Goal: Task Accomplishment & Management: Manage account settings

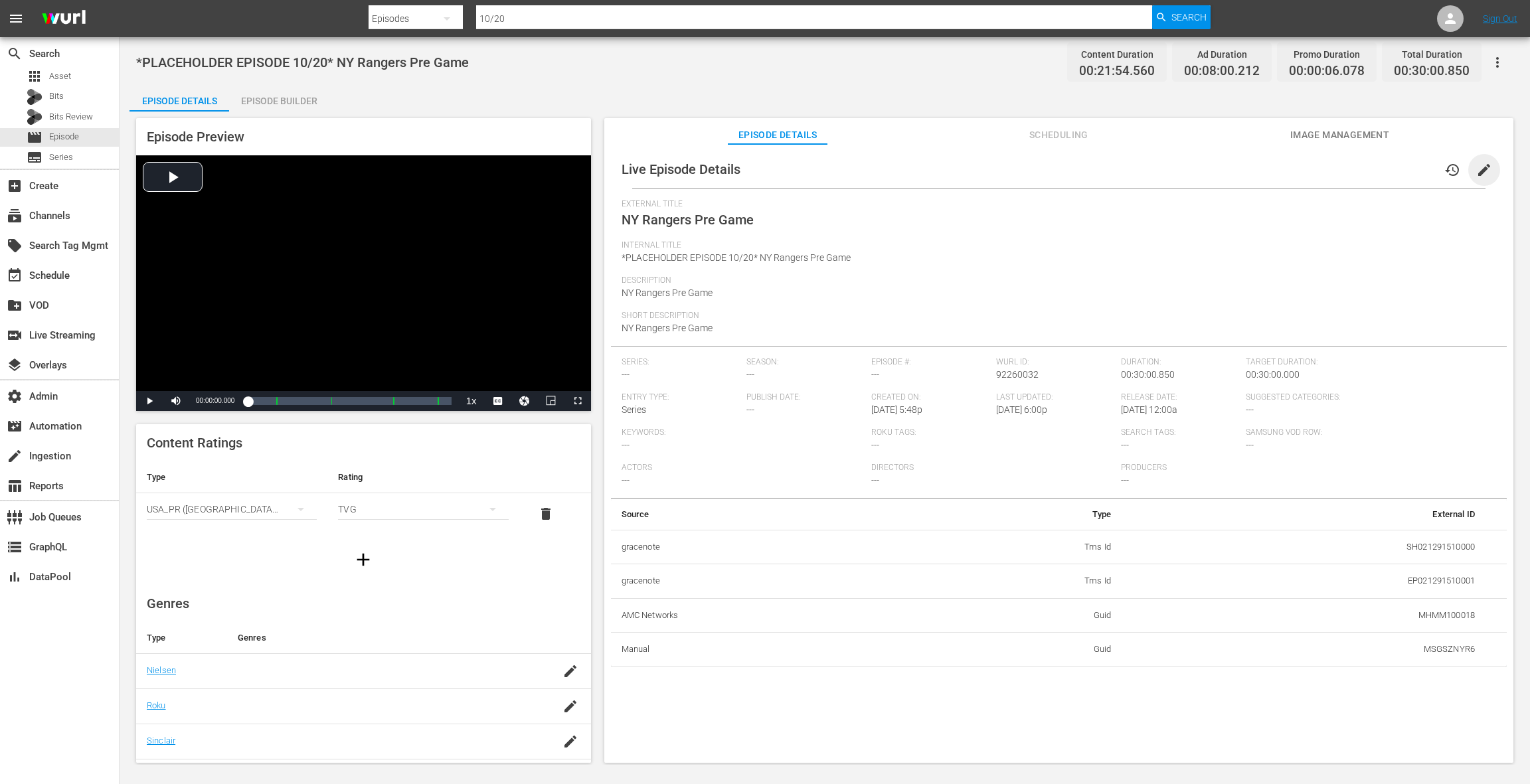
click at [1479, 173] on span "edit" at bounding box center [1484, 170] width 16 height 16
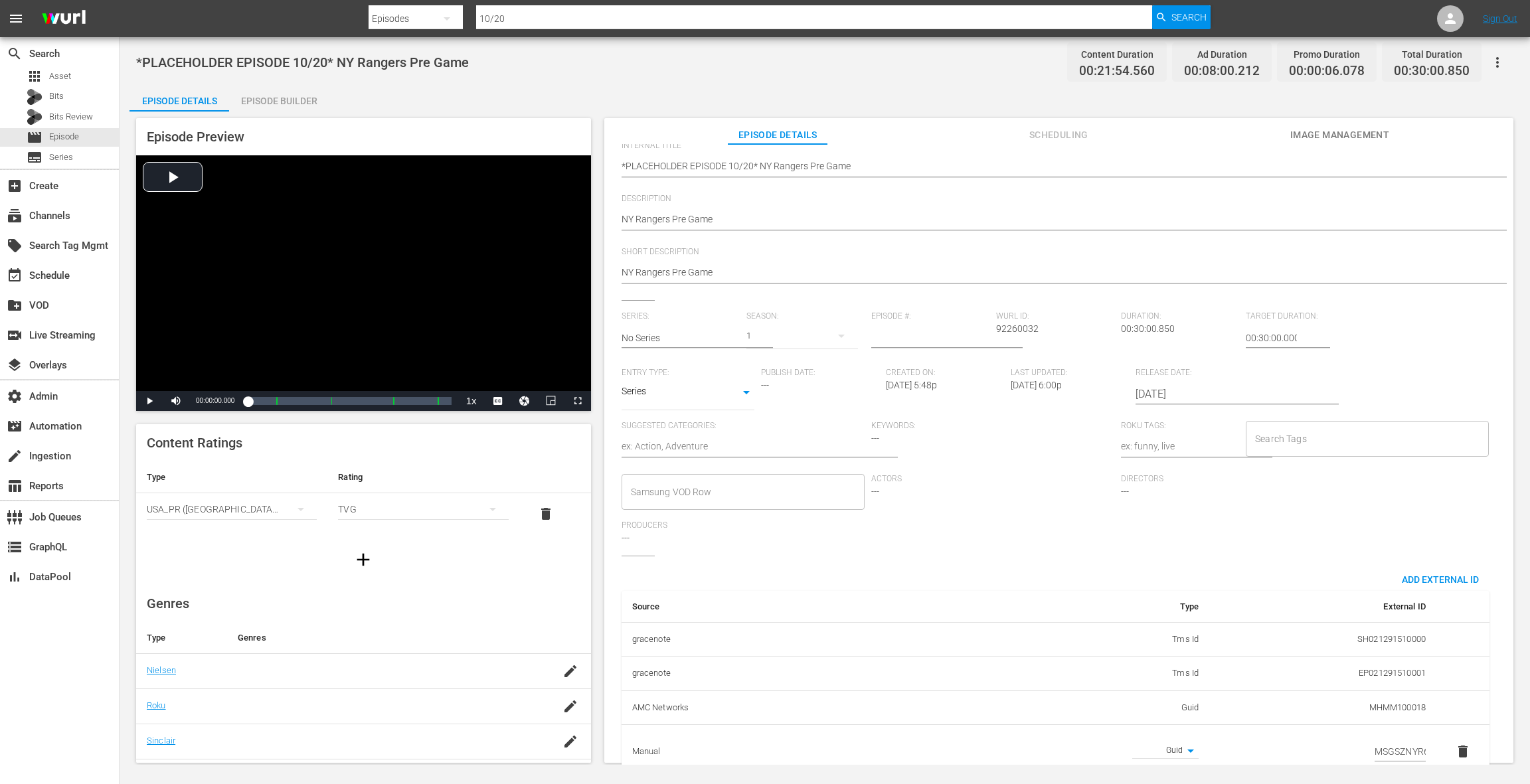
scroll to position [145, 0]
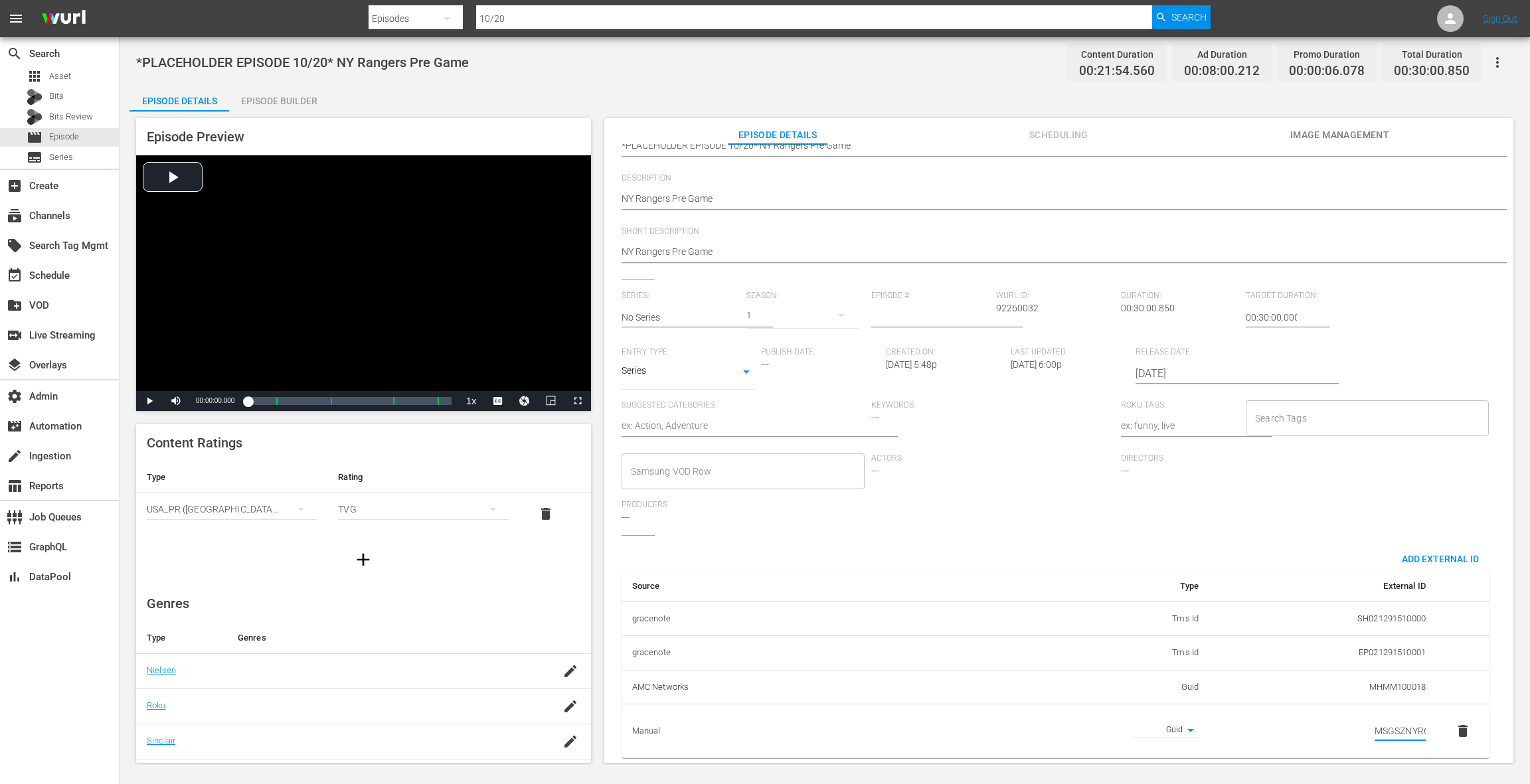
click at [1386, 722] on input "MSGSZNYR6" at bounding box center [1400, 731] width 51 height 20
click at [1385, 722] on input "MSGSZNYR6" at bounding box center [1400, 731] width 51 height 20
paste input "7"
type input "MSGSZNYR7"
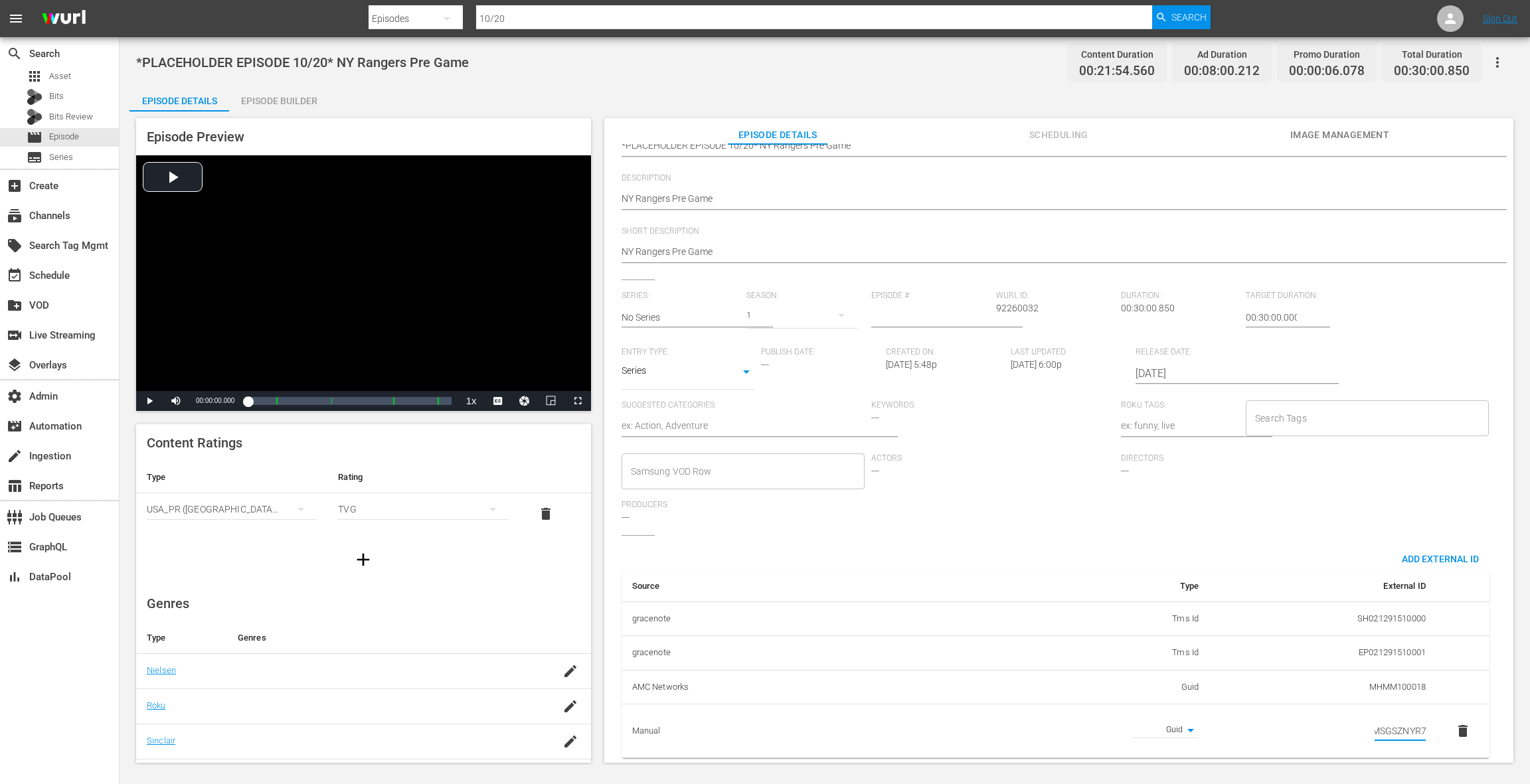
scroll to position [0, 0]
click at [1455, 723] on span "delete" at bounding box center [1462, 730] width 16 height 16
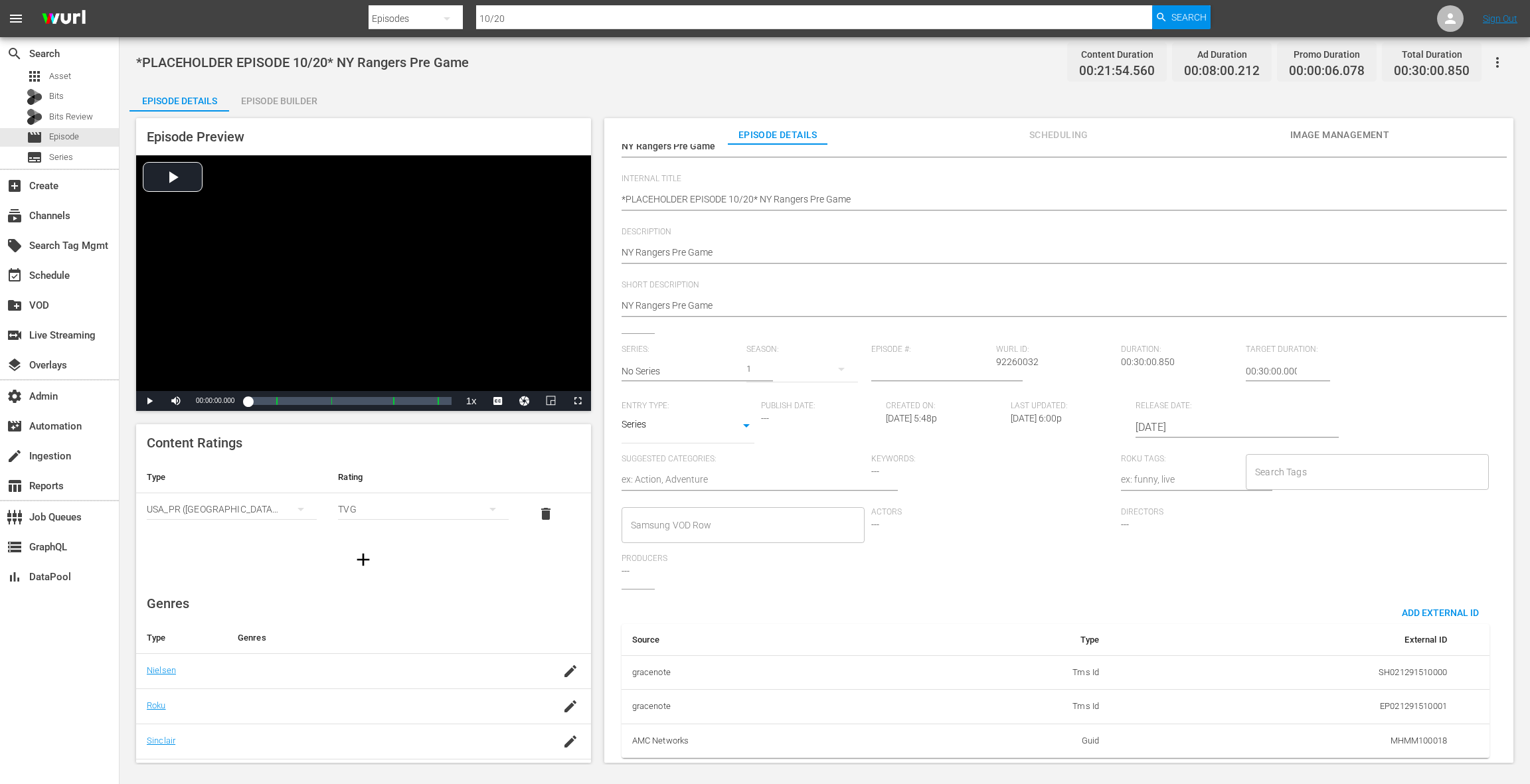
scroll to position [92, 0]
click at [1408, 608] on span "Add External Id" at bounding box center [1440, 612] width 99 height 11
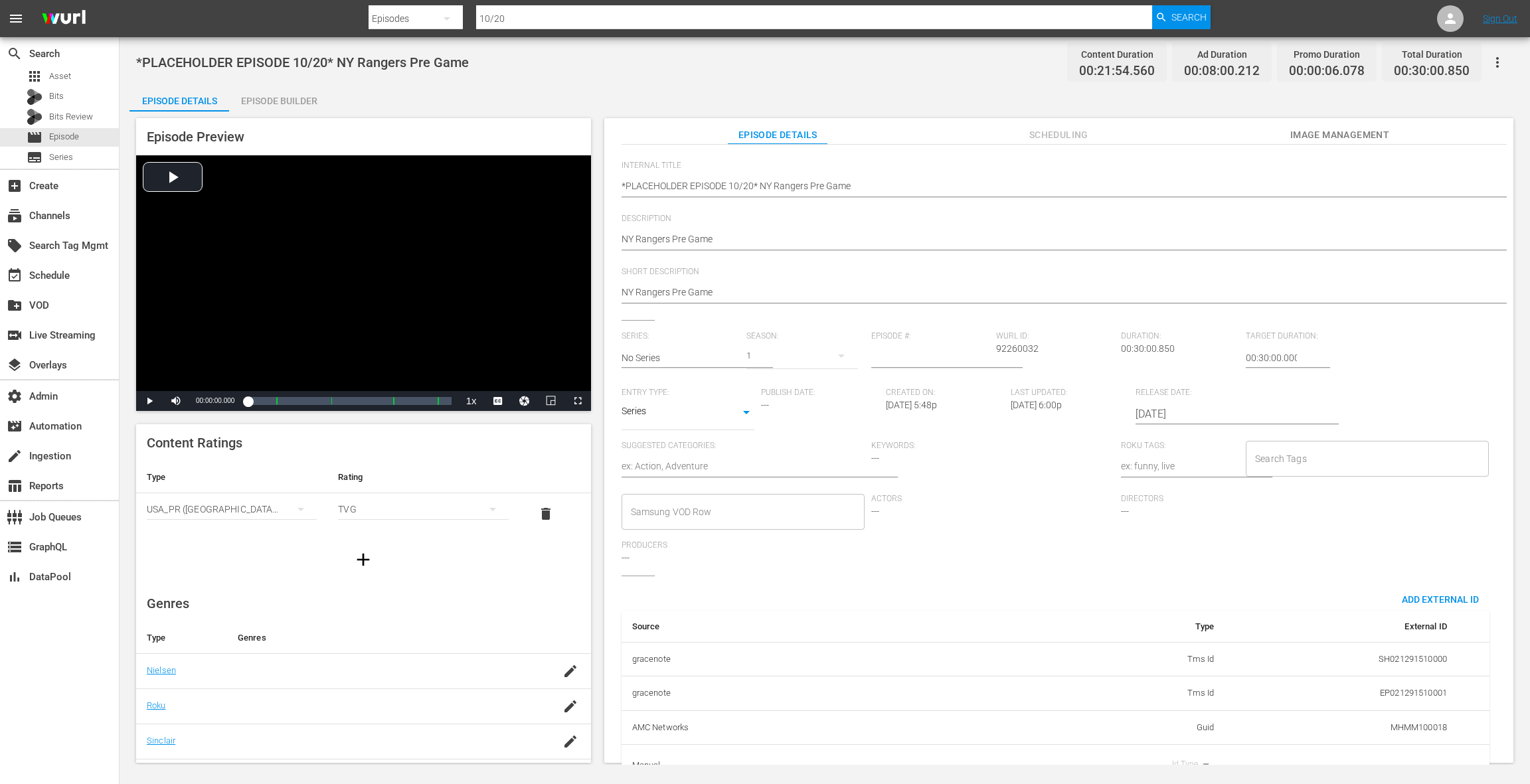
scroll to position [133, 0]
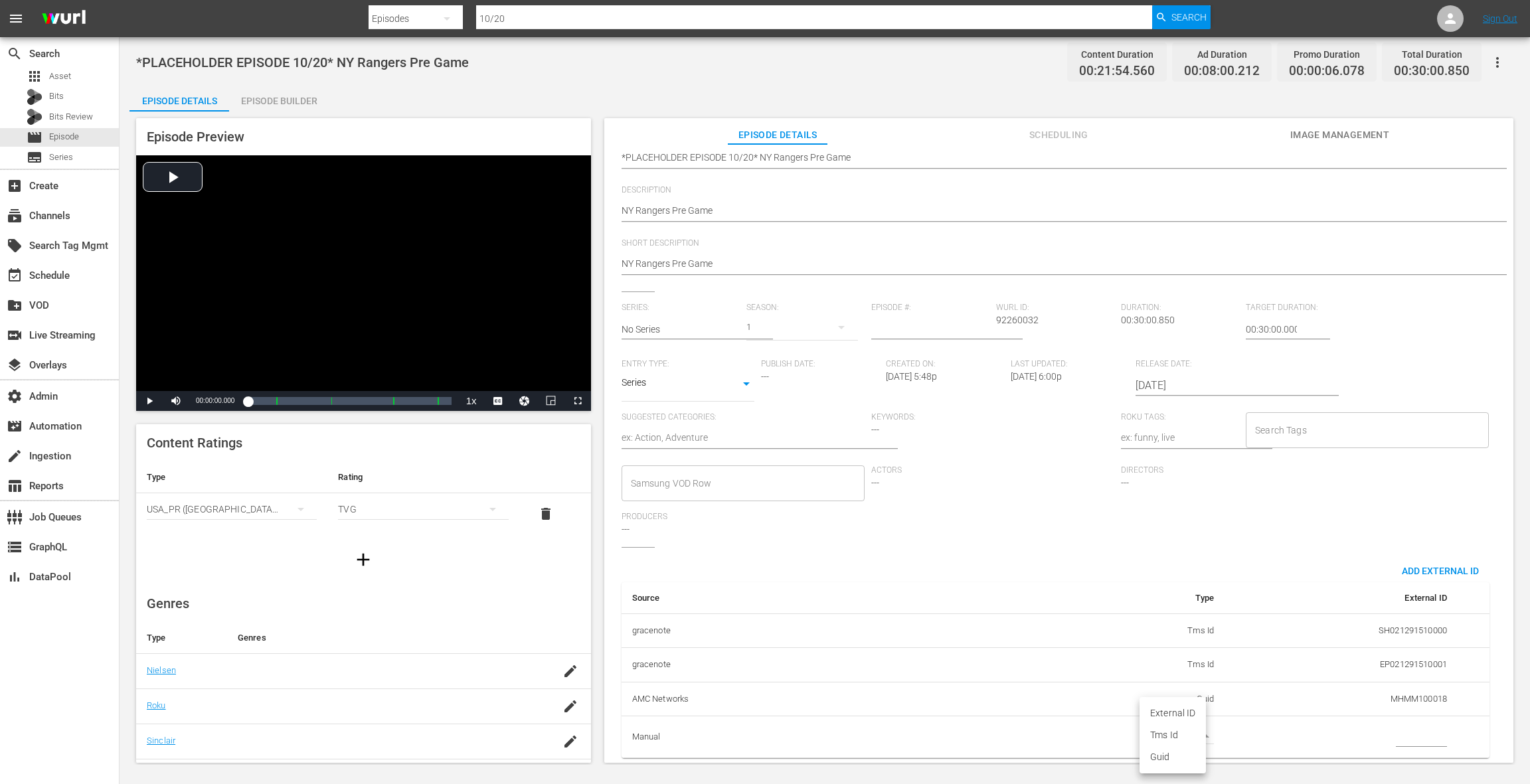
click at [1185, 723] on body "menu Search By Episodes Search ID, Title, Description, Keywords, or Category 10…" at bounding box center [765, 392] width 1530 height 784
drag, startPoint x: 1173, startPoint y: 754, endPoint x: 1186, endPoint y: 752, distance: 13.2
click at [1173, 754] on li "Guid" at bounding box center [1171, 756] width 66 height 22
type input "guid"
click at [1401, 726] on input "simple table" at bounding box center [1421, 736] width 51 height 20
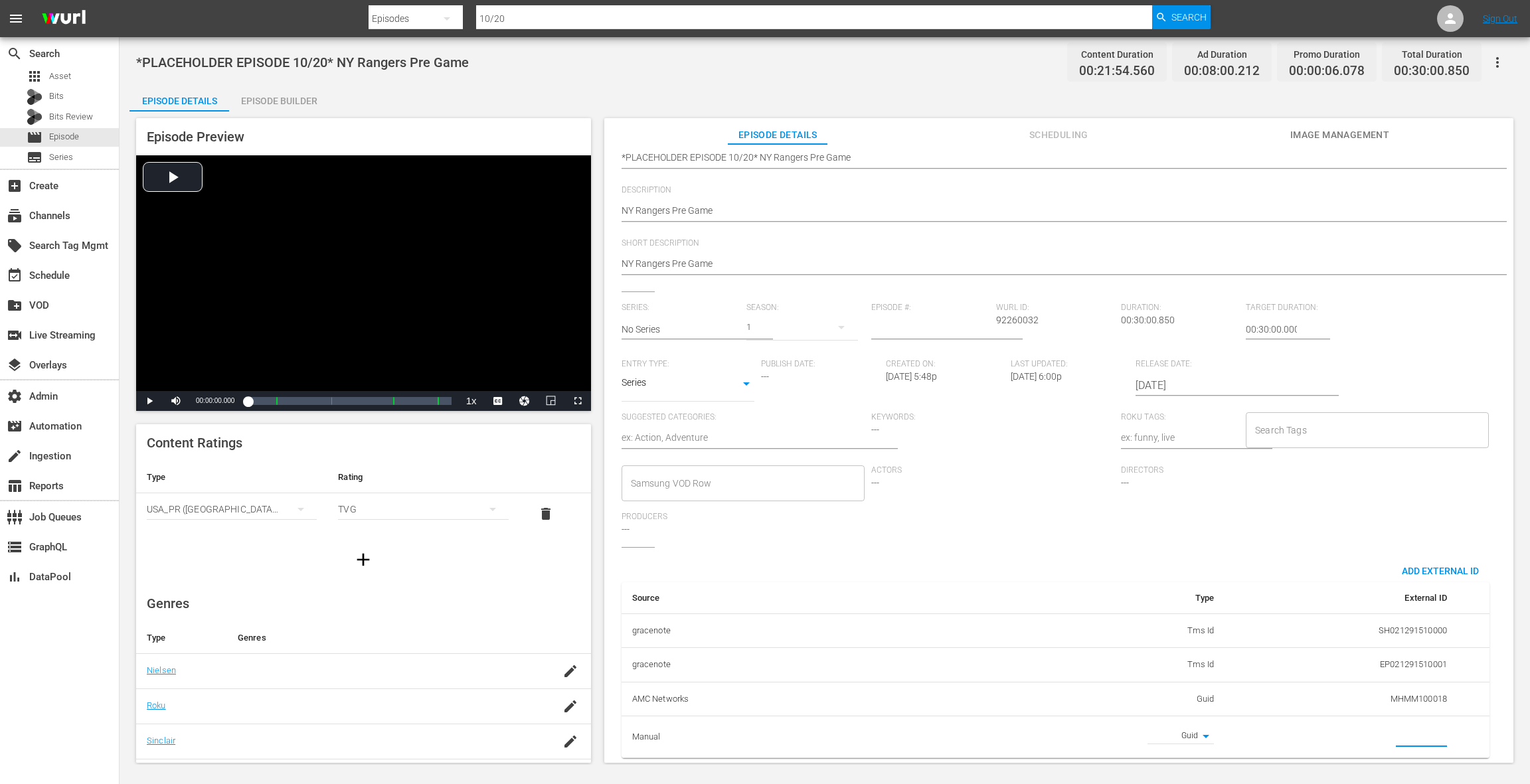
paste input "MSGSZNYR7"
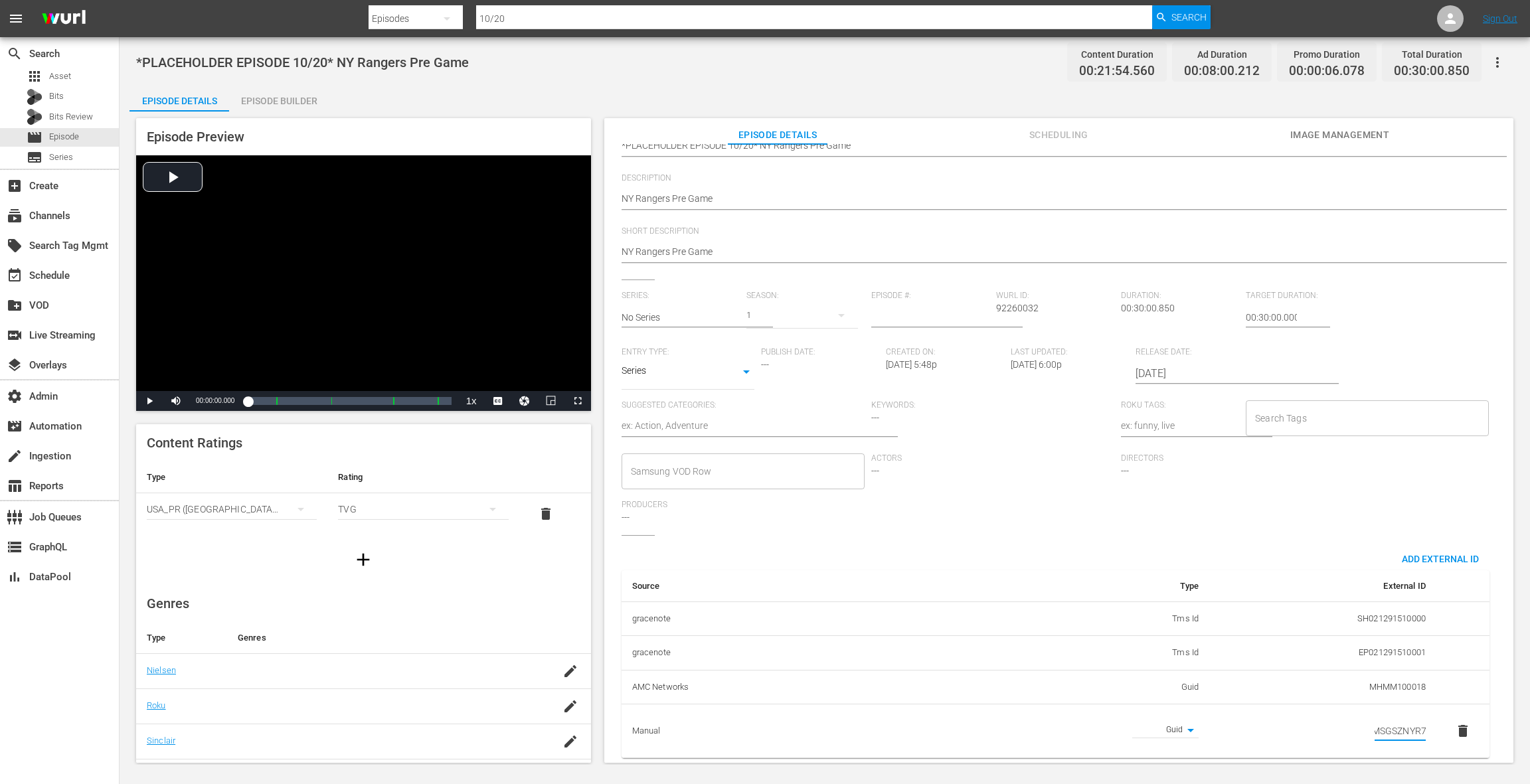
scroll to position [0, 0]
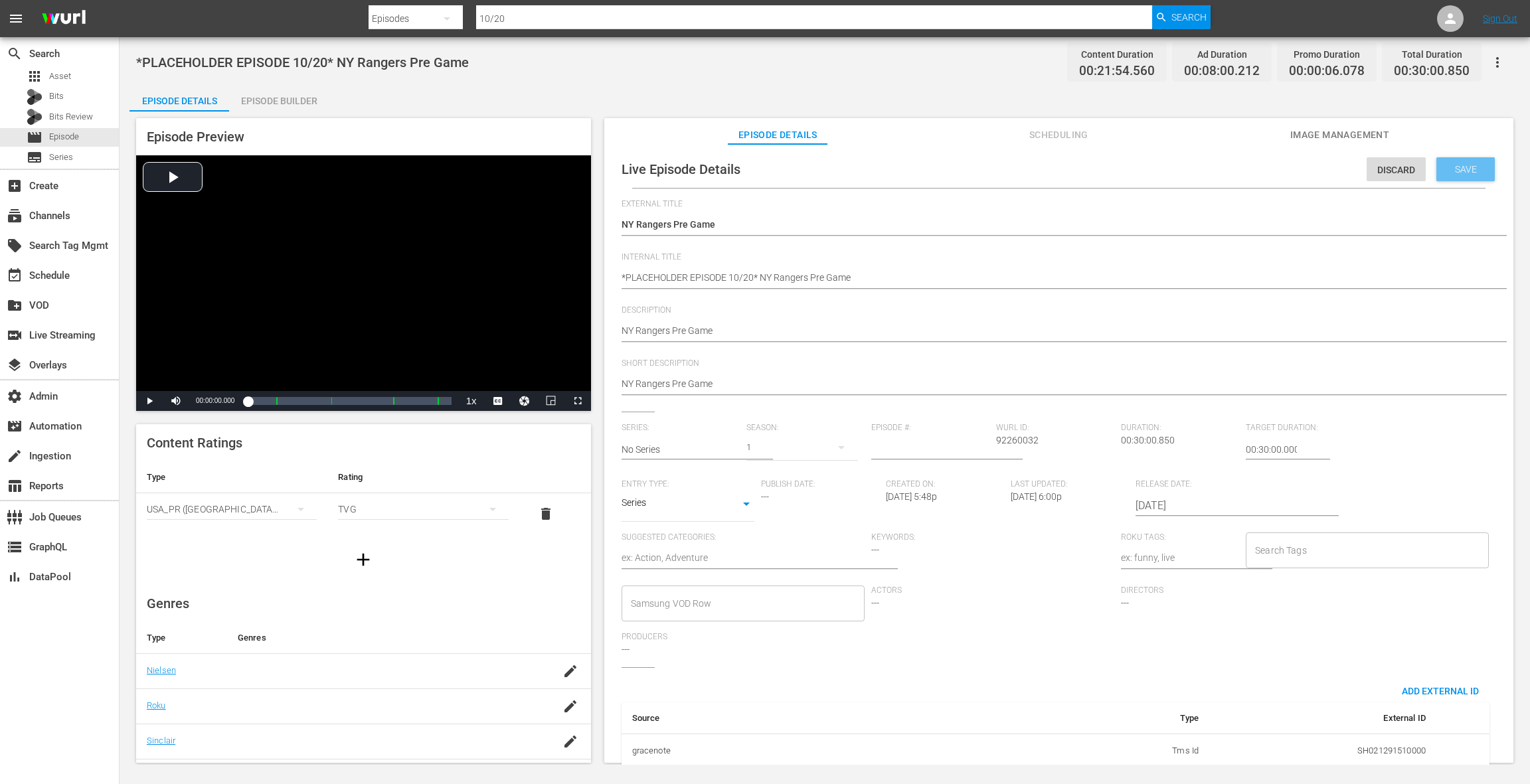
type input "MSGSZNYR7"
click at [1450, 173] on span "Save" at bounding box center [1465, 169] width 43 height 11
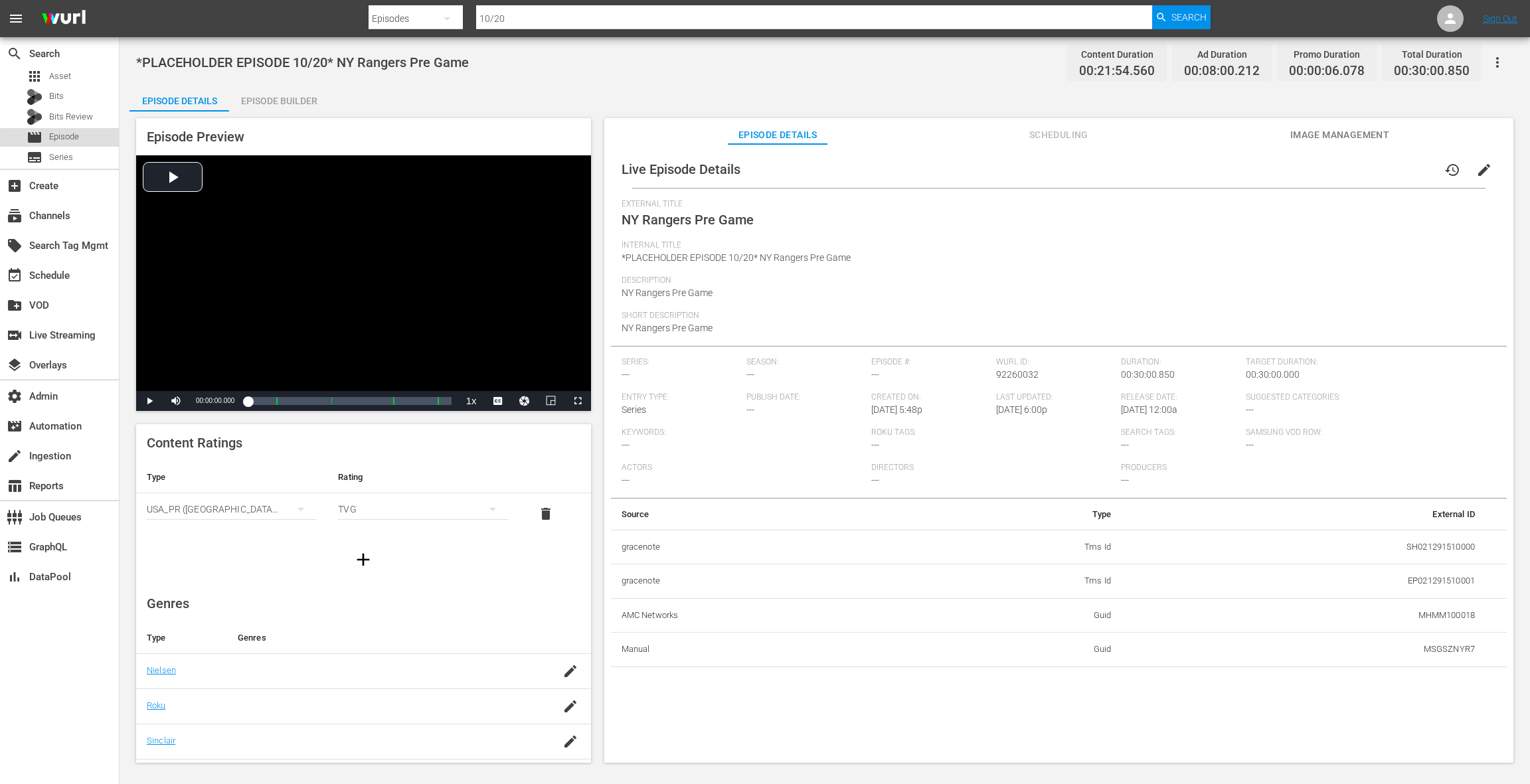
click at [76, 140] on span "Episode" at bounding box center [63, 137] width 30 height 13
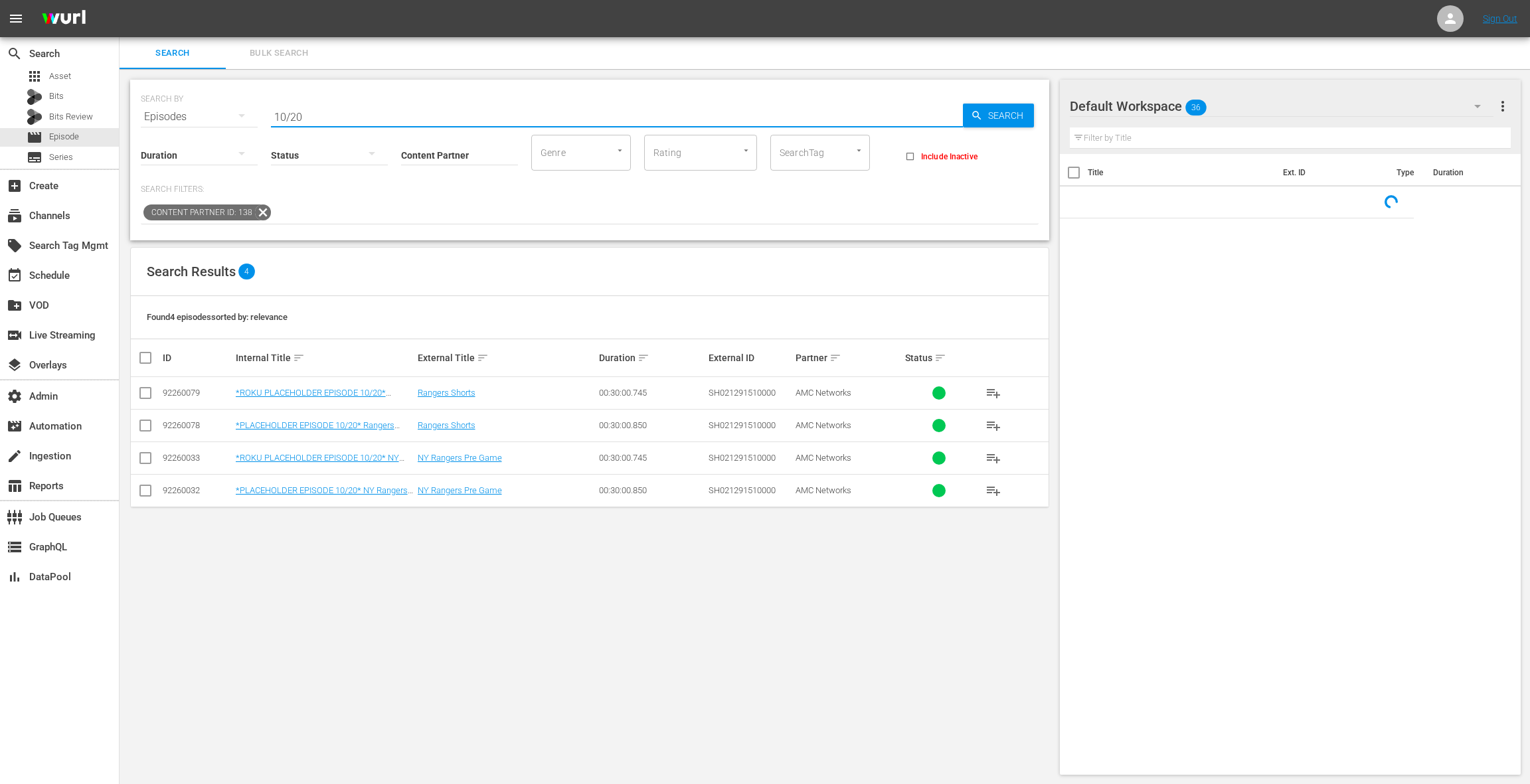
click at [366, 112] on input "10/20" at bounding box center [617, 116] width 692 height 32
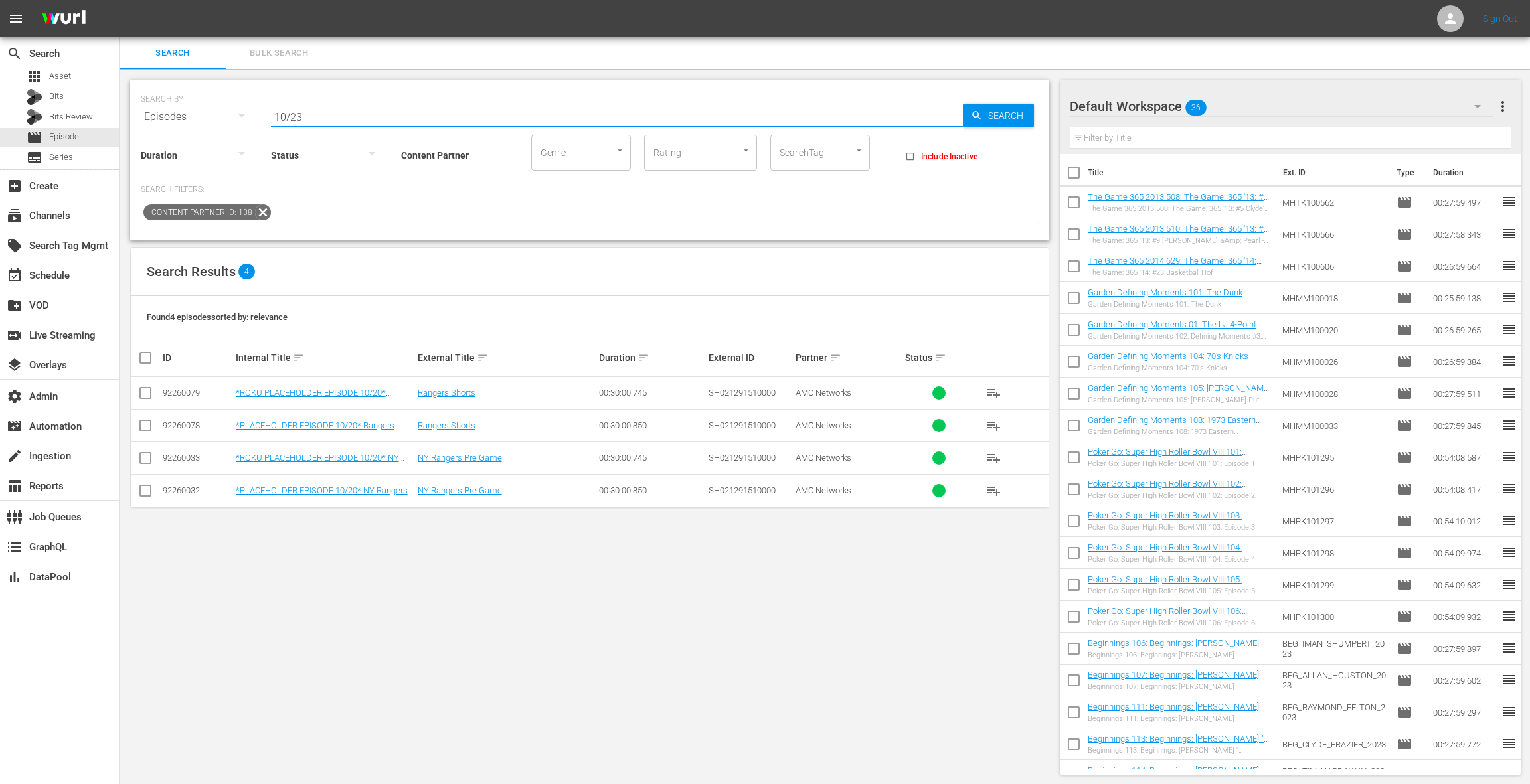
type input "10/23"
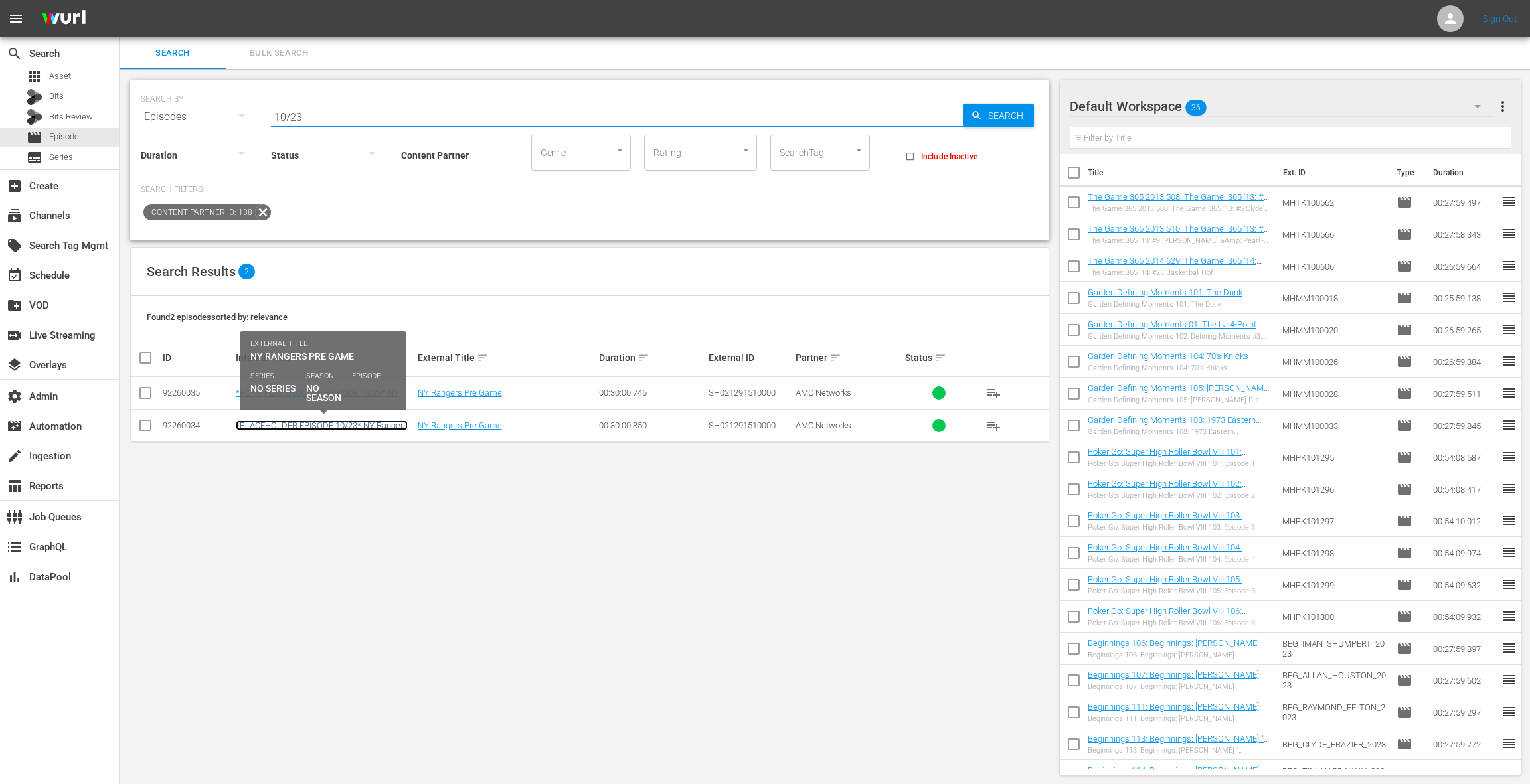
click at [339, 426] on link "*PLACEHOLDER EPISODE 10/23* NY Rangers Pre Game" at bounding box center [321, 429] width 172 height 20
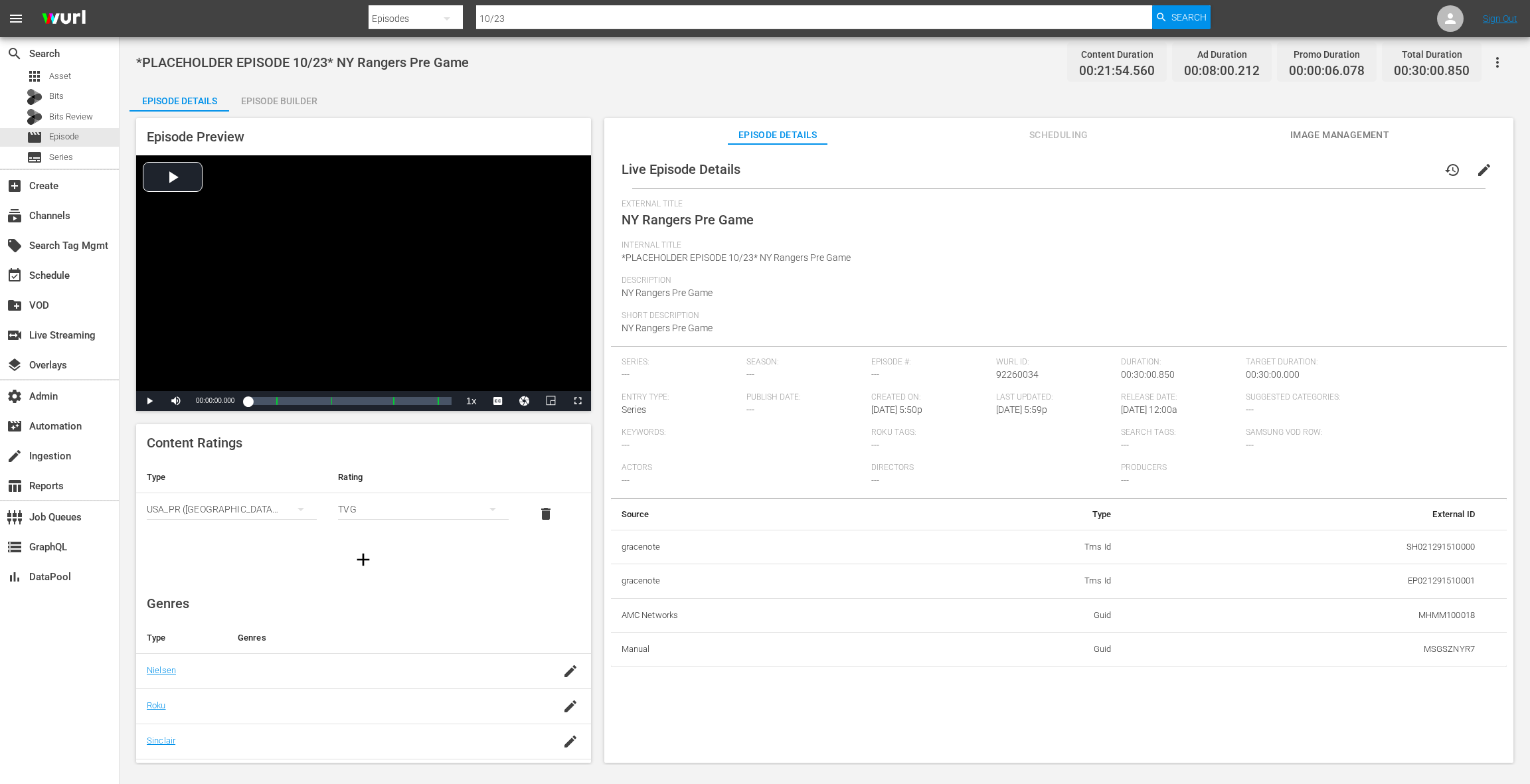
drag, startPoint x: 1482, startPoint y: 172, endPoint x: 1464, endPoint y: 192, distance: 26.9
click at [1481, 172] on span "edit" at bounding box center [1484, 170] width 16 height 16
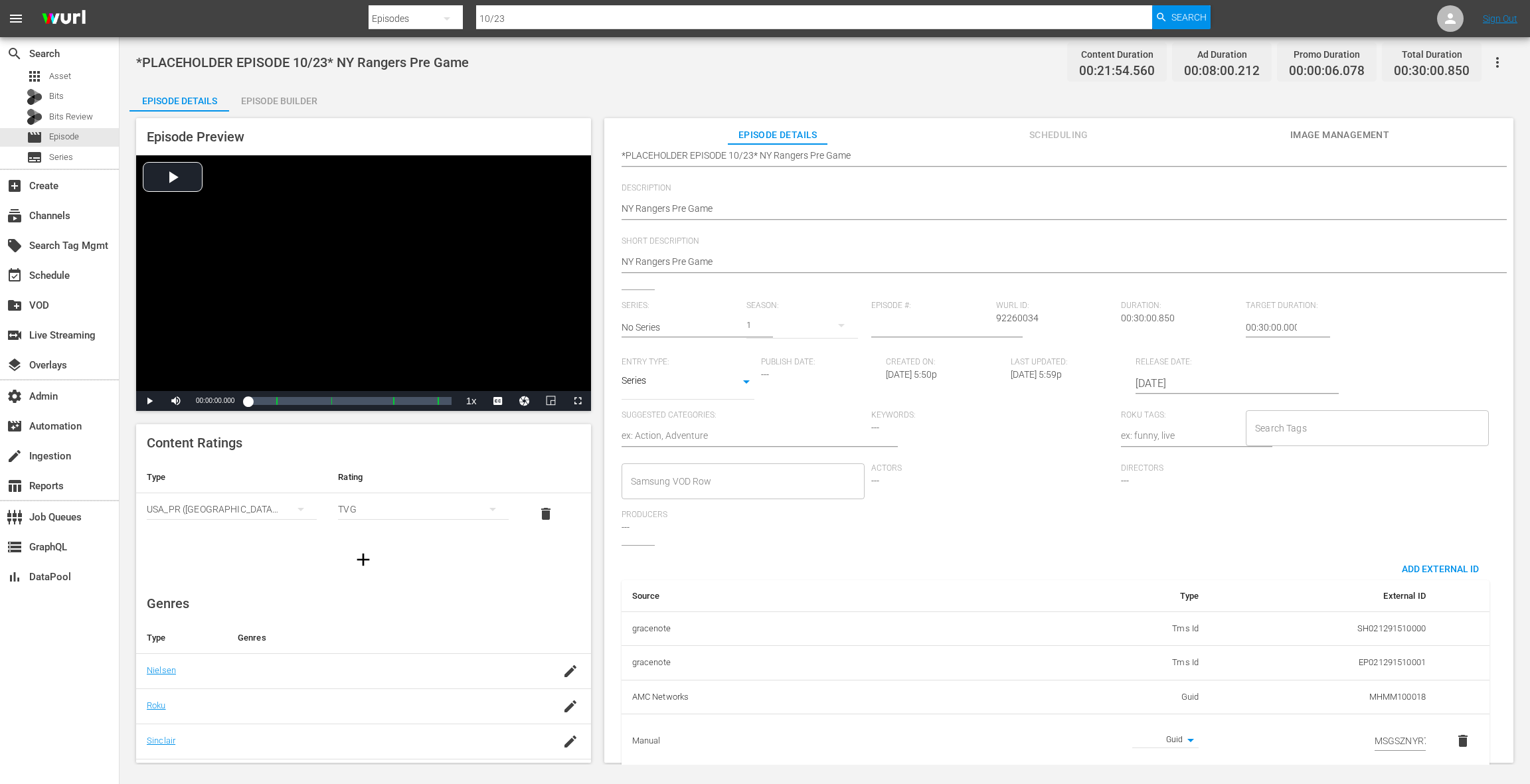
scroll to position [145, 0]
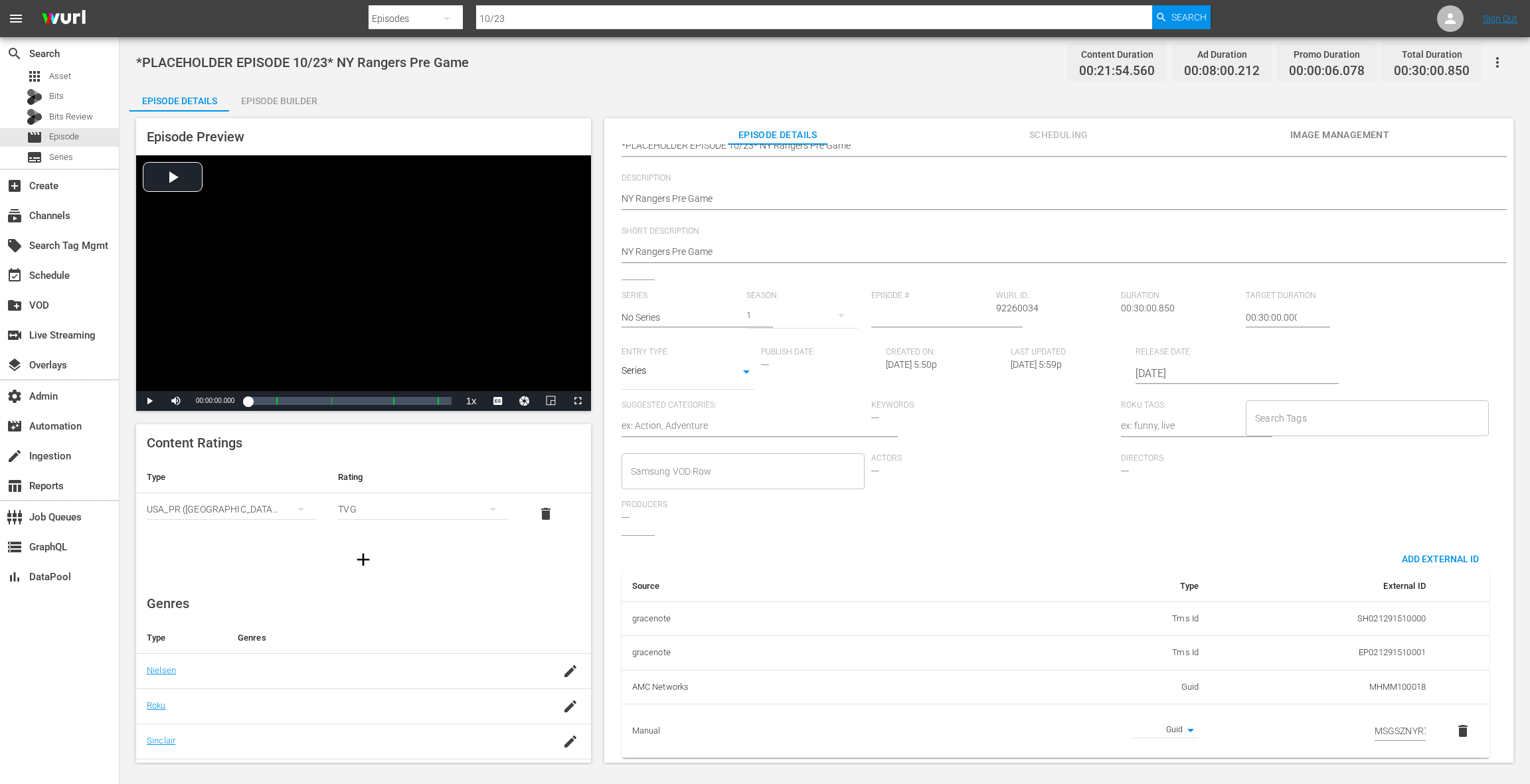
click at [1454, 723] on span "delete" at bounding box center [1462, 730] width 16 height 16
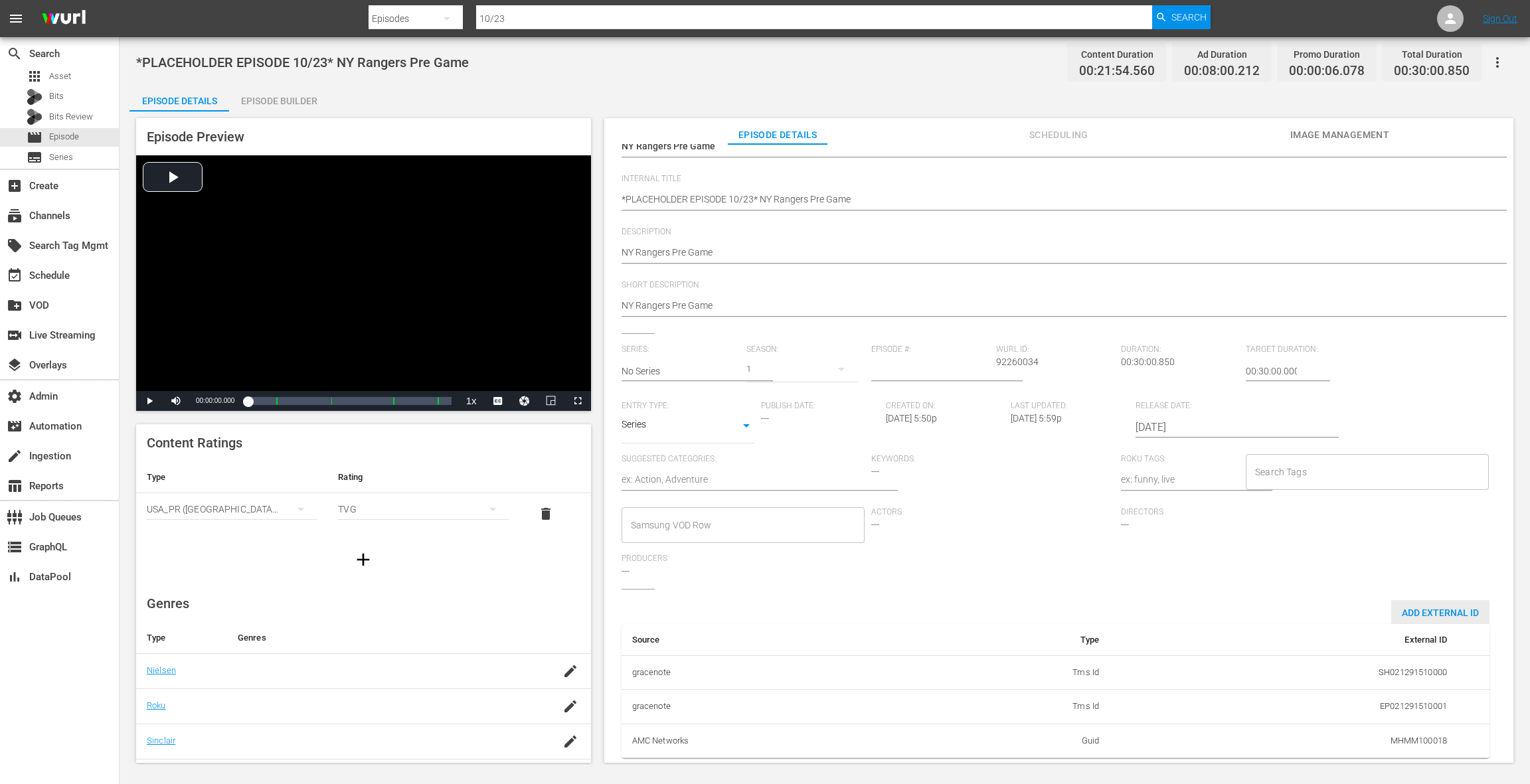
drag, startPoint x: 1413, startPoint y: 601, endPoint x: 1335, endPoint y: 598, distance: 78.1
click at [1413, 608] on span "Add External Id" at bounding box center [1440, 612] width 99 height 11
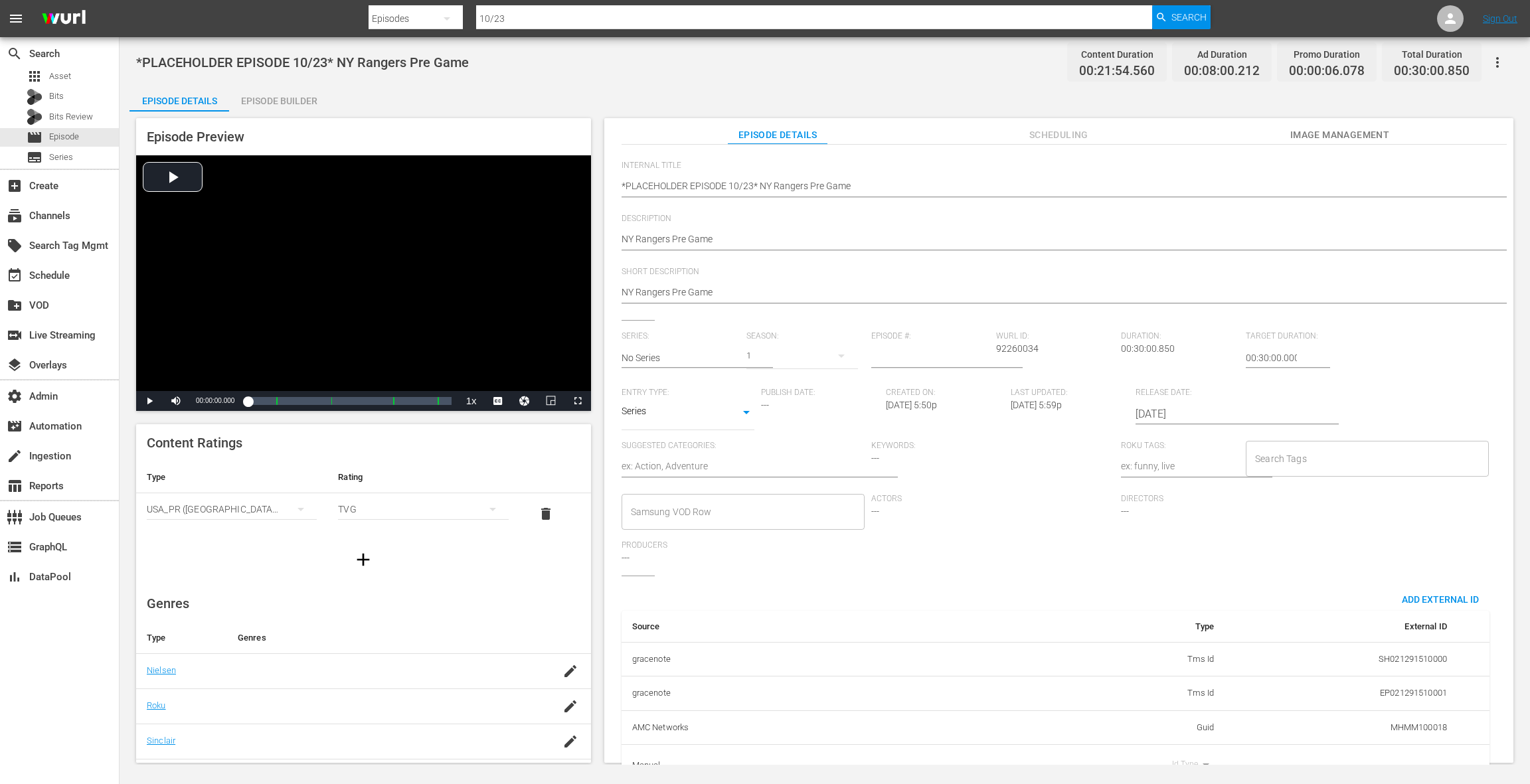
scroll to position [133, 0]
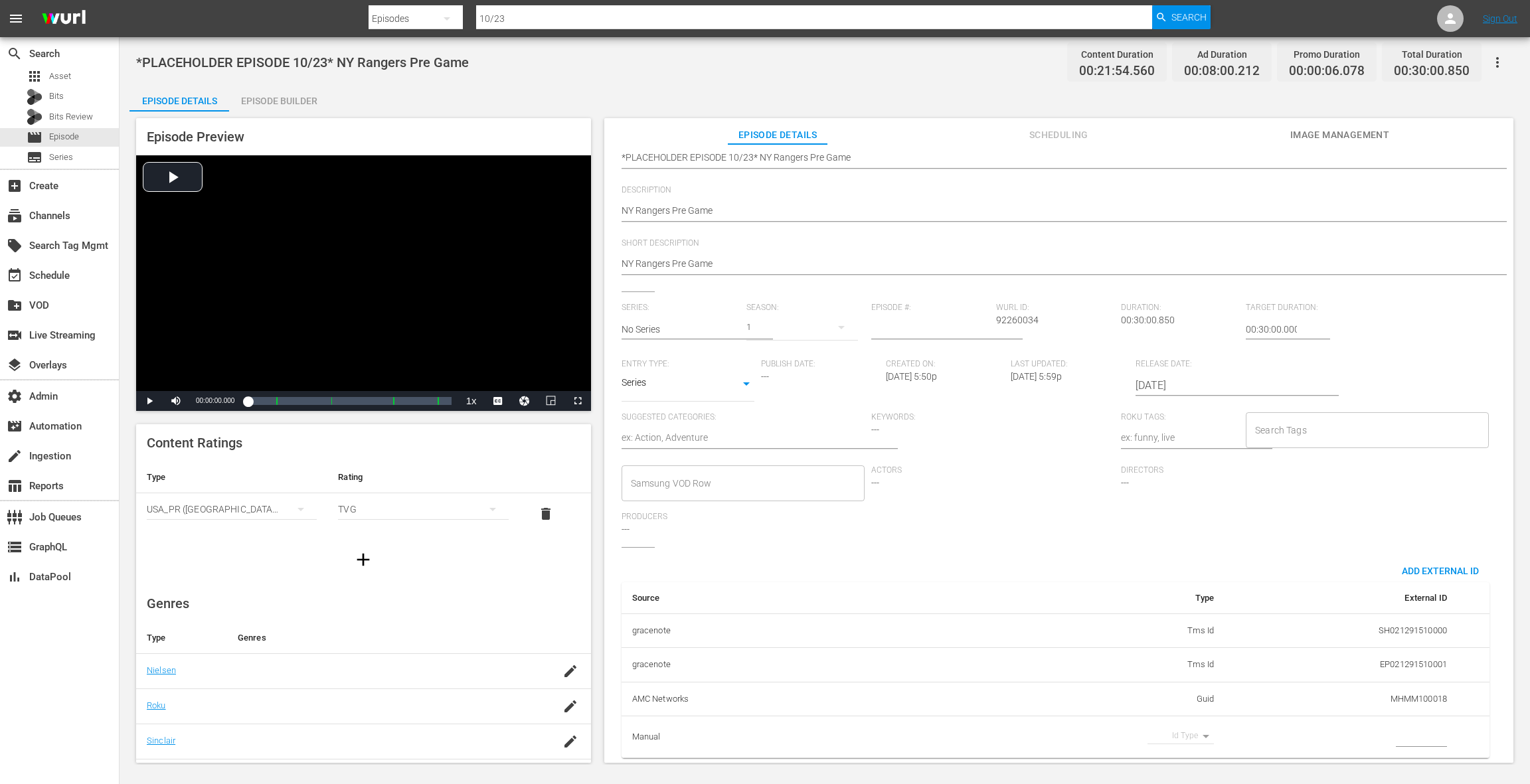
click at [1185, 717] on body "menu Search By Episodes Search ID, Title, Description, Keywords, or Category 10…" at bounding box center [765, 392] width 1530 height 784
click at [1176, 759] on li "Guid" at bounding box center [1171, 756] width 66 height 22
type input "guid"
click at [1420, 726] on input "simple table" at bounding box center [1421, 736] width 51 height 20
paste input "MSGSZNYR8"
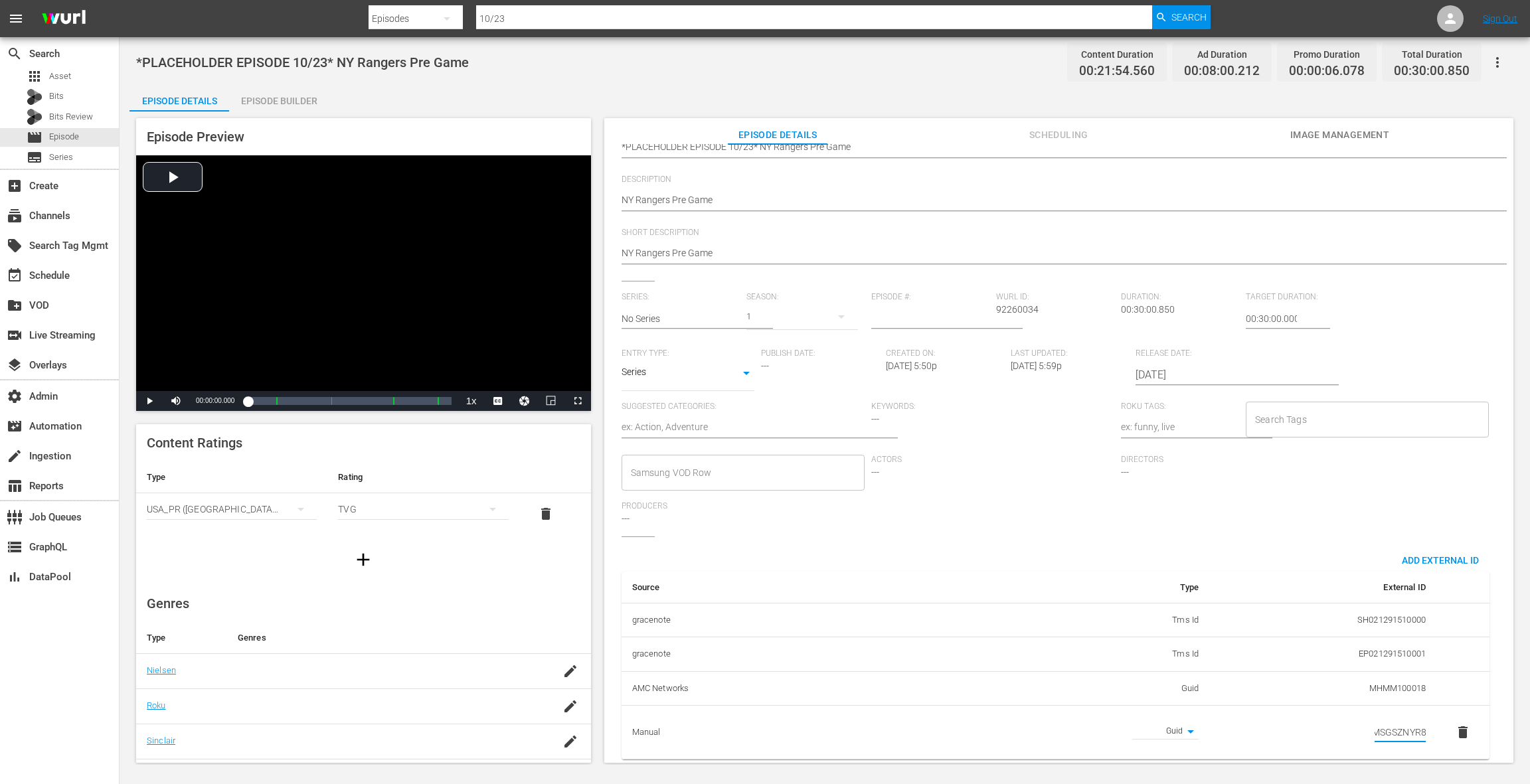
scroll to position [0, 0]
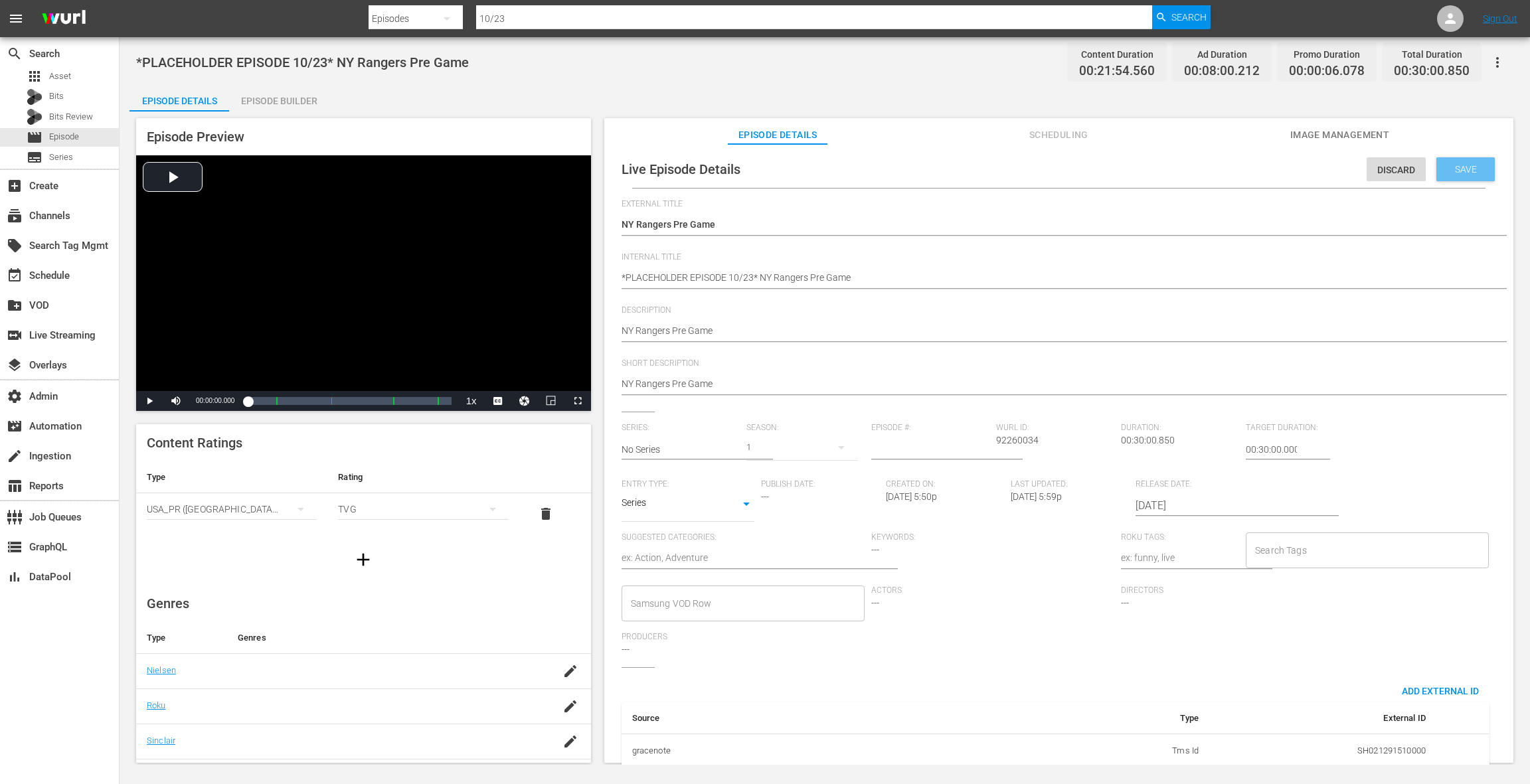
type input "MSGSZNYR8"
drag, startPoint x: 1446, startPoint y: 176, endPoint x: 1448, endPoint y: 196, distance: 20.1
click at [1446, 176] on div "Save" at bounding box center [1465, 169] width 58 height 24
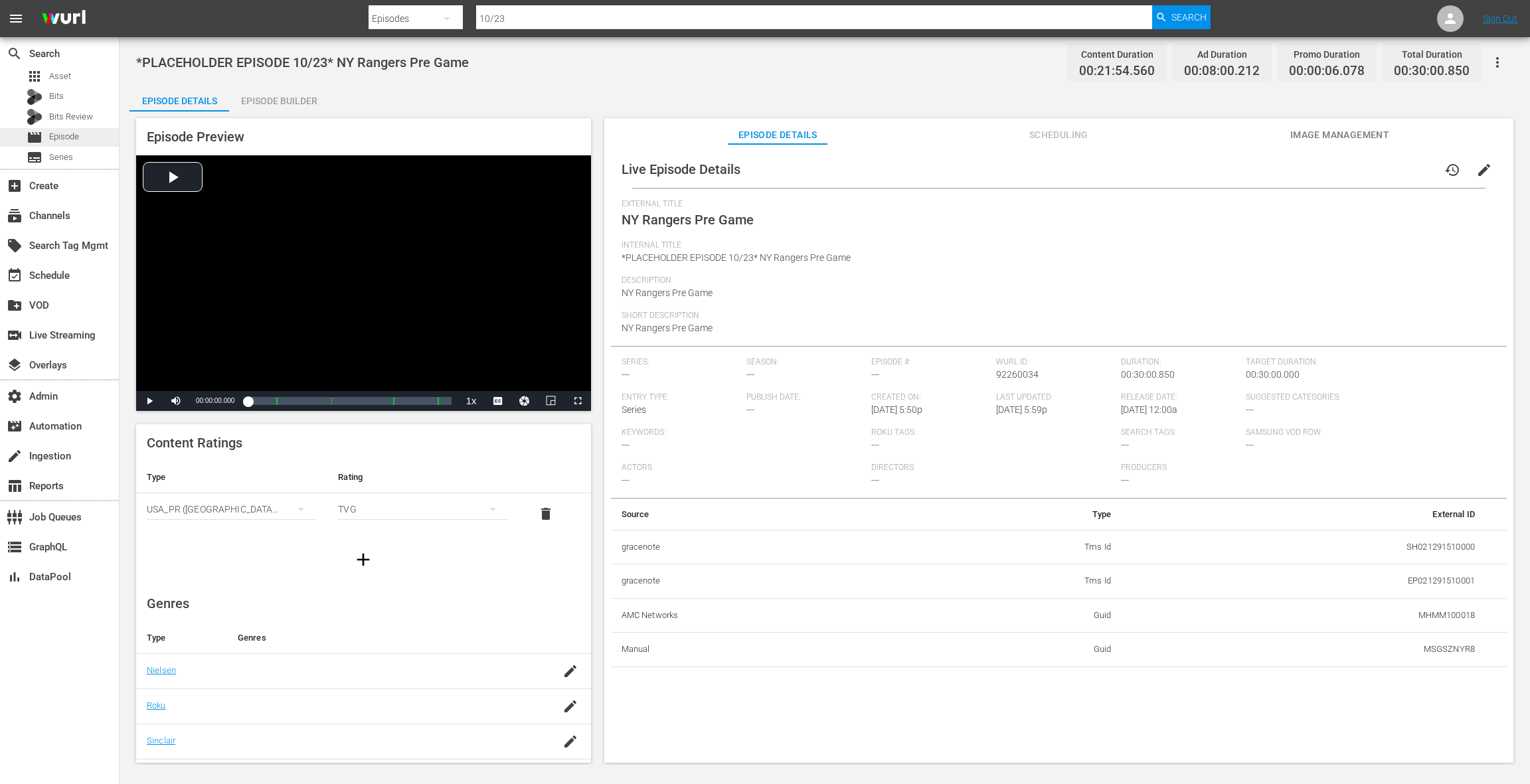
click at [78, 139] on span "Episode" at bounding box center [63, 137] width 30 height 13
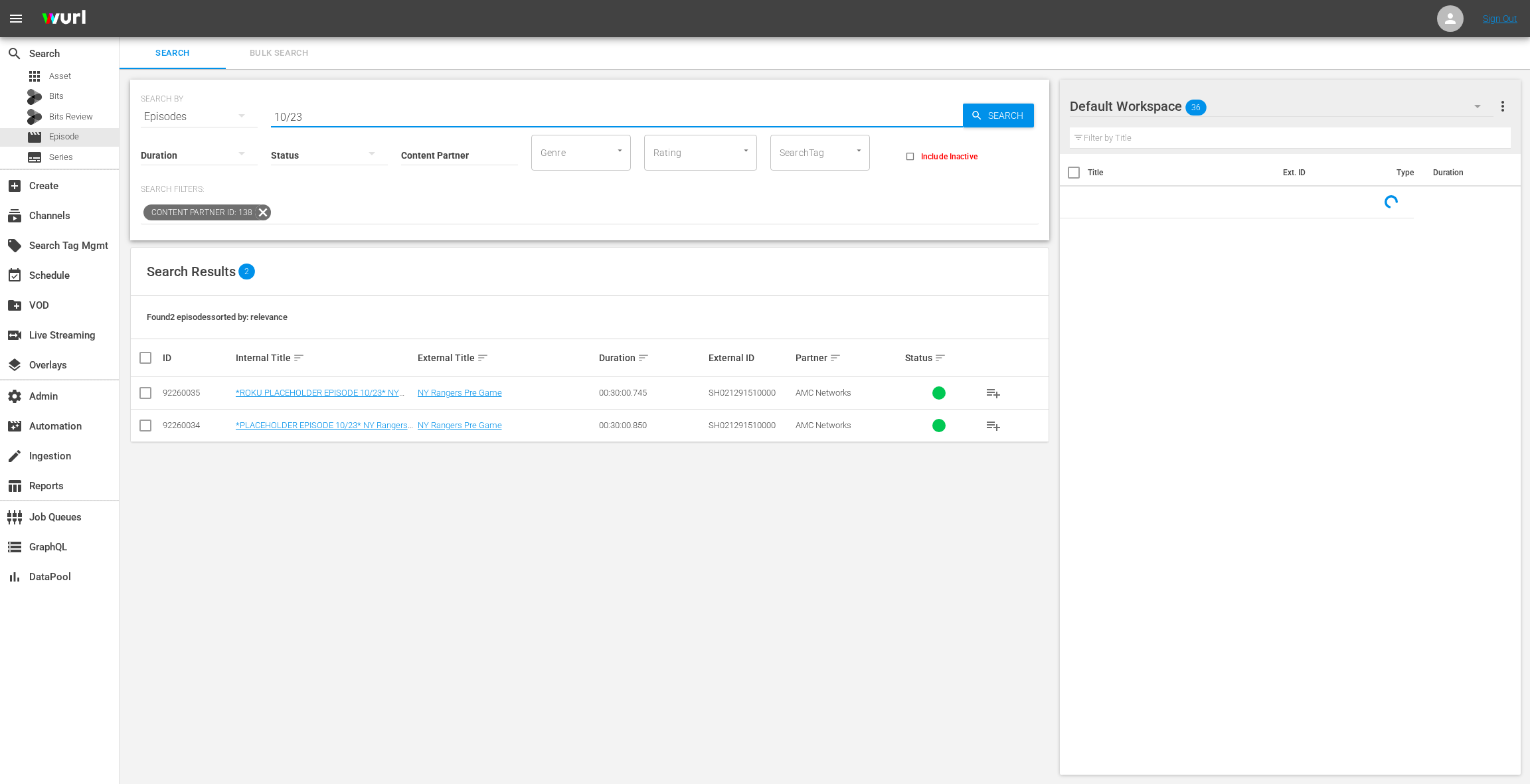
click at [367, 117] on input "10/23" at bounding box center [617, 116] width 692 height 32
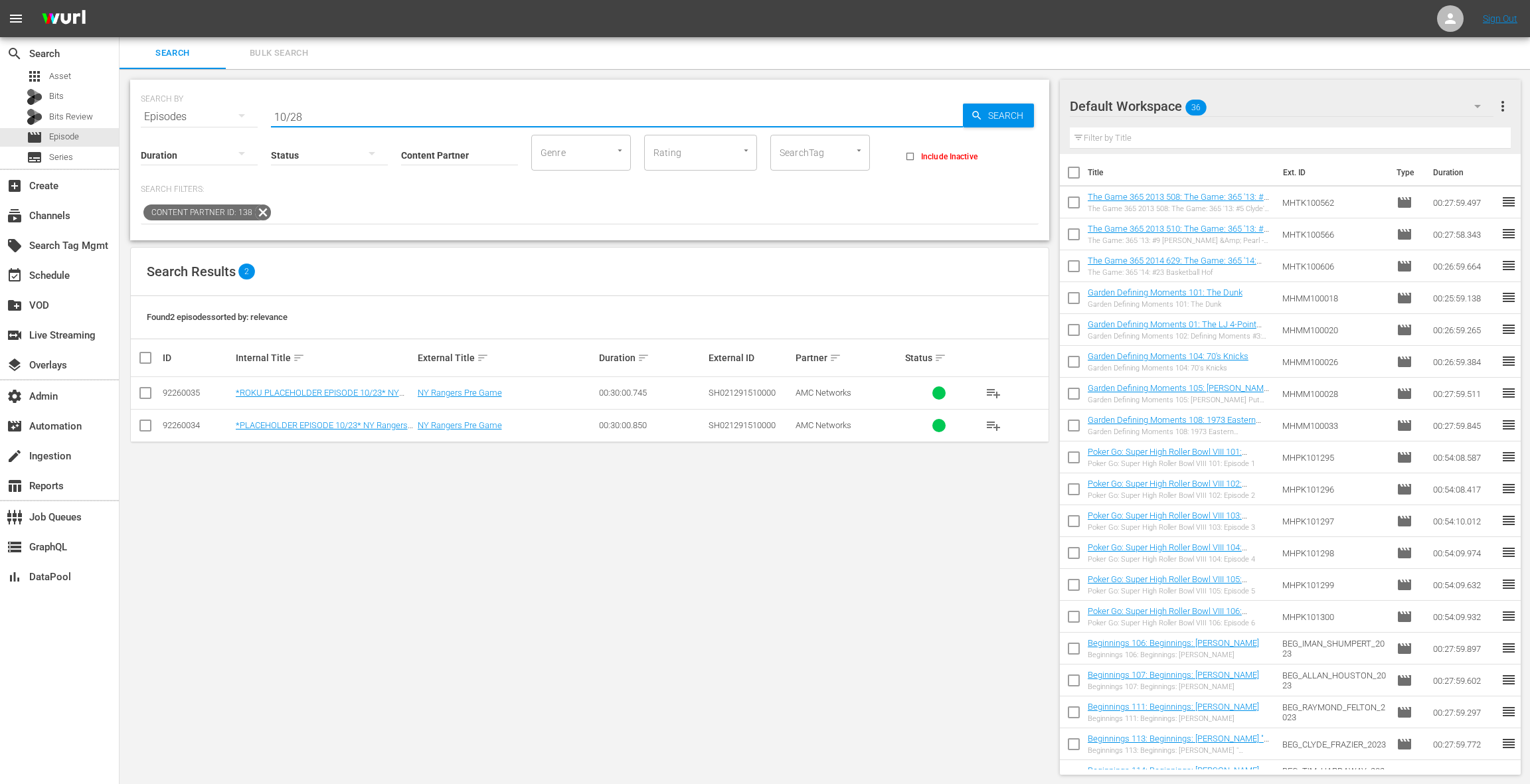
type input "10/28"
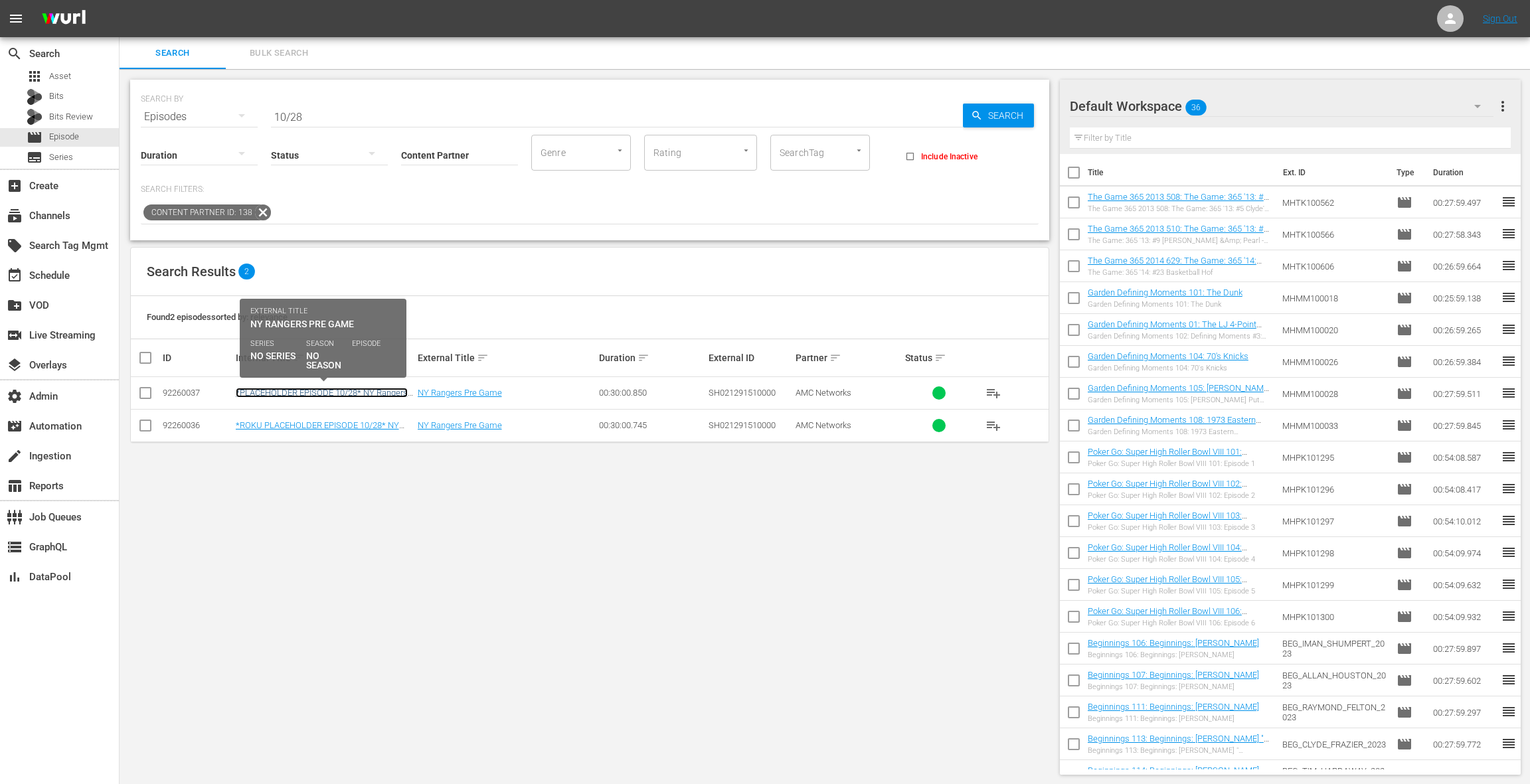
click at [334, 395] on link "*PLACEHOLDER EPISODE 10/28* NY Rangers Pre Game" at bounding box center [321, 397] width 172 height 20
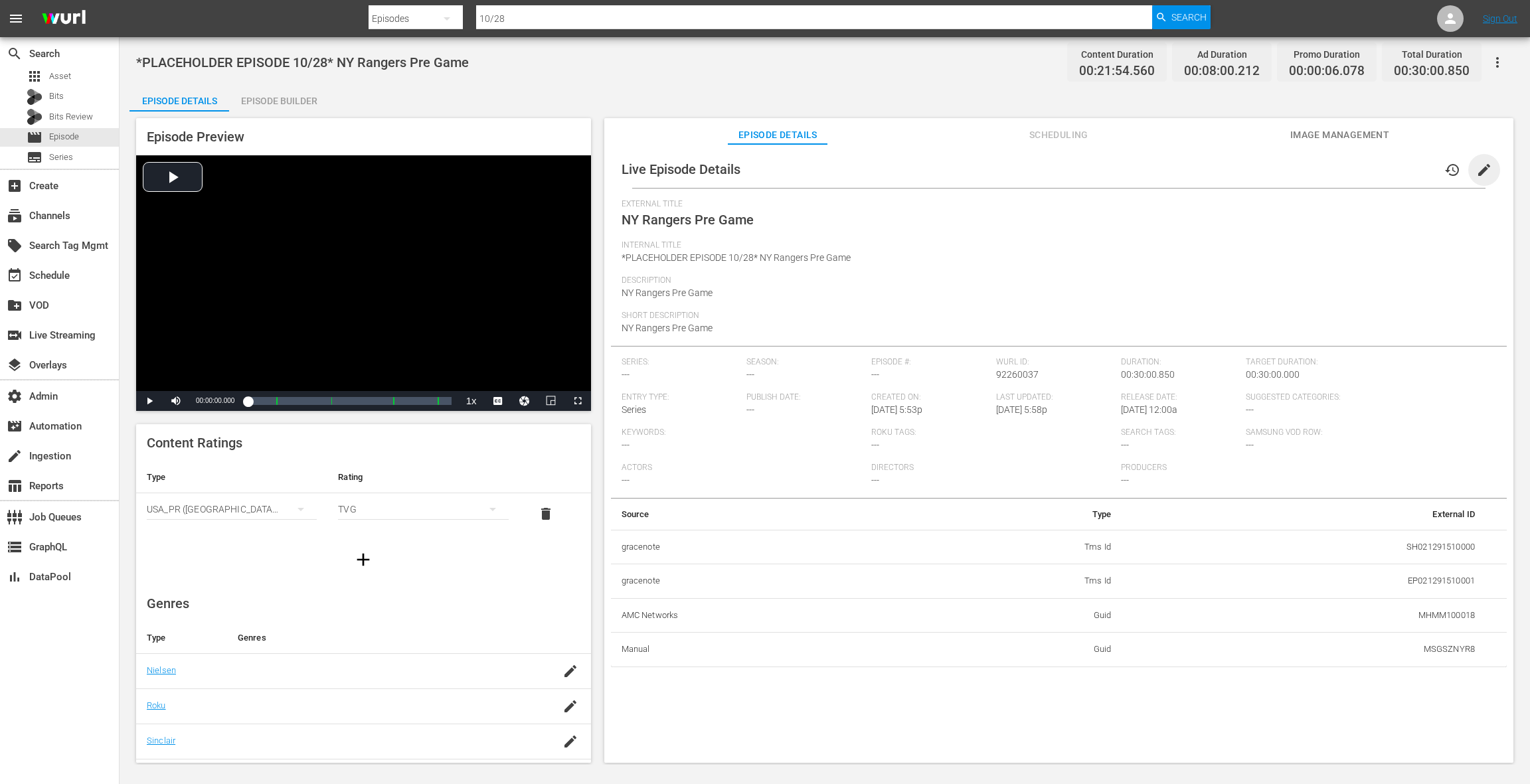
drag, startPoint x: 1478, startPoint y: 176, endPoint x: 1468, endPoint y: 196, distance: 22.4
click at [1477, 176] on span "edit" at bounding box center [1484, 170] width 16 height 16
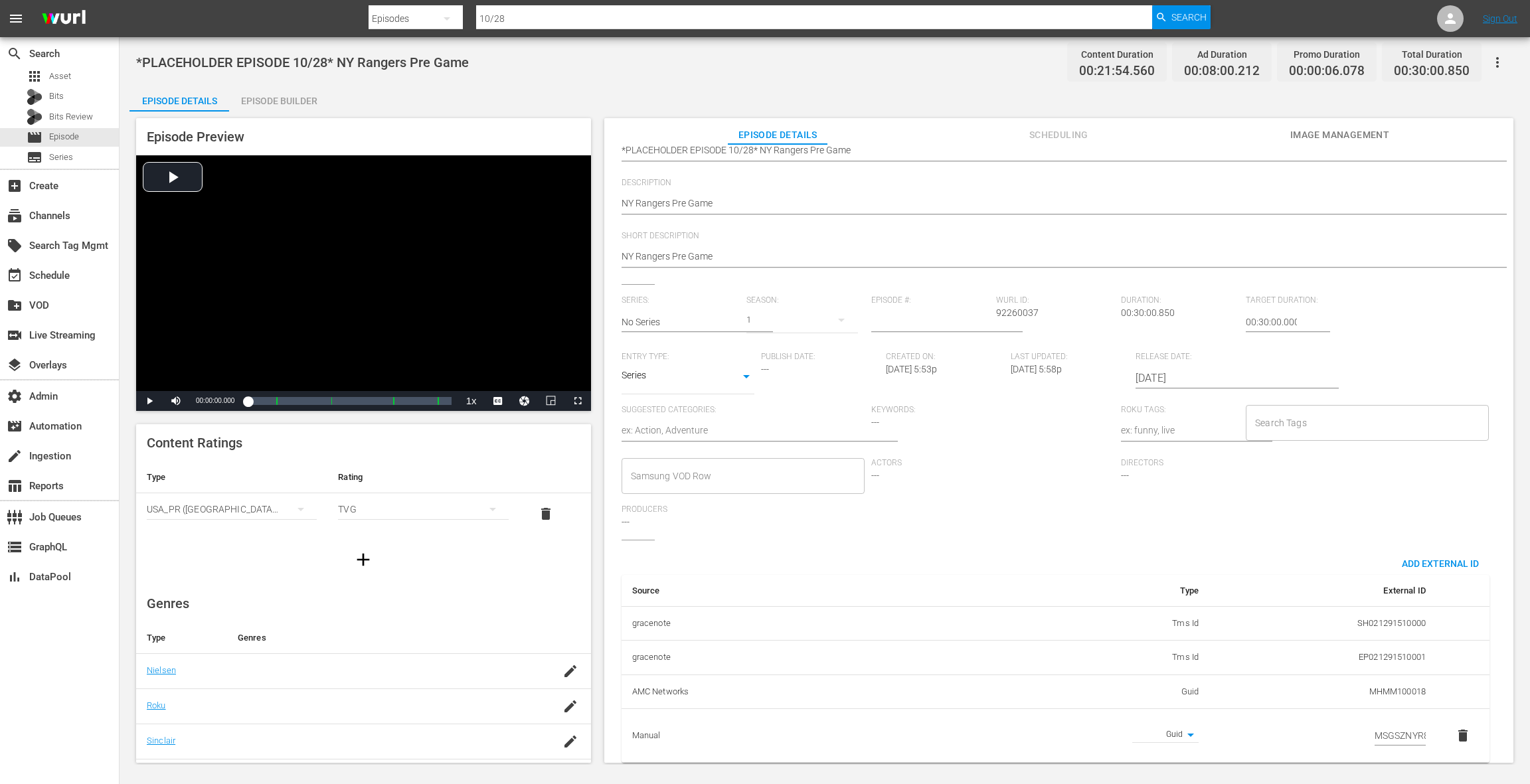
scroll to position [145, 0]
click at [1454, 723] on span "delete" at bounding box center [1462, 730] width 16 height 16
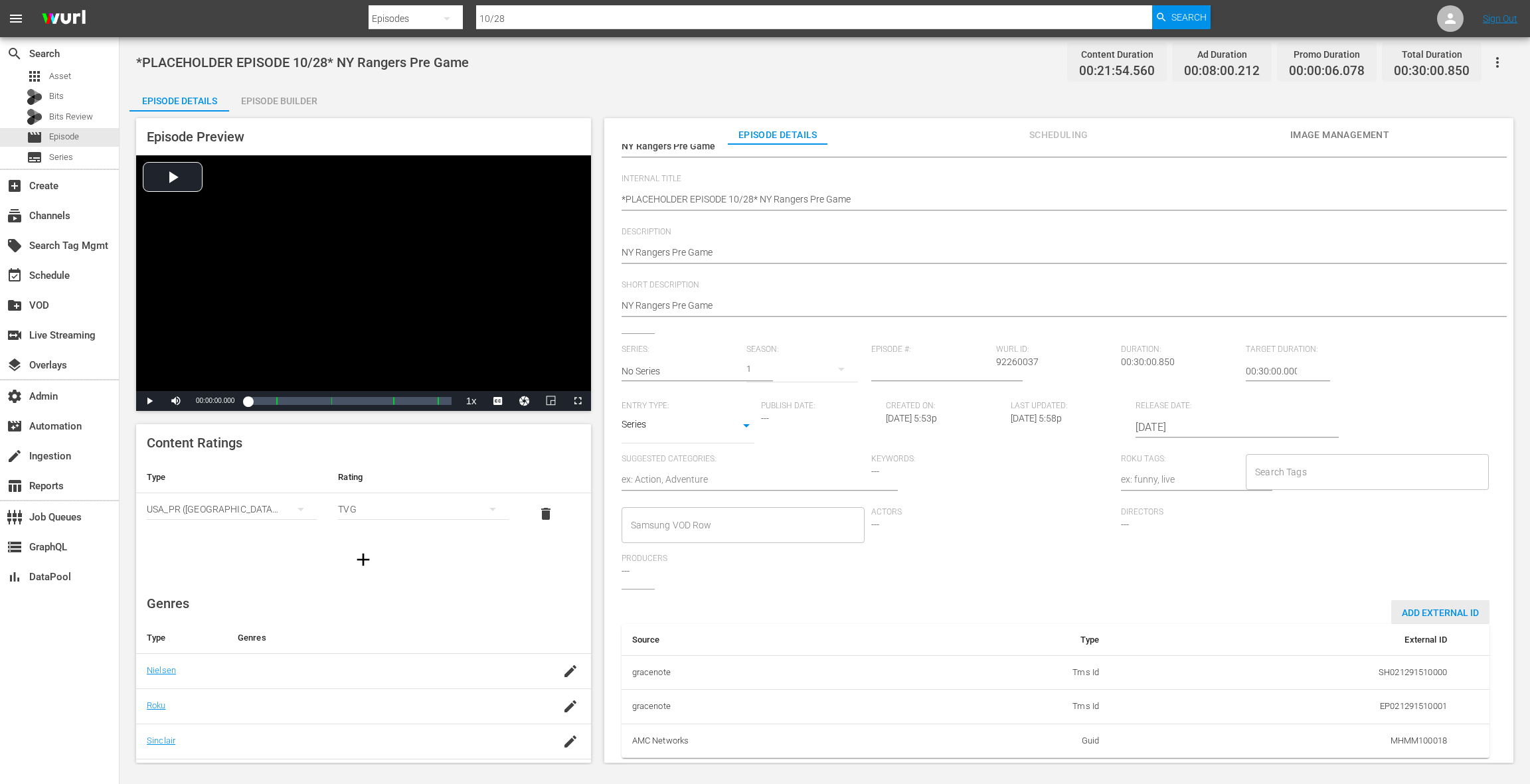
click at [1423, 608] on span "Add External Id" at bounding box center [1440, 612] width 99 height 11
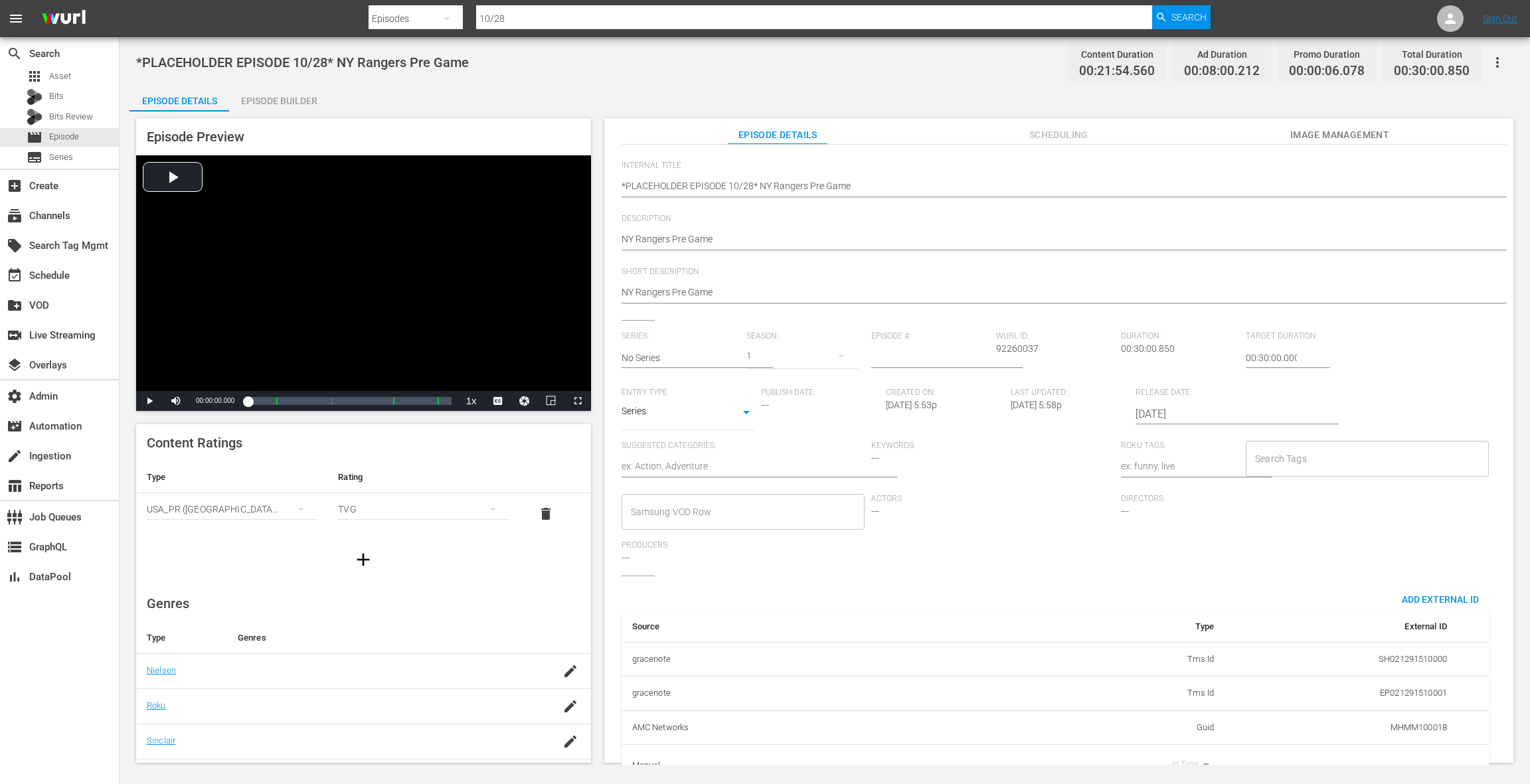
scroll to position [133, 0]
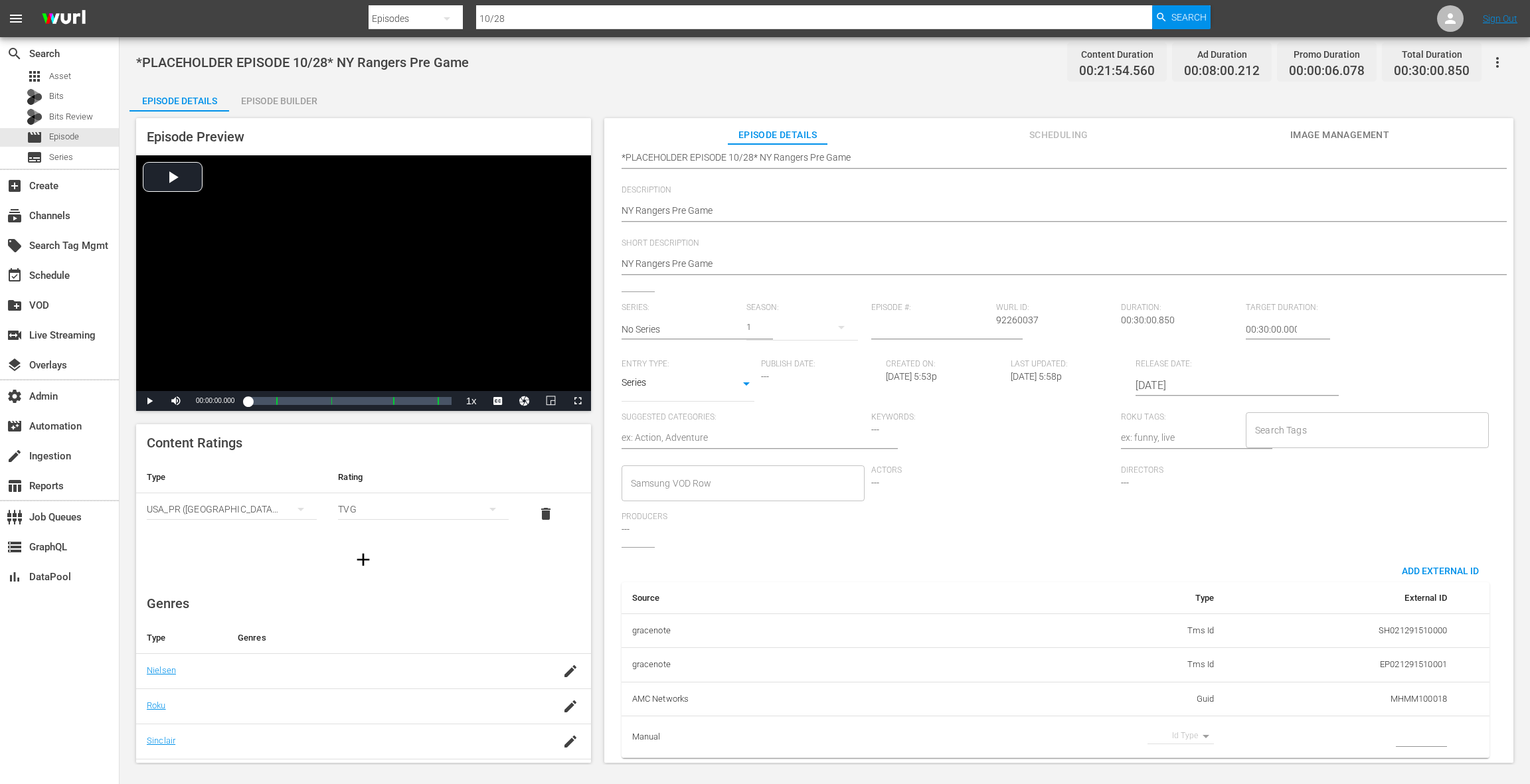
click at [1188, 719] on body "menu Search By Episodes Search ID, Title, Description, Keywords, or Category 10…" at bounding box center [765, 392] width 1530 height 784
drag, startPoint x: 1178, startPoint y: 757, endPoint x: 1227, endPoint y: 746, distance: 50.2
click at [1177, 757] on li "Guid" at bounding box center [1171, 756] width 66 height 22
type input "guid"
click at [1401, 726] on input "simple table" at bounding box center [1421, 736] width 51 height 20
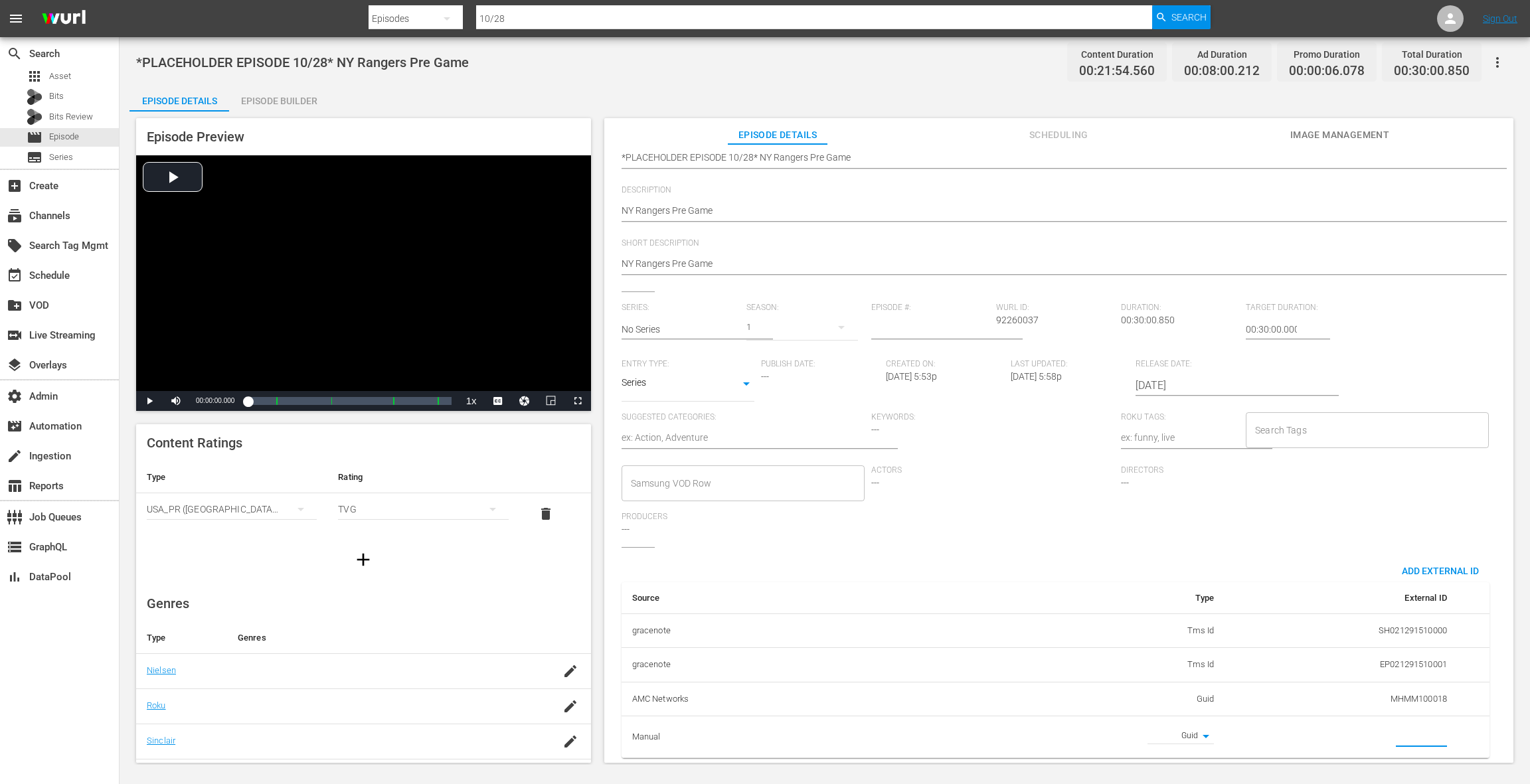
paste input "MSGSZNYR9"
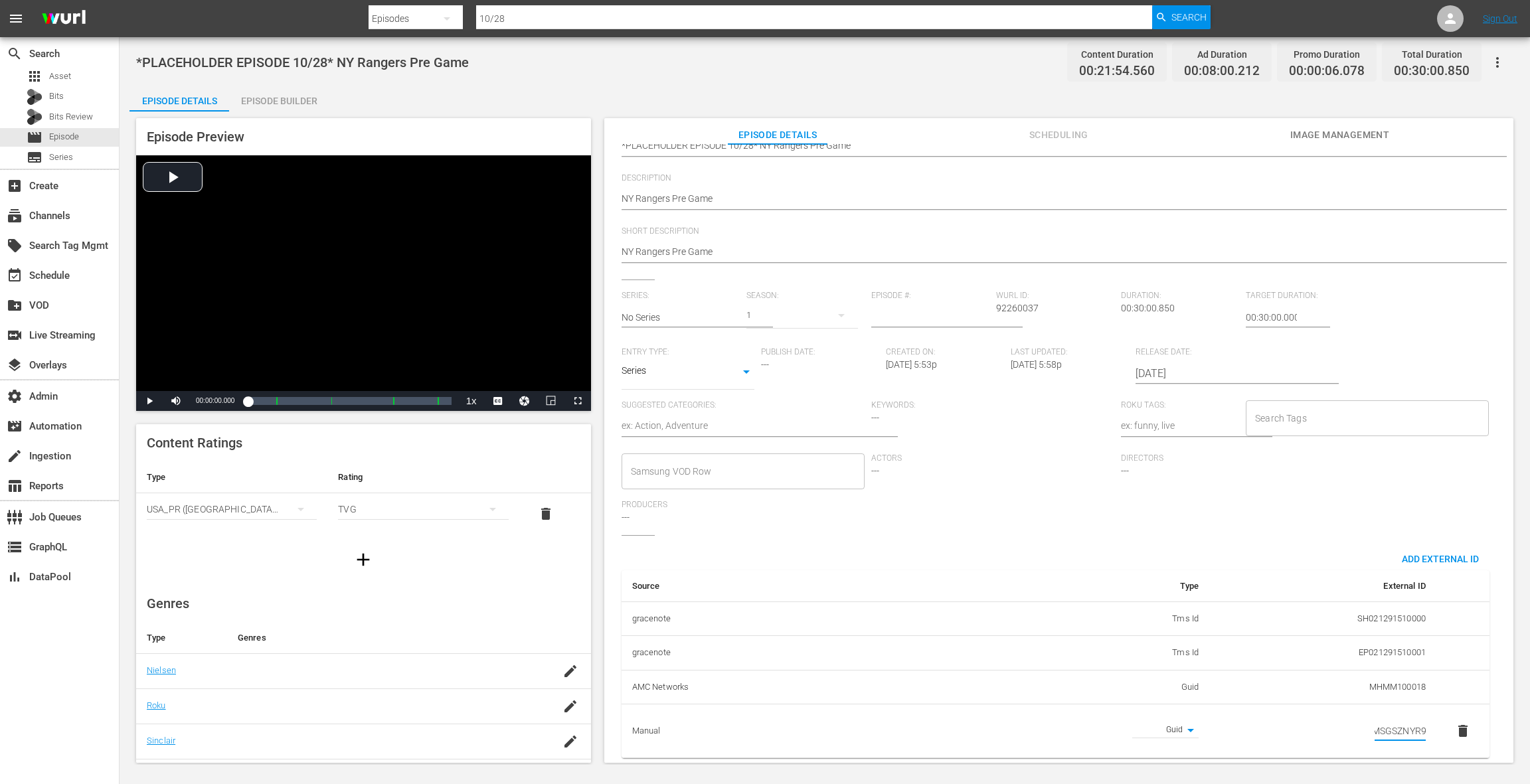
scroll to position [0, 0]
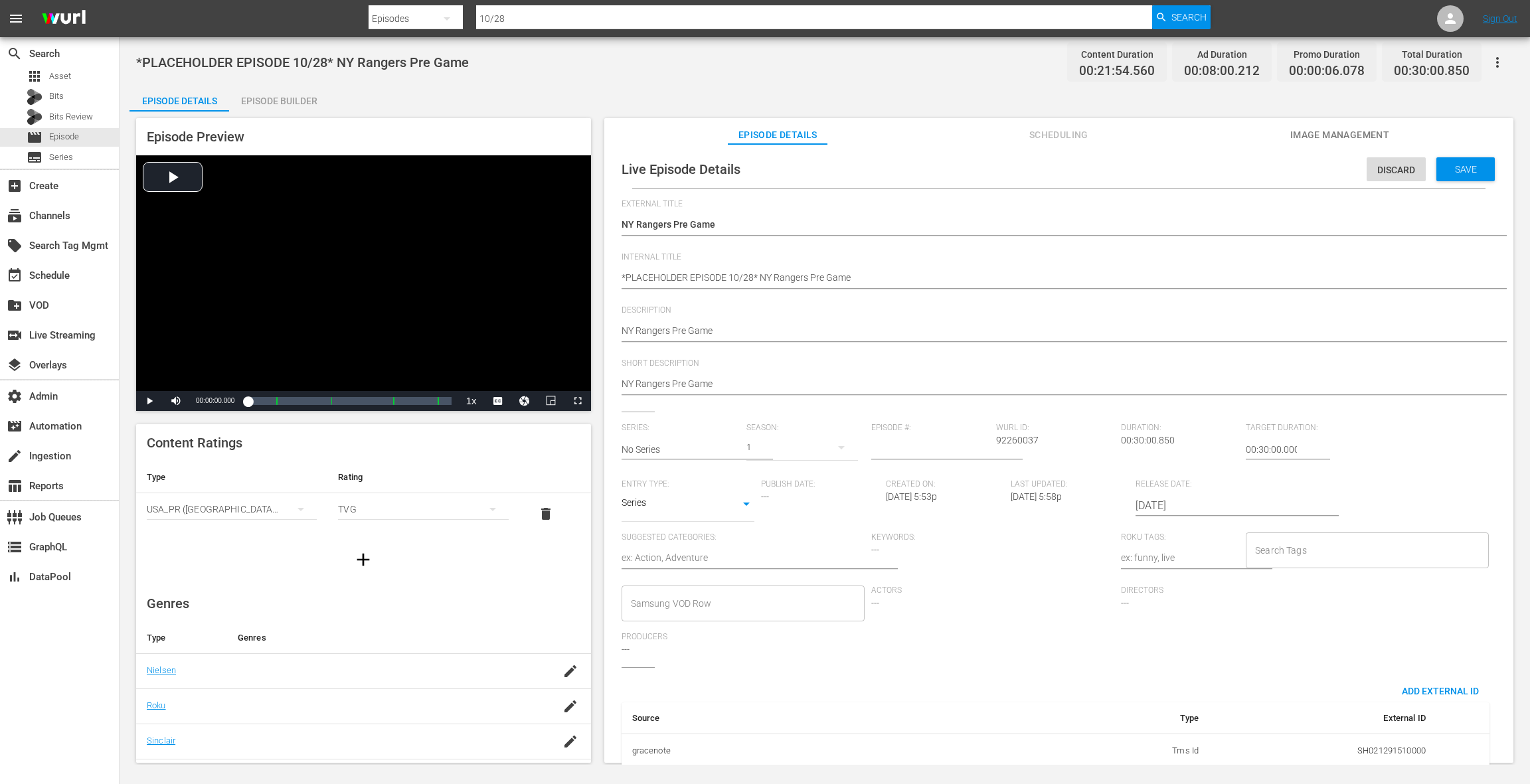
type input "MSGSZNYR9"
click at [1452, 181] on div "Live Episode Details Discard Save" at bounding box center [1058, 169] width 895 height 37
click at [1452, 173] on span "Save" at bounding box center [1465, 169] width 43 height 11
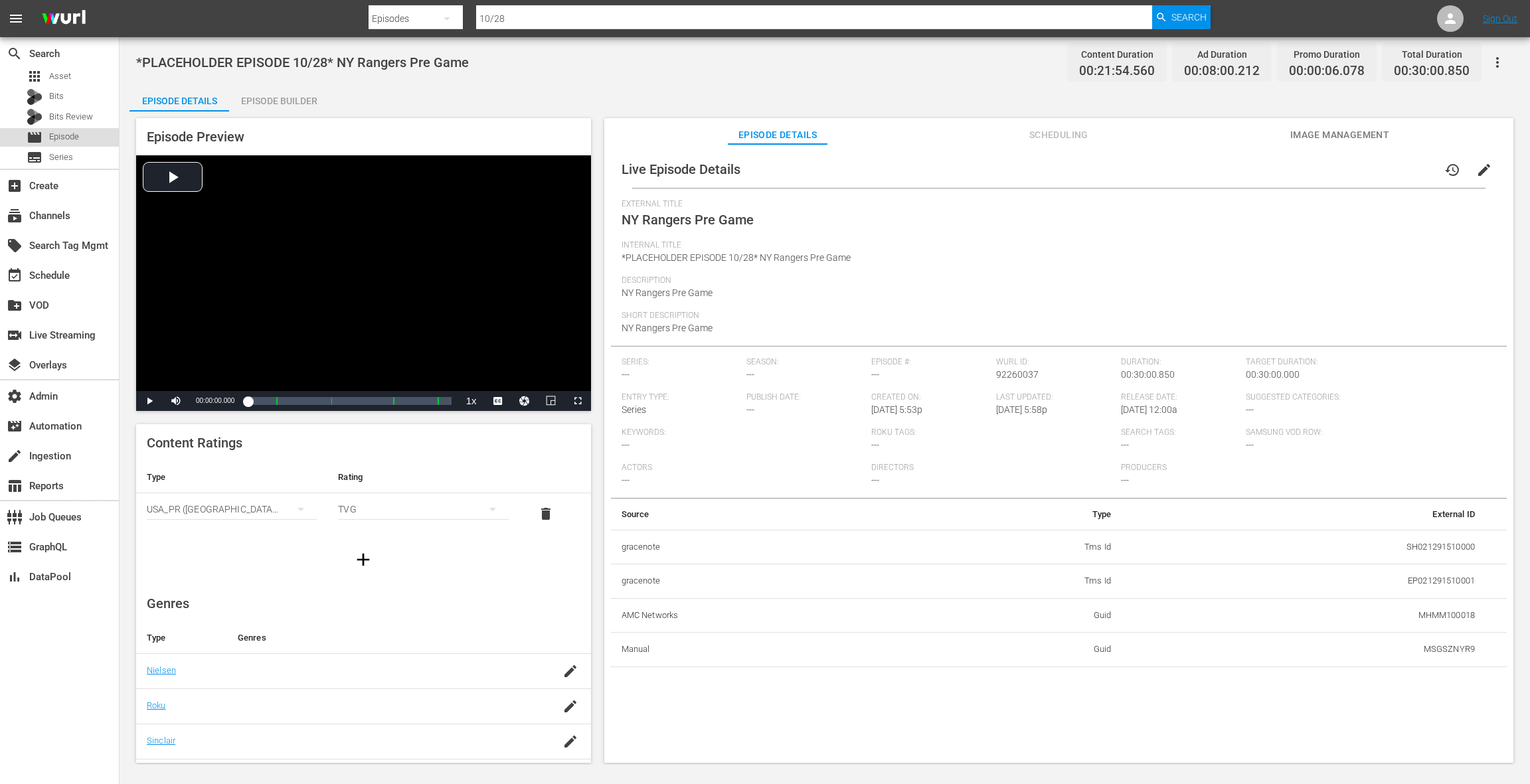
click at [94, 138] on div "movie Episode" at bounding box center [59, 137] width 119 height 18
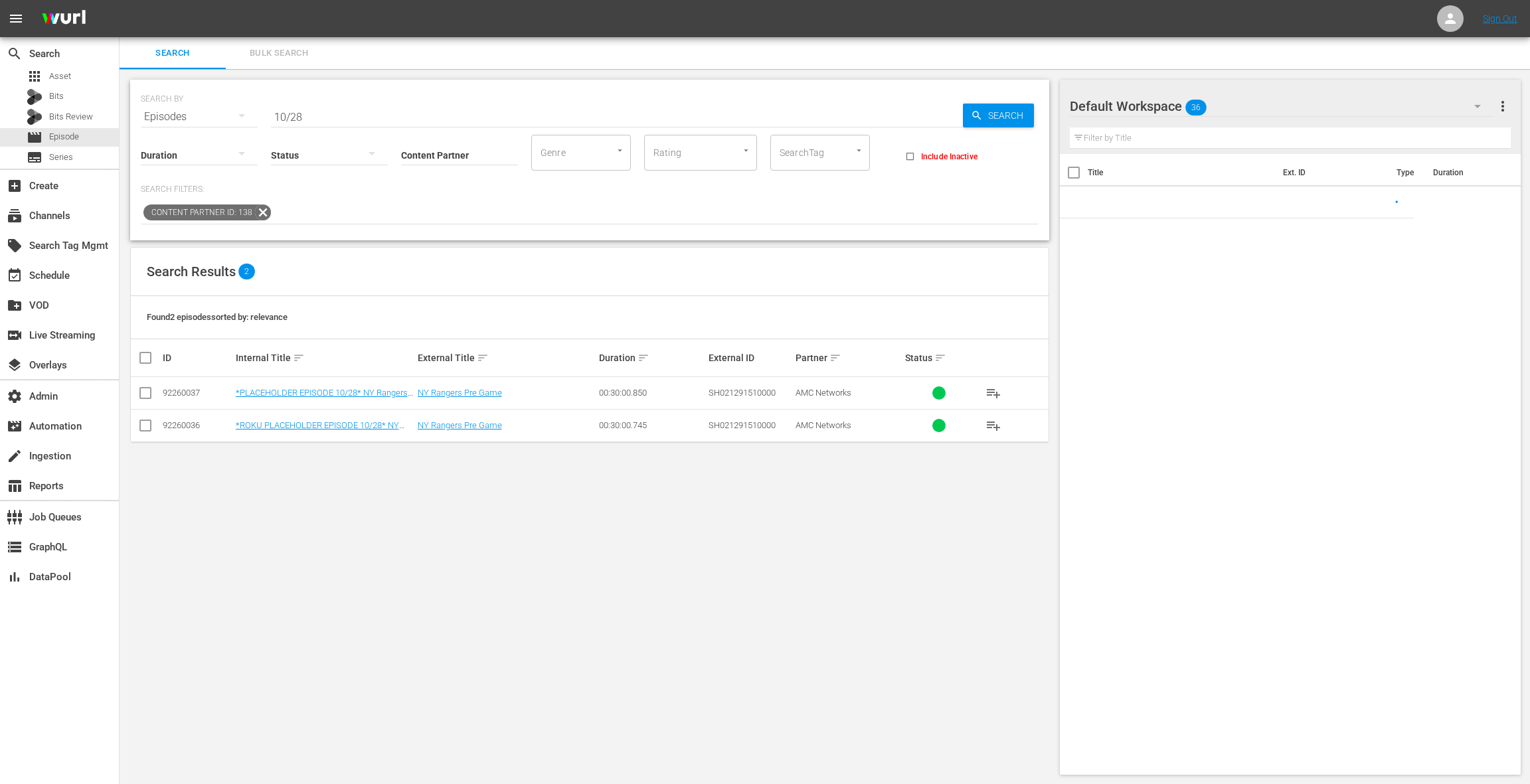
click at [343, 114] on input "10/28" at bounding box center [617, 116] width 692 height 32
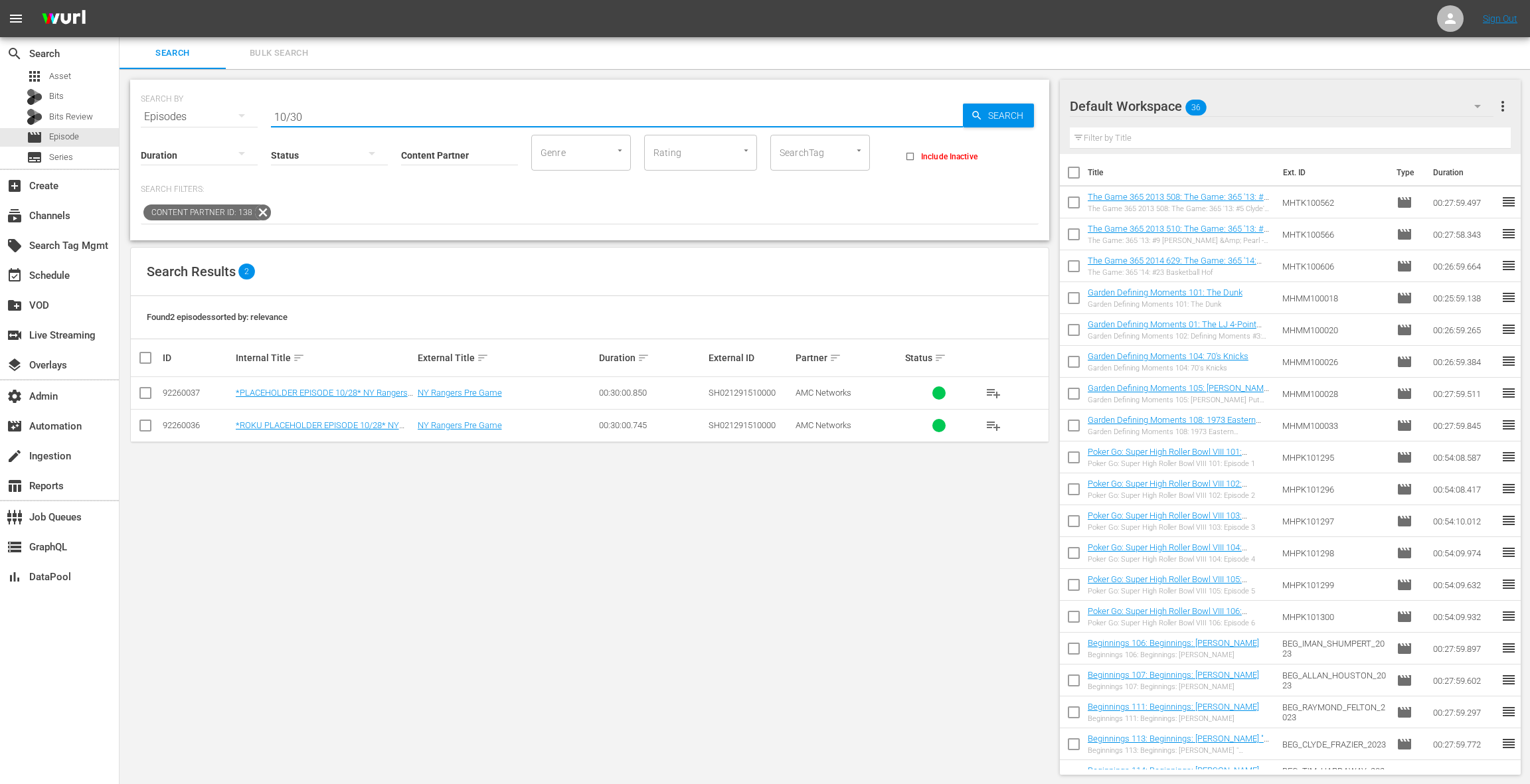
type input "10/30"
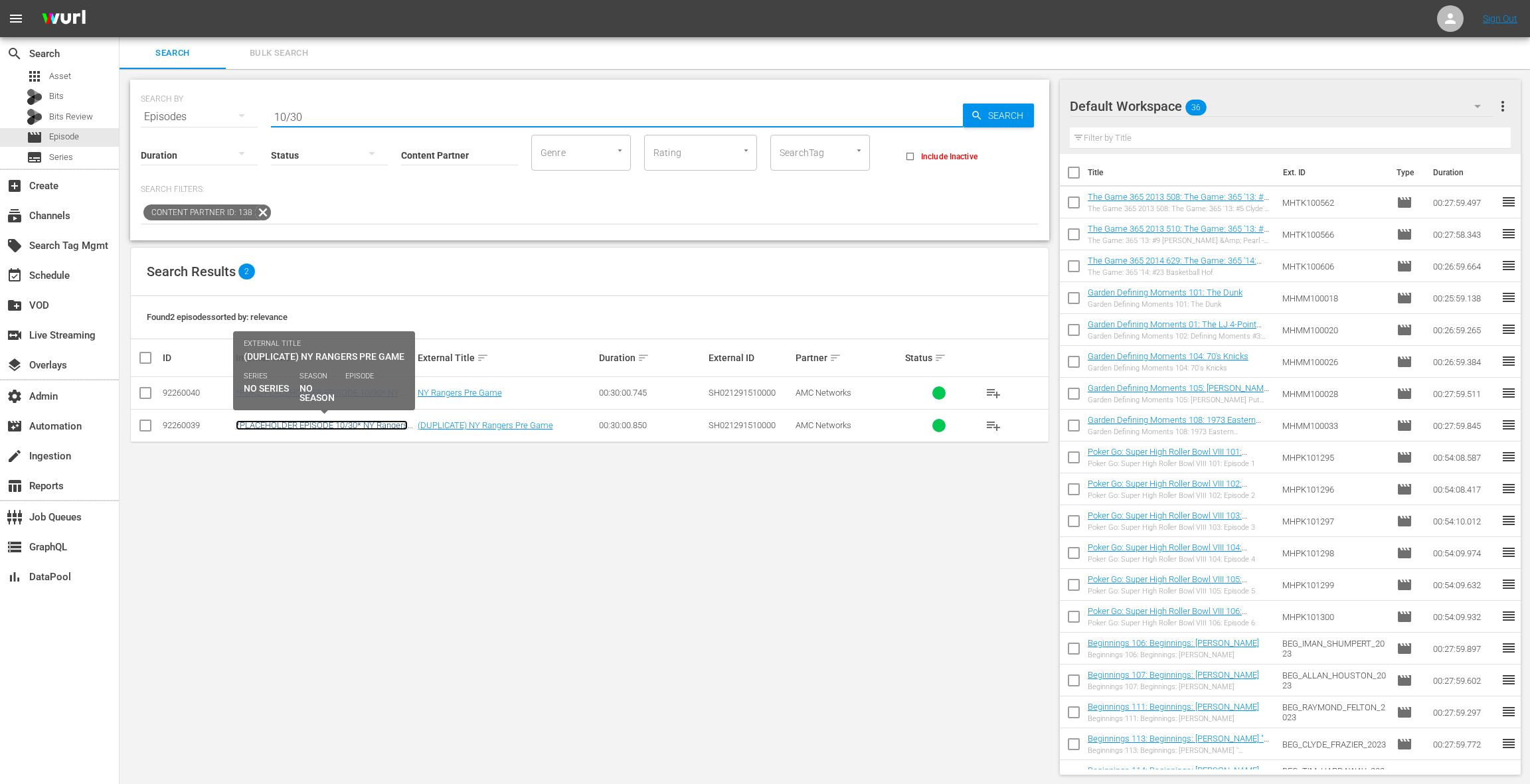
click at [325, 425] on link "*PLACEHOLDER EPISODE 10/30* NY Rangers Pre Game" at bounding box center [321, 429] width 172 height 20
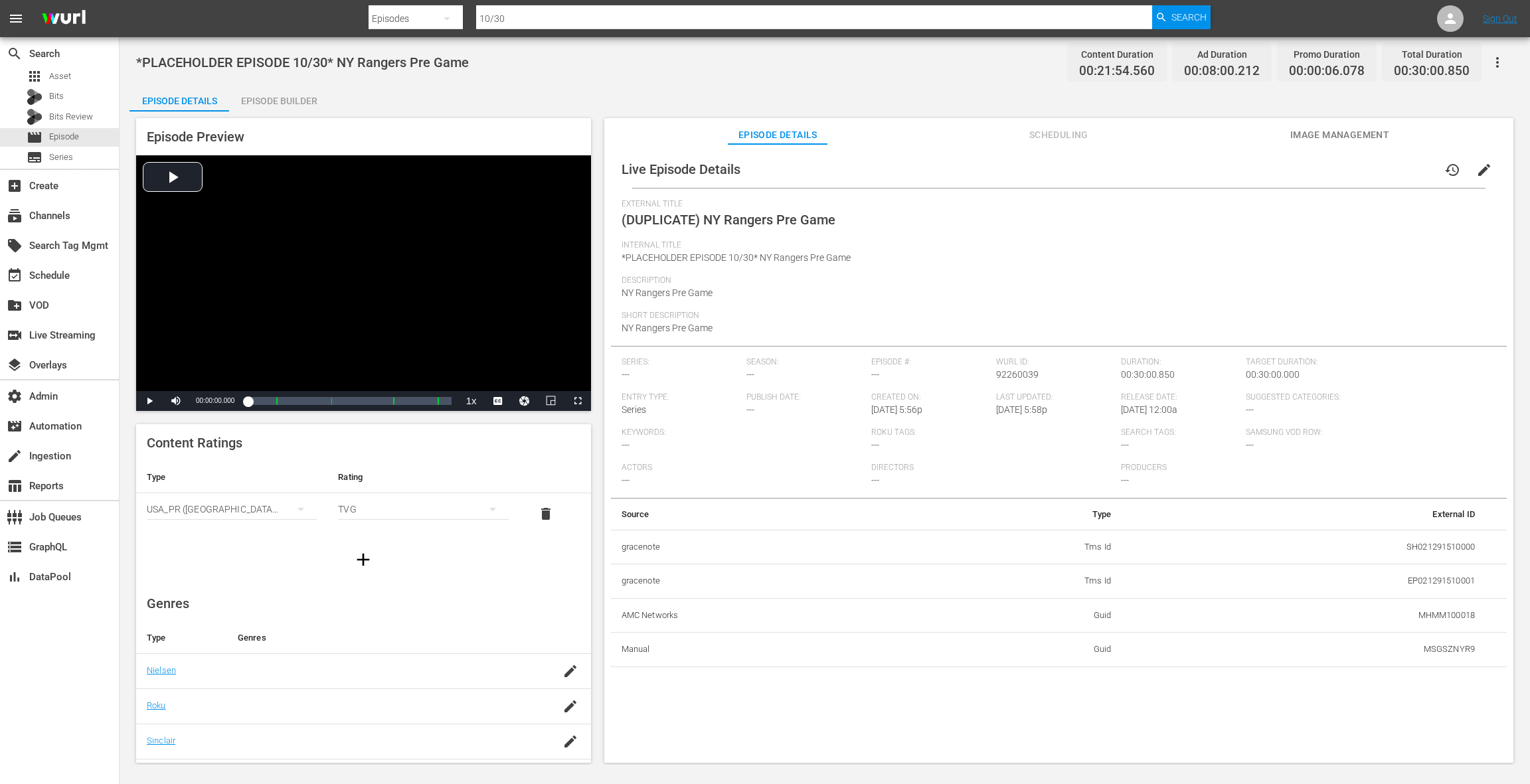
drag, startPoint x: 1472, startPoint y: 172, endPoint x: 1461, endPoint y: 196, distance: 26.4
click at [1476, 172] on span "edit" at bounding box center [1484, 170] width 16 height 16
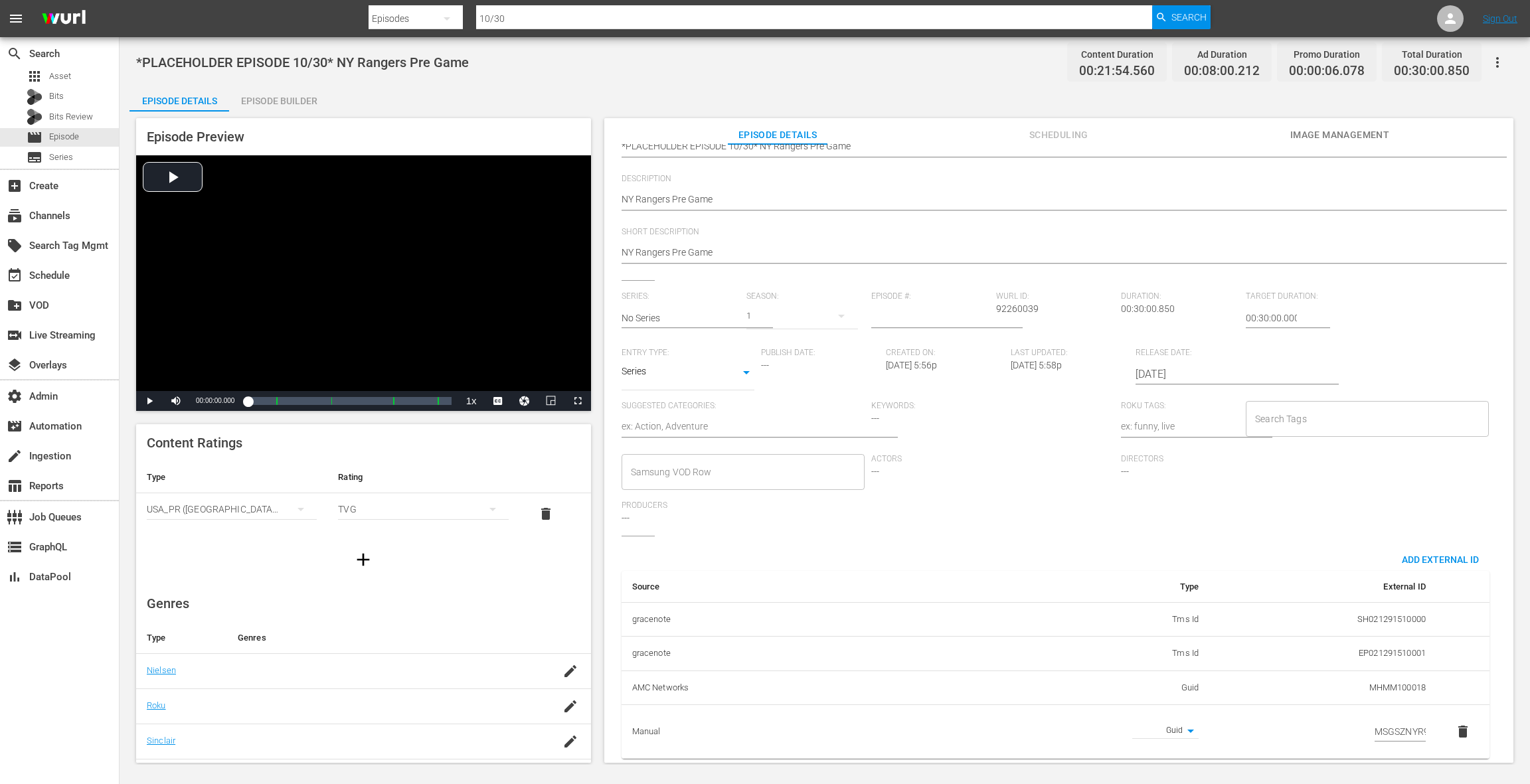
scroll to position [145, 0]
click at [1454, 723] on span "delete" at bounding box center [1462, 730] width 16 height 16
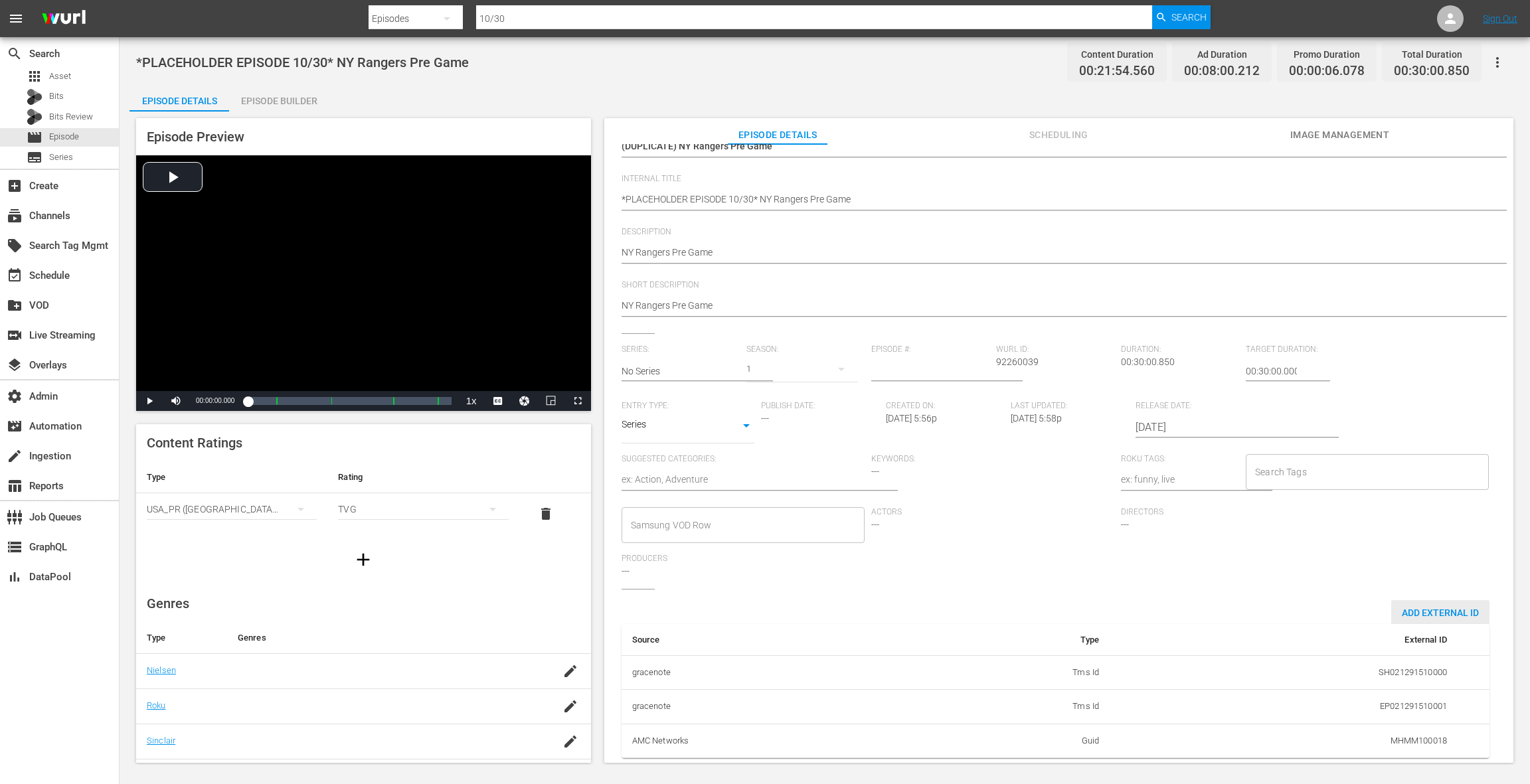
click at [1427, 608] on span "Add External Id" at bounding box center [1440, 612] width 99 height 11
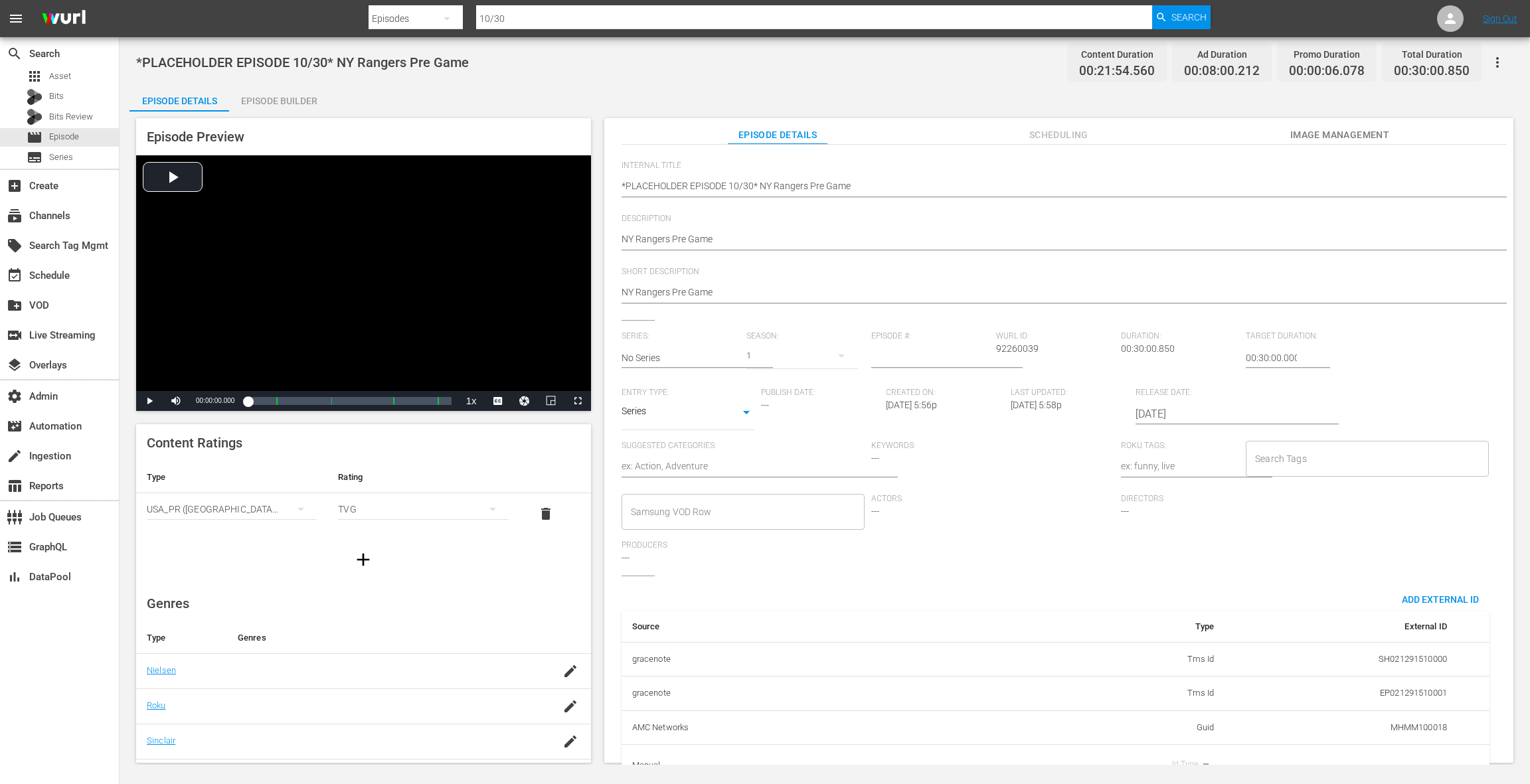
scroll to position [133, 0]
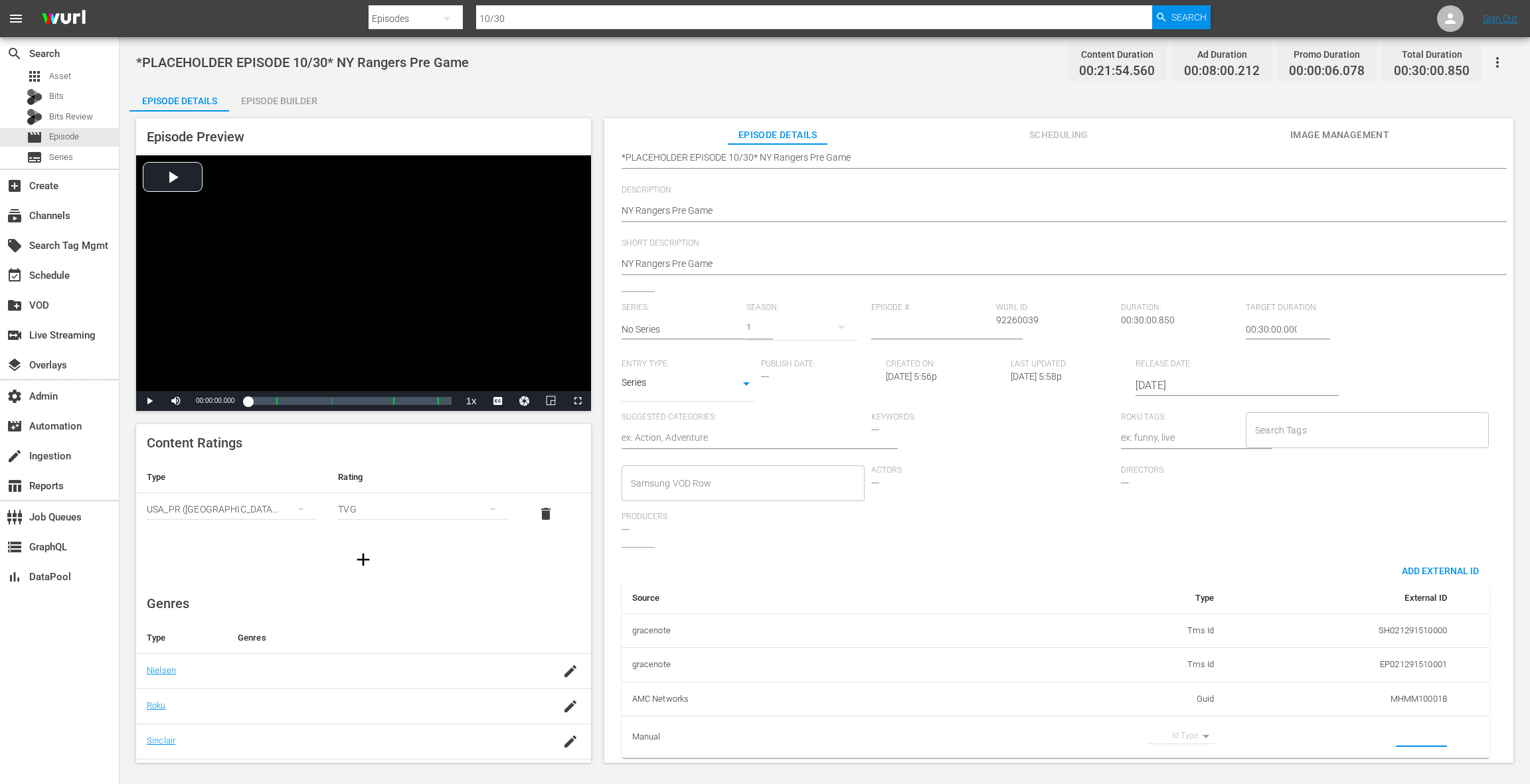
click at [1399, 726] on input "simple table" at bounding box center [1421, 736] width 51 height 20
paste input "MSGSZNYR10"
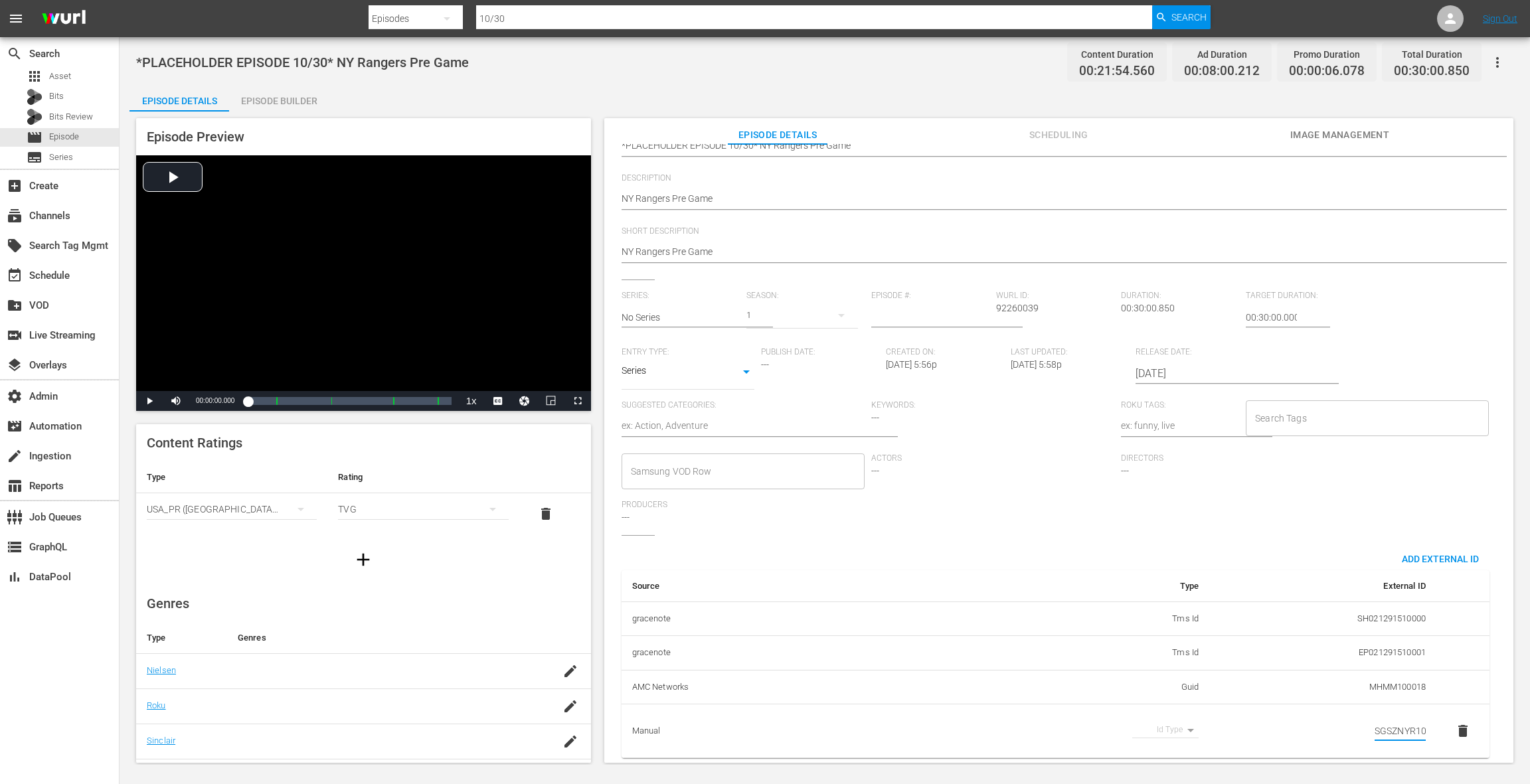
scroll to position [0, 0]
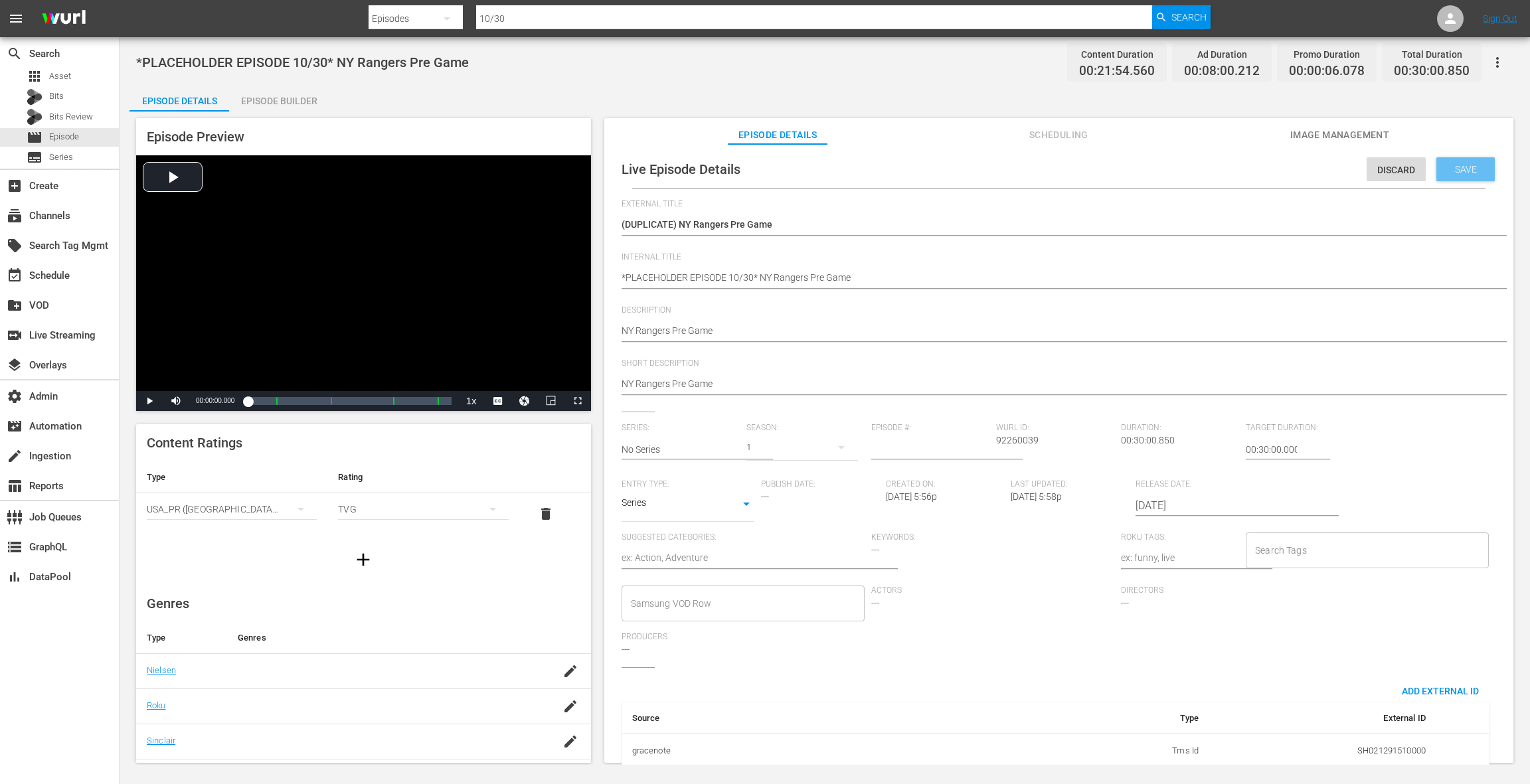
type input "MSGSZNYR10"
click at [1459, 173] on span "Save" at bounding box center [1465, 169] width 43 height 11
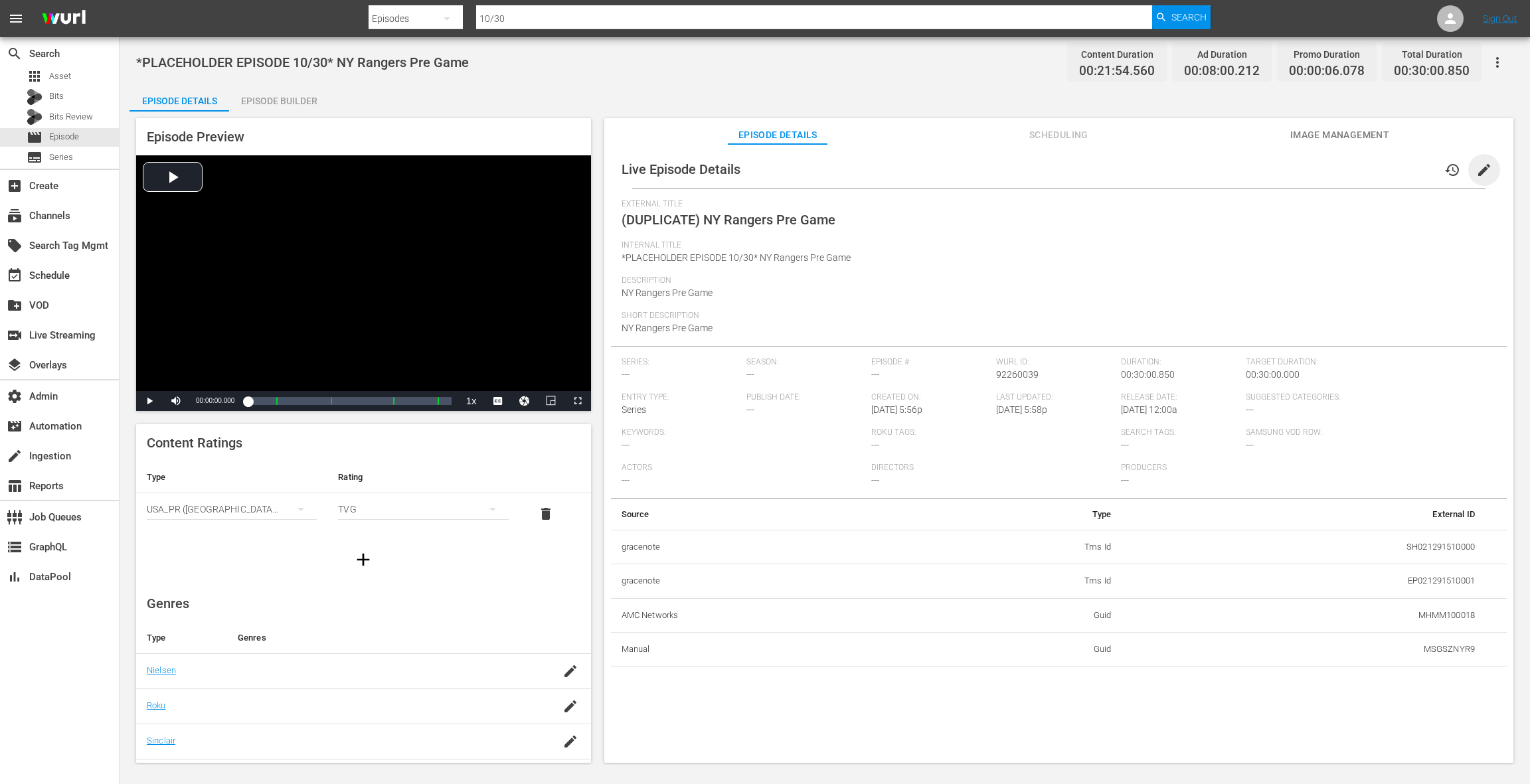
click at [1483, 173] on span "edit" at bounding box center [1484, 170] width 16 height 16
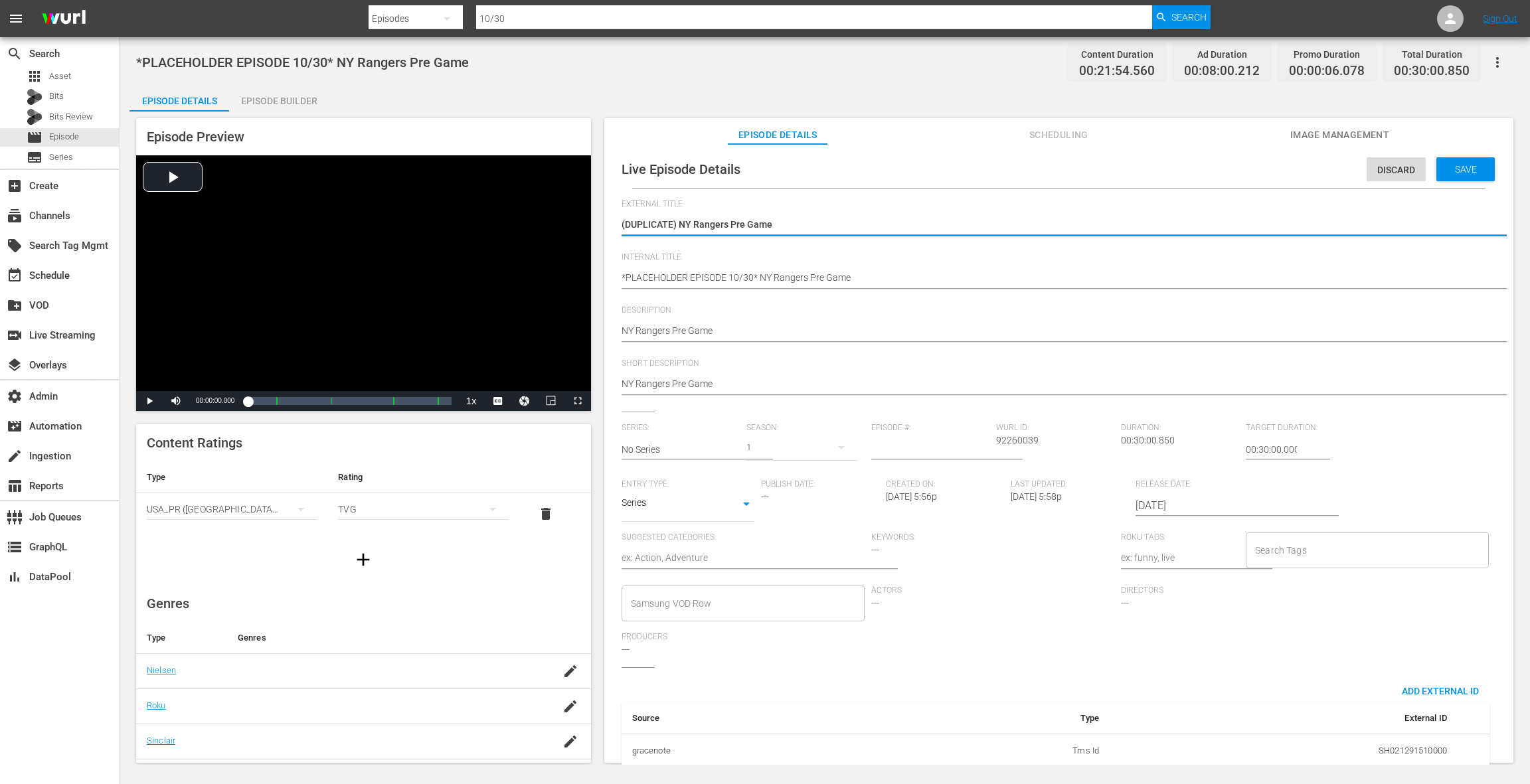
drag, startPoint x: 678, startPoint y: 227, endPoint x: 601, endPoint y: 223, distance: 77.1
click at [601, 223] on div "Episode Preview Video Player is loading. Play Video Play Mute Current Time 00:0…" at bounding box center [824, 442] width 1390 height 662
type textarea "NY Rangers Pre Game"
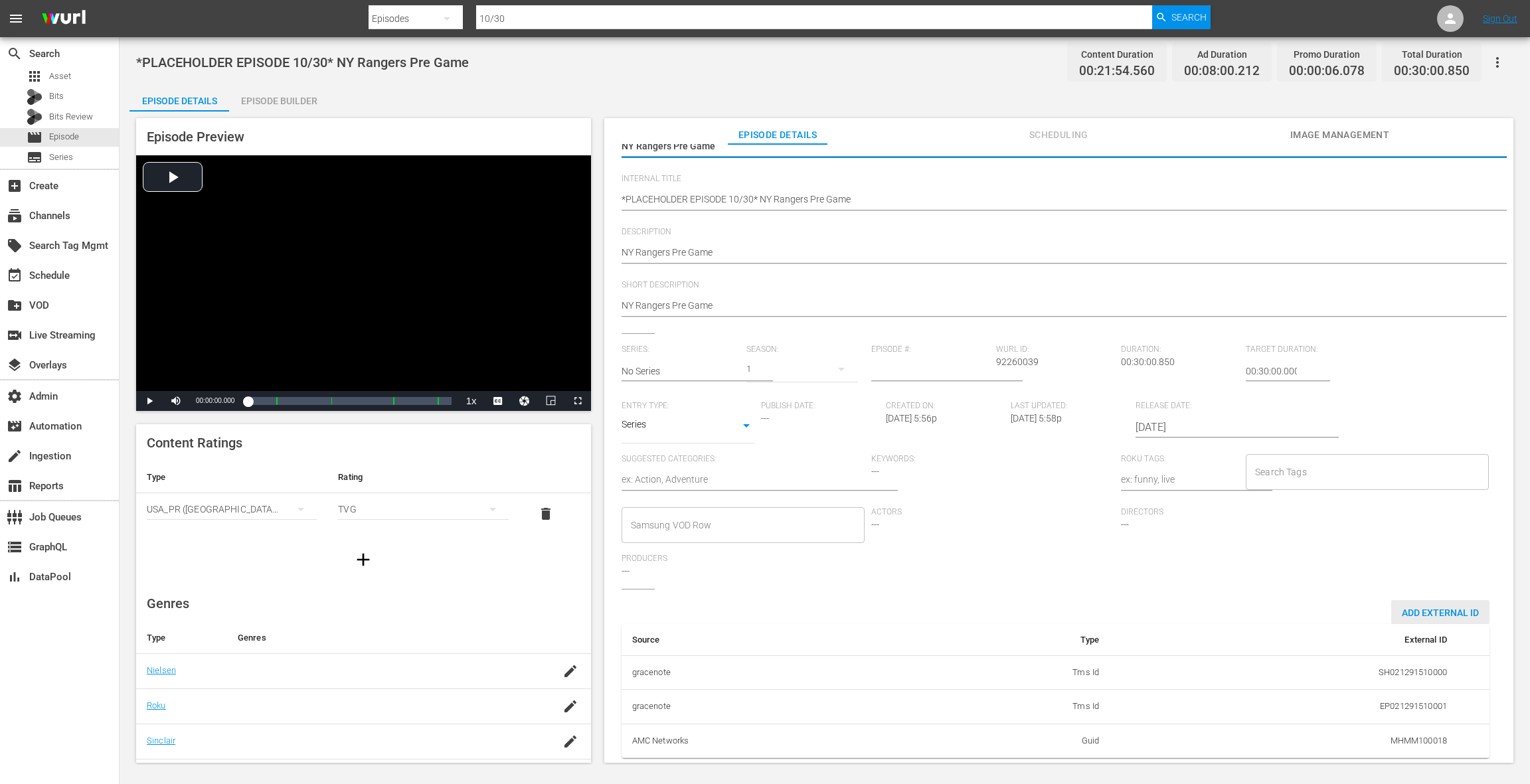
type textarea "NY Rangers Pre Game"
click at [1434, 608] on span "Add External Id" at bounding box center [1440, 612] width 99 height 11
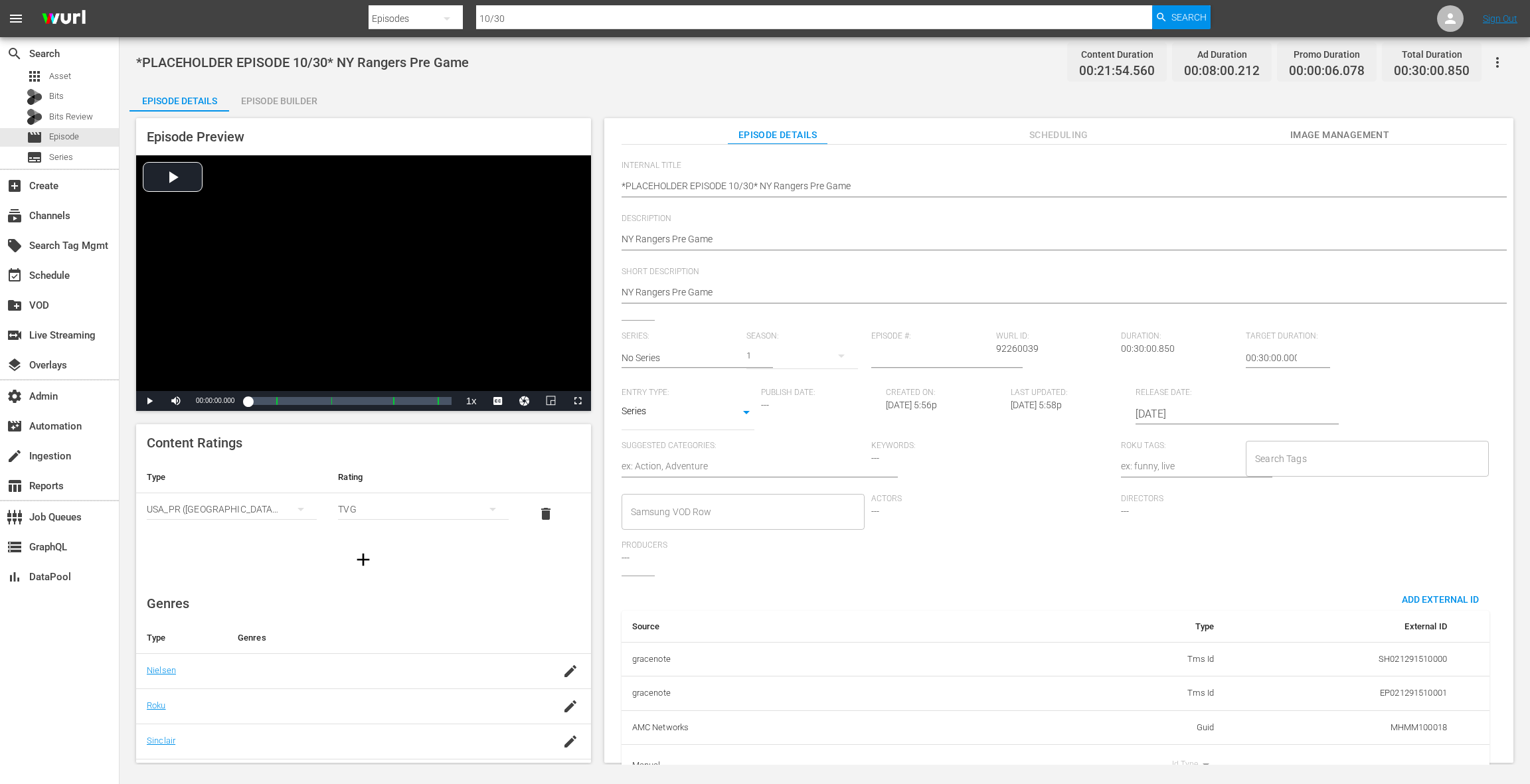
scroll to position [133, 0]
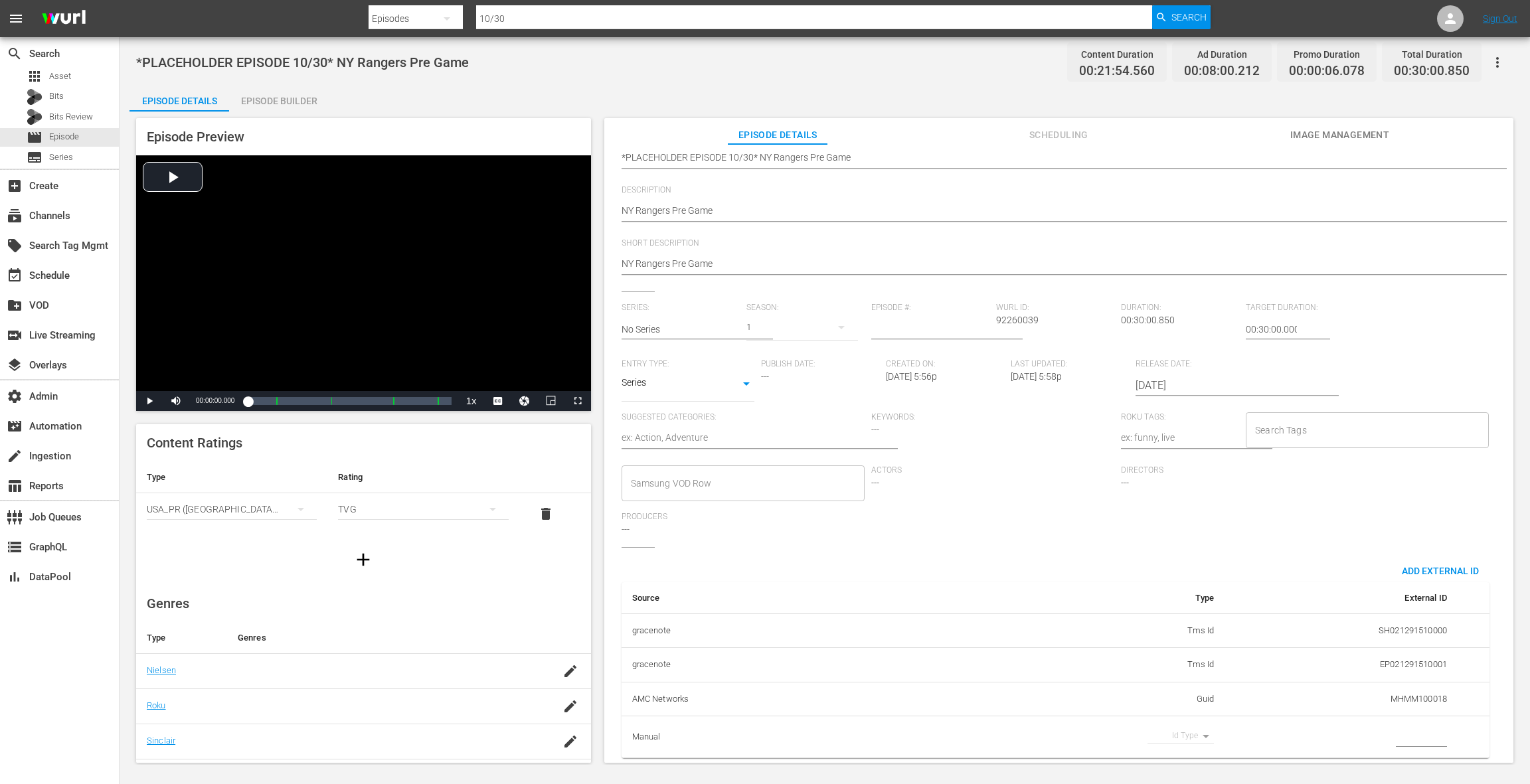
click at [1194, 725] on body "menu Search By Episodes Search ID, Title, Description, Keywords, or Category 10…" at bounding box center [765, 392] width 1530 height 784
click at [1176, 759] on li "Guid" at bounding box center [1171, 756] width 66 height 22
type input "guid"
click at [1409, 726] on input "simple table" at bounding box center [1421, 736] width 51 height 20
paste input "MSGSZNYR10"
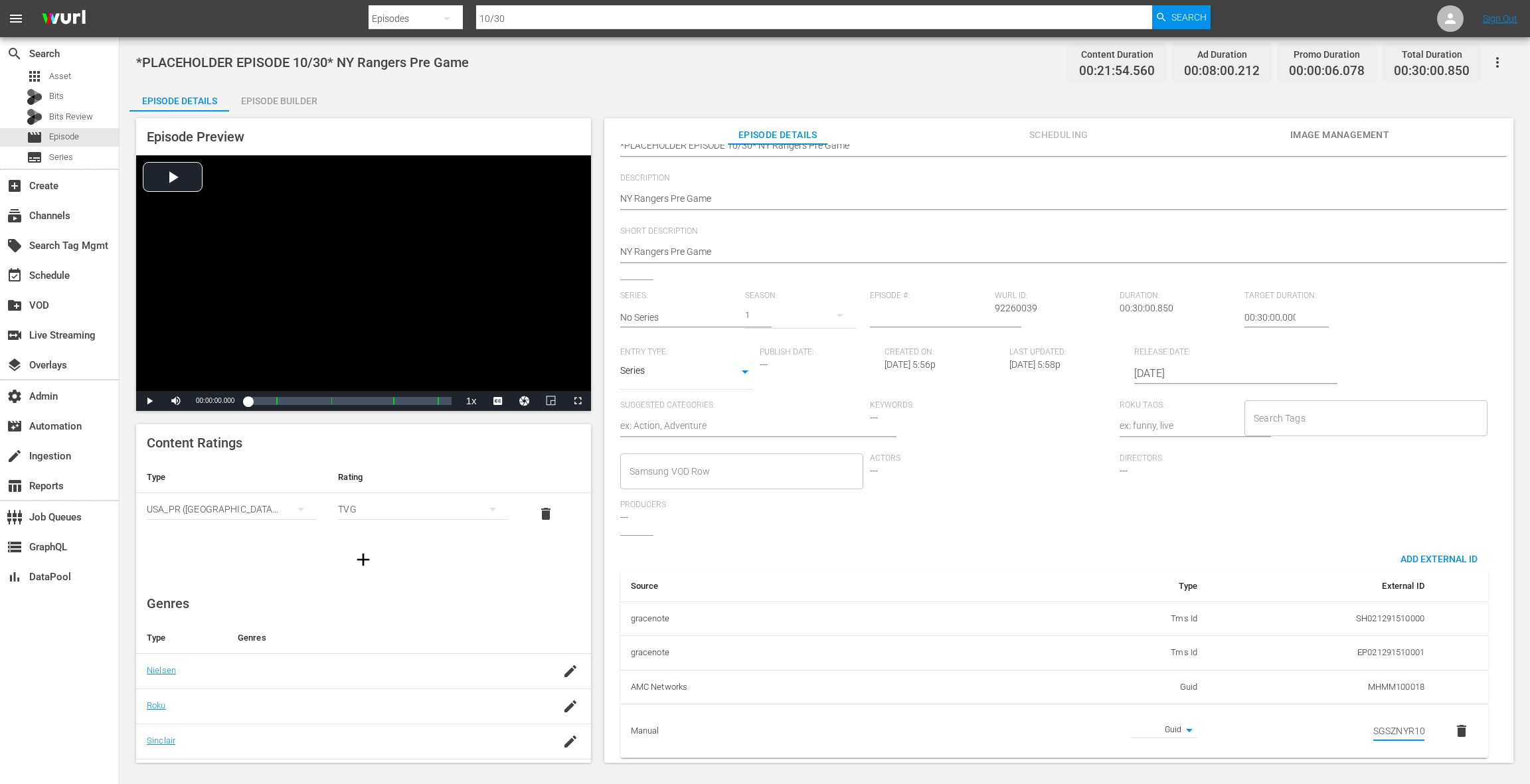
scroll to position [0, 0]
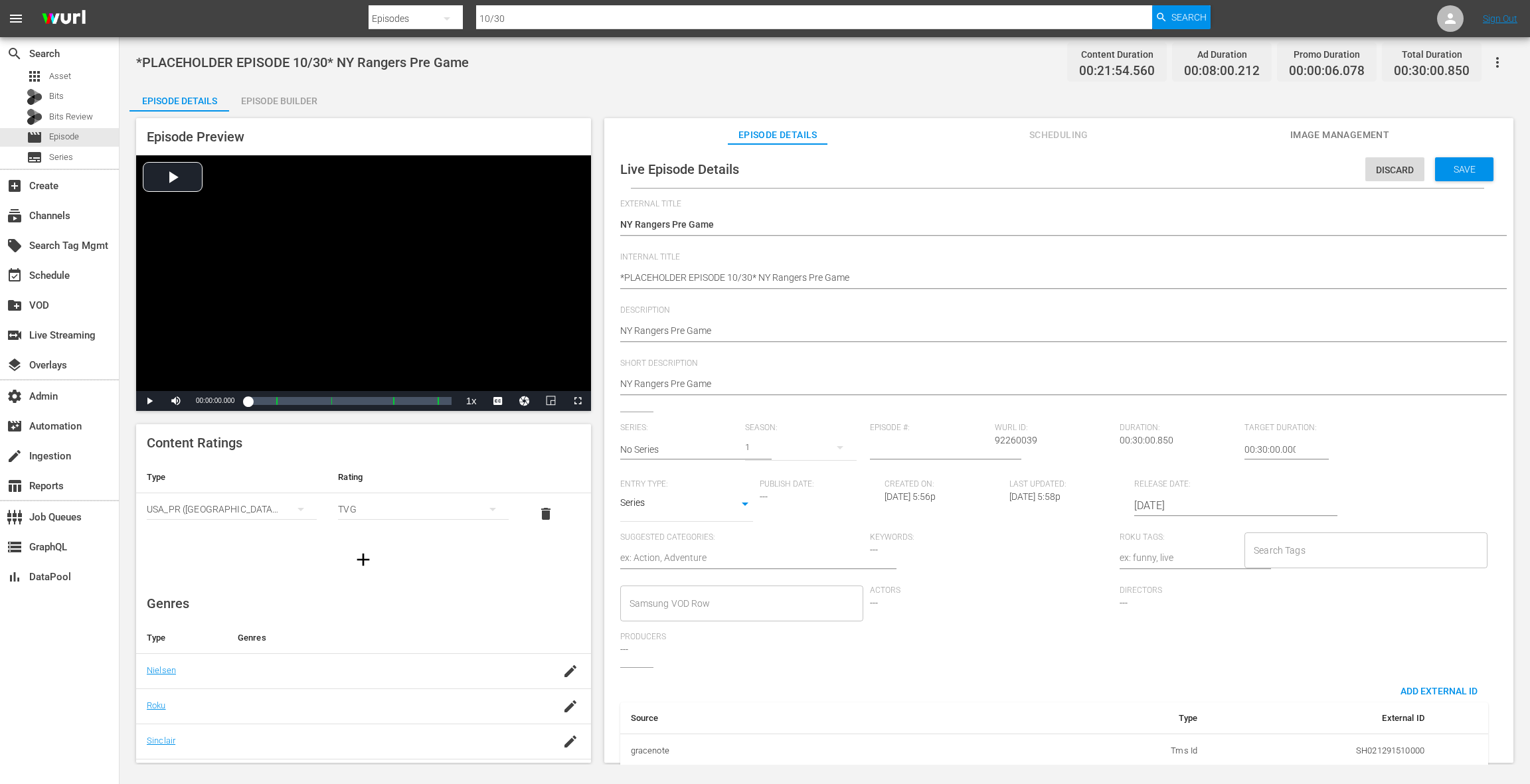
type input "MSGSZNYR10"
click at [1373, 606] on div "Series: No Series Season: 1 Episode #: Wurl ID: 92260039 Duration: 00:30:00.850…" at bounding box center [1057, 544] width 874 height 244
click at [1449, 172] on span "Save" at bounding box center [1464, 169] width 43 height 11
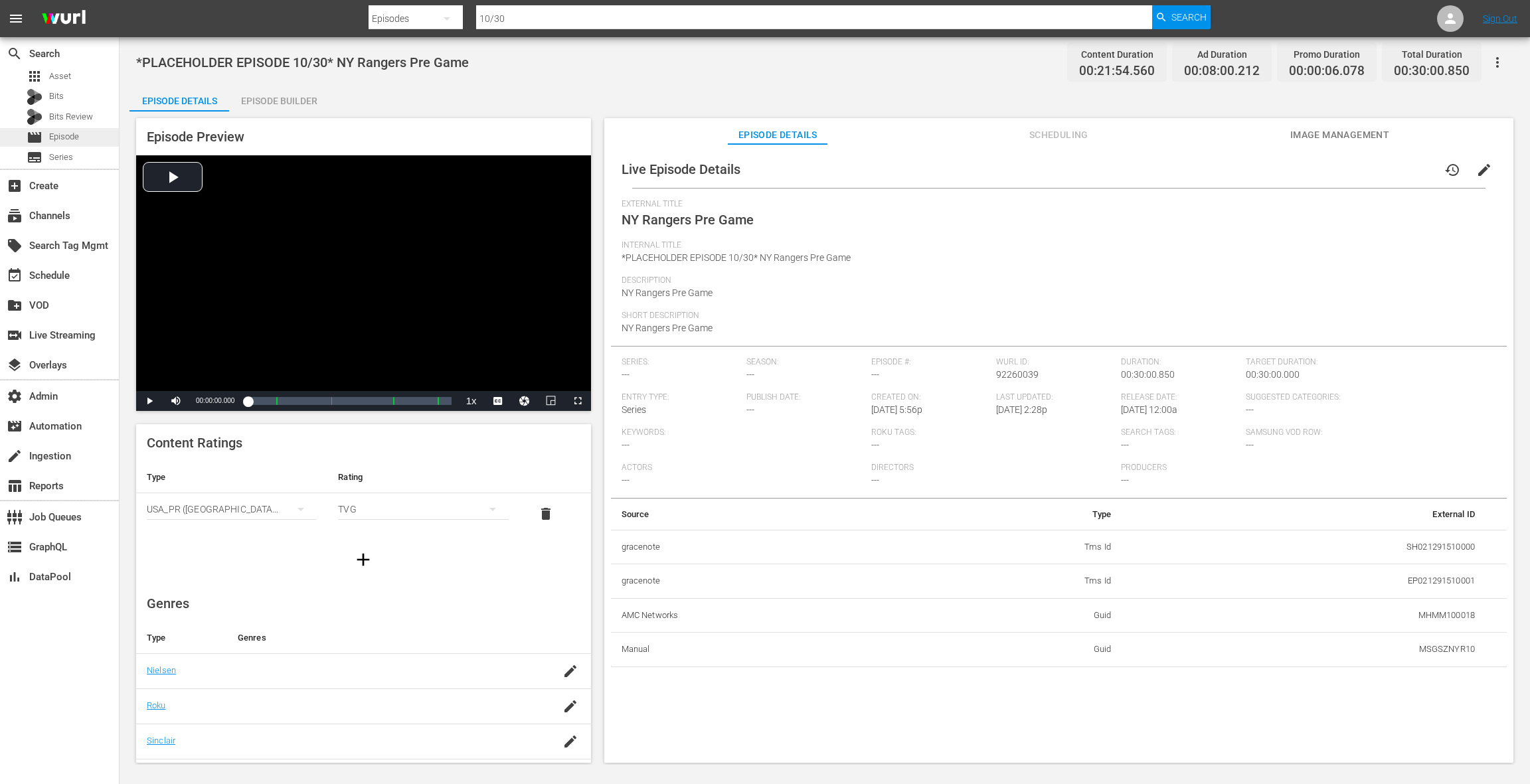
click at [81, 139] on div "movie Episode" at bounding box center [59, 137] width 119 height 18
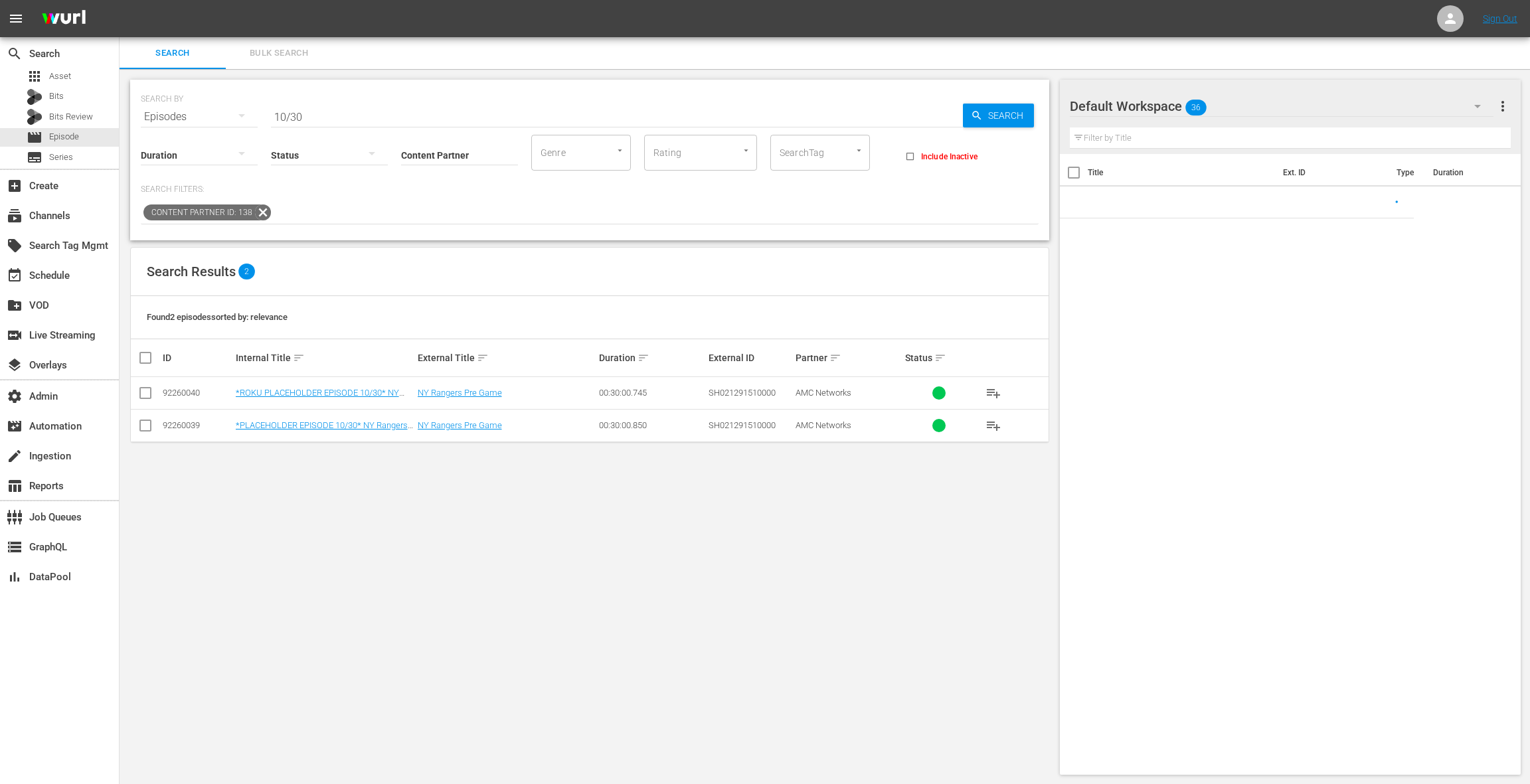
click at [336, 113] on input "10/30" at bounding box center [617, 116] width 692 height 32
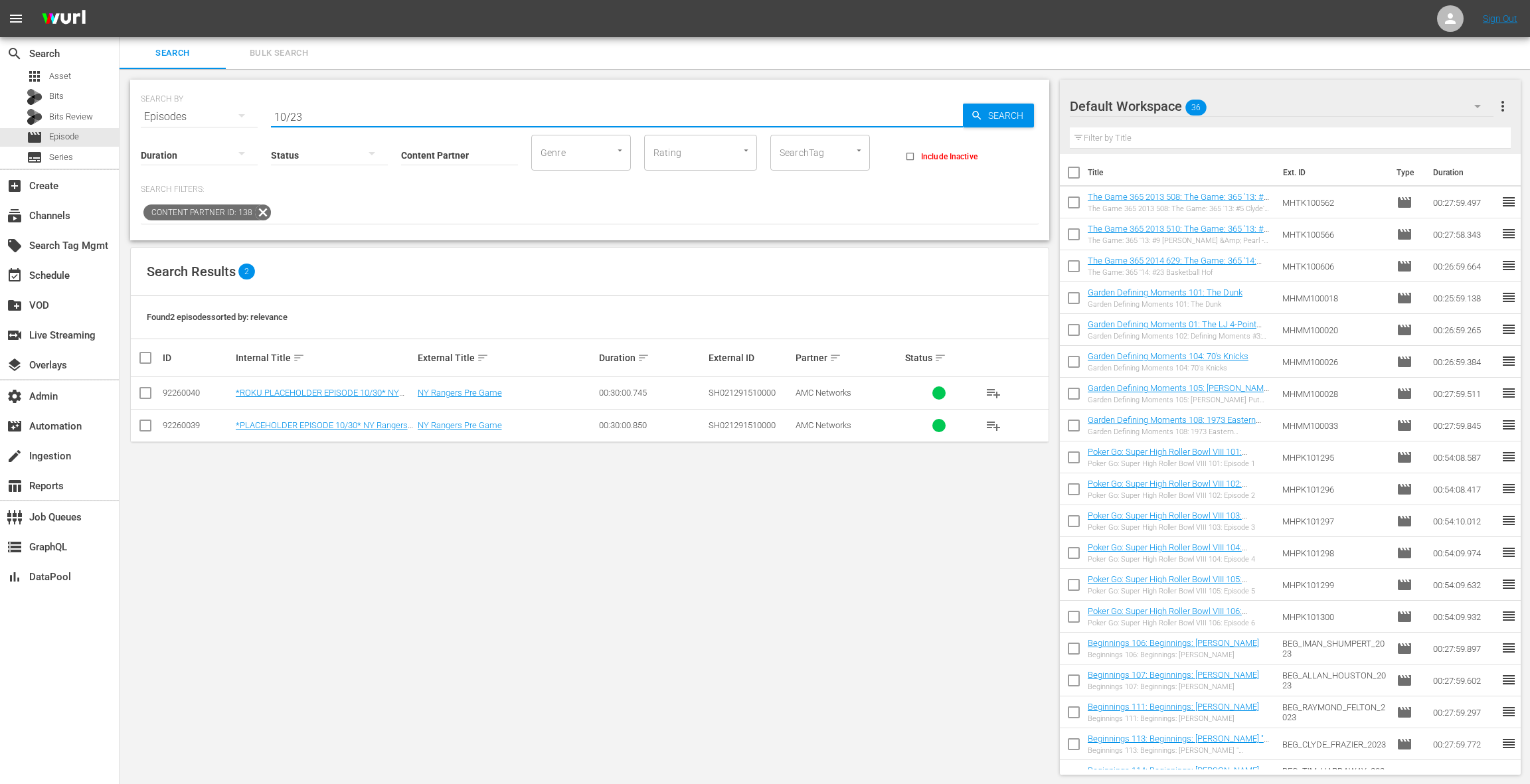
type input "10/23"
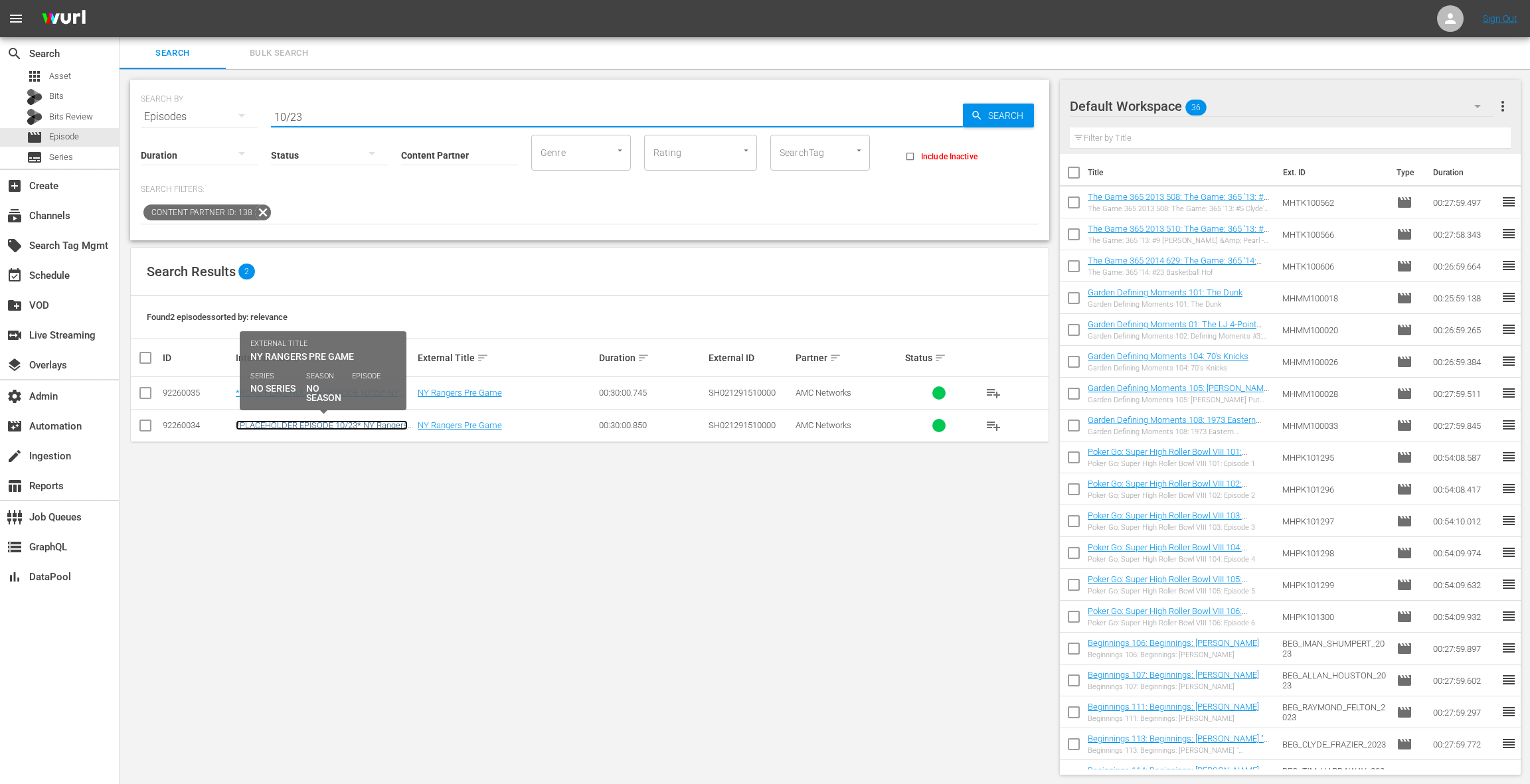
click at [336, 424] on link "*PLACEHOLDER EPISODE 10/23* NY Rangers Pre Game" at bounding box center [321, 429] width 172 height 20
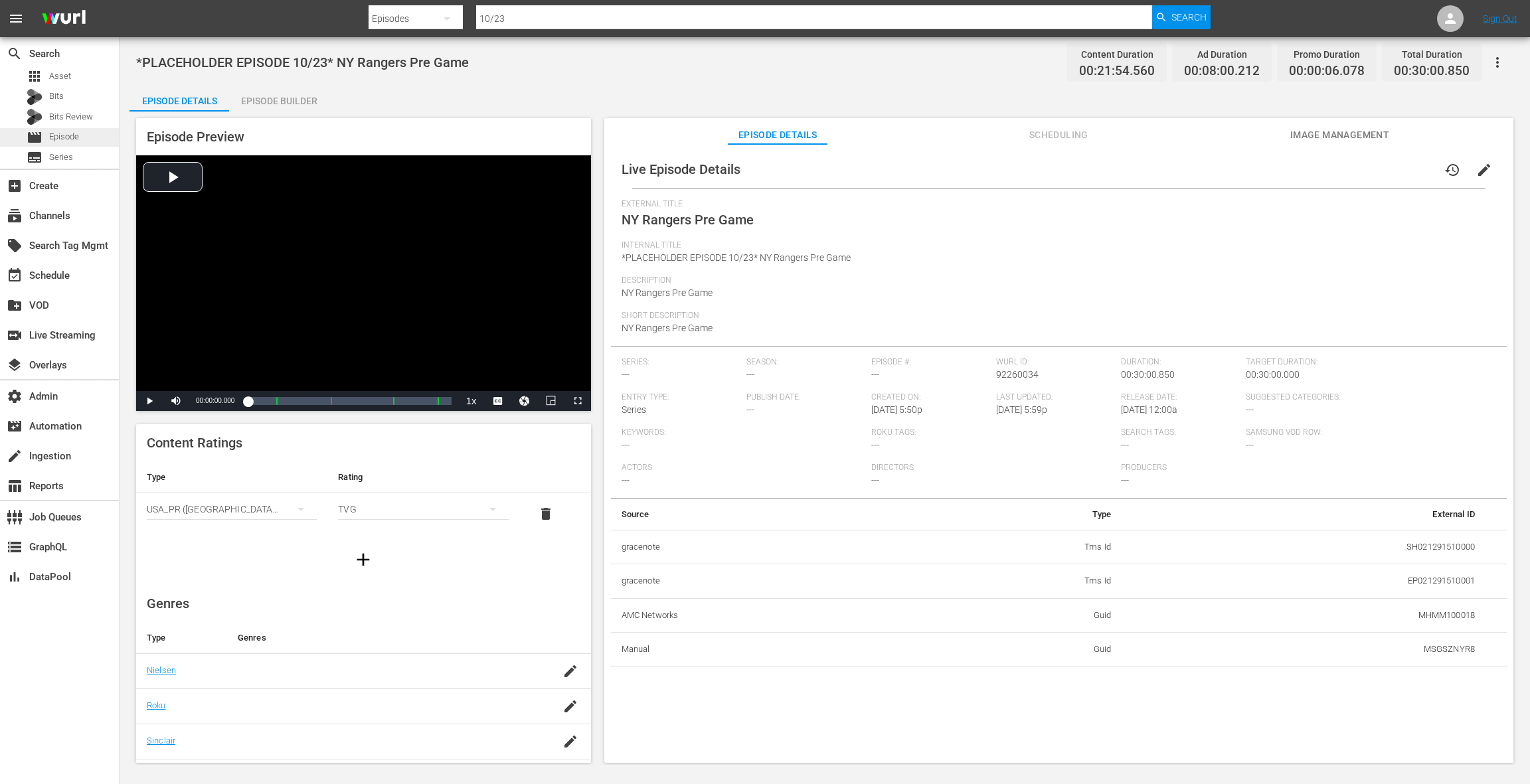
click at [77, 142] on span "Episode" at bounding box center [63, 137] width 30 height 13
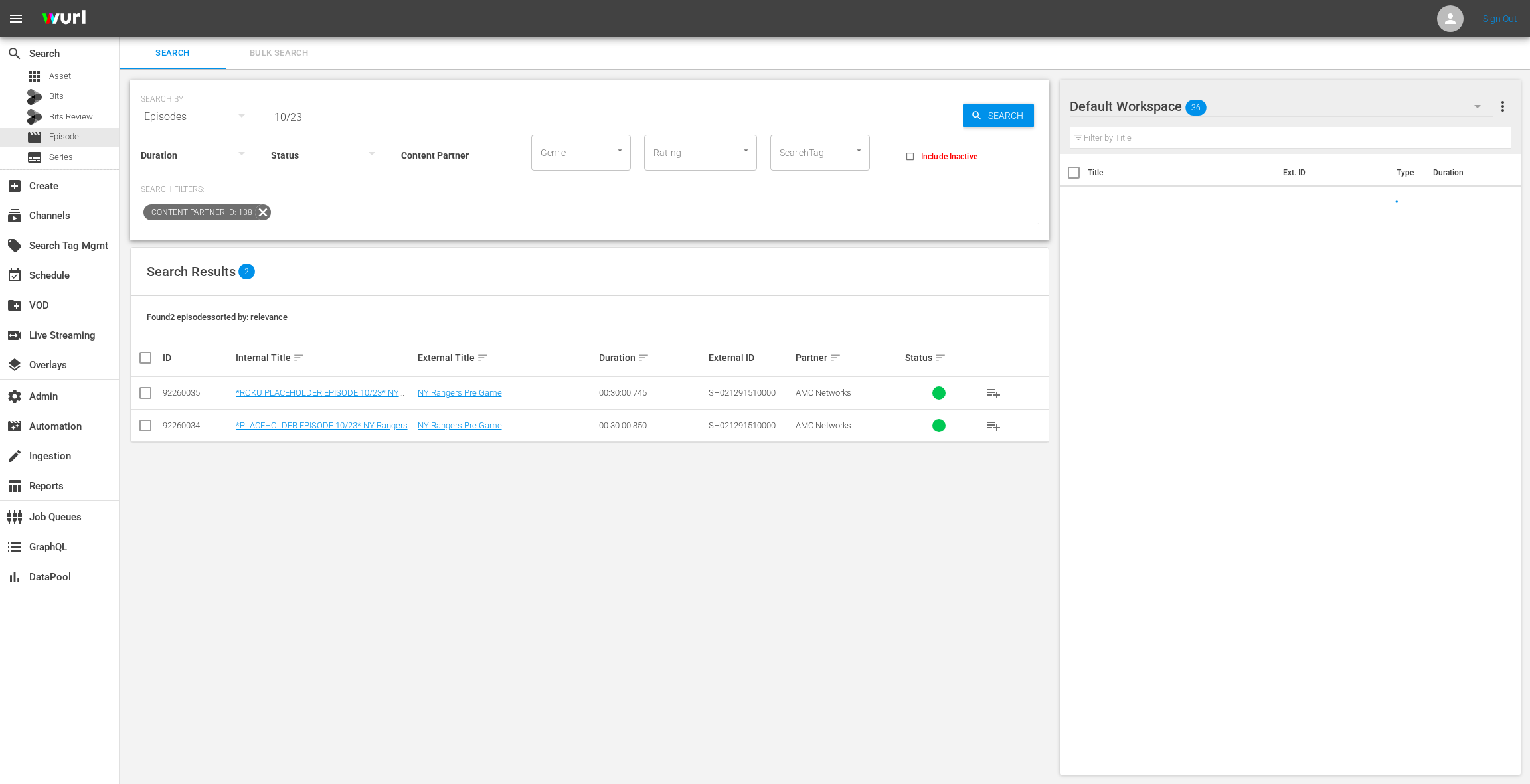
click at [323, 120] on input "10/23" at bounding box center [617, 116] width 692 height 32
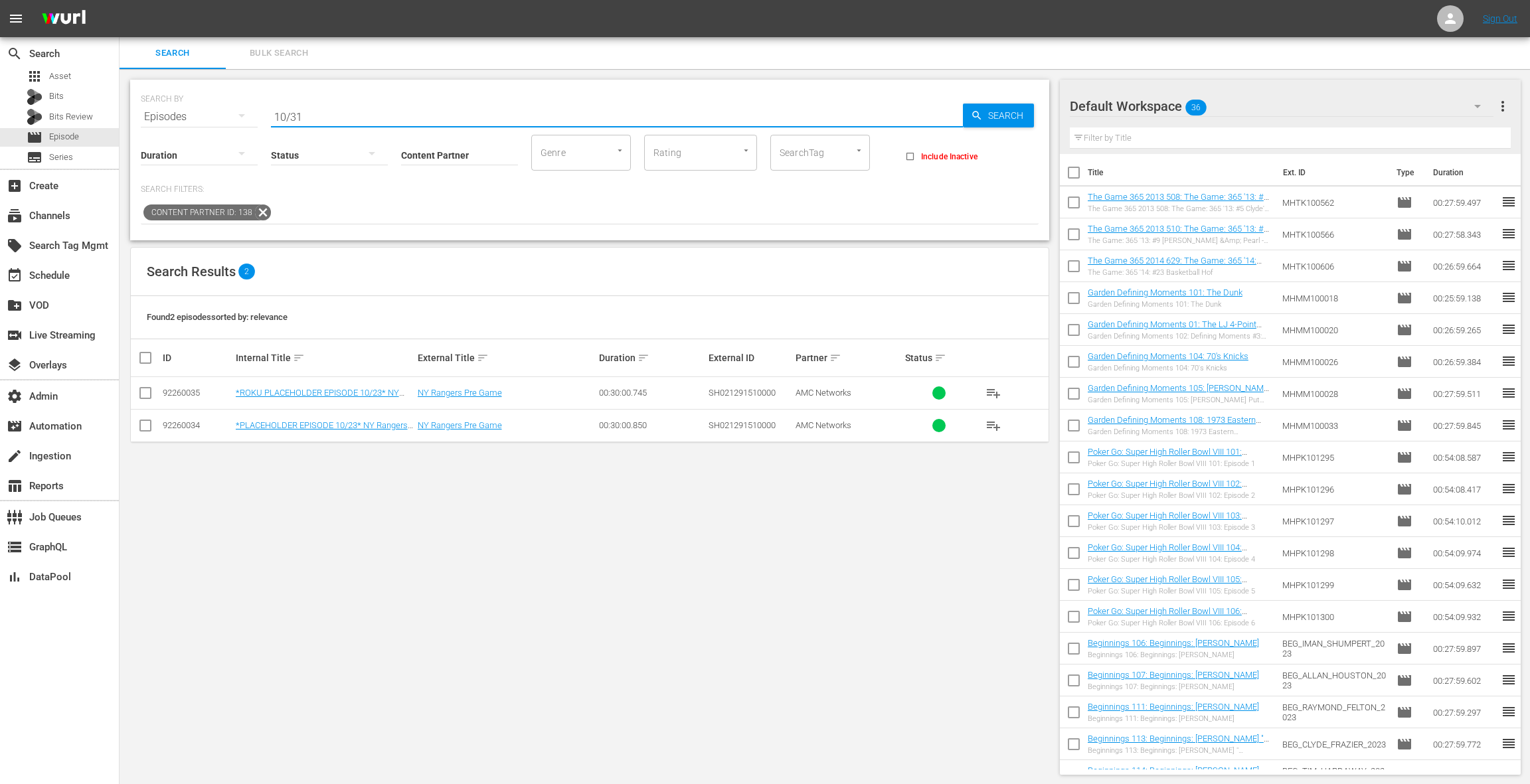
type input "10/31"
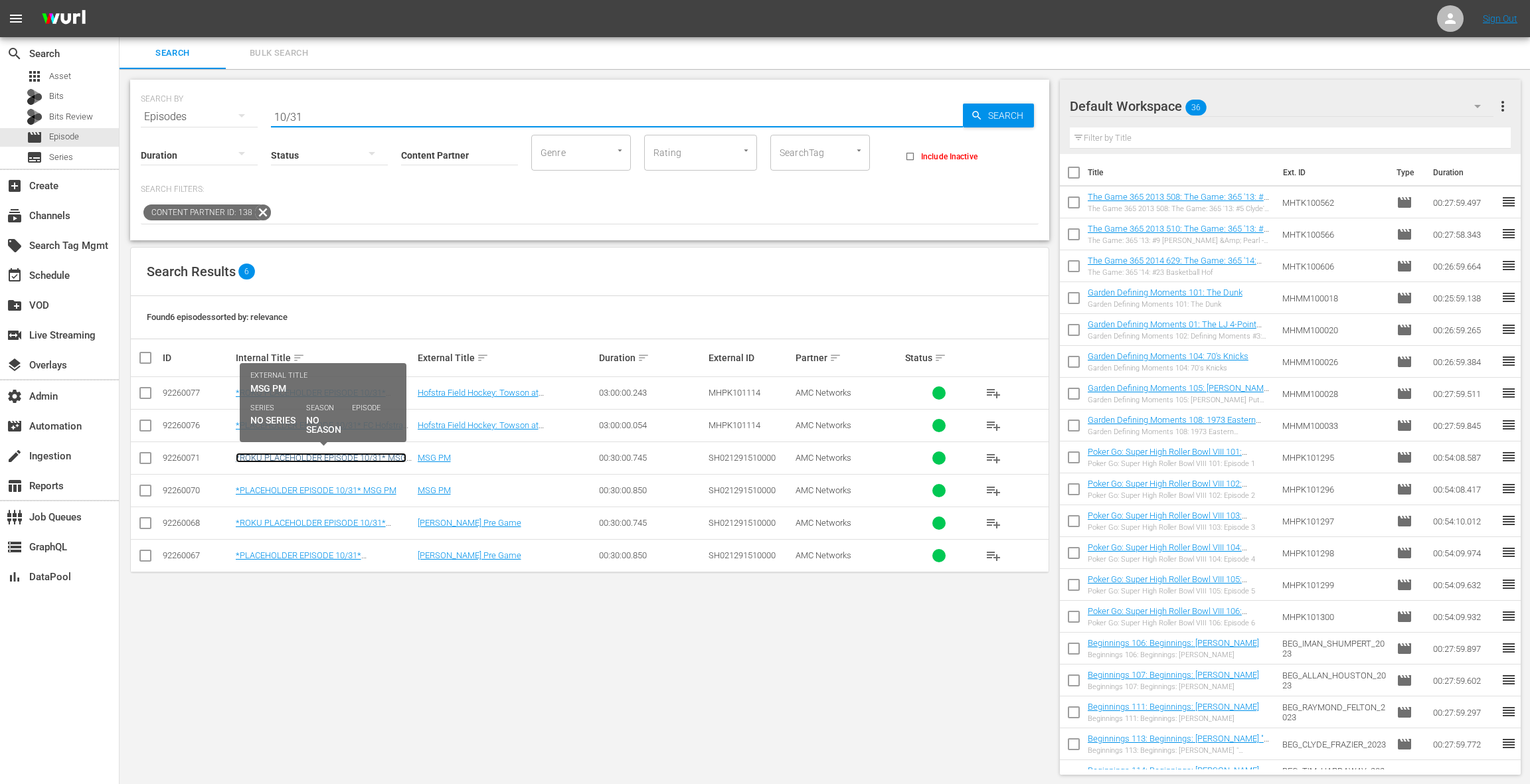
click at [379, 455] on link "*ROKU PLACEHOLDER EPISODE 10/31* MSG PM" at bounding box center [321, 462] width 171 height 20
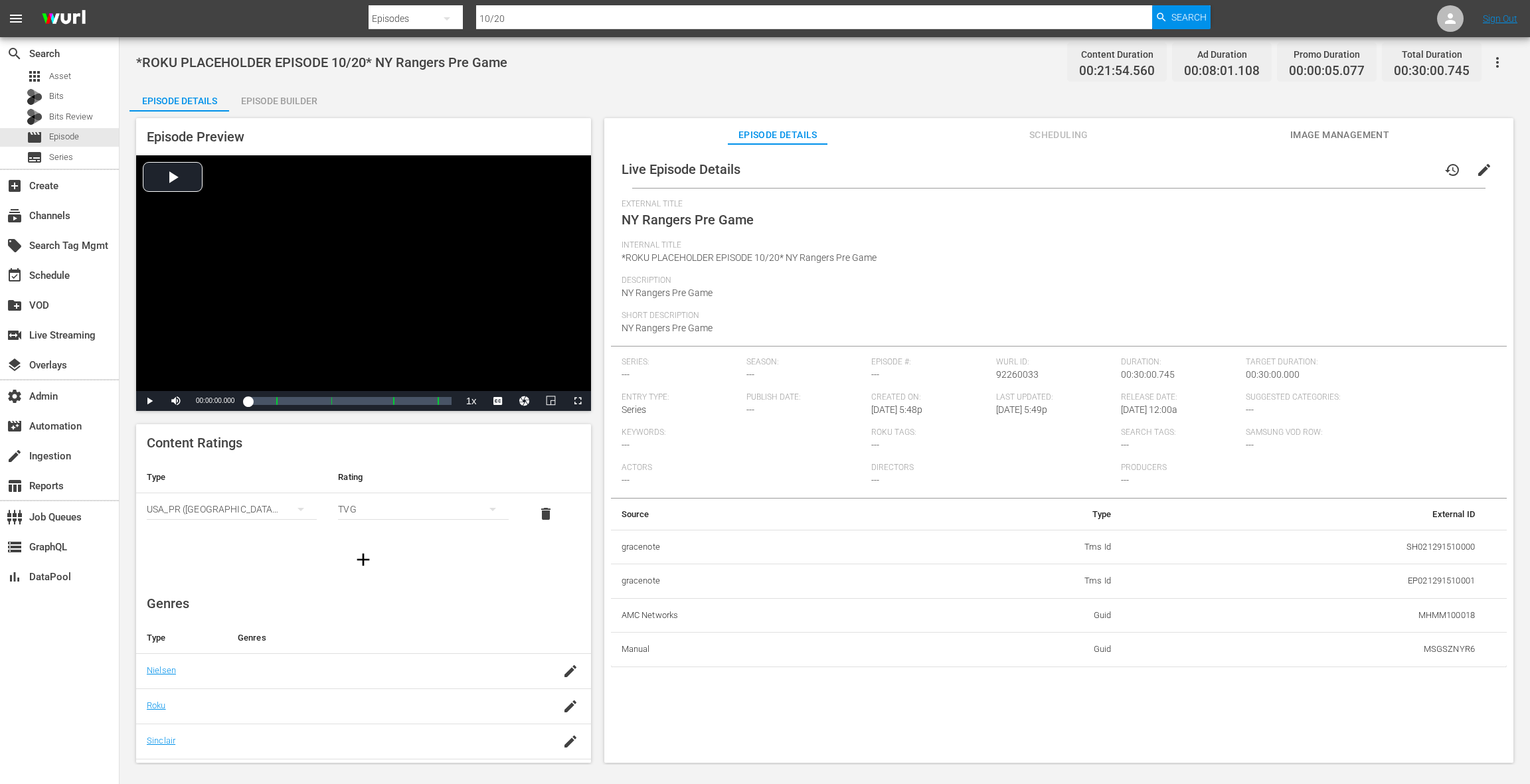
click at [1485, 170] on button "edit" at bounding box center [1483, 170] width 32 height 32
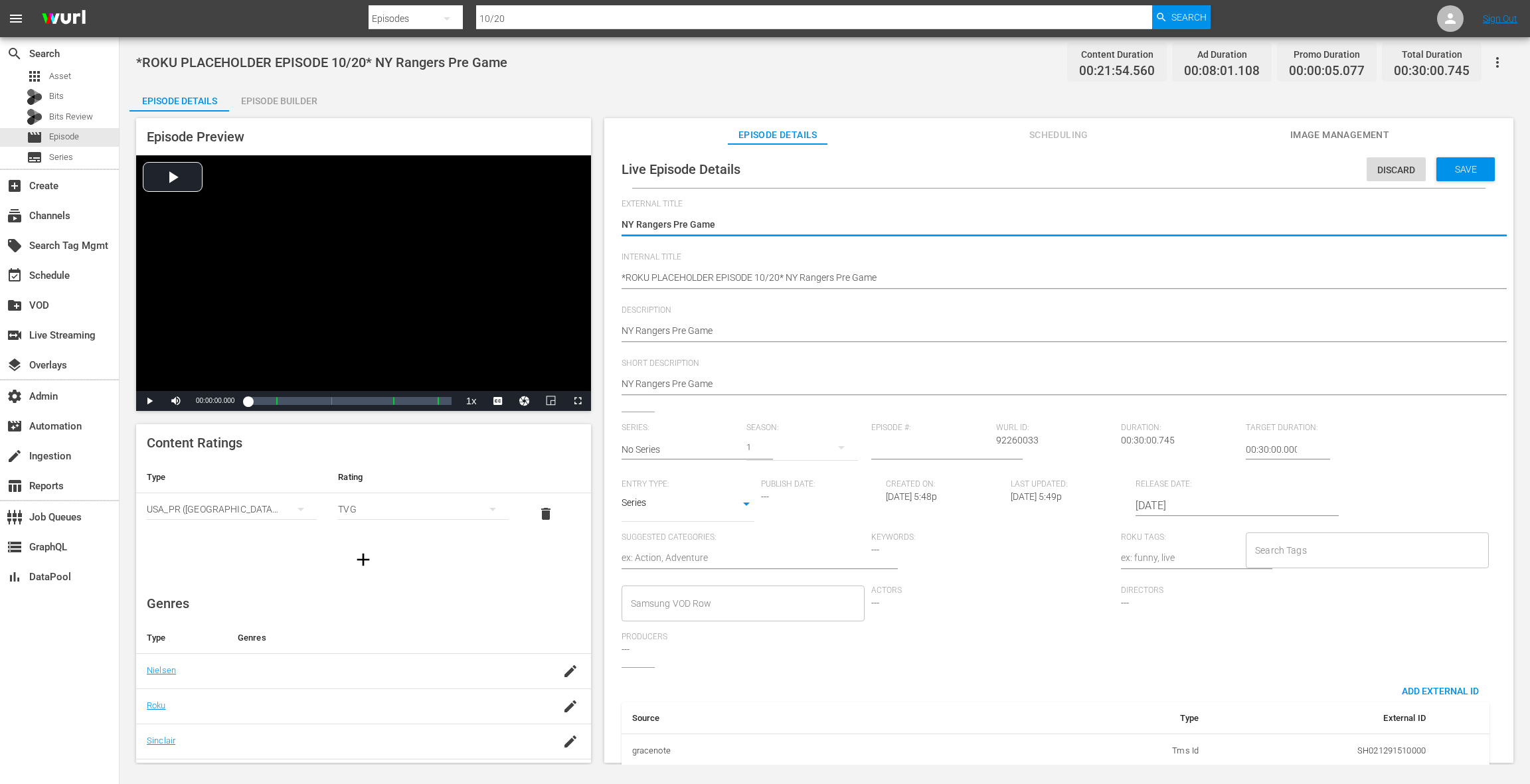
scroll to position [145, 0]
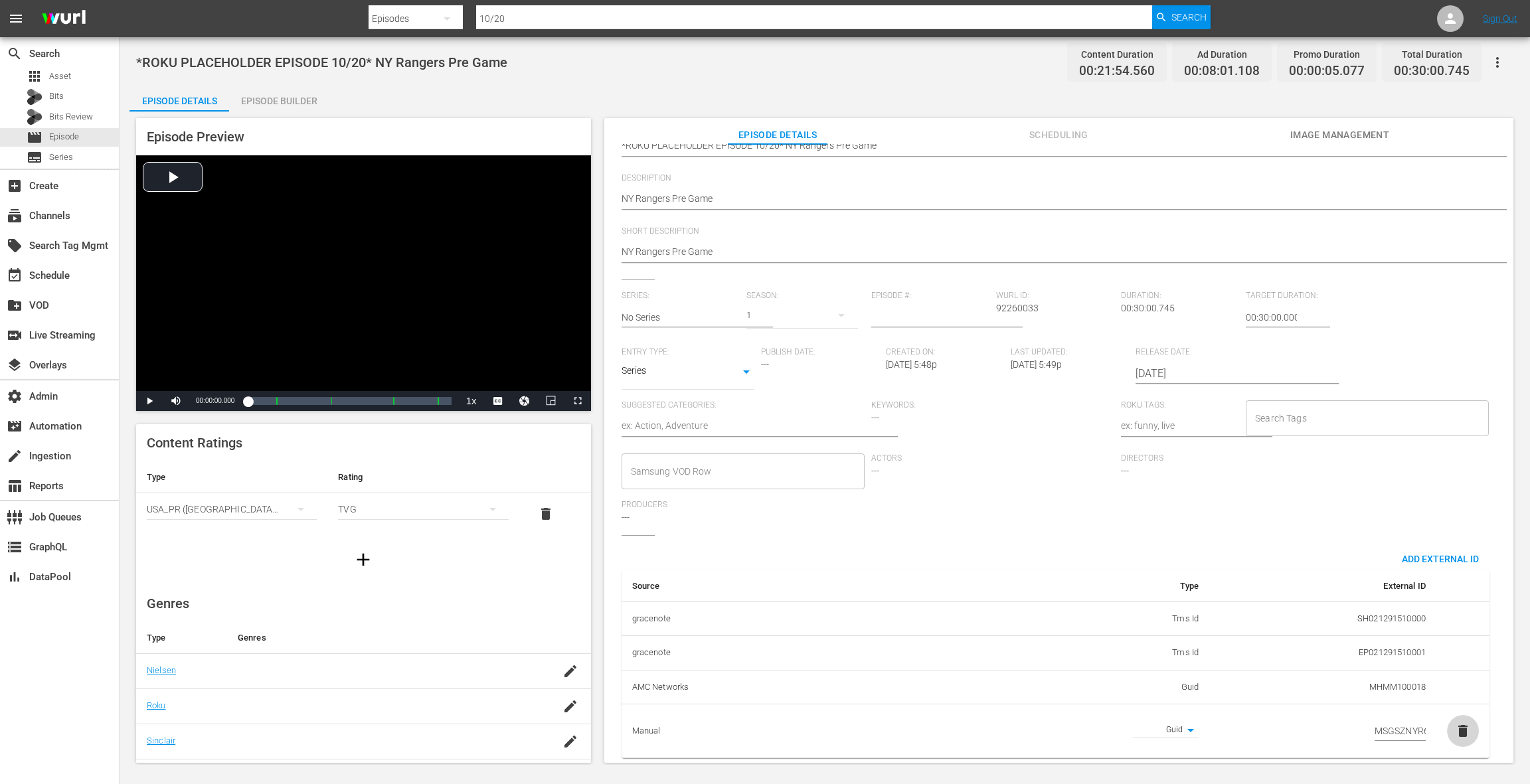
click at [1457, 723] on span "delete" at bounding box center [1462, 730] width 16 height 16
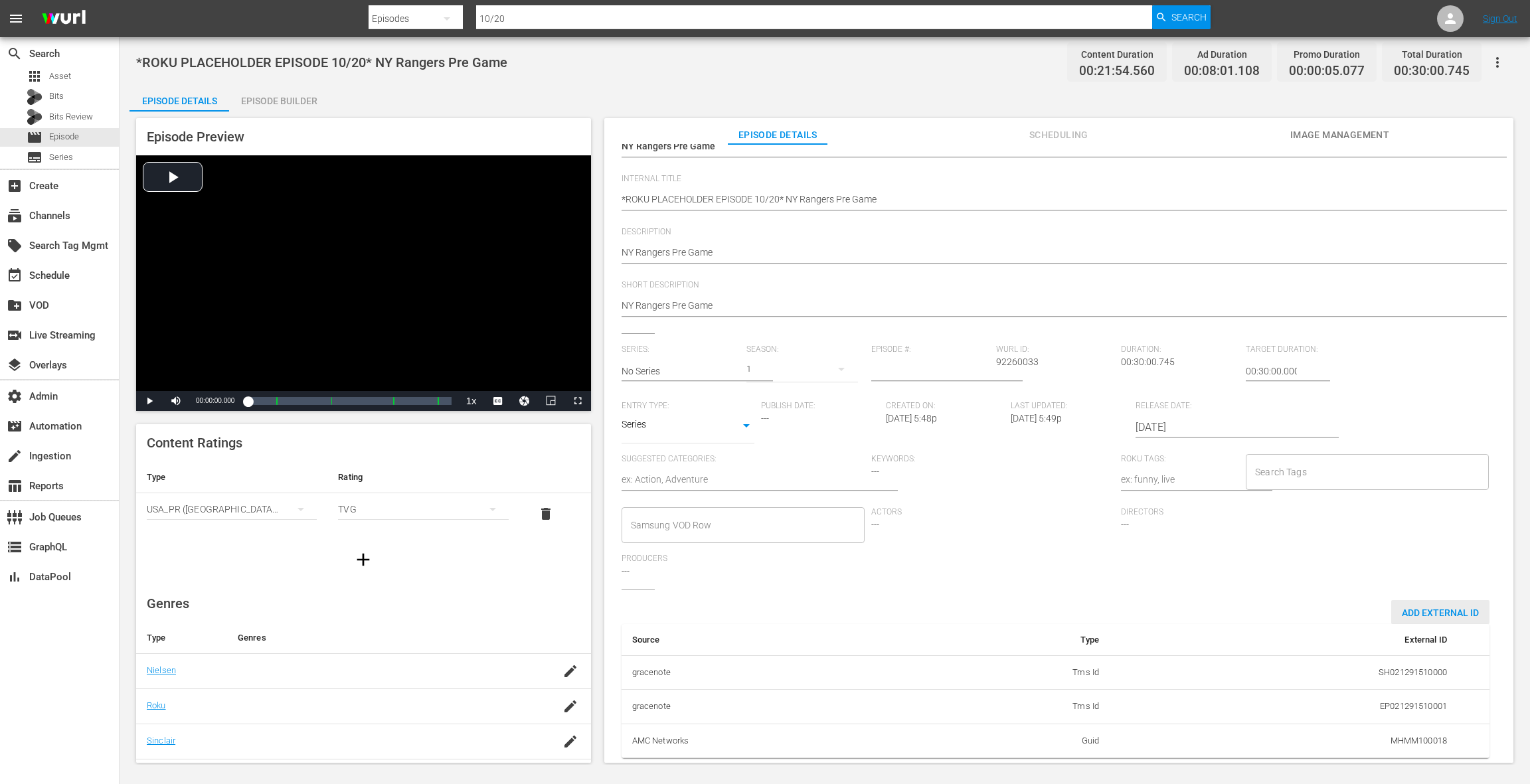
click at [1442, 608] on span "Add External Id" at bounding box center [1440, 612] width 99 height 11
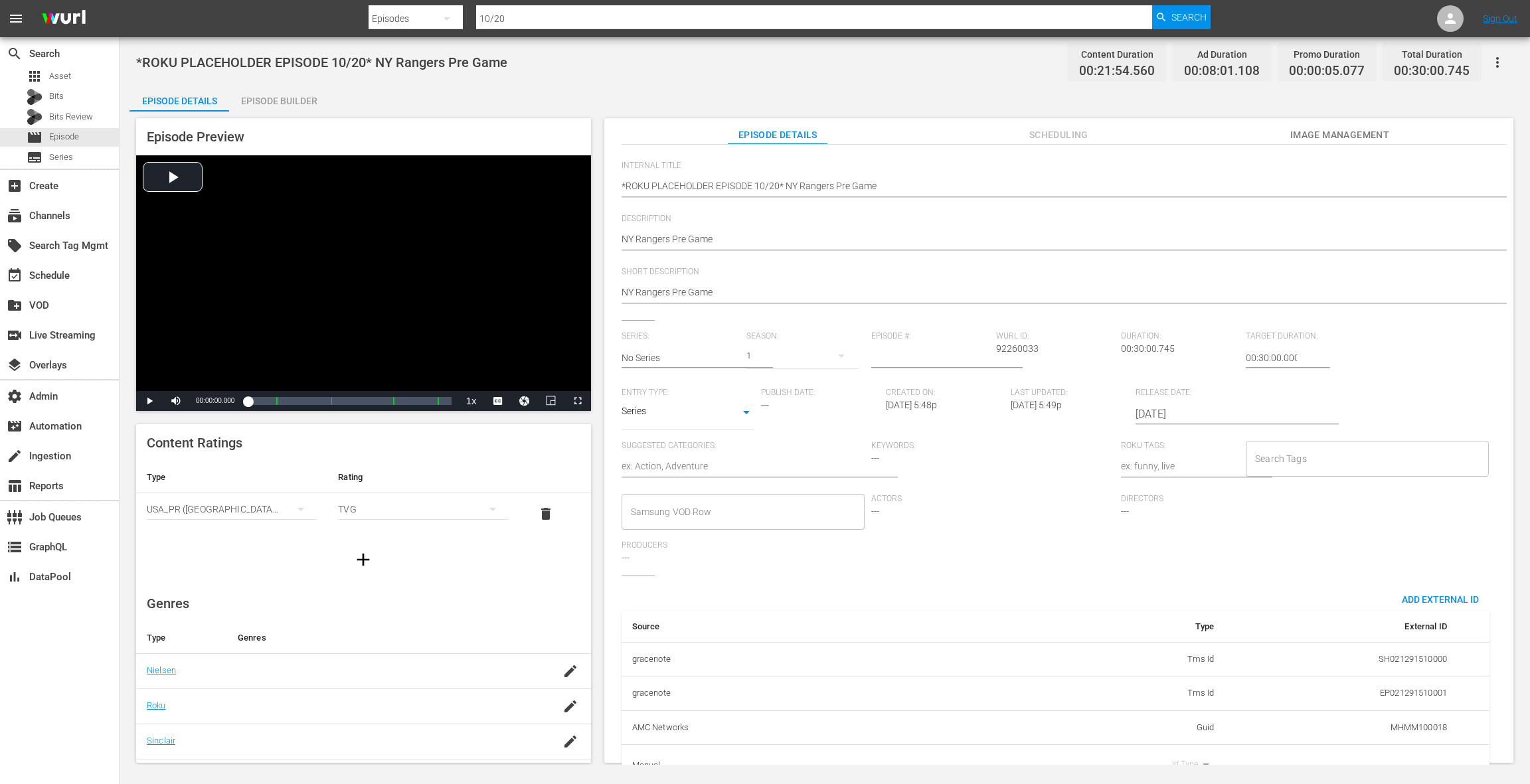
scroll to position [133, 0]
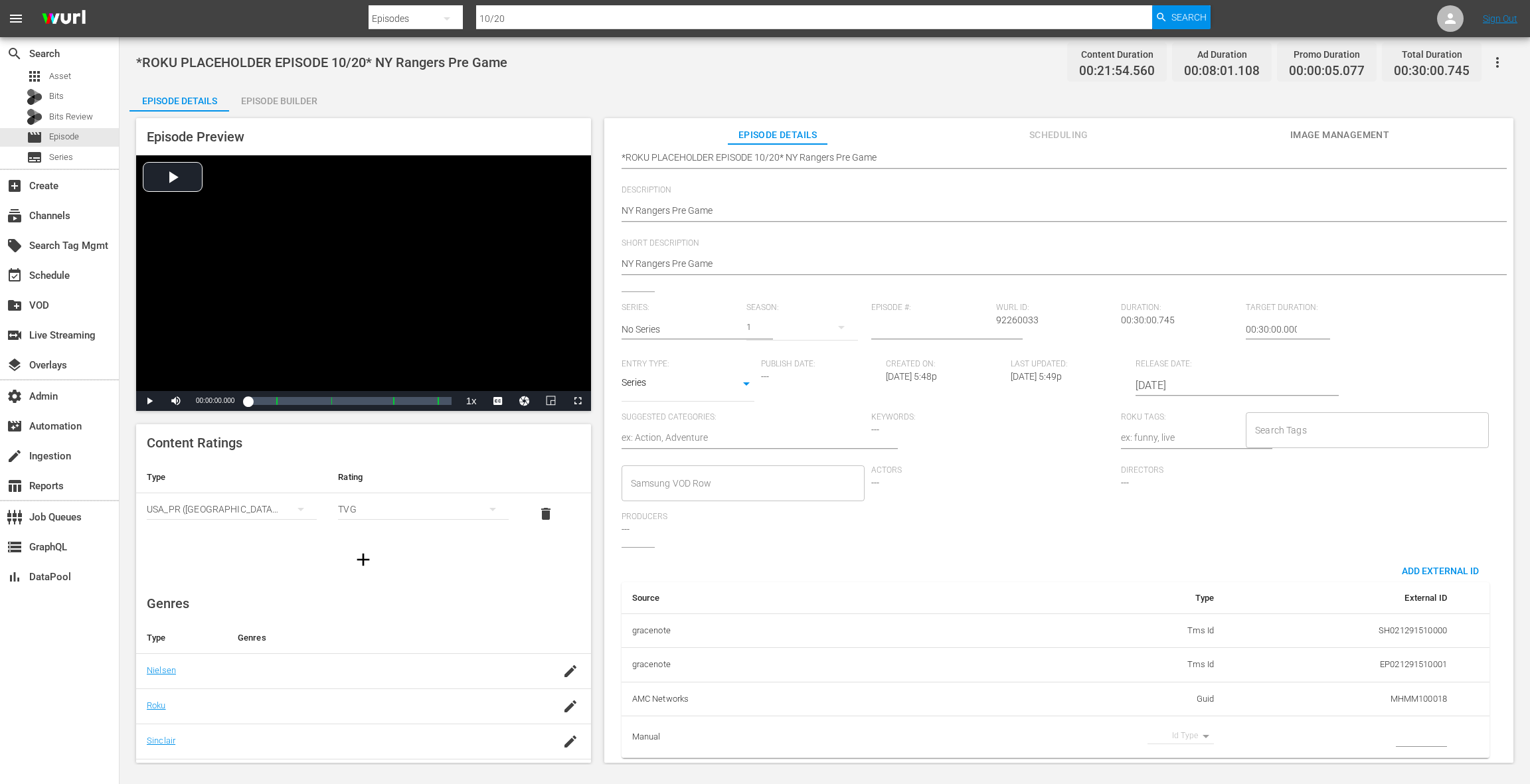
click at [1185, 723] on body "menu Search By Episodes Search ID, Title, Description, Keywords, or Category 10…" at bounding box center [765, 392] width 1530 height 784
click at [1168, 757] on li "Guid" at bounding box center [1171, 756] width 66 height 22
type input "guid"
click at [1404, 726] on input "simple table" at bounding box center [1421, 736] width 51 height 20
paste input "MSGSZNYR7"
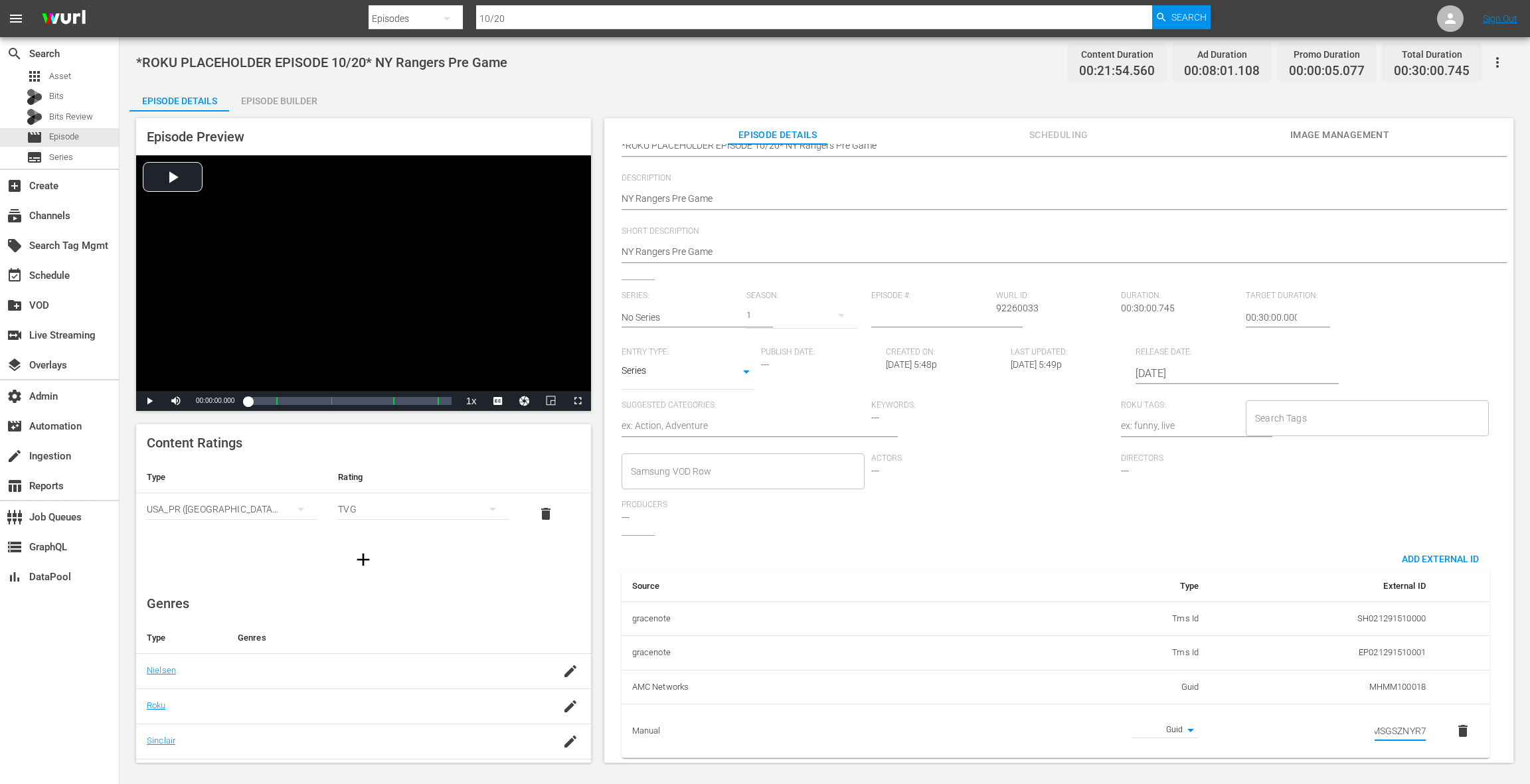
scroll to position [0, 0]
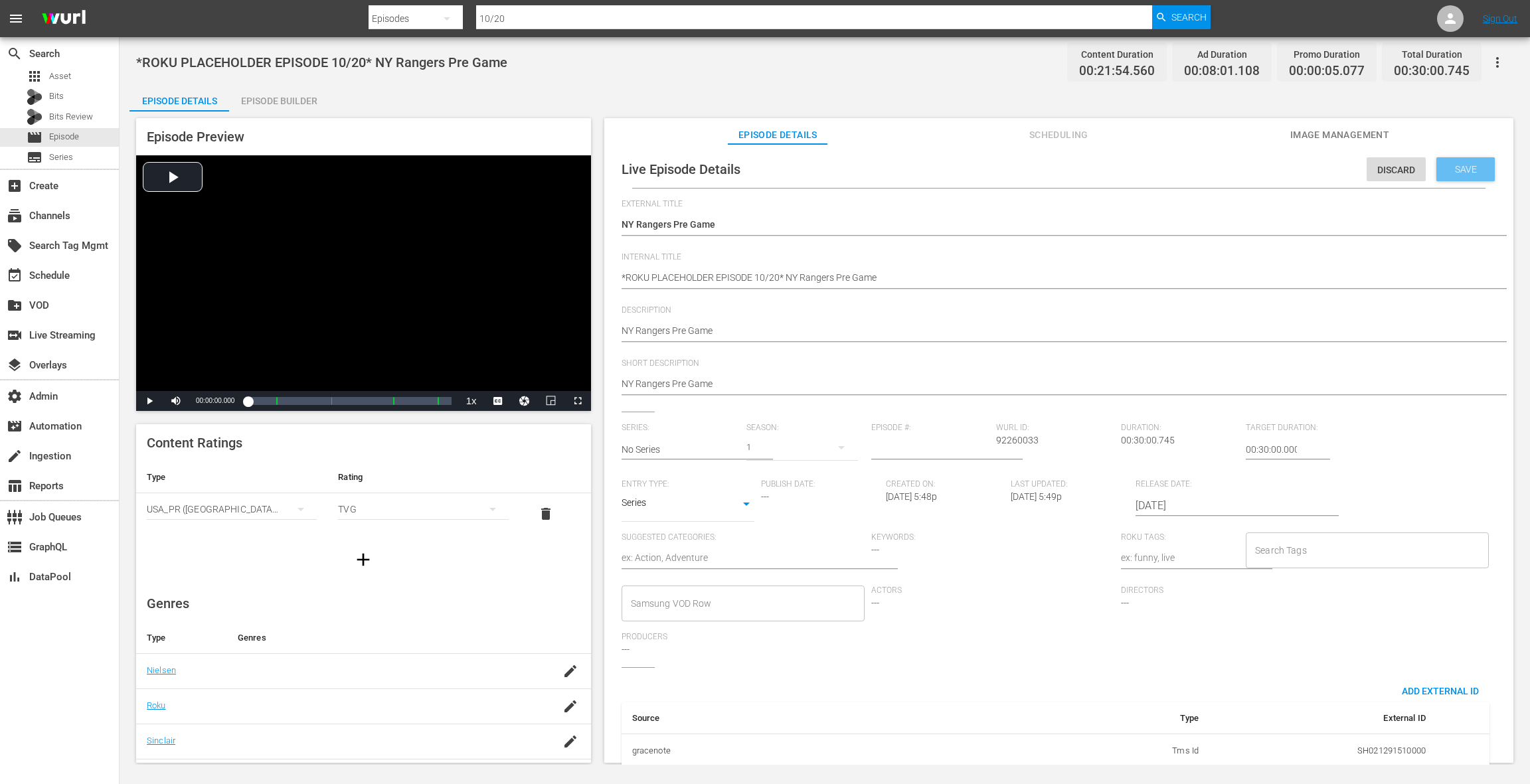
type input "MSGSZNYR7"
click at [1457, 173] on span "Save" at bounding box center [1465, 169] width 43 height 11
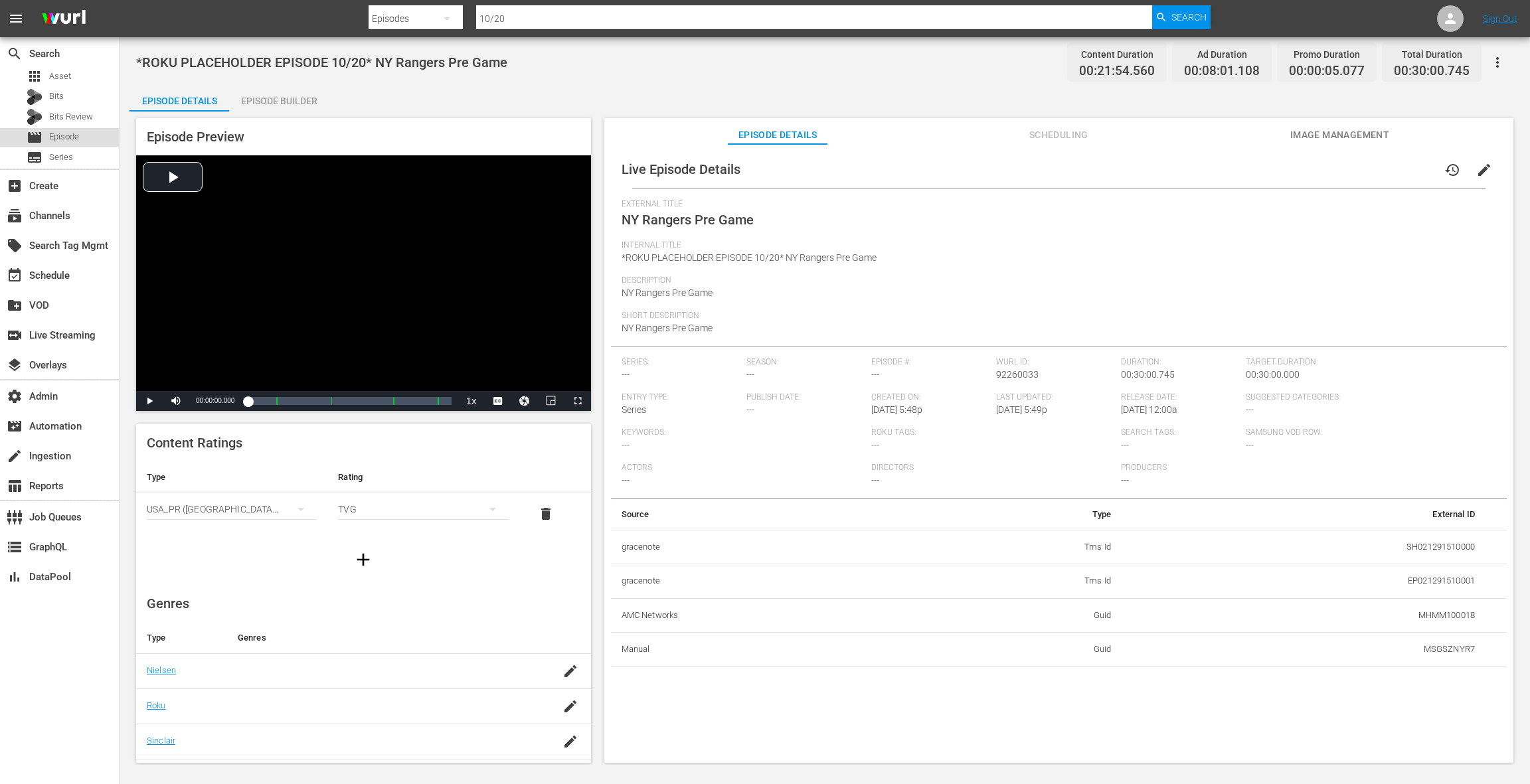
click at [91, 138] on div "movie Episode" at bounding box center [59, 137] width 119 height 18
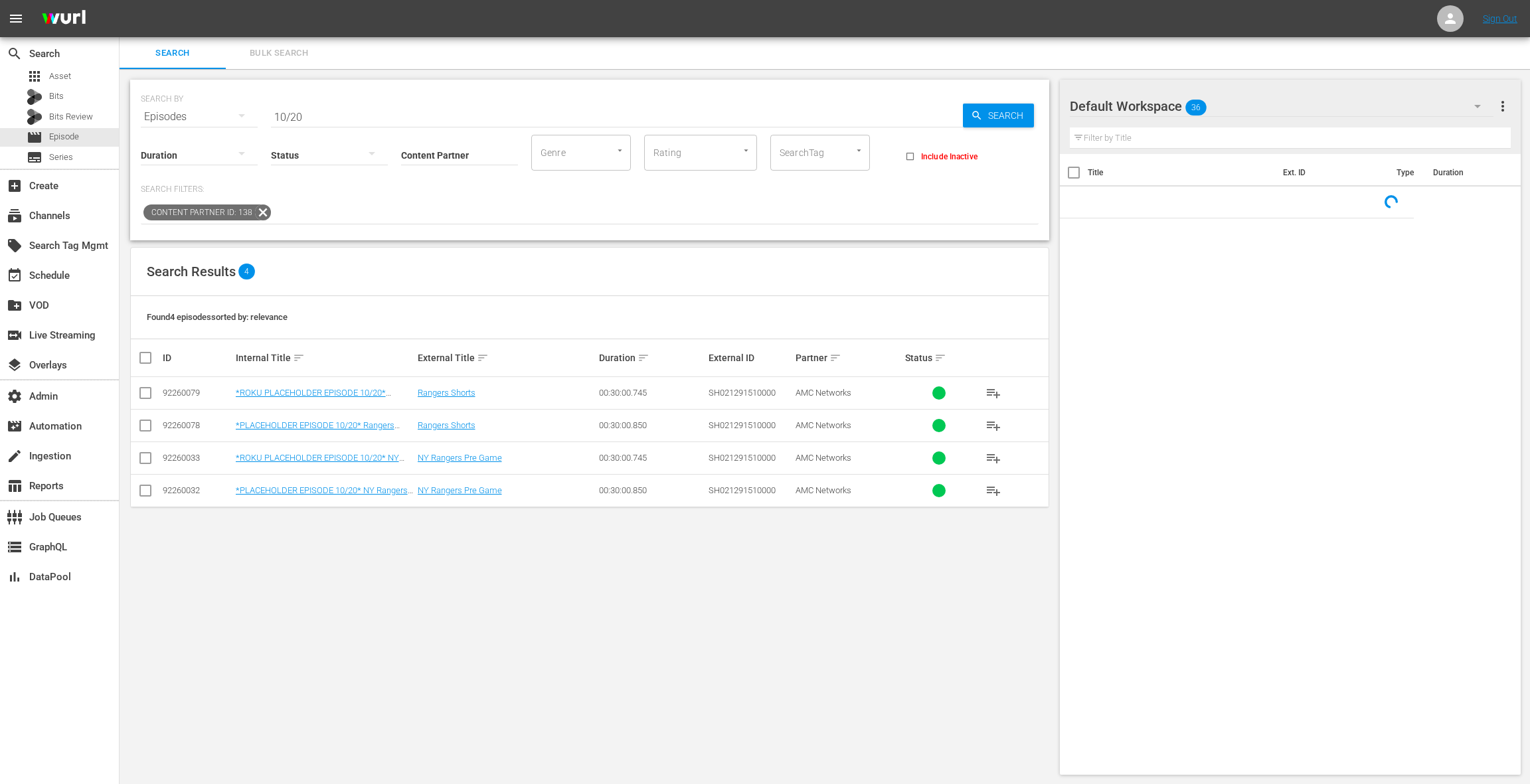
click at [318, 117] on input "10/20" at bounding box center [617, 116] width 692 height 32
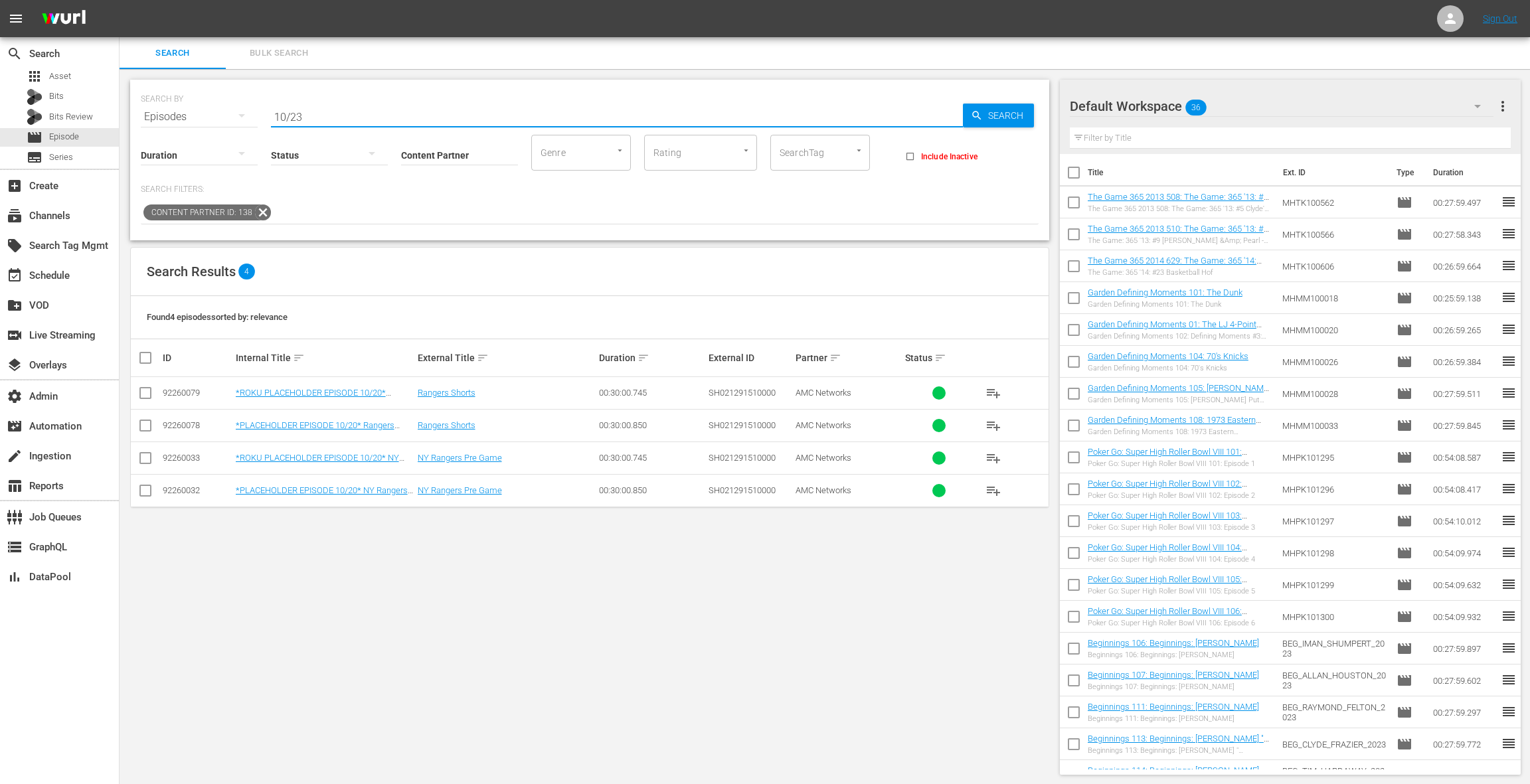
type input "10/23"
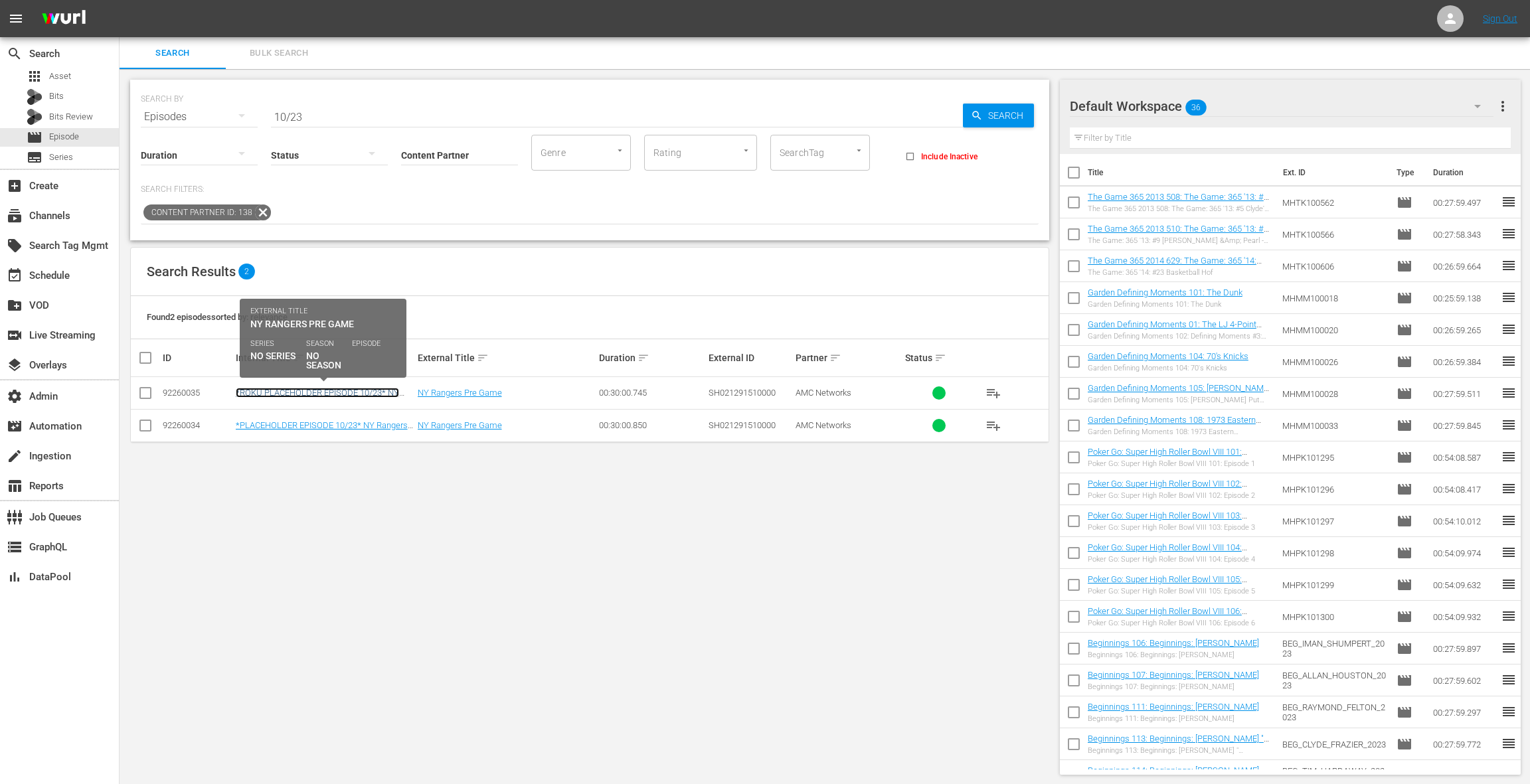
click at [344, 388] on link "*ROKU PLACEHOLDER EPISODE 10/23* NY Rangers Pre Game" at bounding box center [317, 397] width 163 height 20
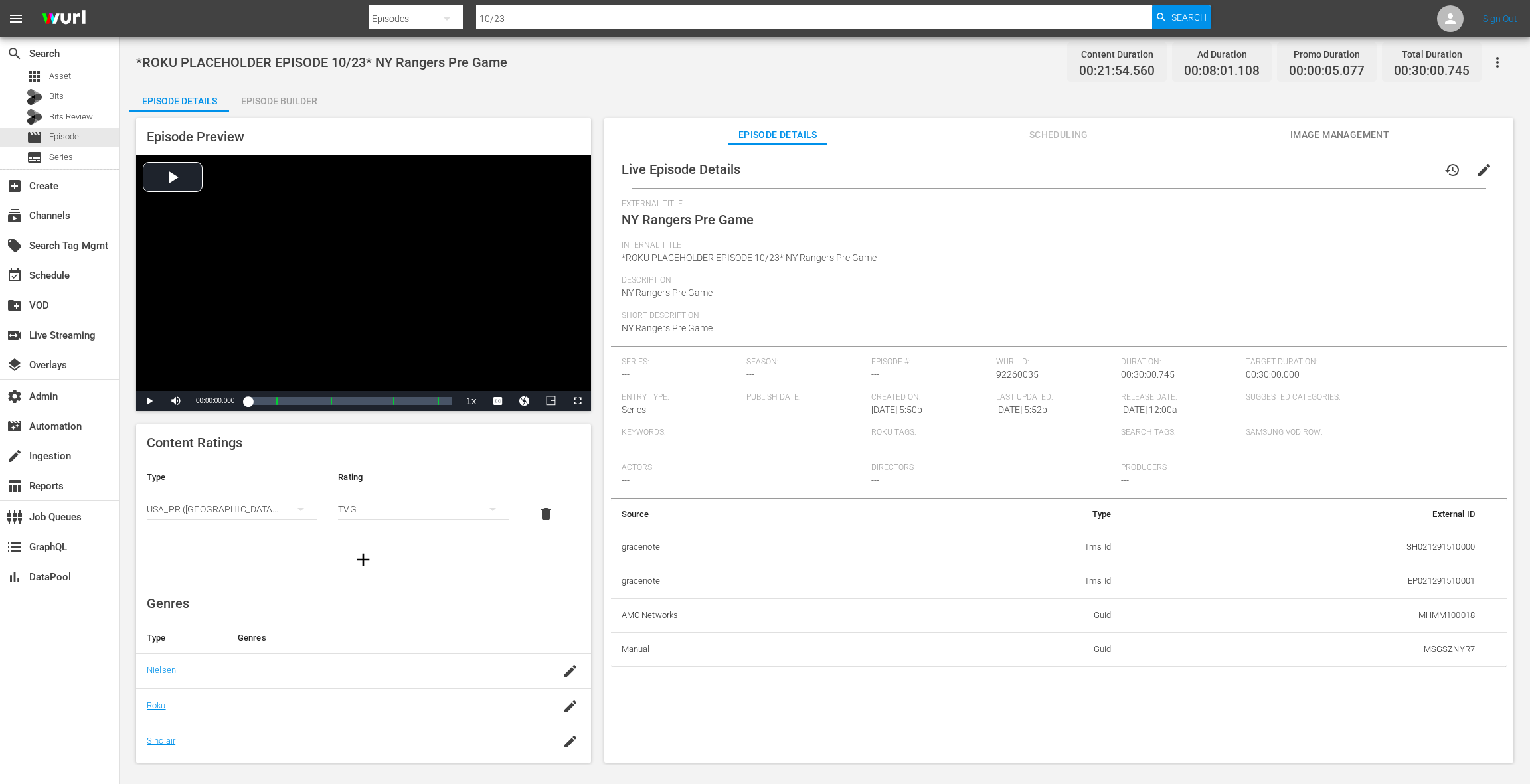
click at [1478, 174] on span "edit" at bounding box center [1484, 170] width 16 height 16
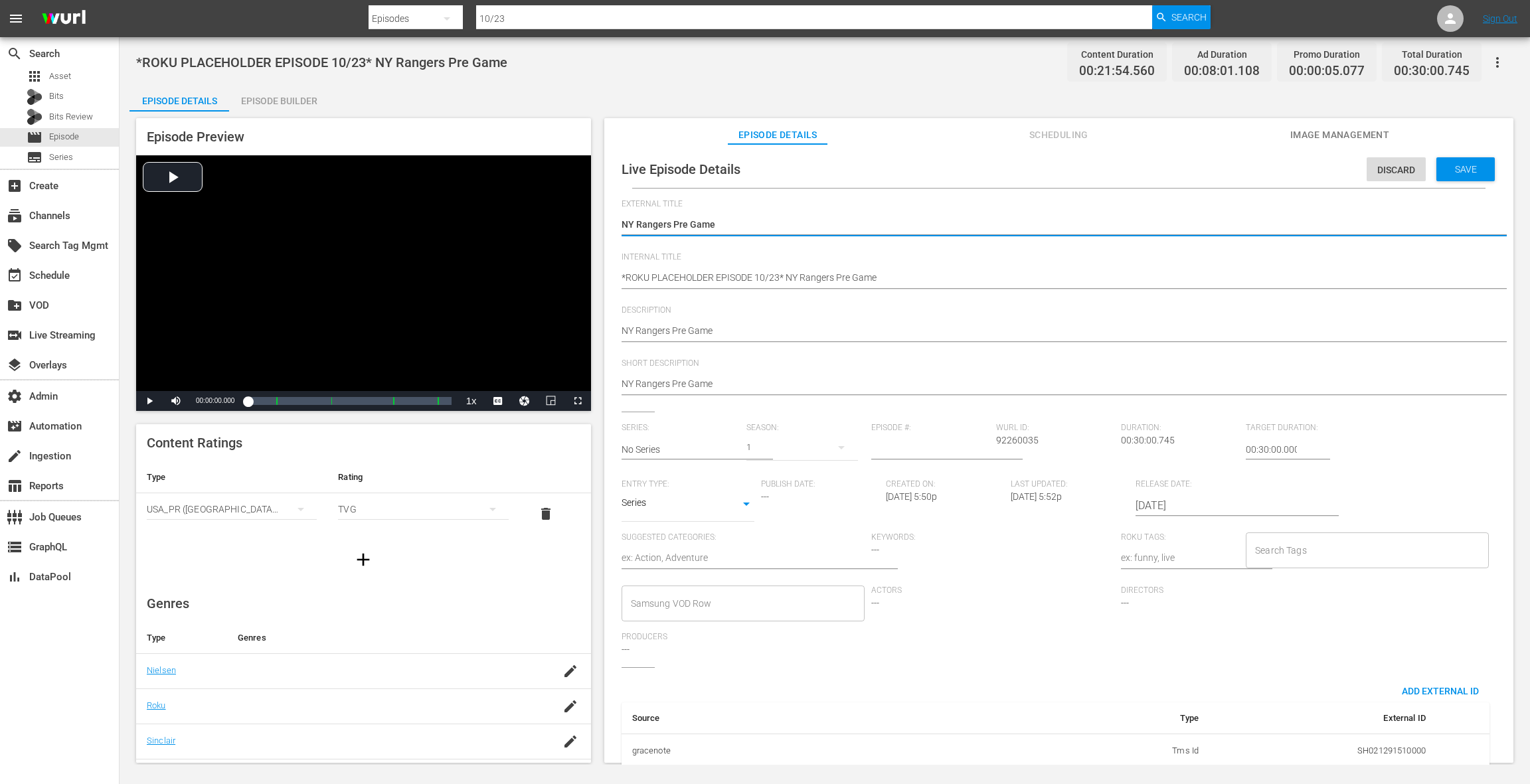
scroll to position [145, 0]
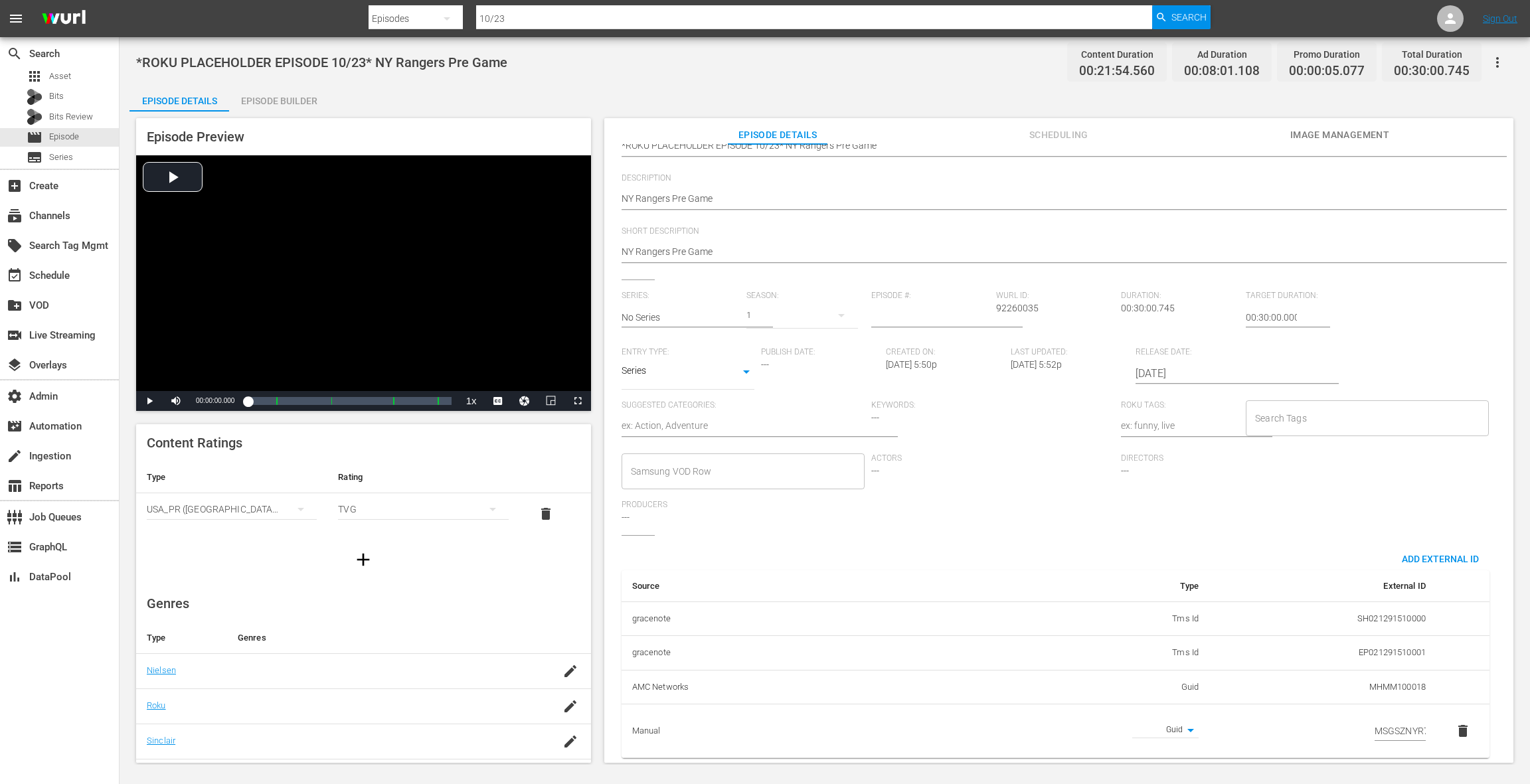
click at [1454, 723] on span "delete" at bounding box center [1462, 730] width 16 height 16
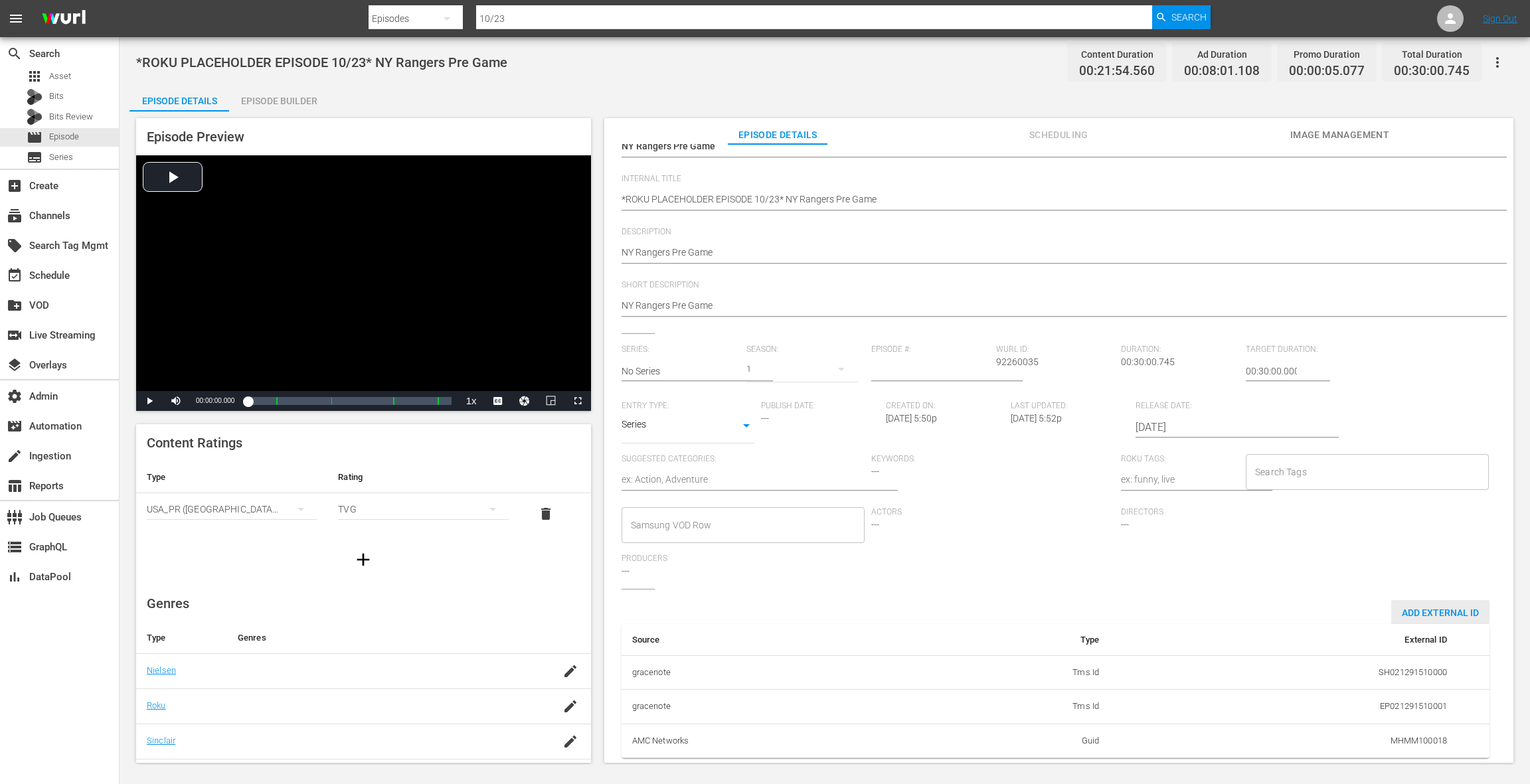
drag, startPoint x: 1432, startPoint y: 601, endPoint x: 1262, endPoint y: 598, distance: 170.0
click at [1431, 608] on span "Add External Id" at bounding box center [1440, 612] width 99 height 11
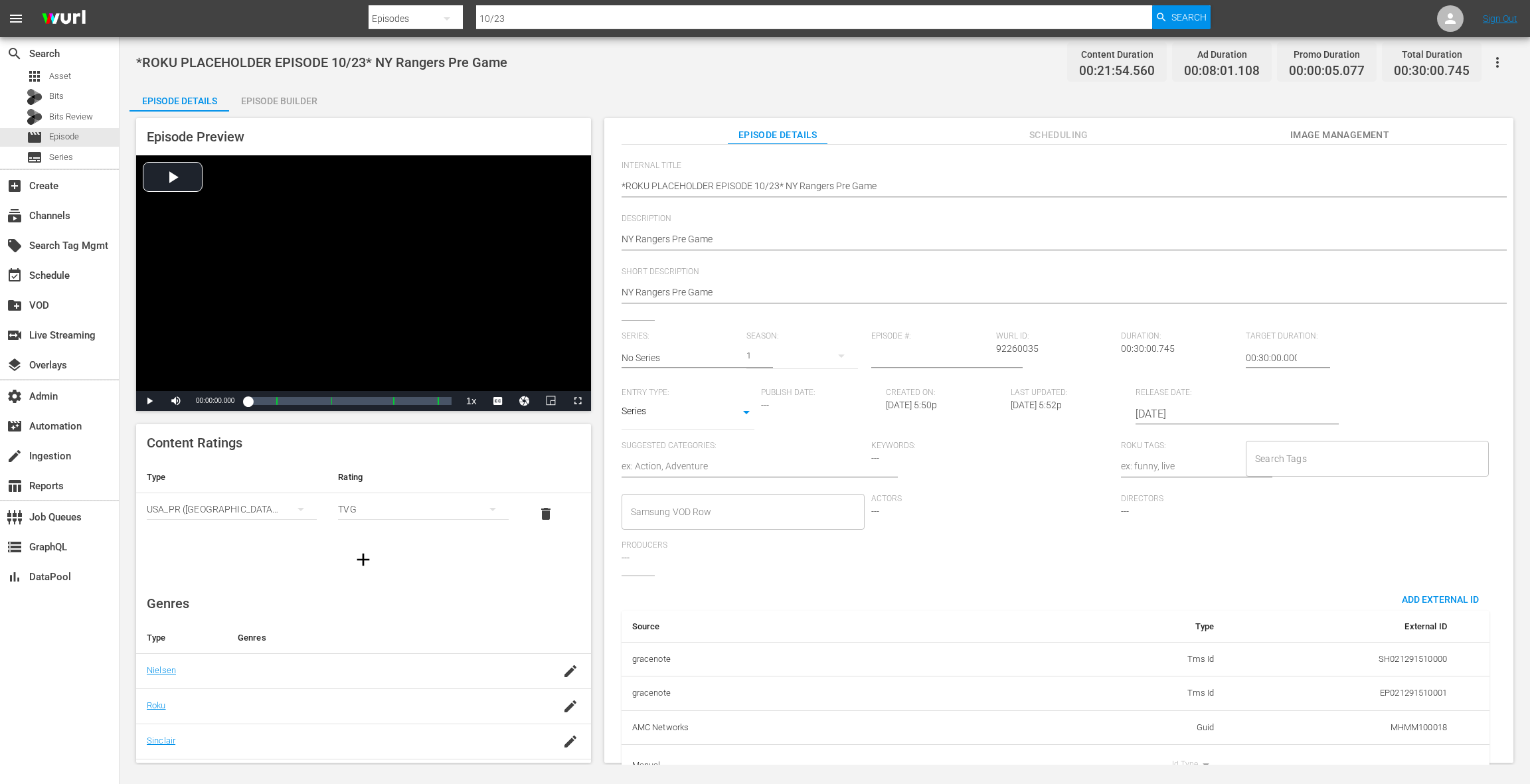
scroll to position [133, 0]
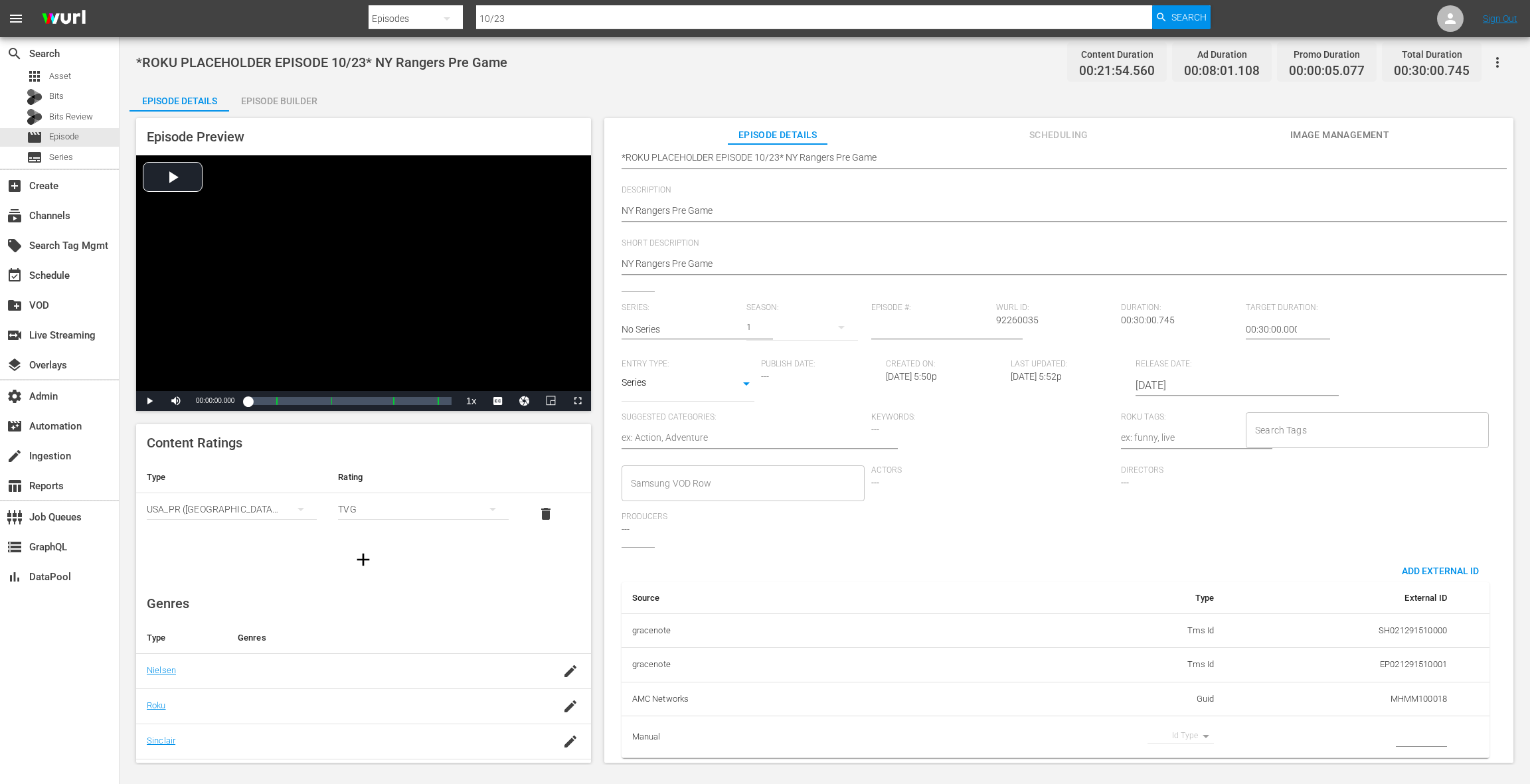
click at [1181, 721] on body "menu Search By Episodes Search ID, Title, Description, Keywords, or Category 10…" at bounding box center [765, 392] width 1530 height 784
click at [1170, 757] on li "Guid" at bounding box center [1171, 756] width 66 height 22
type input "guid"
click at [1408, 726] on input "simple table" at bounding box center [1421, 736] width 51 height 20
paste input "MSGSZNYR8"
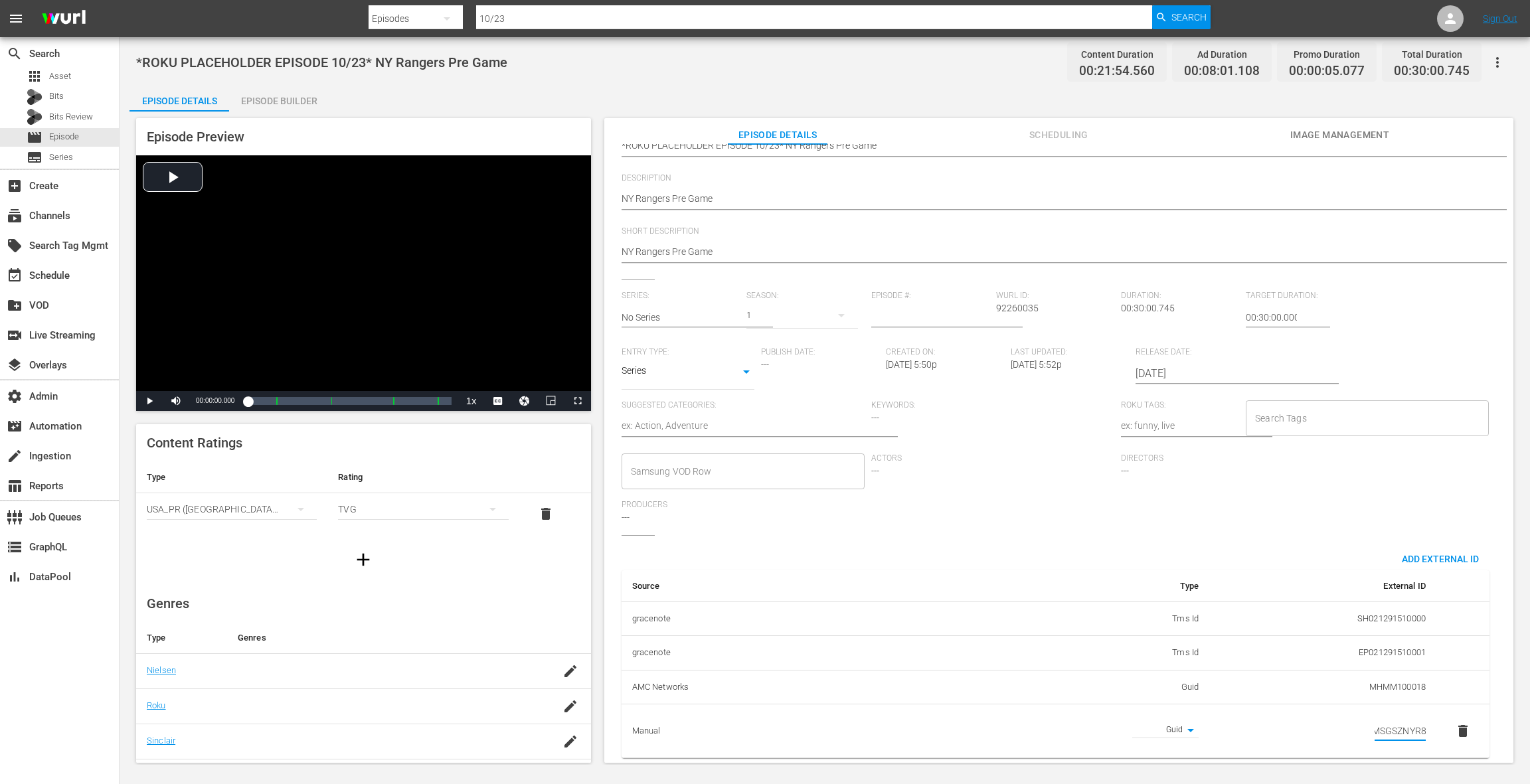
scroll to position [0, 0]
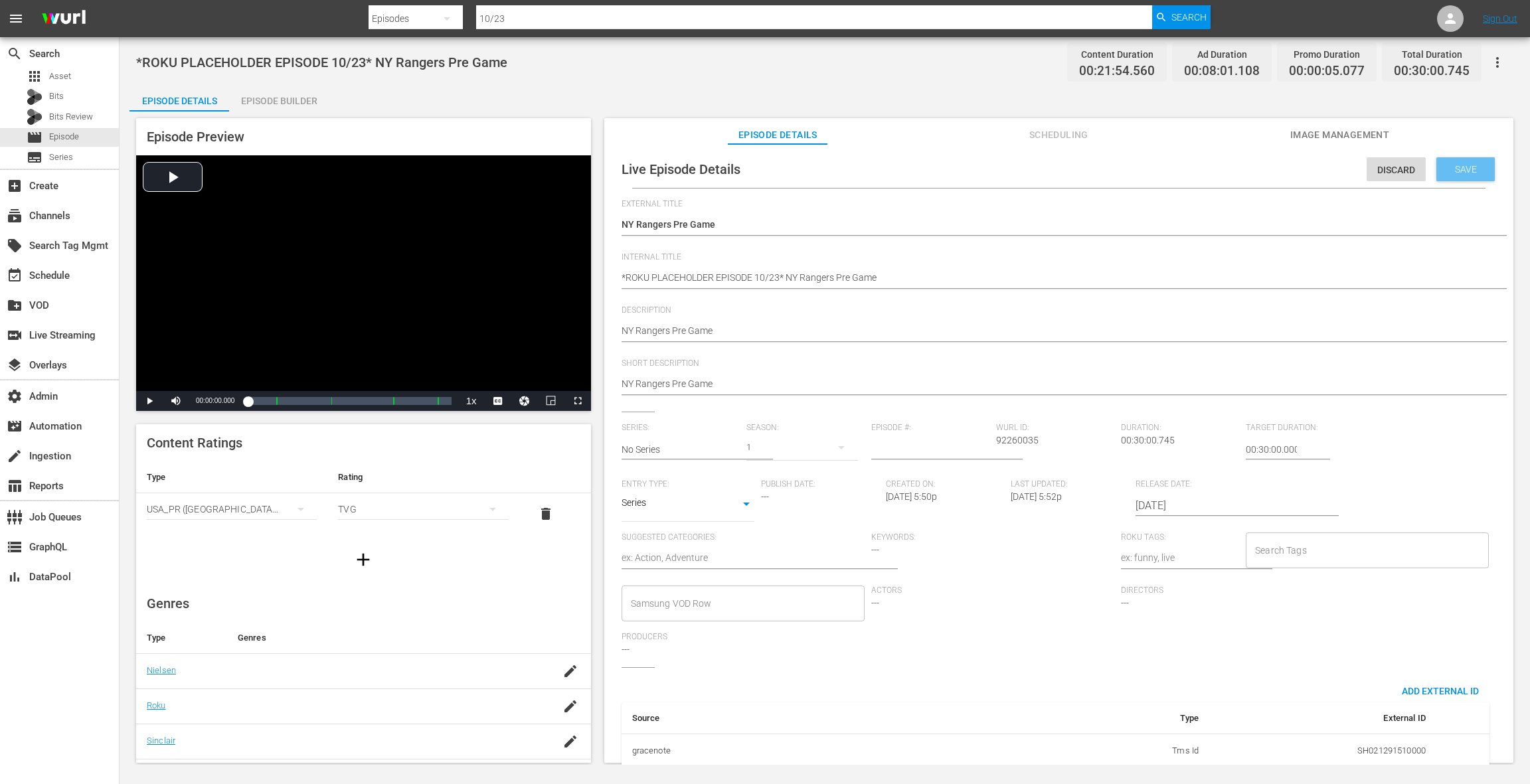
type input "MSGSZNYR8"
click at [1459, 175] on div "Save" at bounding box center [1465, 169] width 58 height 24
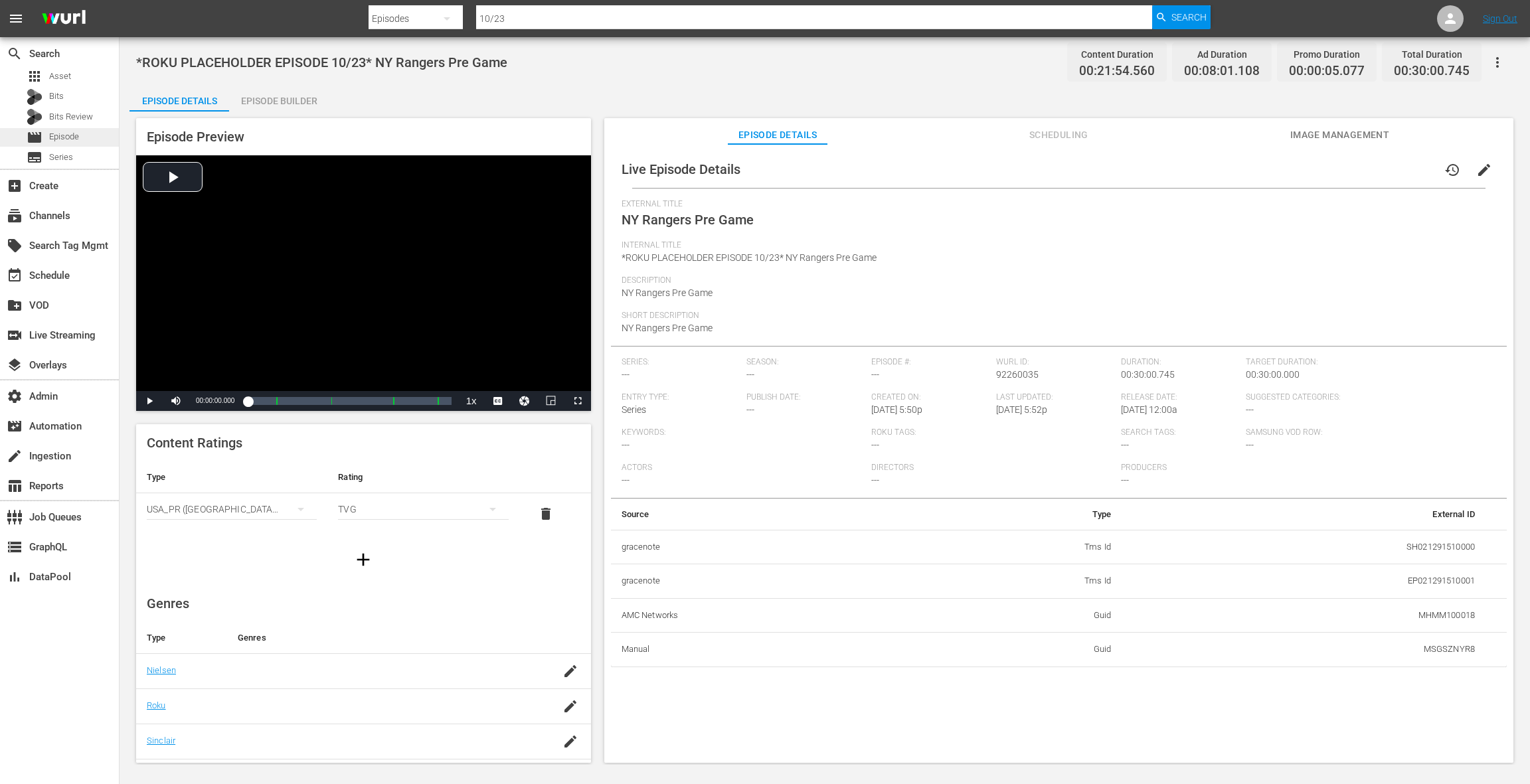
click at [53, 135] on span "Episode" at bounding box center [63, 137] width 30 height 13
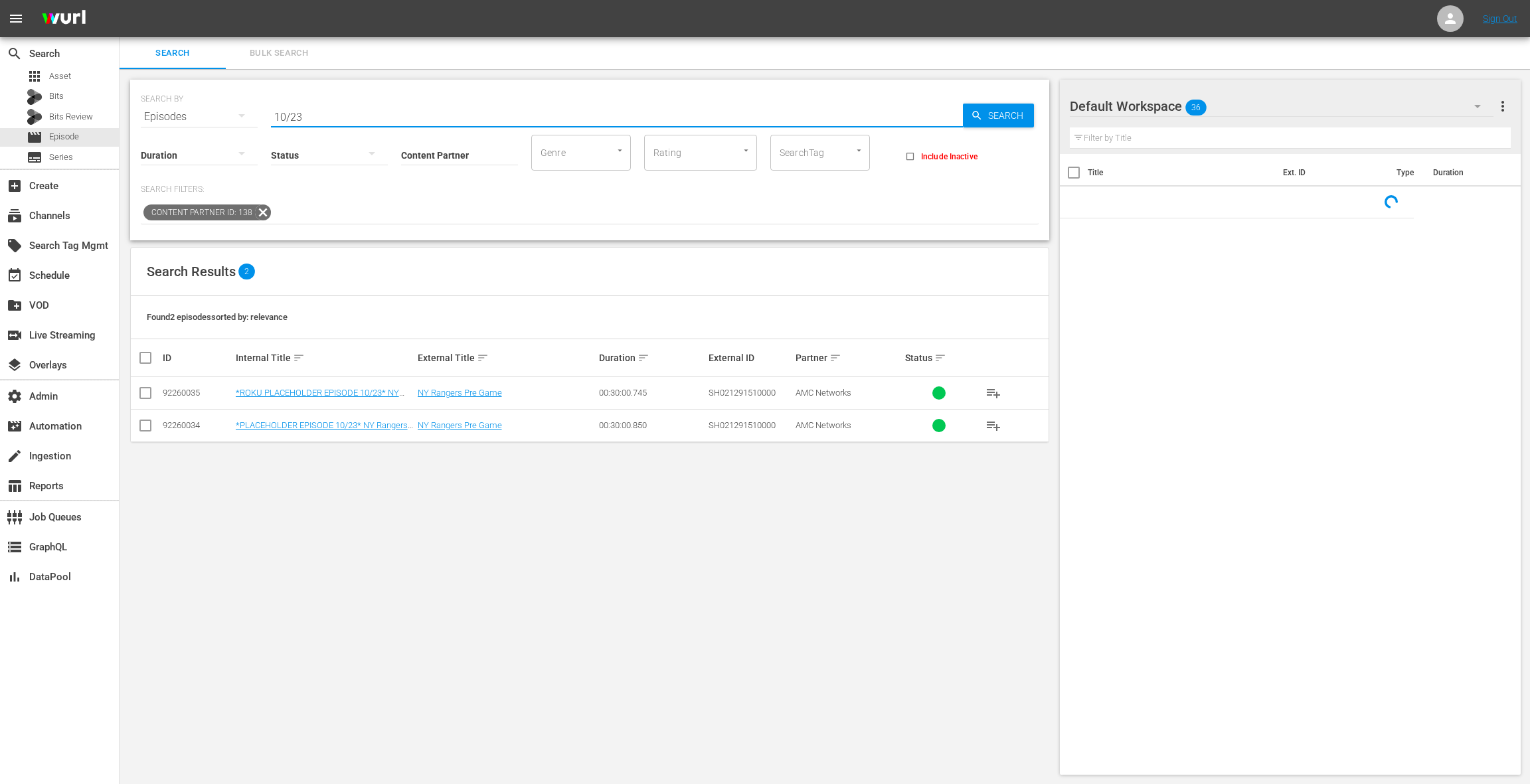
click at [321, 116] on input "10/23" at bounding box center [617, 116] width 692 height 32
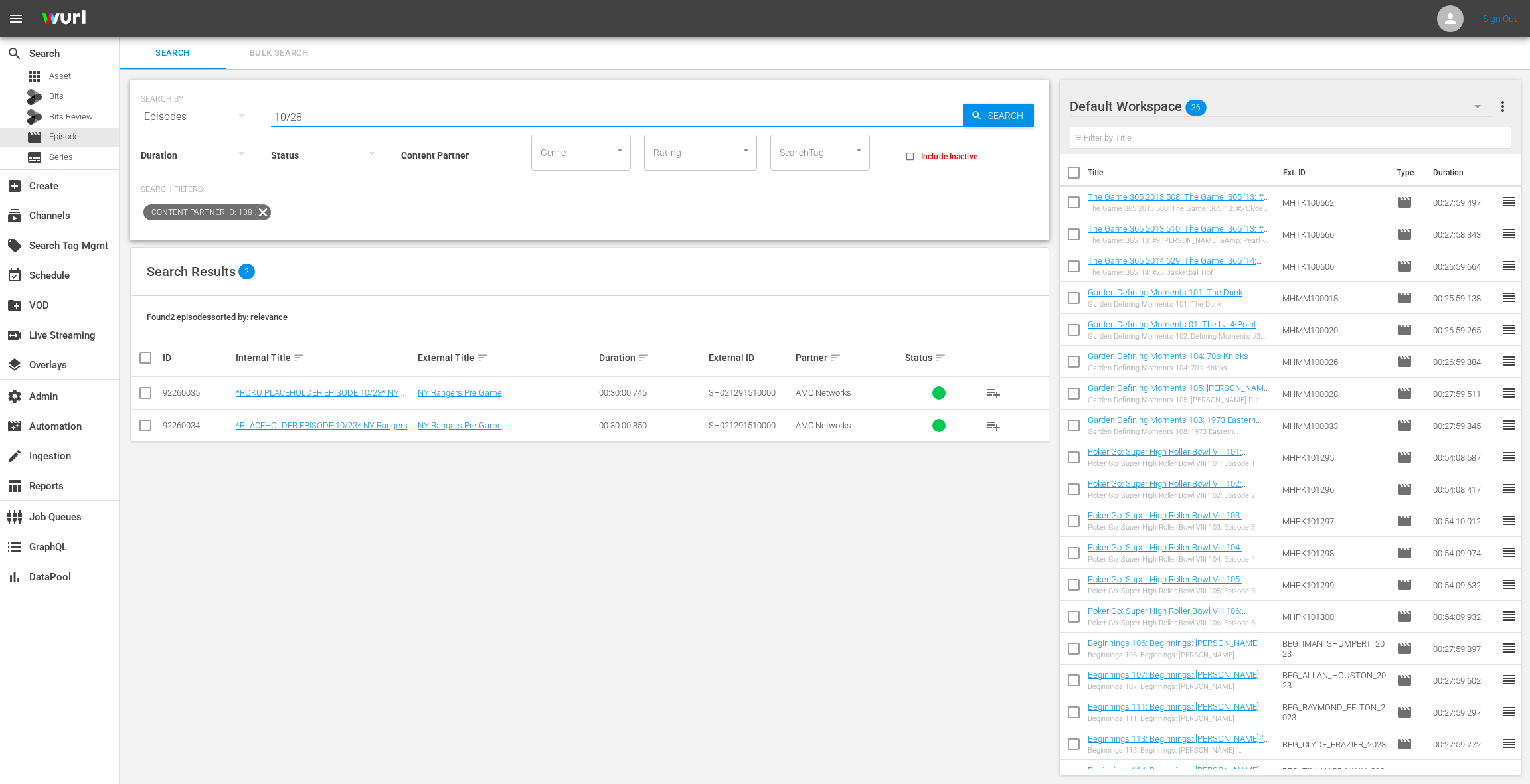
type input "10/28"
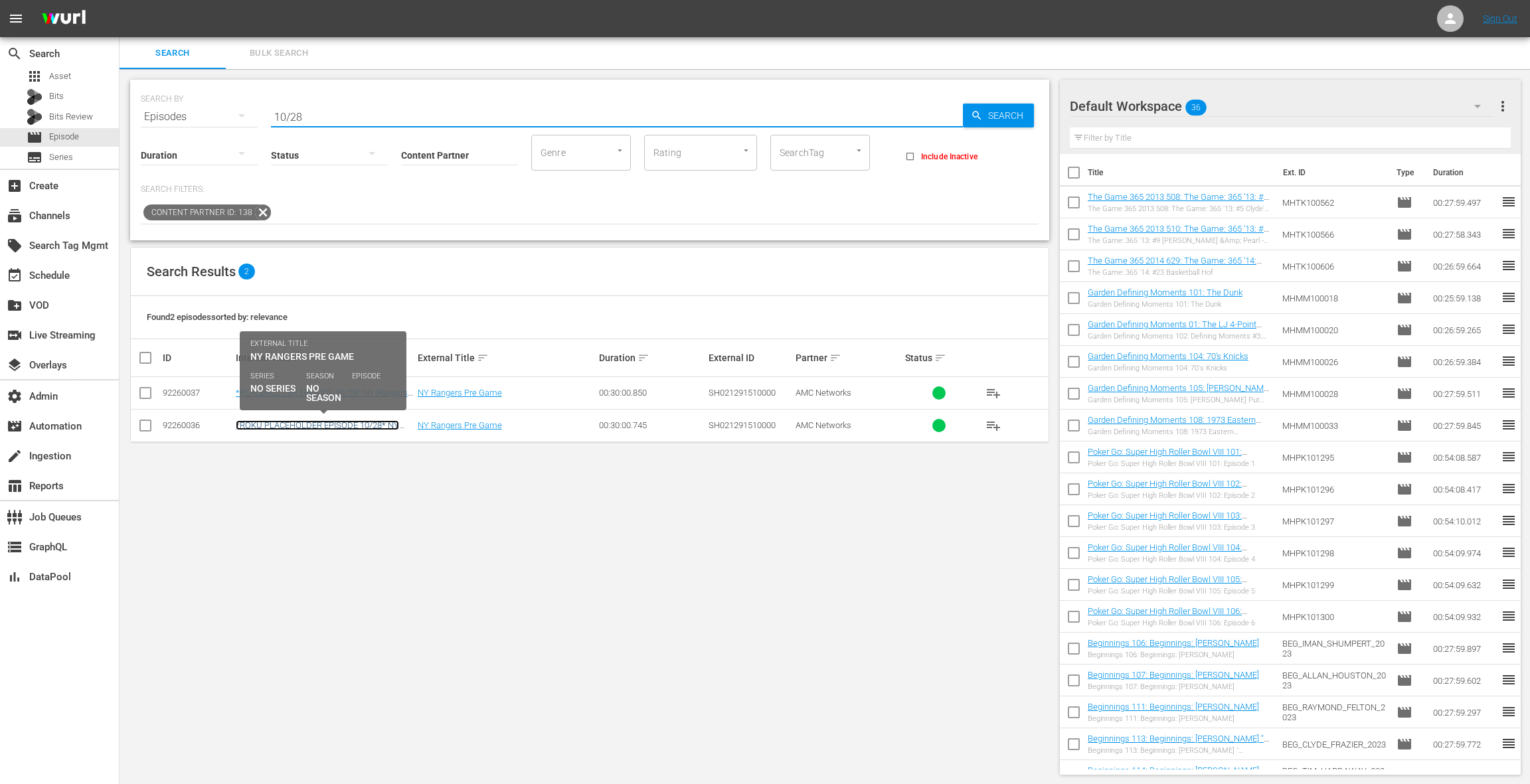
click at [338, 428] on link "*ROKU PLACEHOLDER EPISODE 10/28* NY Rangers Pre Game" at bounding box center [317, 429] width 163 height 20
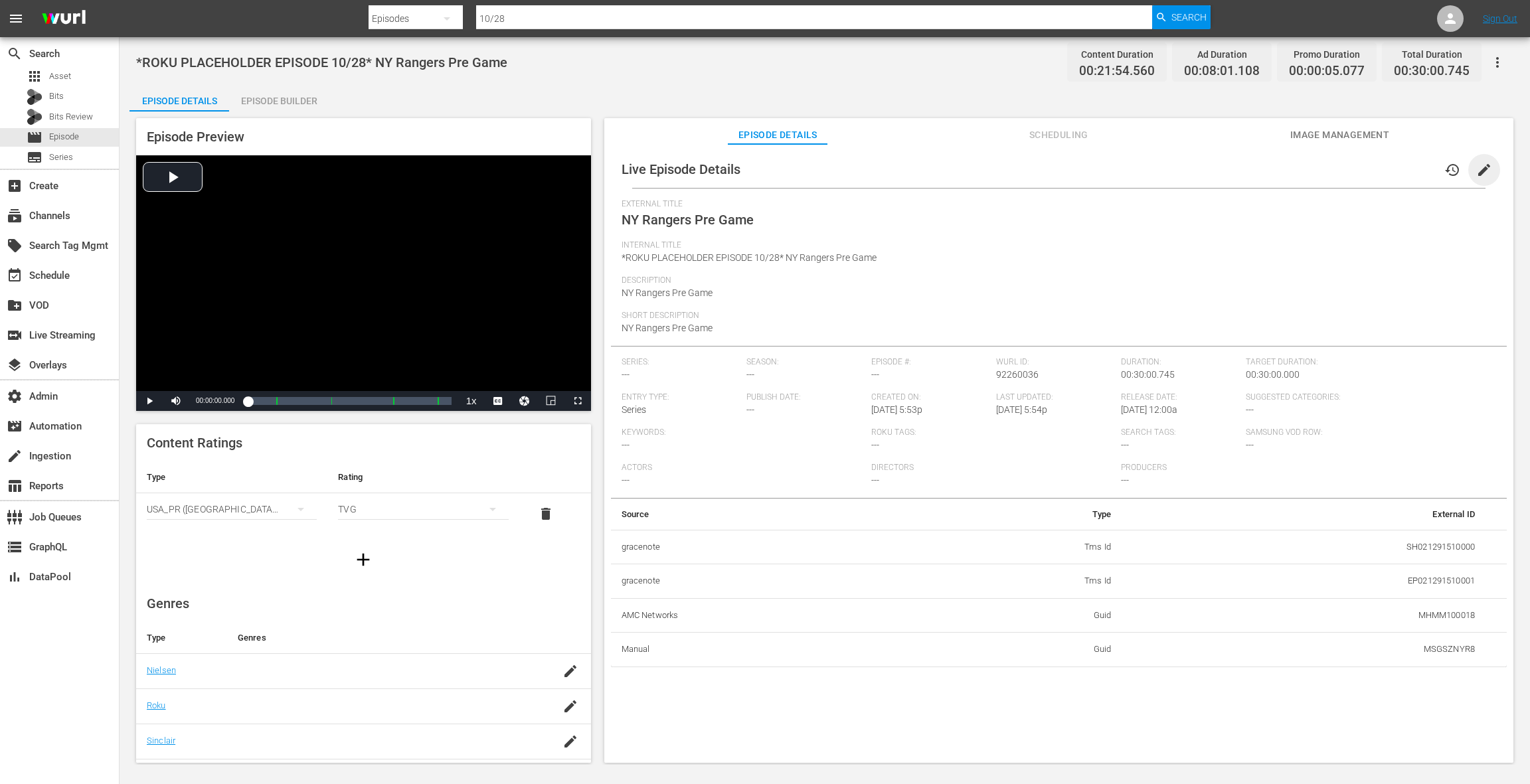
drag, startPoint x: 1480, startPoint y: 170, endPoint x: 1452, endPoint y: 197, distance: 38.9
click at [1480, 170] on span "edit" at bounding box center [1484, 170] width 16 height 16
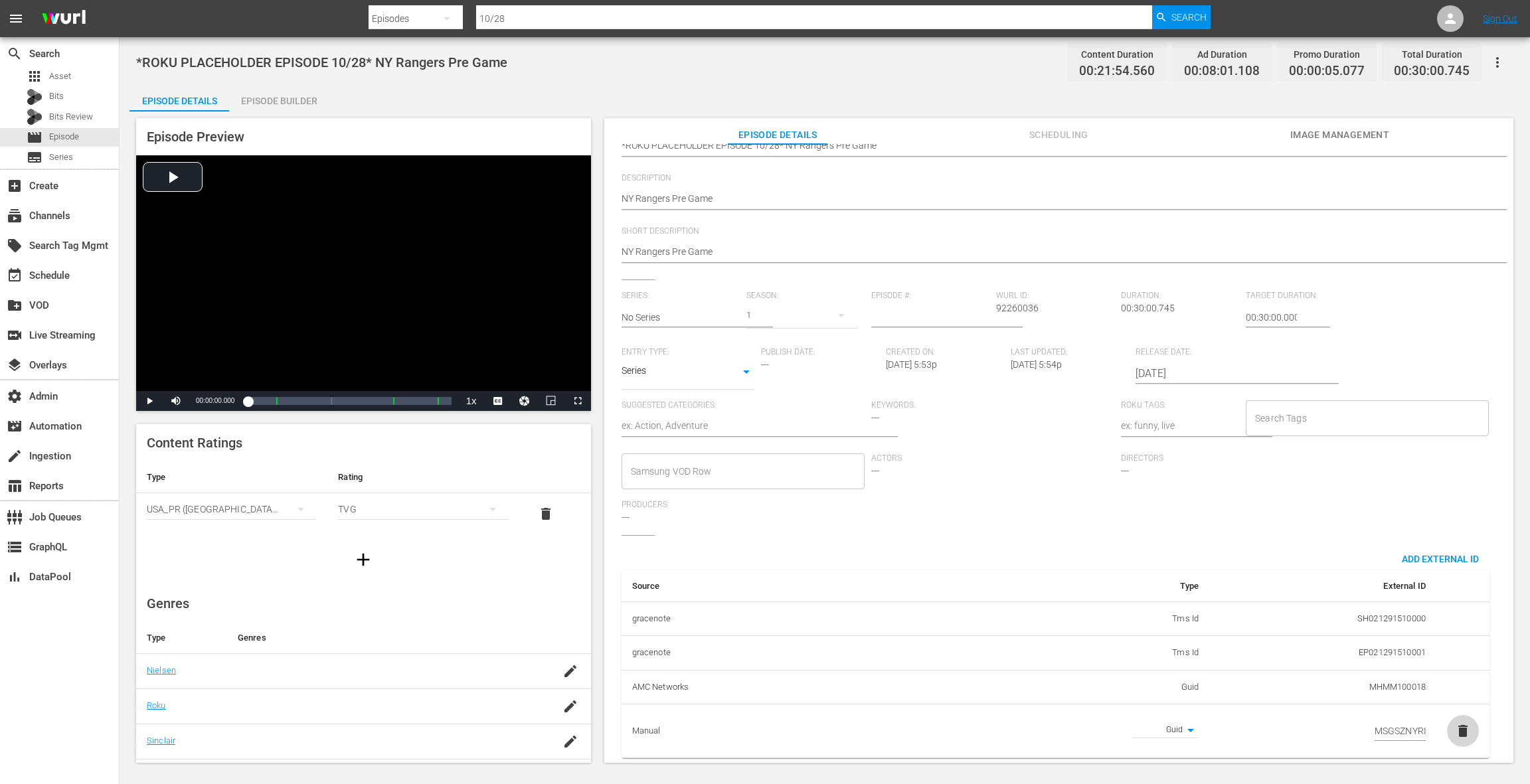
click at [1459, 723] on span "delete" at bounding box center [1462, 730] width 16 height 16
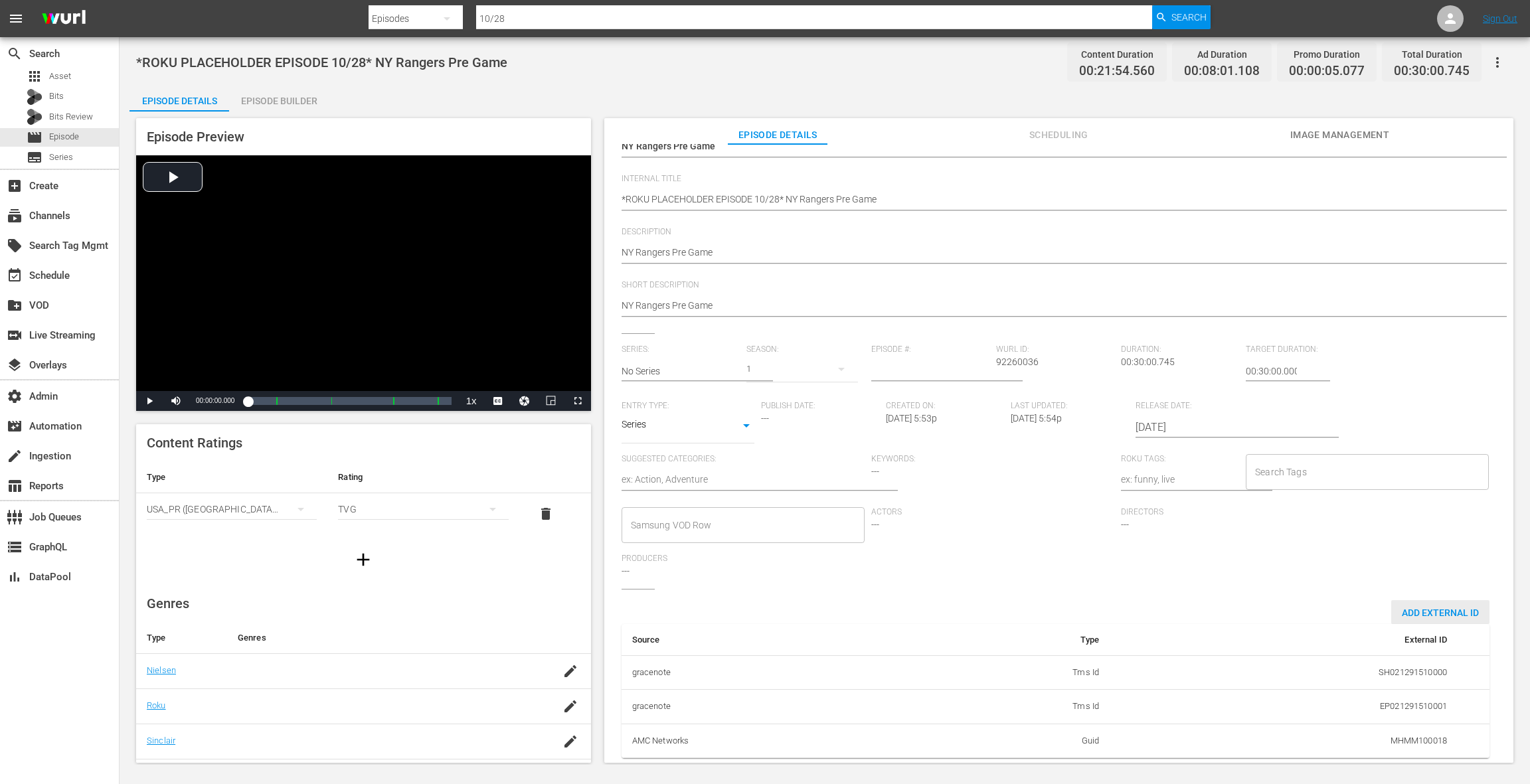
click at [1411, 608] on span "Add External Id" at bounding box center [1440, 612] width 99 height 11
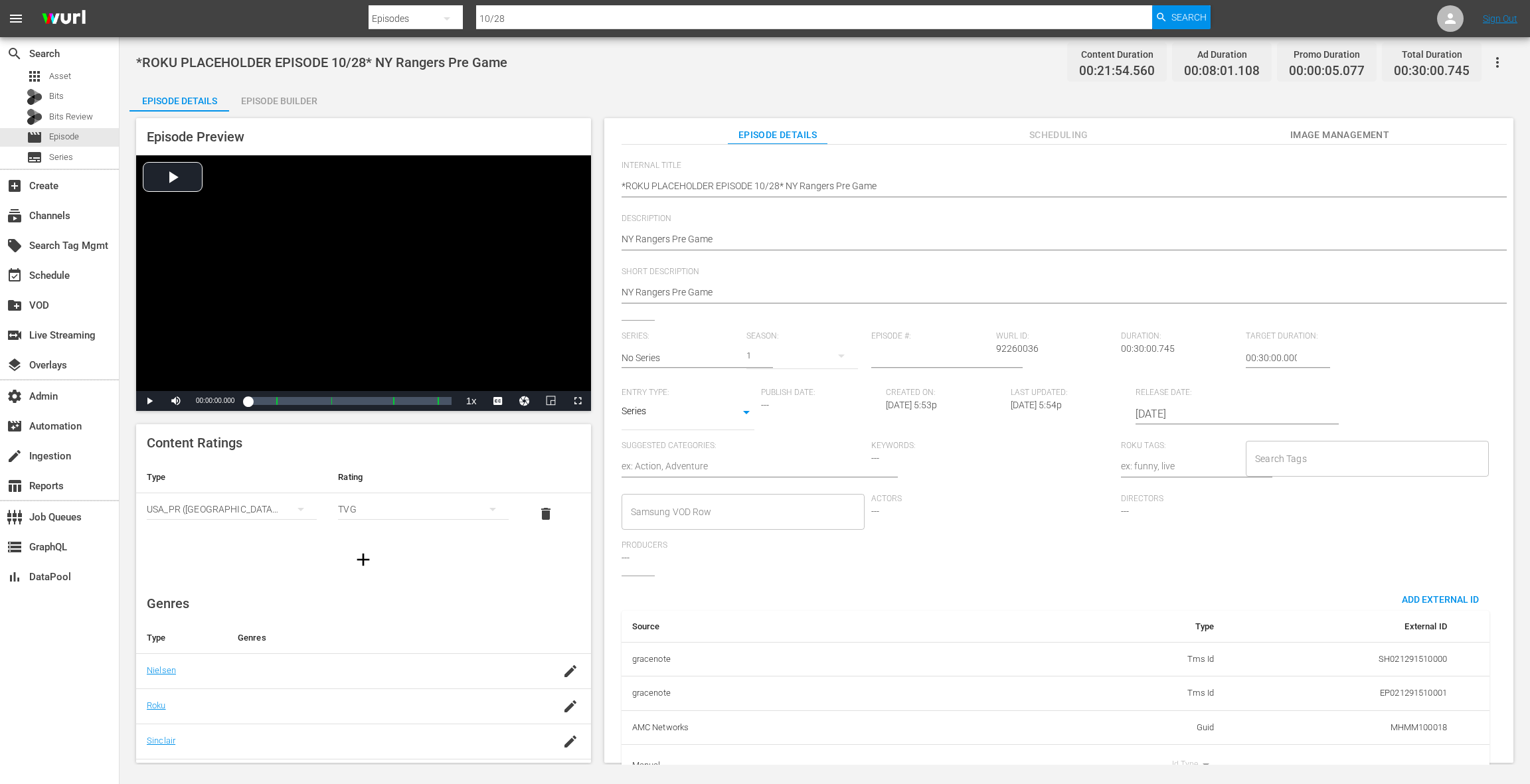
scroll to position [133, 0]
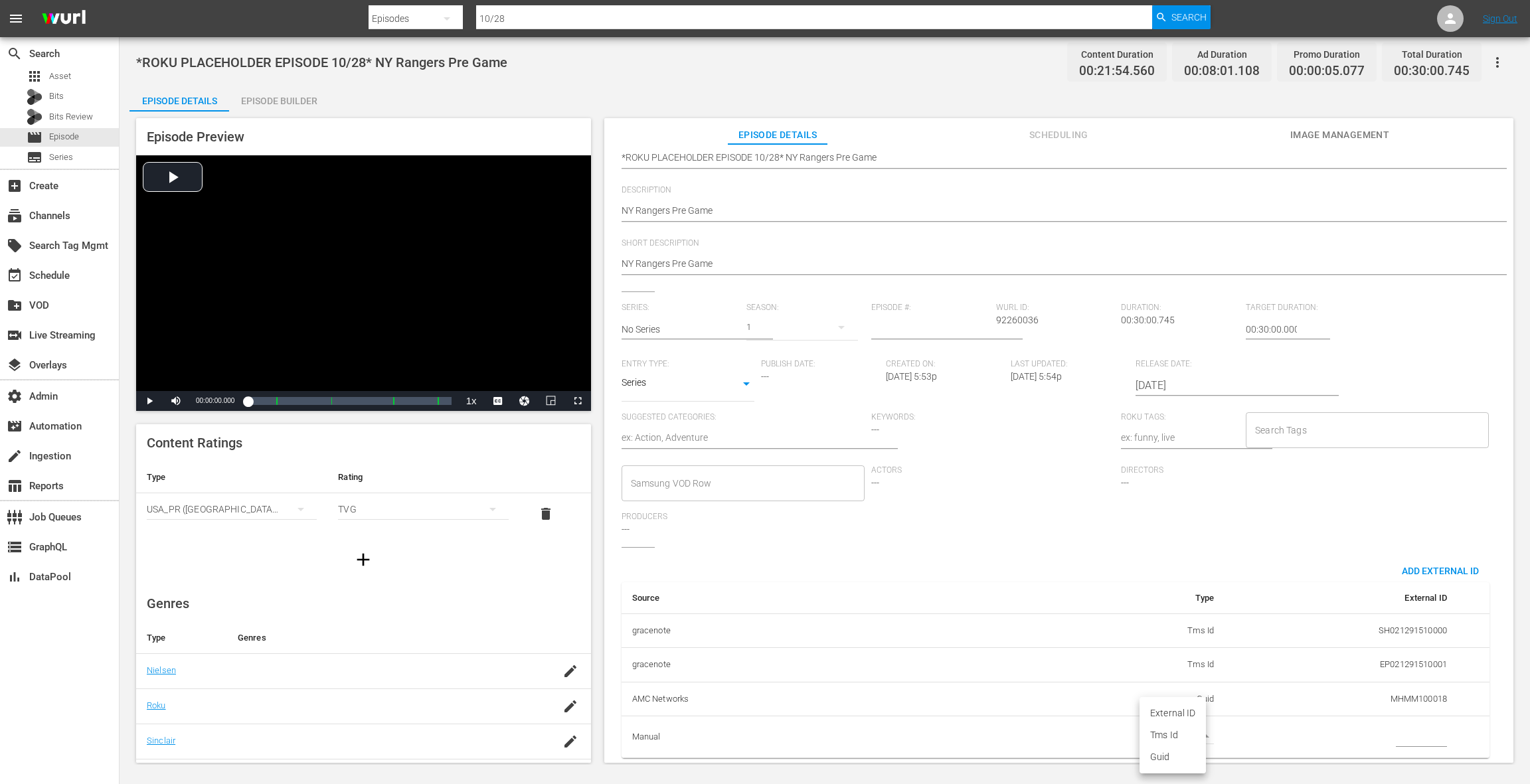
click at [1183, 720] on body "menu Search By Episodes Search ID, Title, Description, Keywords, or Category 10…" at bounding box center [765, 392] width 1530 height 784
drag, startPoint x: 1171, startPoint y: 757, endPoint x: 1206, endPoint y: 754, distance: 35.1
click at [1170, 757] on li "Guid" at bounding box center [1171, 756] width 66 height 22
type input "guid"
click at [1408, 726] on input "simple table" at bounding box center [1421, 736] width 51 height 20
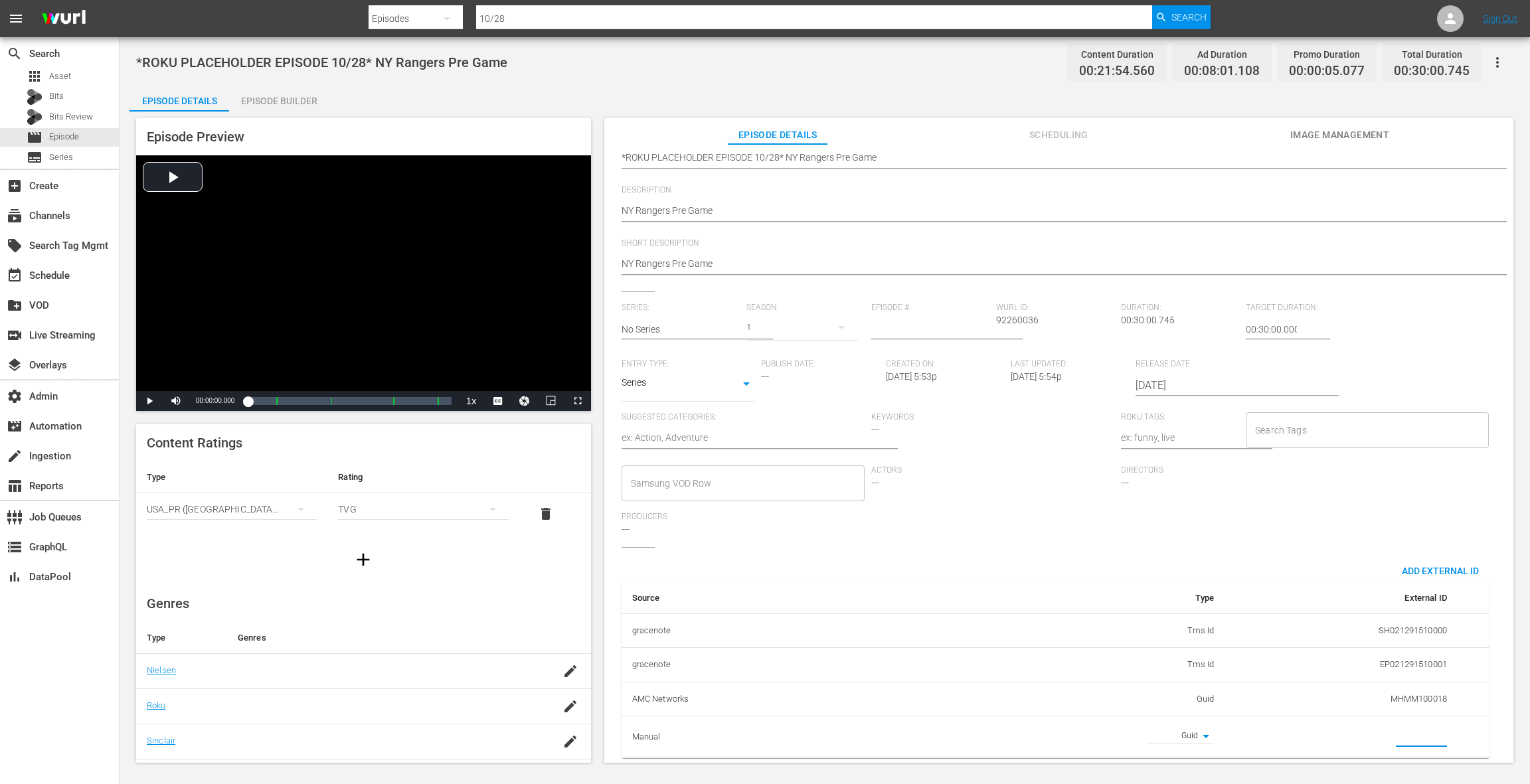
paste input "MSGSZNYR9"
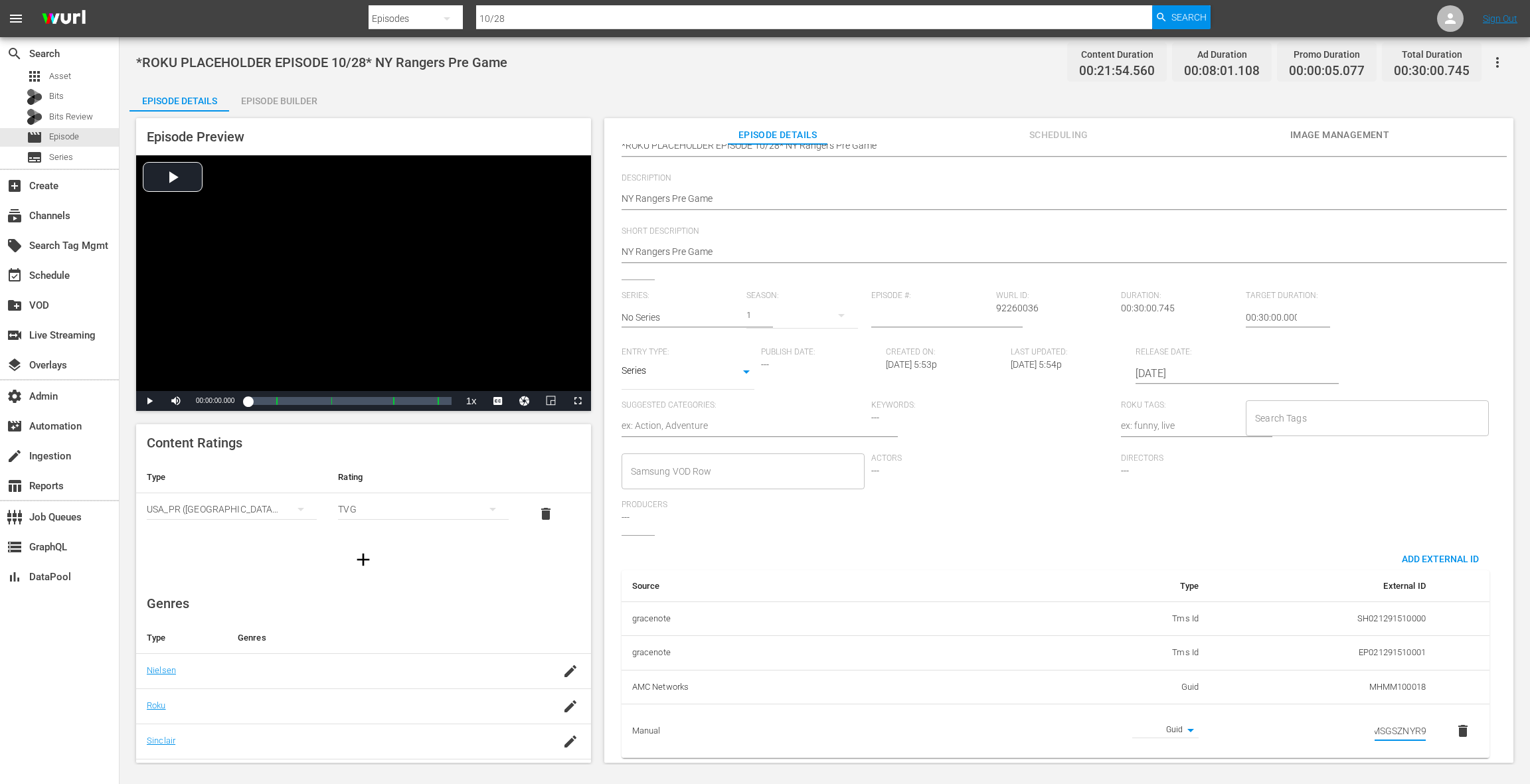
scroll to position [0, 0]
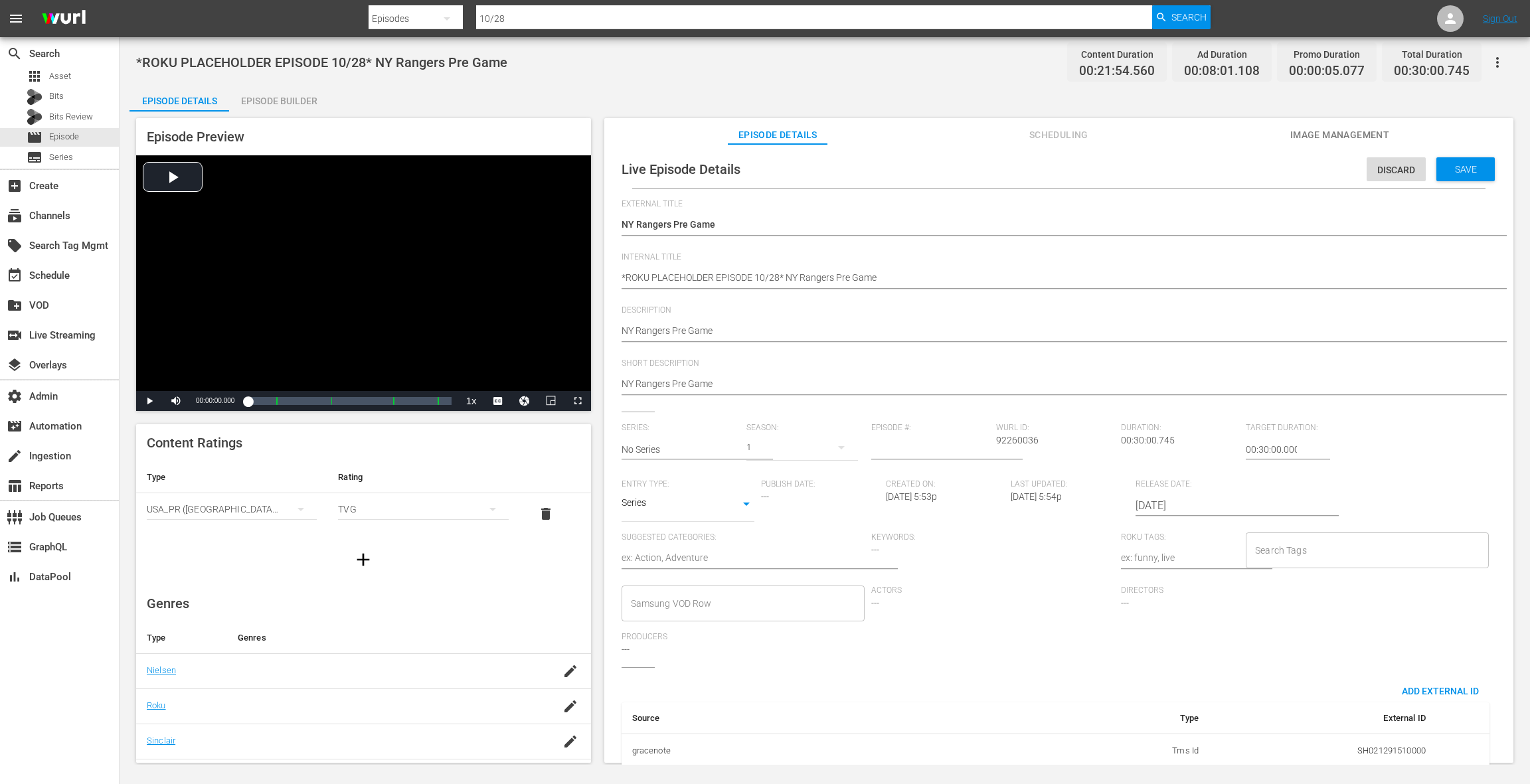
type input "MSGSZNYR9"
click at [1446, 173] on span "Save" at bounding box center [1465, 169] width 43 height 11
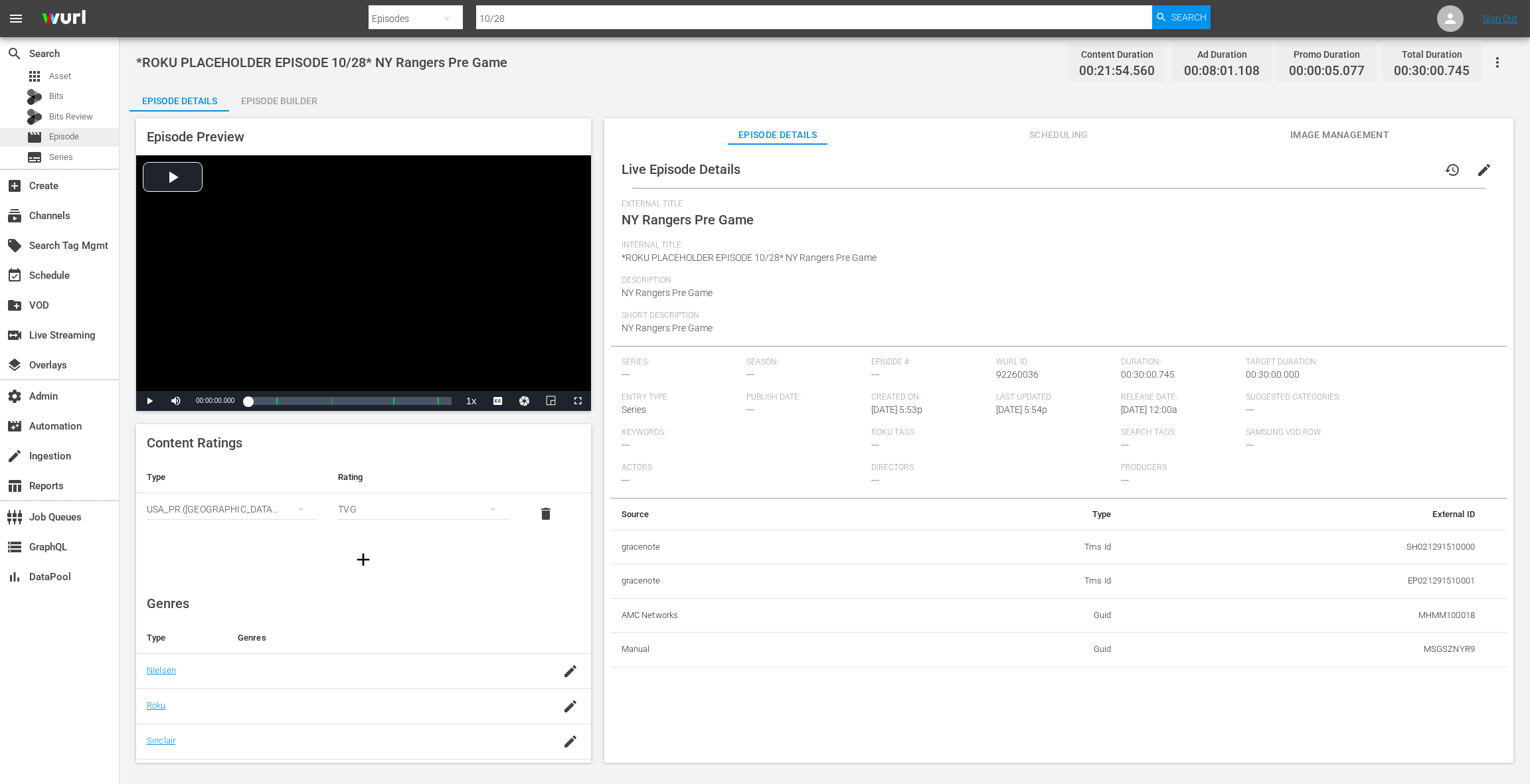
click at [96, 139] on div "movie Episode" at bounding box center [59, 137] width 119 height 18
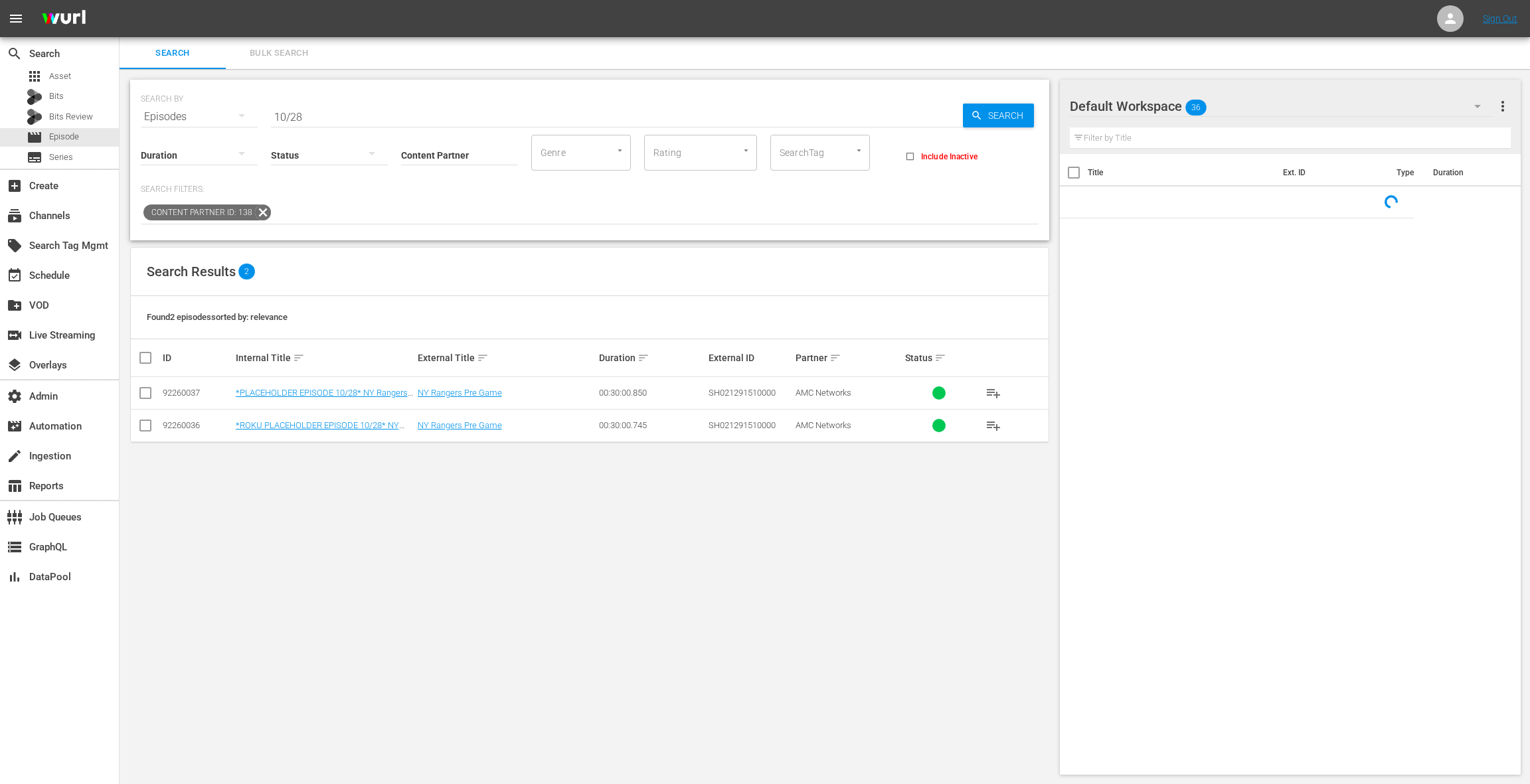
click at [324, 120] on input "10/28" at bounding box center [617, 116] width 692 height 32
type input "10/30"
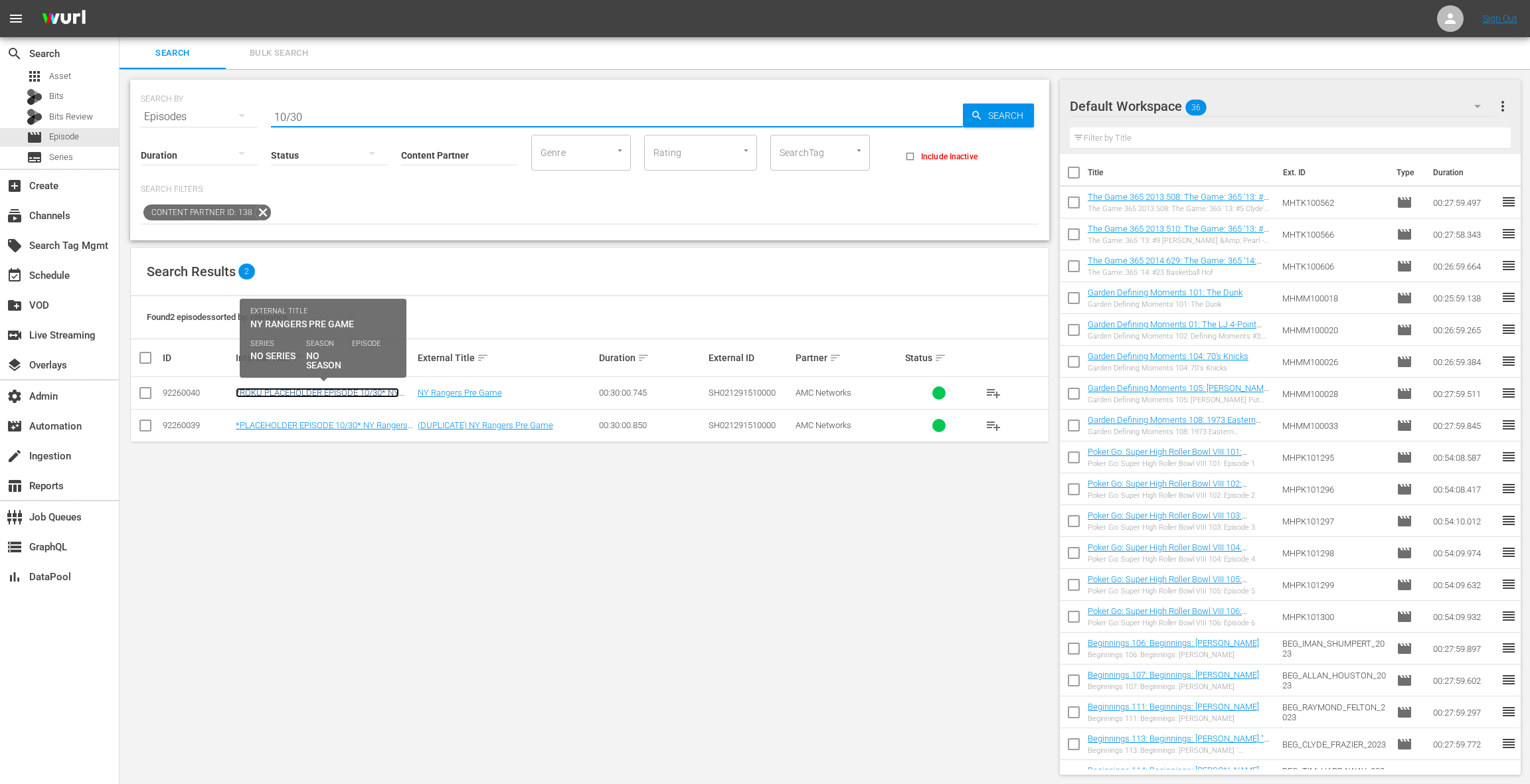
click at [385, 392] on link "*ROKU PLACEHOLDER EPISODE 10/30* NY Rangers Pre Game" at bounding box center [317, 397] width 163 height 20
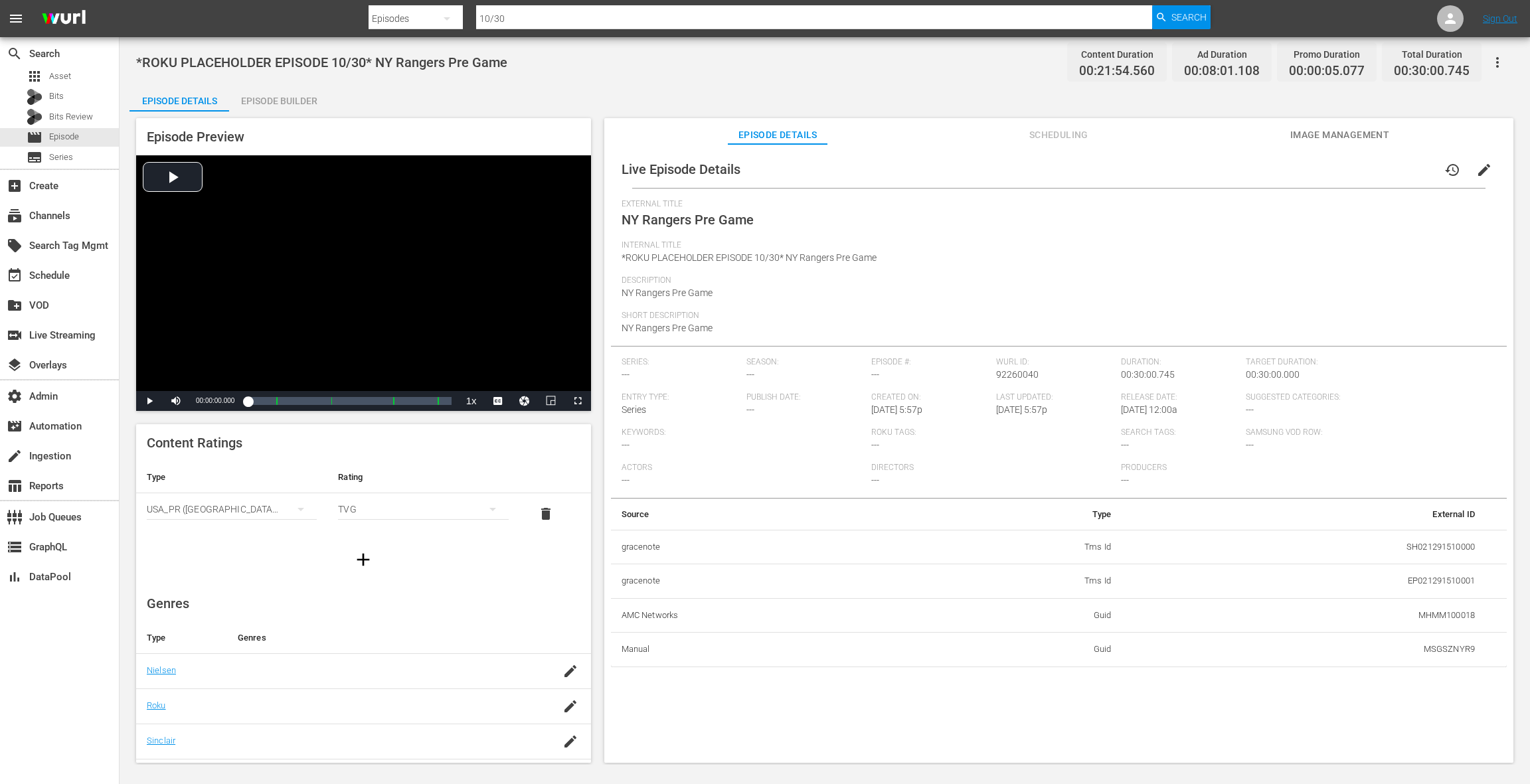
click at [1476, 168] on span "edit" at bounding box center [1484, 170] width 16 height 16
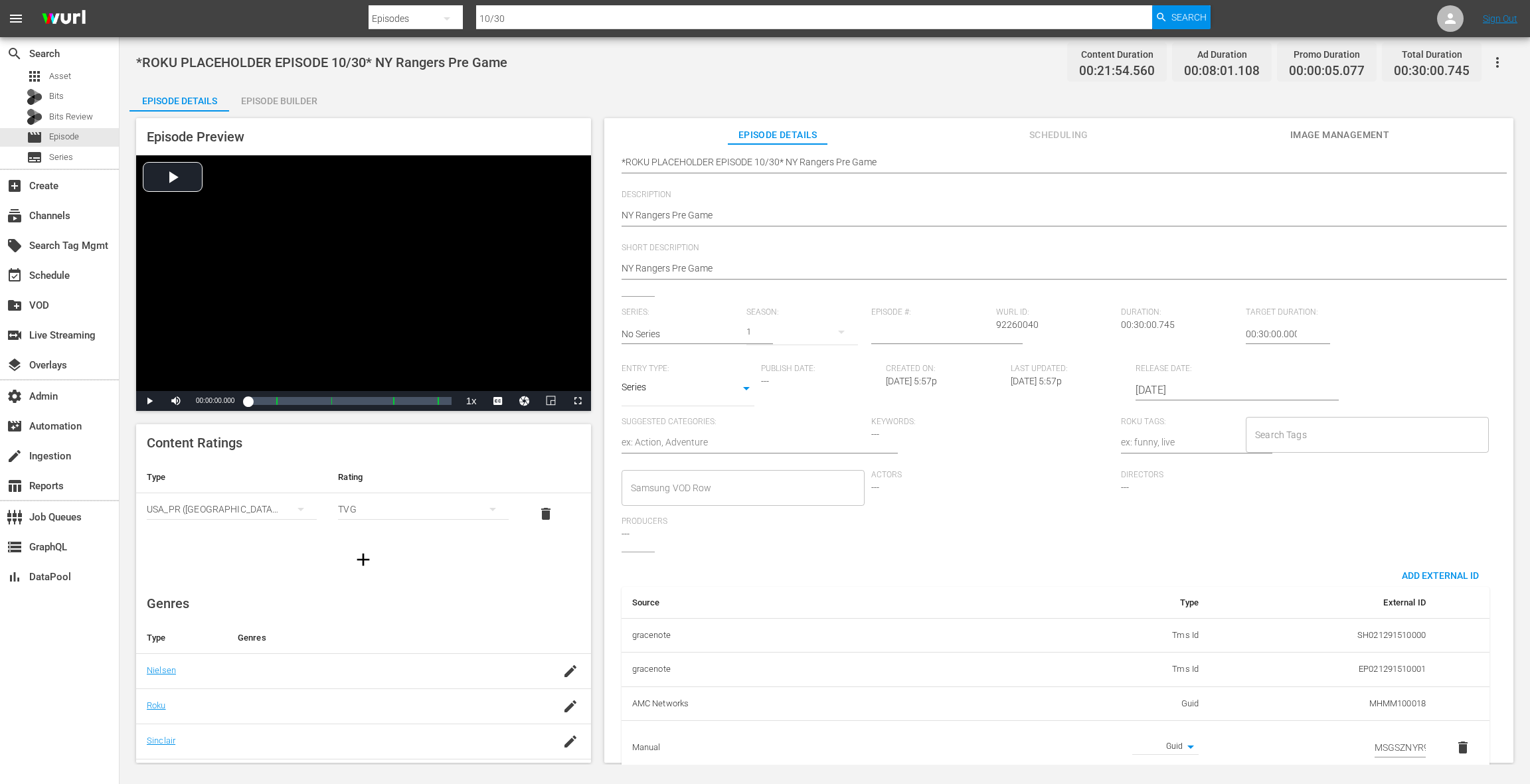
scroll to position [145, 0]
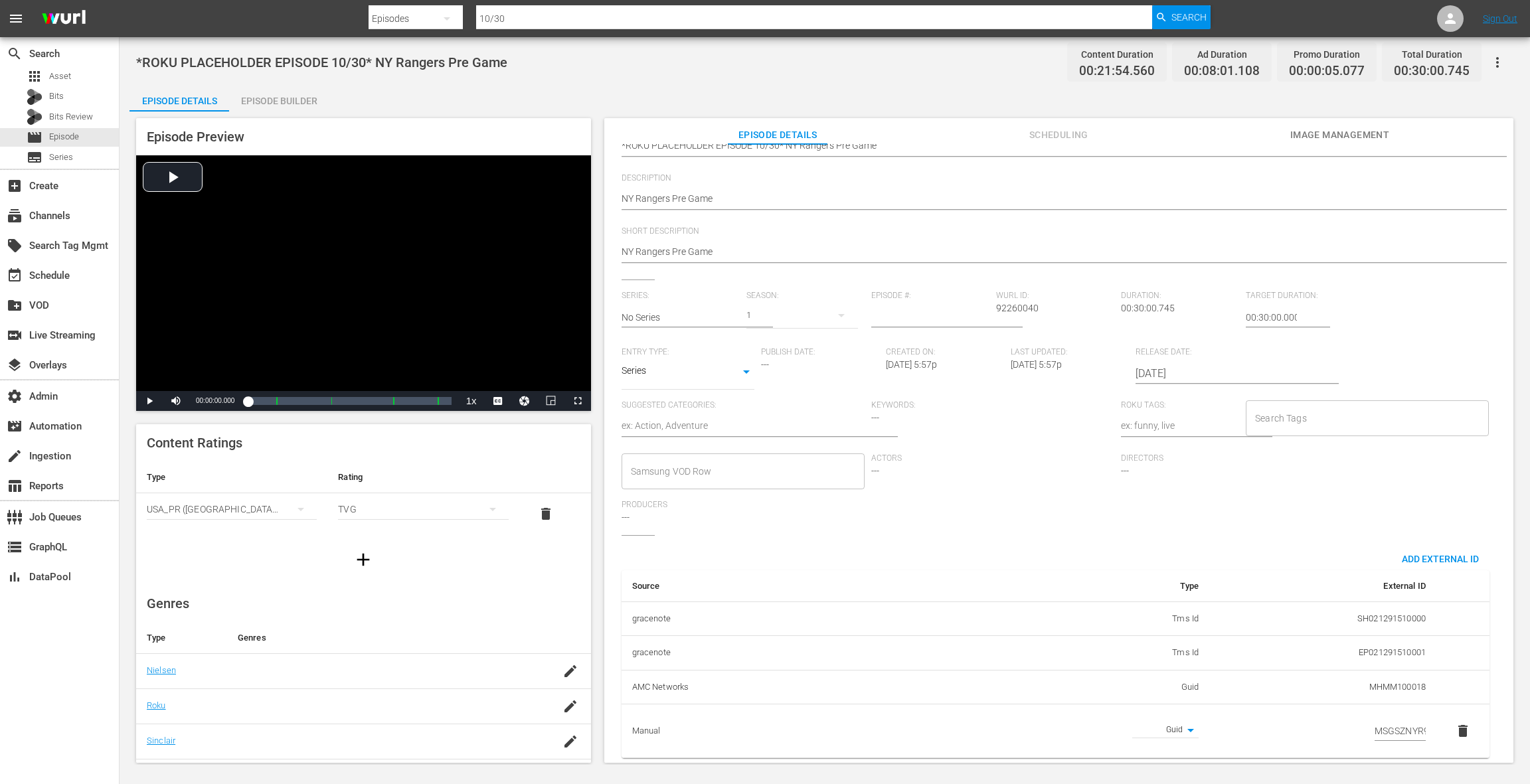
click at [1462, 717] on button "delete" at bounding box center [1462, 730] width 32 height 32
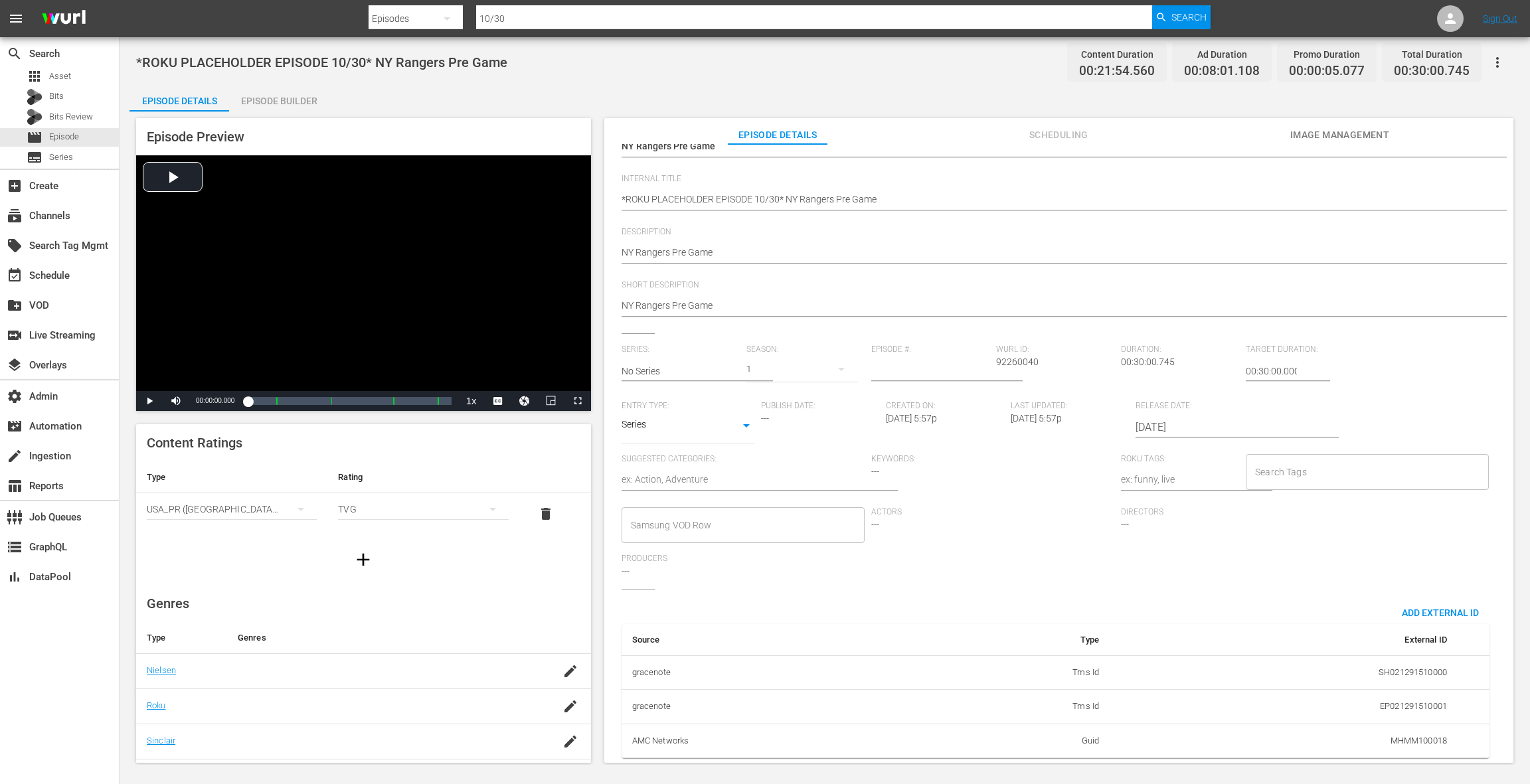
scroll to position [92, 0]
click at [1425, 608] on span "Add External Id" at bounding box center [1440, 612] width 99 height 11
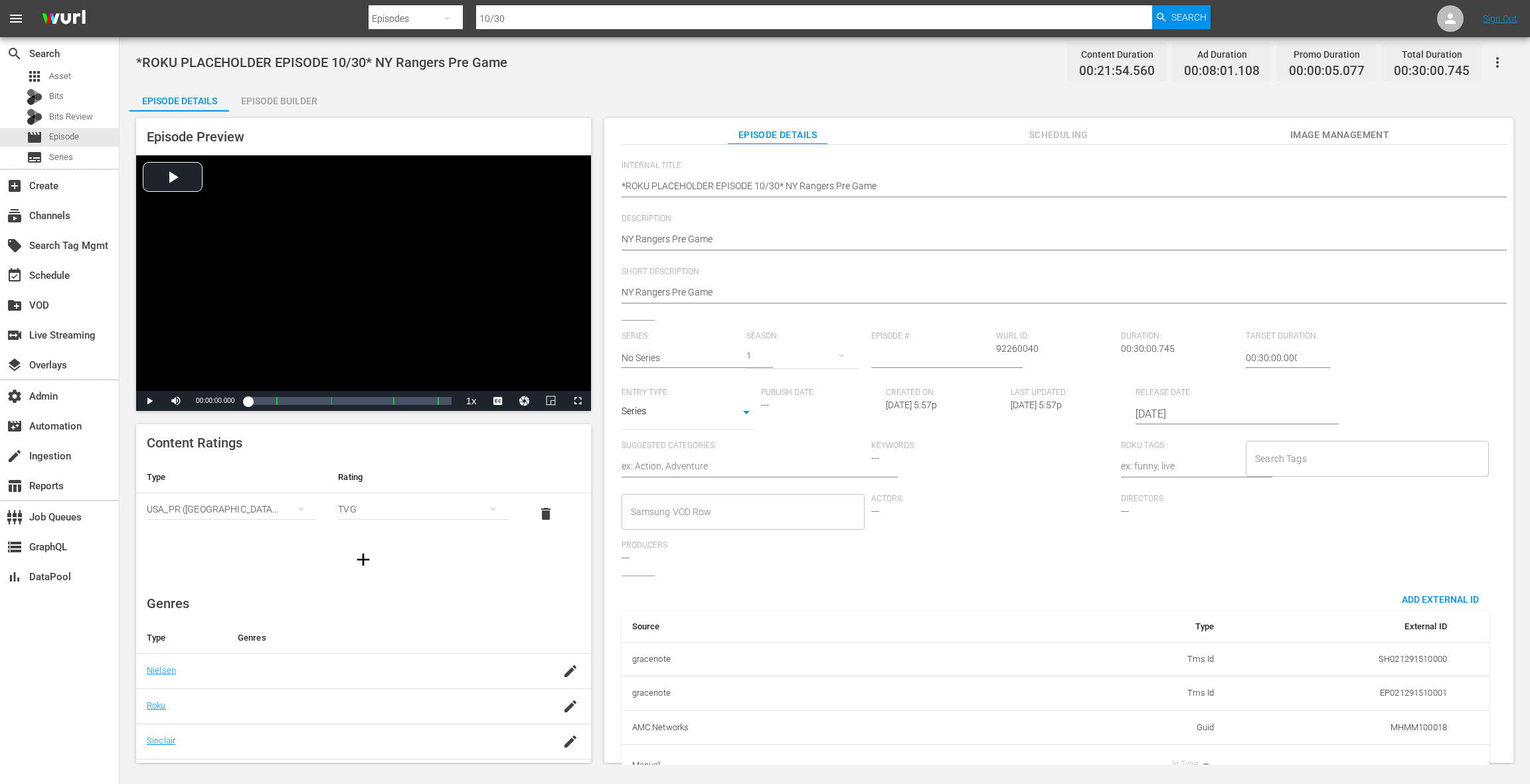
scroll to position [133, 0]
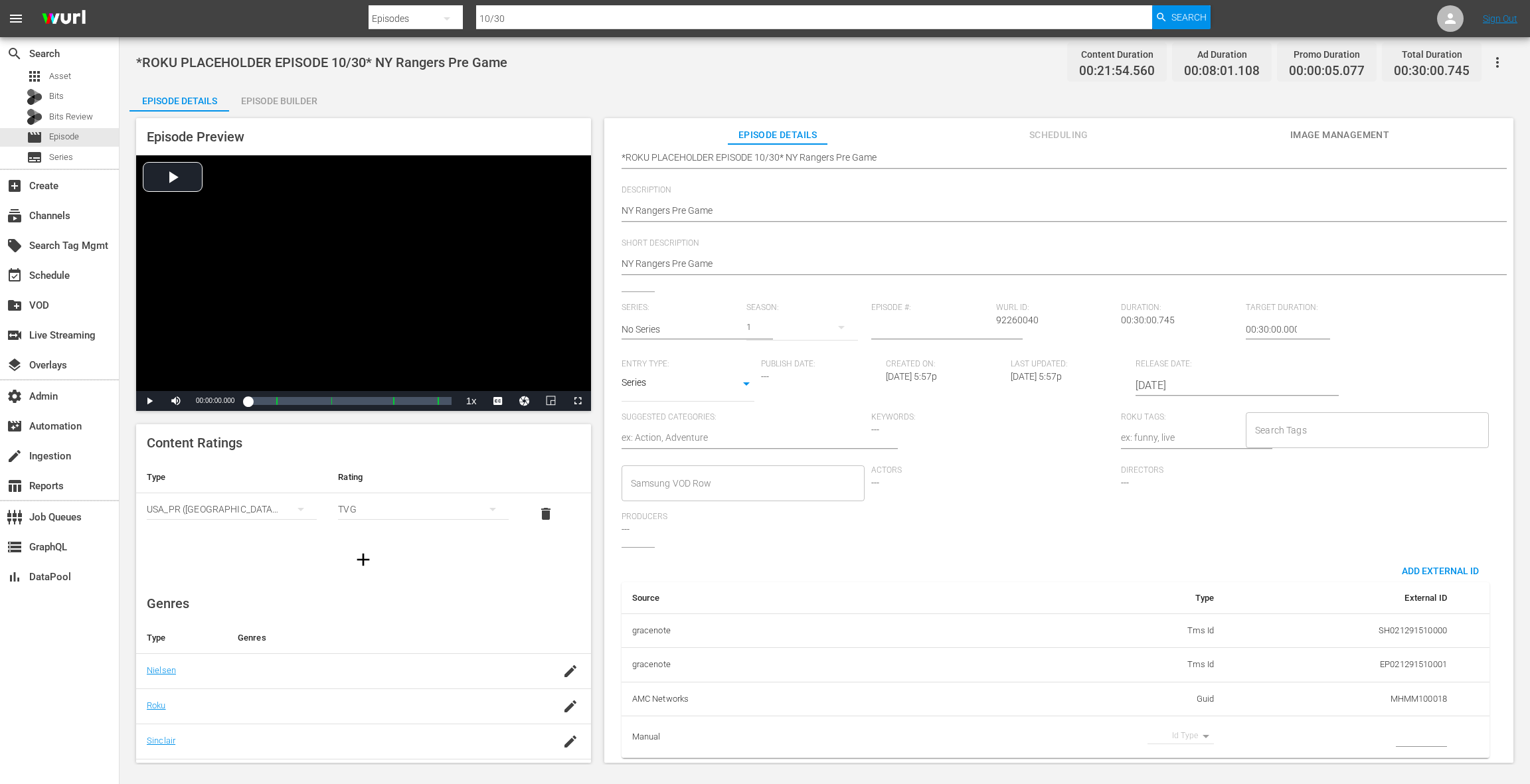
click at [1178, 720] on body "menu Search By Episodes Search ID, Title, Description, Keywords, or Category 10…" at bounding box center [765, 392] width 1530 height 784
click at [1173, 754] on li "Guid" at bounding box center [1171, 756] width 66 height 22
type input "guid"
click at [1402, 726] on input "simple table" at bounding box center [1421, 736] width 51 height 20
paste input "MSGSZNYR10"
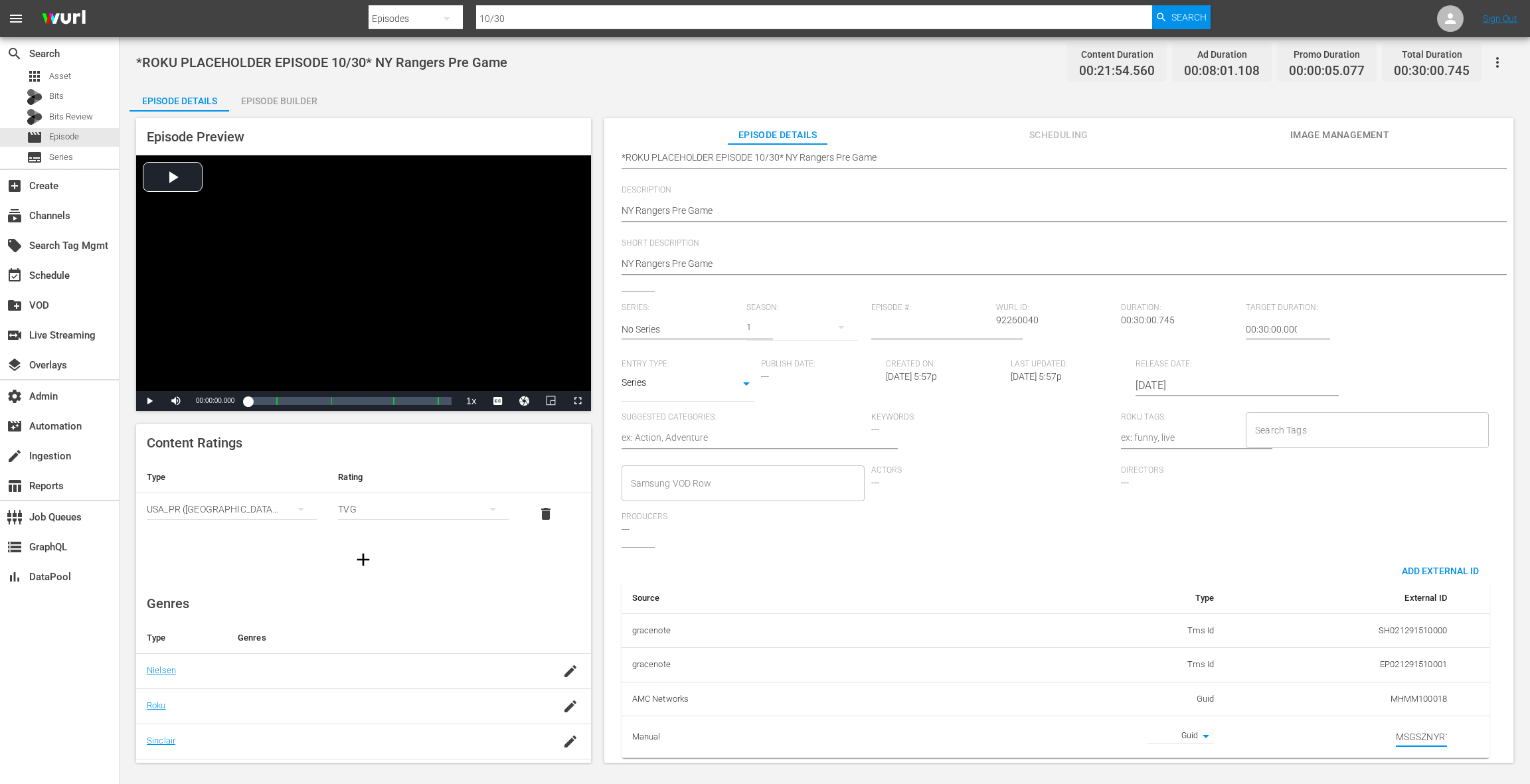
scroll to position [0, 8]
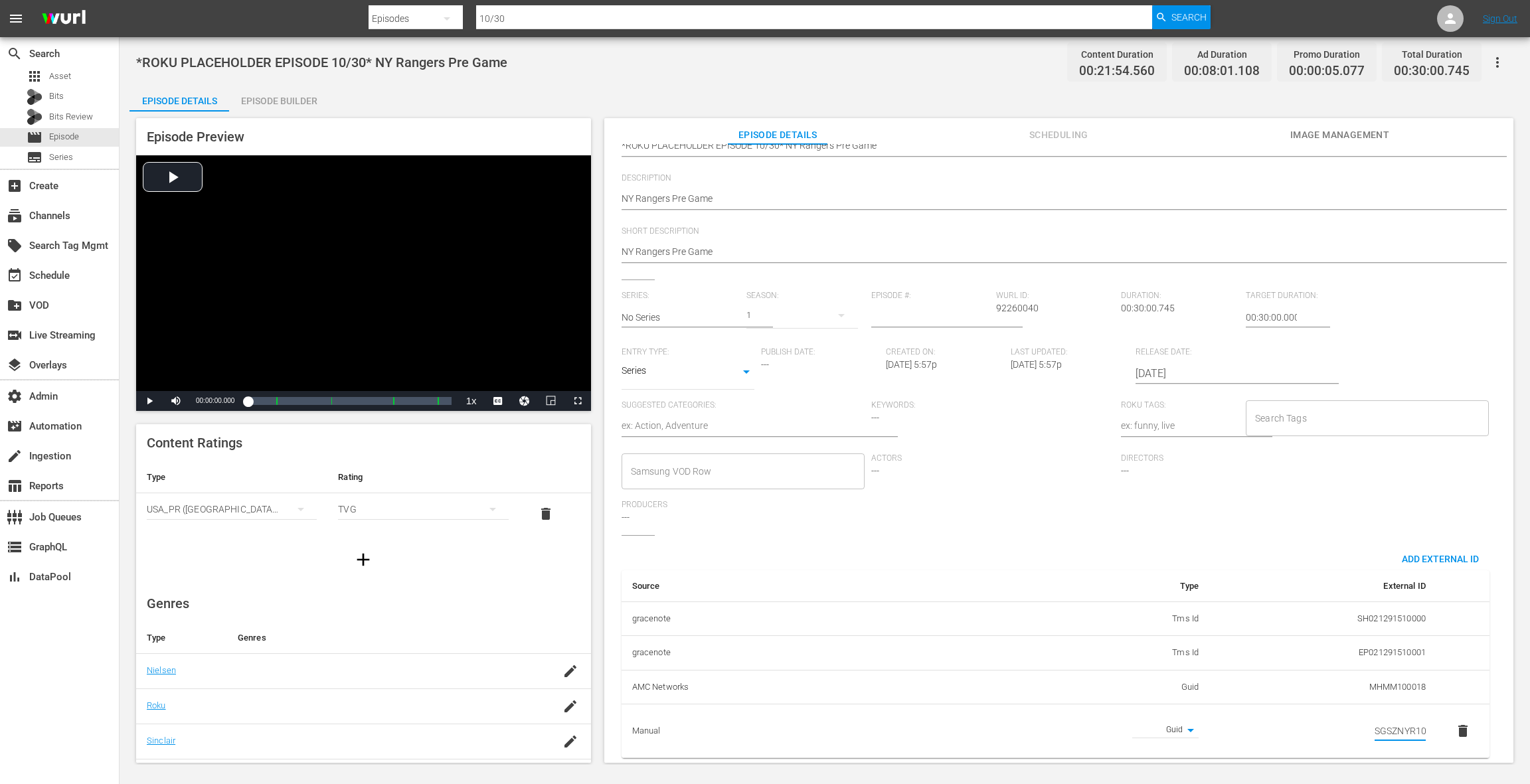
type input "MSGSZNYR10"
click at [1454, 731] on span "delete" at bounding box center [1462, 730] width 16 height 16
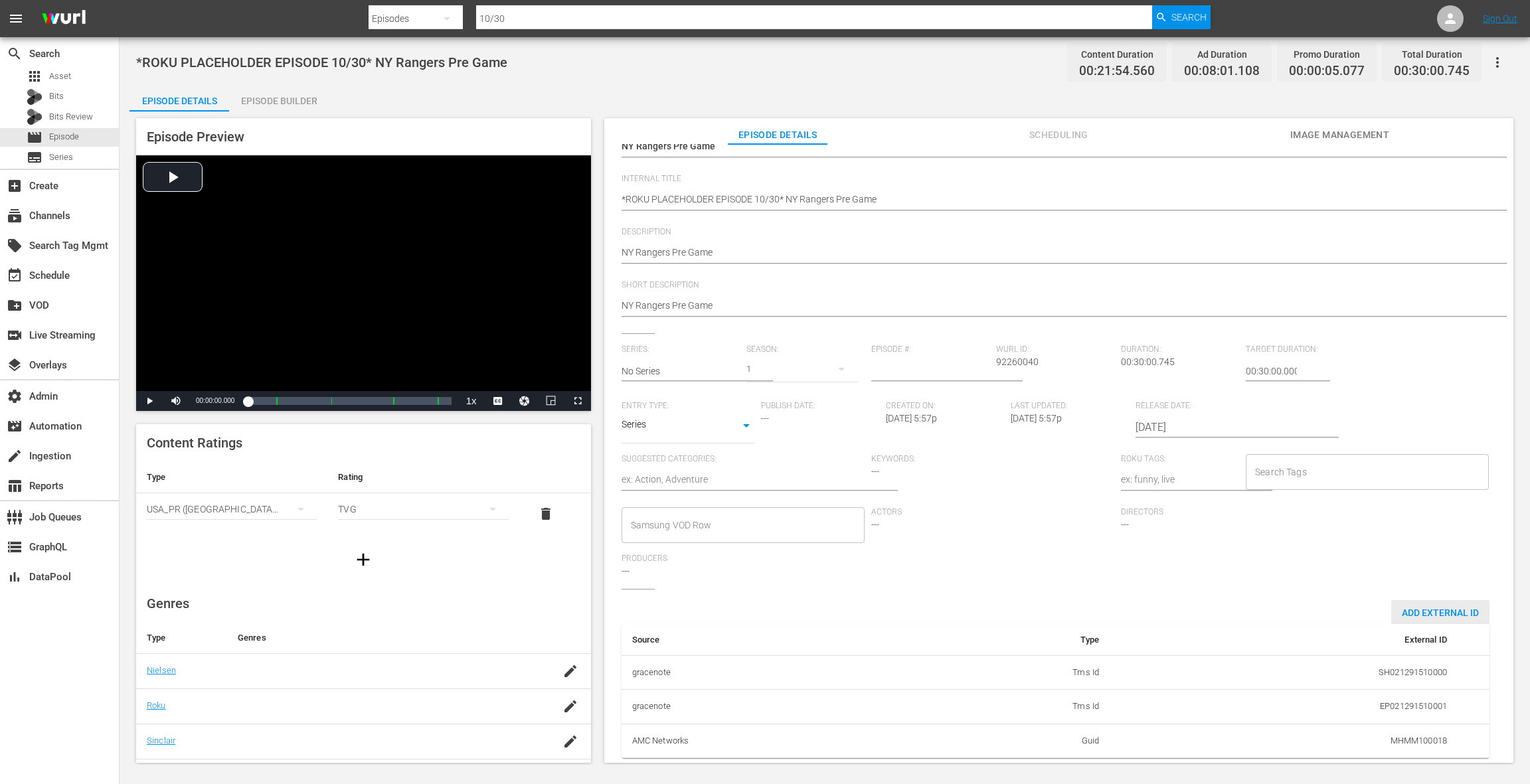
click at [1408, 608] on span "Add External Id" at bounding box center [1440, 612] width 99 height 11
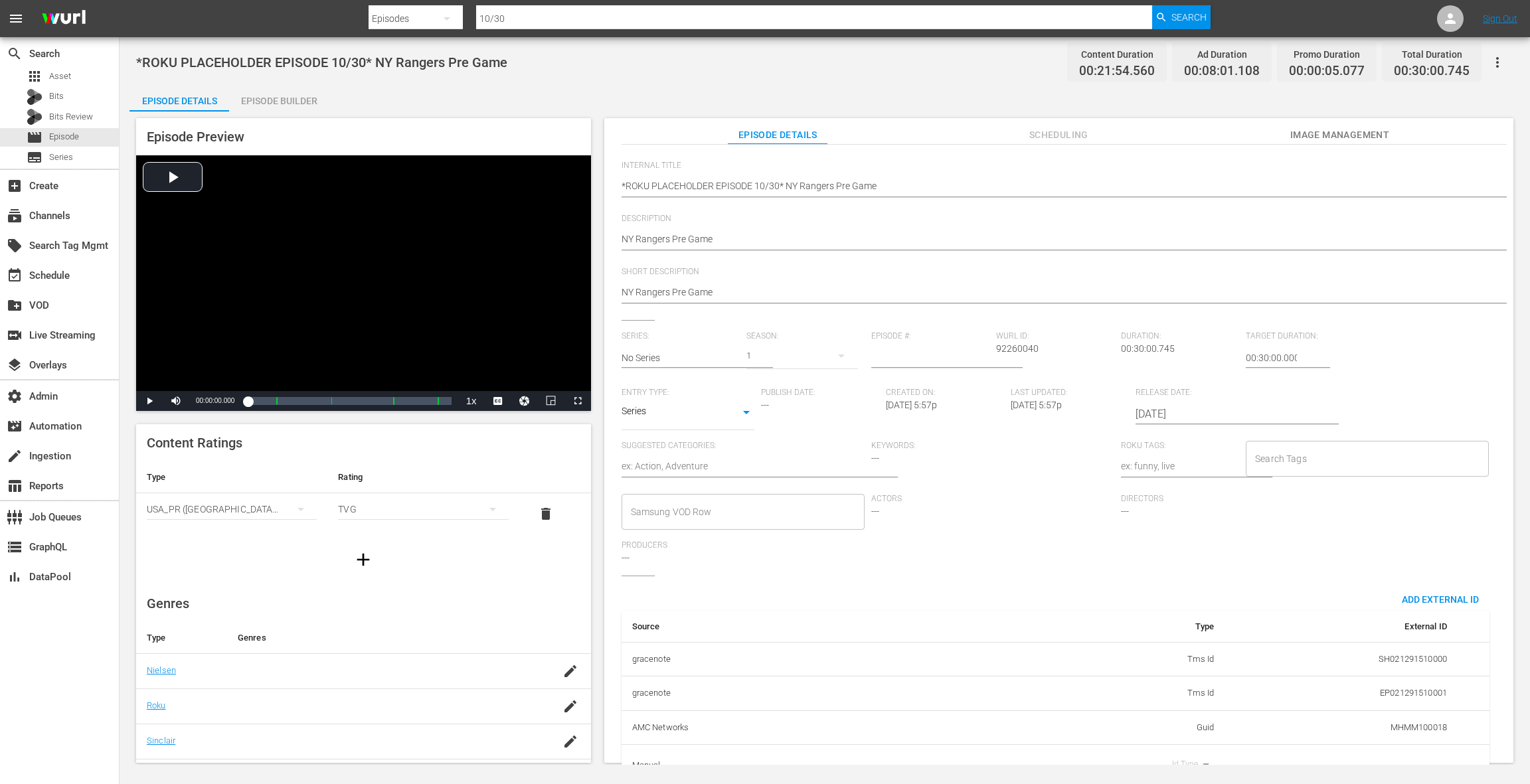
scroll to position [133, 0]
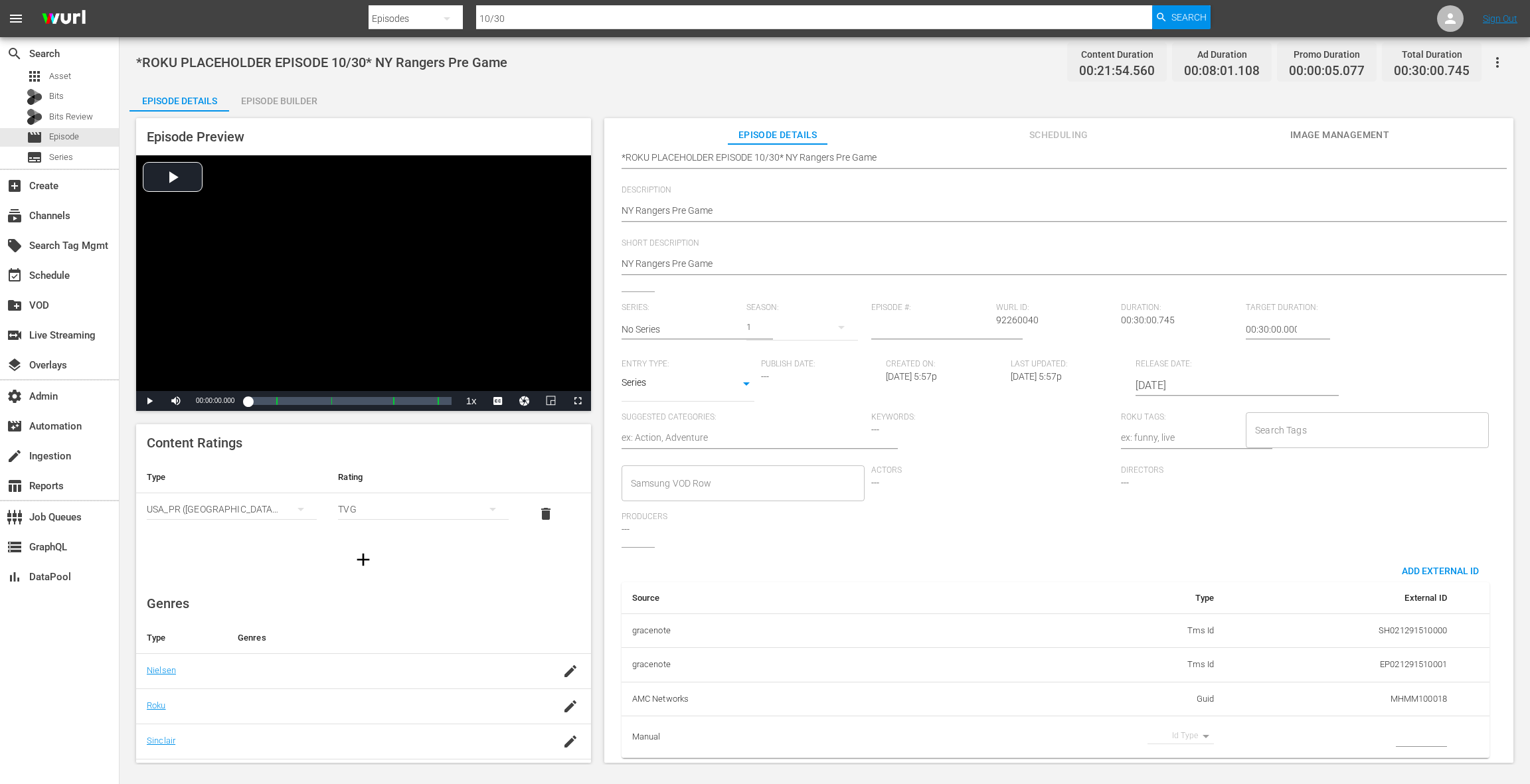
click at [1179, 722] on body "menu Search By Episodes Search ID, Title, Description, Keywords, or Category 10…" at bounding box center [765, 392] width 1530 height 784
click at [1169, 758] on li "Guid" at bounding box center [1171, 756] width 66 height 22
type input "guid"
click at [1409, 726] on input "simple table" at bounding box center [1421, 736] width 51 height 20
paste input "MSGSZNYR10"
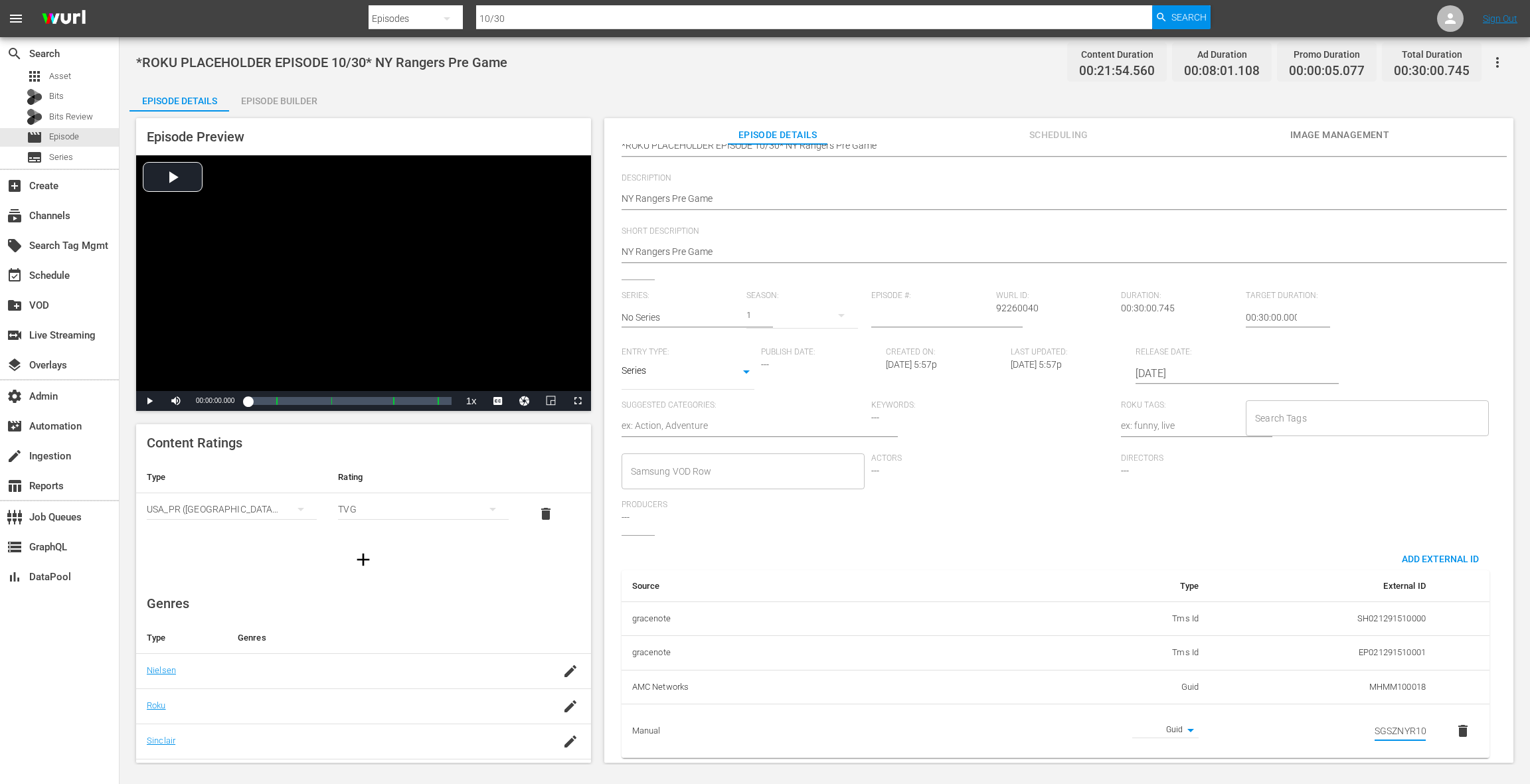
scroll to position [0, 0]
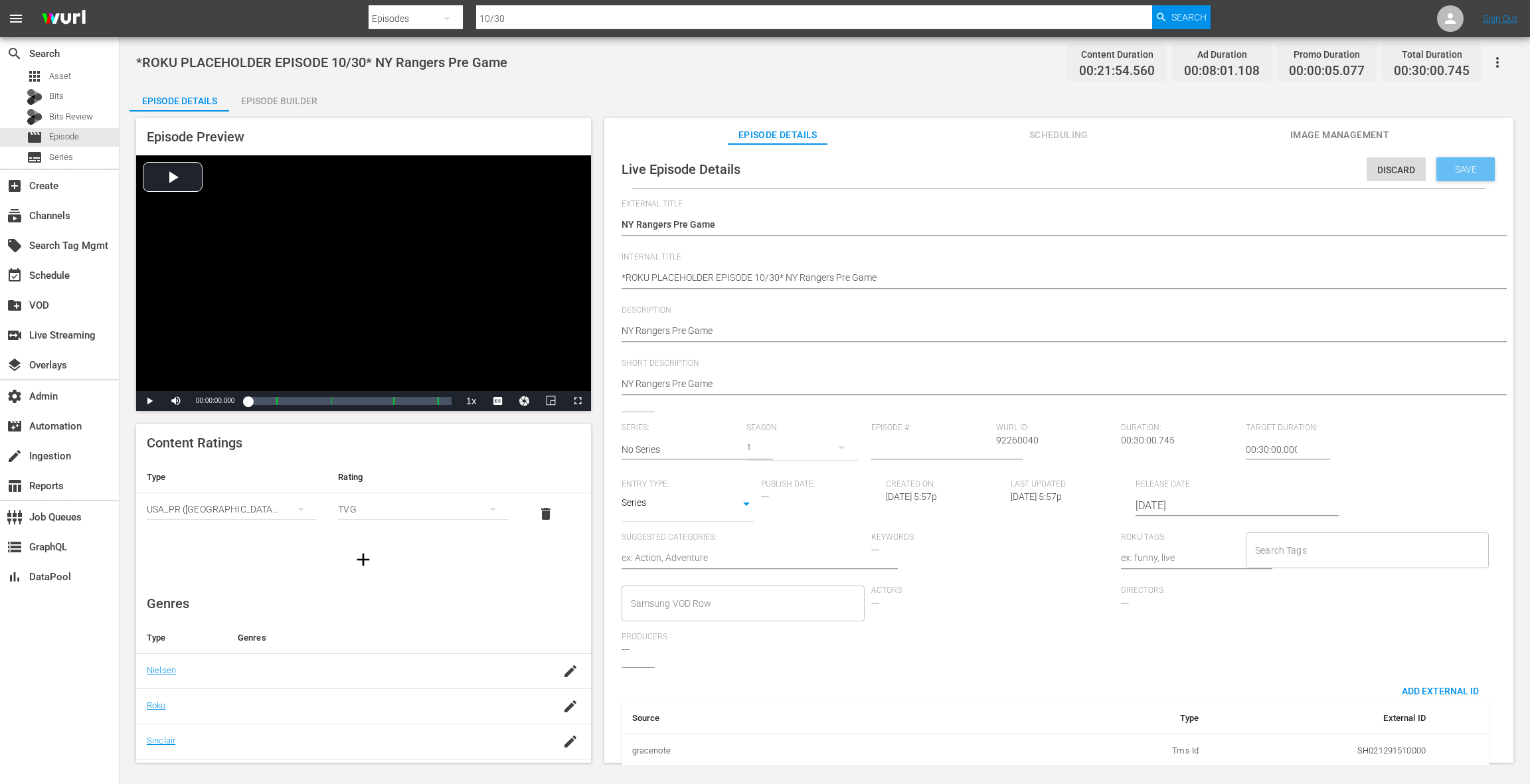
type input "MSGSZNYR10"
click at [1457, 173] on span "Save" at bounding box center [1465, 169] width 43 height 11
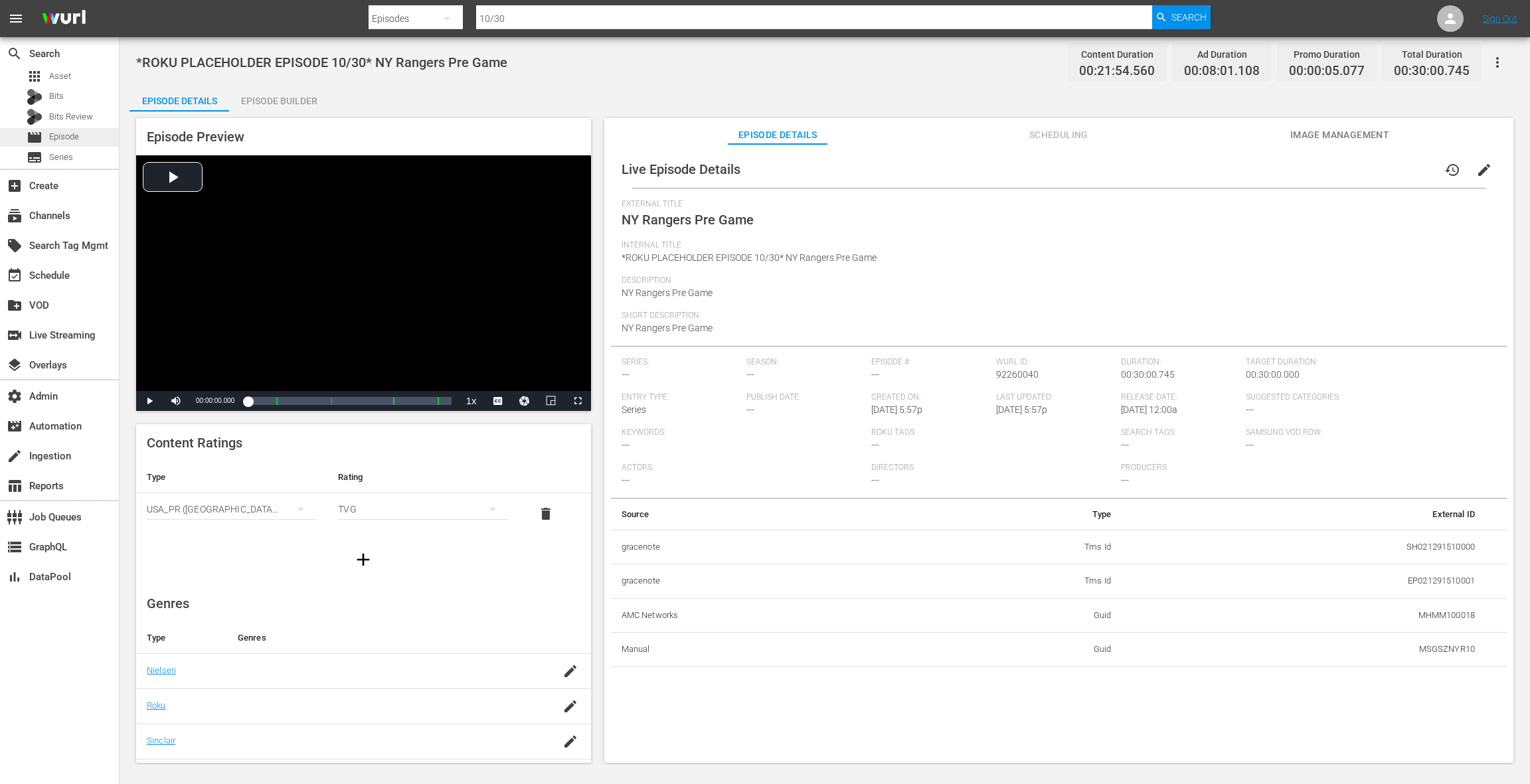
click at [75, 142] on span "Episode" at bounding box center [63, 137] width 30 height 13
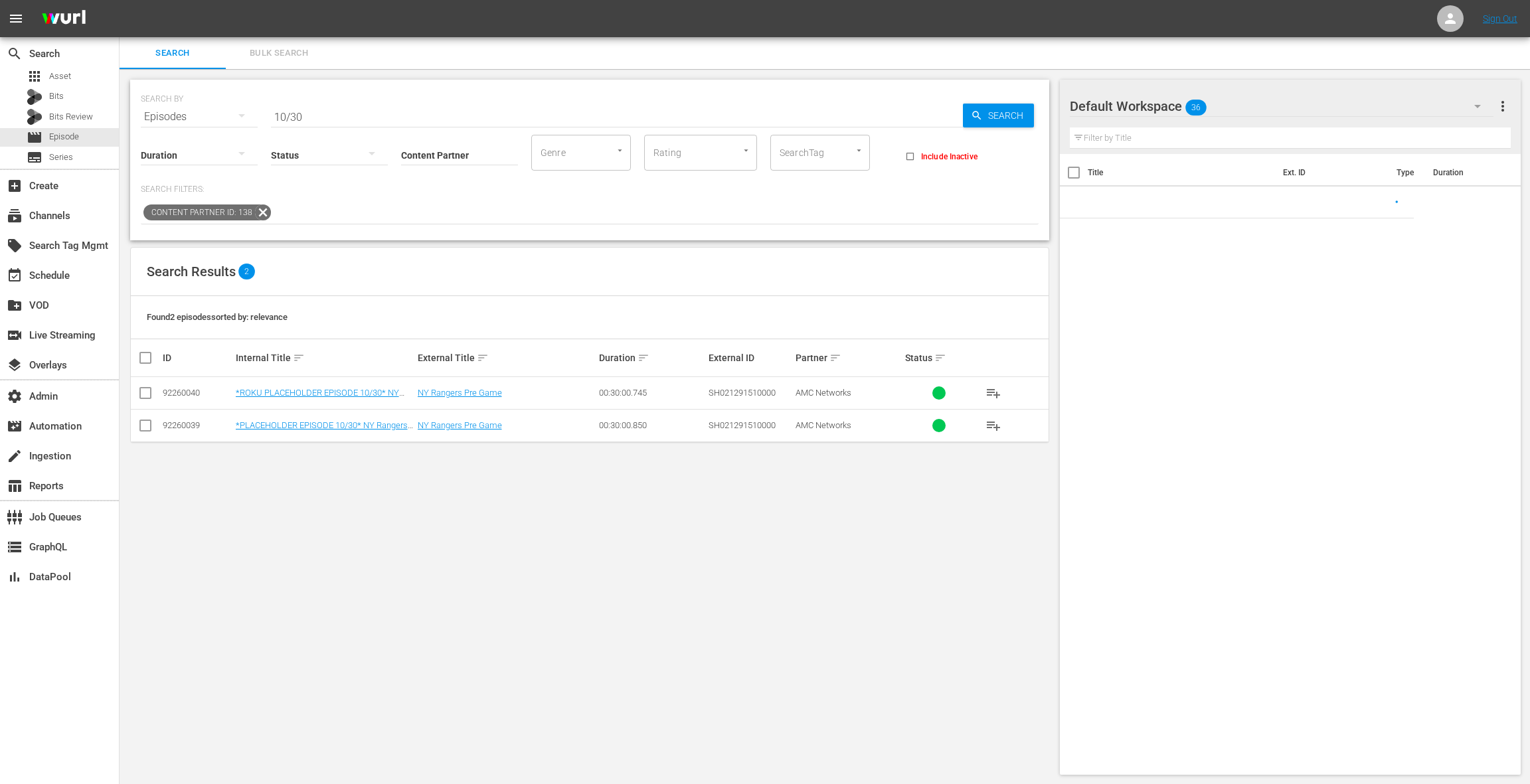
click at [355, 113] on input "10/30" at bounding box center [617, 116] width 692 height 32
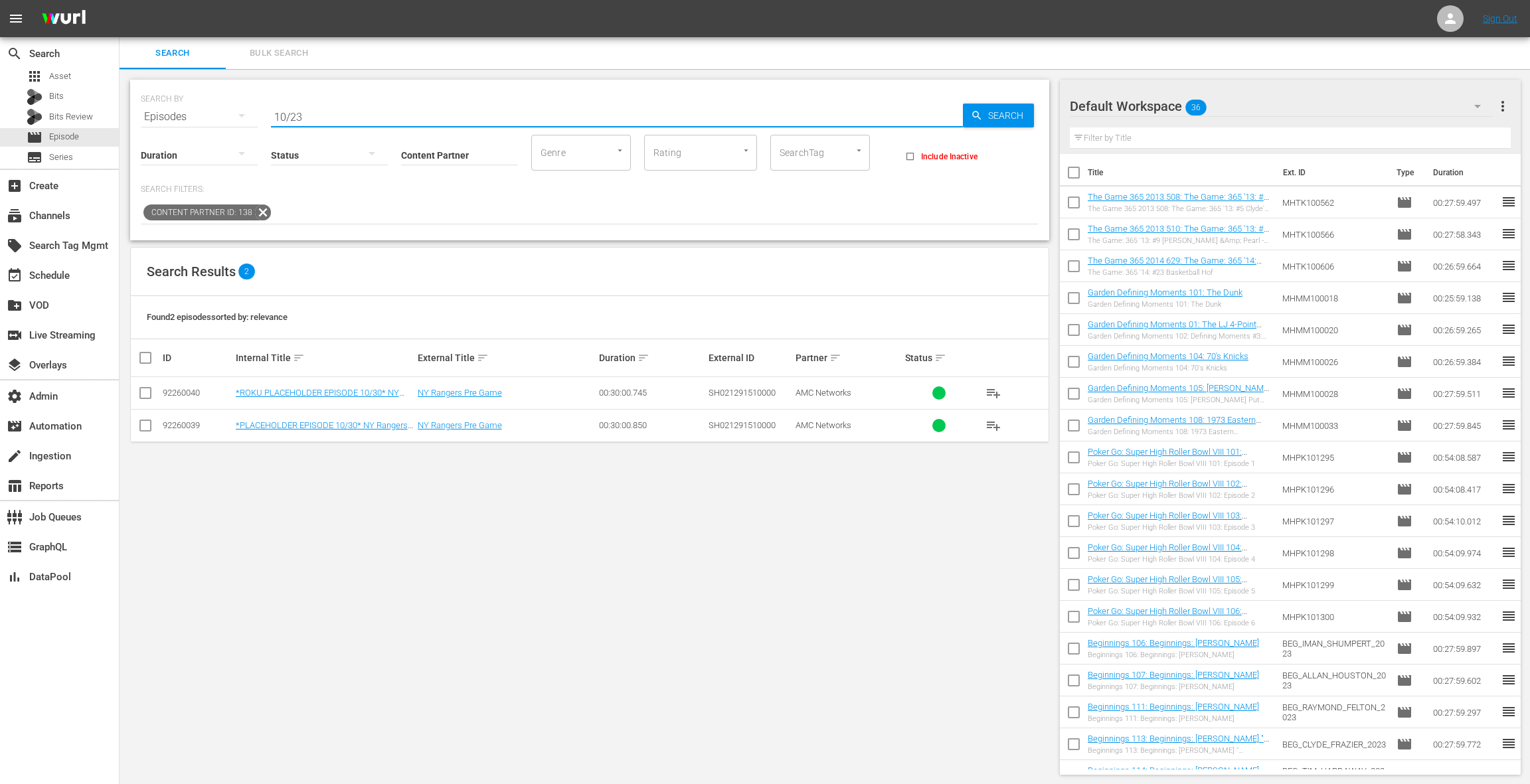
type input "10/23"
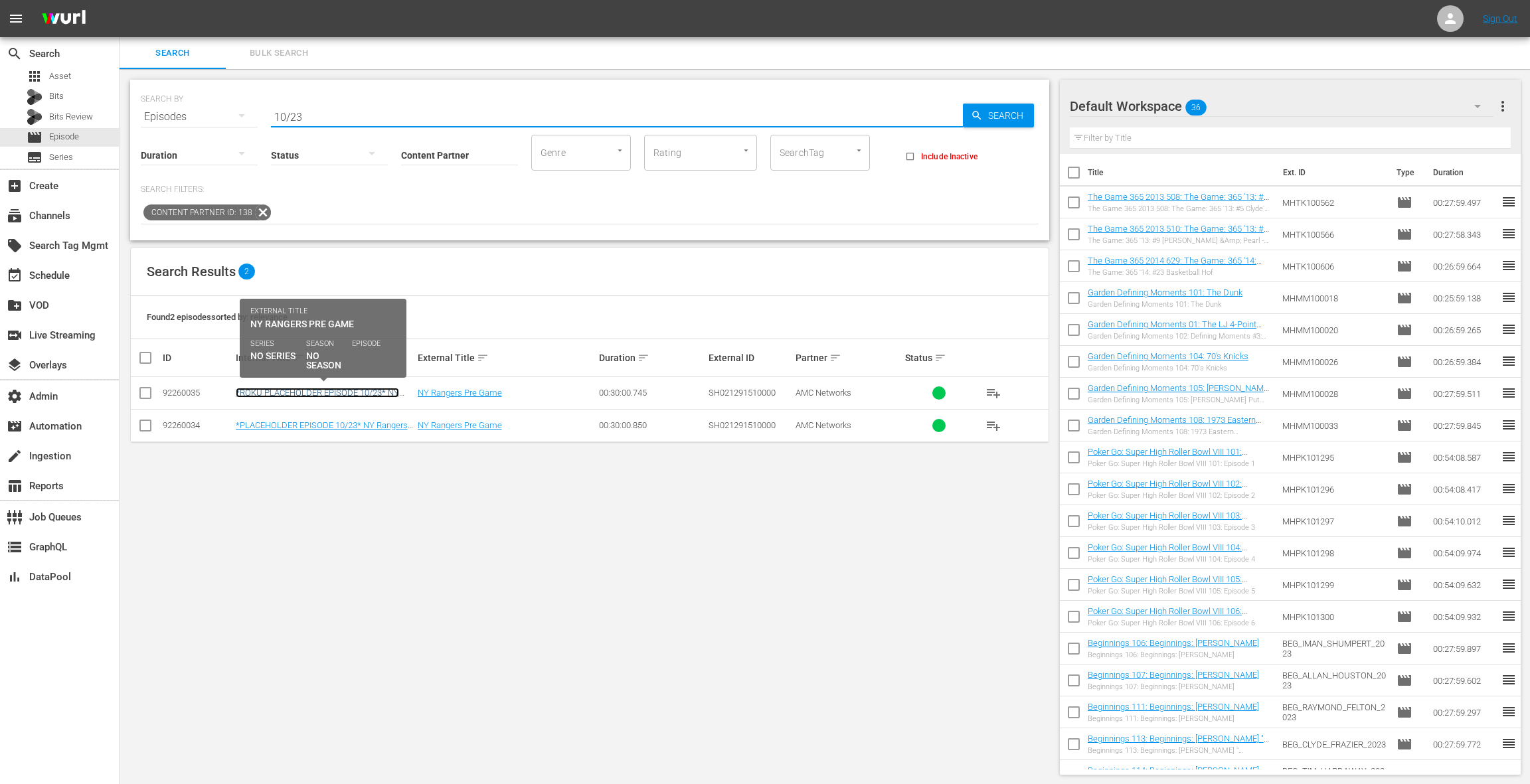
click at [352, 395] on link "*ROKU PLACEHOLDER EPISODE 10/23* NY Rangers Pre Game" at bounding box center [317, 397] width 163 height 20
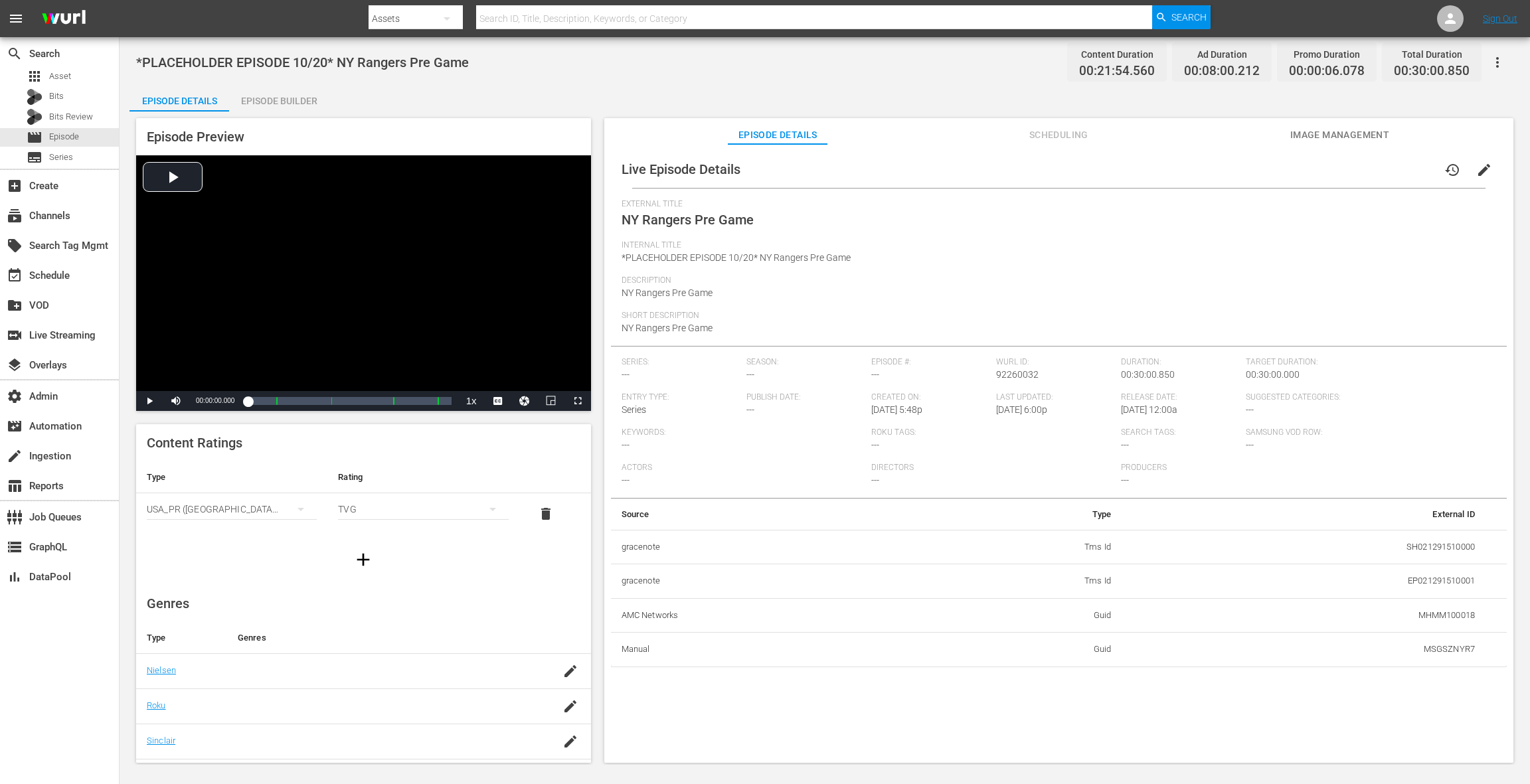
click at [1044, 140] on span "Scheduling" at bounding box center [1058, 134] width 100 height 16
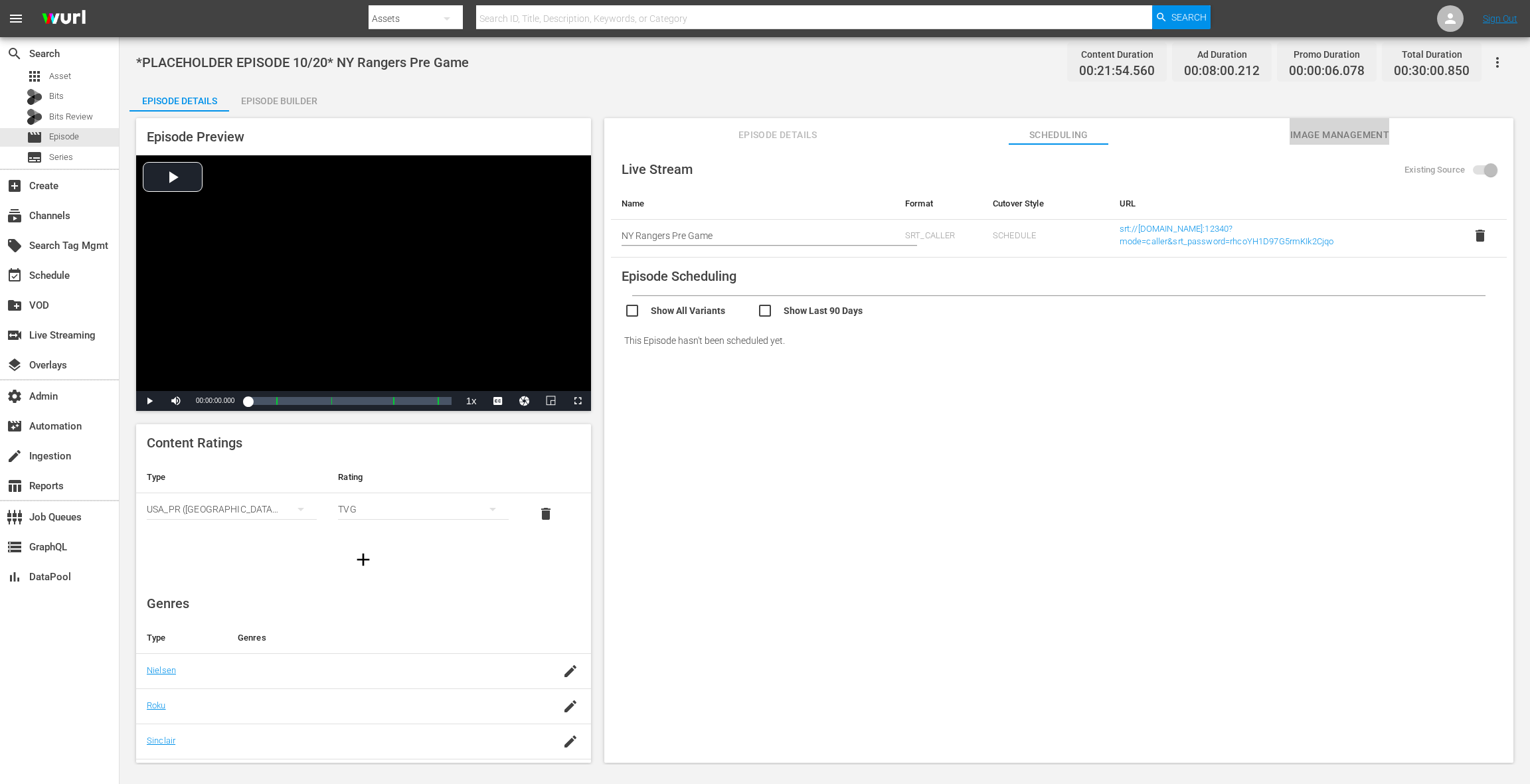
drag, startPoint x: 1370, startPoint y: 135, endPoint x: 1342, endPoint y: 139, distance: 28.3
click at [1370, 135] on span "Image Management" at bounding box center [1339, 134] width 100 height 16
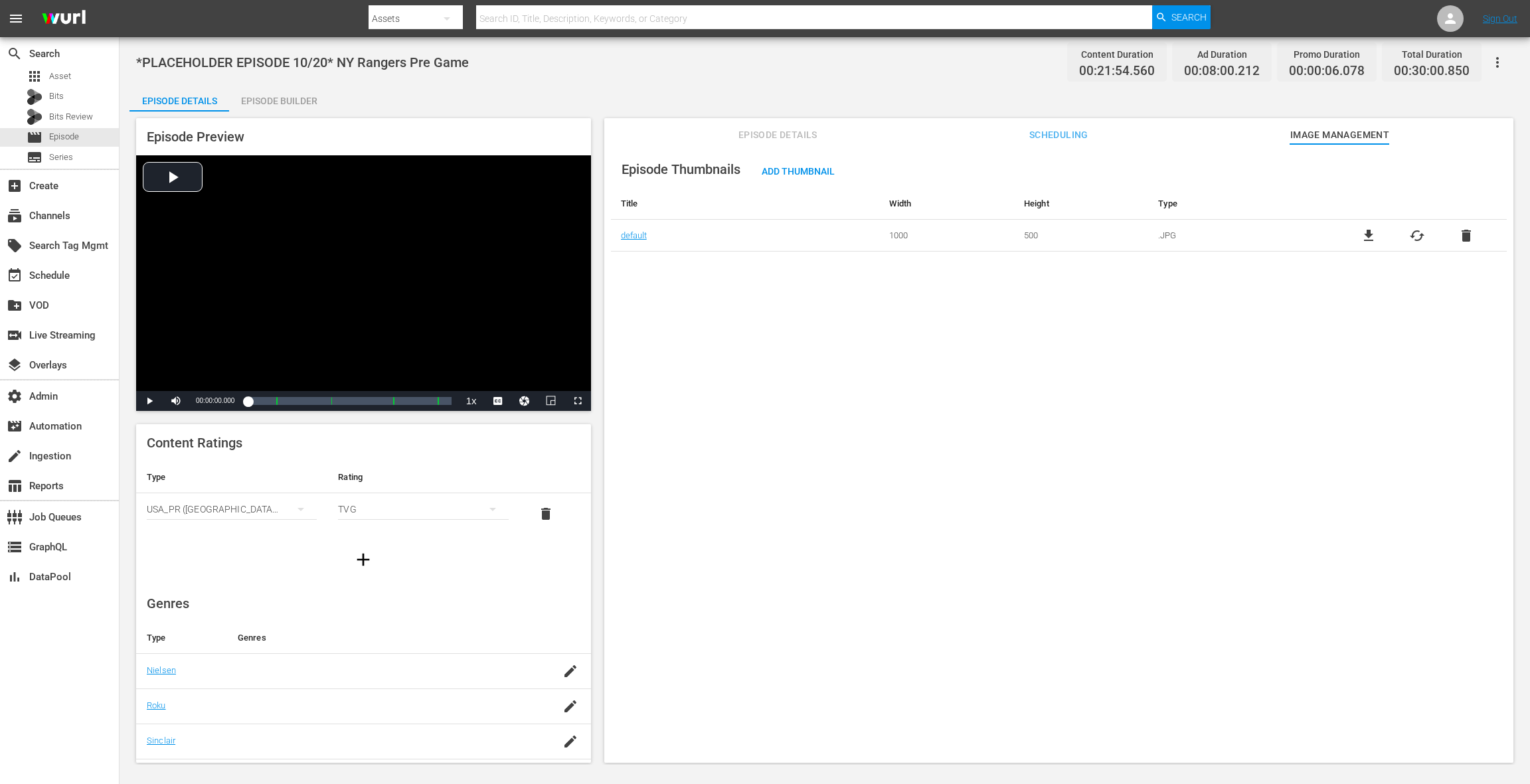
click at [878, 92] on div "Episode Details Episode Builder Episode Preview Video Player is loading. Play V…" at bounding box center [824, 429] width 1390 height 688
click at [301, 103] on div "Episode Builder" at bounding box center [279, 101] width 100 height 32
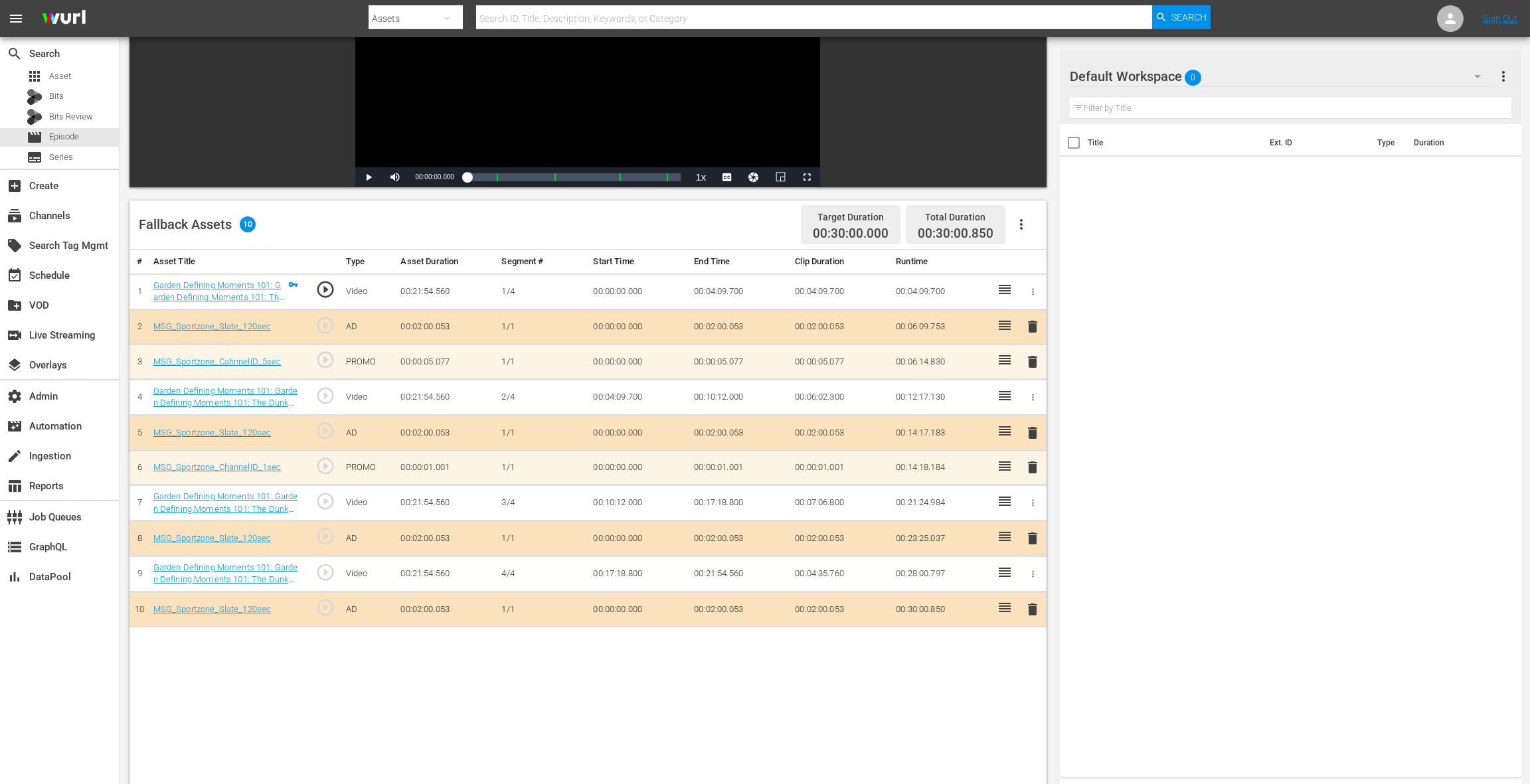
scroll to position [12, 0]
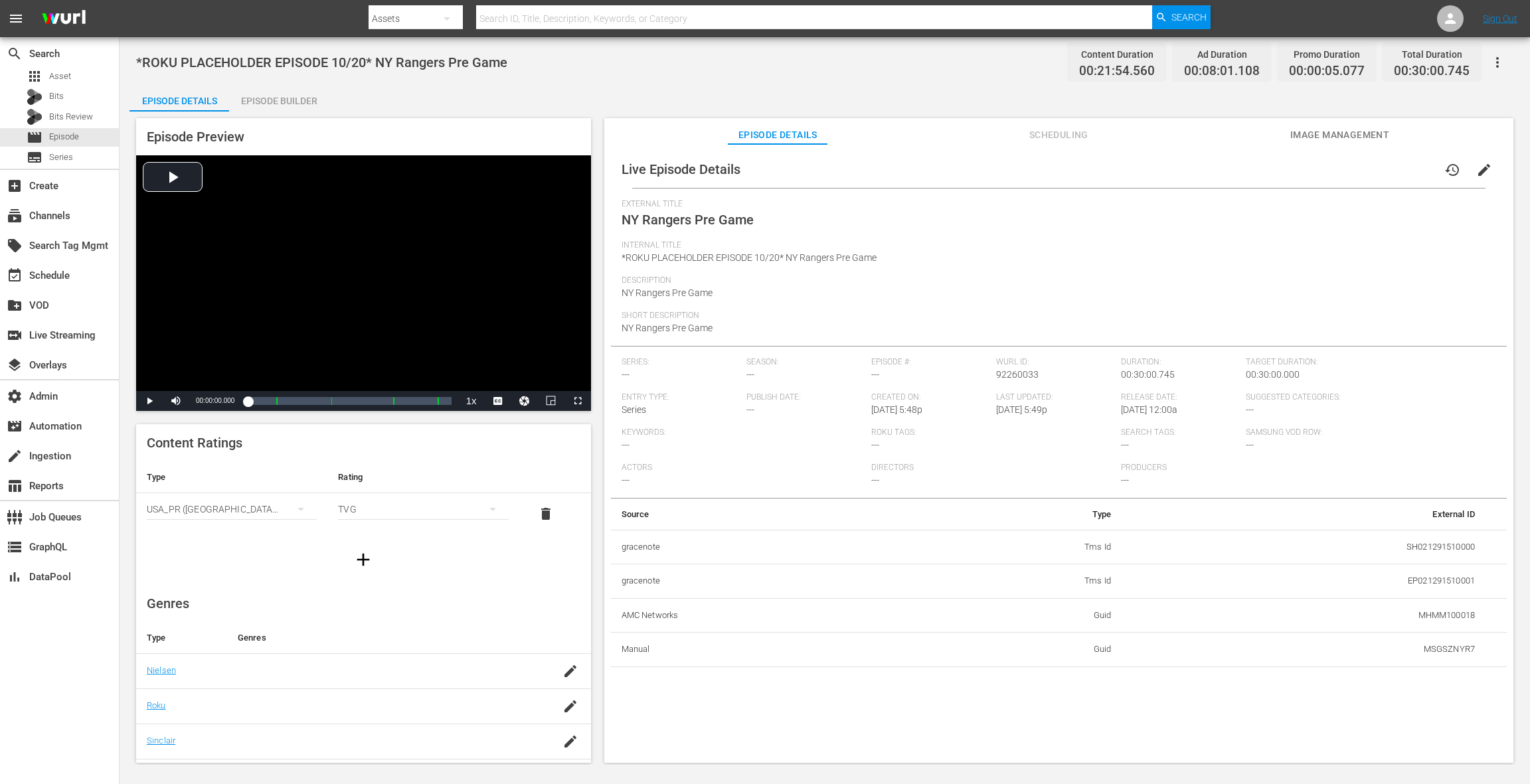
click at [1042, 133] on span "Scheduling" at bounding box center [1058, 134] width 100 height 16
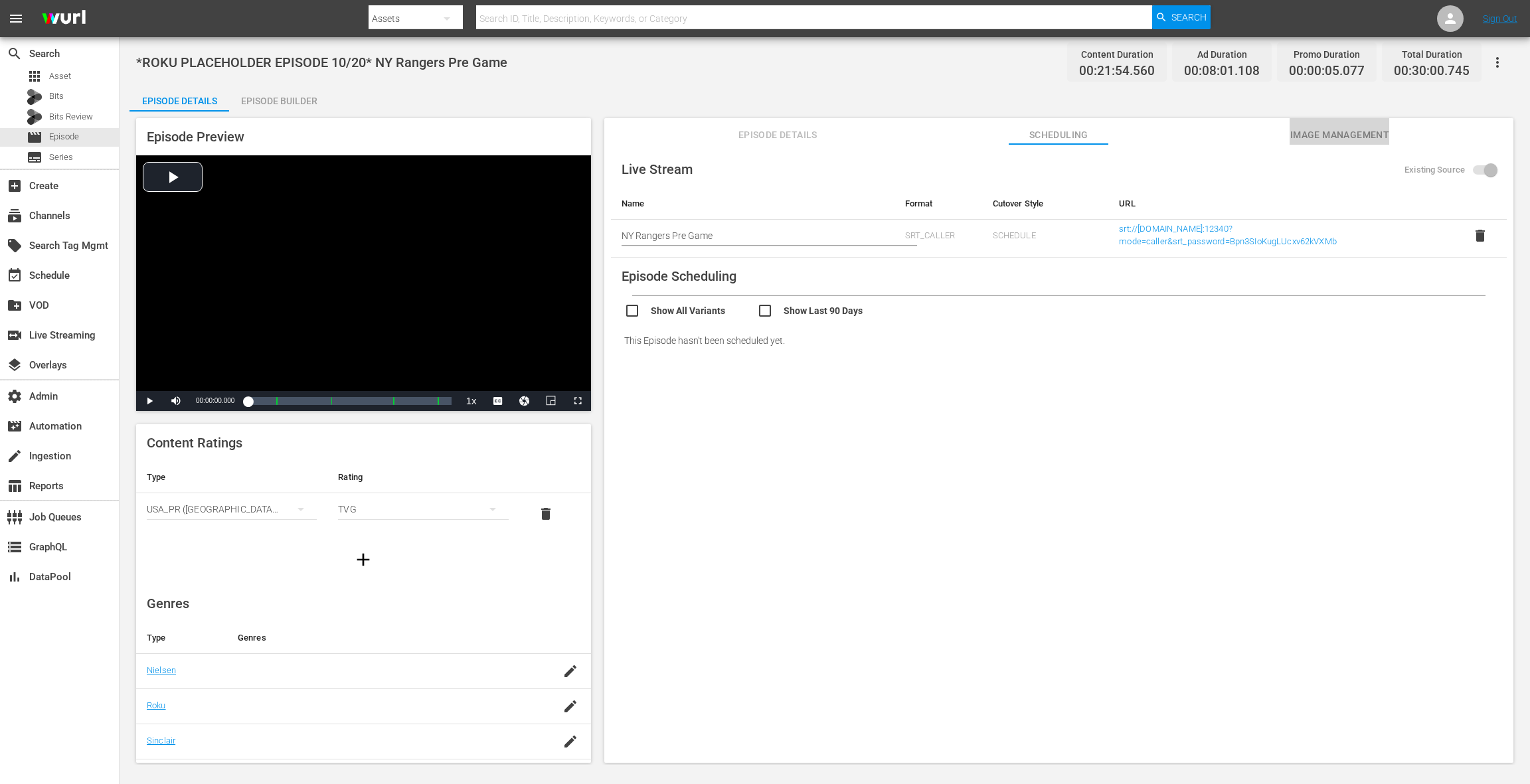
click at [1313, 136] on span "Image Management" at bounding box center [1339, 134] width 100 height 16
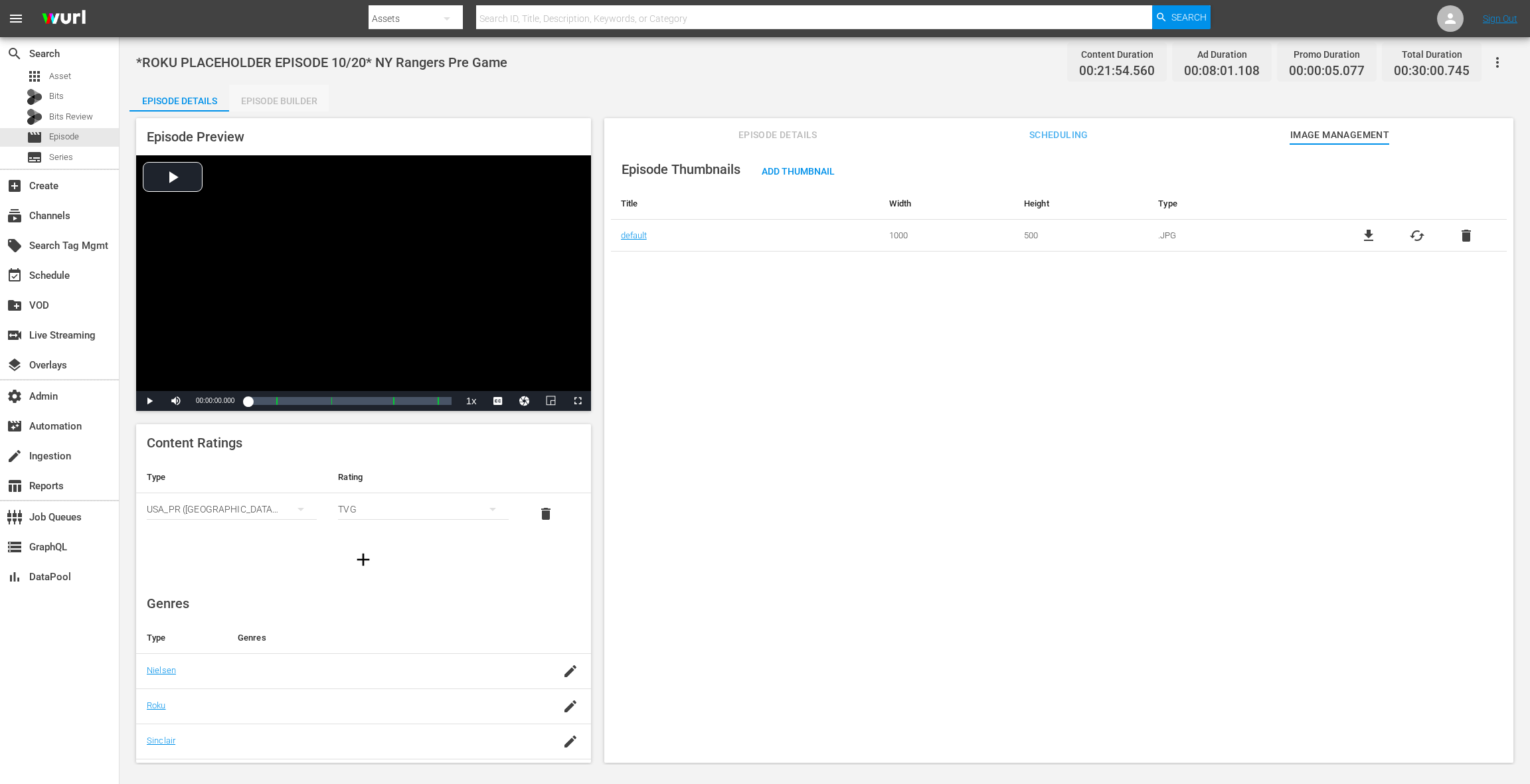
click at [287, 103] on div "Episode Builder" at bounding box center [279, 101] width 100 height 32
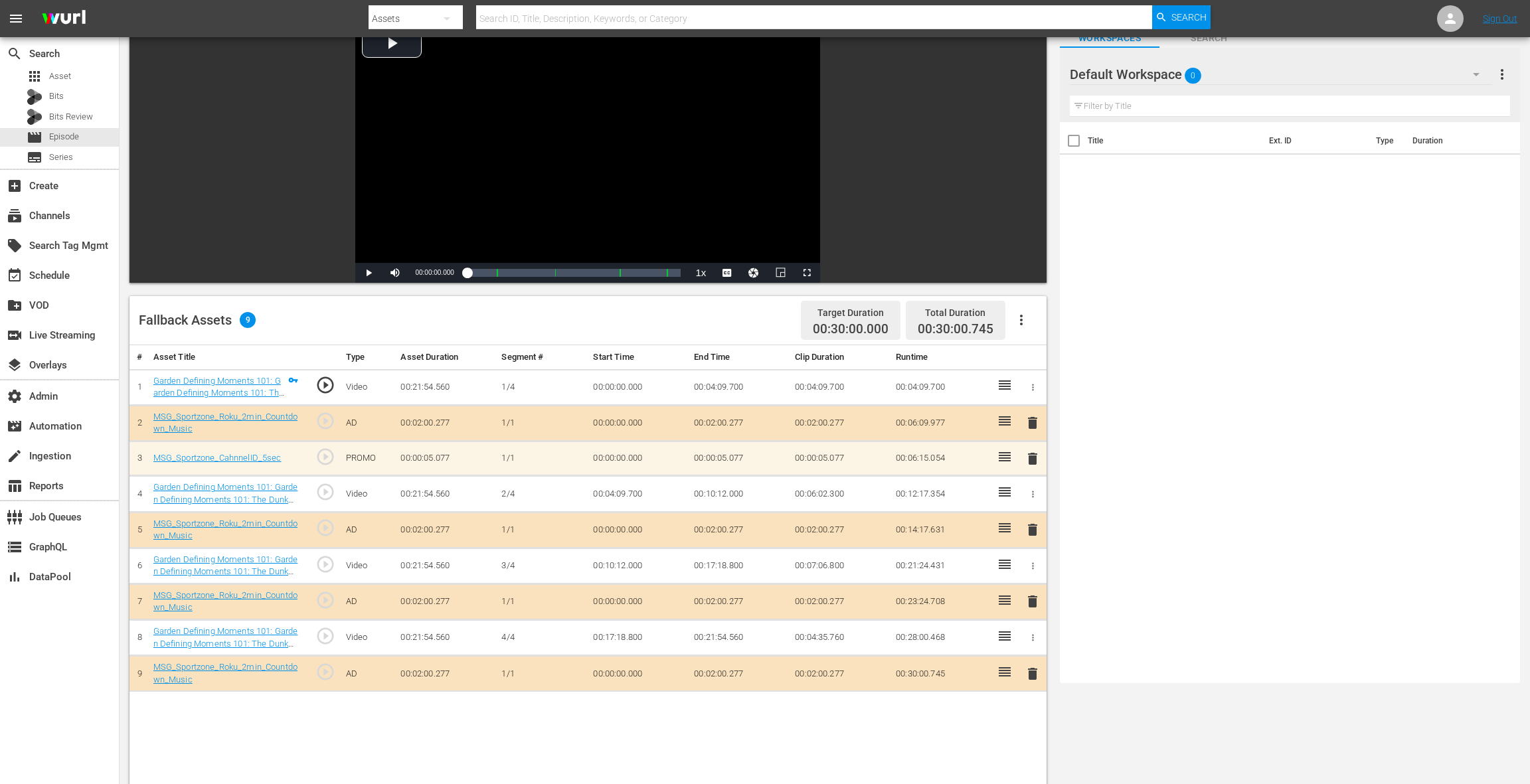
scroll to position [25, 0]
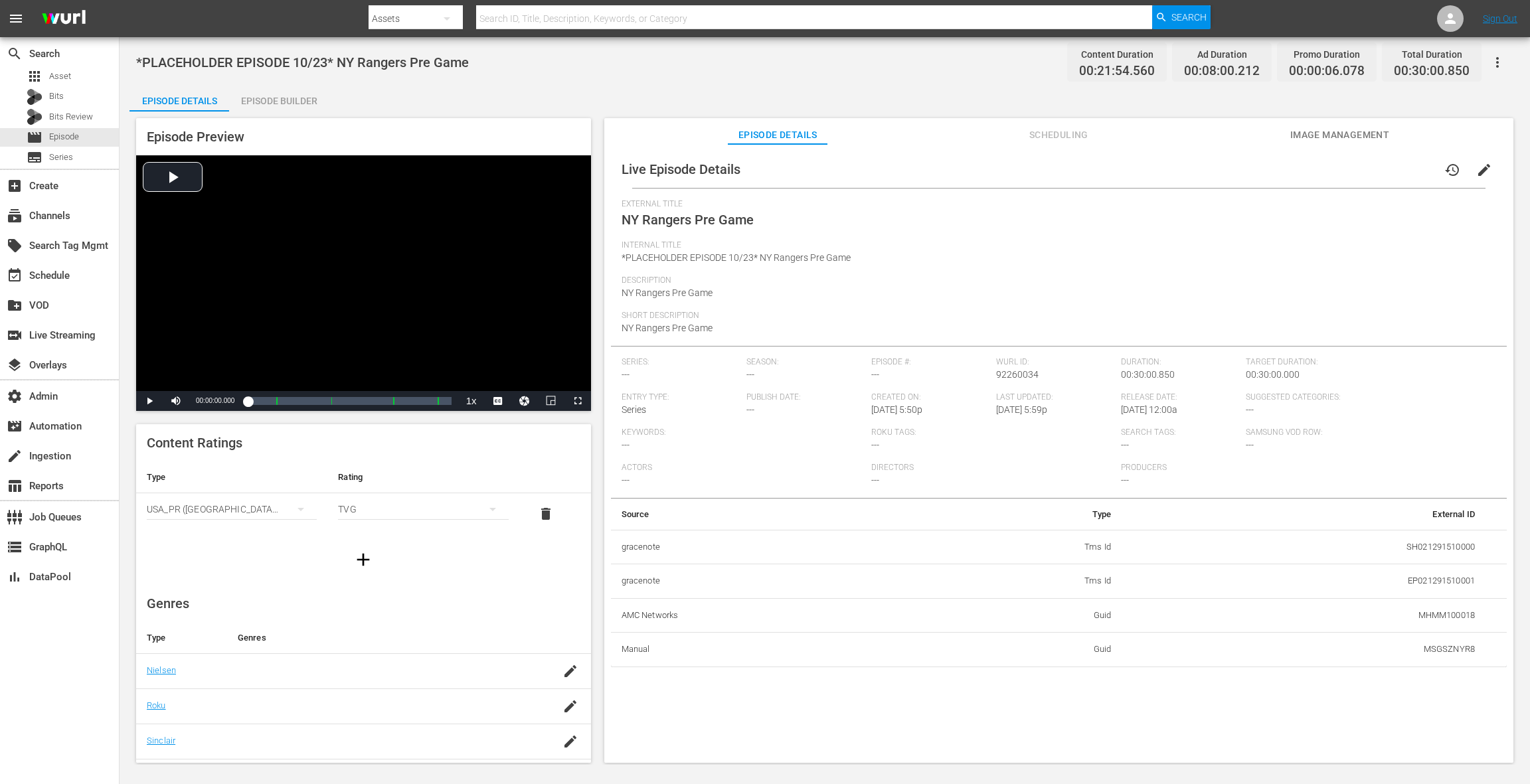
click at [1057, 141] on span "Scheduling" at bounding box center [1058, 134] width 100 height 16
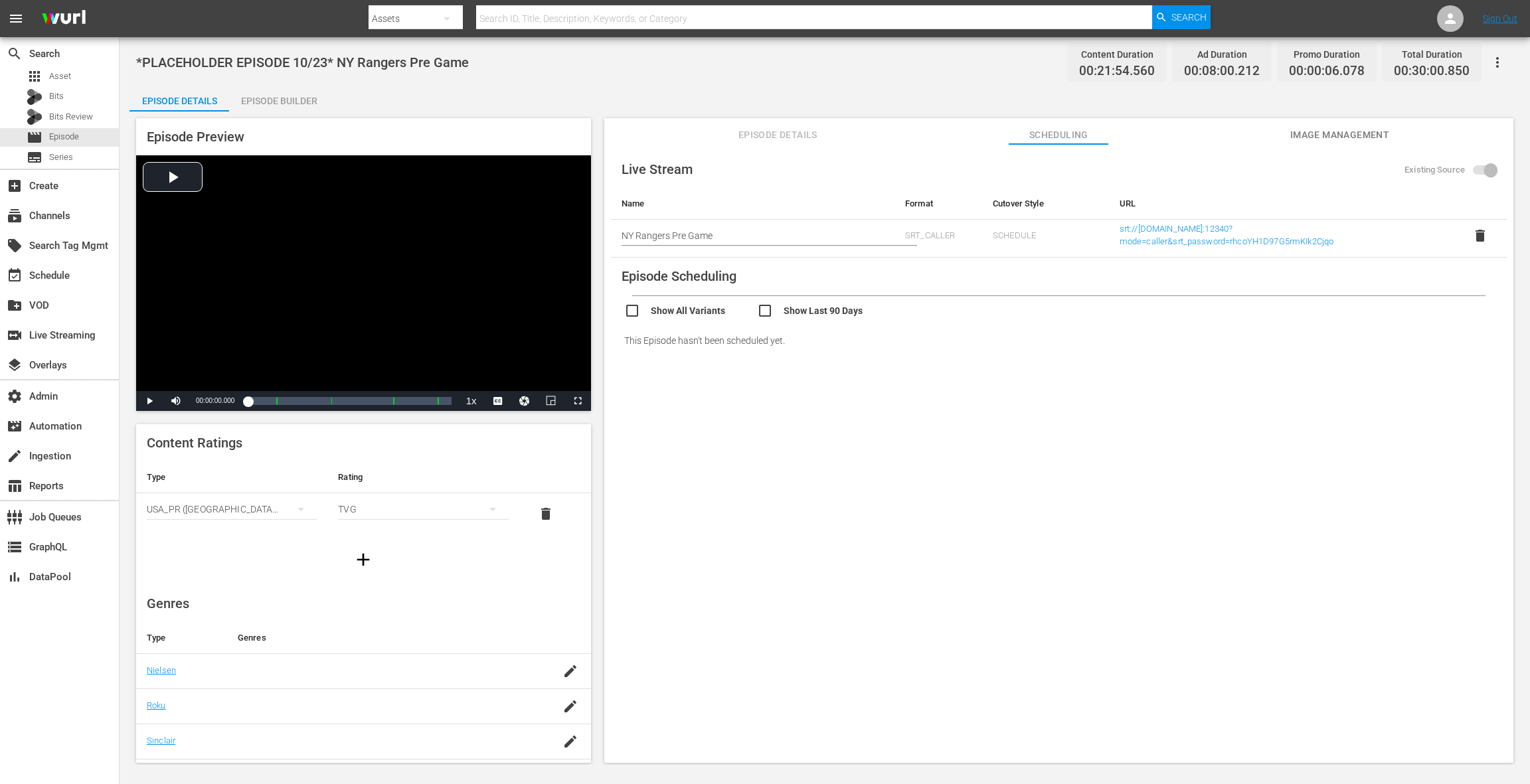
click at [1344, 133] on span "Image Management" at bounding box center [1339, 134] width 100 height 16
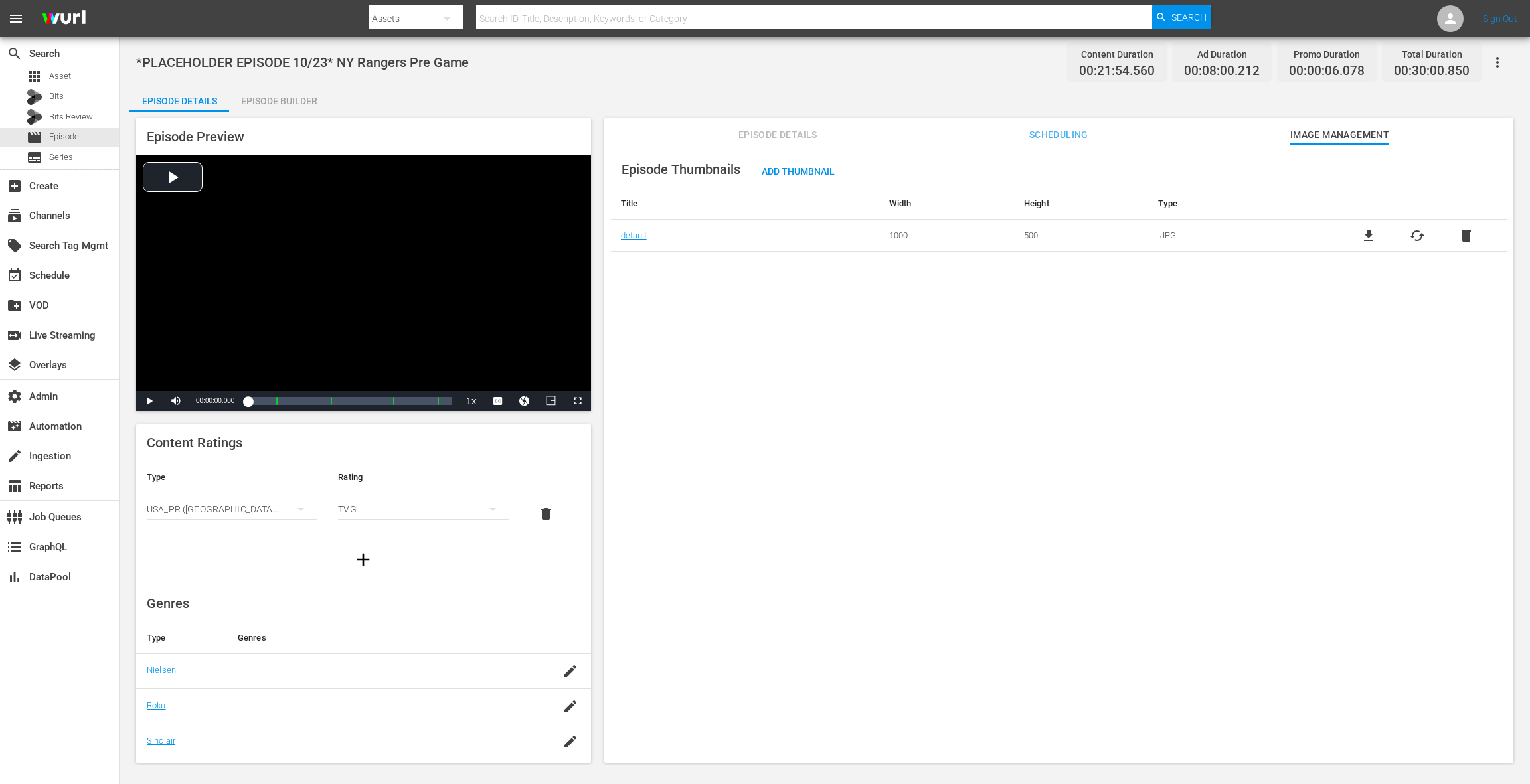
click at [289, 101] on div "Episode Builder" at bounding box center [279, 101] width 100 height 32
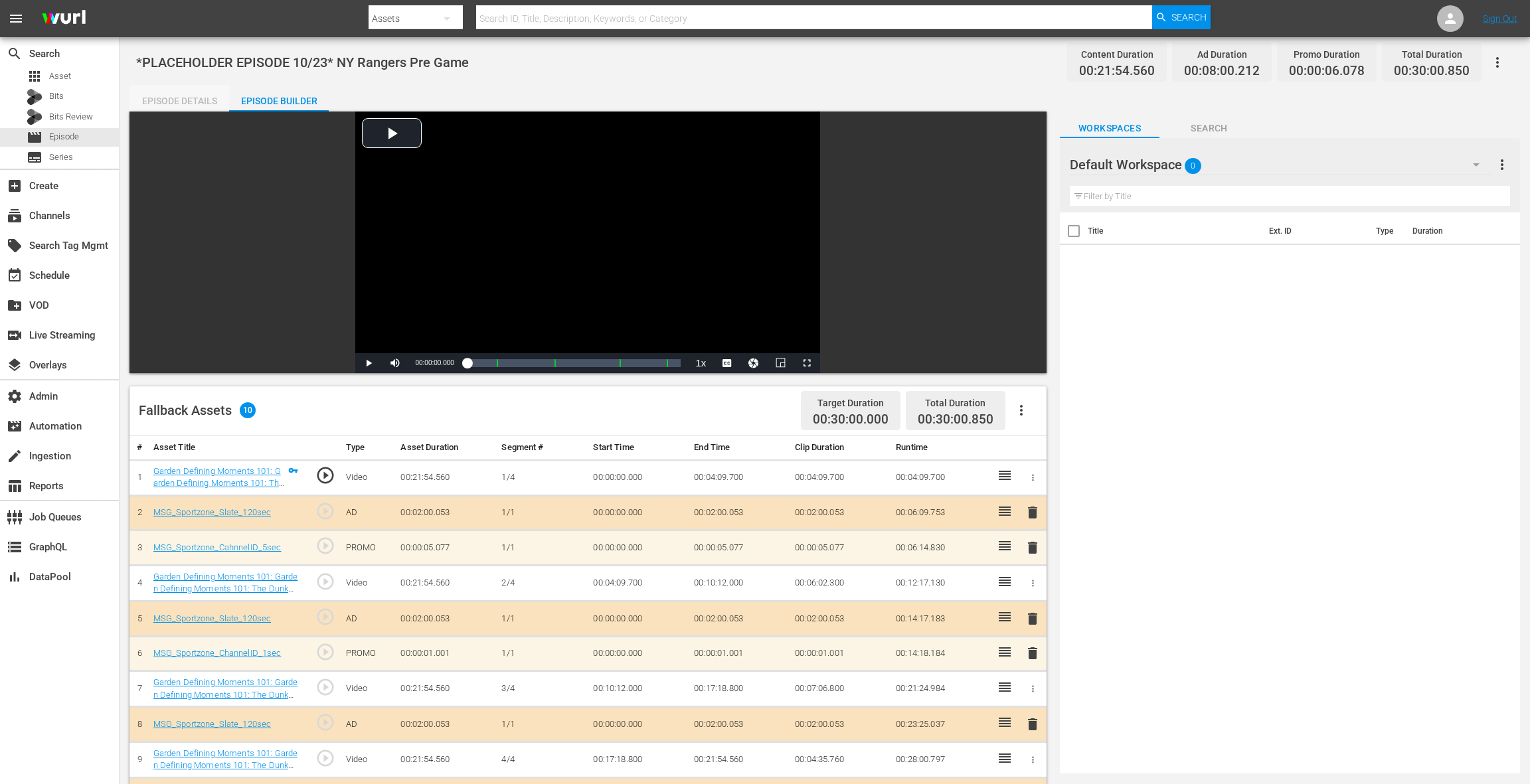
drag, startPoint x: 176, startPoint y: 101, endPoint x: 182, endPoint y: 96, distance: 7.8
click at [175, 101] on div "Episode Details" at bounding box center [179, 101] width 100 height 32
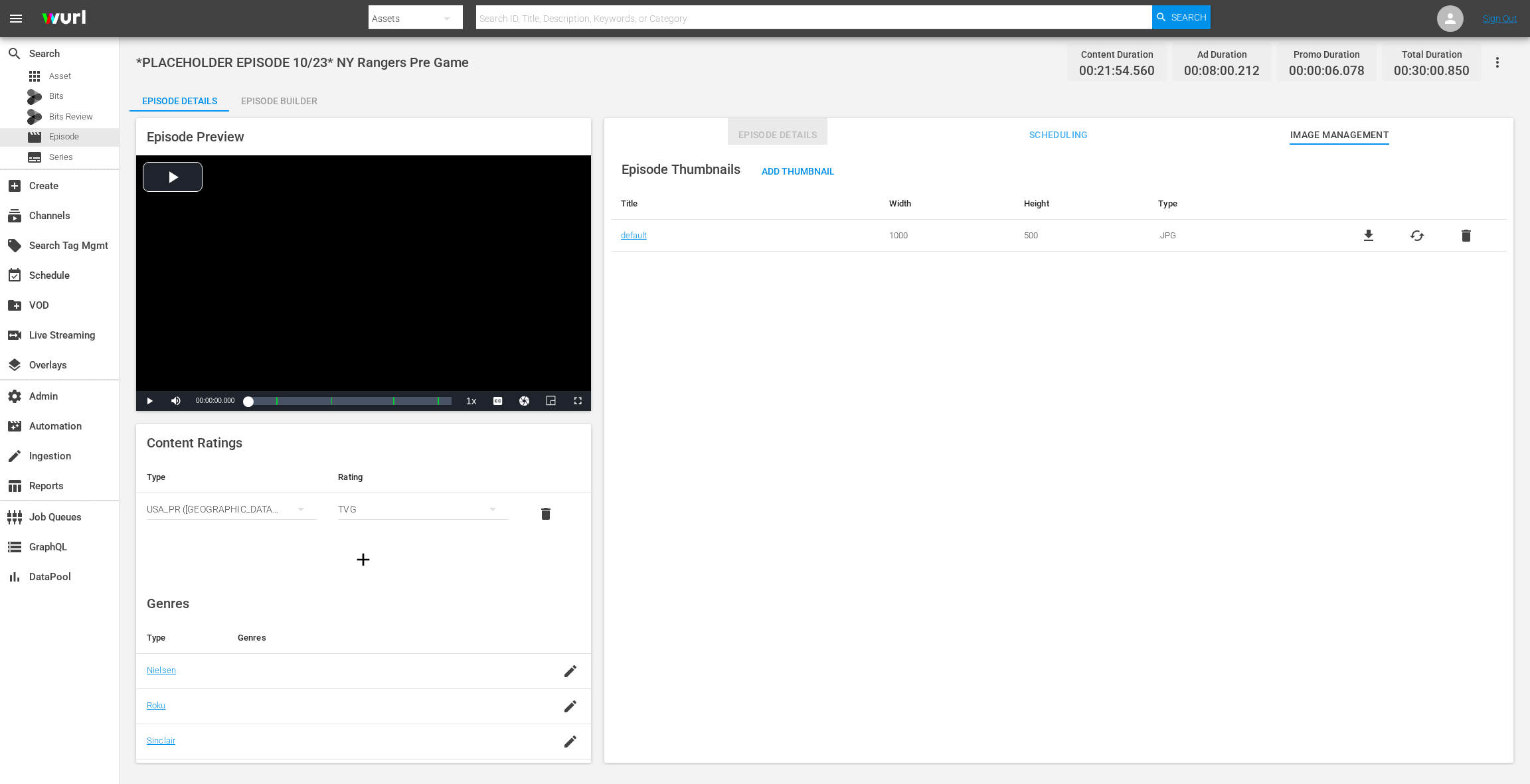
click at [773, 137] on span "Episode Details" at bounding box center [777, 134] width 100 height 16
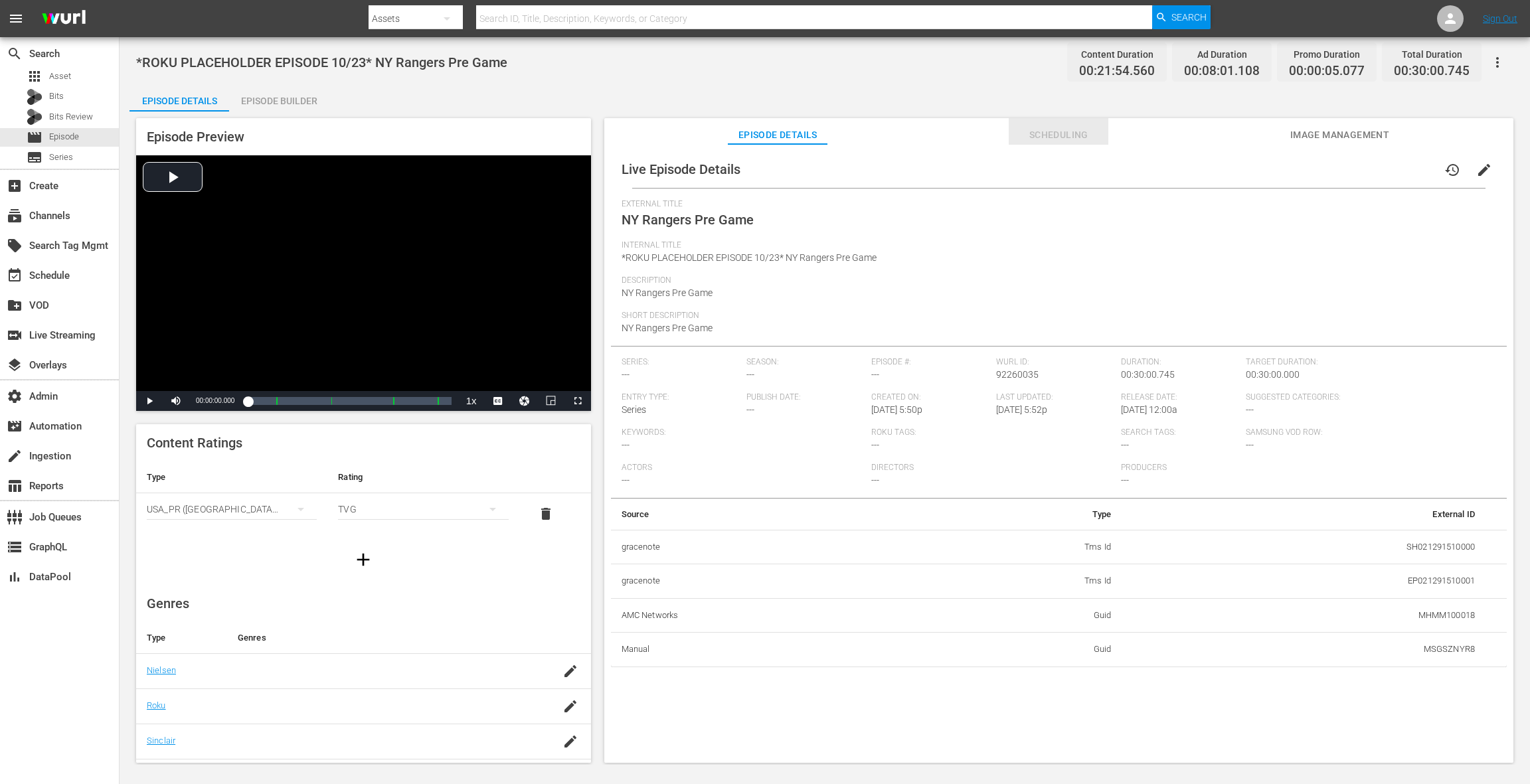
click at [1051, 135] on span "Scheduling" at bounding box center [1058, 134] width 100 height 16
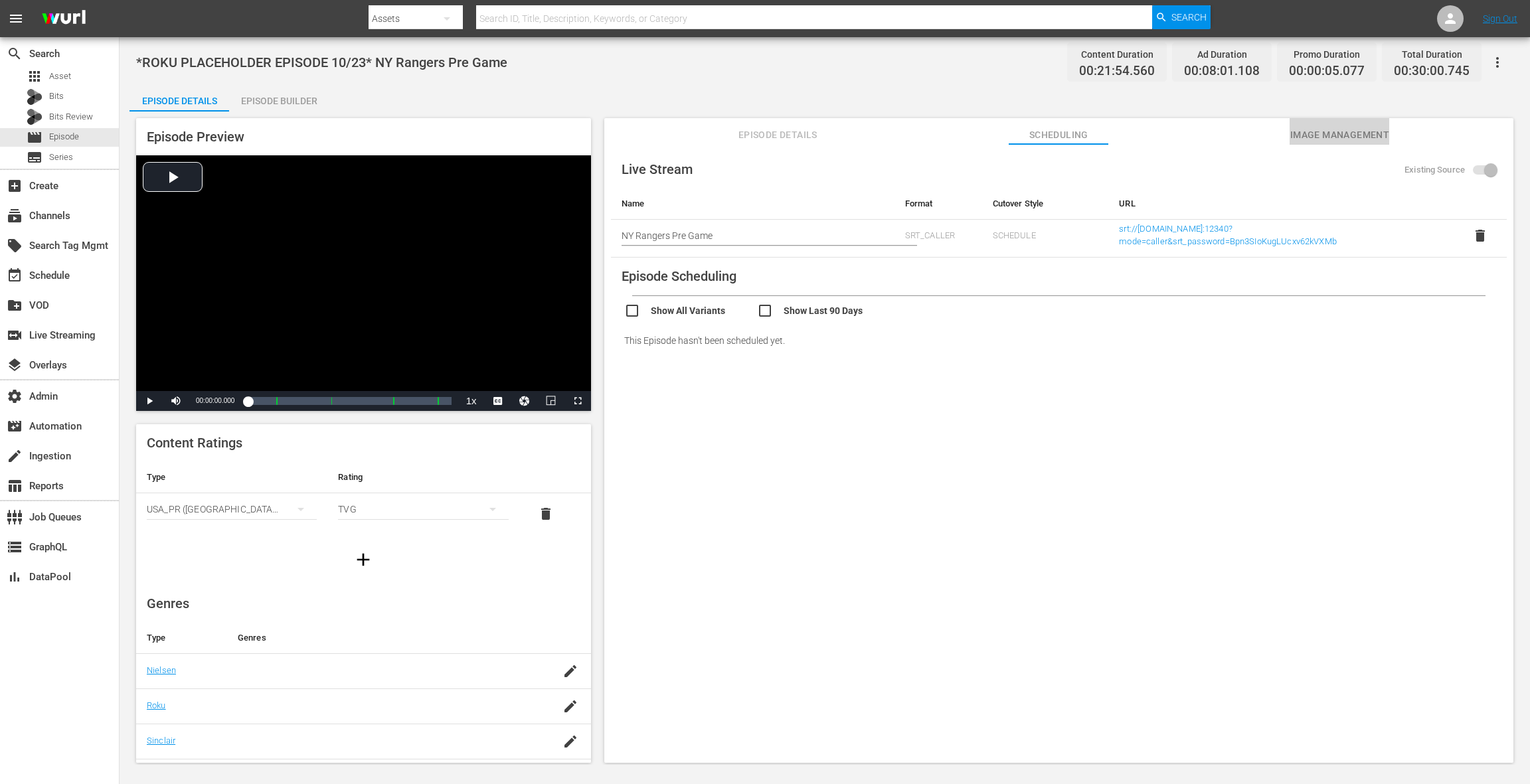
drag, startPoint x: 1319, startPoint y: 136, endPoint x: 1311, endPoint y: 137, distance: 8.1
click at [1318, 136] on span "Image Management" at bounding box center [1339, 134] width 100 height 16
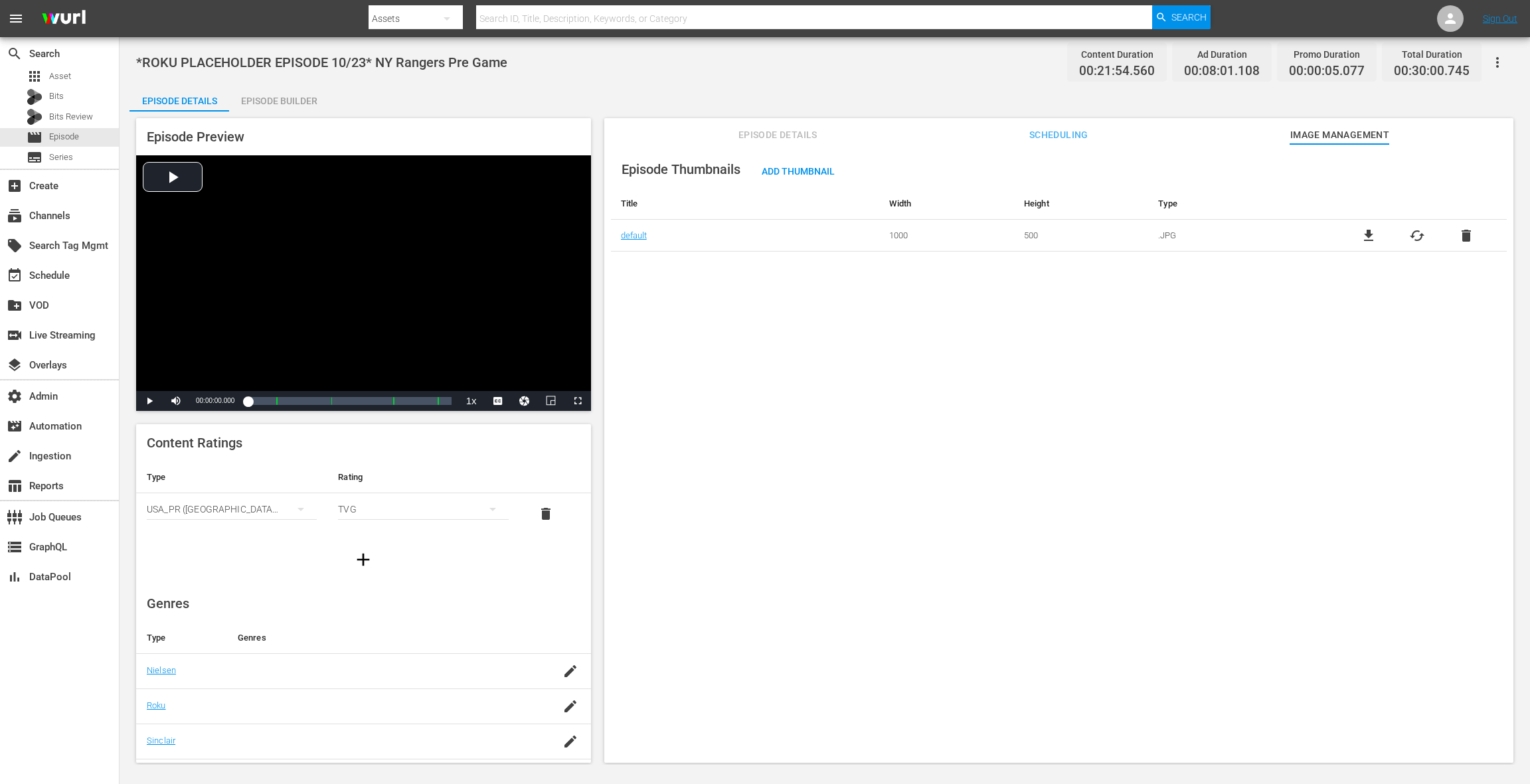
click at [280, 104] on div "Episode Builder" at bounding box center [279, 101] width 100 height 32
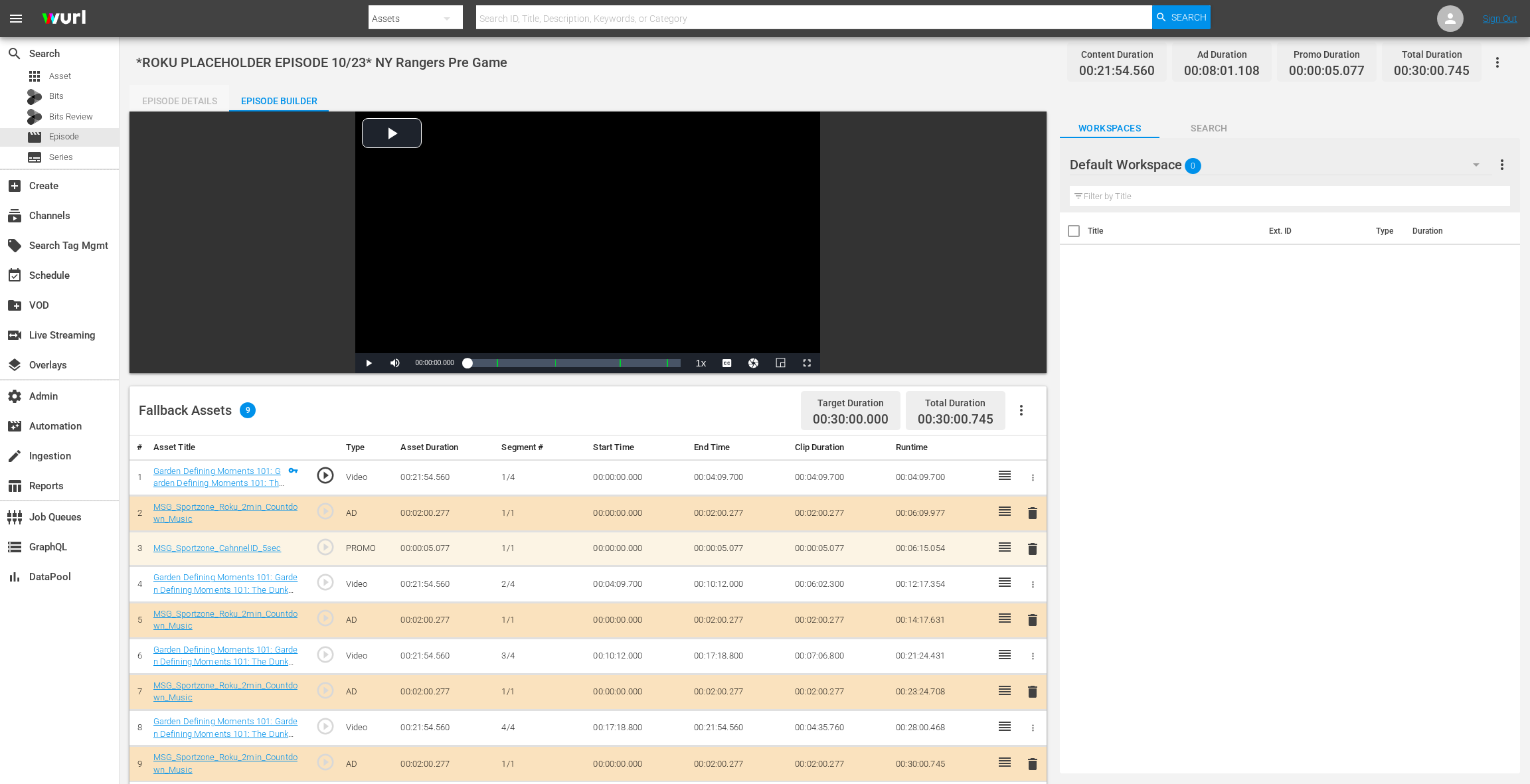
click at [211, 98] on div "Episode Details" at bounding box center [179, 101] width 100 height 32
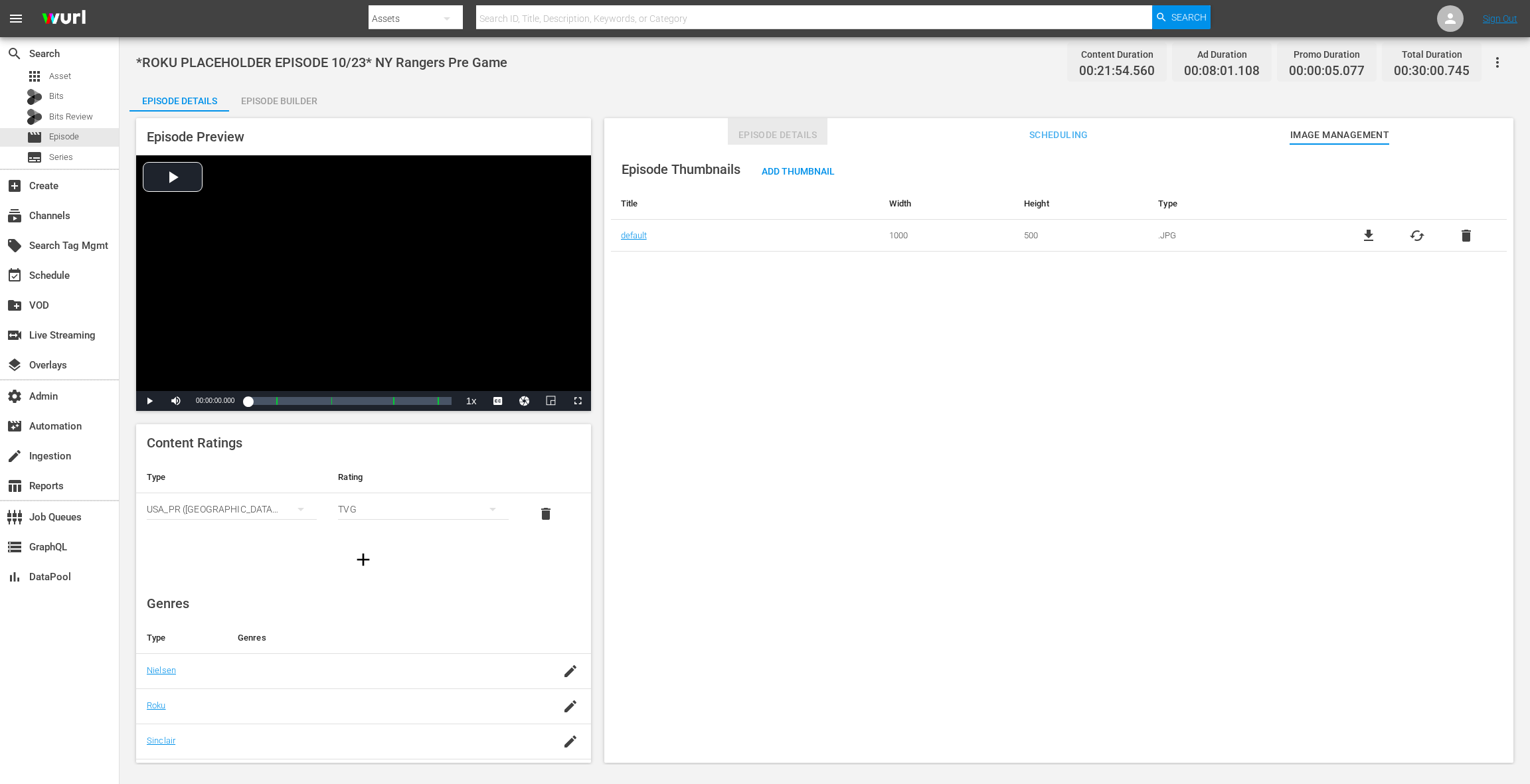
click at [808, 138] on span "Episode Details" at bounding box center [777, 134] width 100 height 16
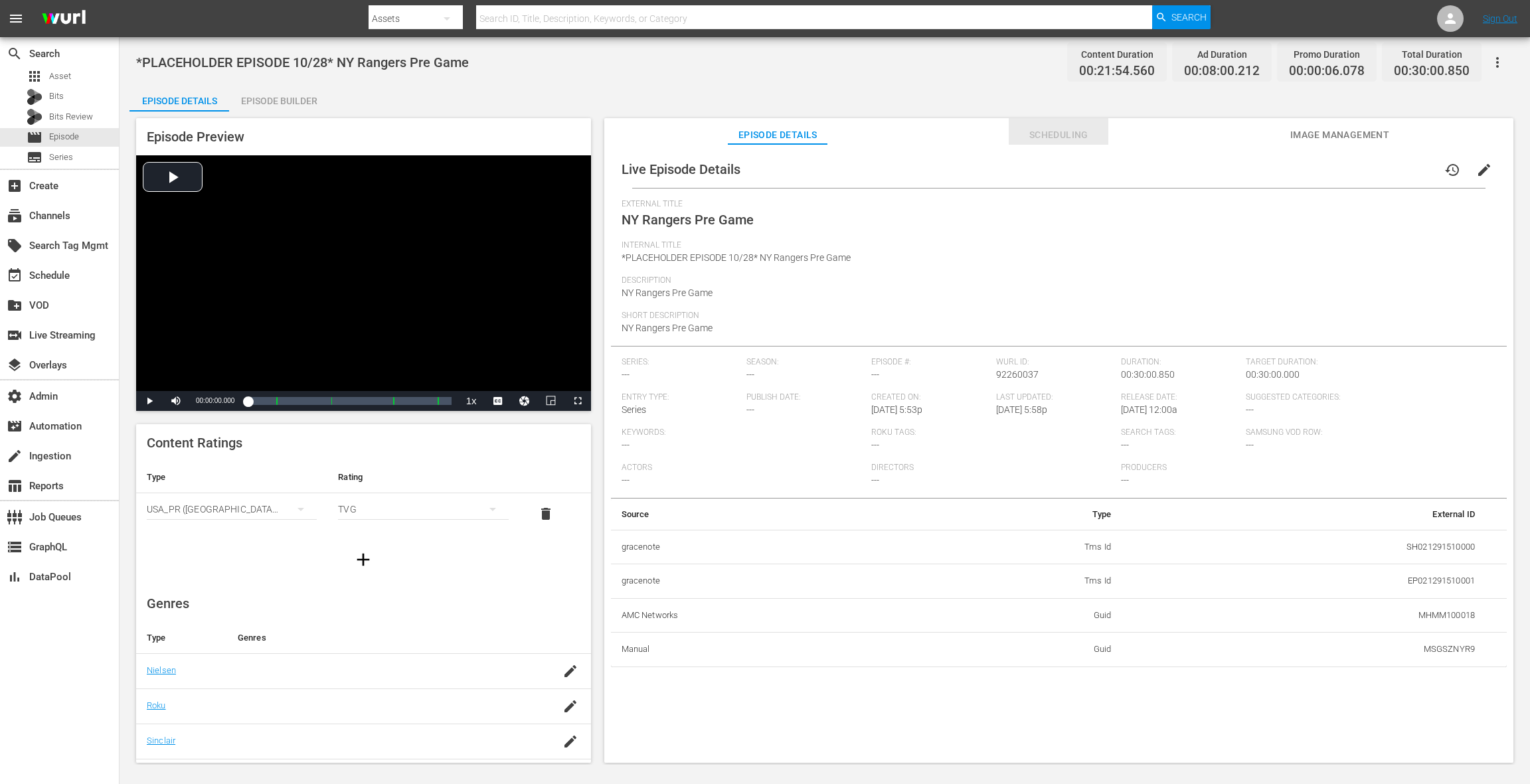
click at [1051, 139] on span "Scheduling" at bounding box center [1058, 134] width 100 height 16
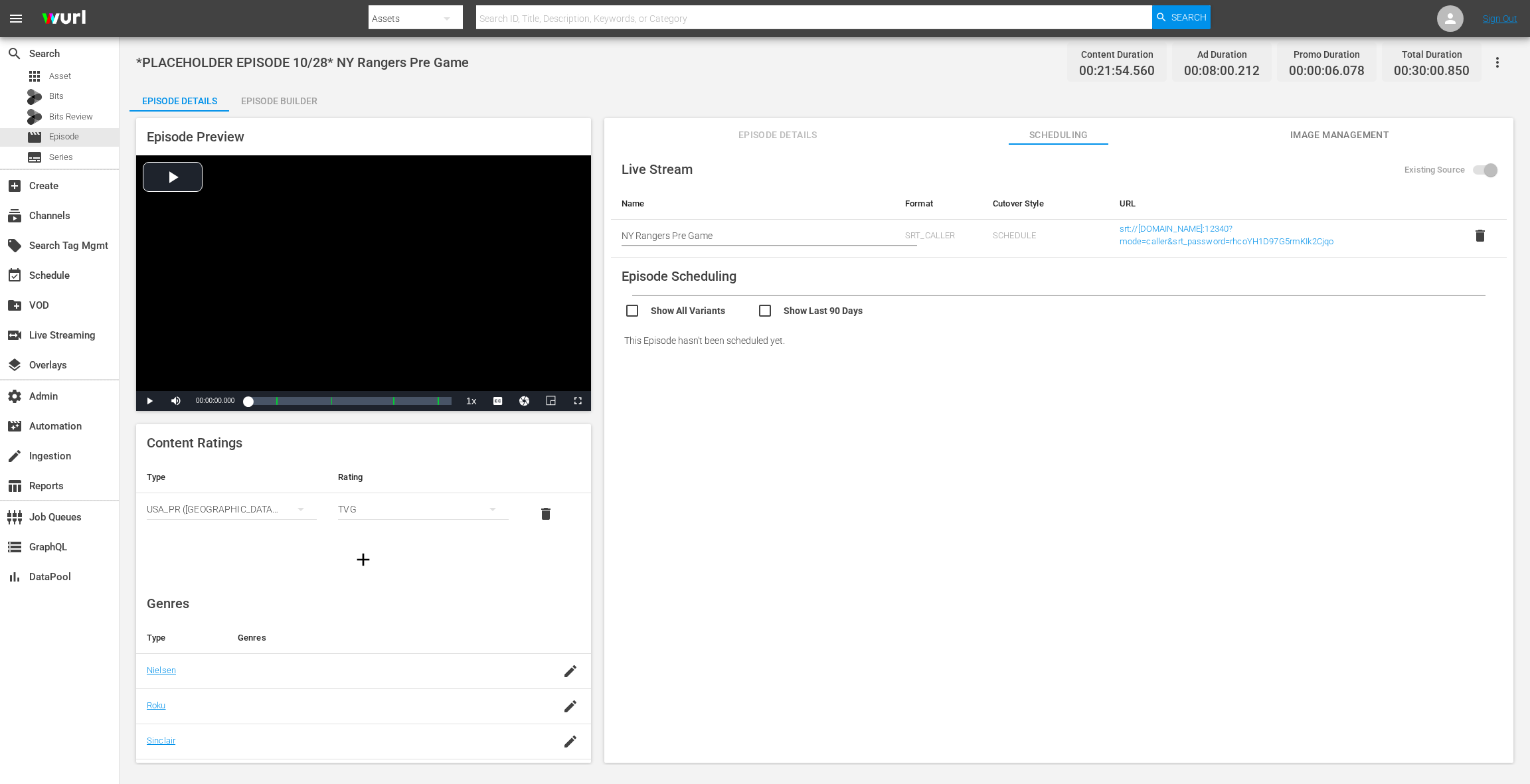
click at [1316, 137] on span "Image Management" at bounding box center [1339, 134] width 100 height 16
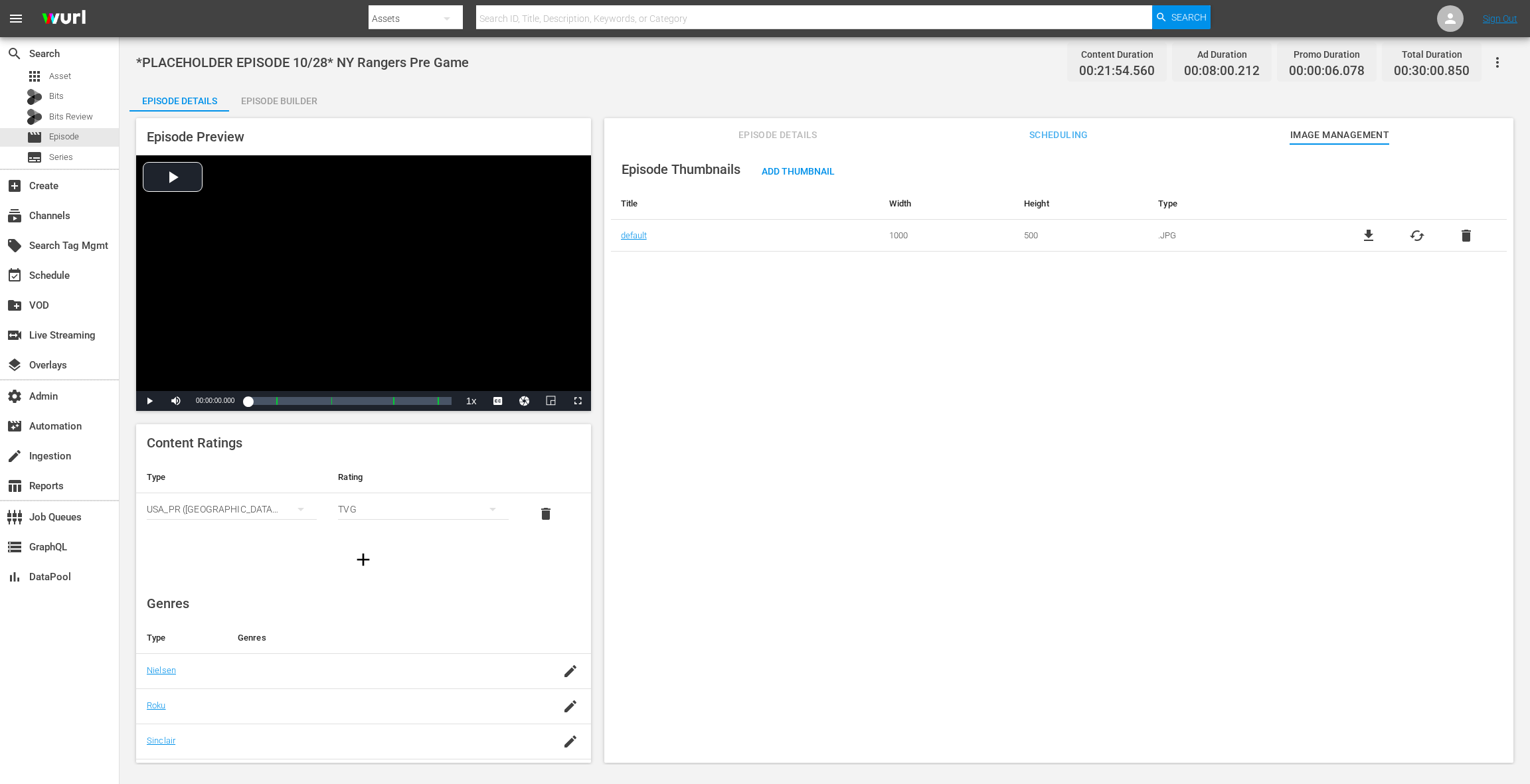
click at [805, 101] on div "Episode Details Episode Builder Episode Preview Video Player is loading. Play V…" at bounding box center [824, 429] width 1390 height 688
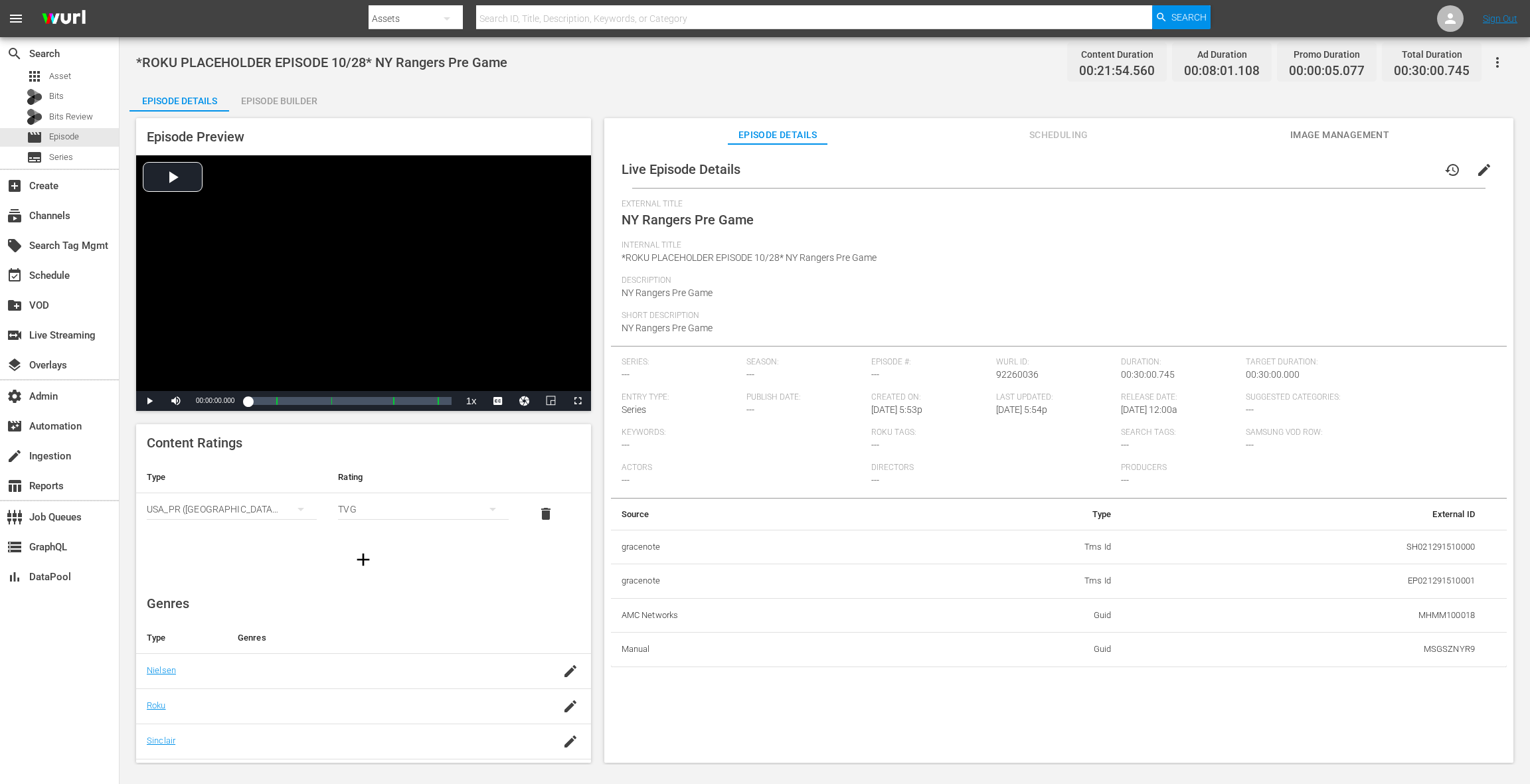
click at [1042, 136] on span "Scheduling" at bounding box center [1058, 134] width 100 height 16
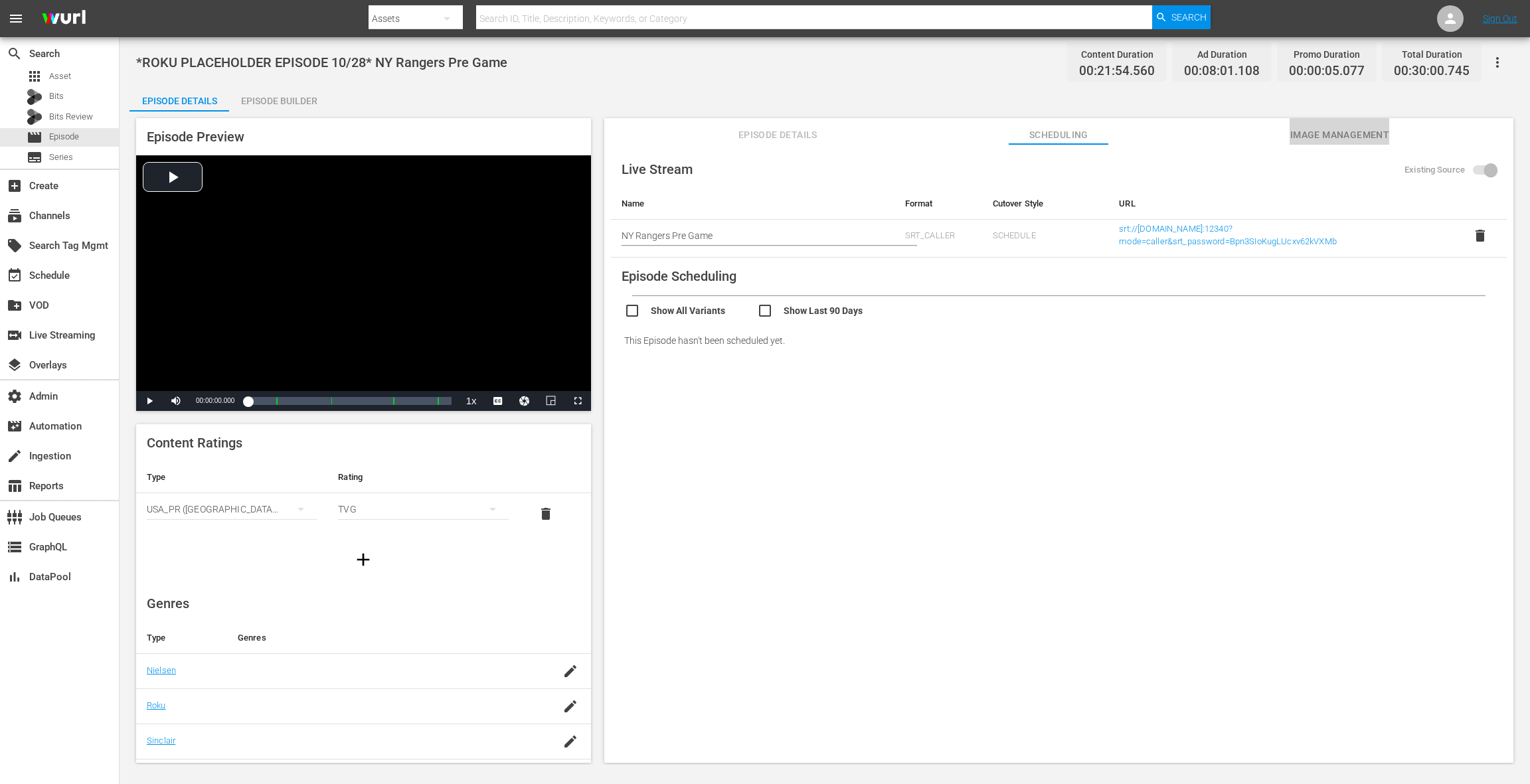
click at [1308, 135] on span "Image Management" at bounding box center [1339, 134] width 100 height 16
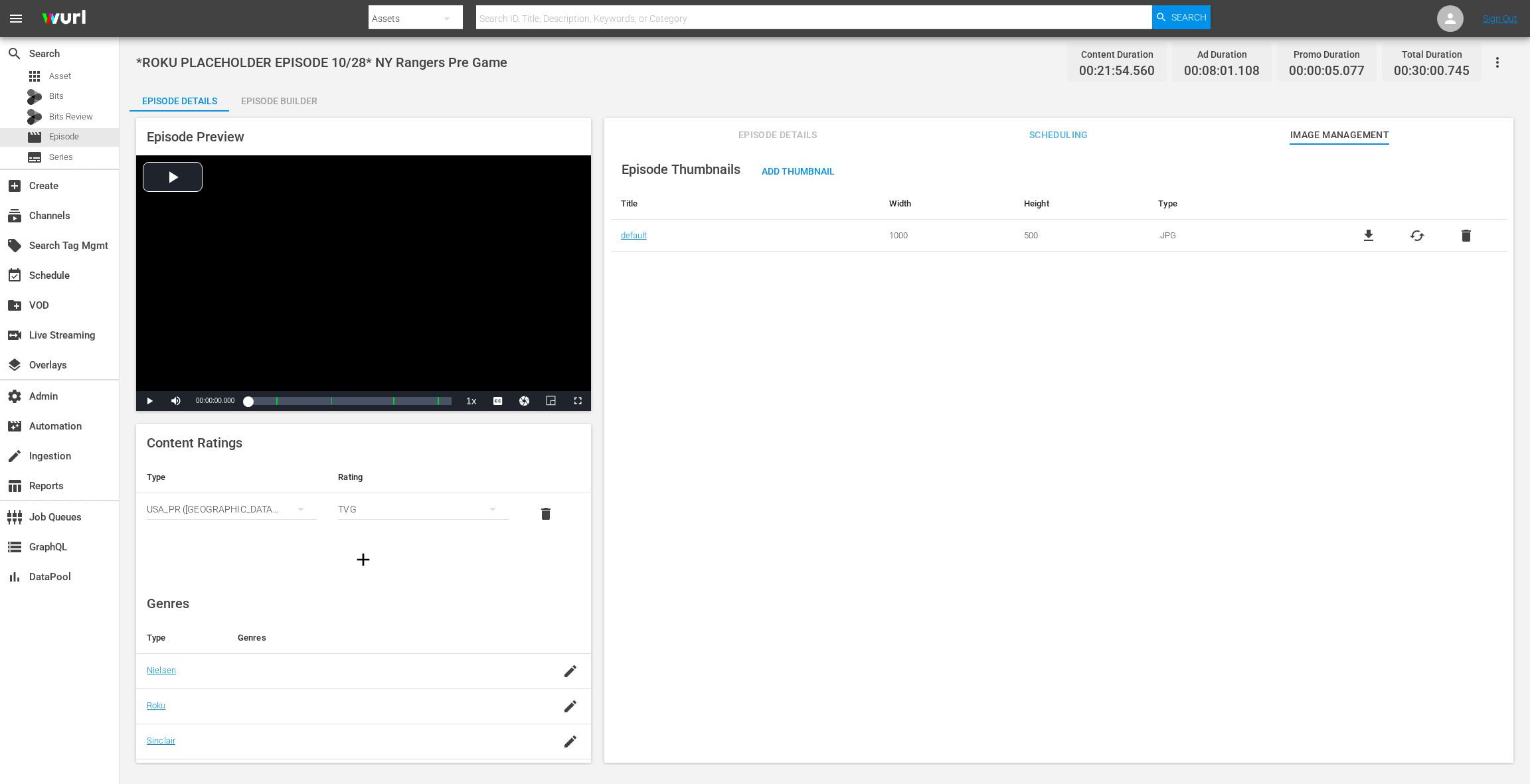
click at [789, 133] on span "Episode Details" at bounding box center [777, 134] width 100 height 16
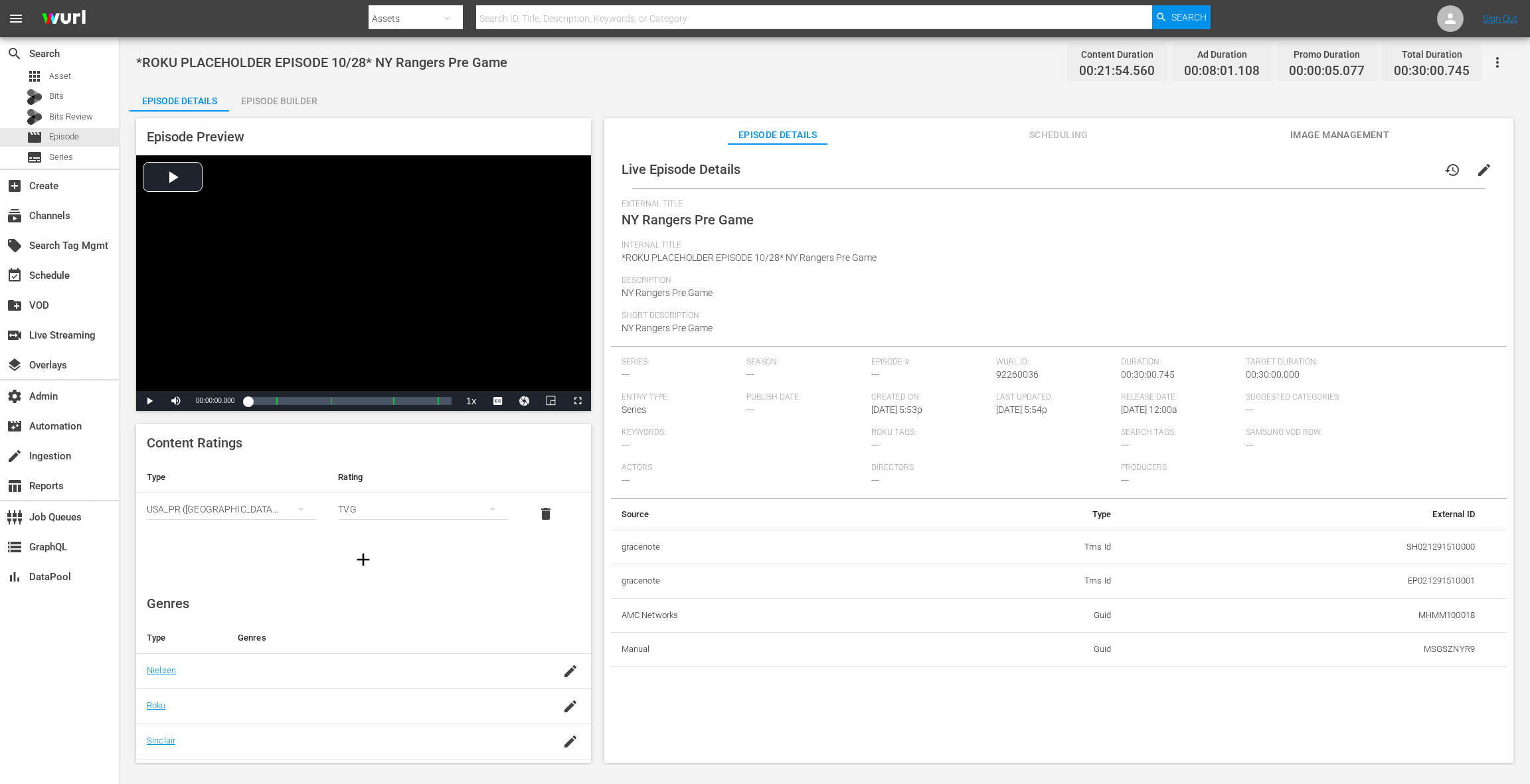
click at [293, 105] on div "Episode Builder" at bounding box center [279, 101] width 100 height 32
click at [1053, 131] on span "Scheduling" at bounding box center [1058, 134] width 100 height 16
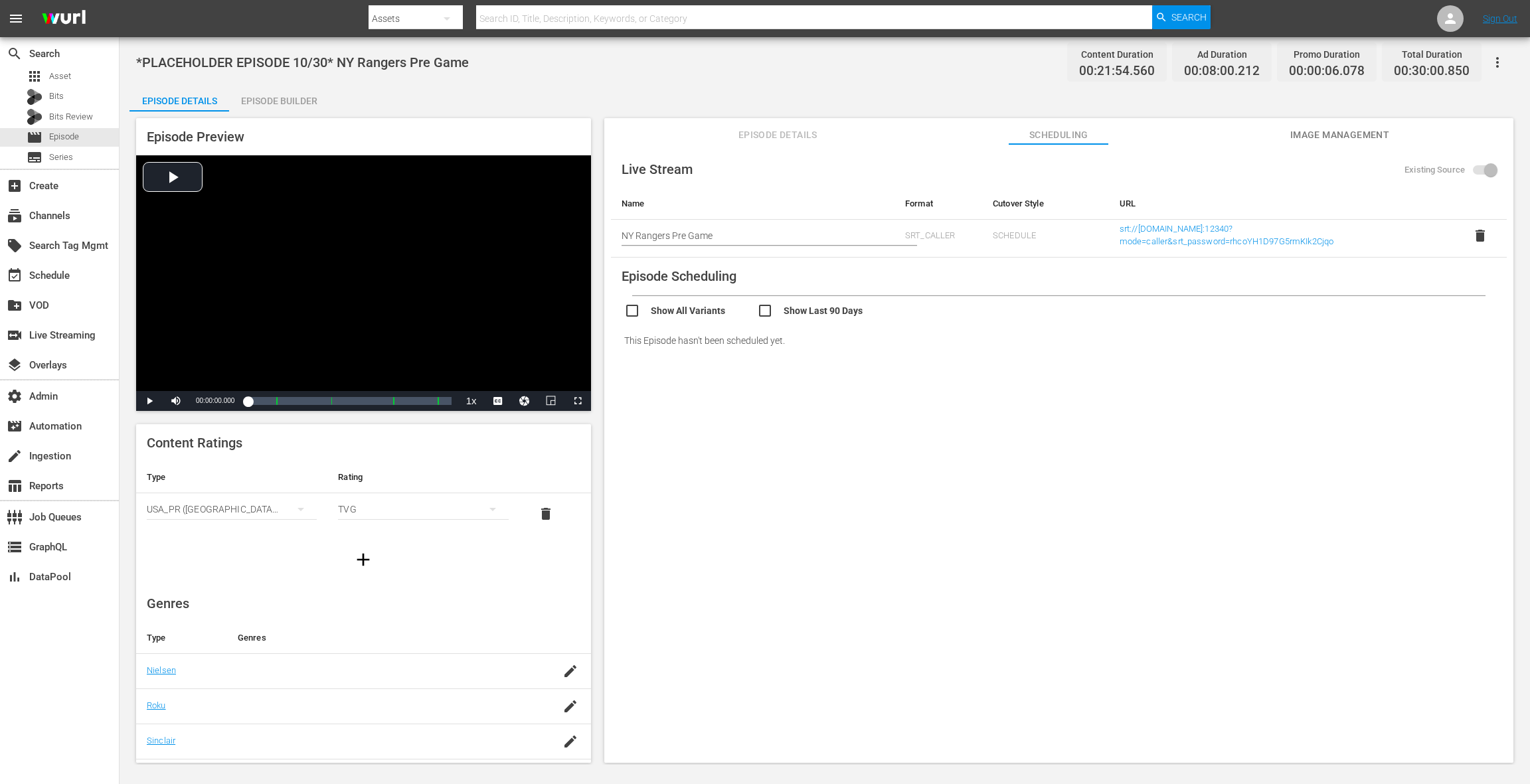
click at [304, 105] on div "Episode Builder" at bounding box center [279, 101] width 100 height 32
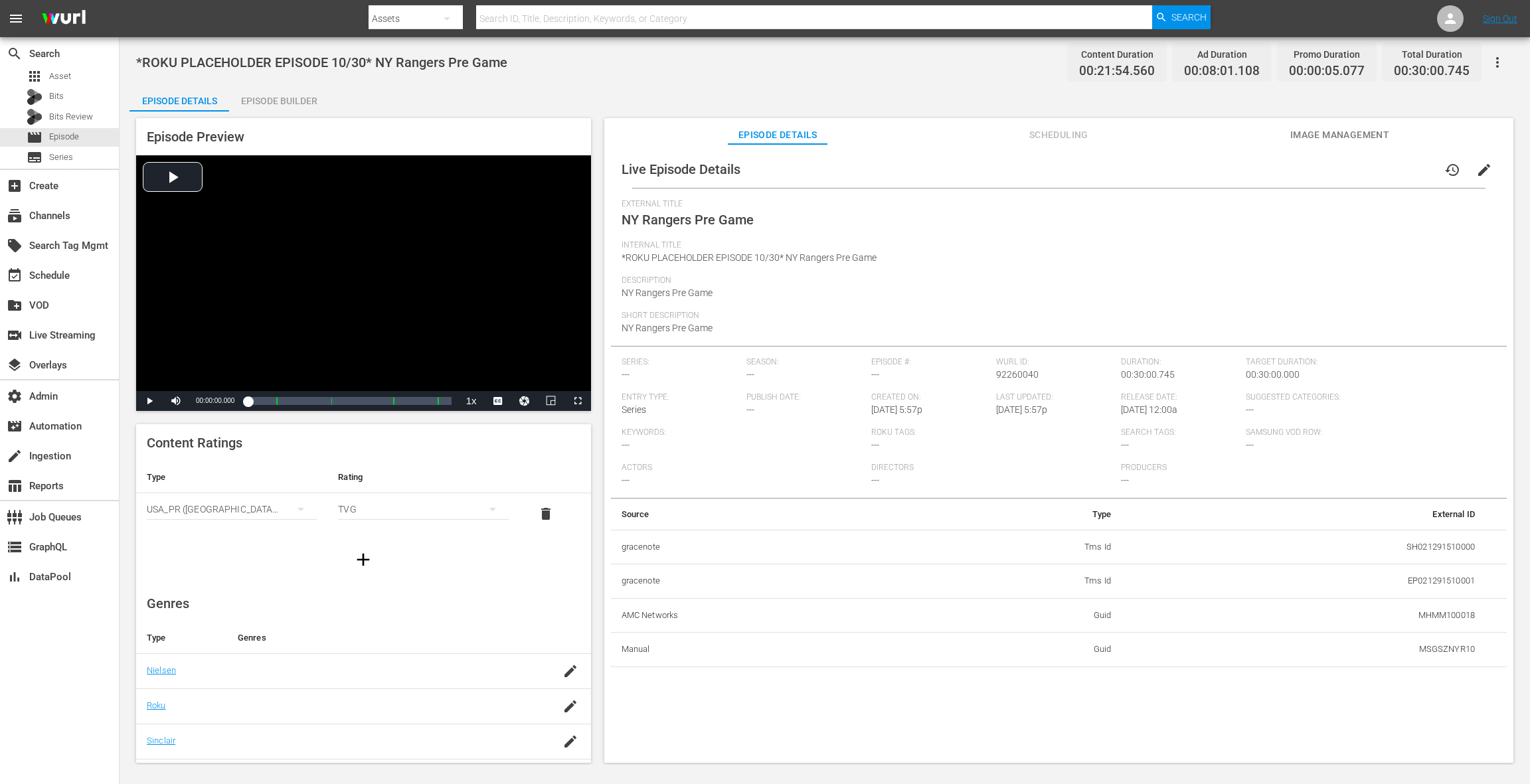
click at [1049, 138] on span "Scheduling" at bounding box center [1058, 134] width 100 height 16
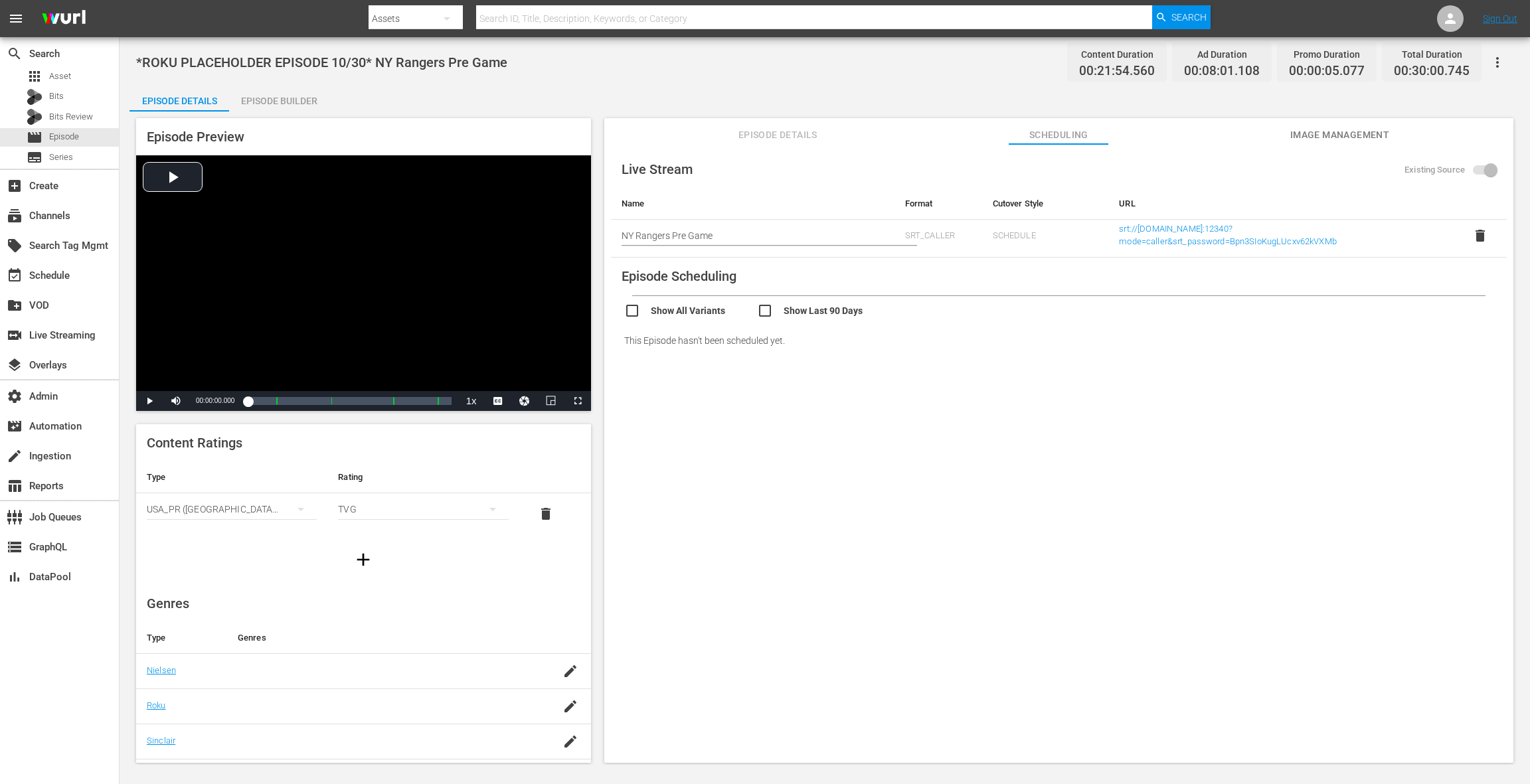
click at [282, 97] on div "Episode Builder" at bounding box center [279, 101] width 100 height 32
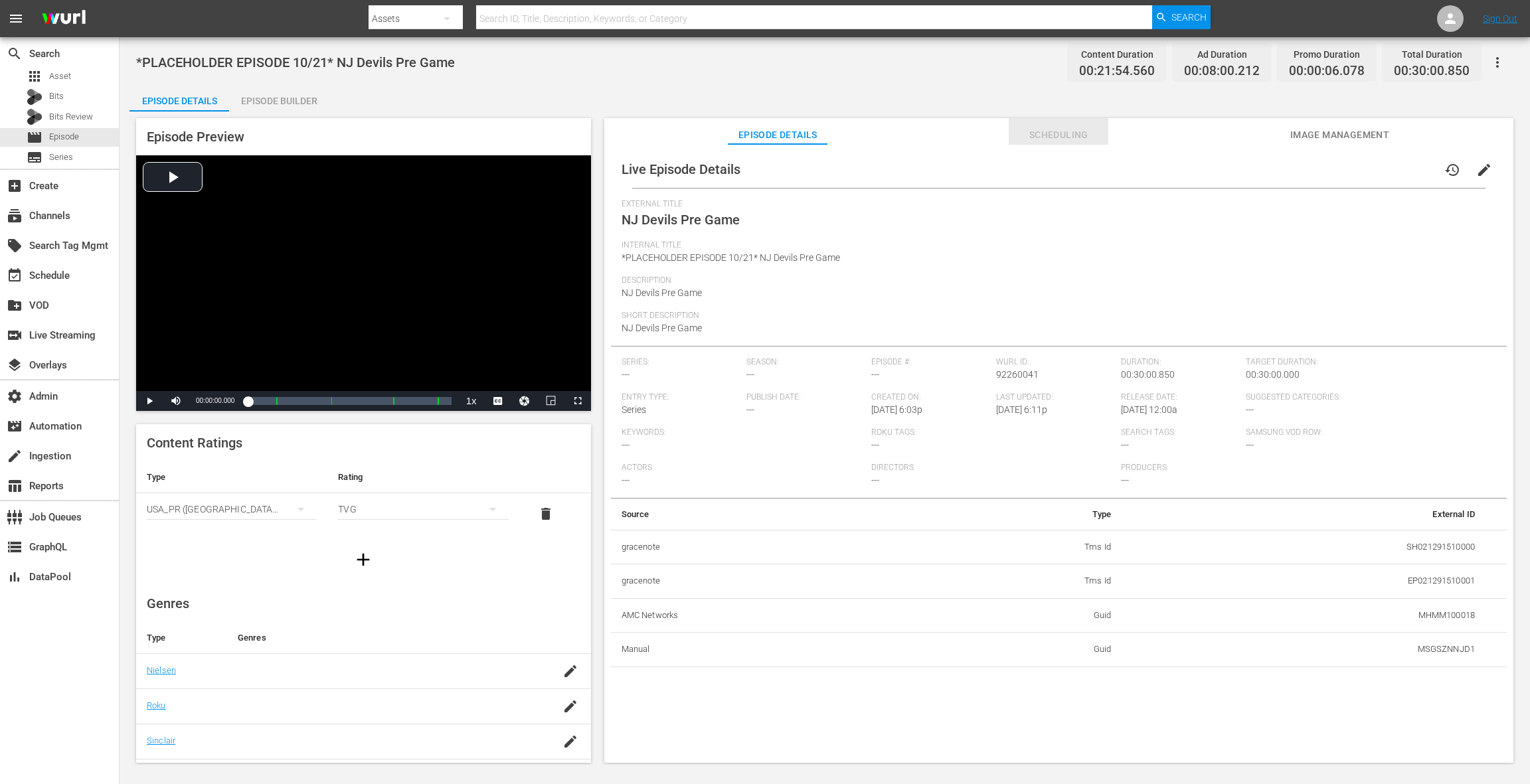
click at [1053, 142] on span "Scheduling" at bounding box center [1058, 134] width 100 height 16
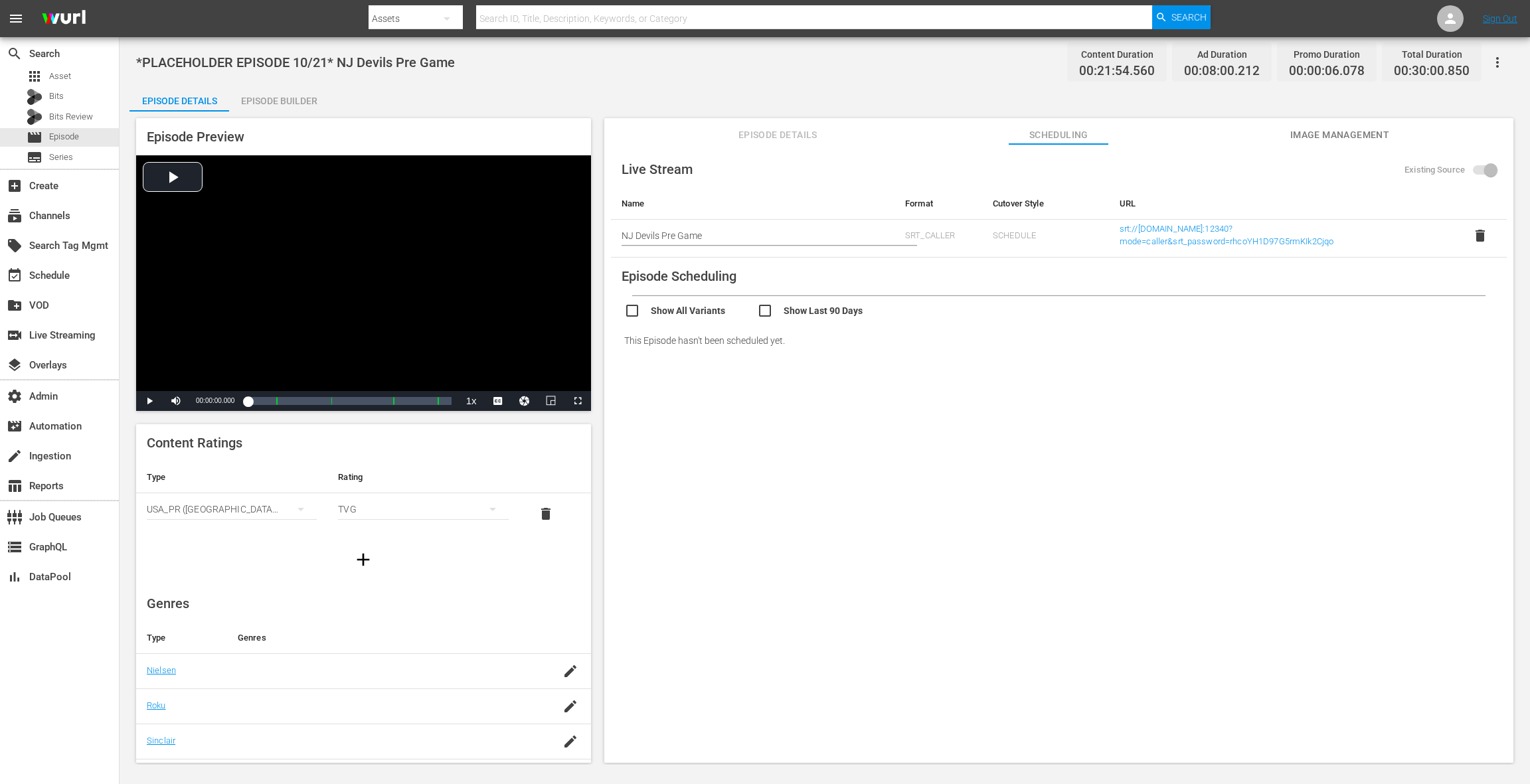
click at [1361, 137] on span "Image Management" at bounding box center [1339, 134] width 100 height 16
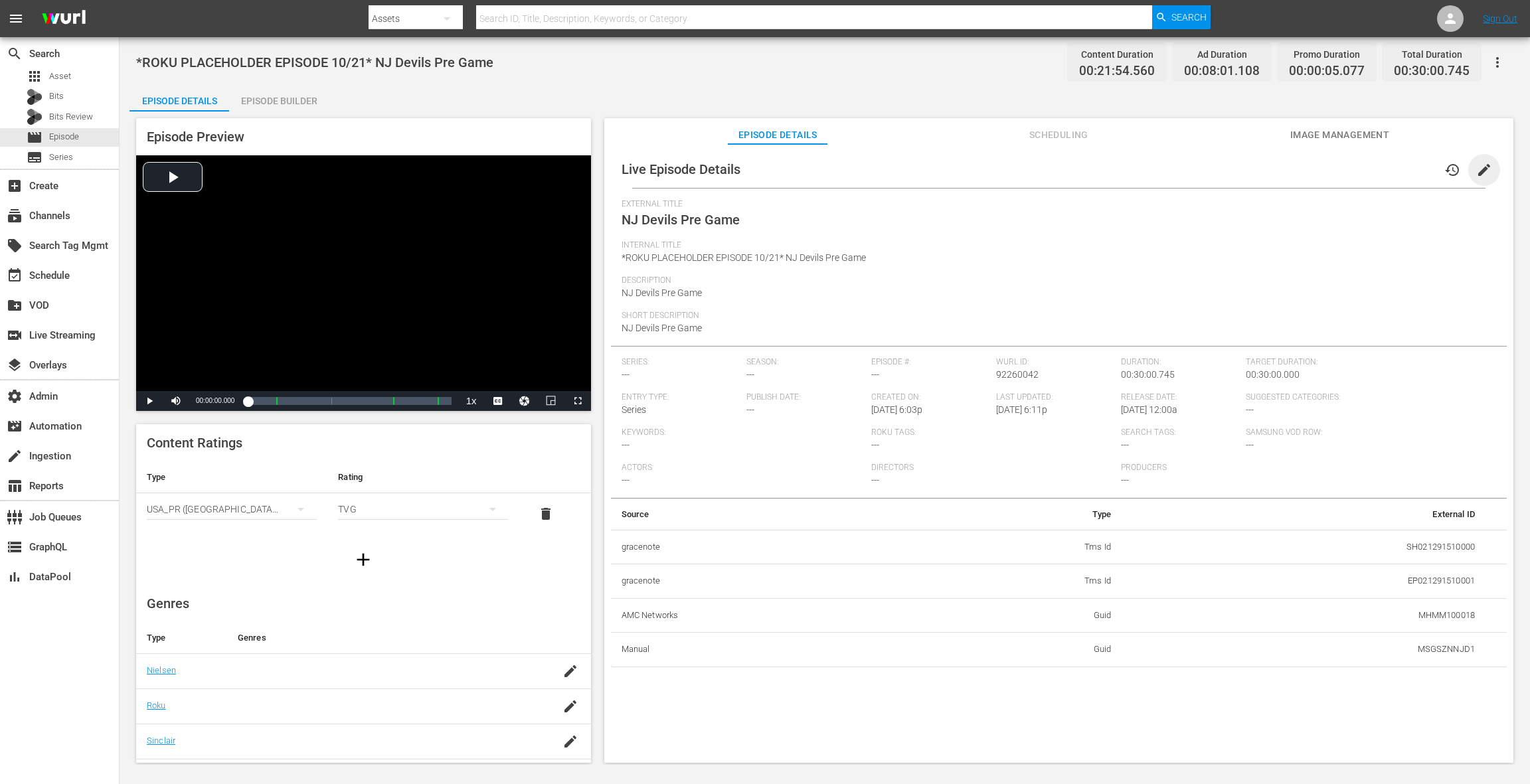
drag, startPoint x: 1479, startPoint y: 167, endPoint x: 1418, endPoint y: 191, distance: 65.6
click at [1479, 166] on span "edit" at bounding box center [1484, 170] width 16 height 16
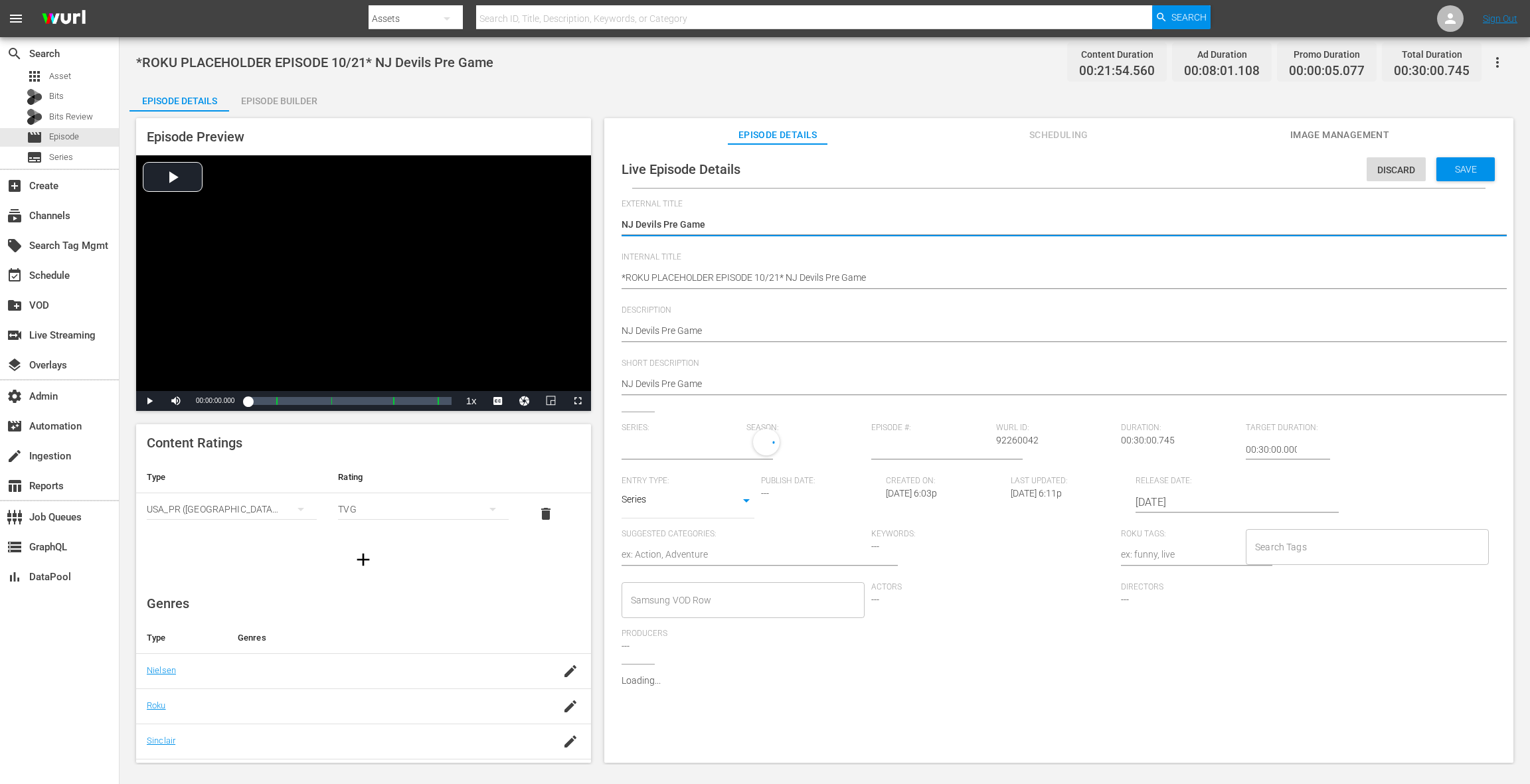
type input "No Series"
click at [1159, 504] on input "2025-10-20" at bounding box center [1219, 505] width 170 height 32
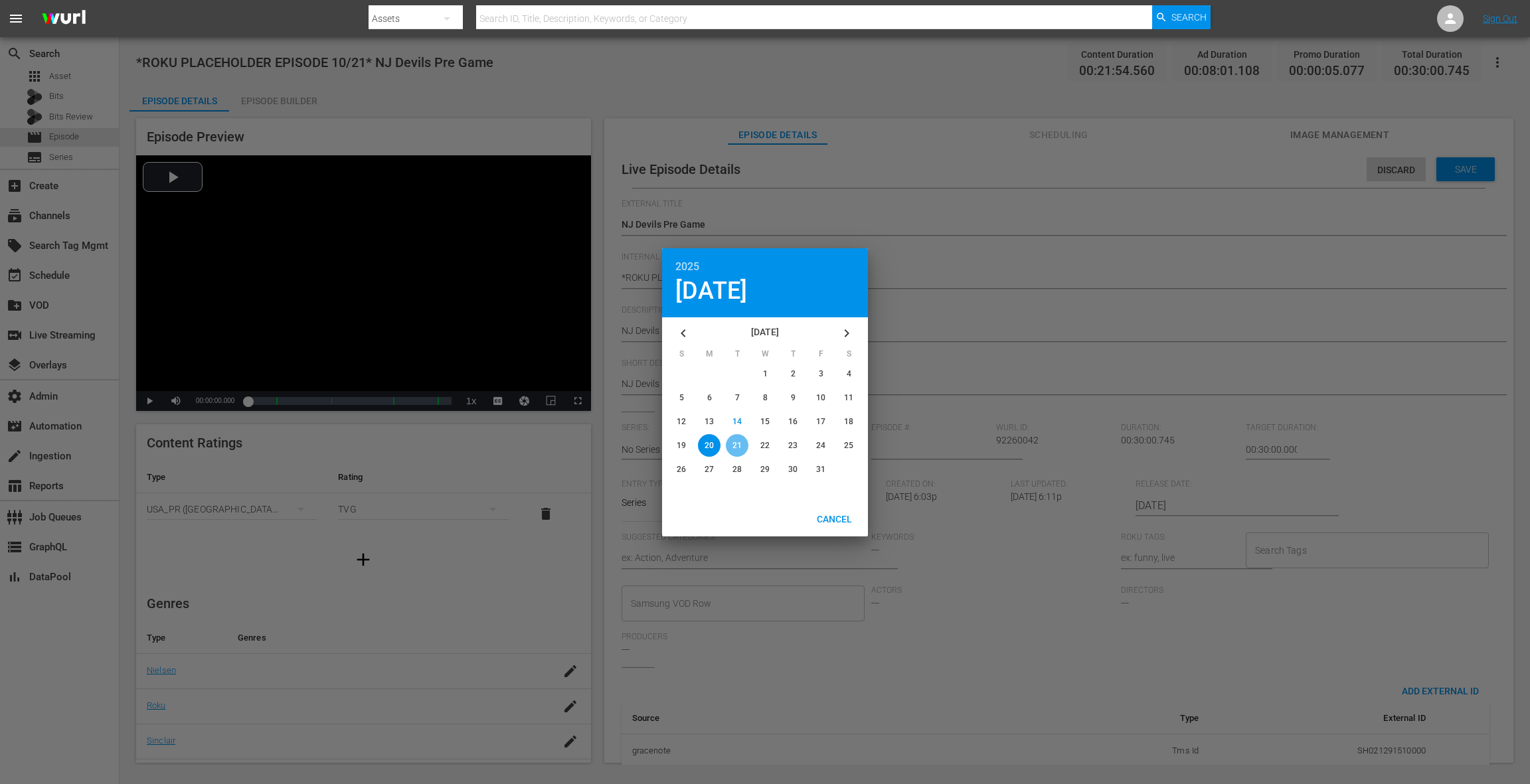
drag, startPoint x: 735, startPoint y: 444, endPoint x: 757, endPoint y: 439, distance: 22.6
click at [735, 444] on span "21" at bounding box center [737, 446] width 10 height 10
type input "2025-10-21"
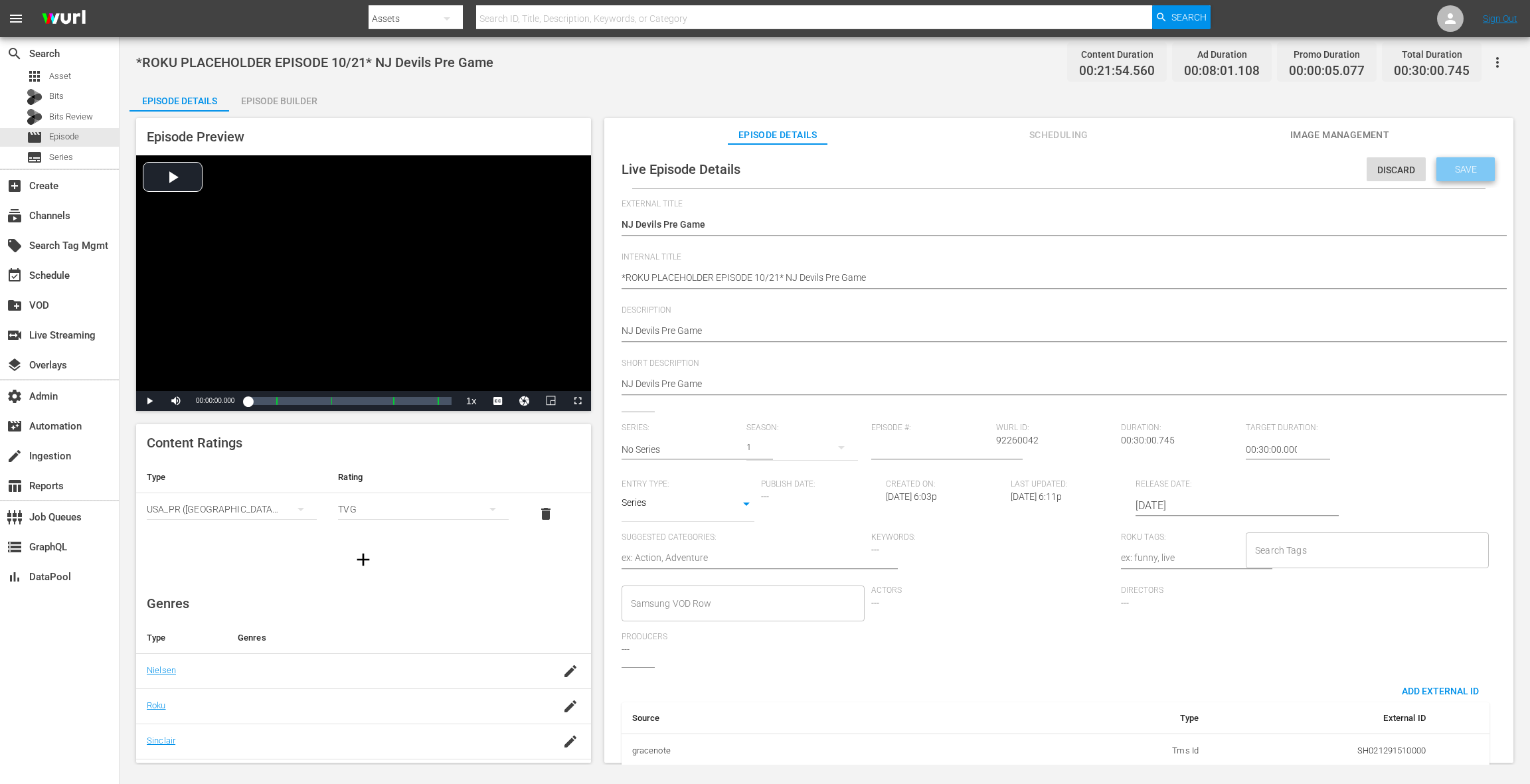
click at [1461, 174] on span "Save" at bounding box center [1465, 169] width 43 height 11
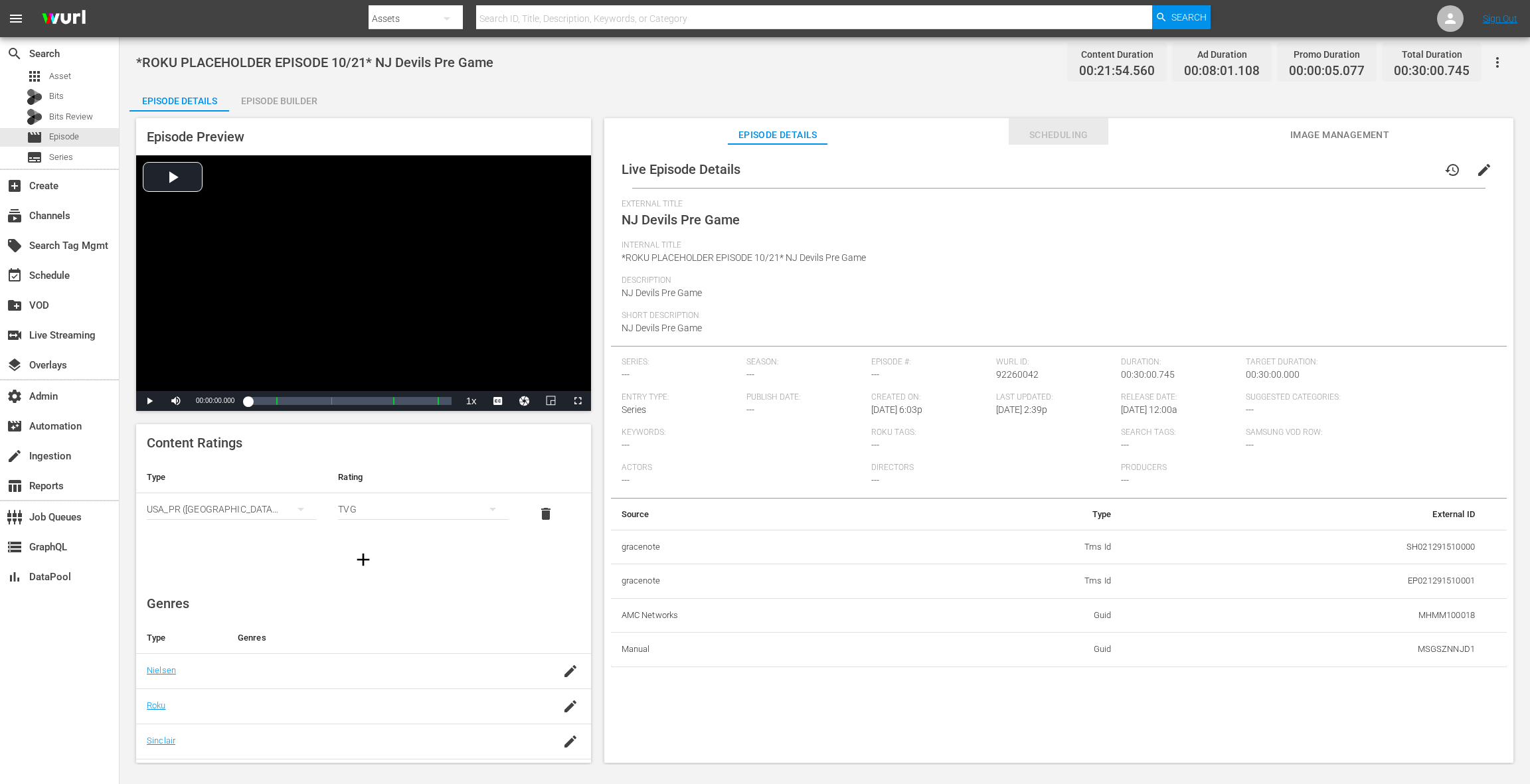
click at [1067, 140] on span "Scheduling" at bounding box center [1058, 134] width 100 height 16
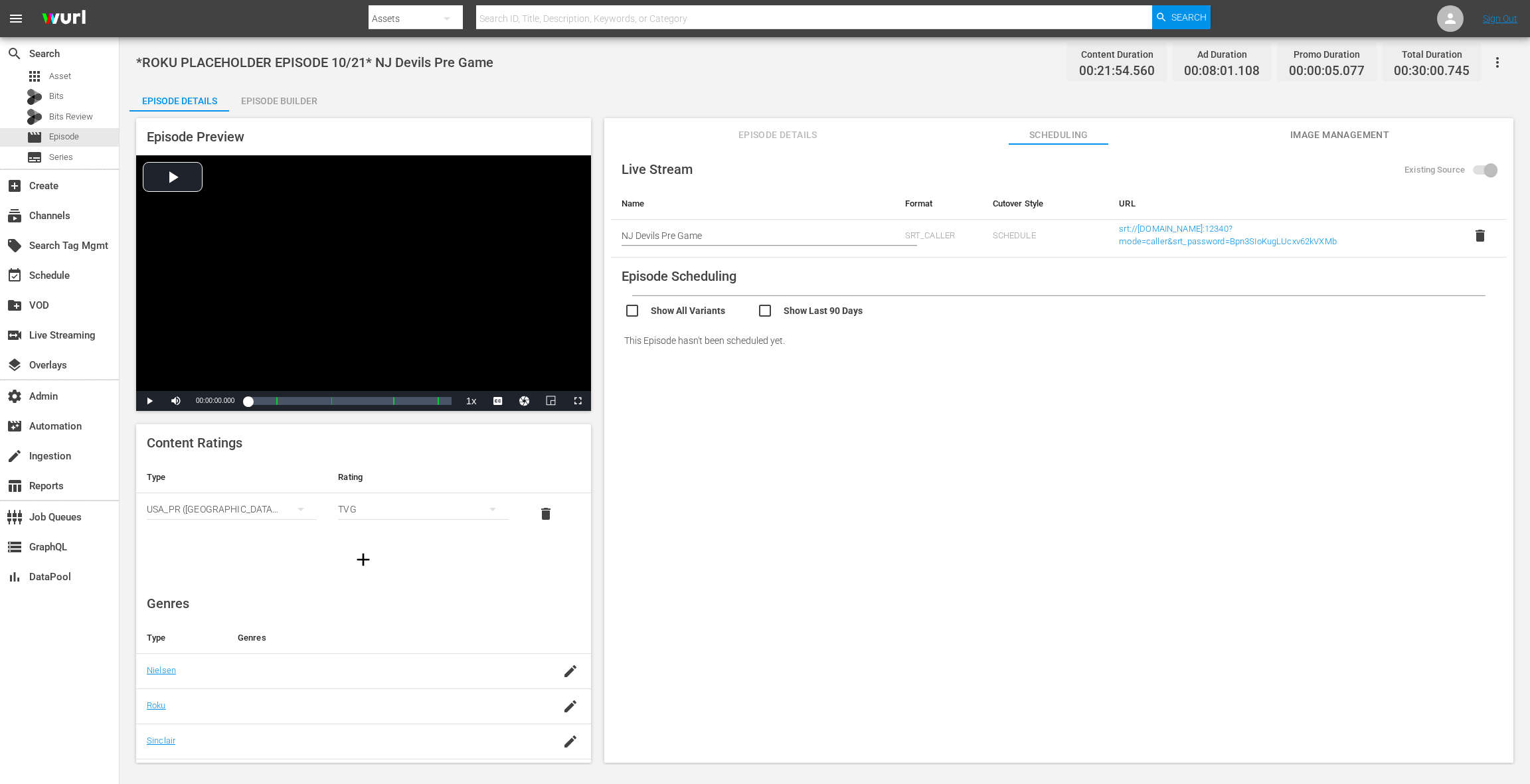
drag, startPoint x: 1319, startPoint y: 137, endPoint x: 1295, endPoint y: 139, distance: 24.1
click at [1318, 137] on span "Image Management" at bounding box center [1339, 134] width 100 height 16
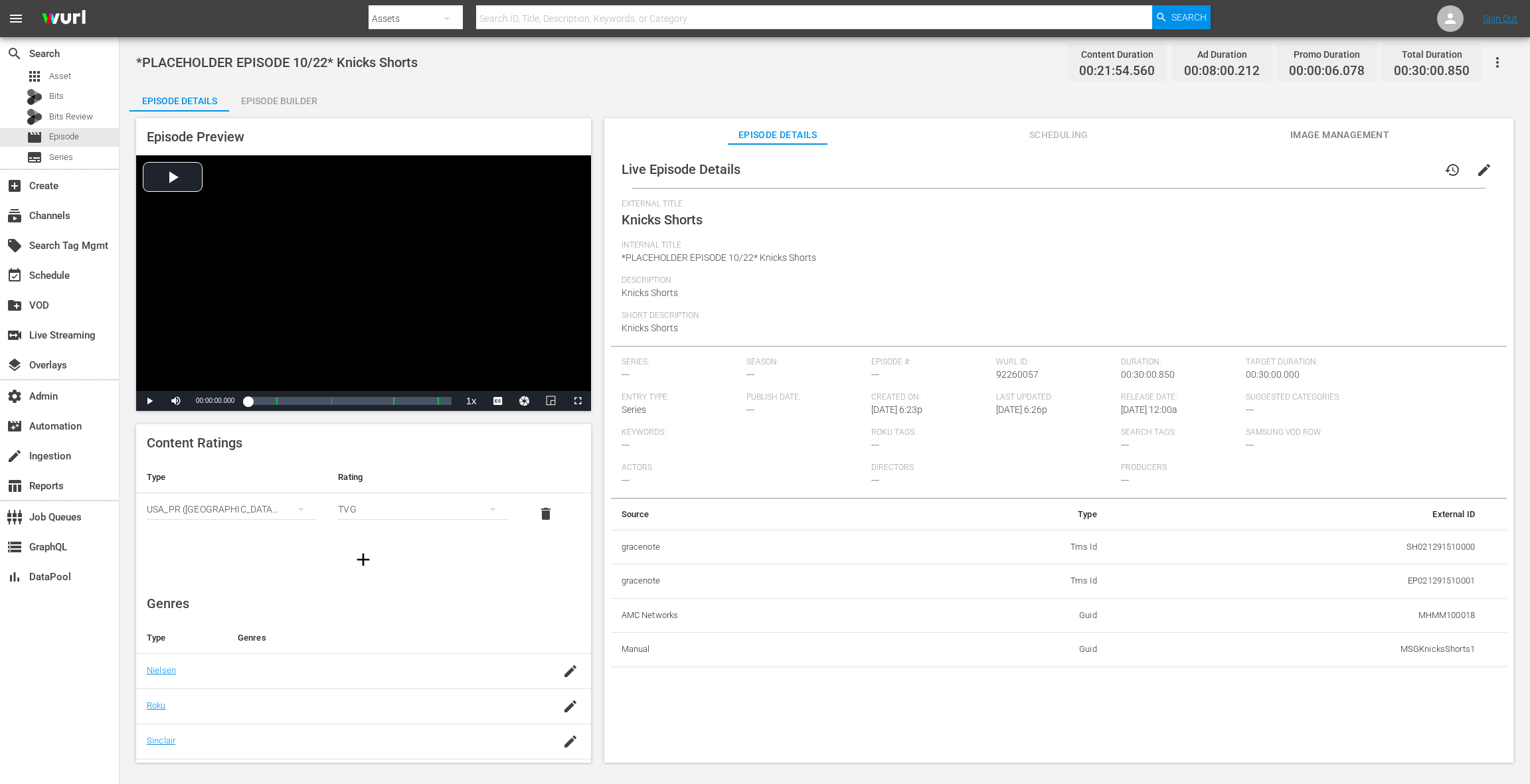
click at [1050, 140] on span "Scheduling" at bounding box center [1058, 134] width 100 height 16
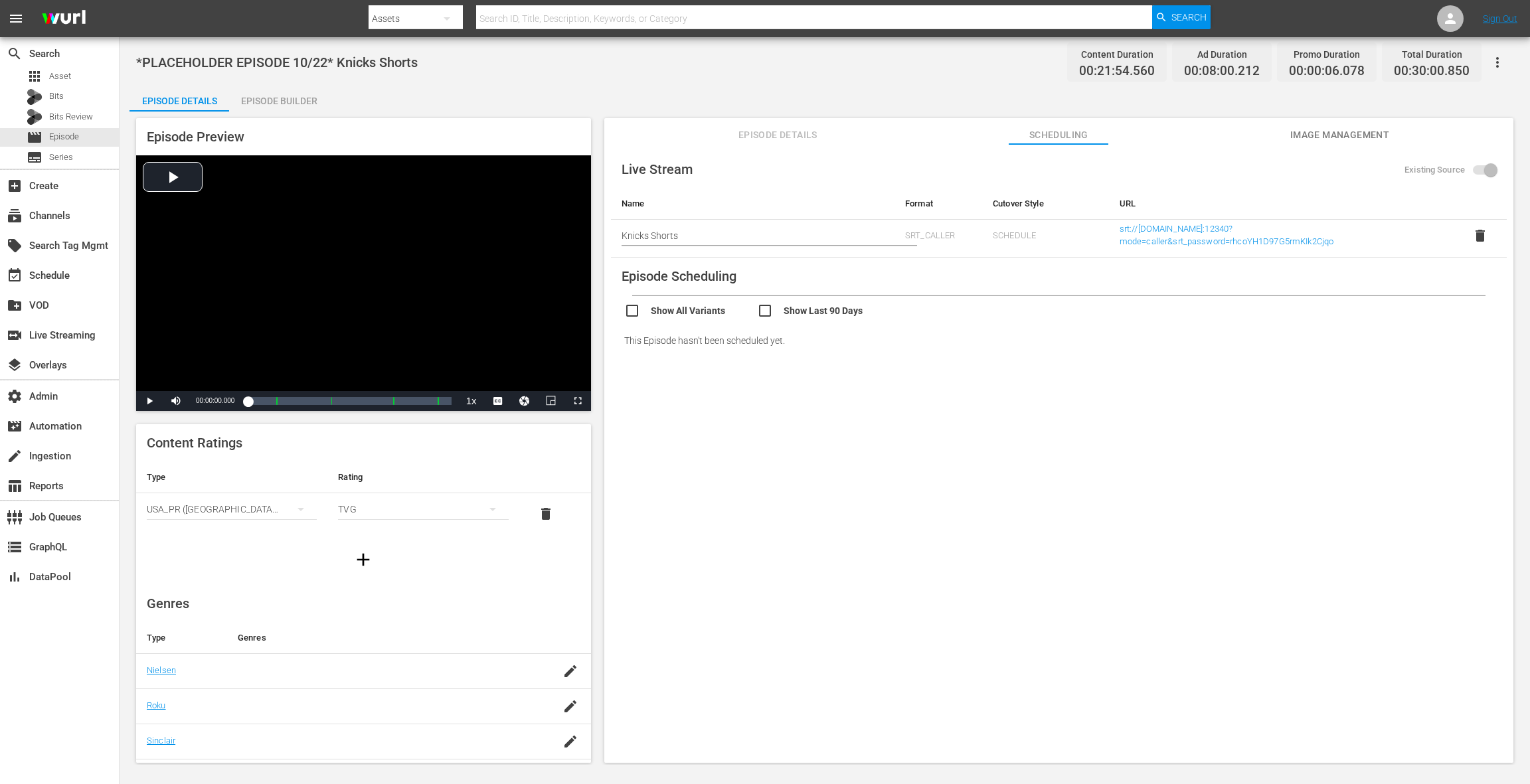
click at [1308, 136] on span "Image Management" at bounding box center [1339, 134] width 100 height 16
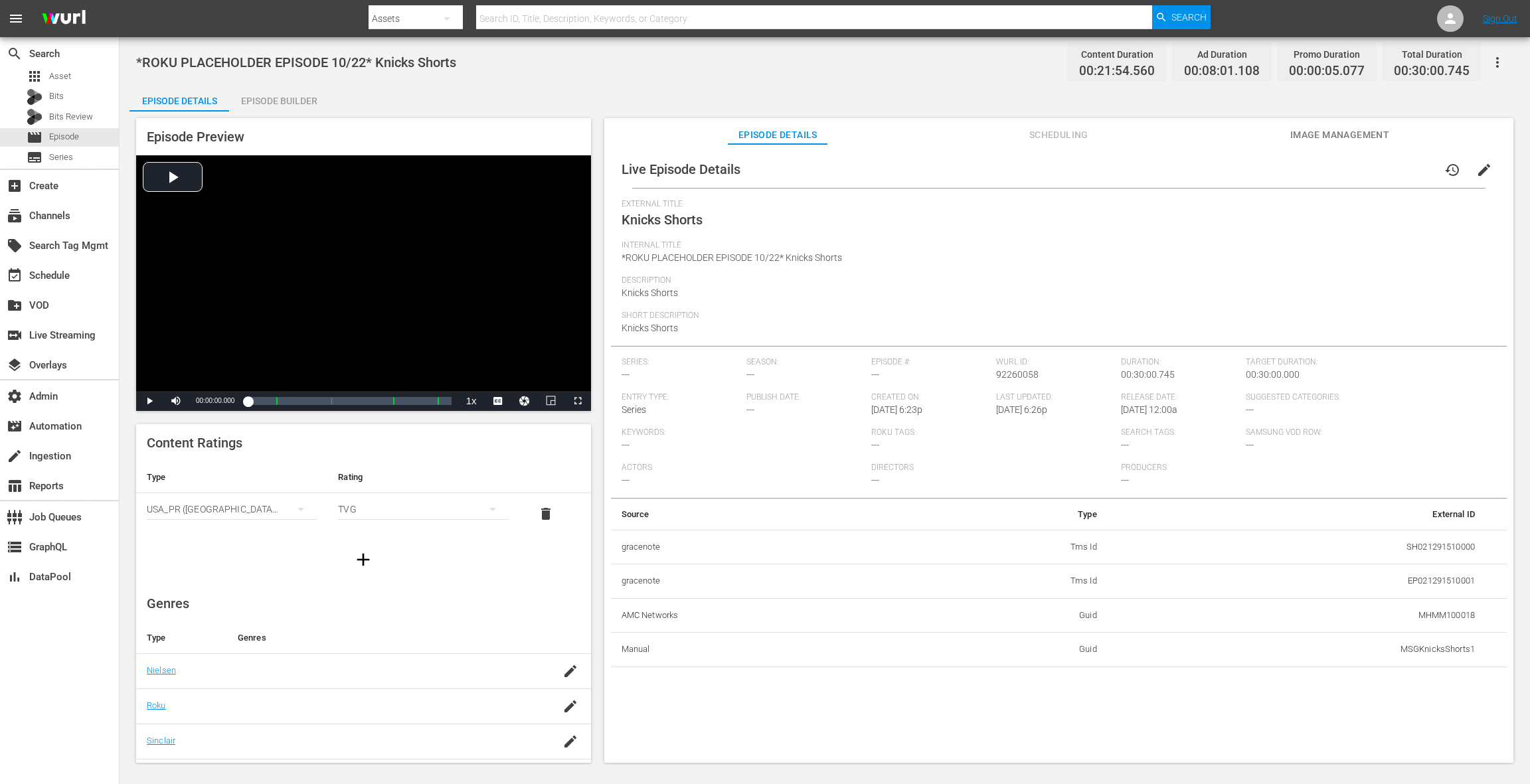
click at [1055, 139] on span "Scheduling" at bounding box center [1058, 134] width 100 height 16
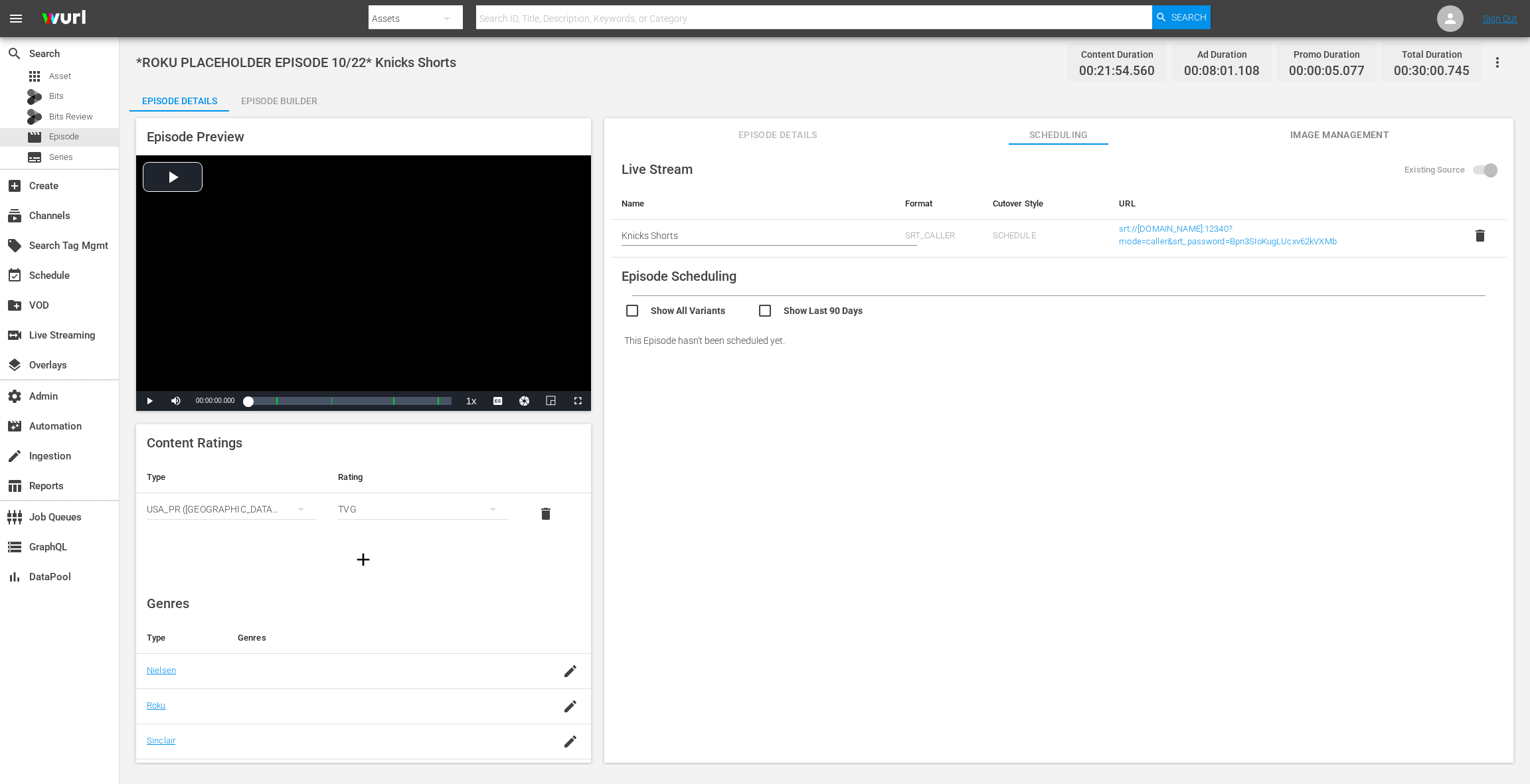
click at [768, 139] on span "Episode Details" at bounding box center [777, 134] width 100 height 16
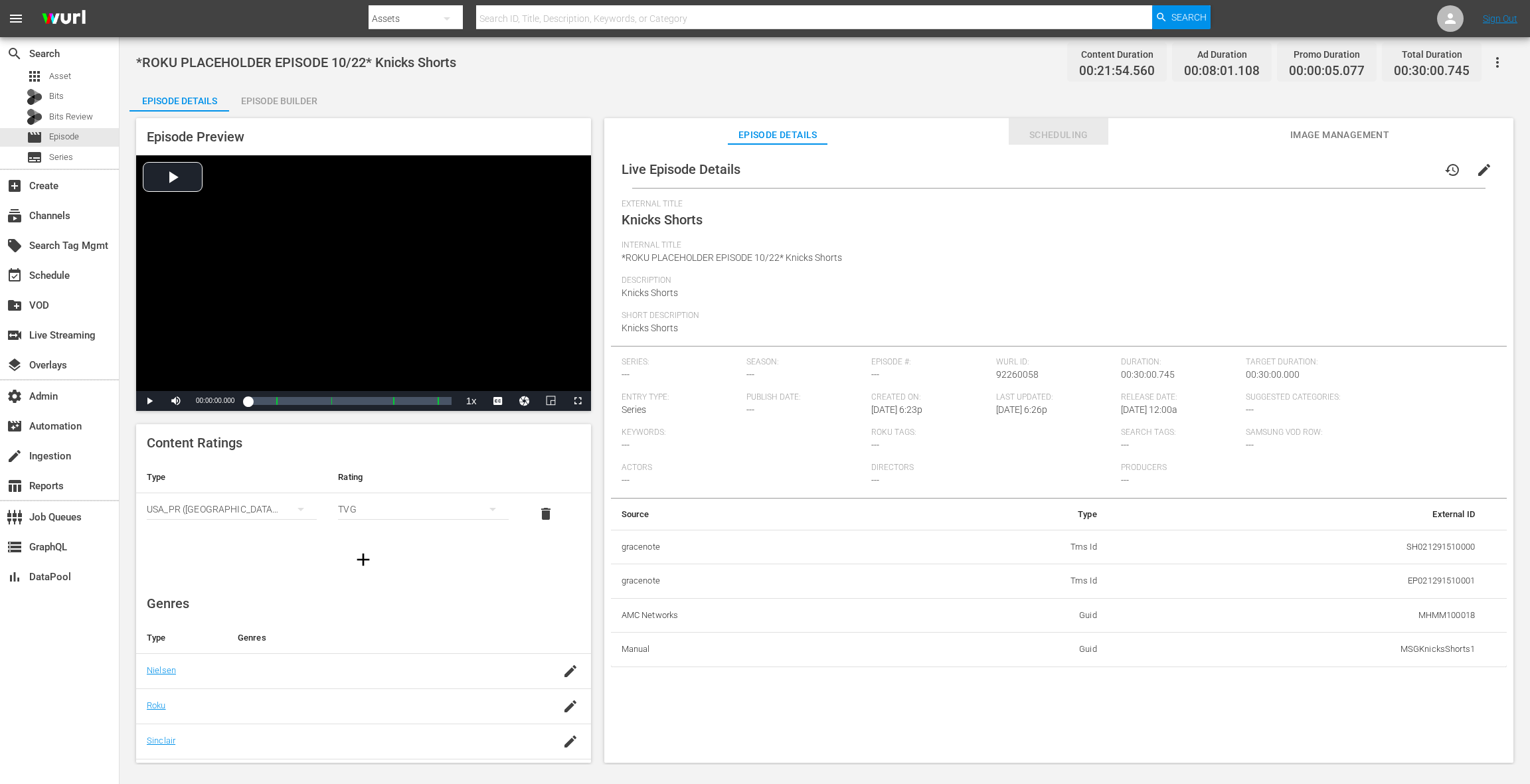
click at [1052, 137] on span "Scheduling" at bounding box center [1058, 134] width 100 height 16
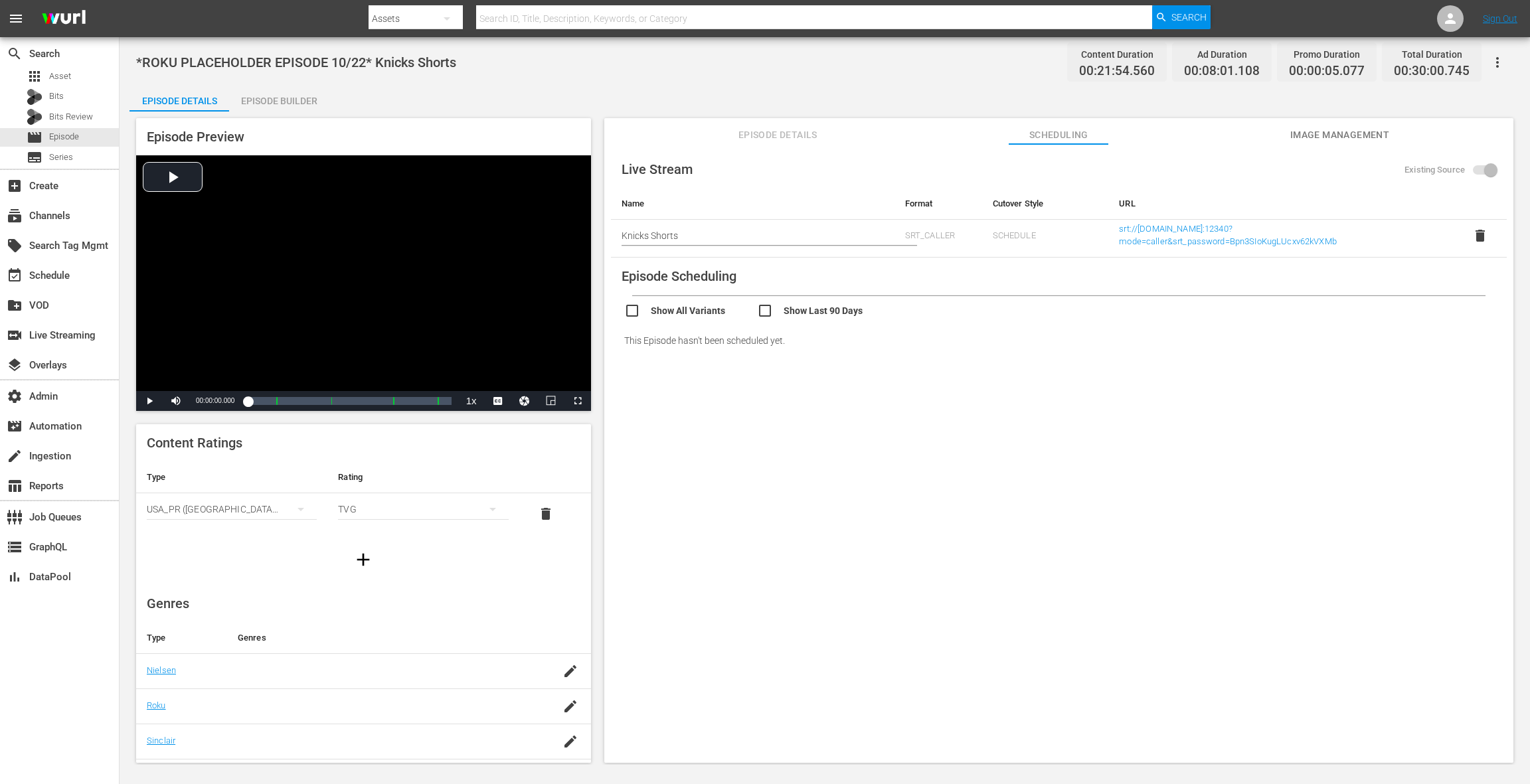
click at [748, 135] on span "Episode Details" at bounding box center [777, 134] width 100 height 16
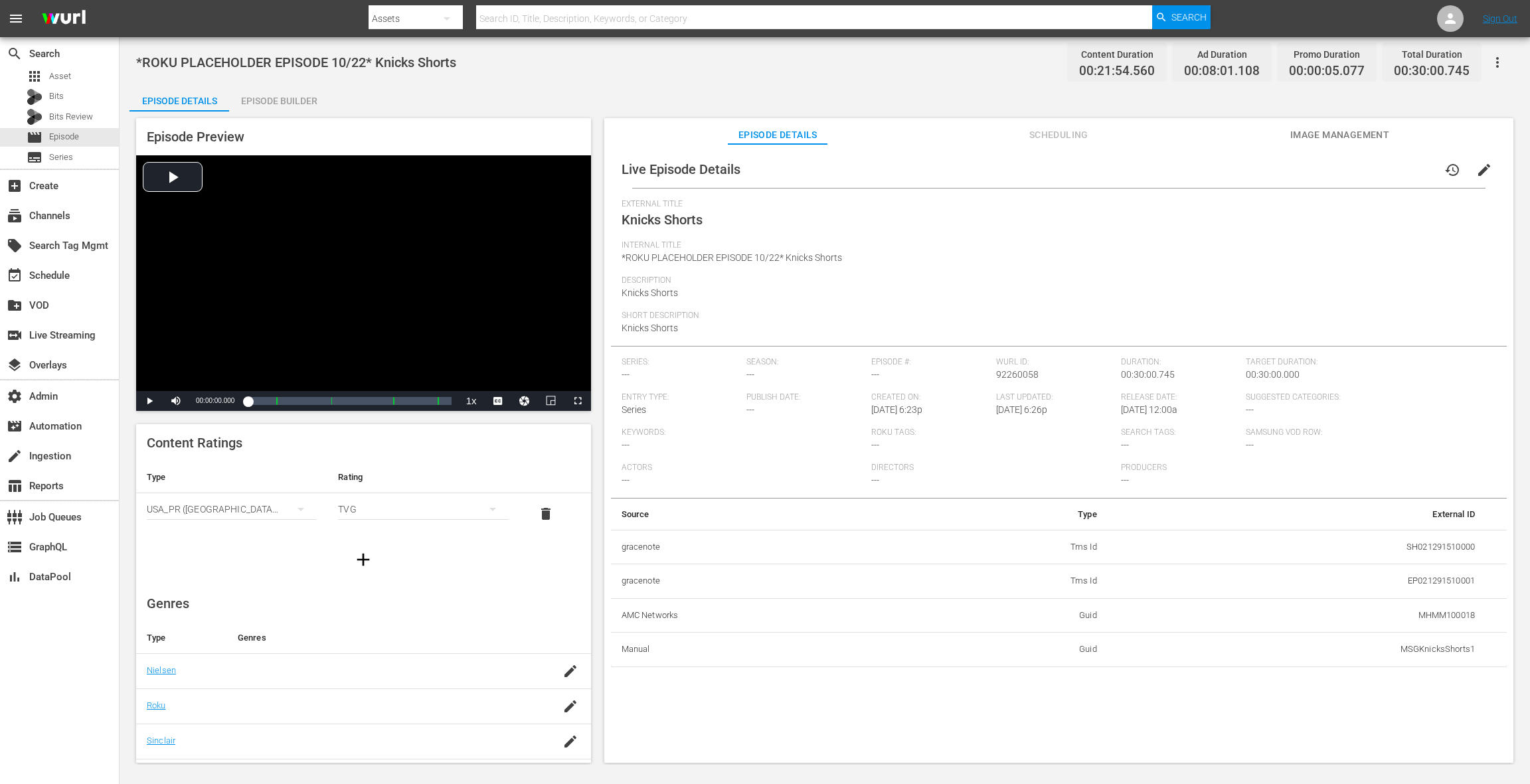
click at [1356, 142] on span "Image Management" at bounding box center [1339, 134] width 100 height 16
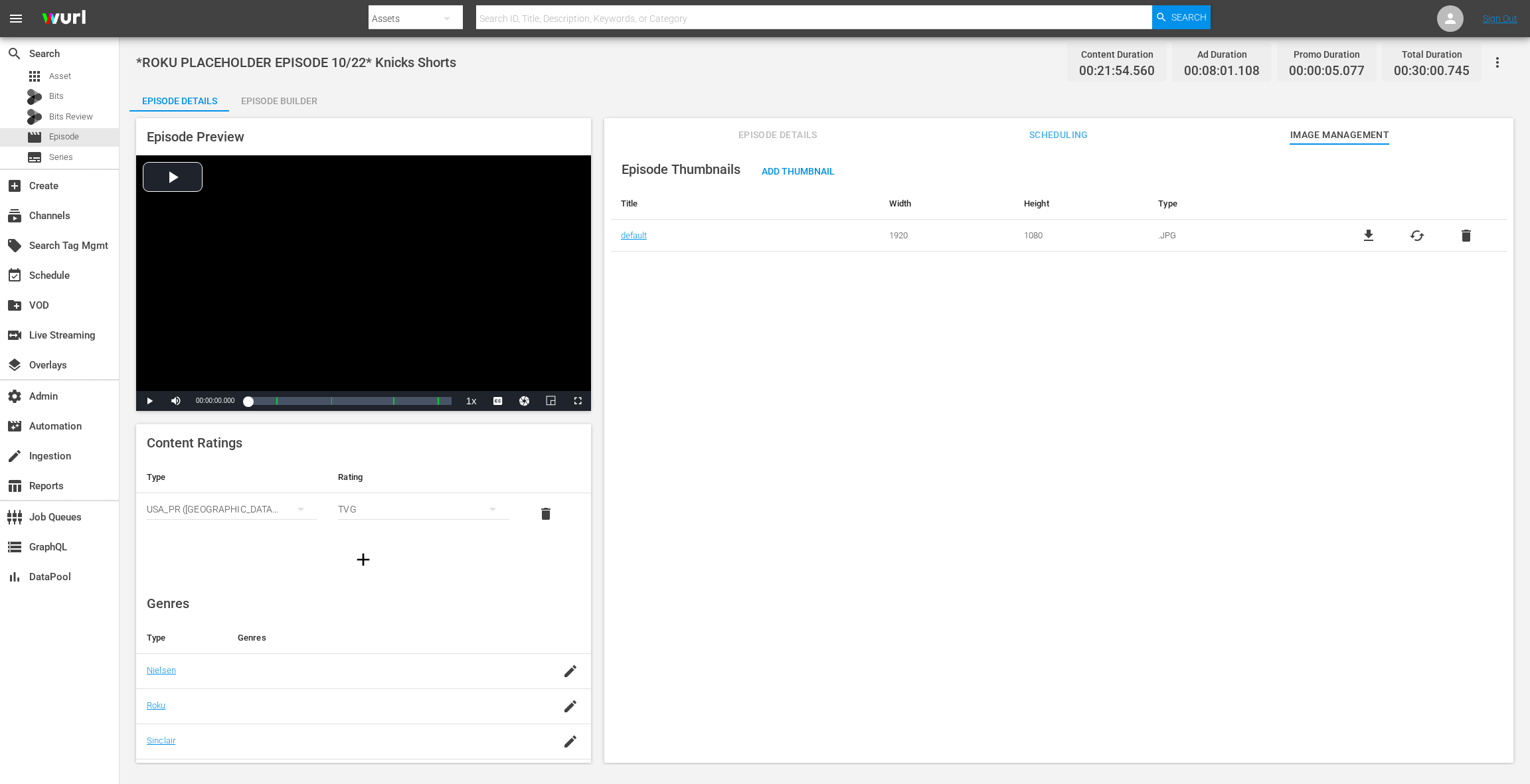
click at [1046, 139] on span "Scheduling" at bounding box center [1058, 134] width 100 height 16
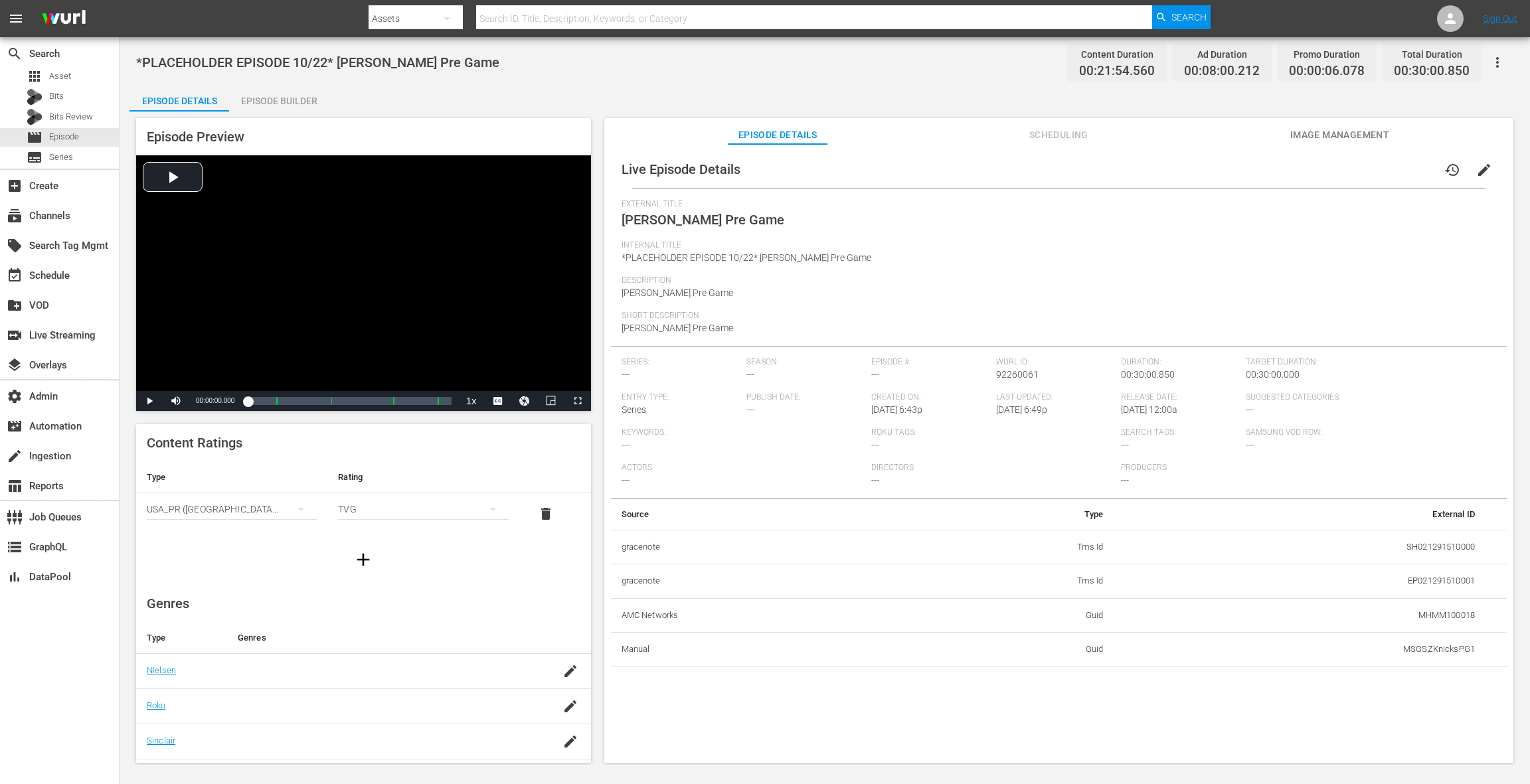
click at [1037, 134] on span "Scheduling" at bounding box center [1058, 134] width 100 height 16
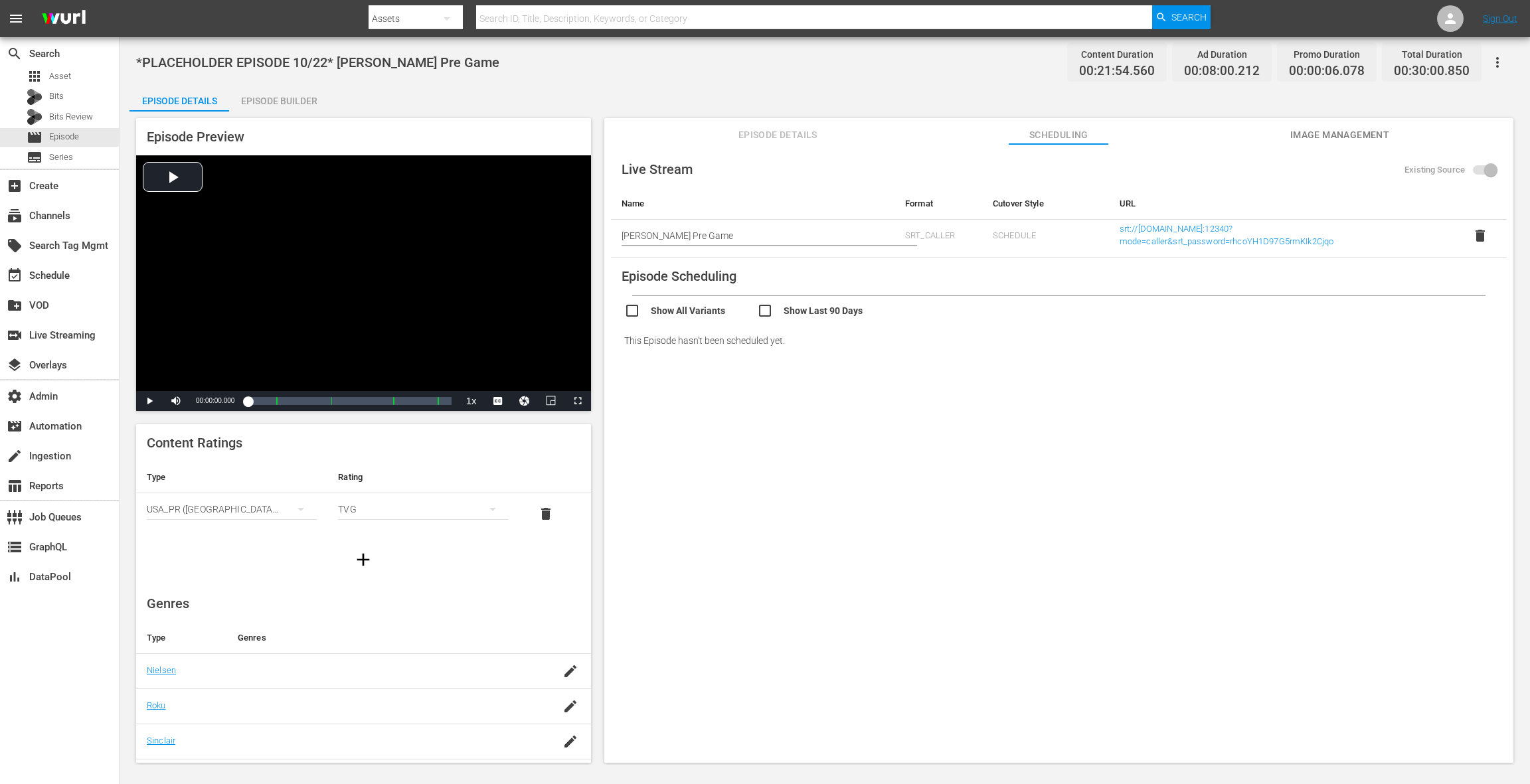
click at [1334, 139] on span "Image Management" at bounding box center [1339, 134] width 100 height 16
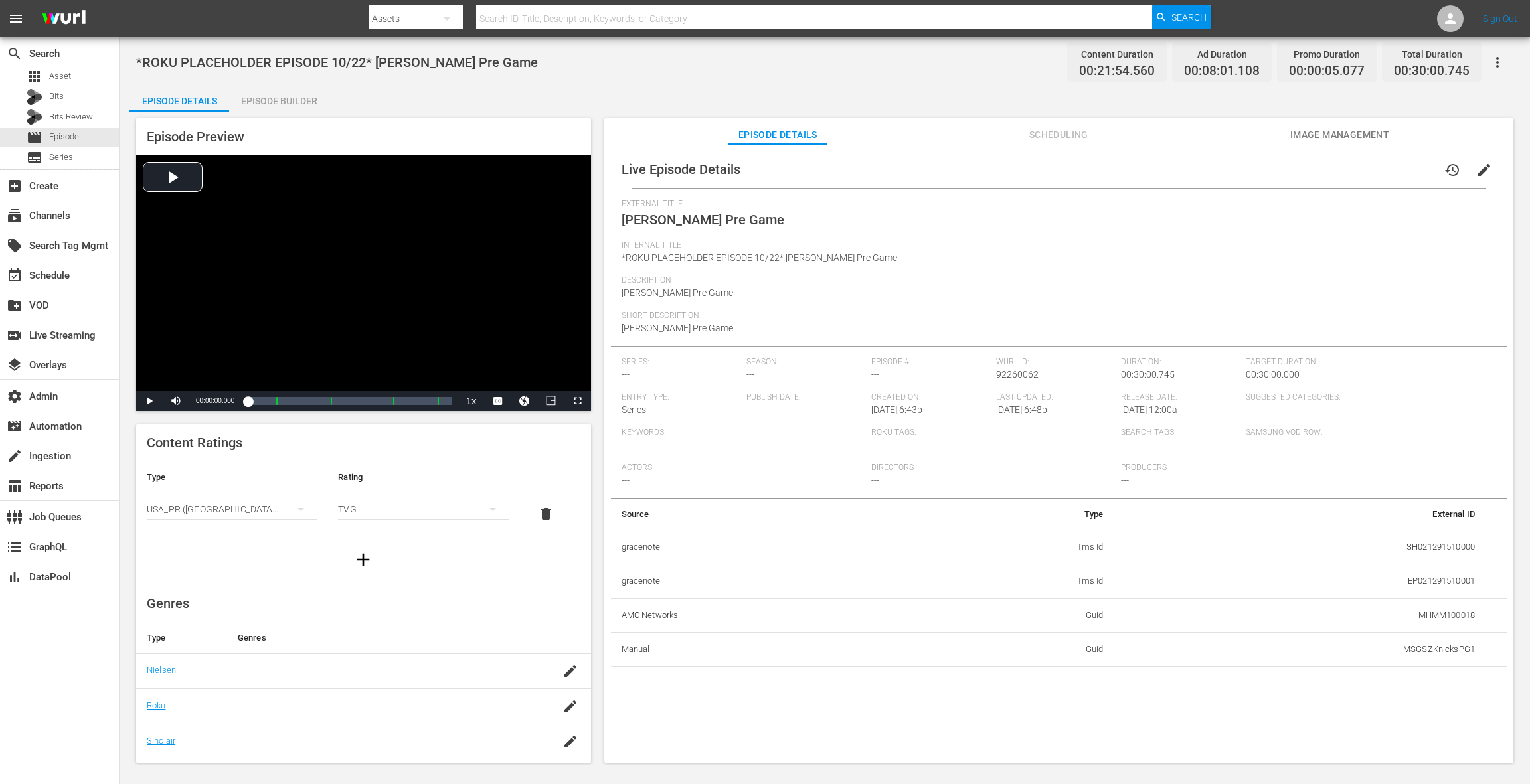
click at [1057, 142] on span "Scheduling" at bounding box center [1058, 134] width 100 height 16
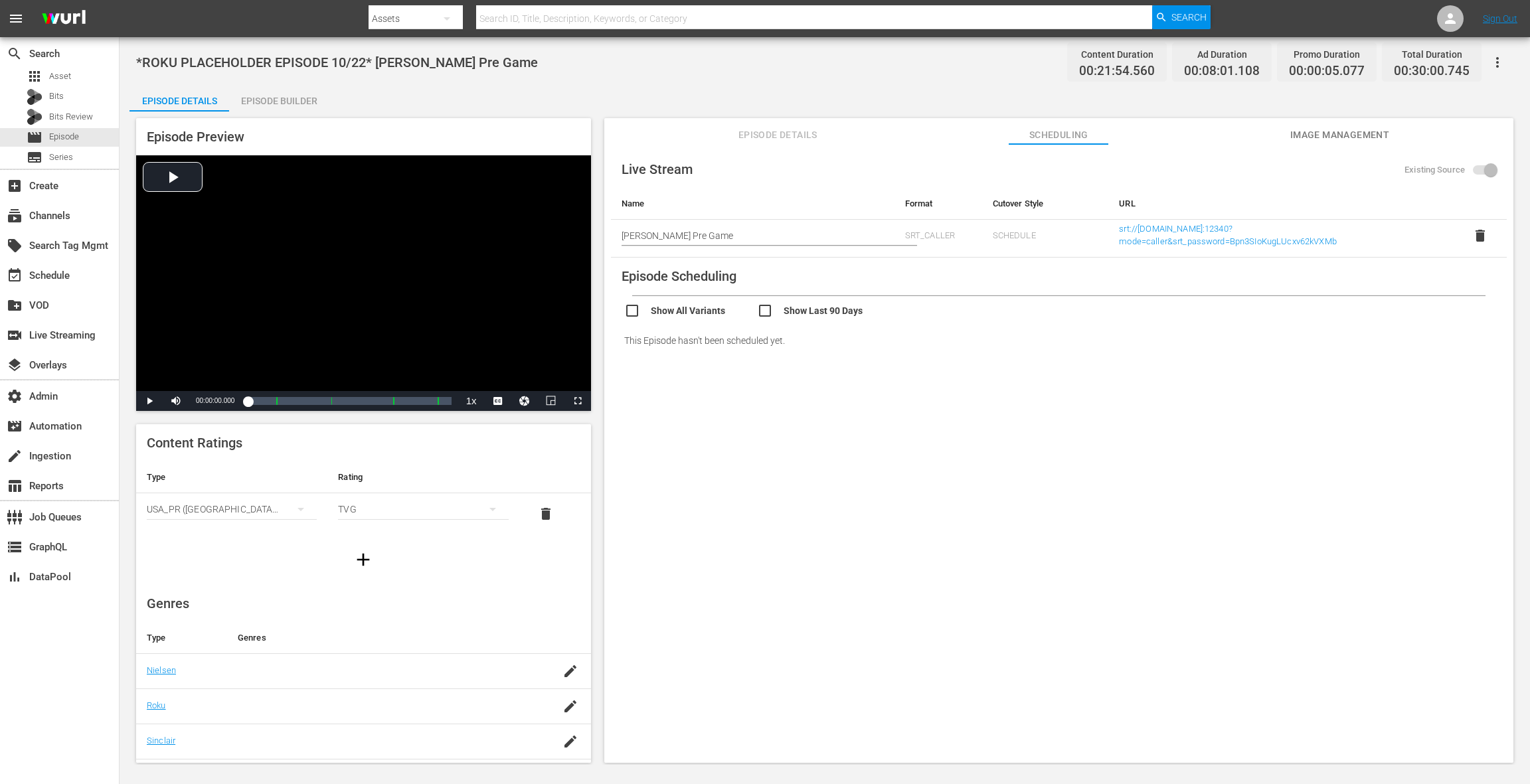
click at [1317, 139] on span "Image Management" at bounding box center [1339, 134] width 100 height 16
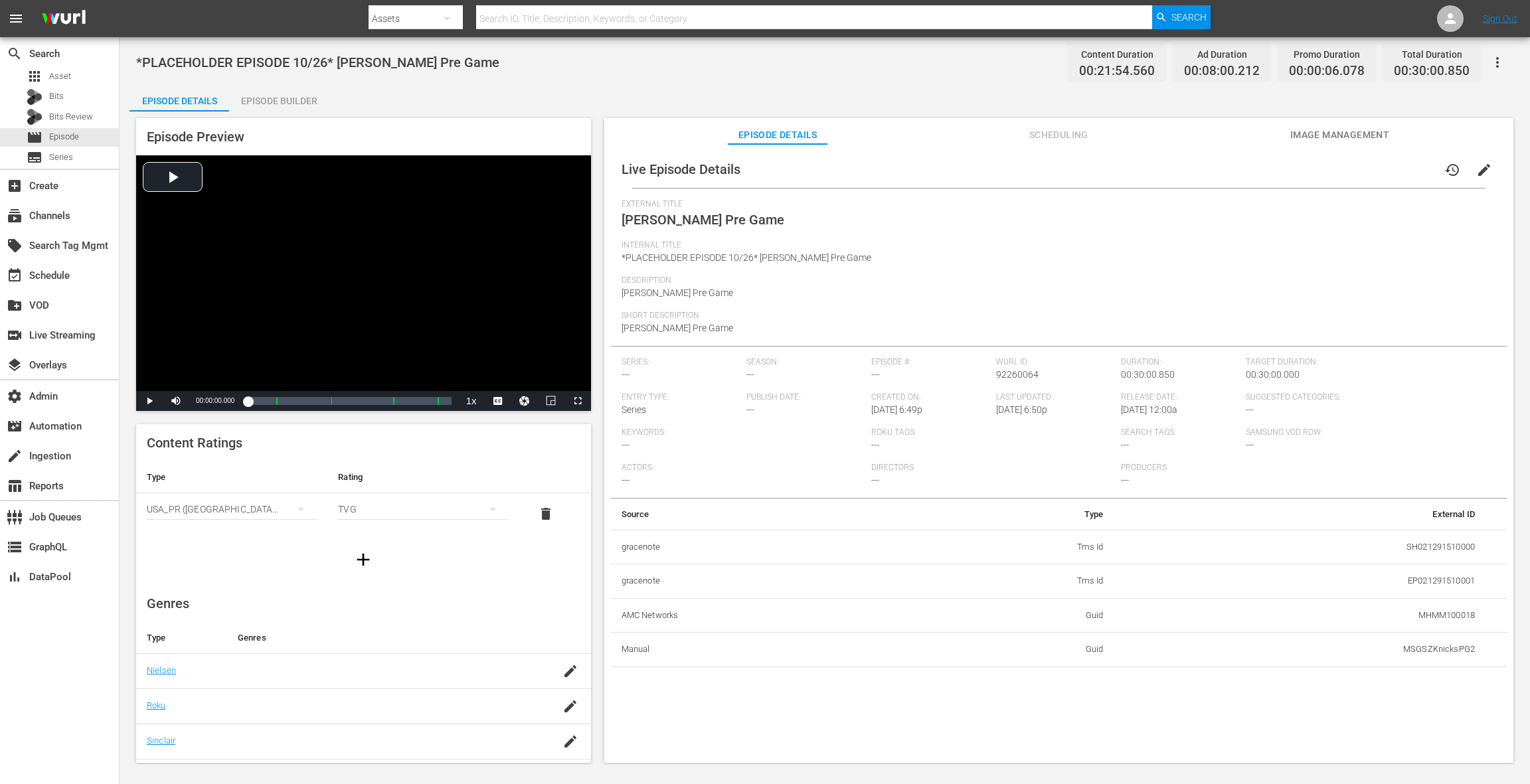
click at [1067, 137] on span "Scheduling" at bounding box center [1058, 134] width 100 height 16
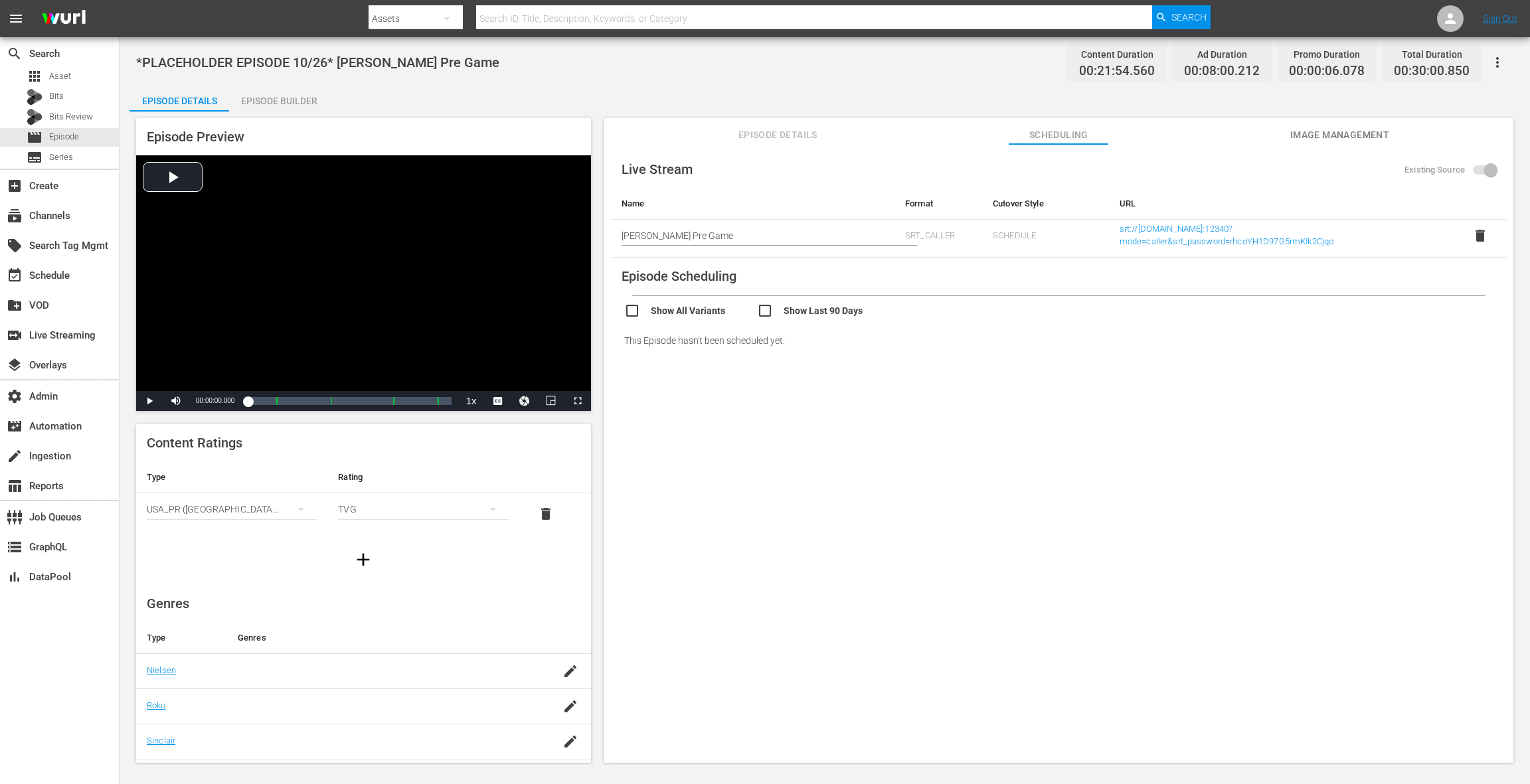
click at [301, 104] on div "Episode Builder" at bounding box center [279, 101] width 100 height 32
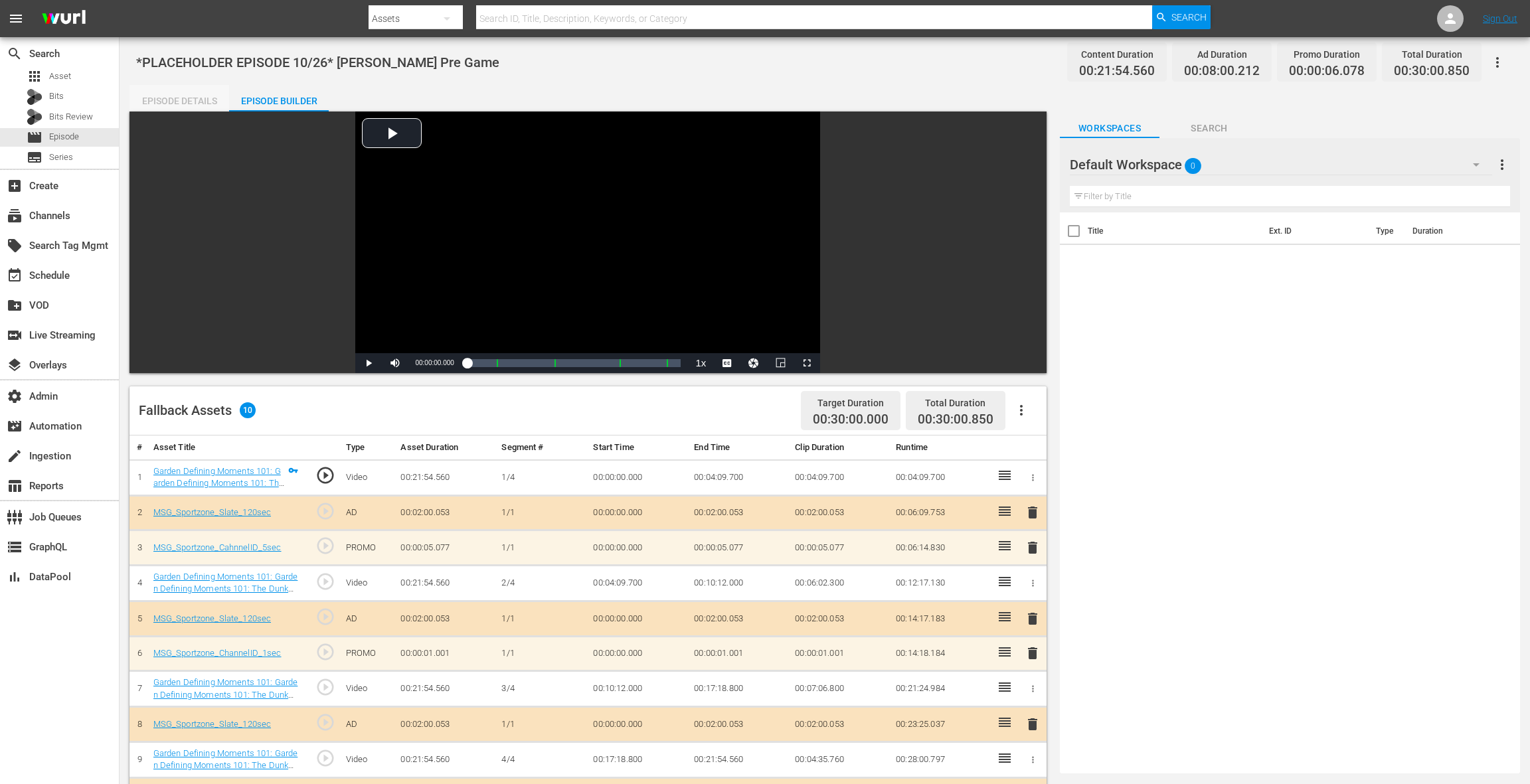
drag, startPoint x: 199, startPoint y: 101, endPoint x: 234, endPoint y: 101, distance: 35.0
click at [199, 101] on div "Episode Details" at bounding box center [179, 101] width 100 height 32
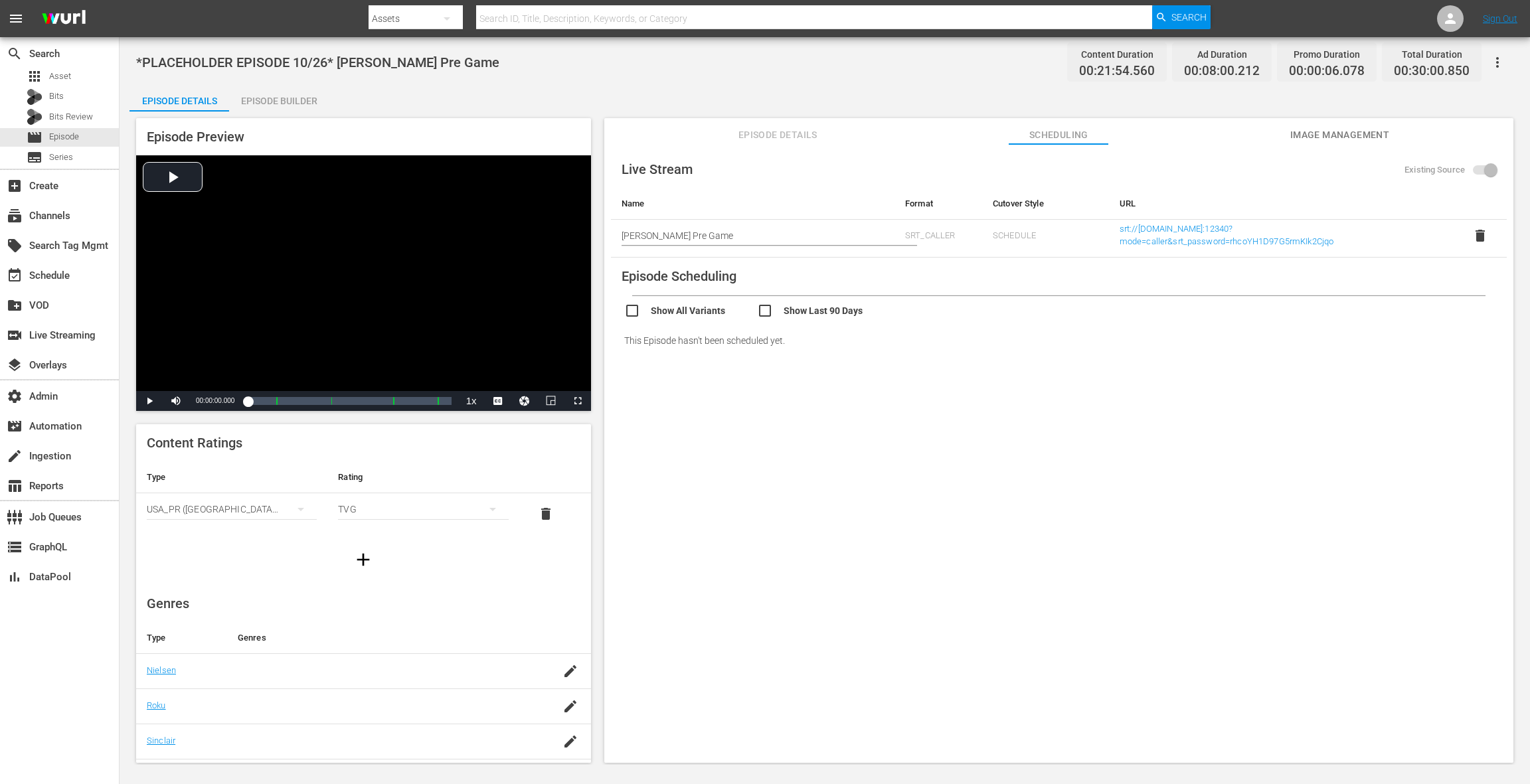
click at [1349, 142] on span "Image Management" at bounding box center [1339, 134] width 100 height 16
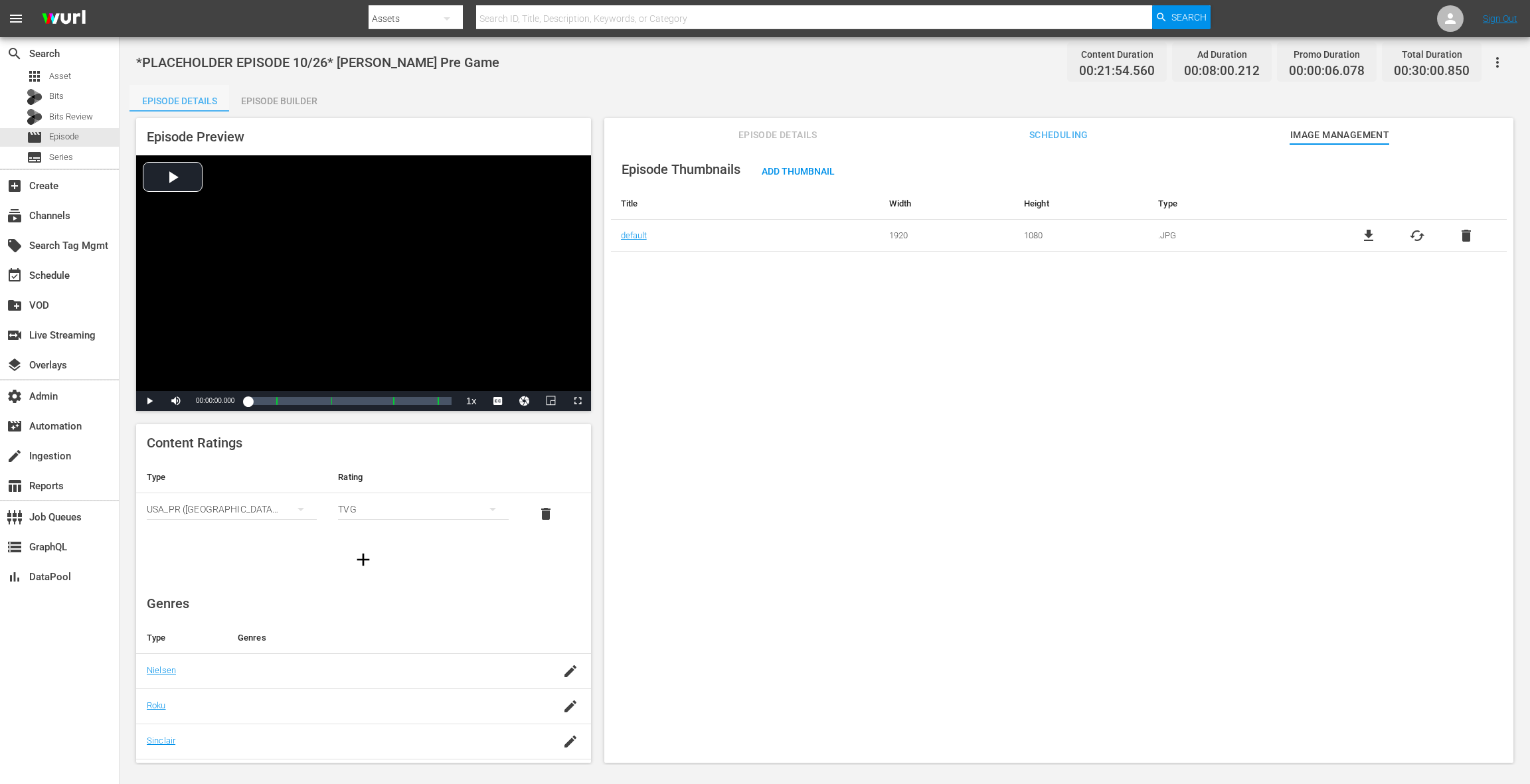
click at [177, 104] on div "Episode Details" at bounding box center [179, 101] width 100 height 32
click at [292, 96] on div "Episode Builder" at bounding box center [279, 101] width 100 height 32
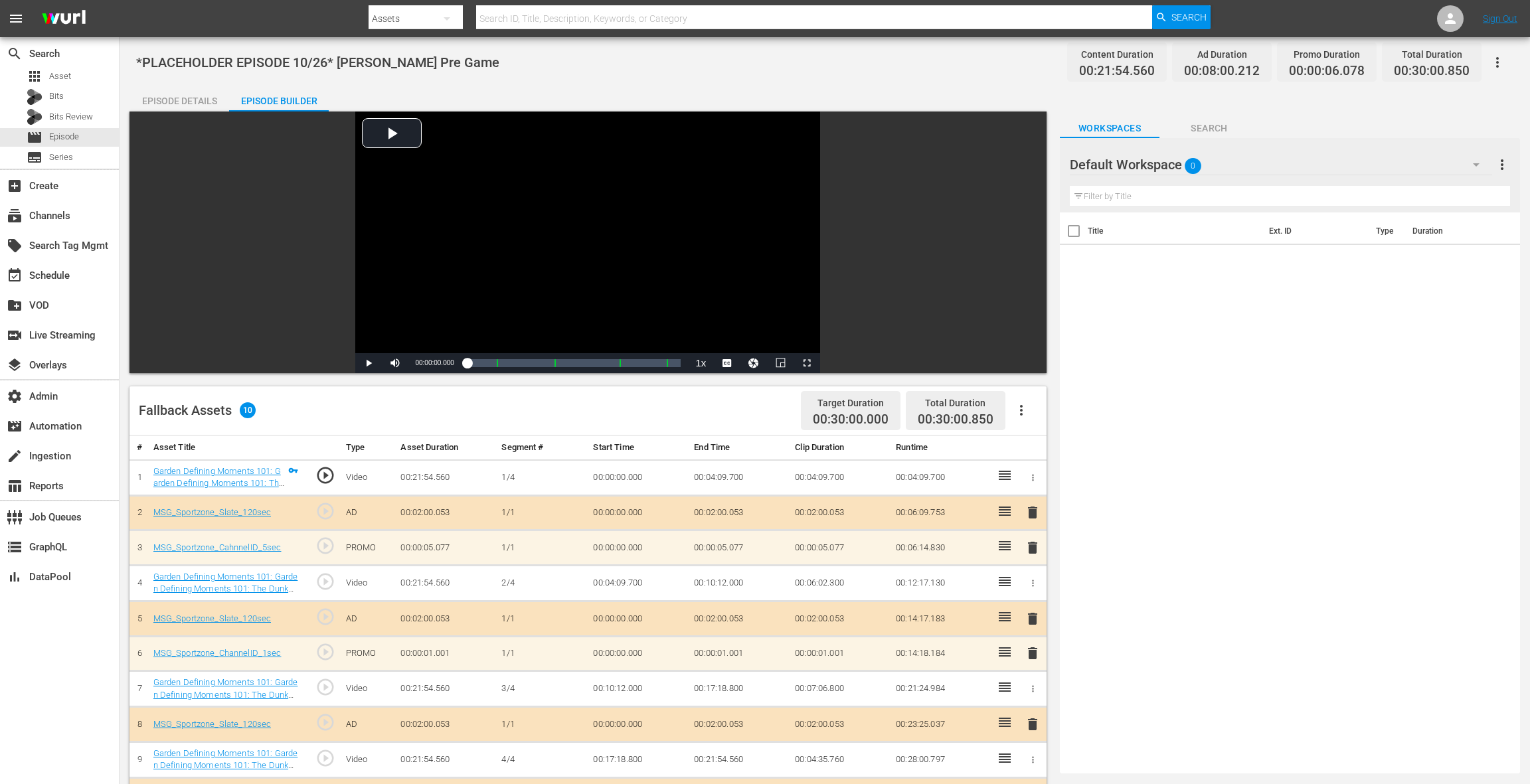
click at [181, 95] on div "Episode Details" at bounding box center [179, 101] width 100 height 32
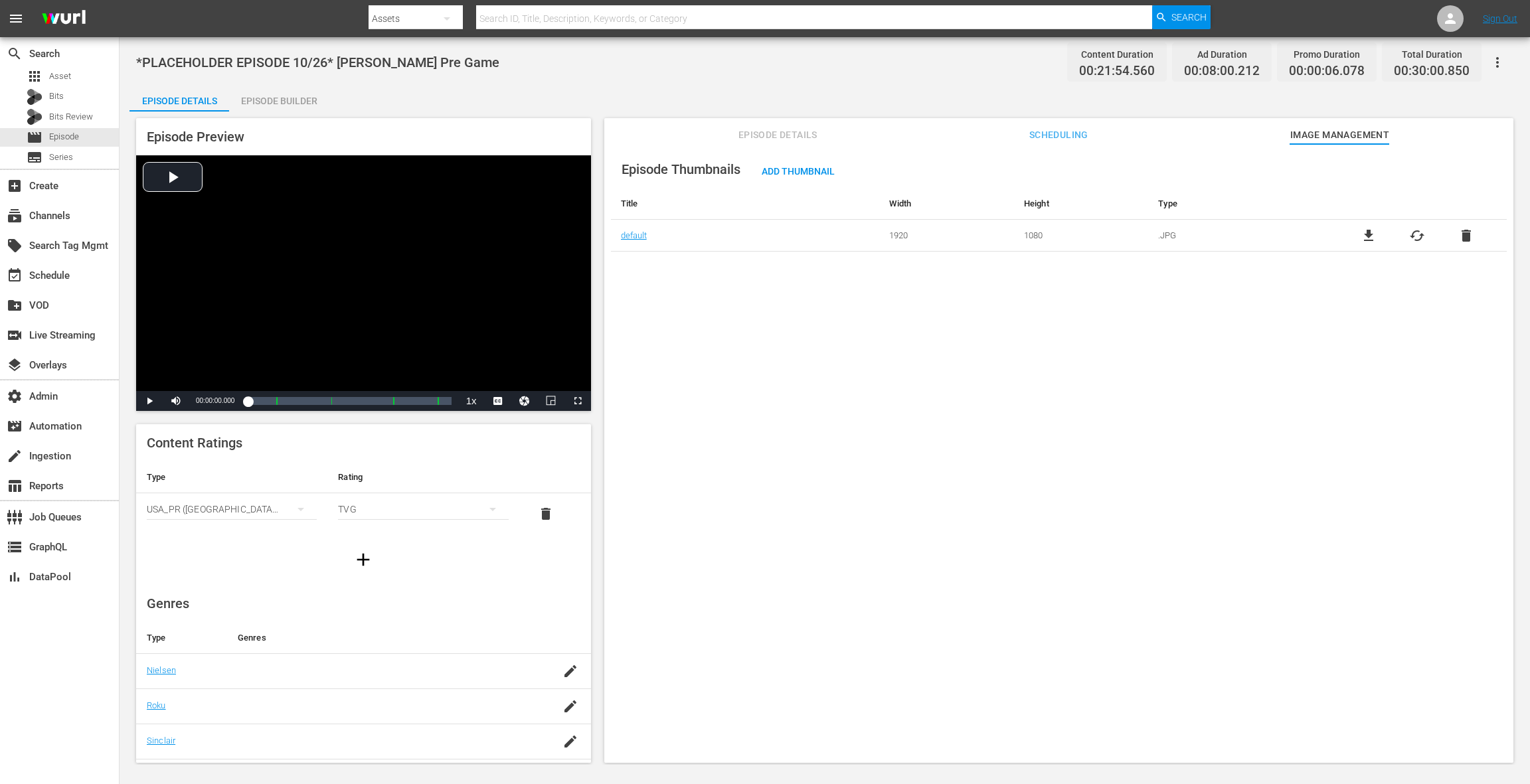
click at [772, 137] on span "Episode Details" at bounding box center [777, 134] width 100 height 16
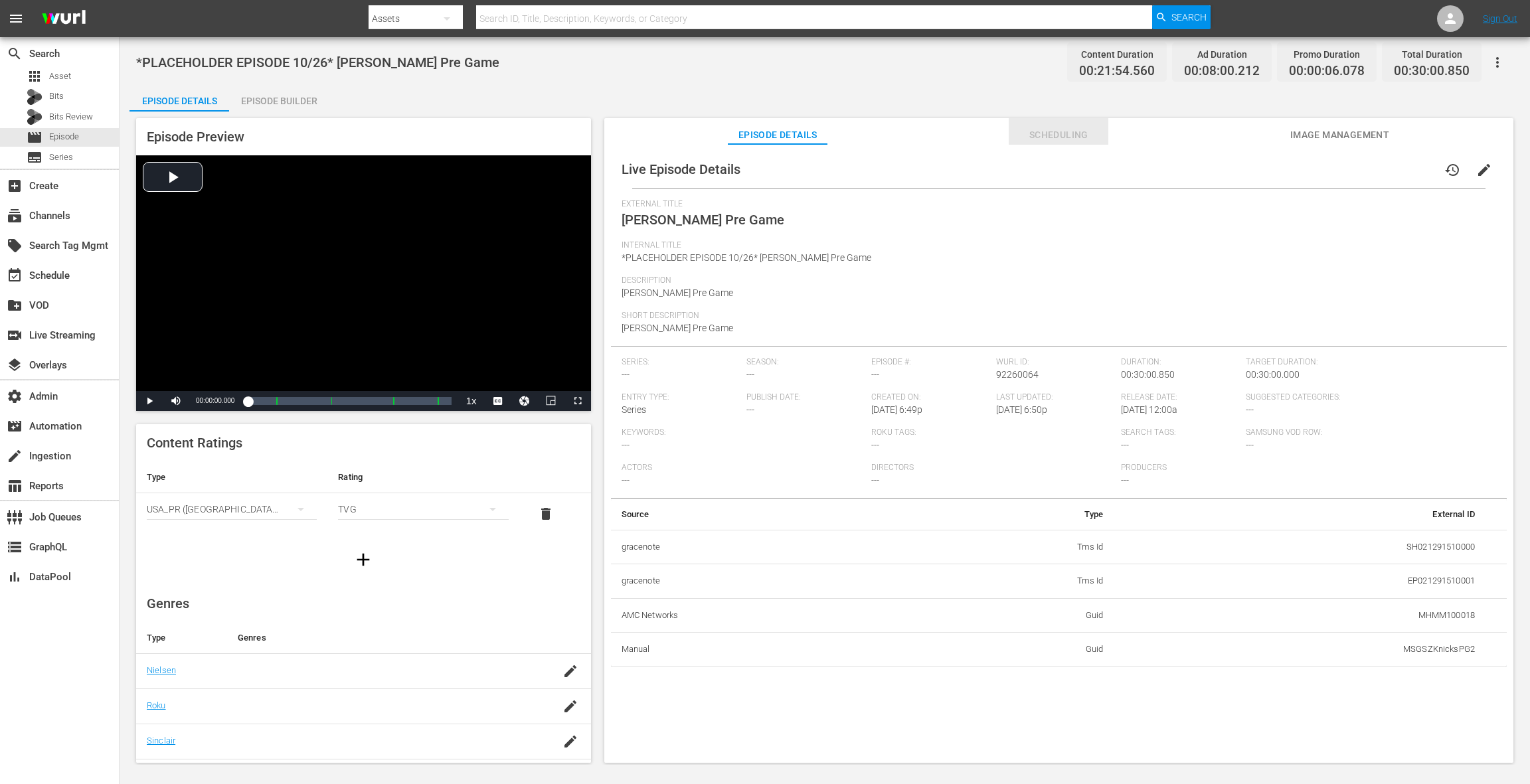
click at [1047, 139] on span "Scheduling" at bounding box center [1058, 134] width 100 height 16
click at [1042, 139] on span "Scheduling" at bounding box center [1058, 134] width 100 height 16
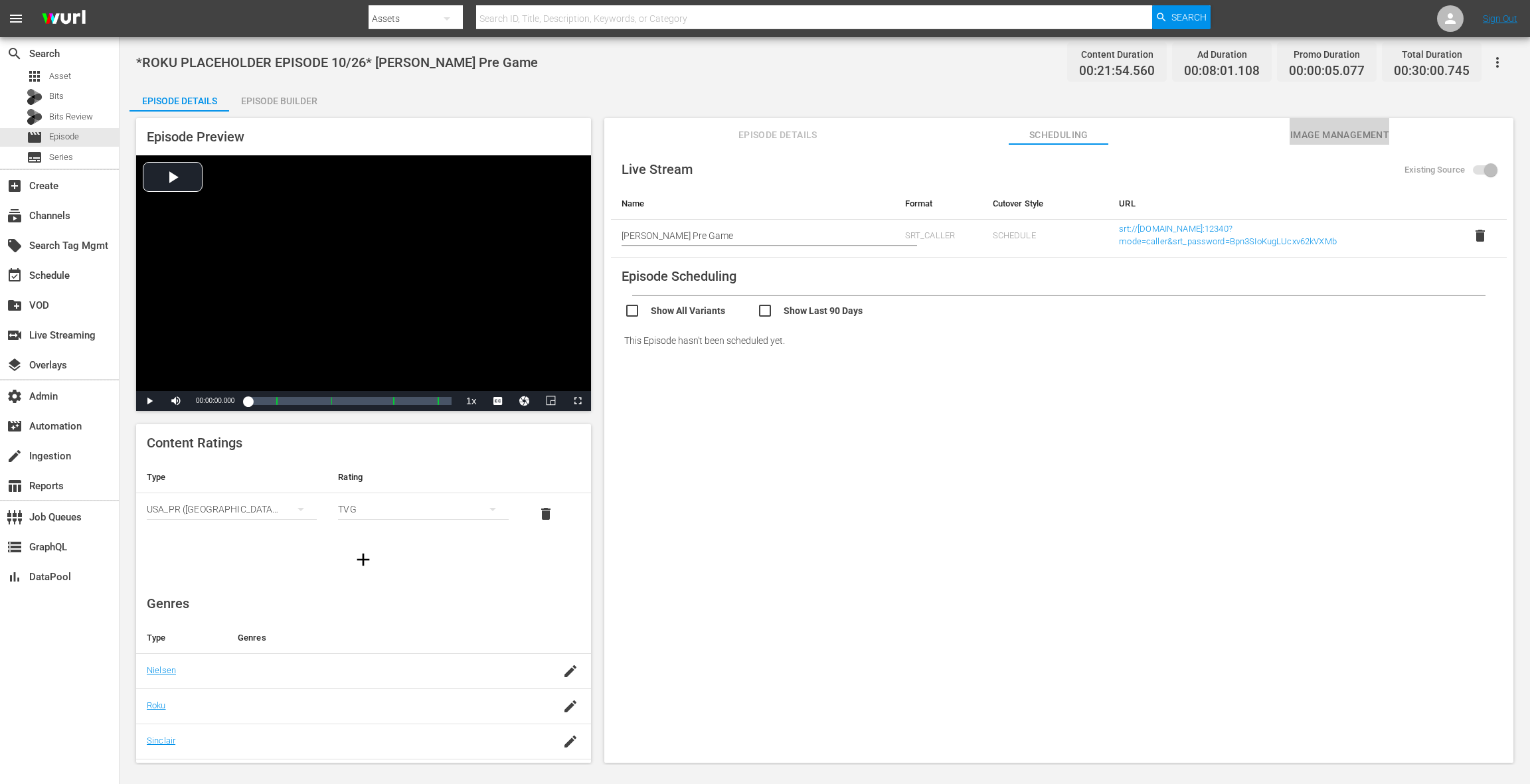
drag, startPoint x: 1314, startPoint y: 135, endPoint x: 1135, endPoint y: 137, distance: 179.0
click at [1310, 133] on span "Image Management" at bounding box center [1339, 134] width 100 height 16
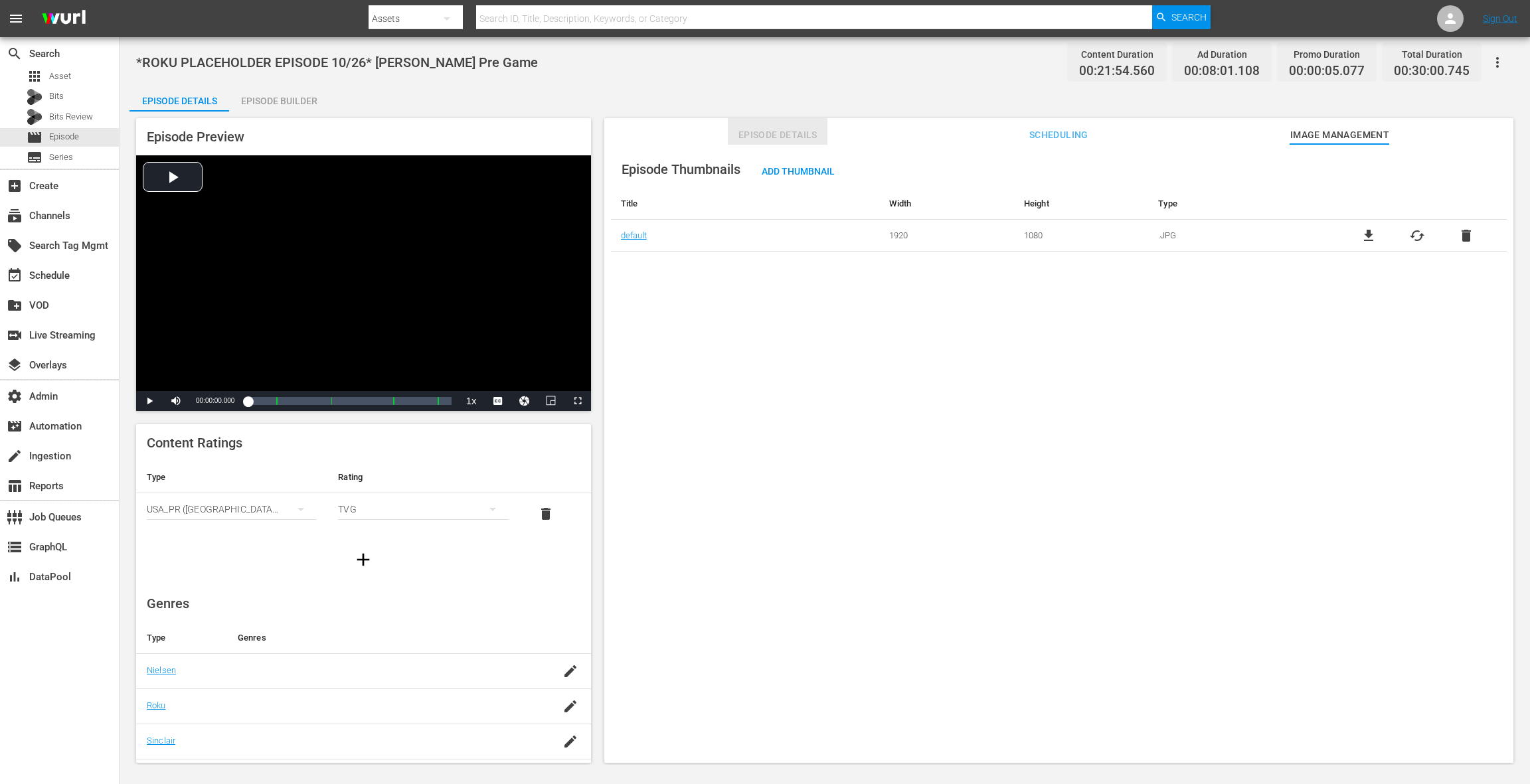
click at [764, 132] on span "Episode Details" at bounding box center [777, 134] width 100 height 16
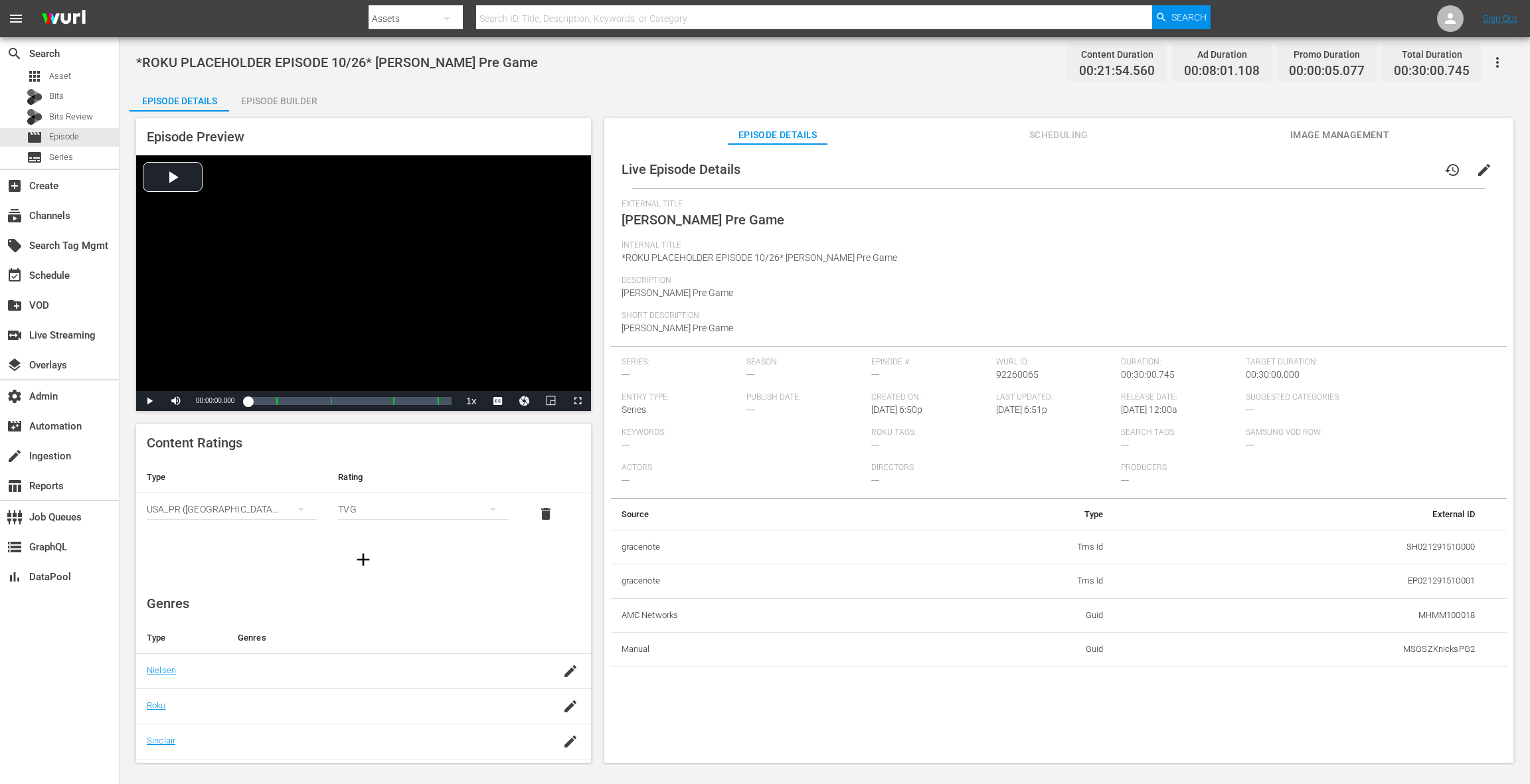
click at [1052, 133] on span "Scheduling" at bounding box center [1058, 134] width 100 height 16
click at [1049, 142] on span "Scheduling" at bounding box center [1058, 134] width 100 height 16
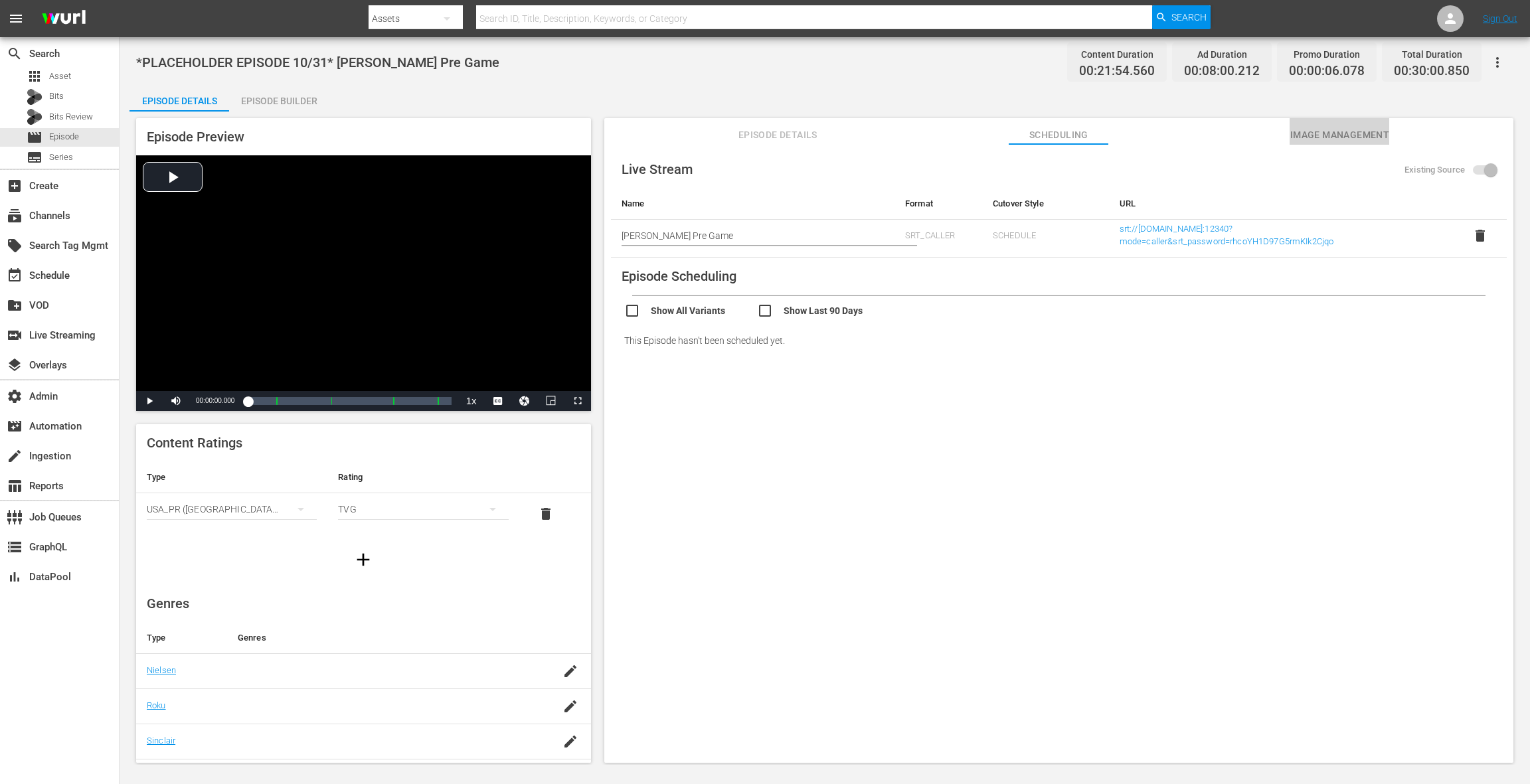
click at [1312, 144] on button "Image Management" at bounding box center [1339, 131] width 100 height 27
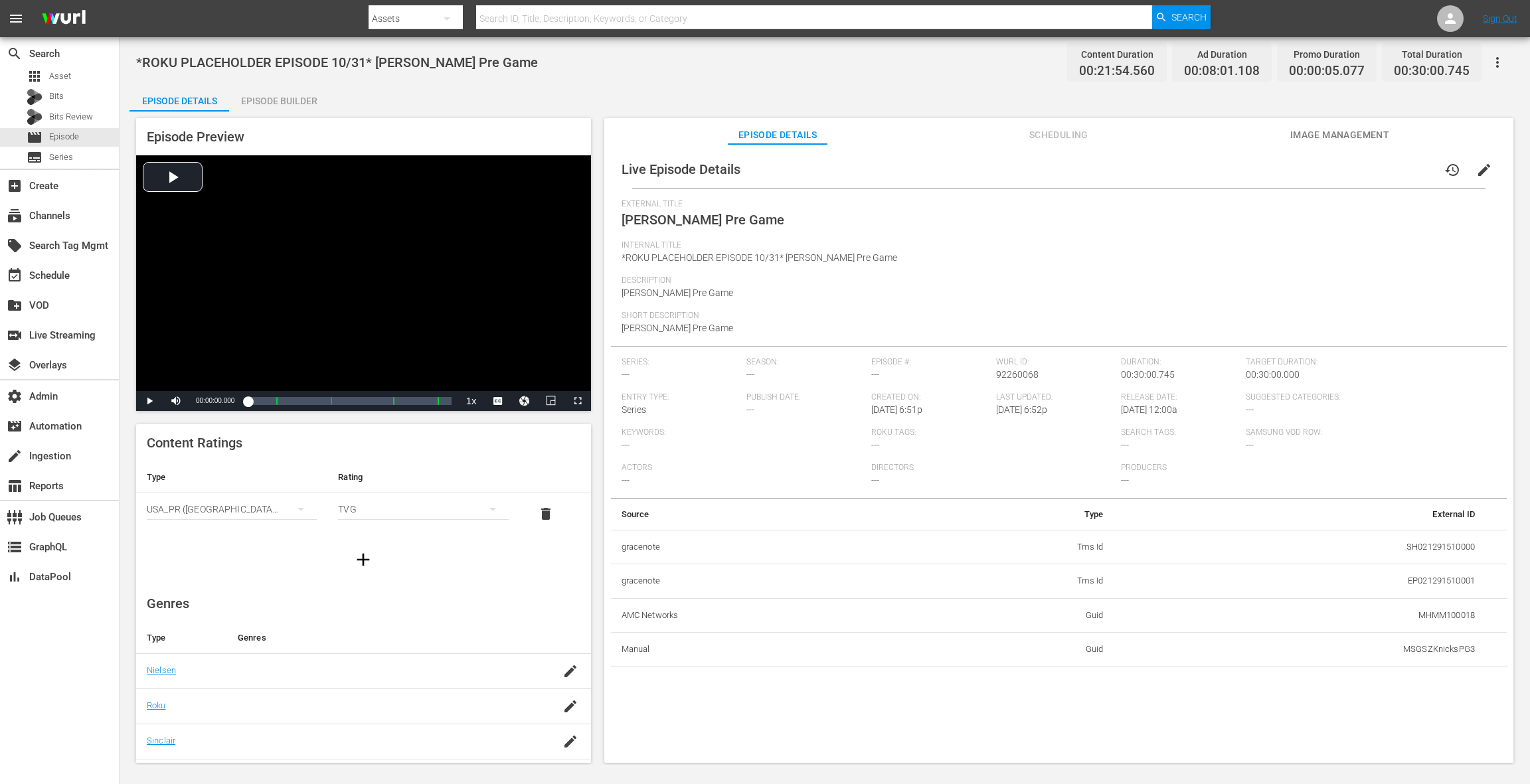
click at [1035, 142] on span "Scheduling" at bounding box center [1058, 134] width 100 height 16
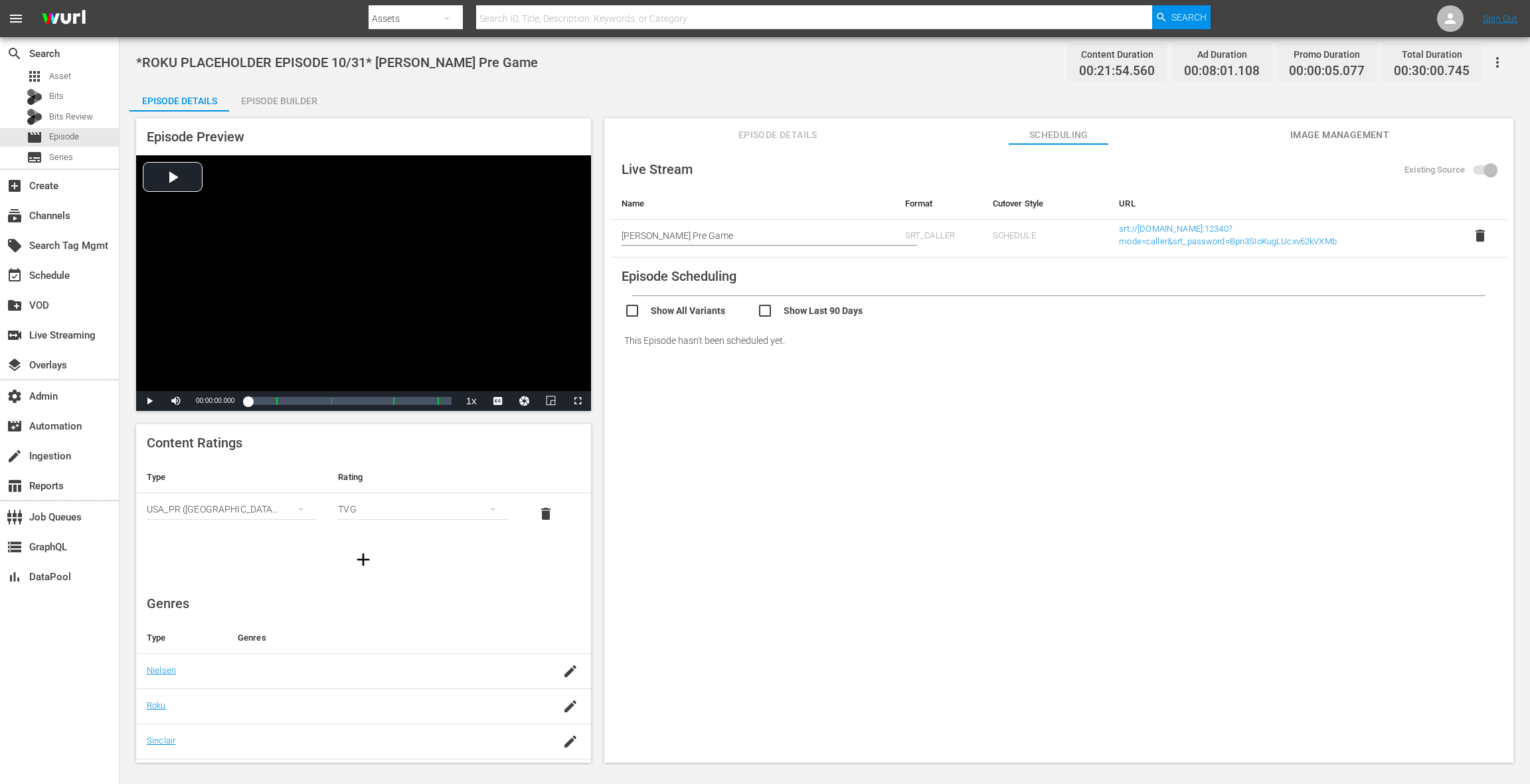
drag, startPoint x: 1304, startPoint y: 134, endPoint x: 1085, endPoint y: 144, distance: 219.2
click at [1300, 134] on span "Image Management" at bounding box center [1339, 134] width 100 height 16
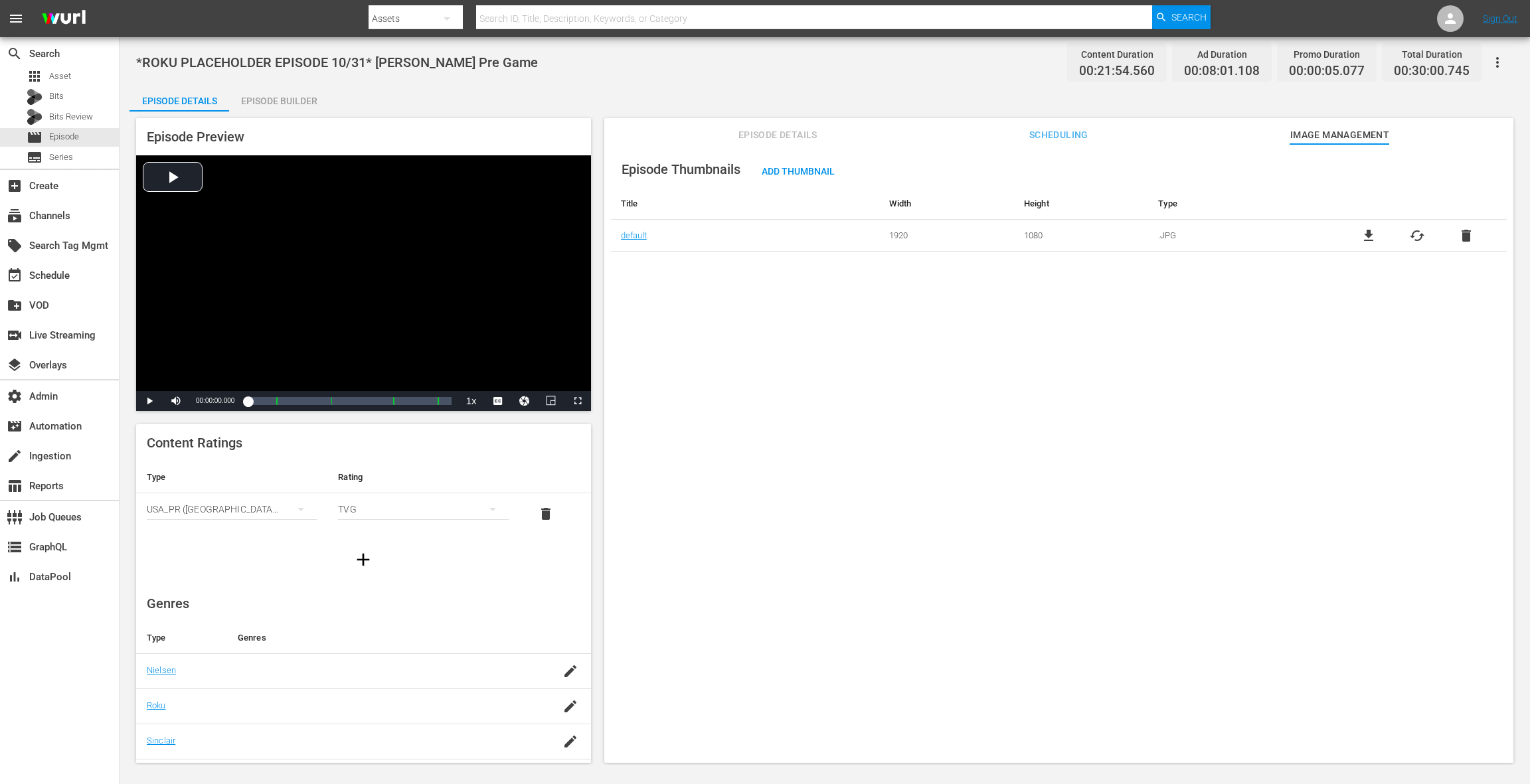
click at [882, 304] on div "Episode Thumbnails Add Thumbnail Title Width Height Type default 1920 1080 .JPG…" at bounding box center [1058, 459] width 909 height 632
click at [776, 129] on span "Episode Details" at bounding box center [777, 134] width 100 height 16
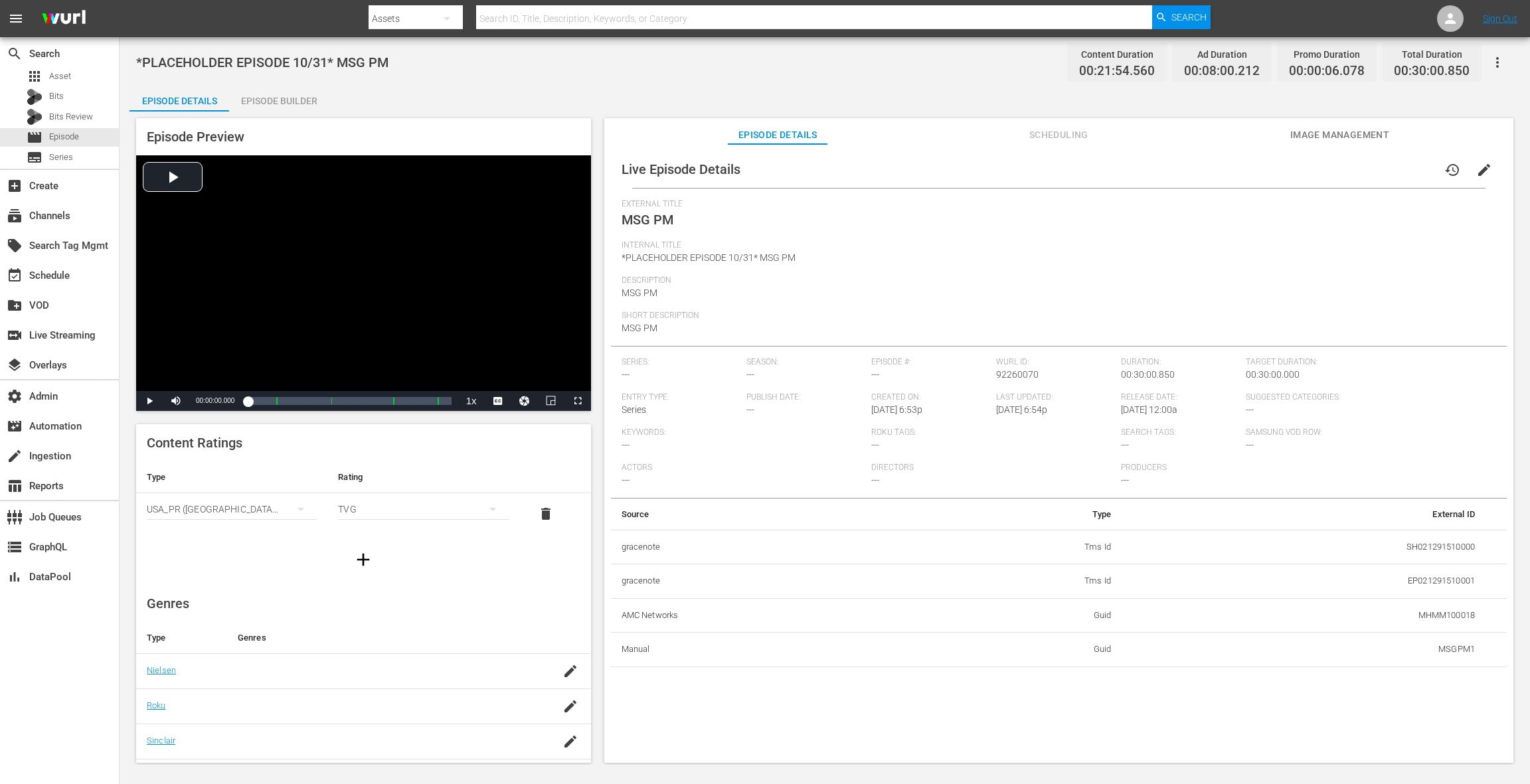
click at [1066, 144] on button "Scheduling" at bounding box center [1058, 131] width 100 height 27
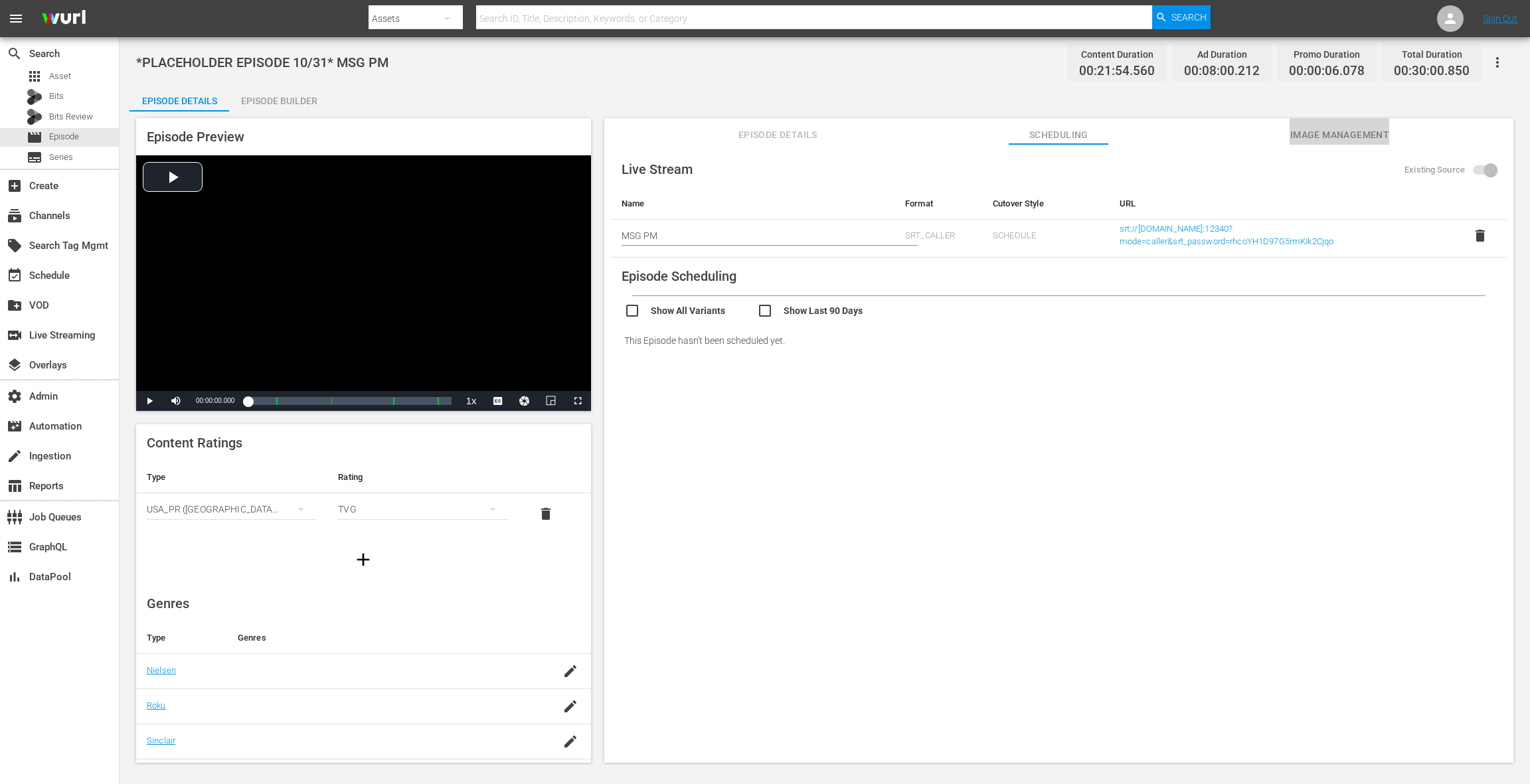
drag, startPoint x: 1347, startPoint y: 135, endPoint x: 1329, endPoint y: 133, distance: 18.1
click at [1346, 135] on span "Image Management" at bounding box center [1339, 134] width 100 height 16
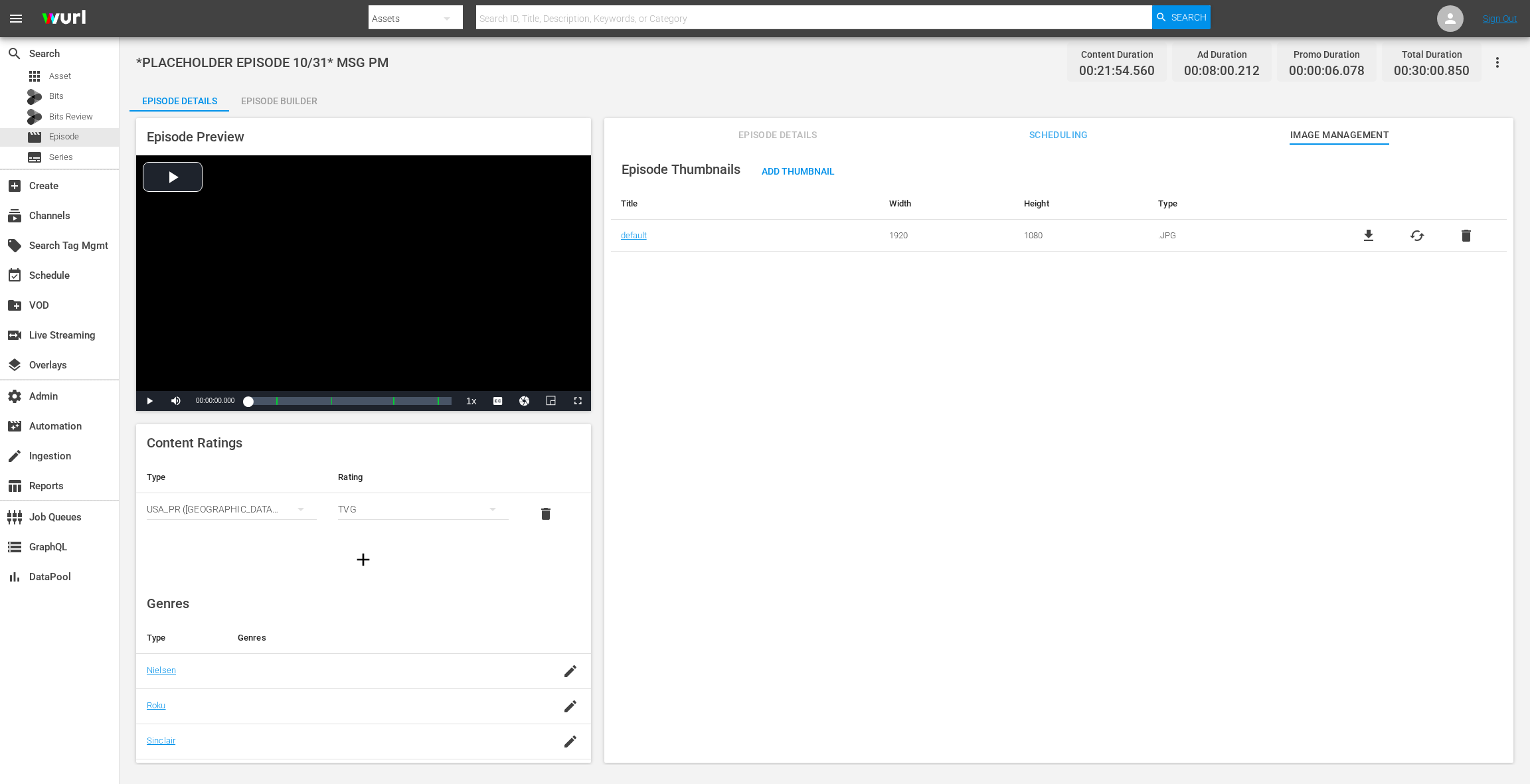
click at [940, 96] on div "Episode Details Episode Builder Episode Preview Video Player is loading. Play V…" at bounding box center [824, 429] width 1390 height 688
click at [765, 135] on span "Episode Details" at bounding box center [777, 134] width 100 height 16
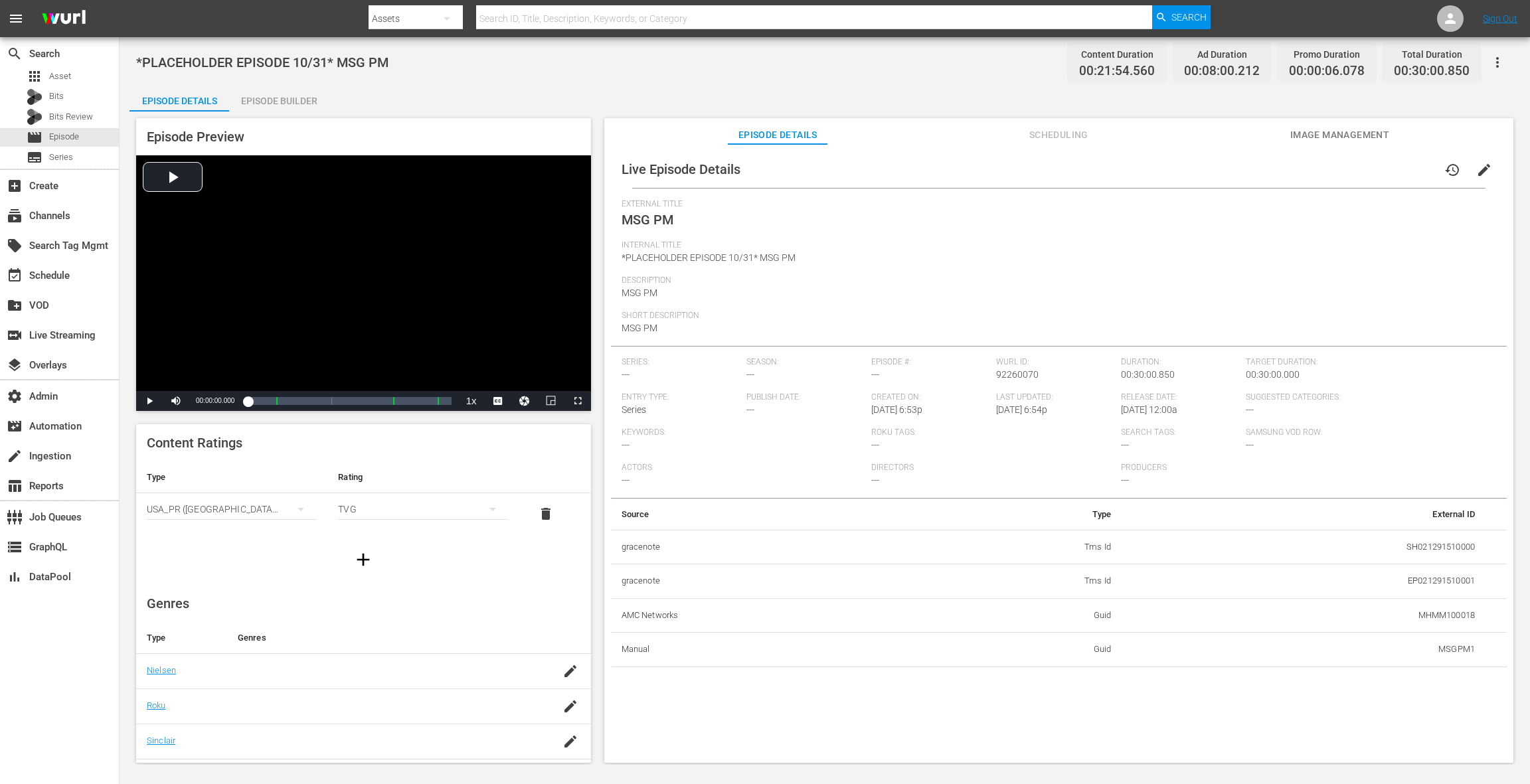
click at [1053, 137] on span "Scheduling" at bounding box center [1058, 134] width 100 height 16
click at [1040, 143] on span "Scheduling" at bounding box center [1058, 134] width 100 height 16
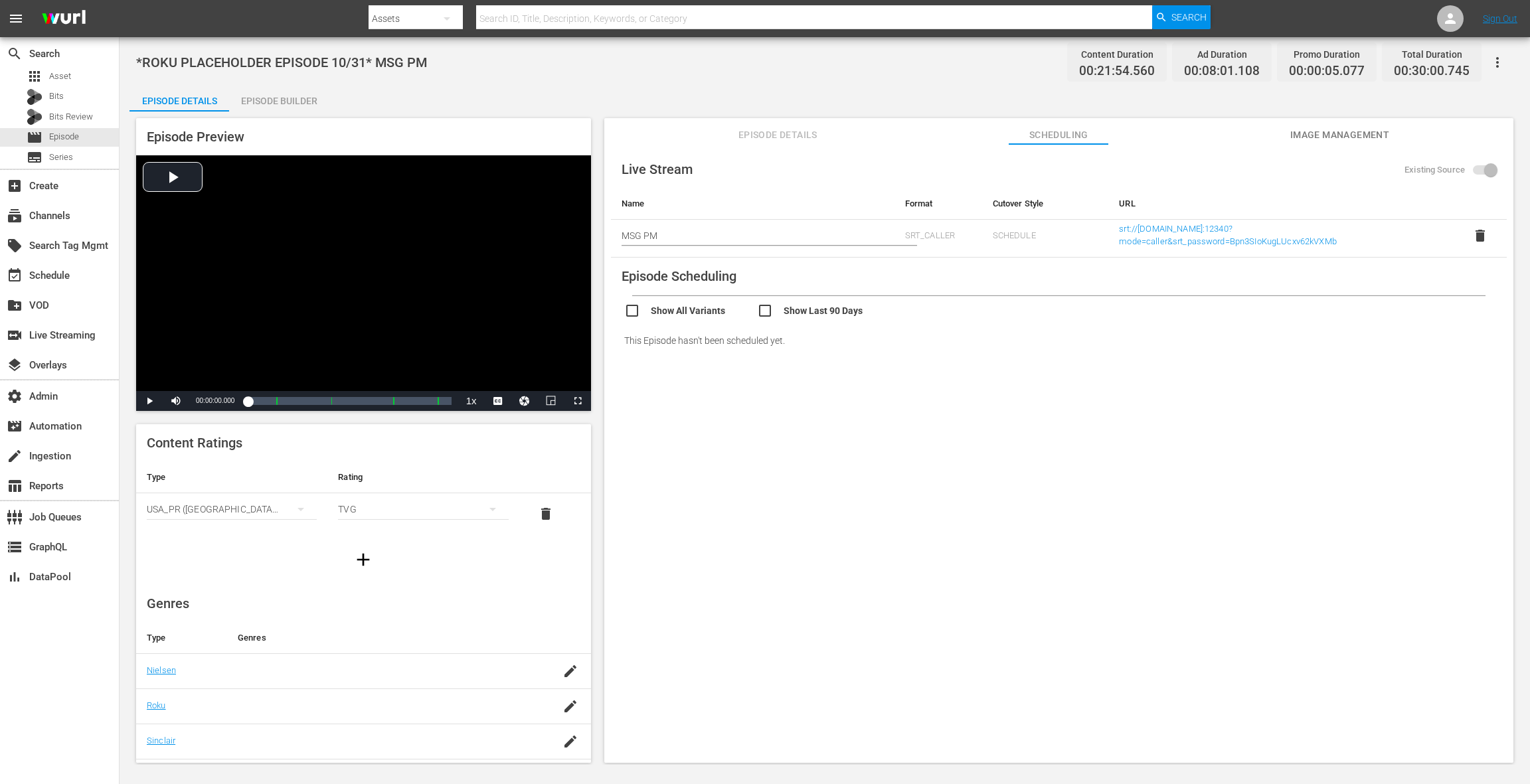
drag, startPoint x: 1324, startPoint y: 137, endPoint x: 1225, endPoint y: 143, distance: 99.2
click at [1324, 137] on span "Image Management" at bounding box center [1339, 134] width 100 height 16
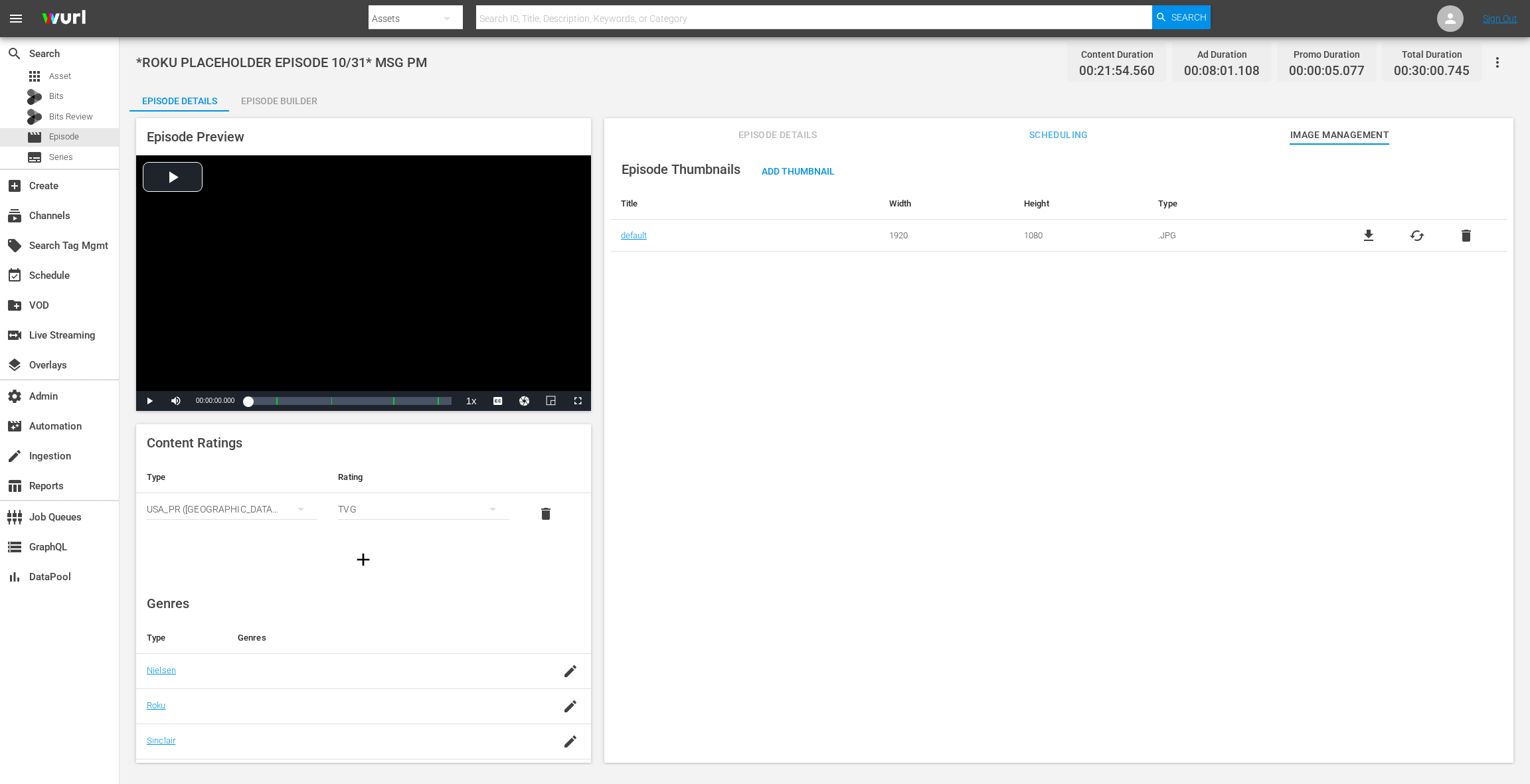
click at [273, 103] on div "Episode Builder" at bounding box center [279, 101] width 100 height 32
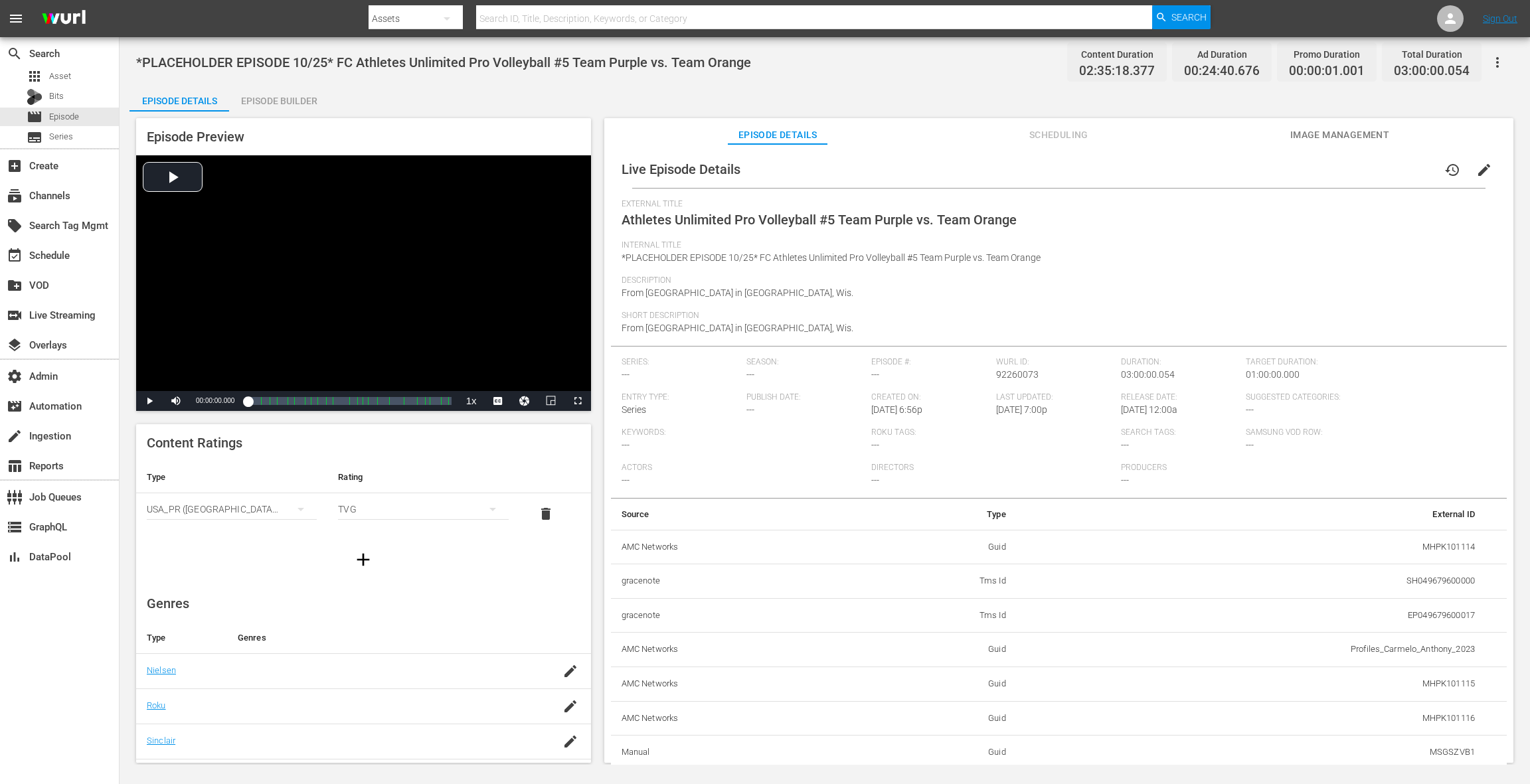
click at [1044, 137] on span "Scheduling" at bounding box center [1058, 134] width 100 height 16
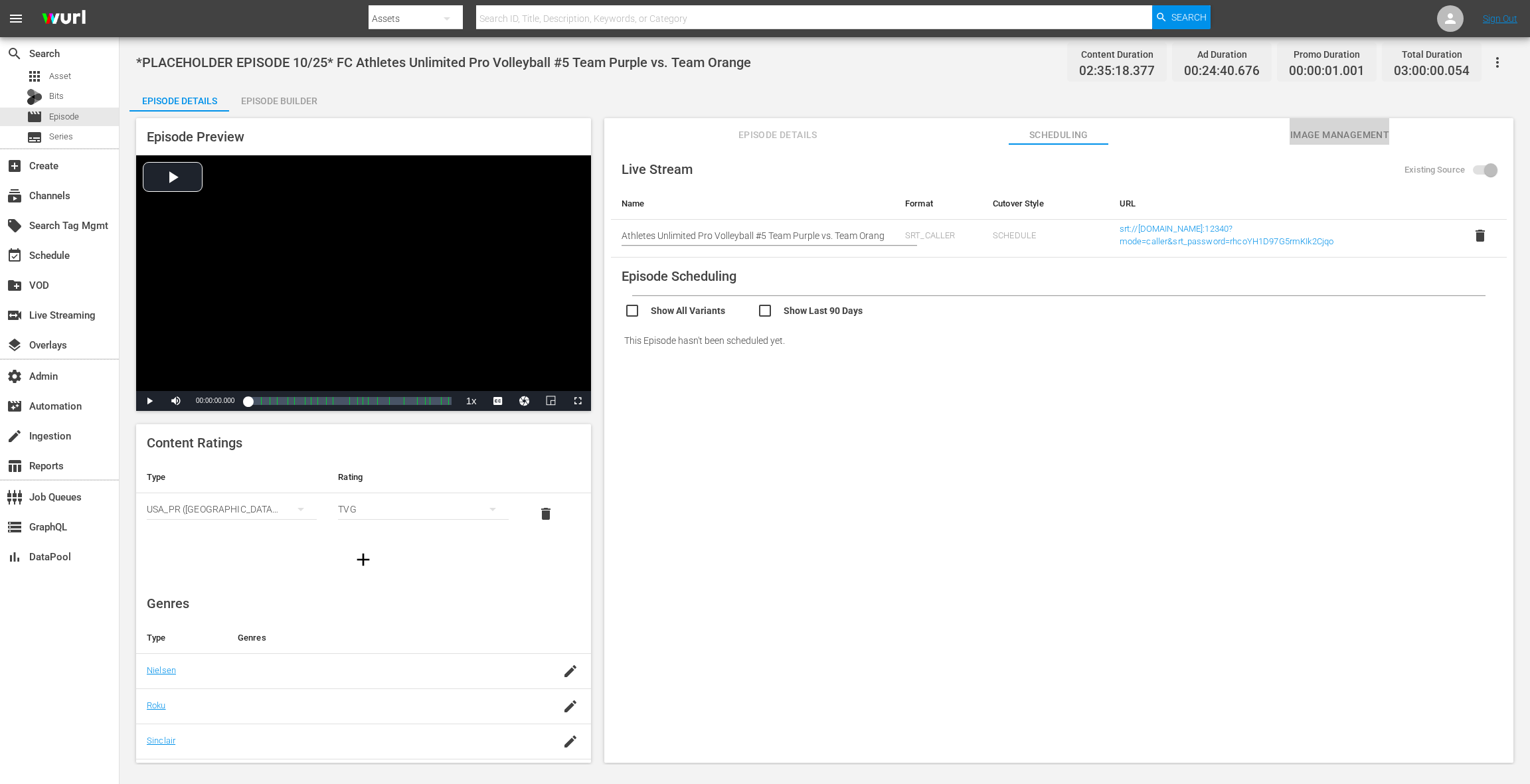
click at [1335, 139] on span "Image Management" at bounding box center [1339, 134] width 100 height 16
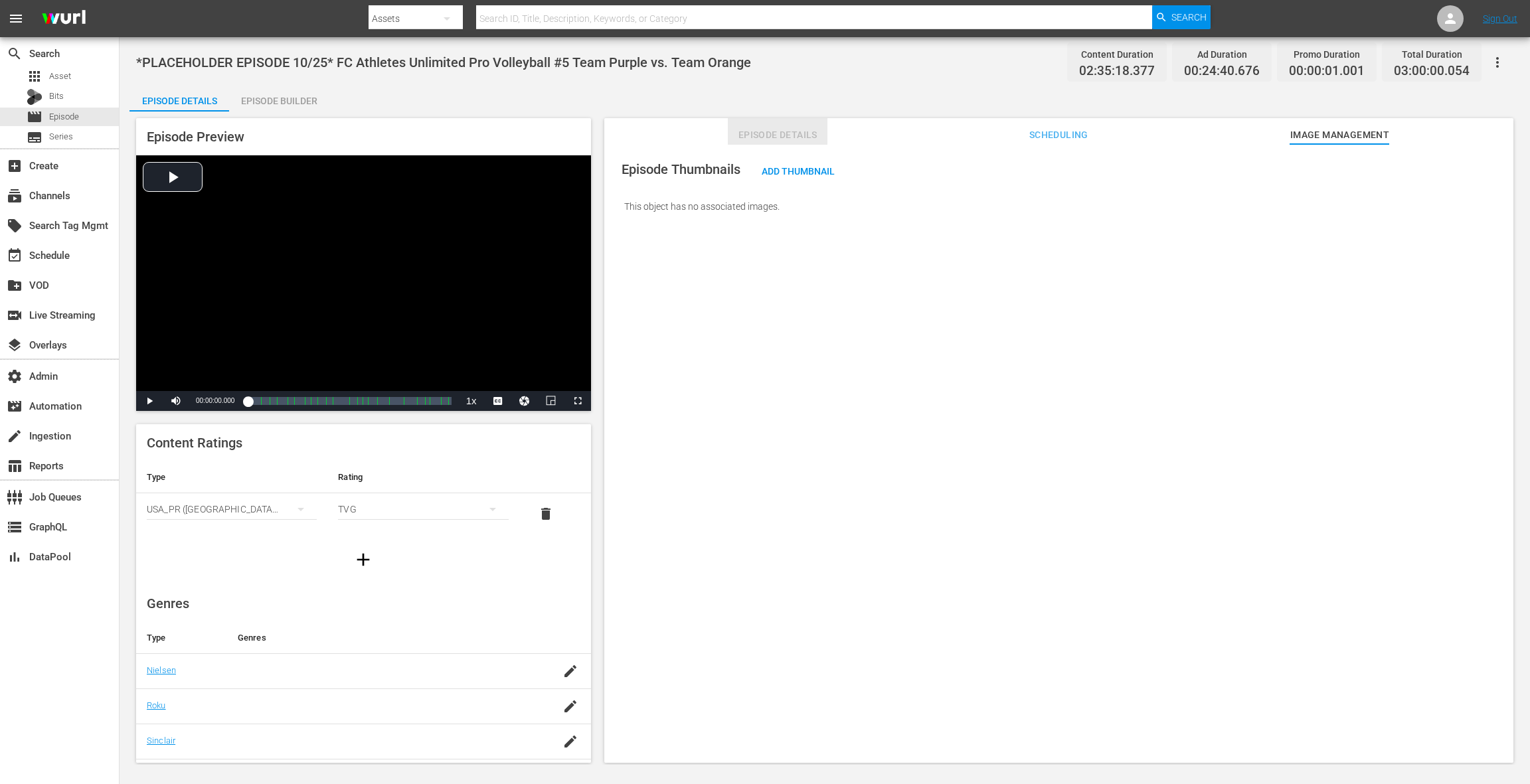
click at [802, 130] on span "Episode Details" at bounding box center [777, 134] width 100 height 16
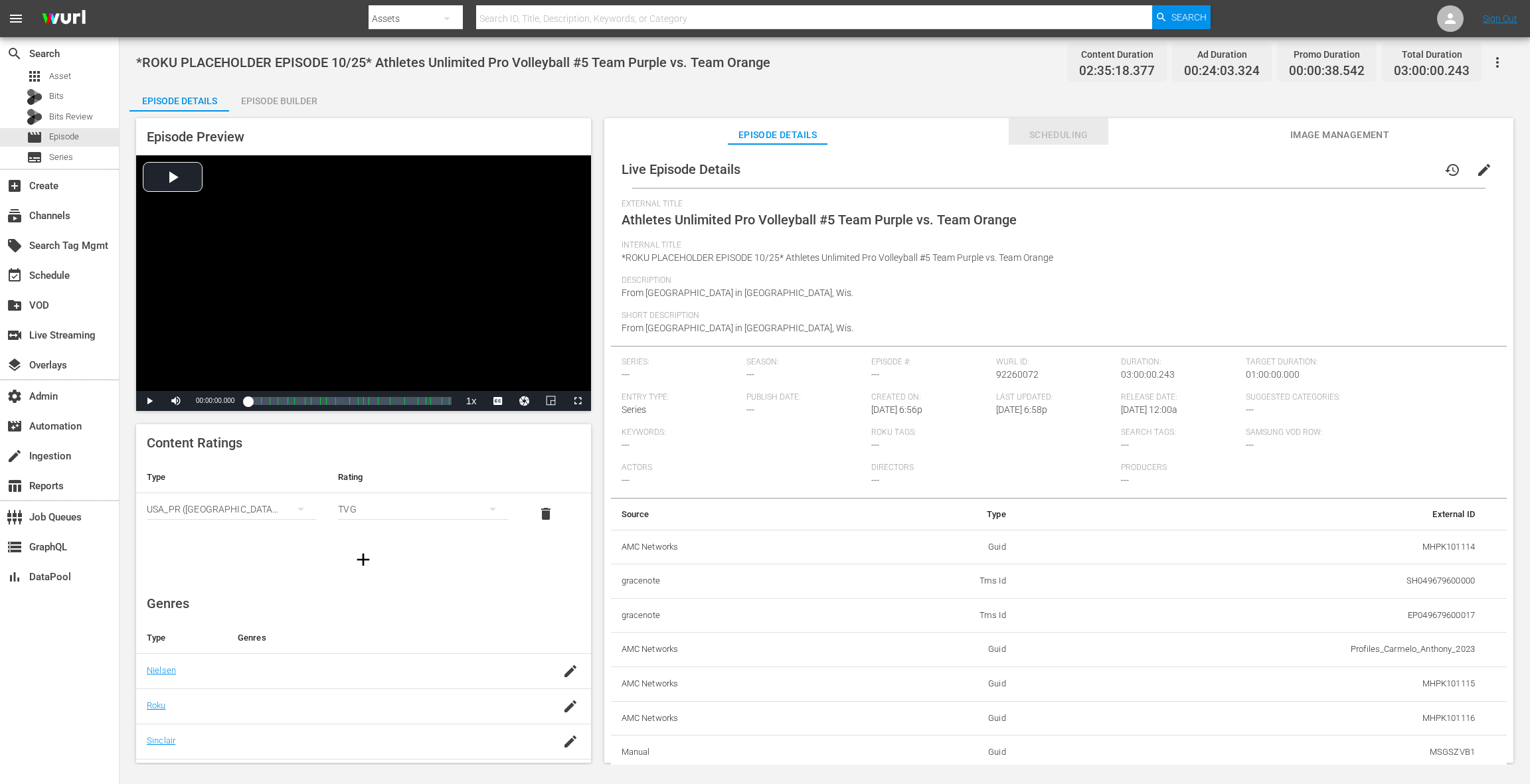
click at [1068, 135] on span "Scheduling" at bounding box center [1058, 134] width 100 height 16
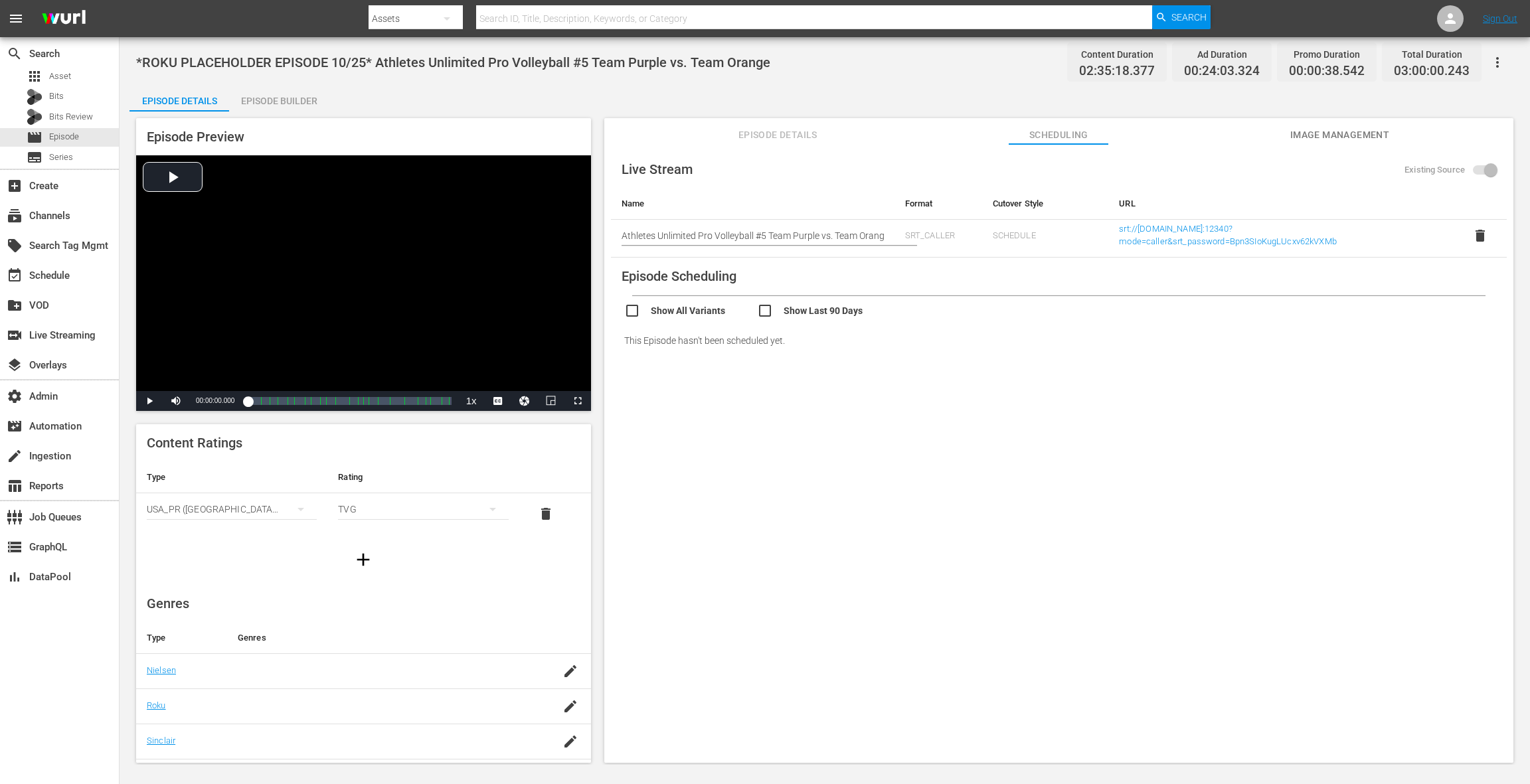
drag, startPoint x: 1299, startPoint y: 138, endPoint x: 1242, endPoint y: 135, distance: 57.1
click at [1298, 137] on span "Image Management" at bounding box center [1339, 134] width 100 height 16
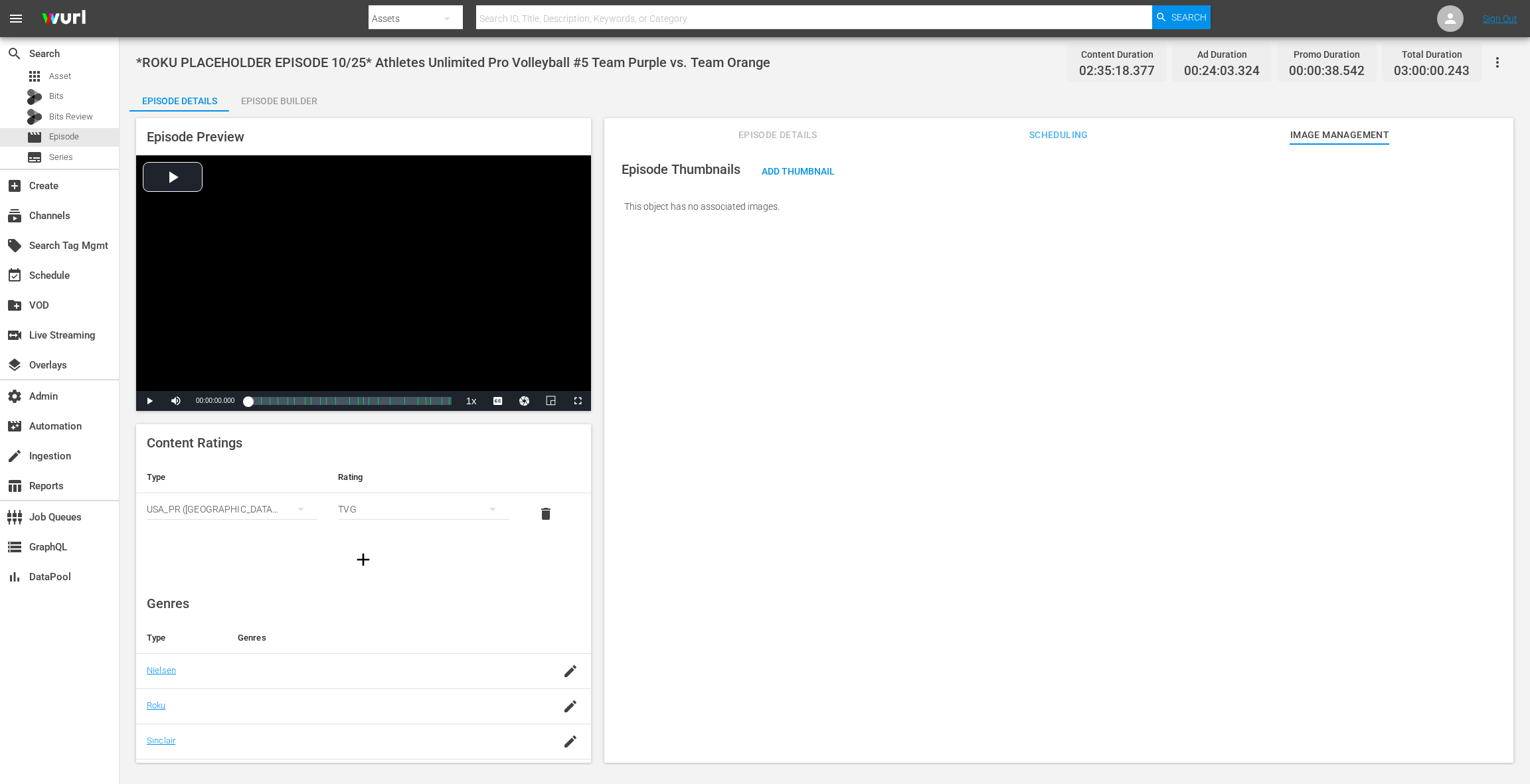
drag, startPoint x: 800, startPoint y: 136, endPoint x: 806, endPoint y: 144, distance: 10.0
click at [800, 136] on span "Episode Details" at bounding box center [777, 134] width 100 height 16
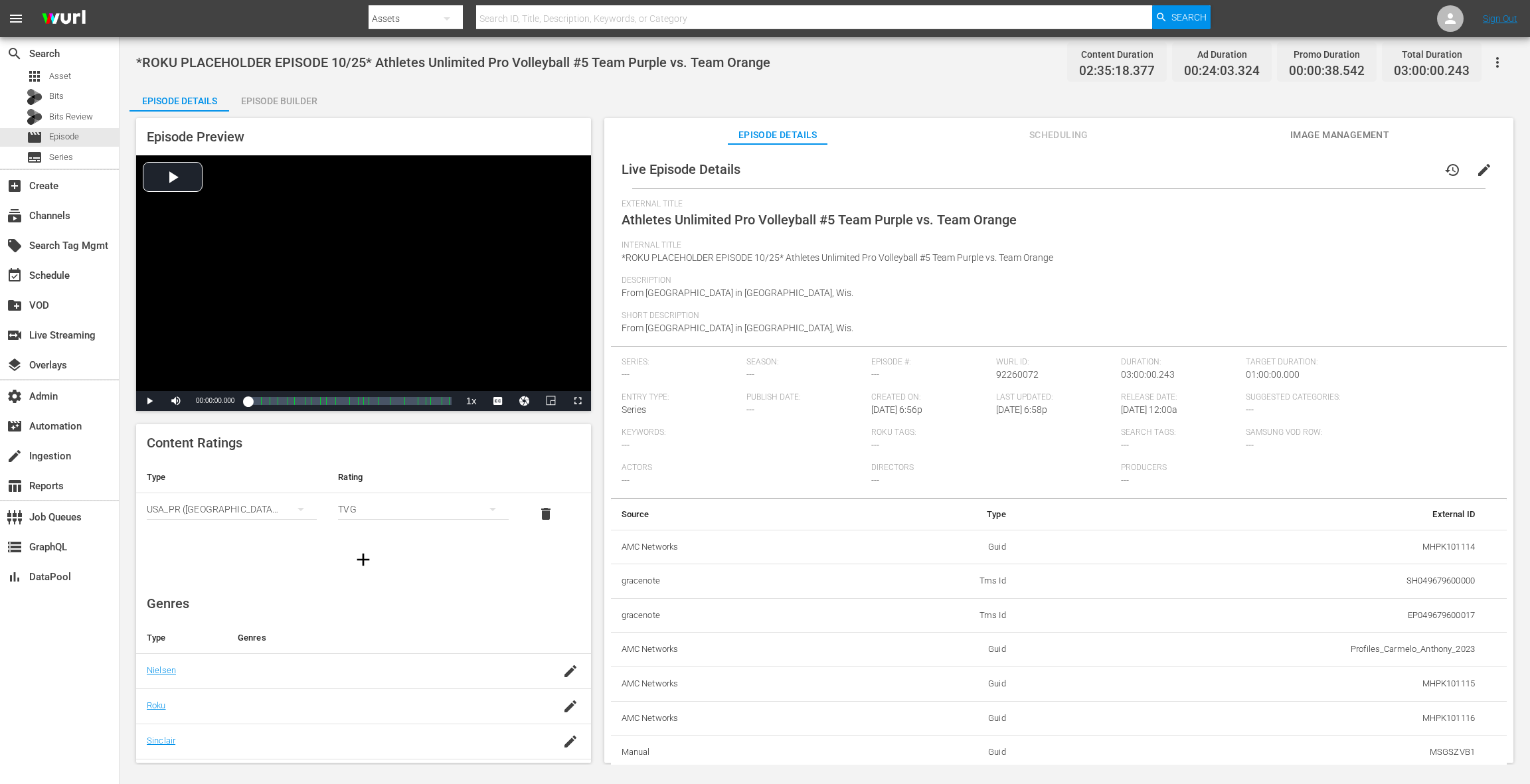
click at [1078, 142] on span "Scheduling" at bounding box center [1058, 134] width 100 height 16
click at [1043, 137] on span "Scheduling" at bounding box center [1058, 134] width 100 height 16
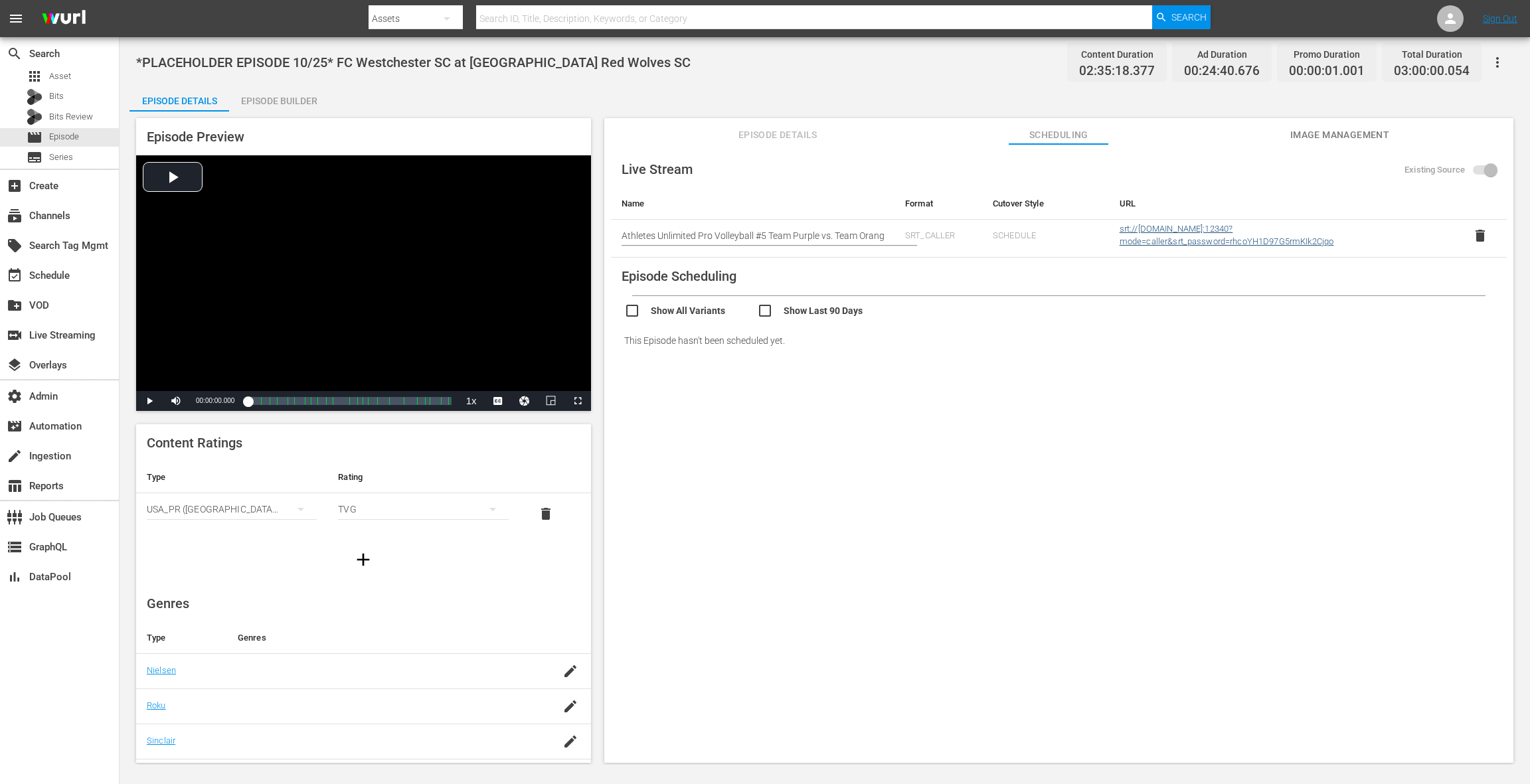
click at [1141, 234] on td "srt://ltnp-nyc-o-server1-cc.ltnglobal.com:12340?mode=caller&srt_password=rhcoYH…" at bounding box center [1281, 238] width 344 height 37
click at [1148, 240] on link "srt://ltnp-nyc-o-server1-cc.ltnglobal.com:12340?mode=caller&srt_password=rhcoYH…" at bounding box center [1227, 235] width 215 height 23
click at [1479, 235] on span "delete" at bounding box center [1479, 236] width 16 height 16
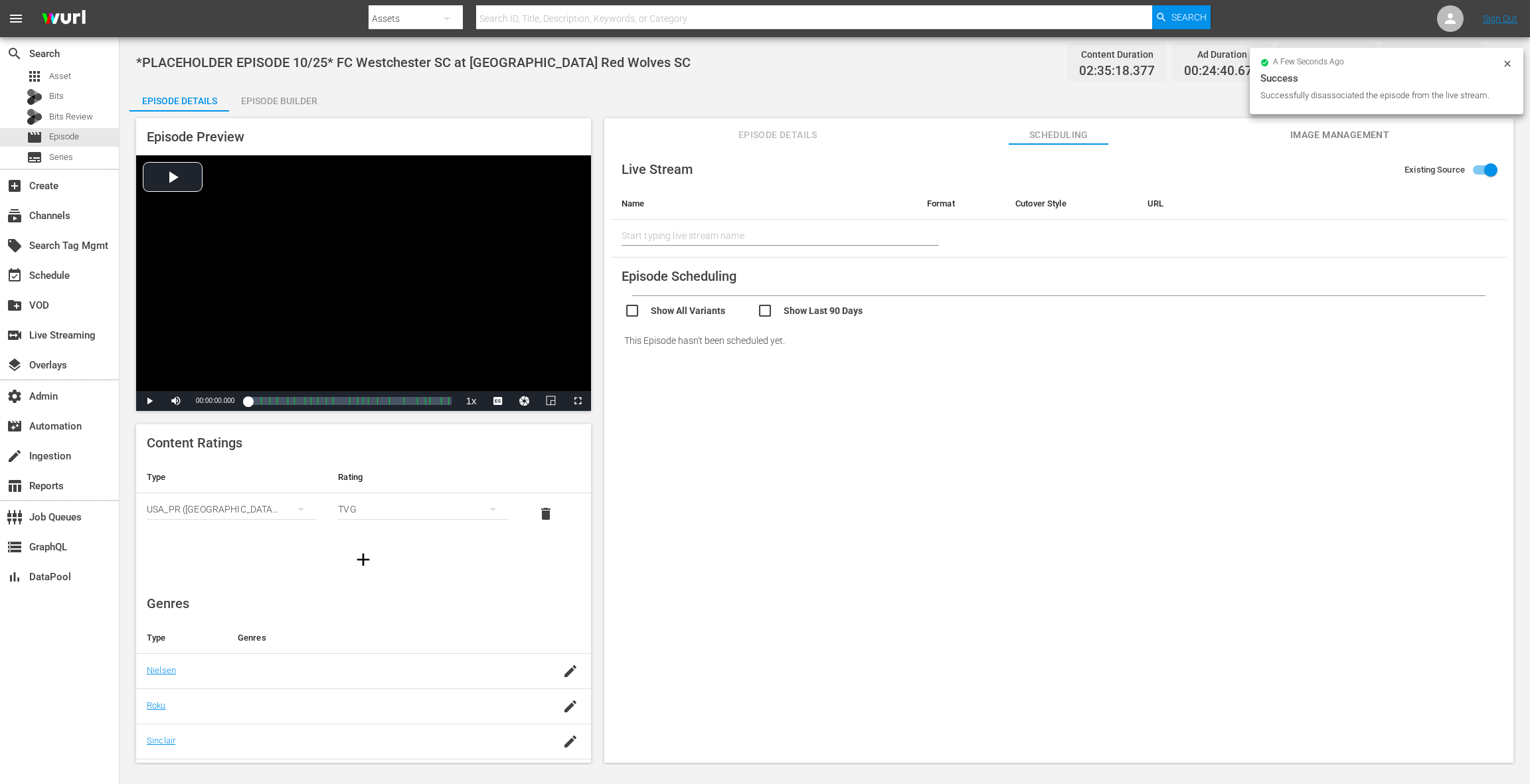
click at [781, 234] on input "text" at bounding box center [763, 235] width 284 height 32
click at [1483, 166] on input "Existing Source" at bounding box center [1490, 173] width 76 height 25
checkbox input "false"
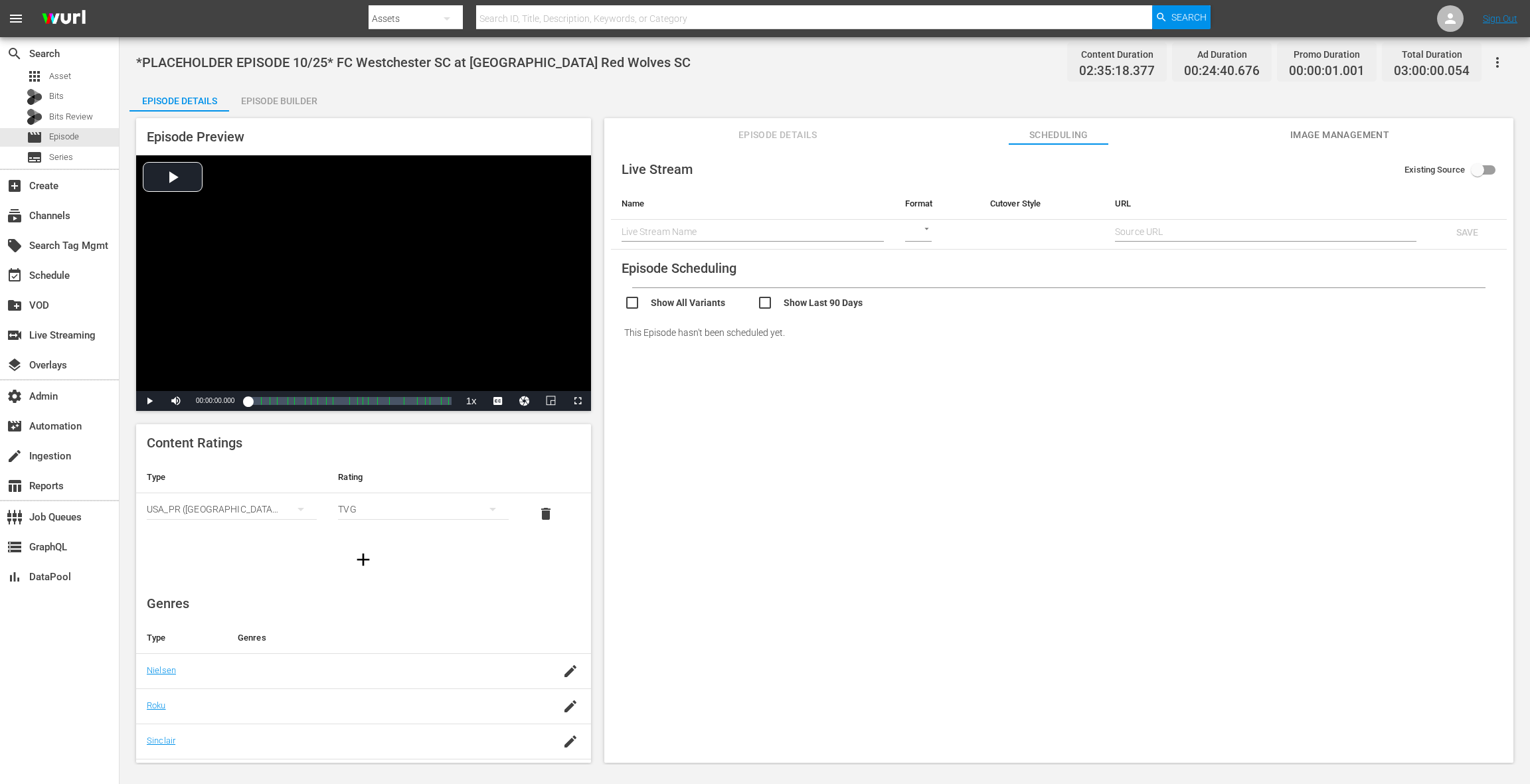
click at [751, 234] on input "text" at bounding box center [753, 231] width 263 height 20
paste input "srt://[DOMAIN_NAME]:12340?mode=caller&srt_password=Bpn3SIoKugLUcxv62kVXMb"
type input "srt://[DOMAIN_NAME]:12340?mode=caller&srt_password=Bpn3SIoKugLUcxv62kVXMb"
click at [394, 63] on span "*PLACEHOLDER EPISODE 10/25* FC Westchester SC at Chattanooga Red Wolves SC" at bounding box center [413, 62] width 554 height 16
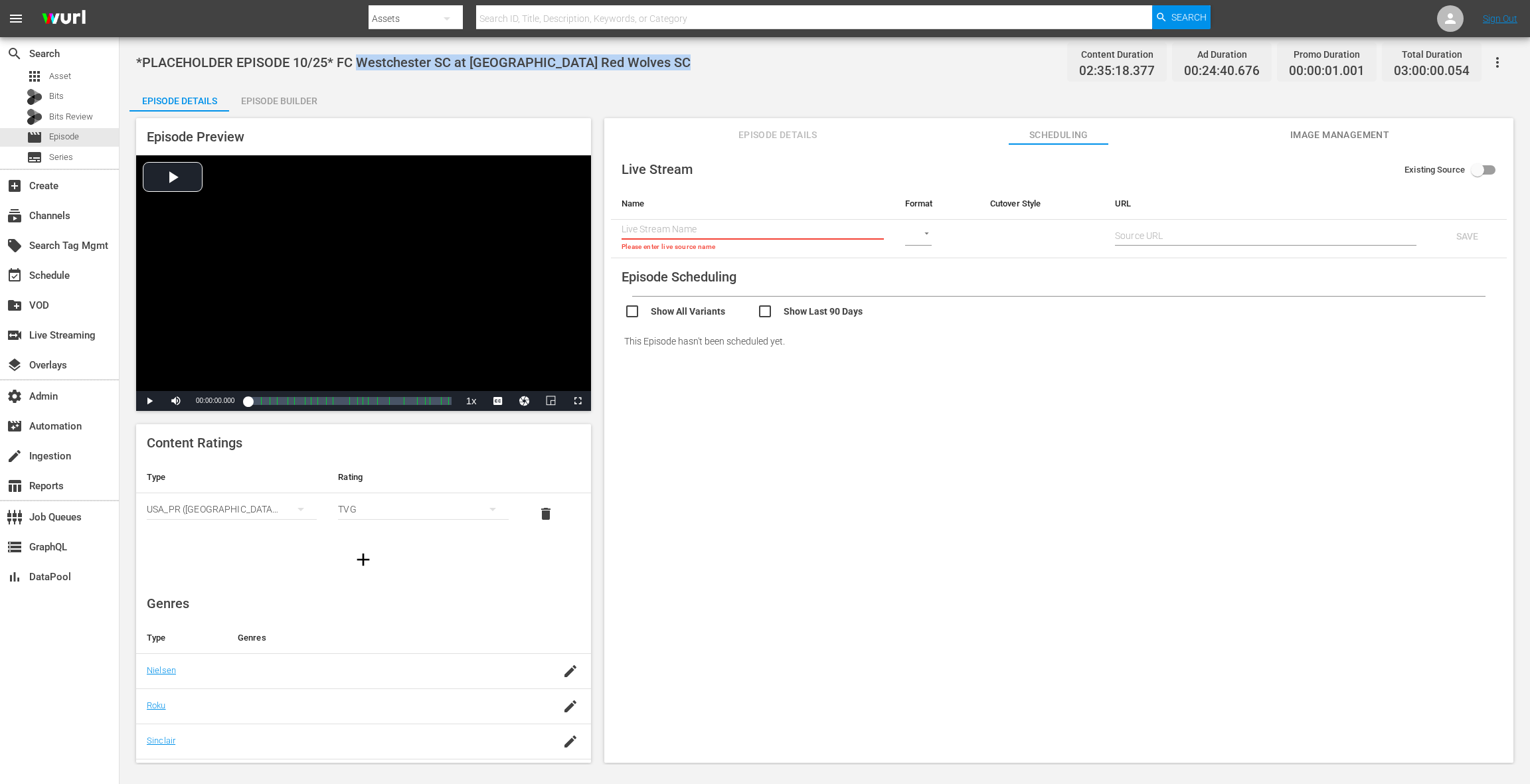
drag, startPoint x: 395, startPoint y: 63, endPoint x: 653, endPoint y: 66, distance: 258.0
click at [653, 66] on div "*PLACEHOLDER EPISODE 10/25* FC Westchester SC at Chattanooga Red Wolves SC Cont…" at bounding box center [824, 61] width 1377 height 30
copy span "Westchester SC at Chattanooga Red Wolves SC"
click at [653, 226] on input "text" at bounding box center [753, 229] width 263 height 20
paste input "Westchester SC at Chattanooga Red Wolves SC"
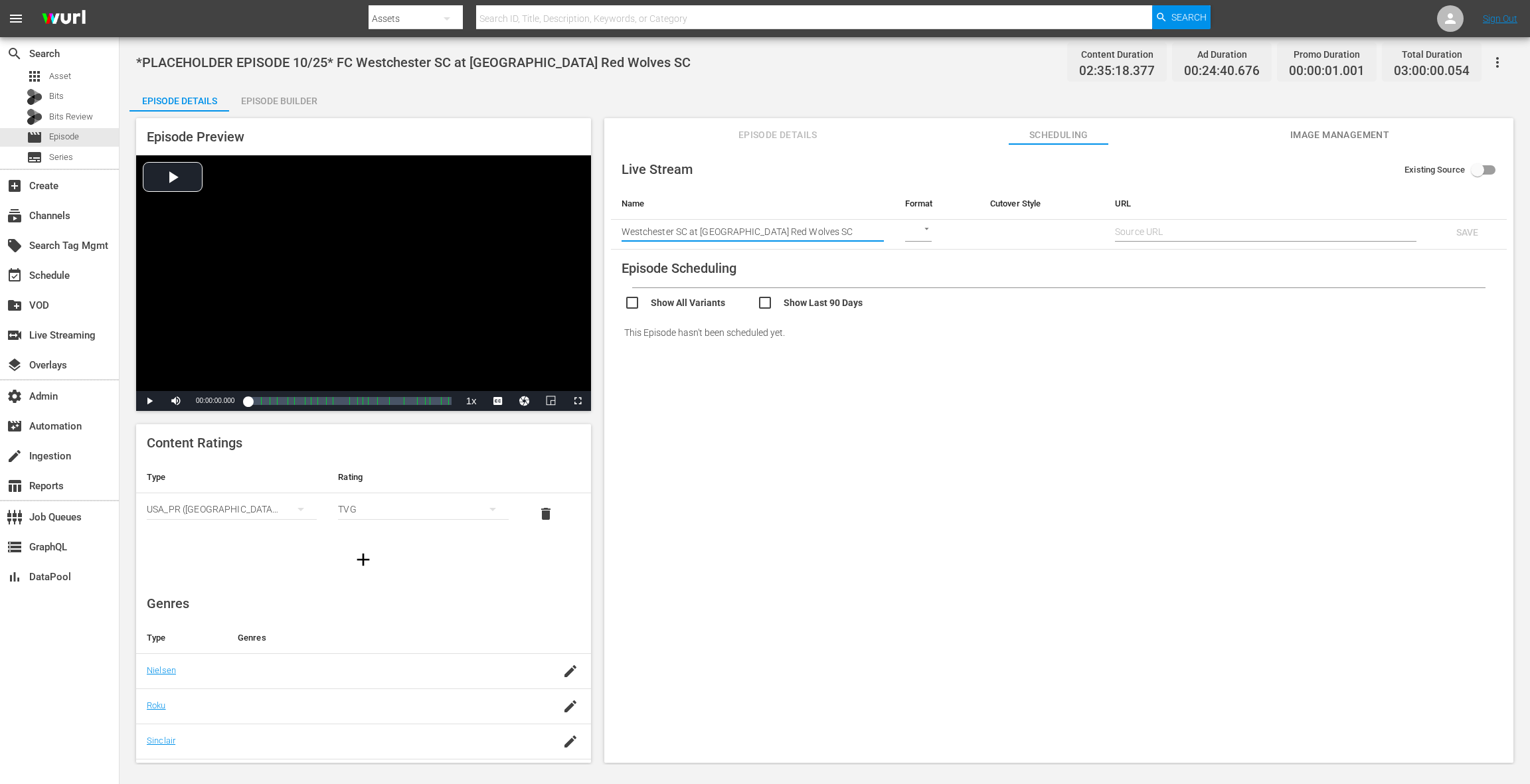
type input "Westchester SC at Chattanooga Red Wolves SC"
drag, startPoint x: 921, startPoint y: 230, endPoint x: 922, endPoint y: 242, distance: 12.0
click at [921, 230] on body "menu Search By Assets Search ID, Title, Description, Keywords, or Category Sear…" at bounding box center [765, 392] width 1530 height 784
drag, startPoint x: 931, startPoint y: 291, endPoint x: 1112, endPoint y: 266, distance: 182.7
click at [933, 292] on div "SRT" at bounding box center [927, 295] width 46 height 32
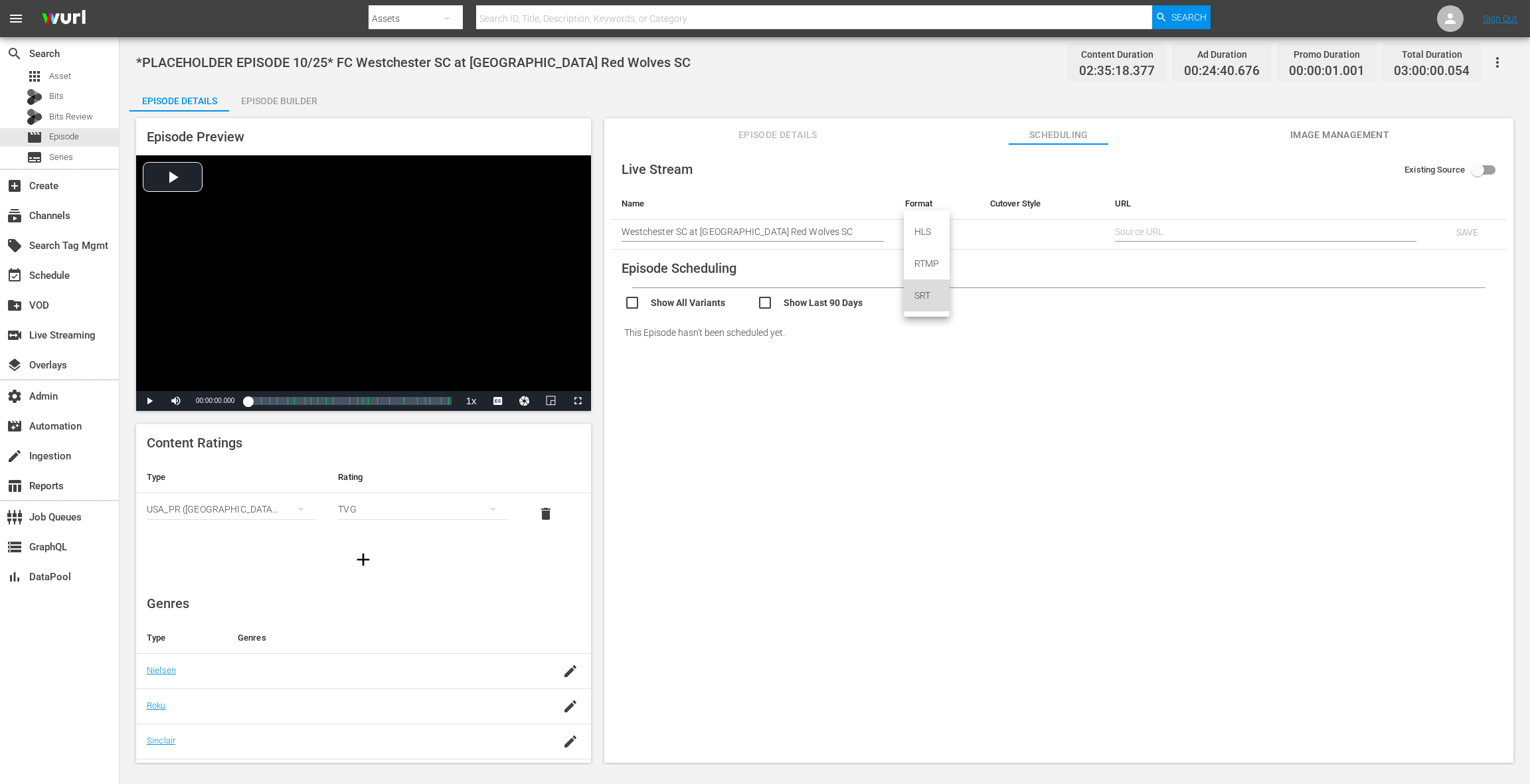
type input "SRT_CALLER"
click at [1165, 228] on input "text" at bounding box center [1265, 231] width 301 height 20
paste input "srt://ltnp-nyc-o-server1-cc.ltnglobal.com:12340?mode=caller&srt_password=rhcoYH…"
type input "srt://ltnp-nyc-o-server1-cc.ltnglobal.com:12340?mode=caller&srt_password=rhcoYH…"
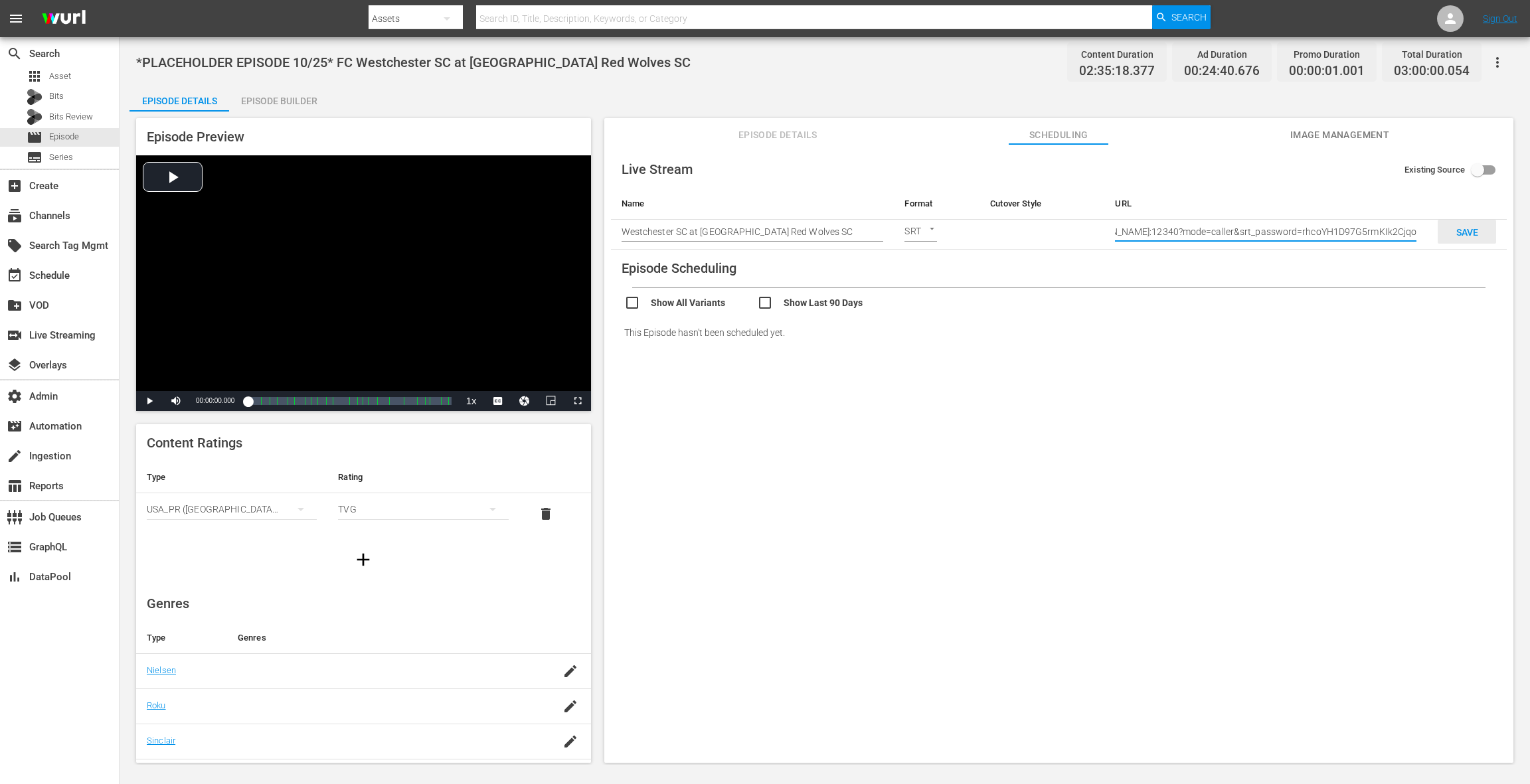
scroll to position [0, 0]
click at [1466, 230] on span "SAVE" at bounding box center [1467, 232] width 43 height 11
checkbox input "true"
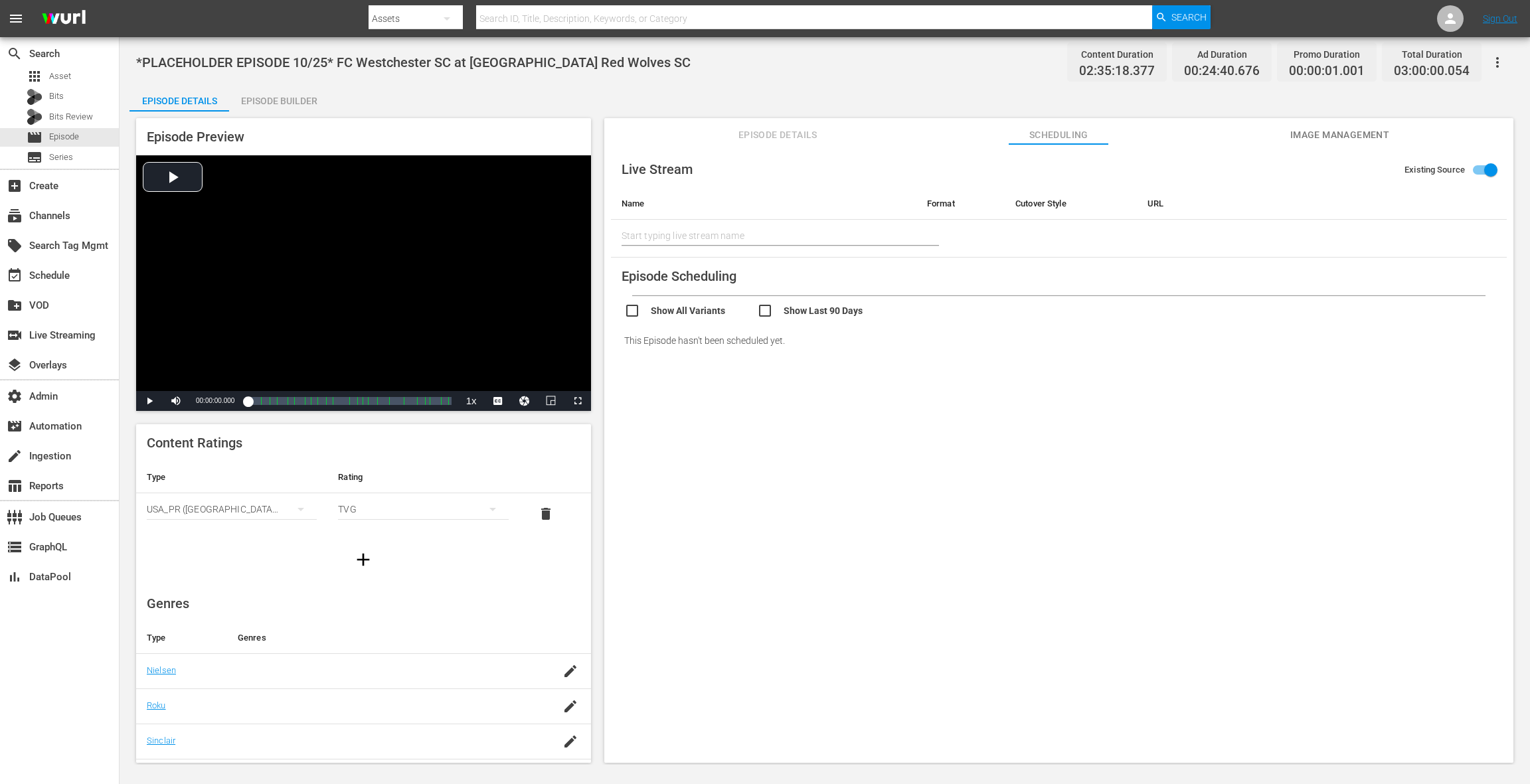
type input "Westchester SC at Chattanooga Red Wolves SC"
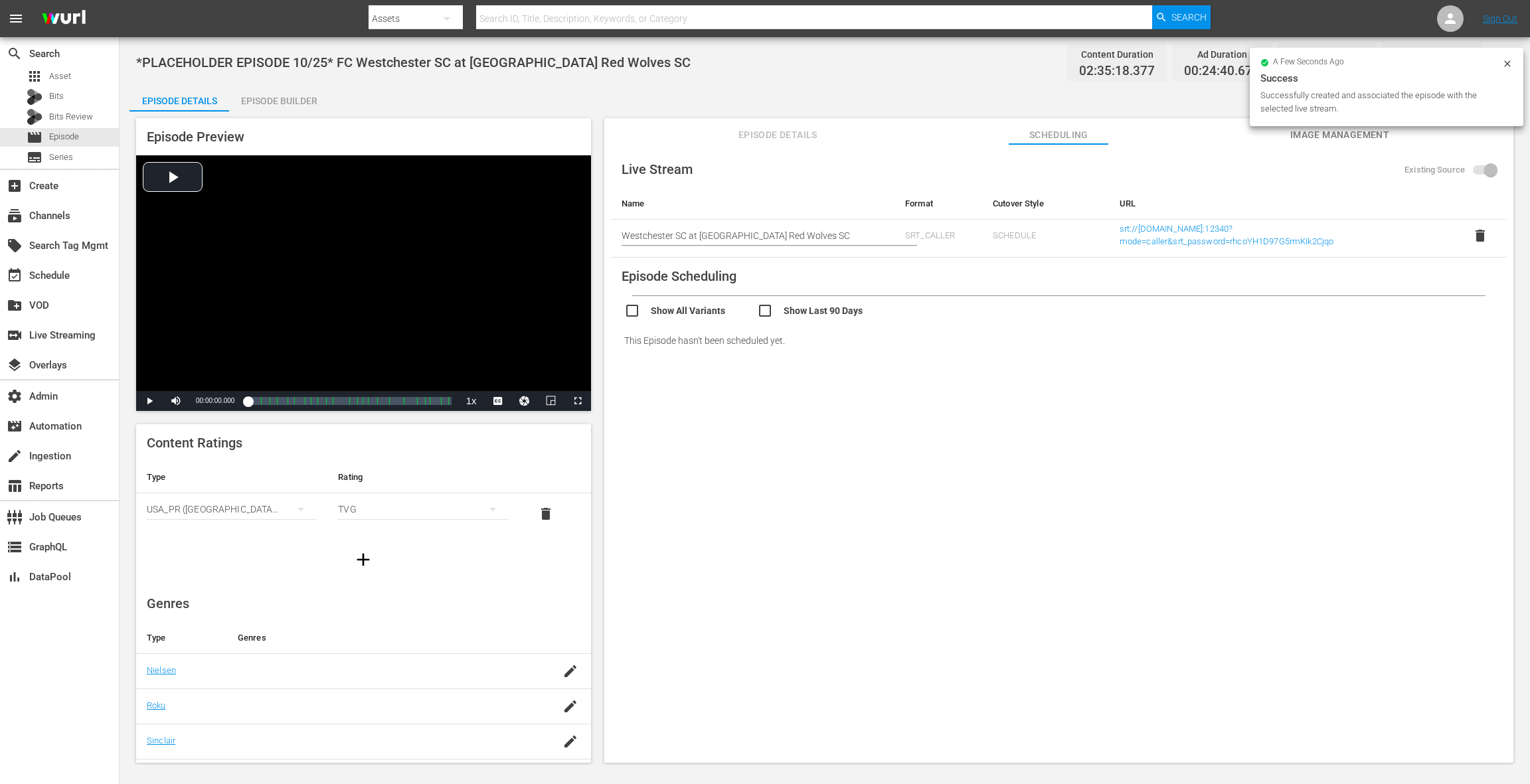
click at [1328, 136] on span "Image Management" at bounding box center [1339, 134] width 100 height 16
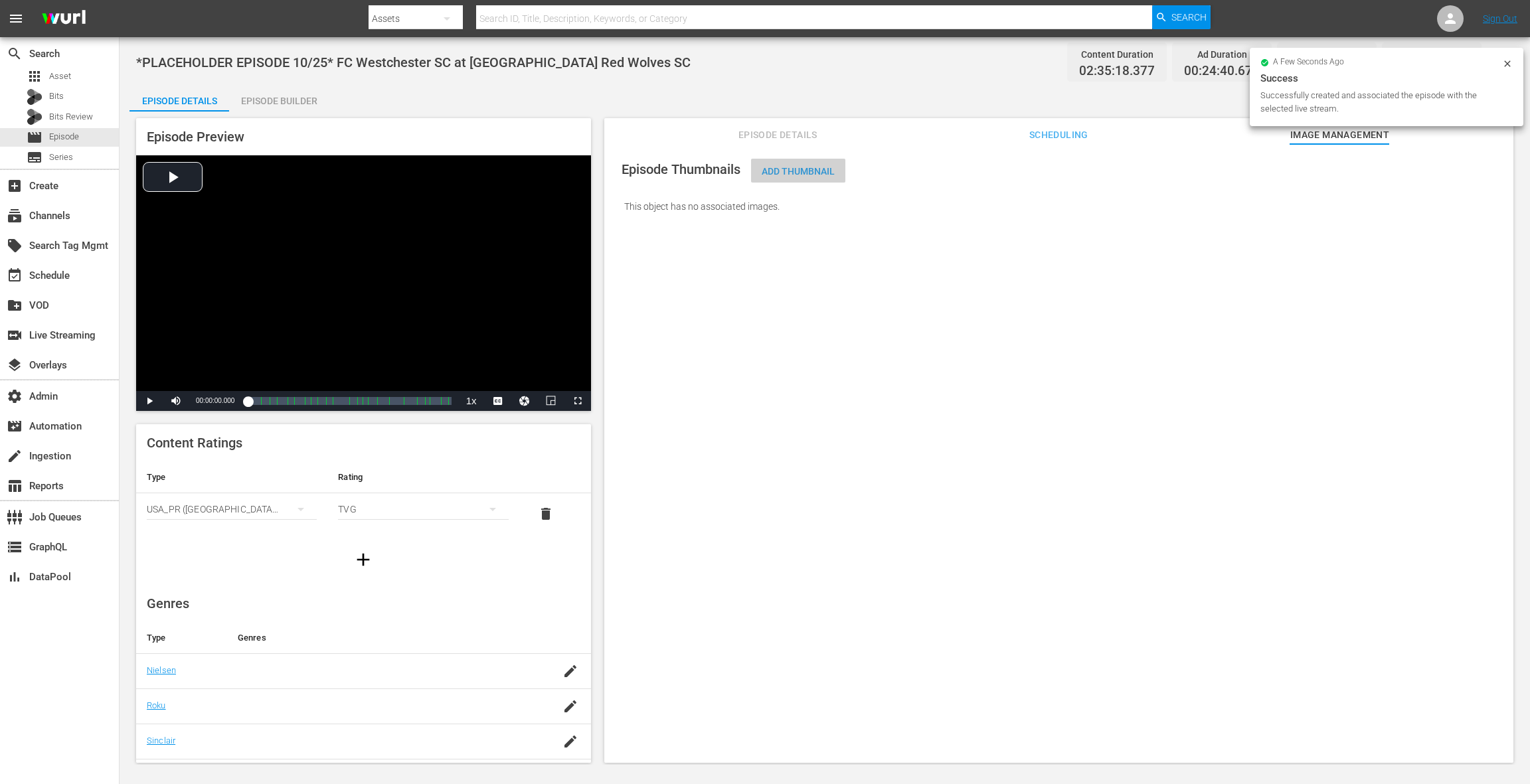
click at [820, 172] on span "Add Thumbnail" at bounding box center [798, 171] width 94 height 11
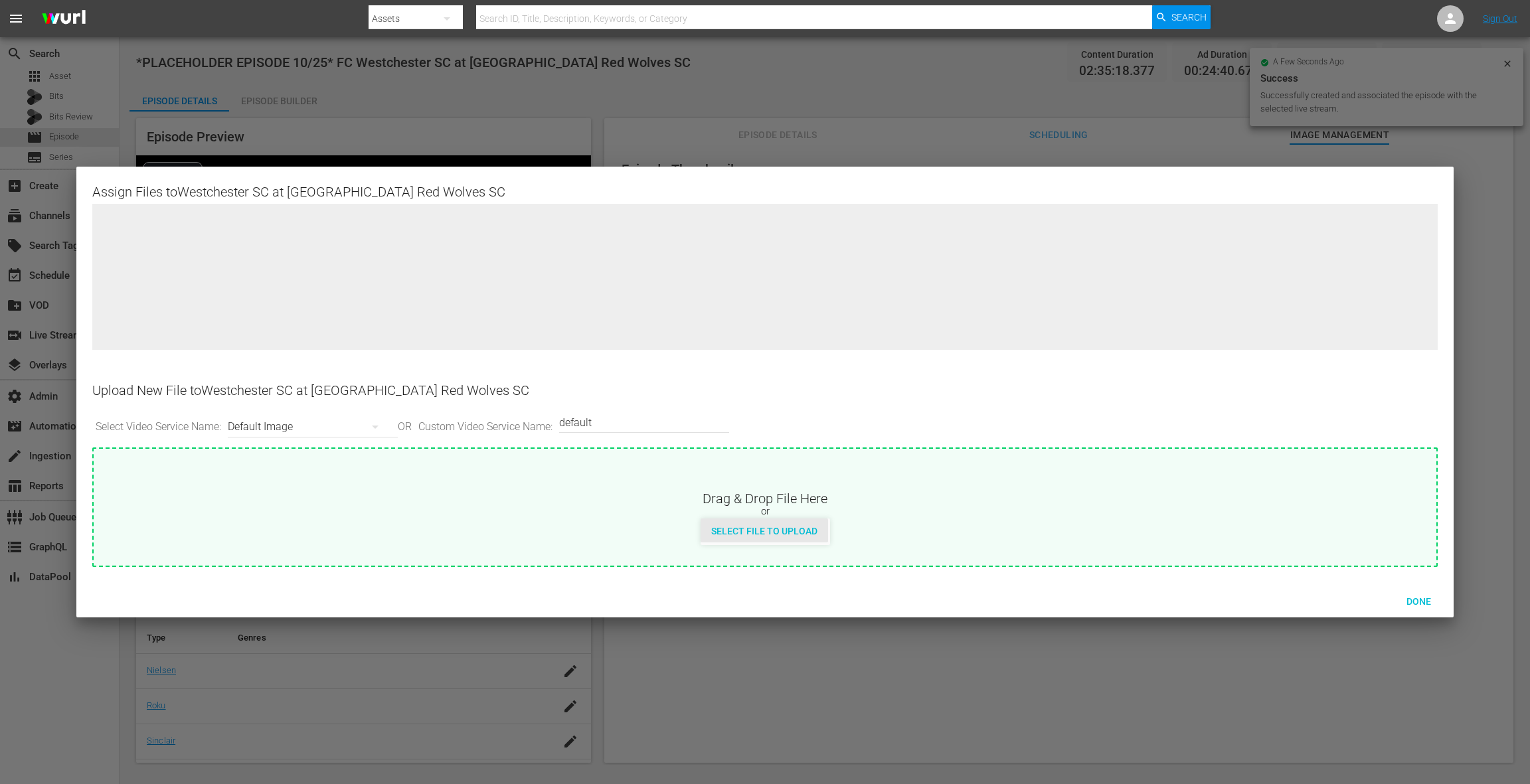
click at [751, 535] on span "Select File to Upload" at bounding box center [764, 531] width 128 height 11
type input "C:\fakepath\WCSCvsRedWolves.jpg"
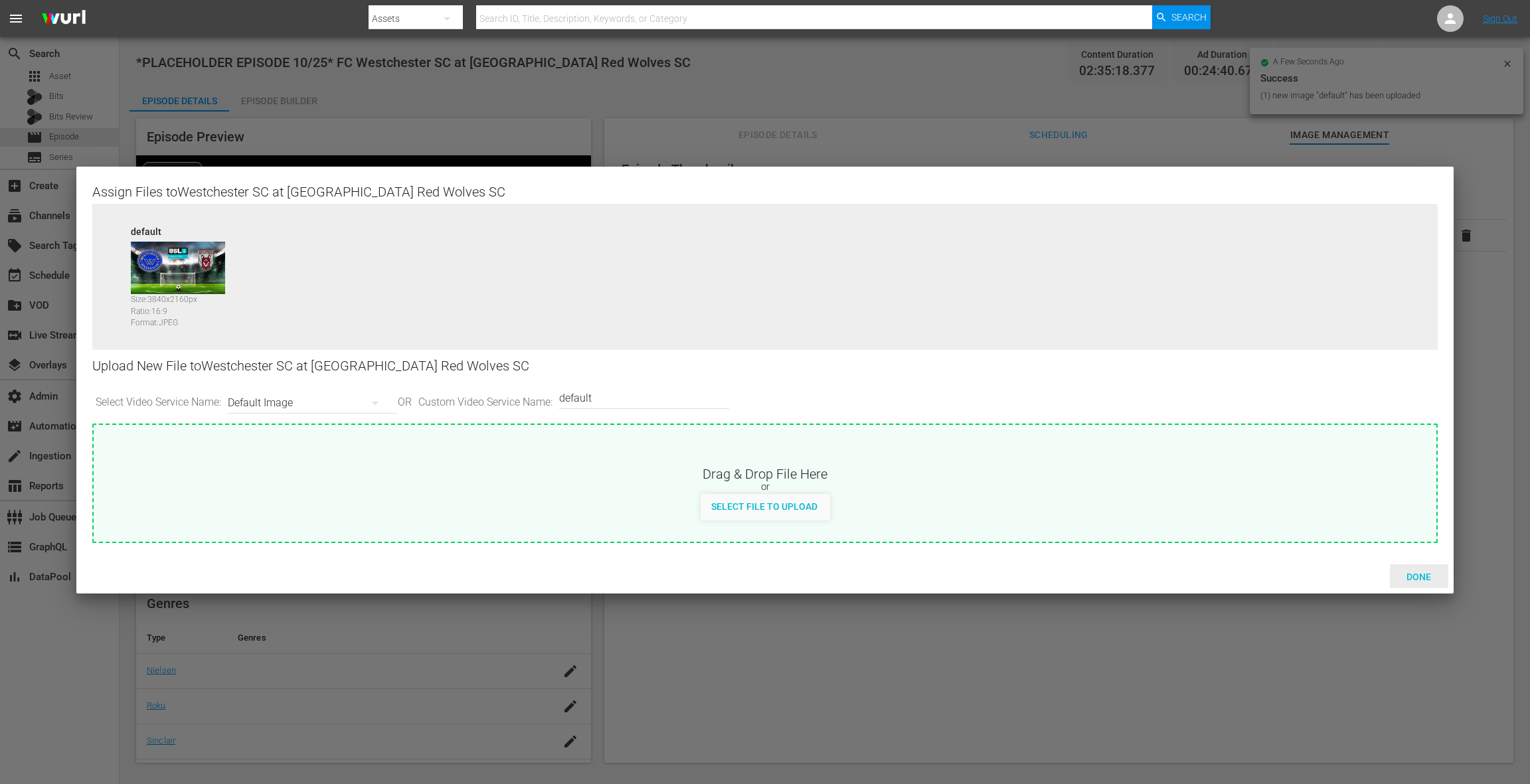
click at [1414, 575] on span "Done" at bounding box center [1419, 576] width 46 height 11
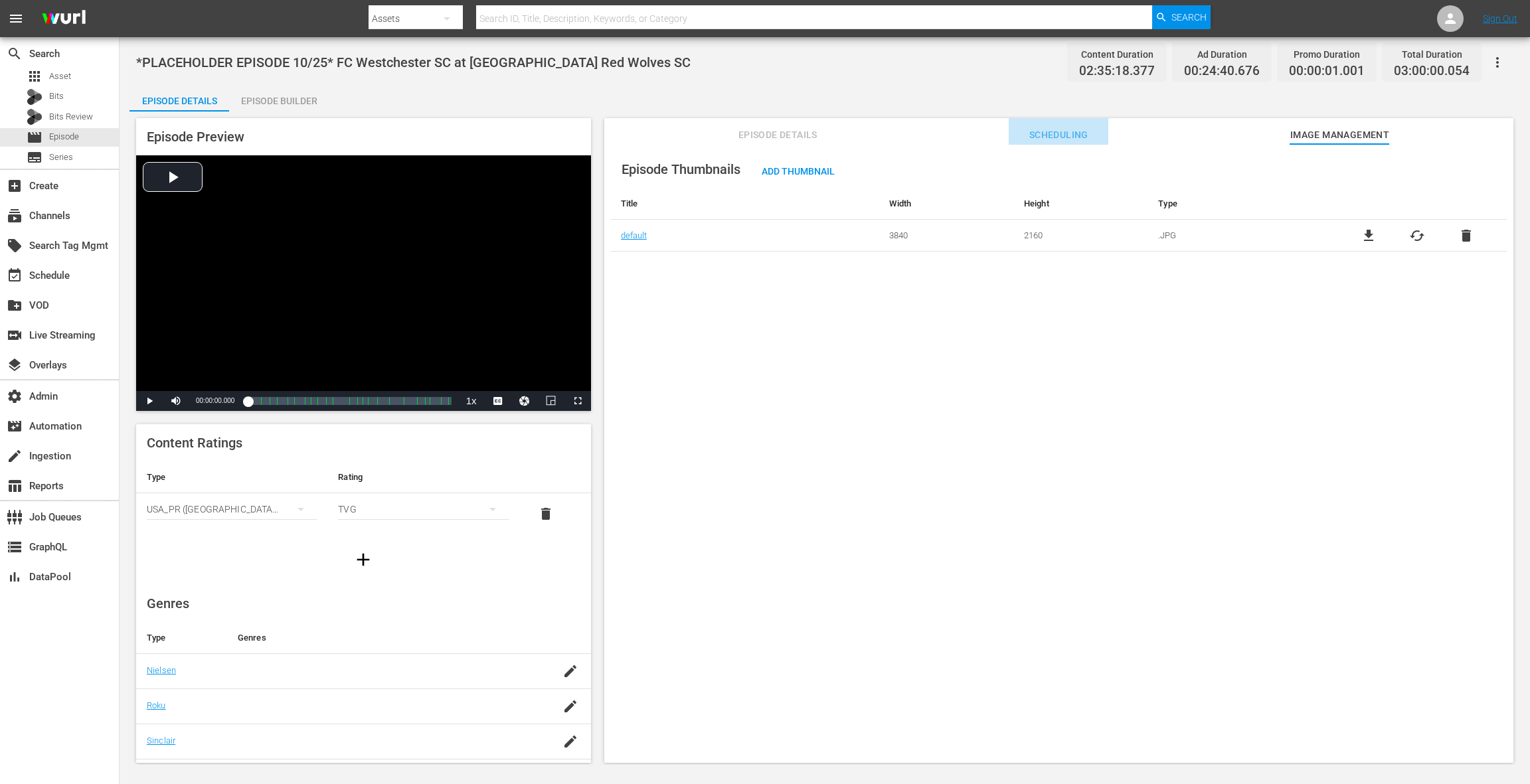
click at [1048, 138] on span "Scheduling" at bounding box center [1058, 134] width 100 height 16
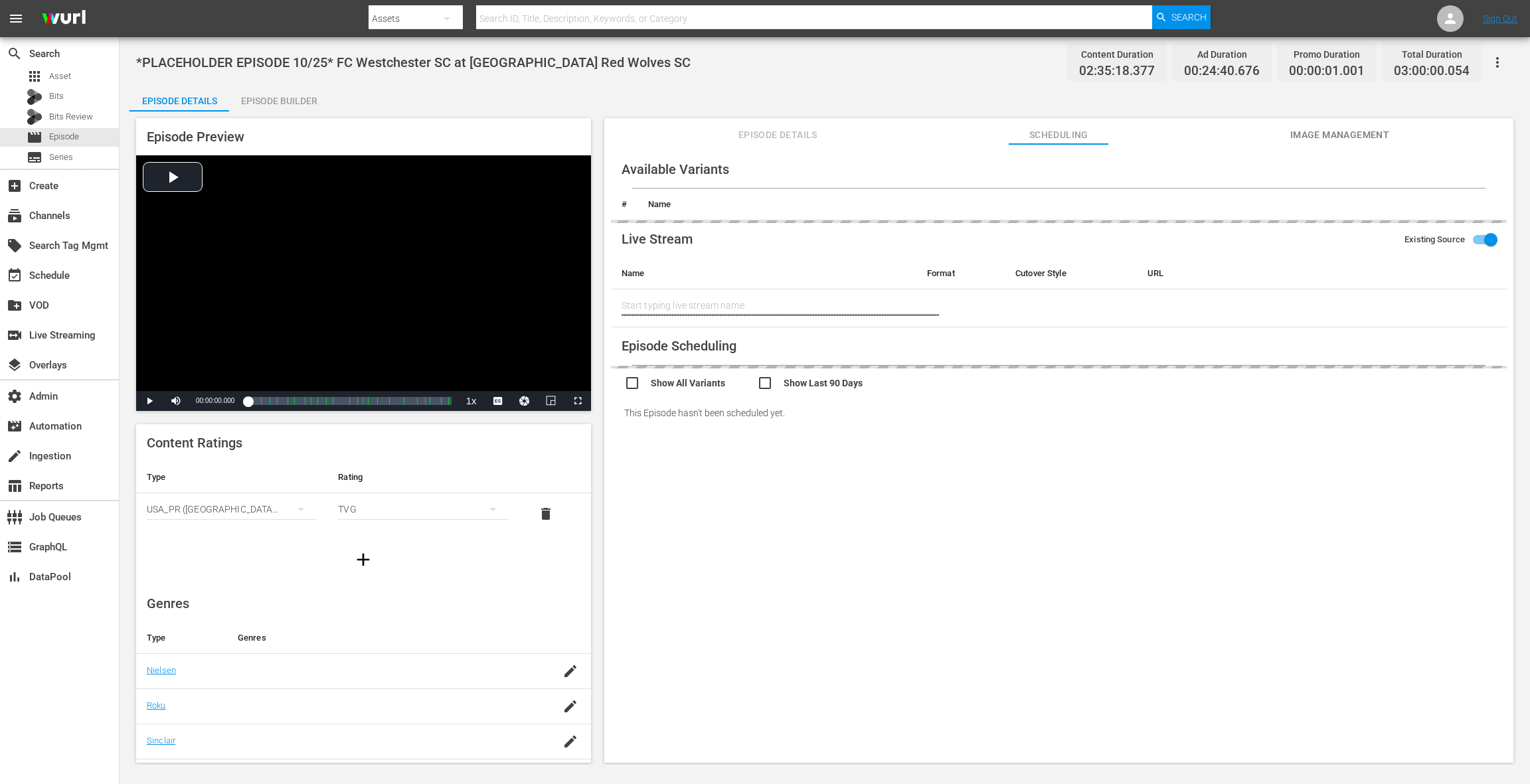
type input "Westchester SC at Chattanooga Red Wolves SC"
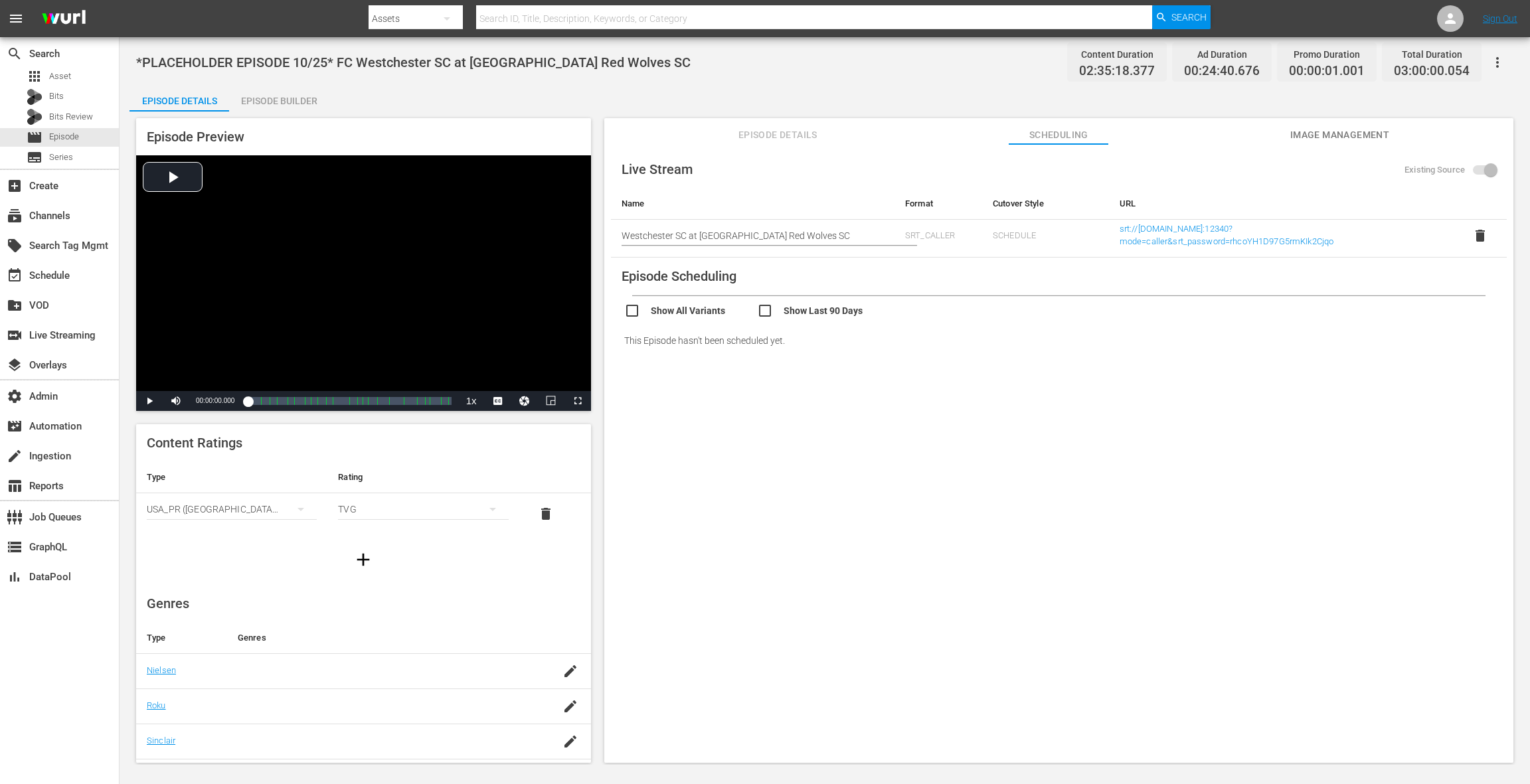
click at [800, 139] on span "Episode Details" at bounding box center [777, 134] width 100 height 16
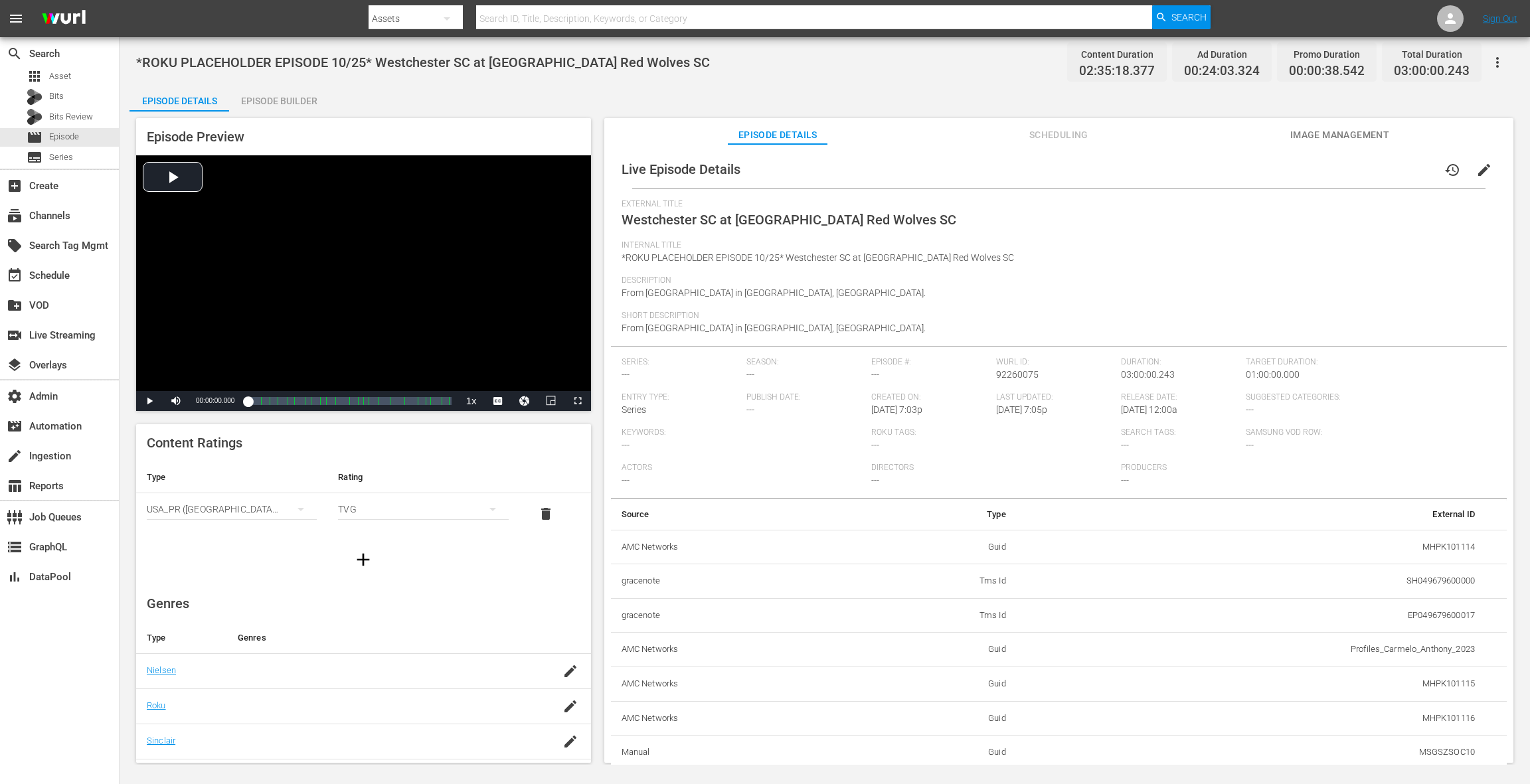
click at [1038, 137] on span "Scheduling" at bounding box center [1058, 134] width 100 height 16
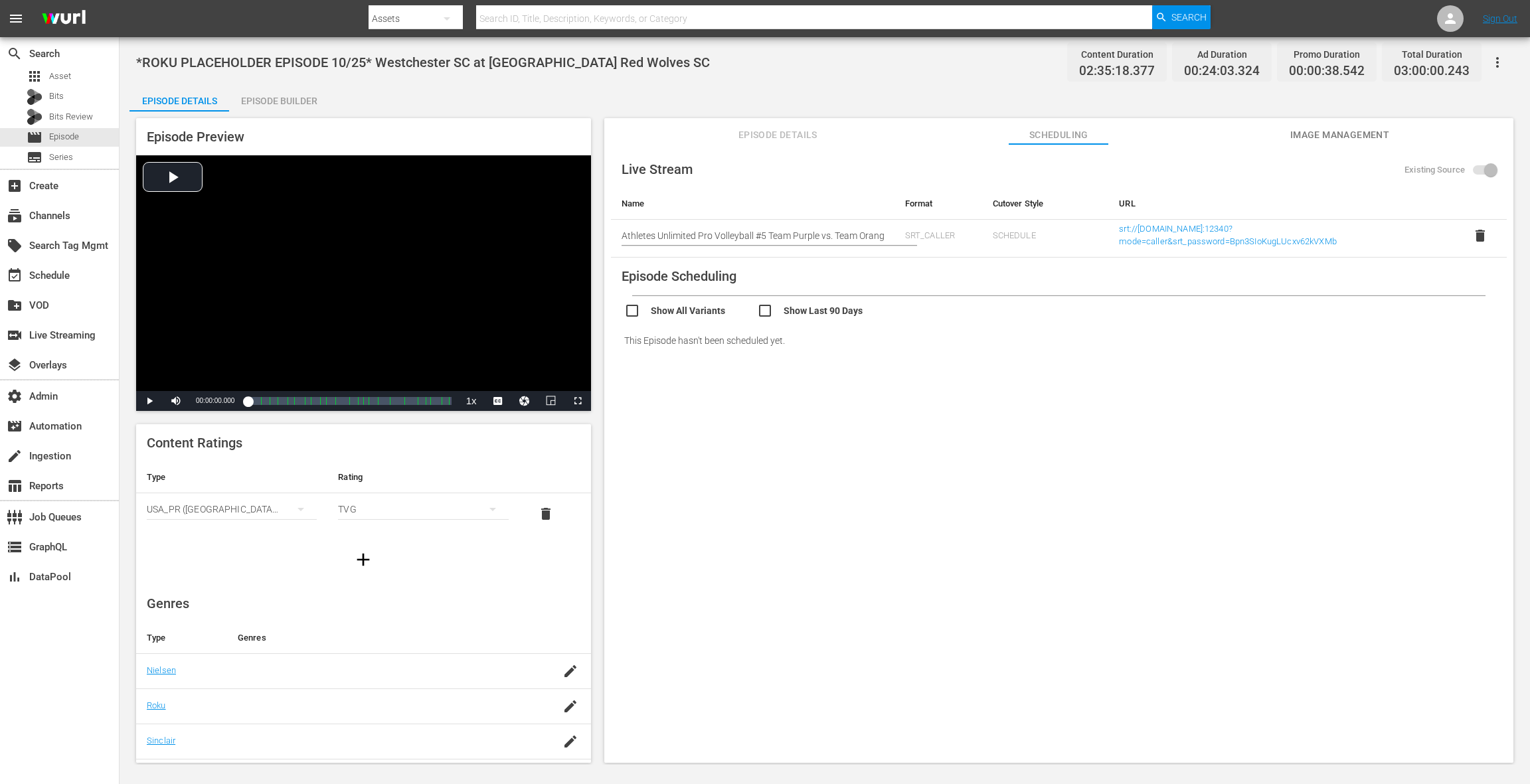
click at [752, 131] on span "Episode Details" at bounding box center [777, 134] width 100 height 16
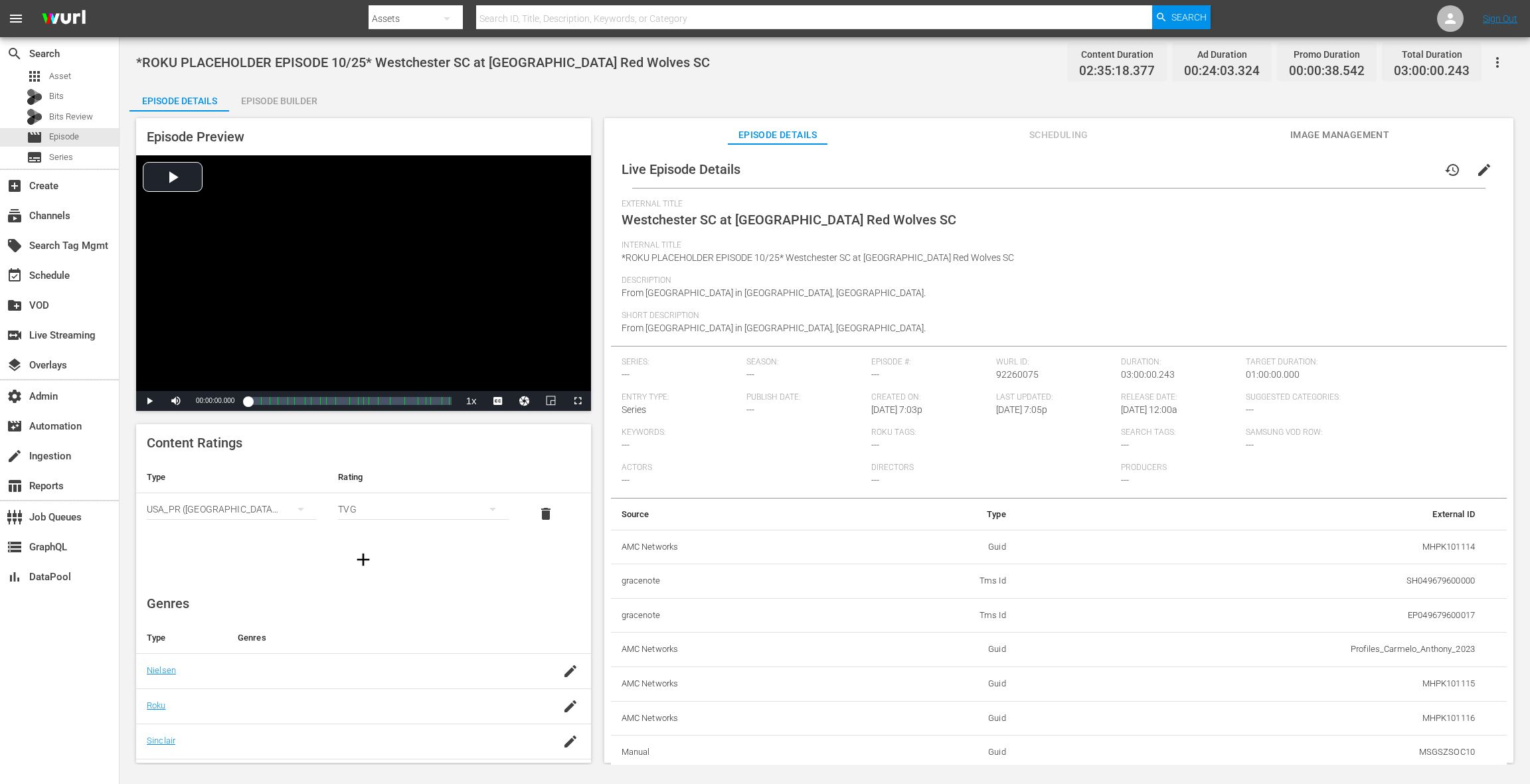
click at [809, 260] on span "*ROKU PLACEHOLDER EPISODE 10/25* Westchester SC at Chattanooga Red Wolves SC" at bounding box center [817, 257] width 392 height 11
drag, startPoint x: 814, startPoint y: 260, endPoint x: 980, endPoint y: 258, distance: 166.0
click at [980, 258] on span "*ROKU PLACEHOLDER EPISODE 10/25* Westchester SC at Chattanooga Red Wolves SC" at bounding box center [817, 257] width 392 height 11
copy span "Westchester SC at Chattanooga Red Wolves SC"
click at [1064, 134] on span "Scheduling" at bounding box center [1058, 134] width 100 height 16
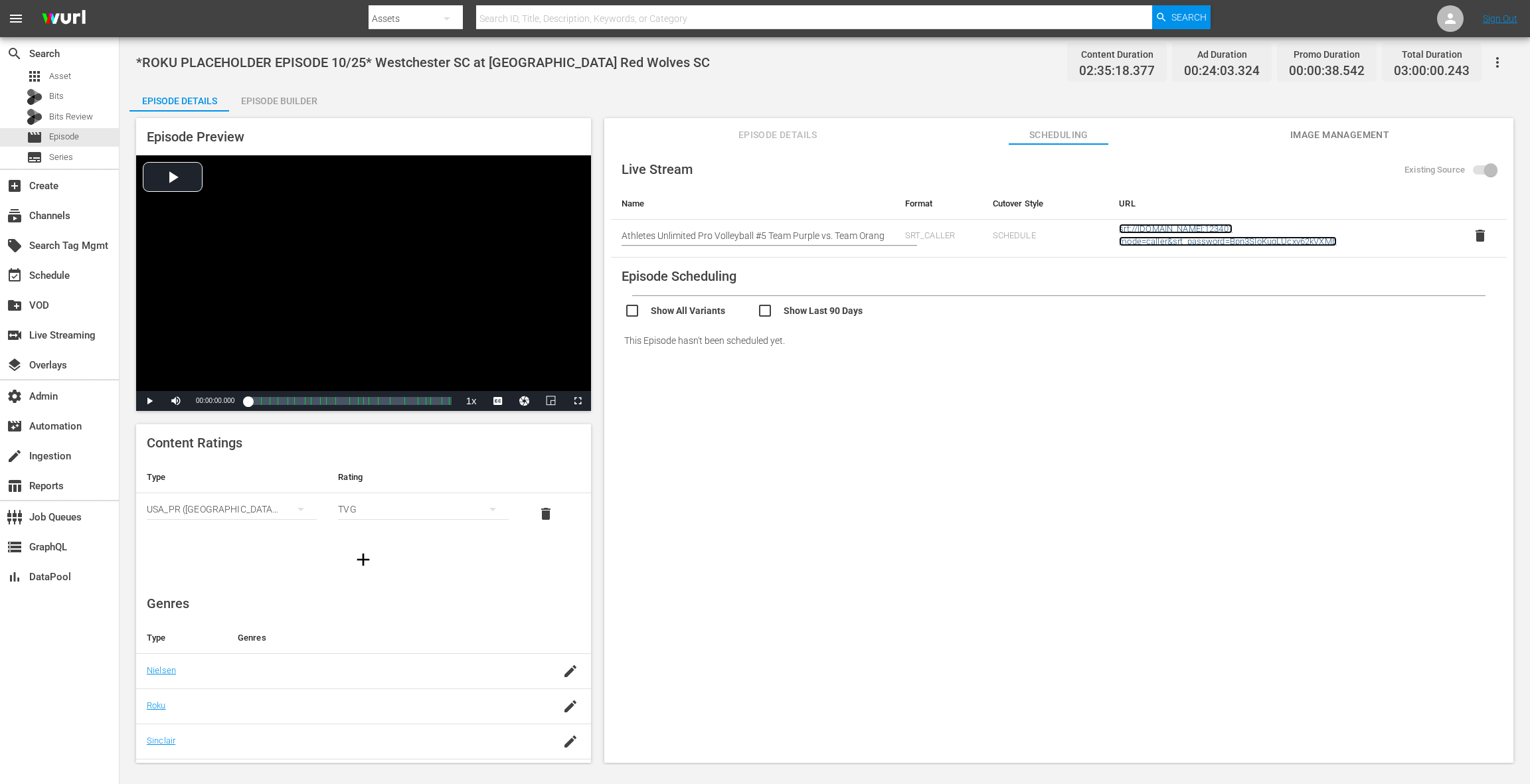
click at [1163, 233] on link "srt://[DOMAIN_NAME]:12340?mode=caller&srt_password=Bpn3SIoKugLUcxv62kVXMb" at bounding box center [1227, 235] width 218 height 23
click at [1475, 241] on span "delete" at bounding box center [1479, 236] width 16 height 16
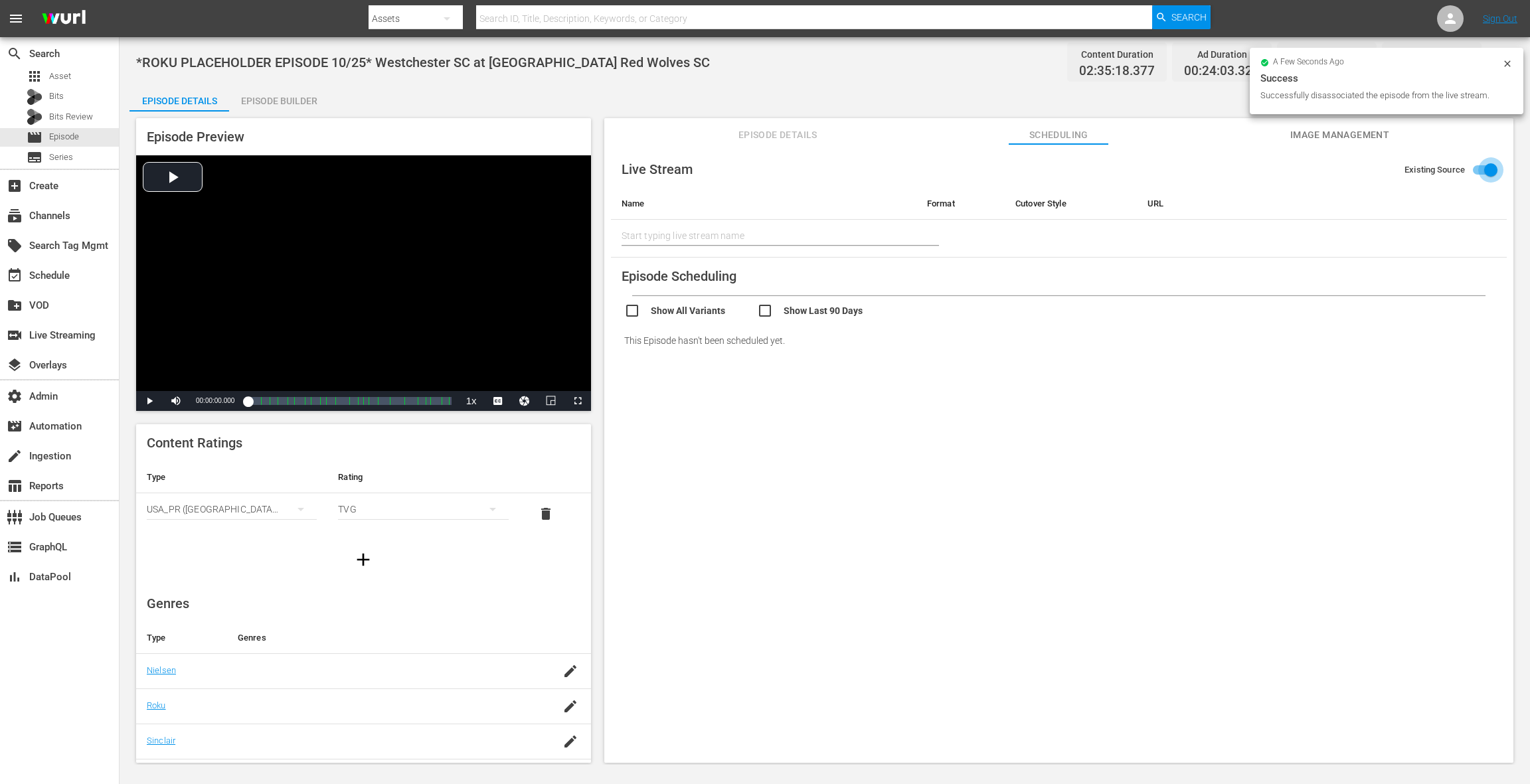
drag, startPoint x: 1491, startPoint y: 170, endPoint x: 1479, endPoint y: 172, distance: 12.2
click at [1490, 170] on input "Existing Source" at bounding box center [1490, 173] width 76 height 25
checkbox input "false"
click at [810, 232] on input "text" at bounding box center [753, 231] width 263 height 20
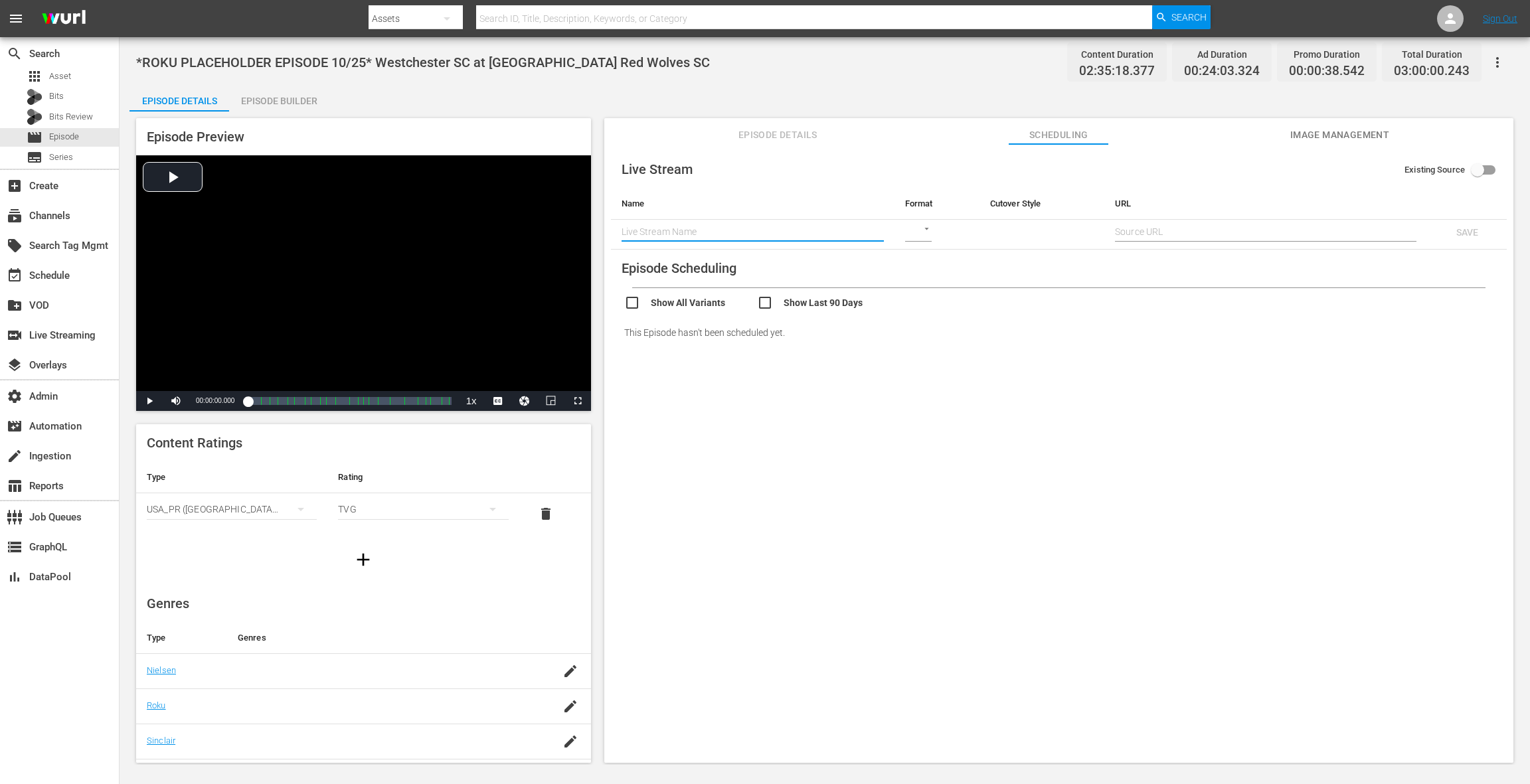
paste input "Westchester SC at Chattanooga Red Wolves SC"
type input "Westchester SC at Chattanooga Red Wolves SC"
click at [916, 232] on body "menu Search By Assets Search ID, Title, Description, Keywords, or Category Sear…" at bounding box center [765, 392] width 1530 height 784
click at [927, 294] on div "SRT" at bounding box center [927, 295] width 46 height 32
type input "SRT_CALLER"
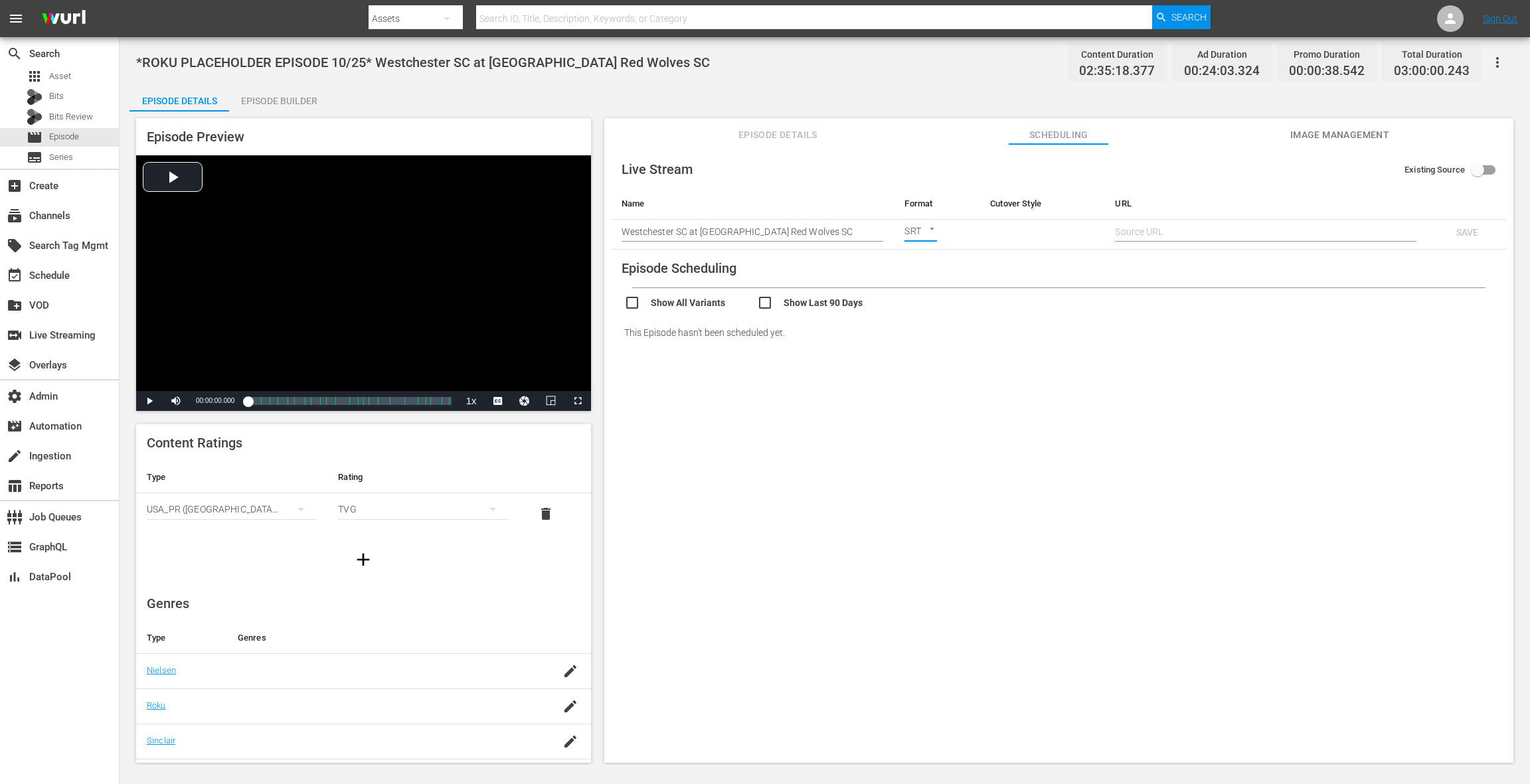
click at [1162, 224] on input "text" at bounding box center [1265, 231] width 301 height 20
paste input "srt://[DOMAIN_NAME]:12340?mode=caller&srt_password=Bpn3SIoKugLUcxv62kVXMb"
type input "srt://[DOMAIN_NAME]:12340?mode=caller&srt_password=Bpn3SIoKugLUcxv62kVXMb"
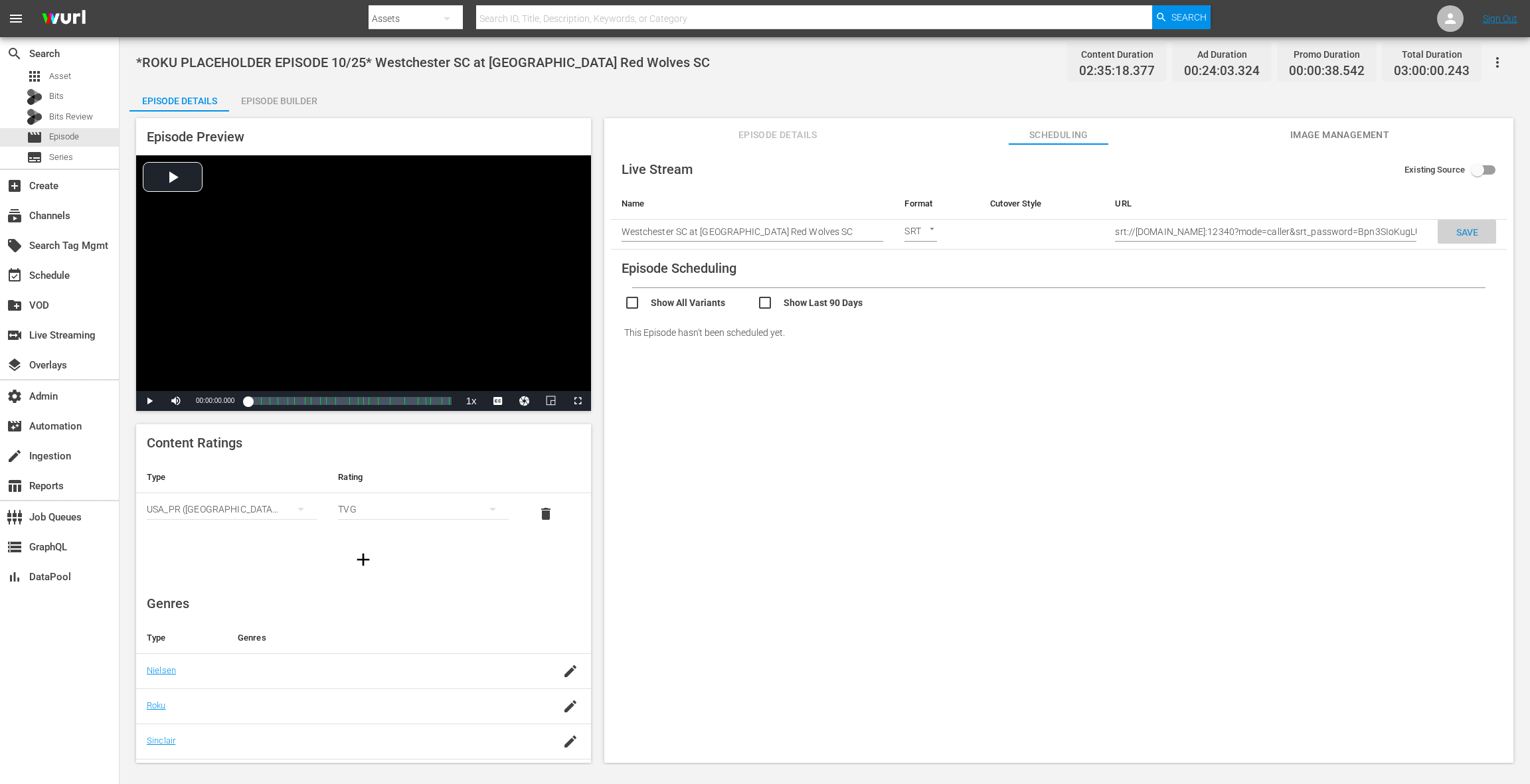
click at [1453, 235] on span "SAVE" at bounding box center [1467, 232] width 43 height 11
checkbox input "true"
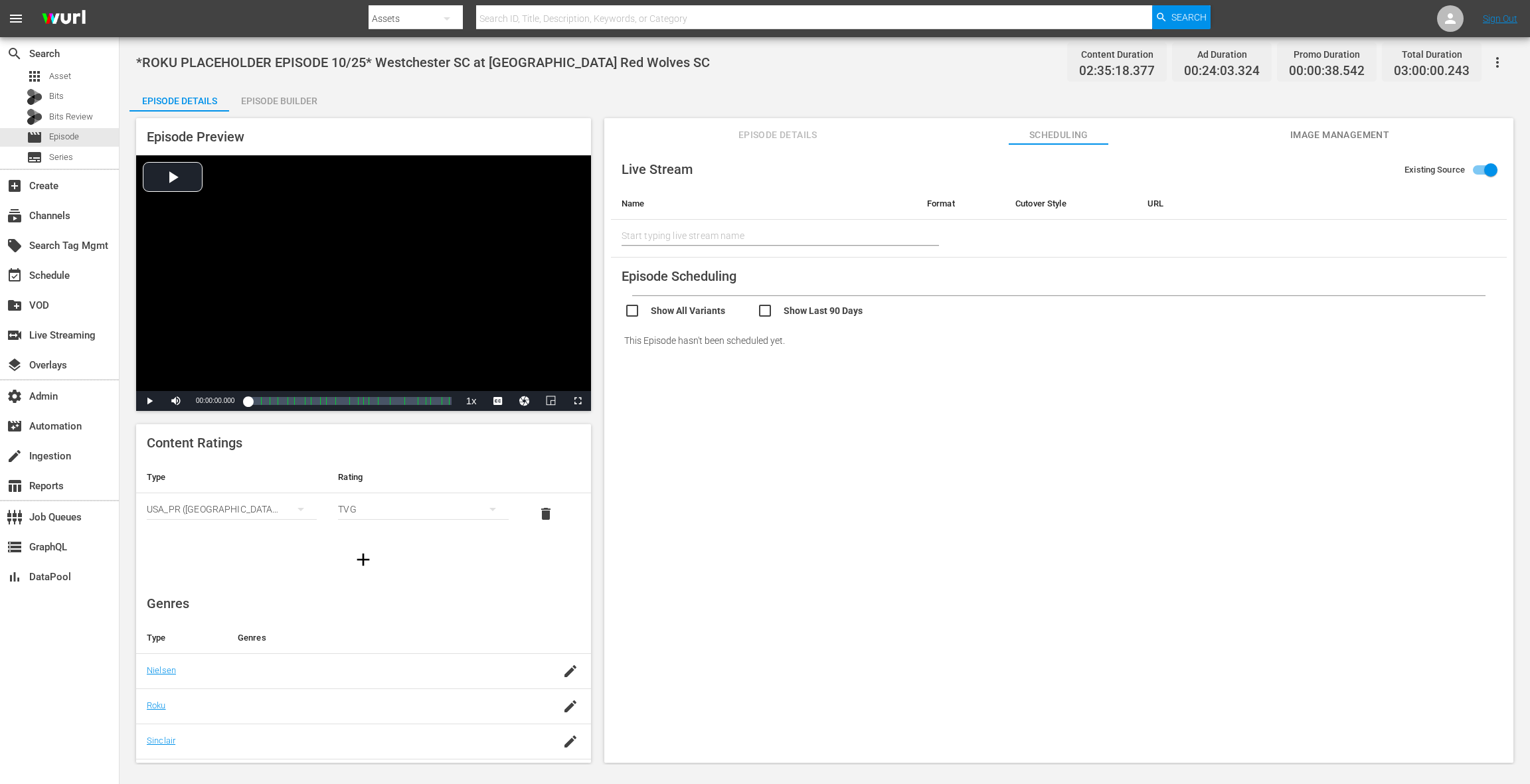
type input "Westchester SC at Chattanooga Red Wolves SC"
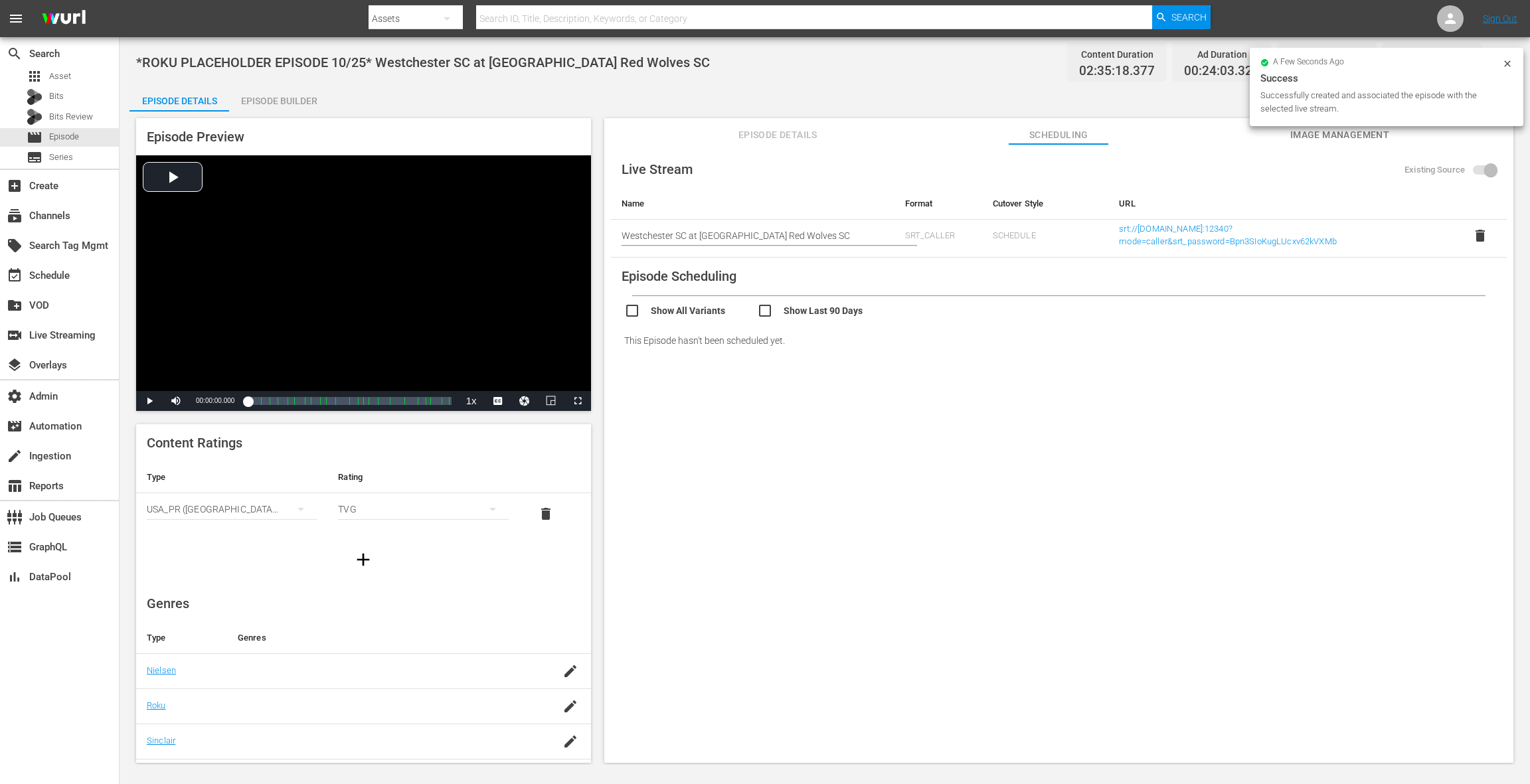
click at [1330, 141] on span "Image Management" at bounding box center [1339, 134] width 100 height 16
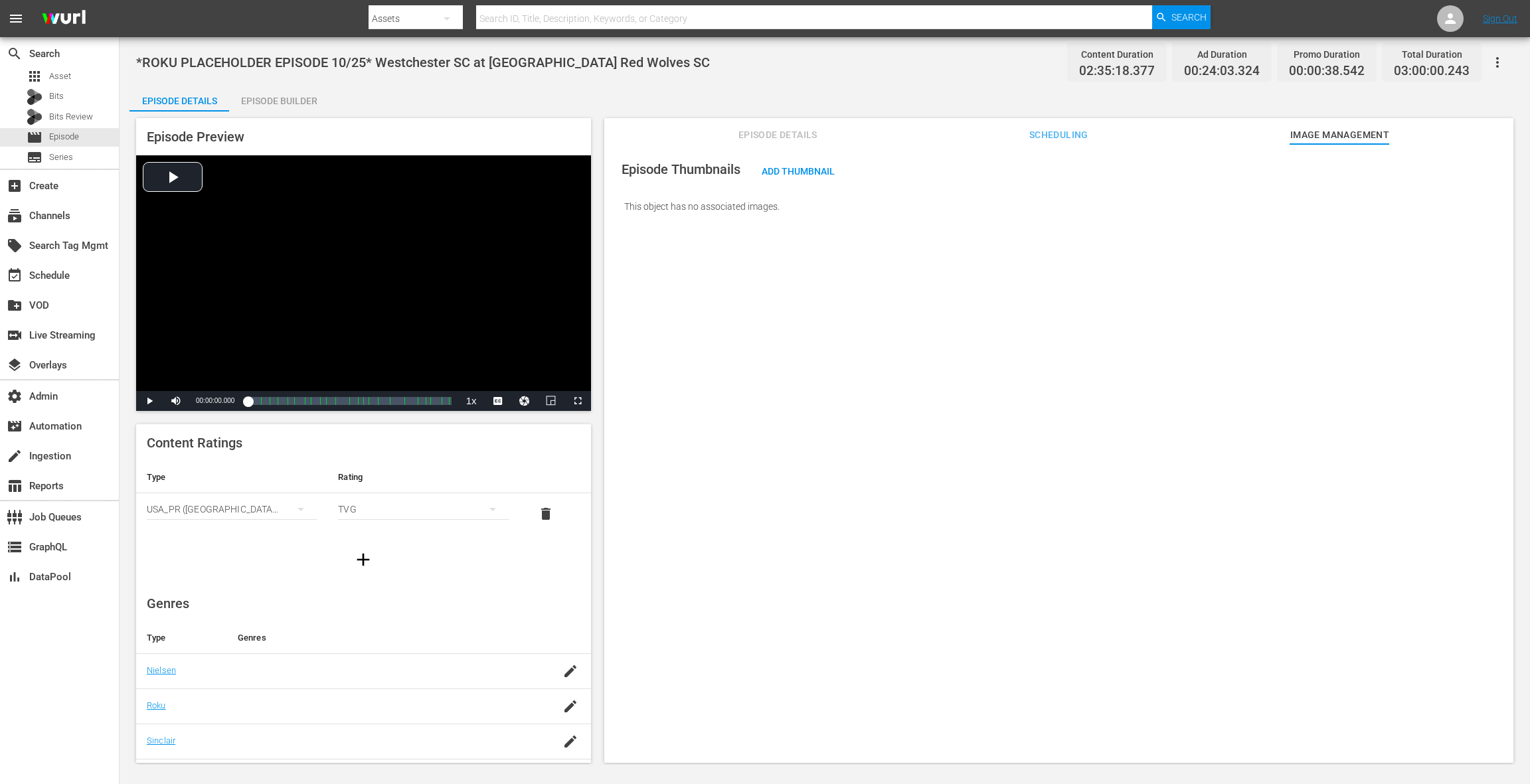
click at [751, 140] on span "Episode Details" at bounding box center [777, 134] width 100 height 16
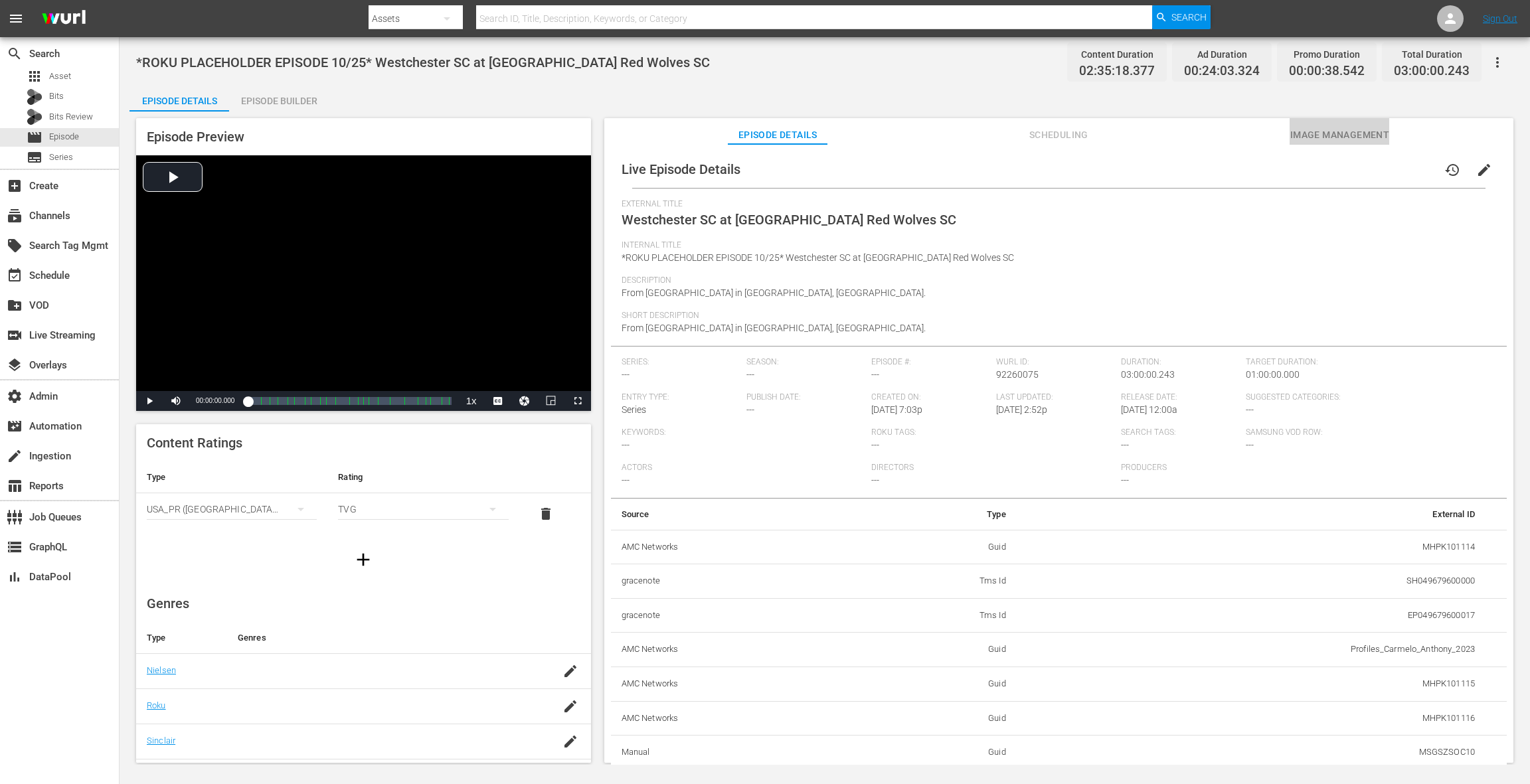
click at [1320, 134] on span "Image Management" at bounding box center [1339, 134] width 100 height 16
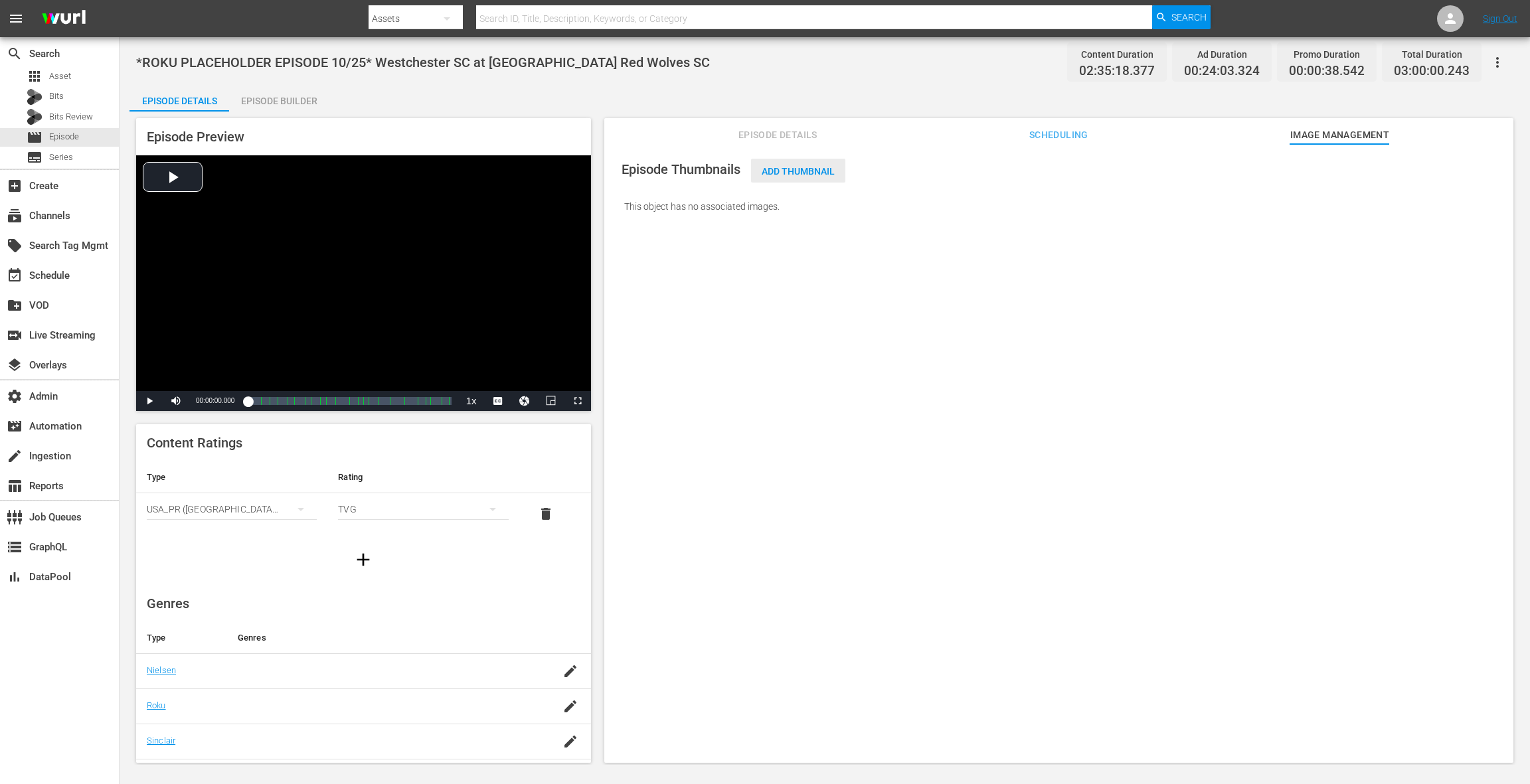
click at [811, 173] on span "Add Thumbnail" at bounding box center [798, 171] width 94 height 11
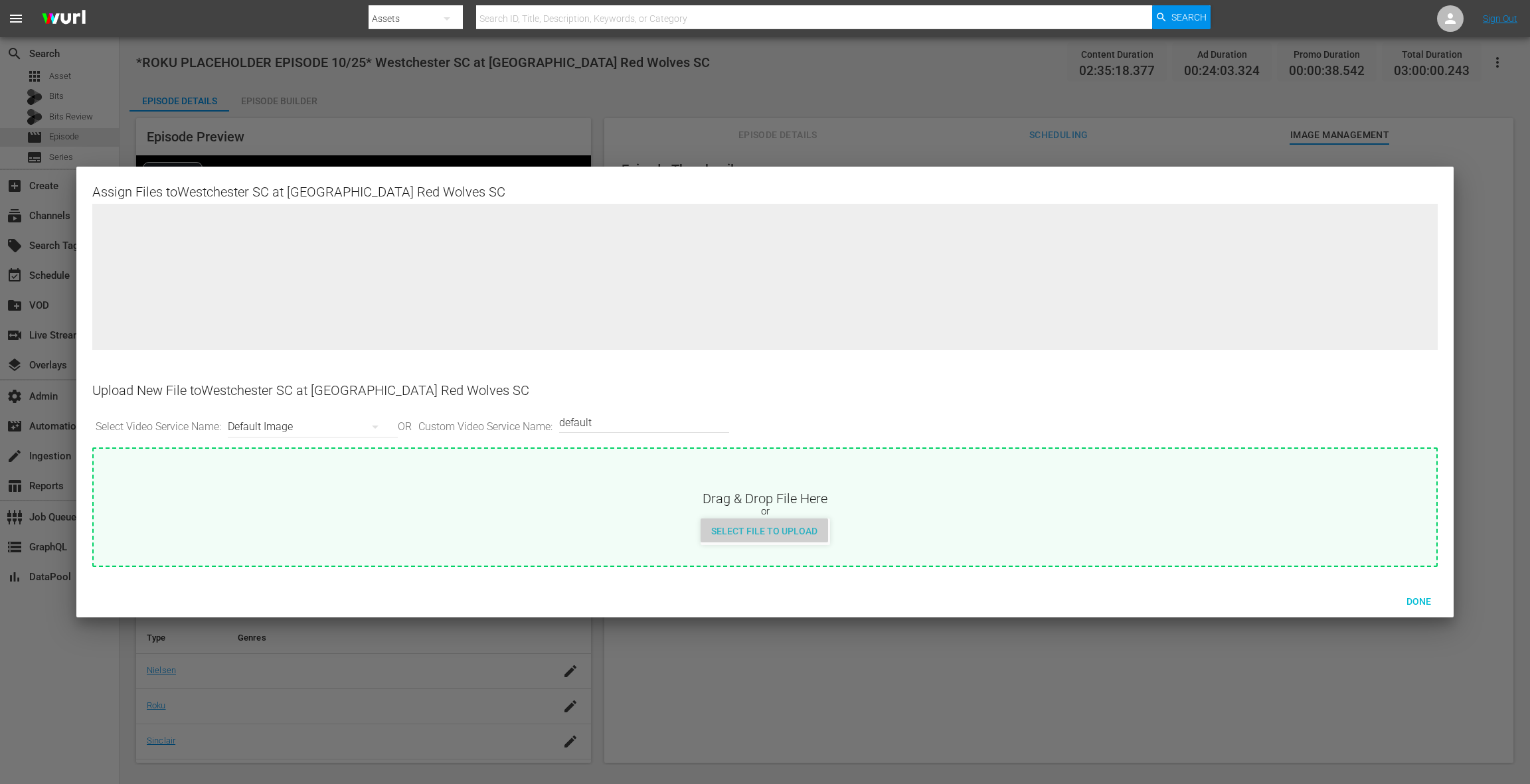
click at [773, 530] on span "Select File to Upload" at bounding box center [764, 531] width 128 height 11
type input "C:\fakepath\WCSCvsRedWolves.jpg"
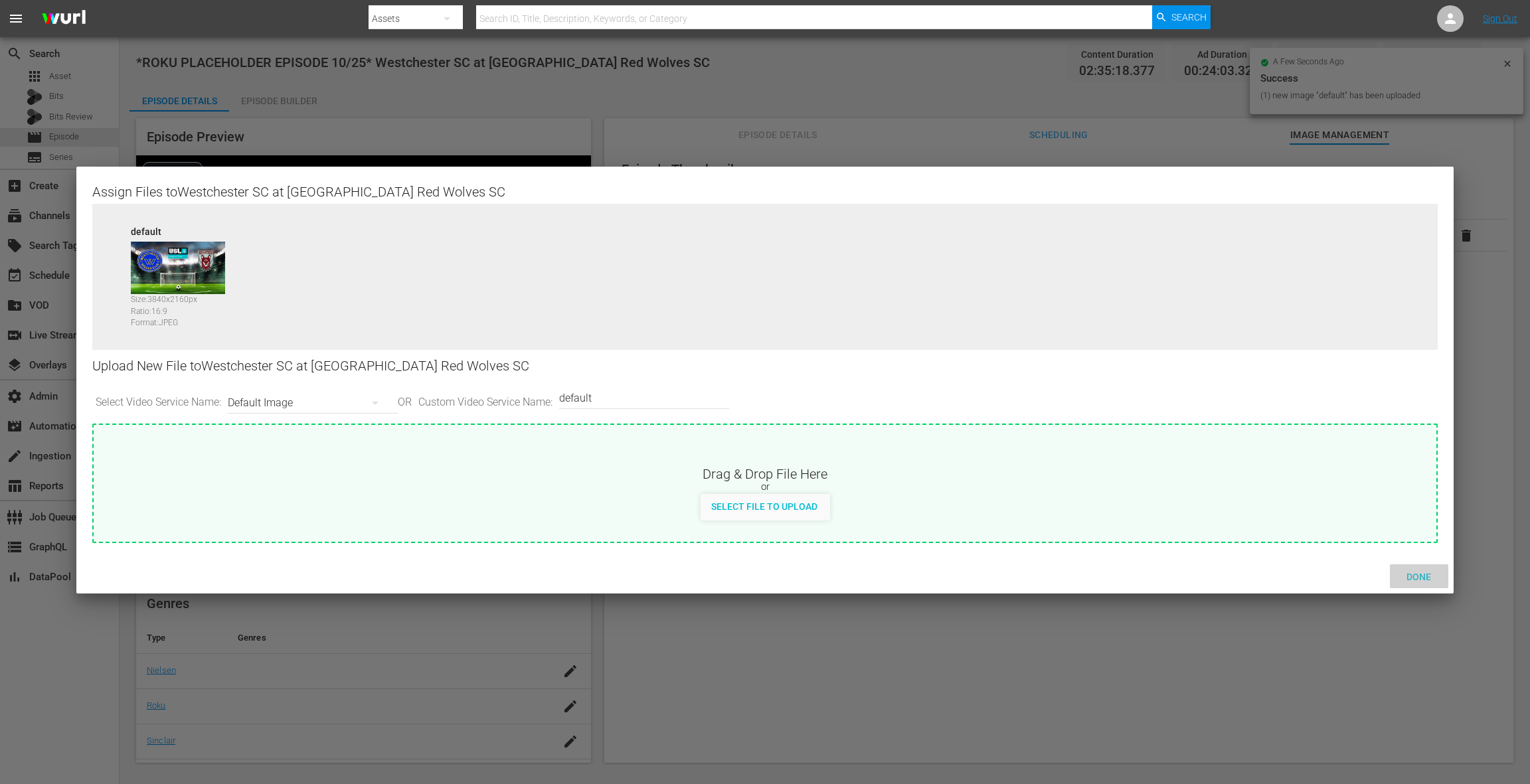
drag, startPoint x: 1419, startPoint y: 575, endPoint x: 1407, endPoint y: 569, distance: 13.4
click at [1419, 575] on span "Done" at bounding box center [1419, 576] width 46 height 11
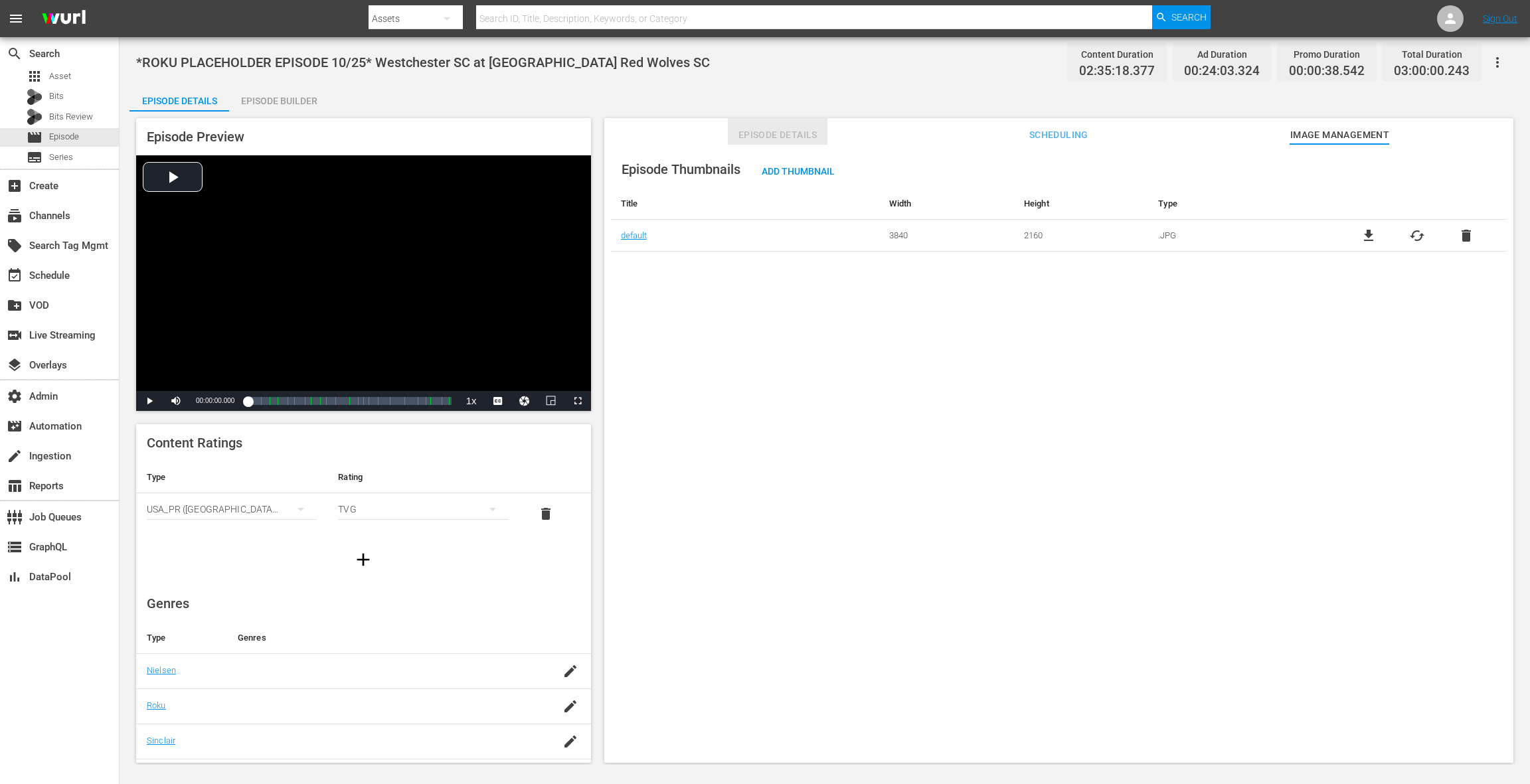
click at [794, 130] on span "Episode Details" at bounding box center [777, 134] width 100 height 16
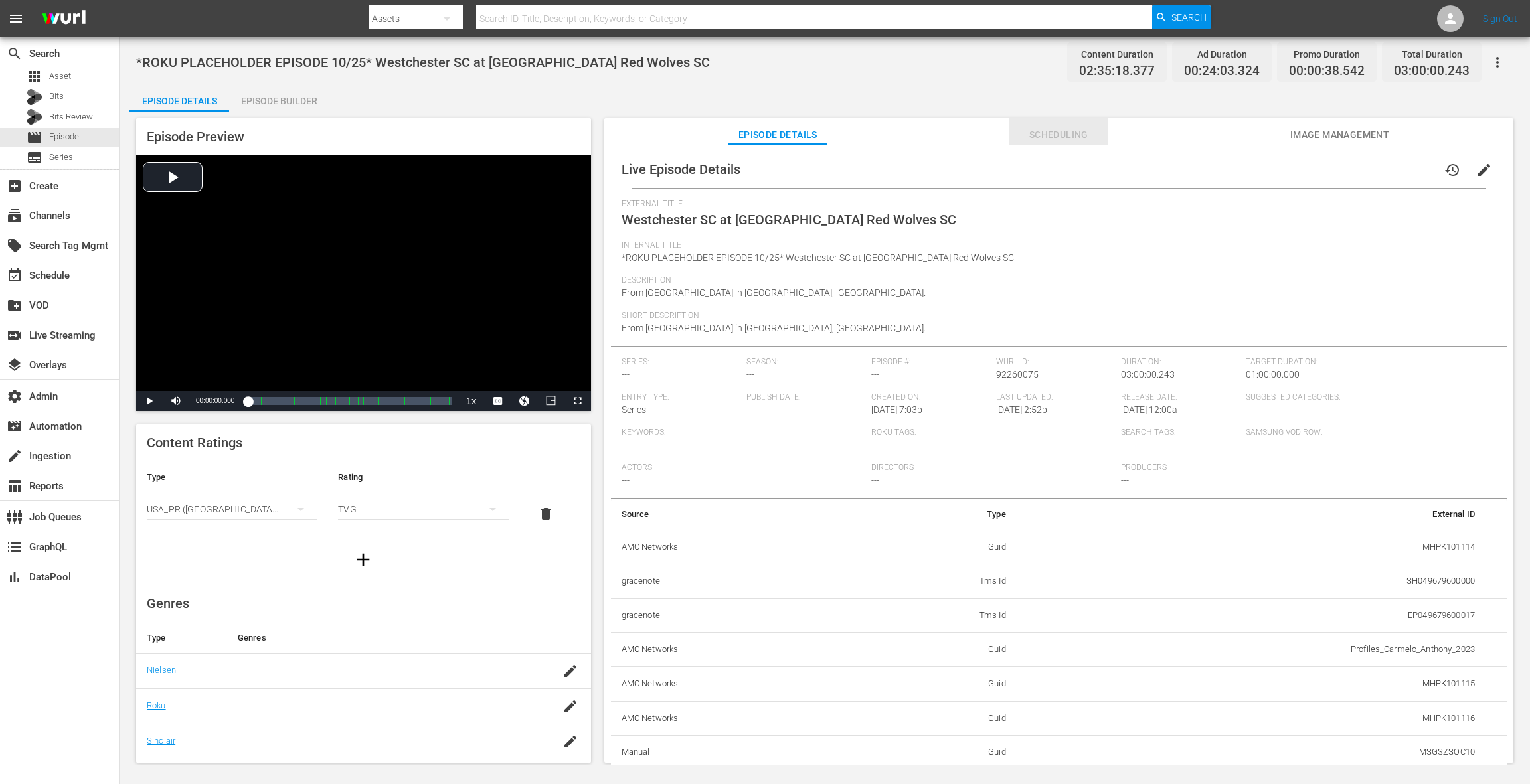
click at [1068, 133] on span "Scheduling" at bounding box center [1058, 134] width 100 height 16
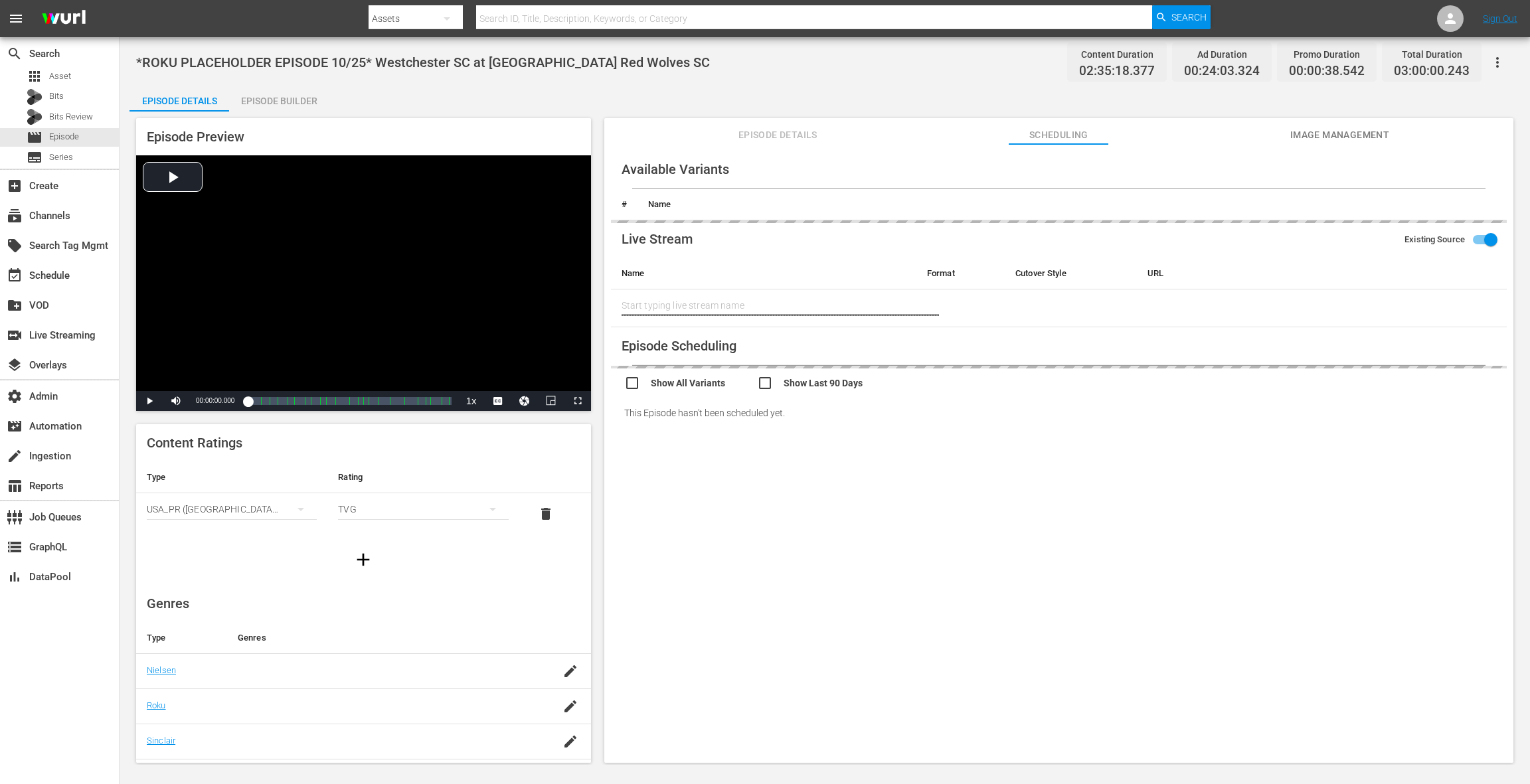
type input "Westchester SC at Chattanooga Red Wolves SC"
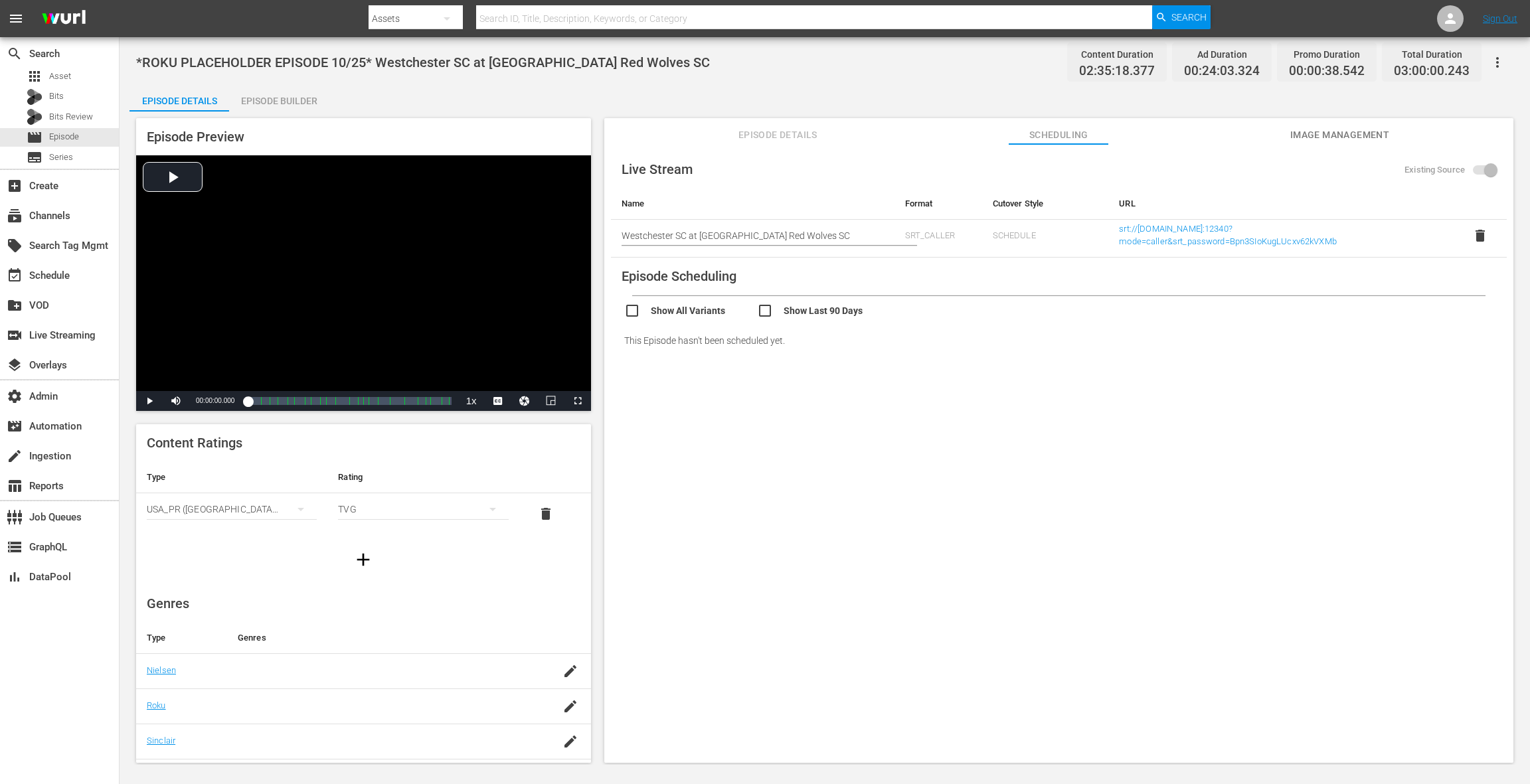
drag, startPoint x: 1303, startPoint y: 133, endPoint x: 1198, endPoint y: 142, distance: 105.4
click at [1298, 133] on span "Image Management" at bounding box center [1339, 134] width 100 height 16
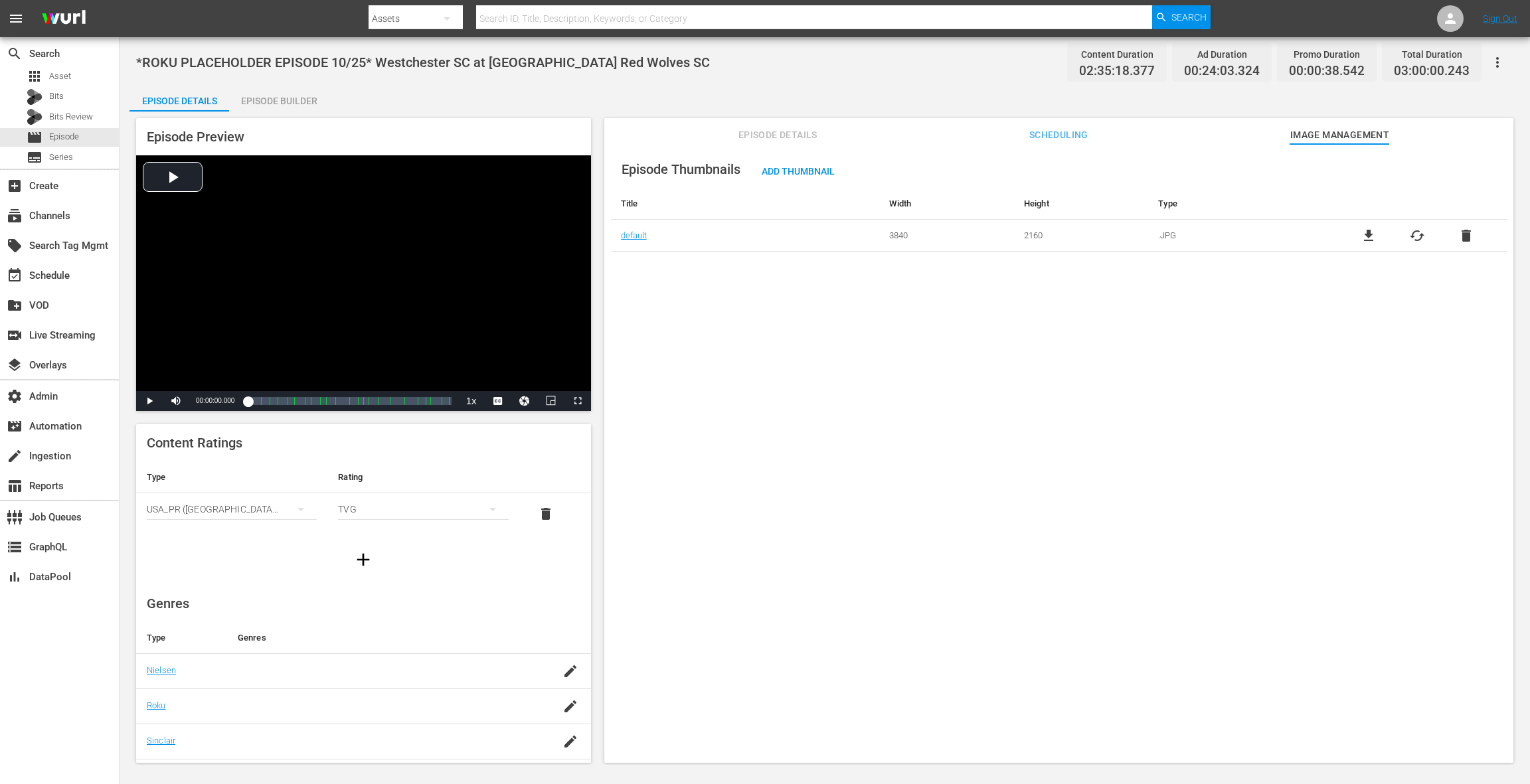
drag, startPoint x: 783, startPoint y: 289, endPoint x: 783, endPoint y: 276, distance: 13.0
click at [783, 289] on div "Episode Thumbnails Add Thumbnail Title Width Height Type default 3840 2160 .JPG…" at bounding box center [1058, 459] width 909 height 632
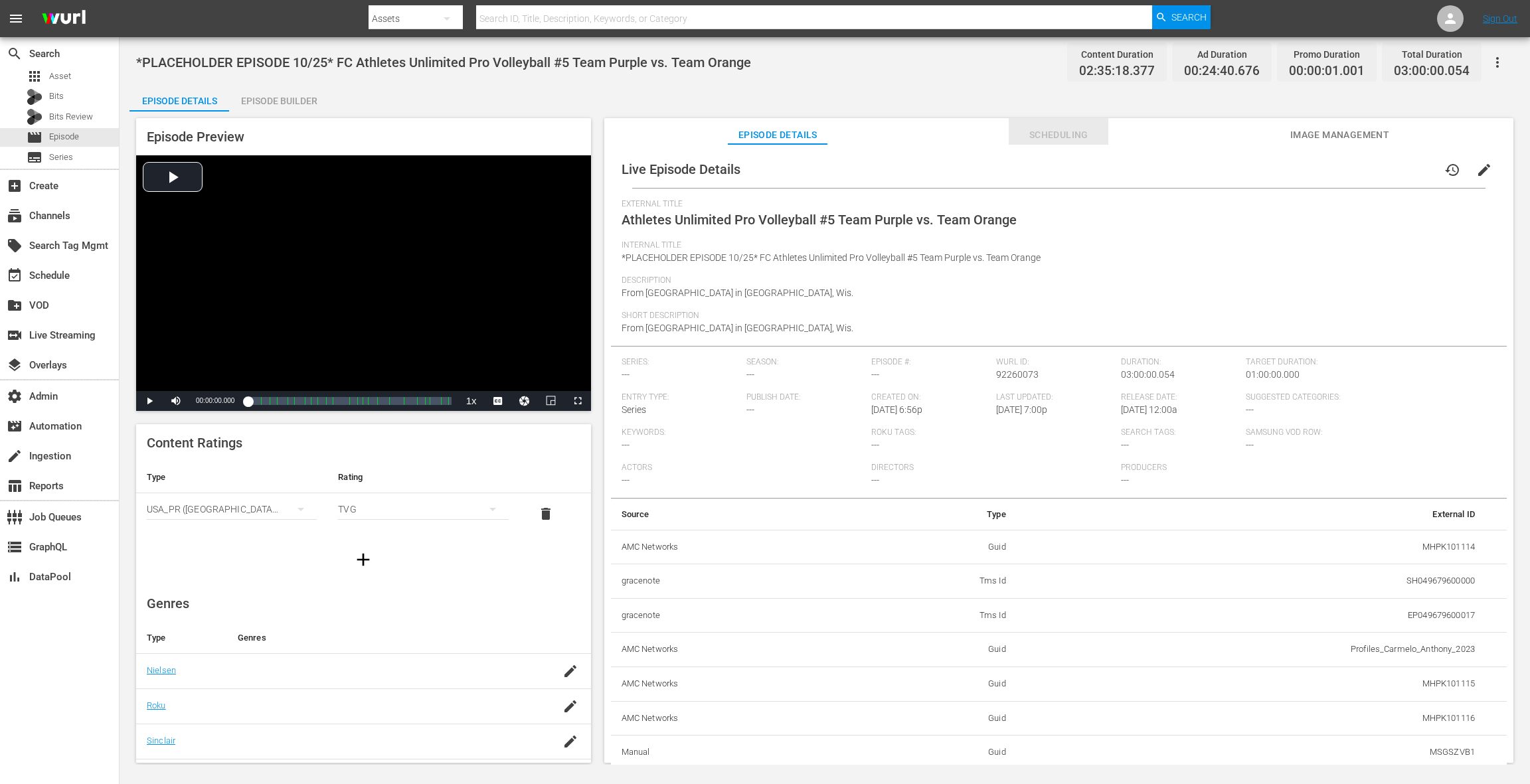
drag, startPoint x: 1043, startPoint y: 137, endPoint x: 1047, endPoint y: 144, distance: 8.1
click at [1042, 137] on span "Scheduling" at bounding box center [1058, 134] width 100 height 16
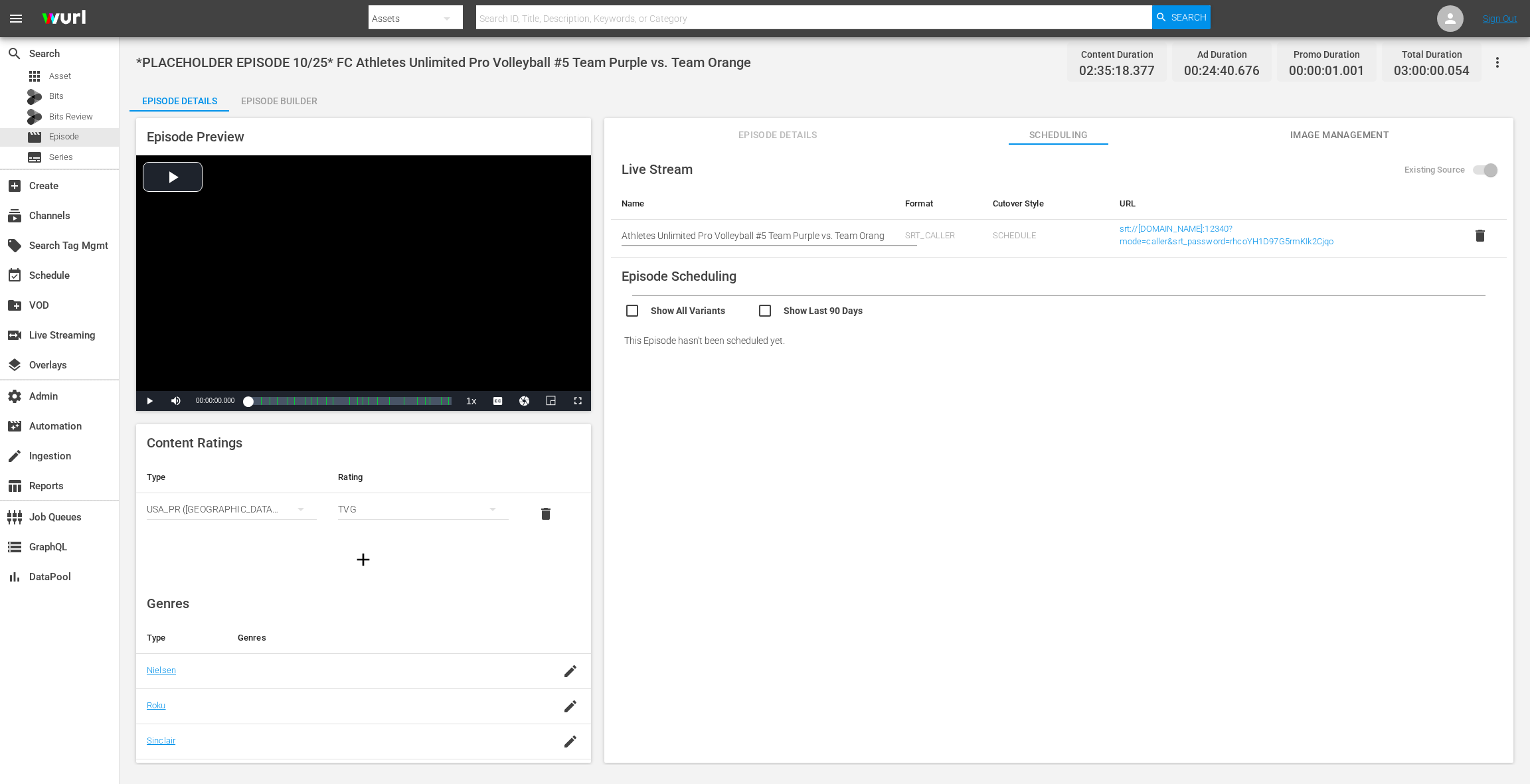
click at [1335, 135] on span "Image Management" at bounding box center [1339, 134] width 100 height 16
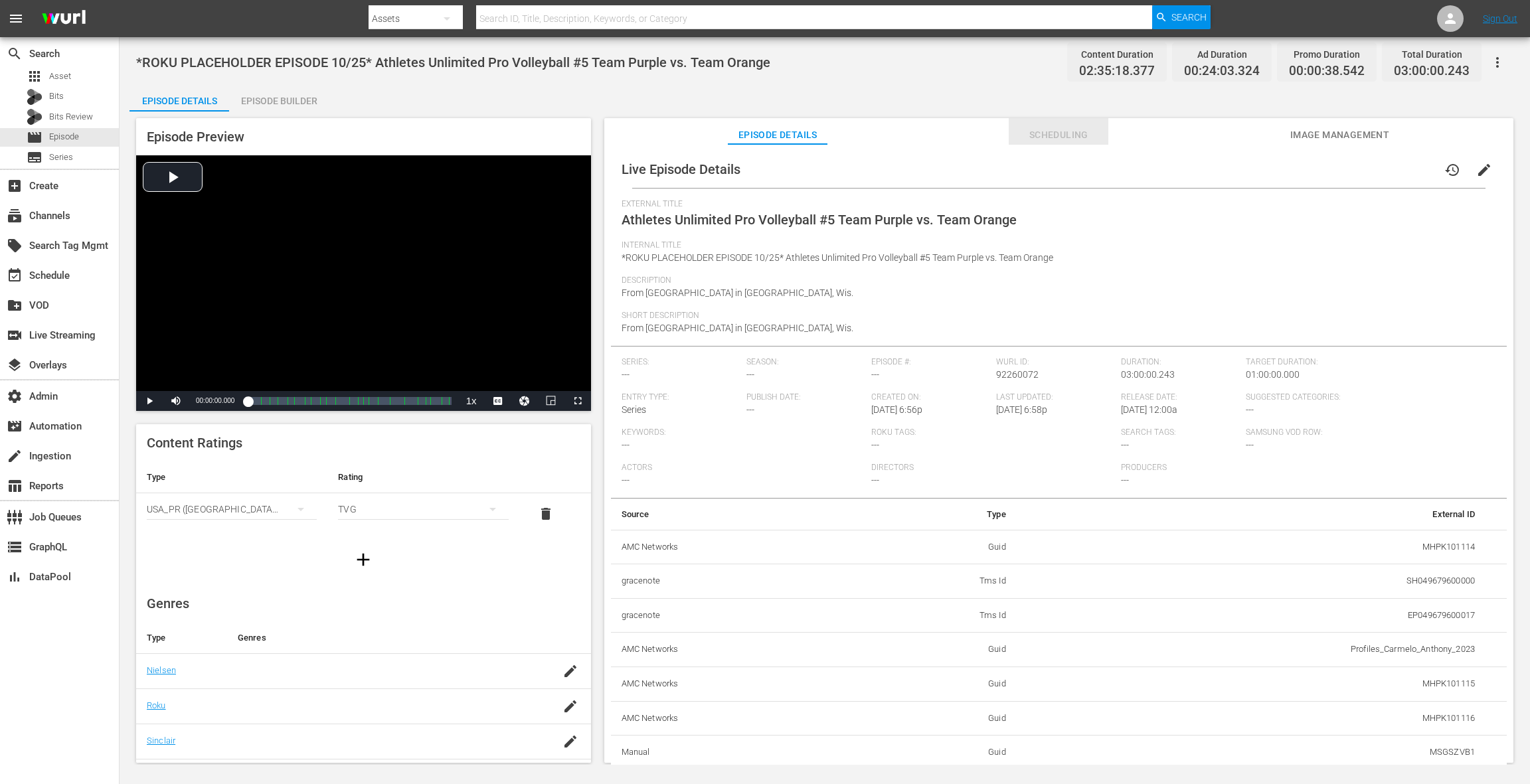
click at [1066, 142] on span "Scheduling" at bounding box center [1058, 134] width 100 height 16
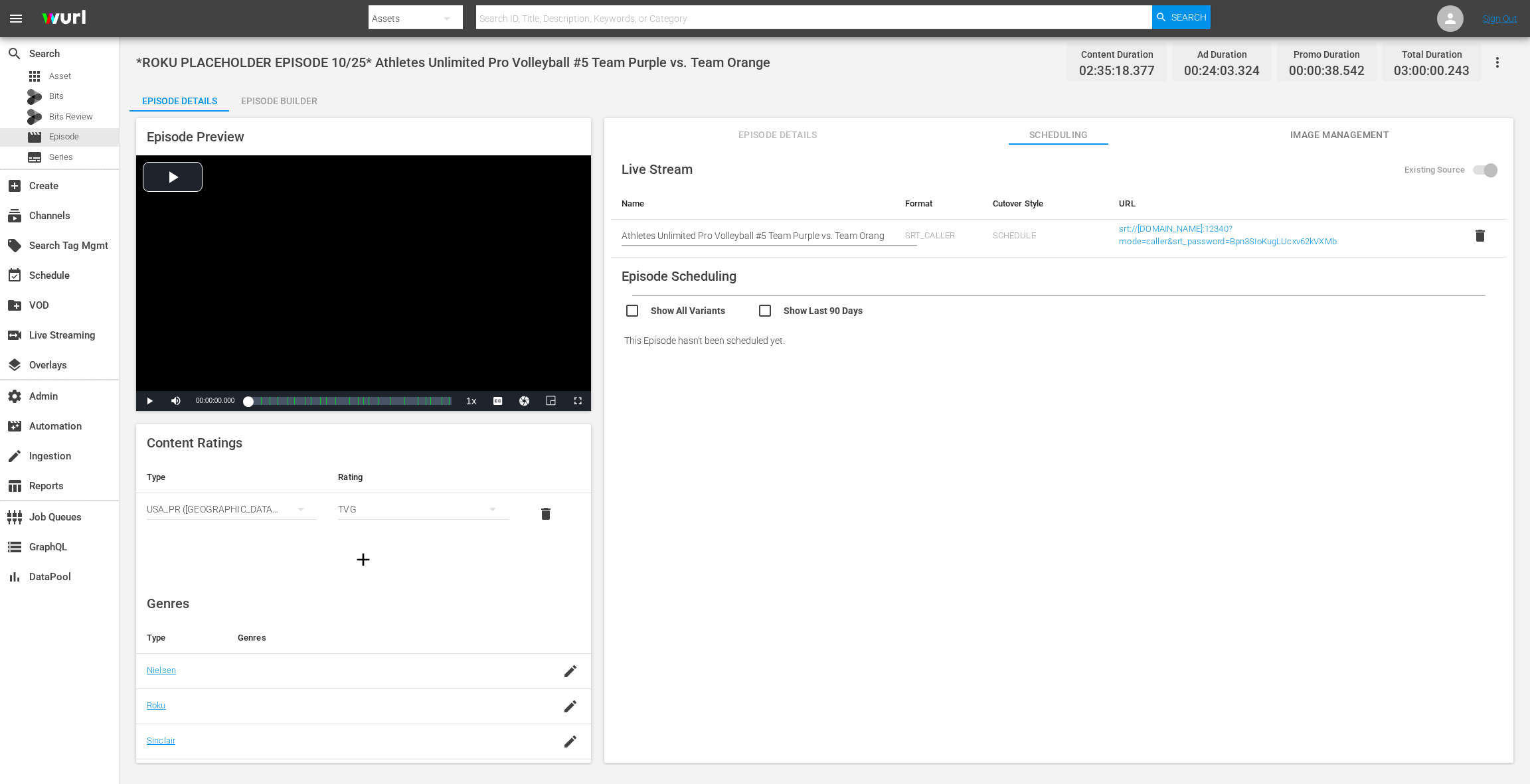
click at [1350, 136] on span "Image Management" at bounding box center [1339, 134] width 100 height 16
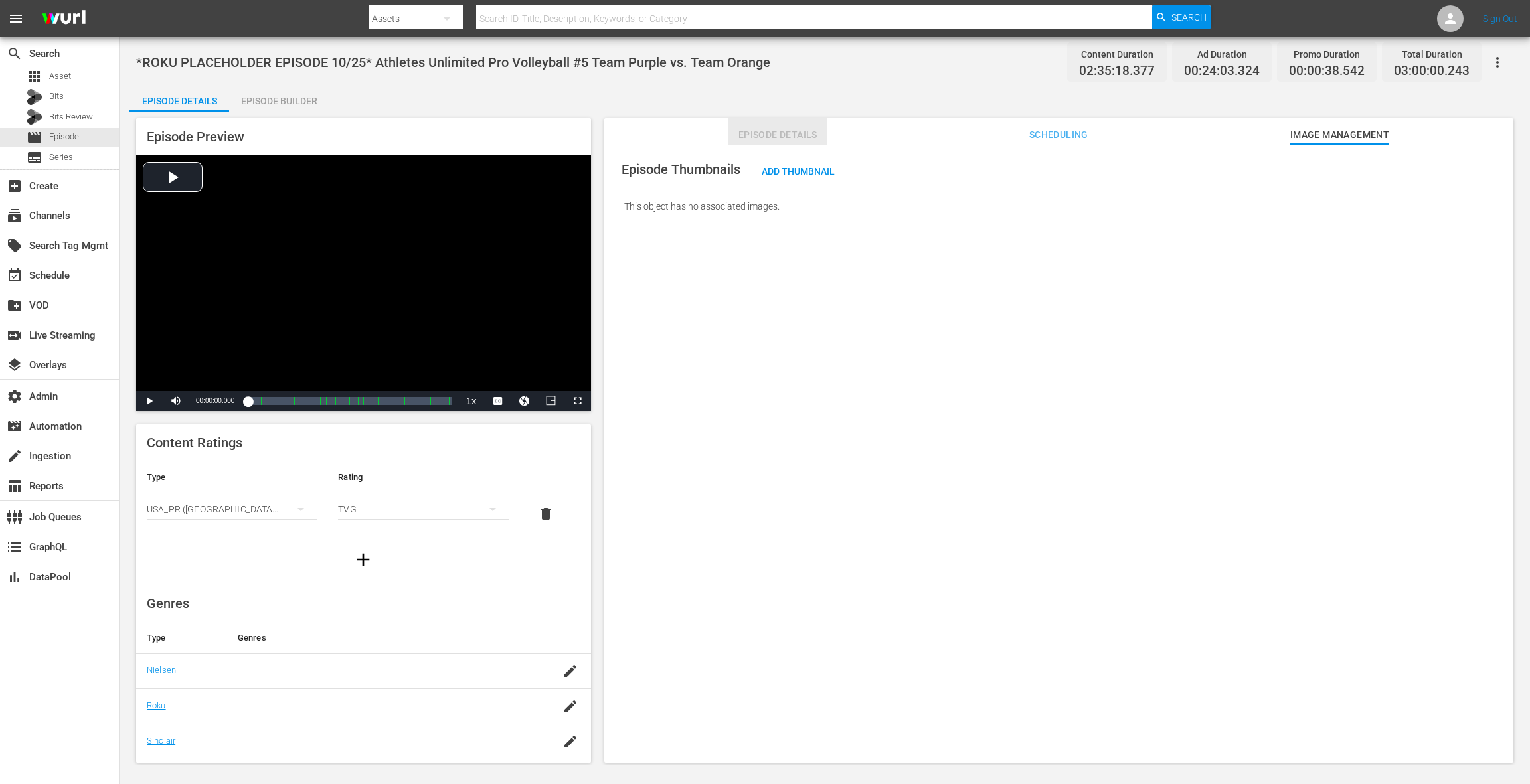
drag, startPoint x: 772, startPoint y: 139, endPoint x: 762, endPoint y: 128, distance: 14.9
click at [772, 139] on span "Episode Details" at bounding box center [777, 134] width 100 height 16
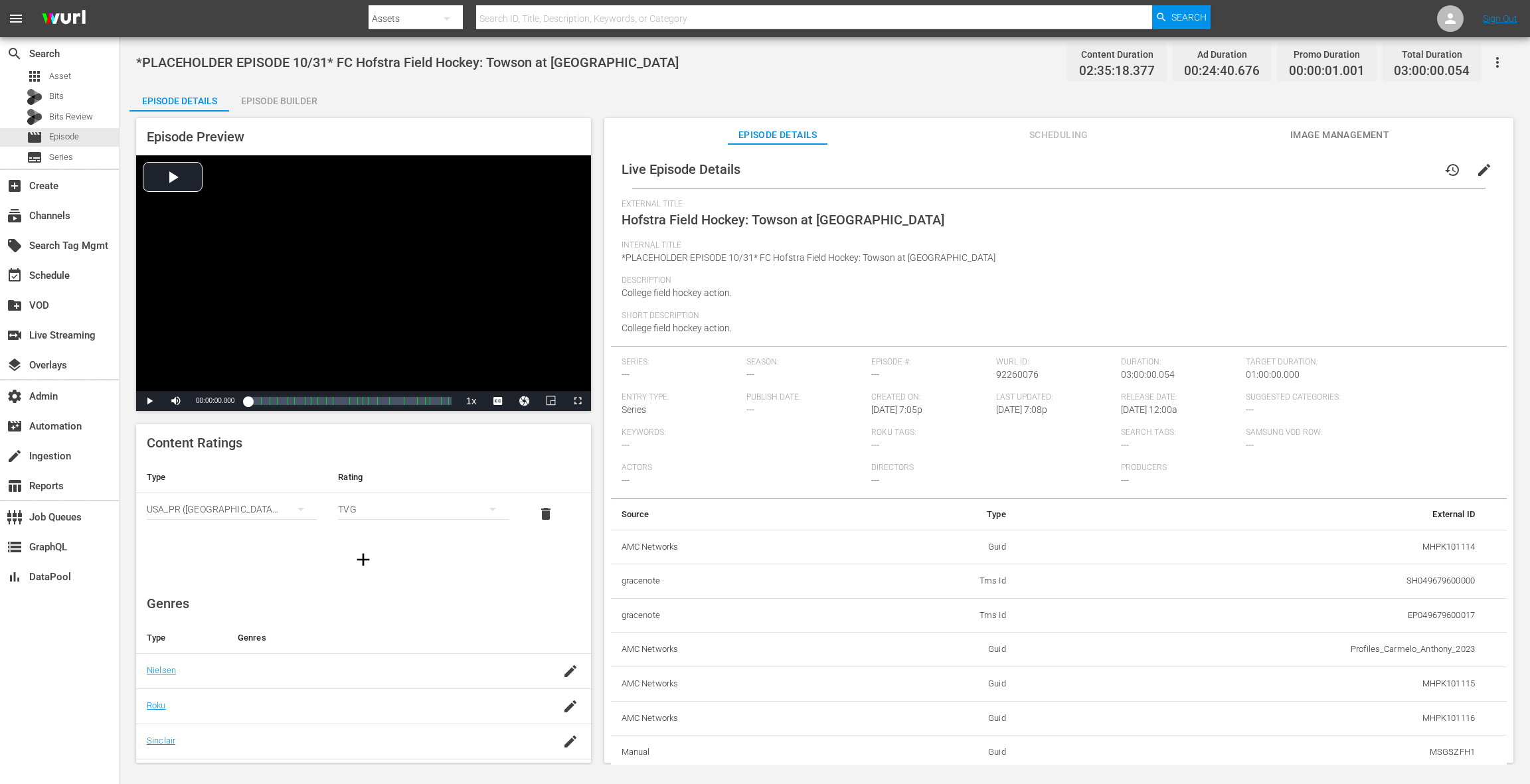
click at [1061, 135] on span "Scheduling" at bounding box center [1058, 134] width 100 height 16
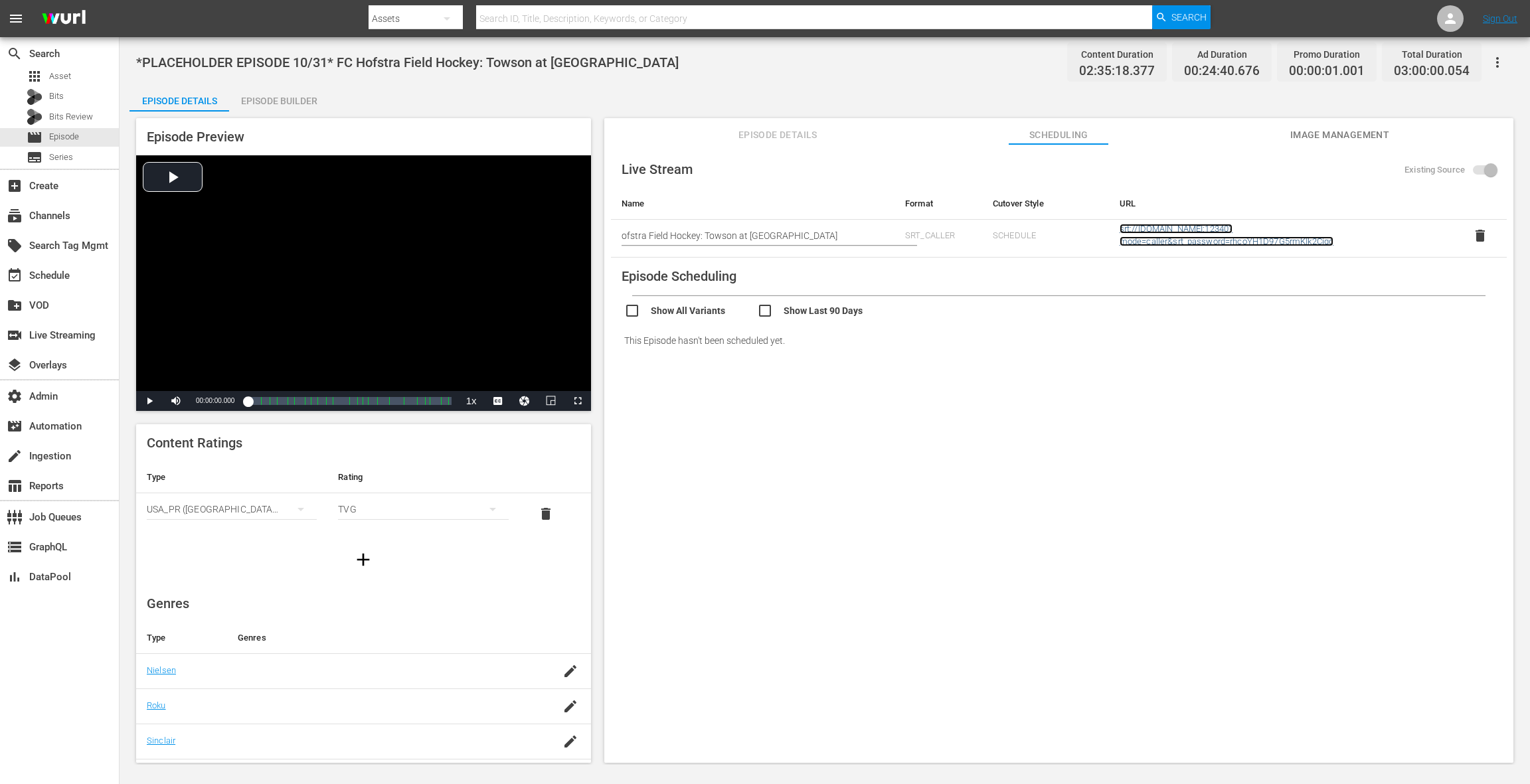
click at [1144, 230] on link "srt://[DOMAIN_NAME]:12340?mode=caller&srt_password=rhcoYH1D97G5rmKIk2Cjqo" at bounding box center [1227, 235] width 215 height 23
click at [1472, 234] on span "delete" at bounding box center [1479, 236] width 16 height 16
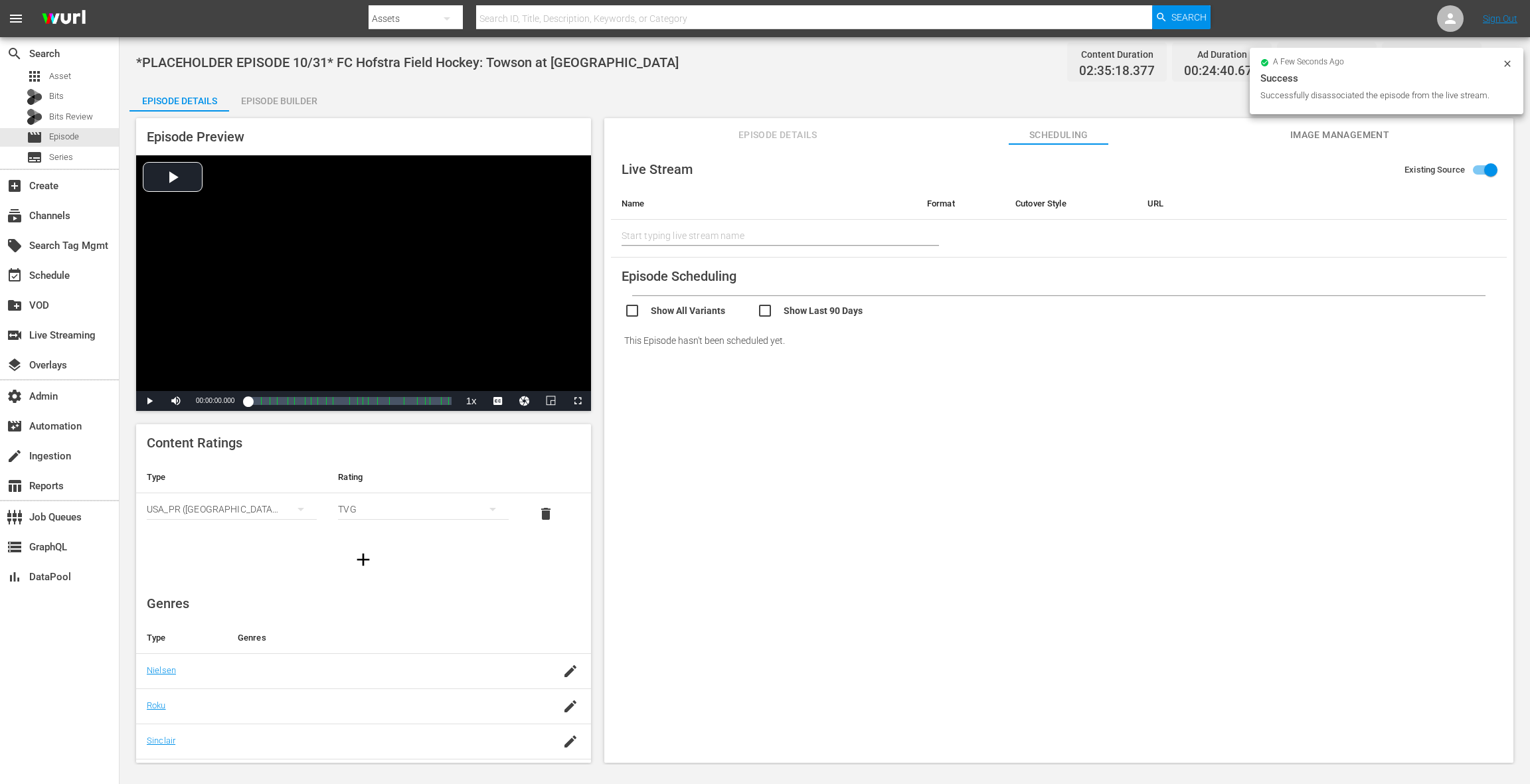
click at [1486, 173] on input "Existing Source" at bounding box center [1490, 173] width 76 height 25
checkbox input "false"
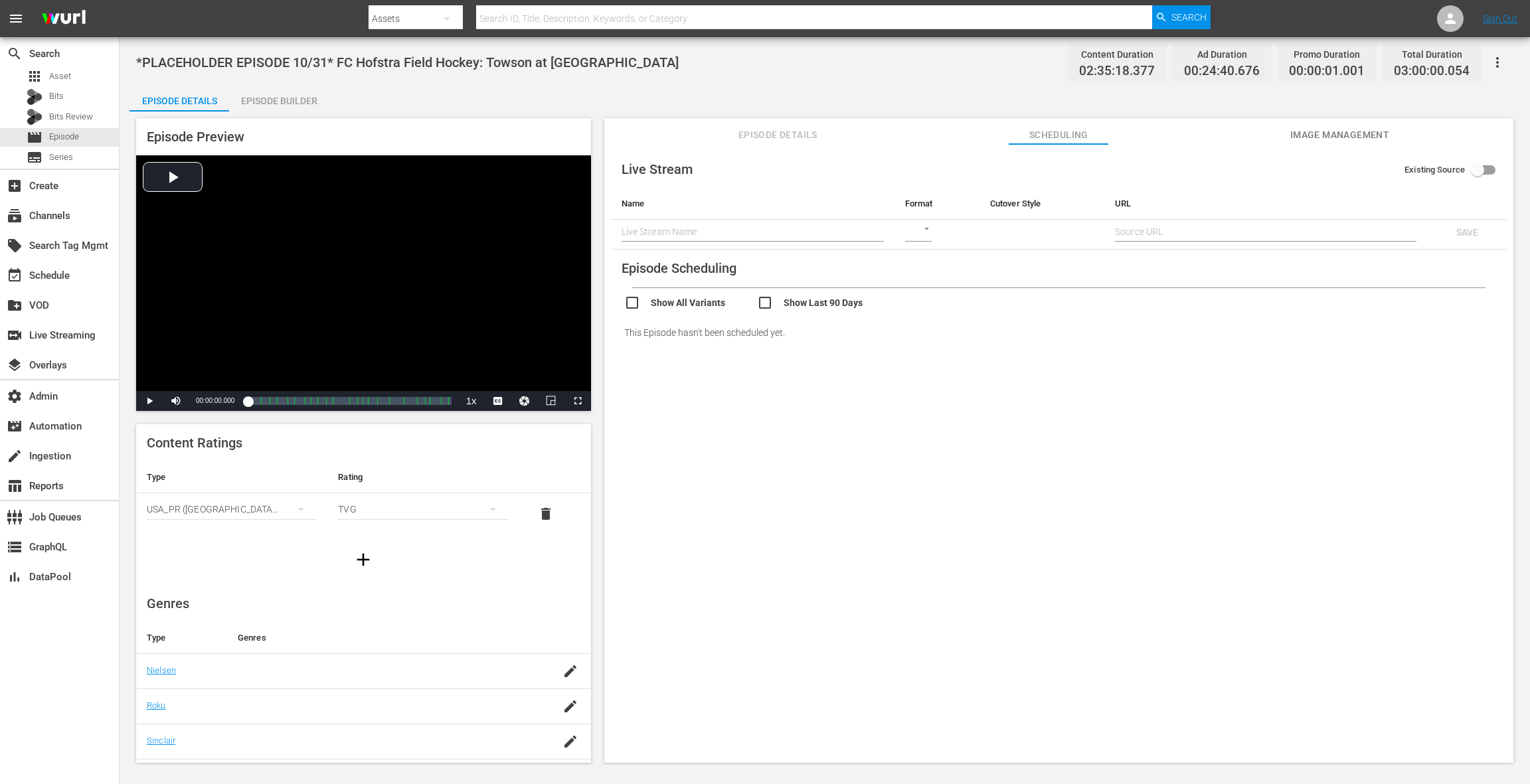
click at [382, 61] on span "*PLACEHOLDER EPISODE 10/31* FC Hofstra Field Hockey: Towson at Hofstra" at bounding box center [407, 62] width 543 height 16
drag, startPoint x: 382, startPoint y: 61, endPoint x: 573, endPoint y: 66, distance: 191.1
click at [573, 66] on span "*PLACEHOLDER EPISODE 10/31* FC Hofstra Field Hockey: Towson at Hofstra" at bounding box center [407, 62] width 543 height 16
copy span "Hofstra Field Hockey: Towson at [GEOGRAPHIC_DATA]"
click at [642, 226] on input "text" at bounding box center [753, 231] width 263 height 20
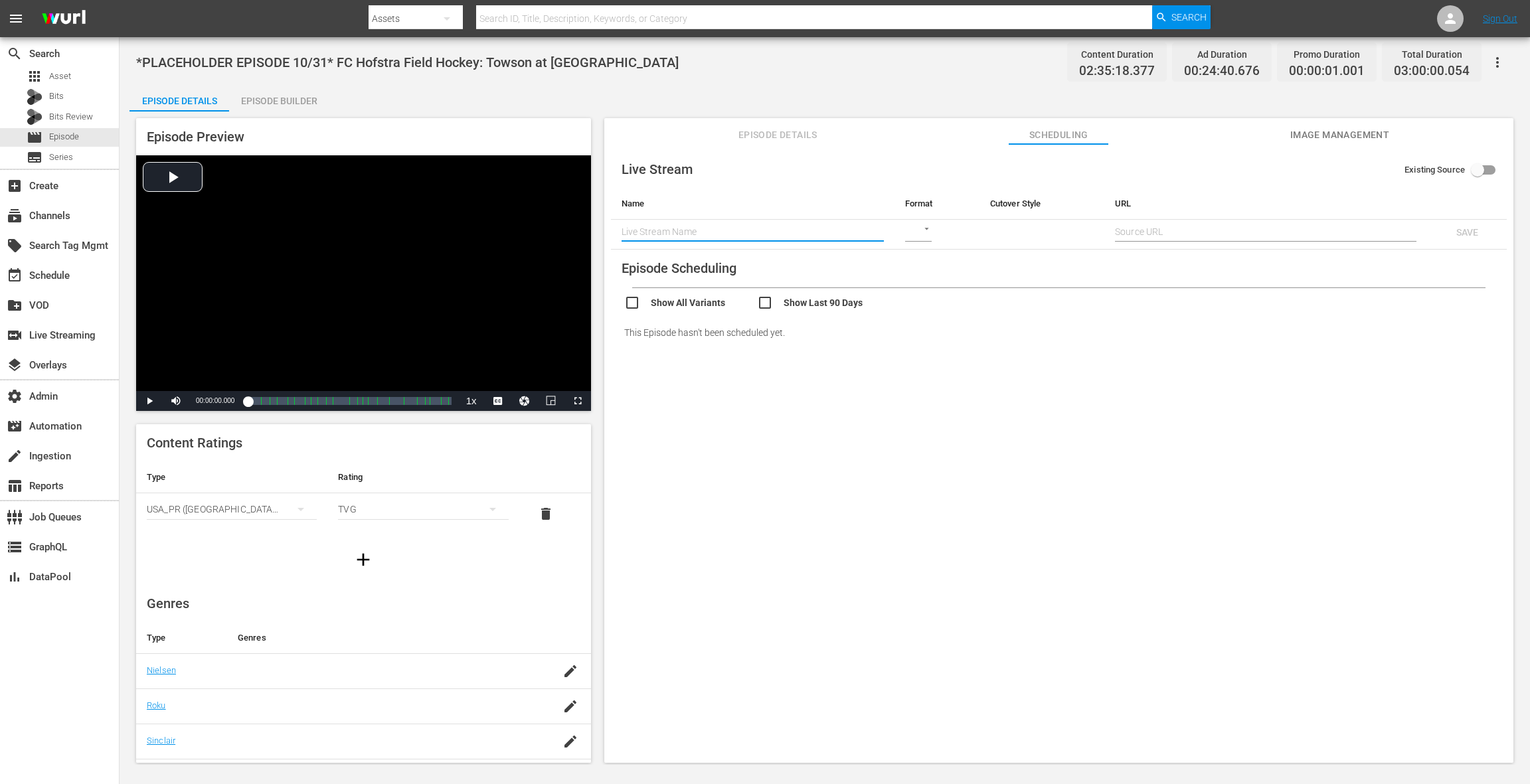
paste input "Hofstra Field Hockey: Towson at [GEOGRAPHIC_DATA]"
type input "Hofstra Field Hockey: Towson at [GEOGRAPHIC_DATA]"
drag, startPoint x: 915, startPoint y: 229, endPoint x: 923, endPoint y: 239, distance: 12.8
click at [915, 229] on body "menu Search By Assets Search ID, Title, Description, Keywords, or Category Sear…" at bounding box center [765, 392] width 1530 height 784
click at [920, 293] on div "SRT" at bounding box center [927, 295] width 46 height 32
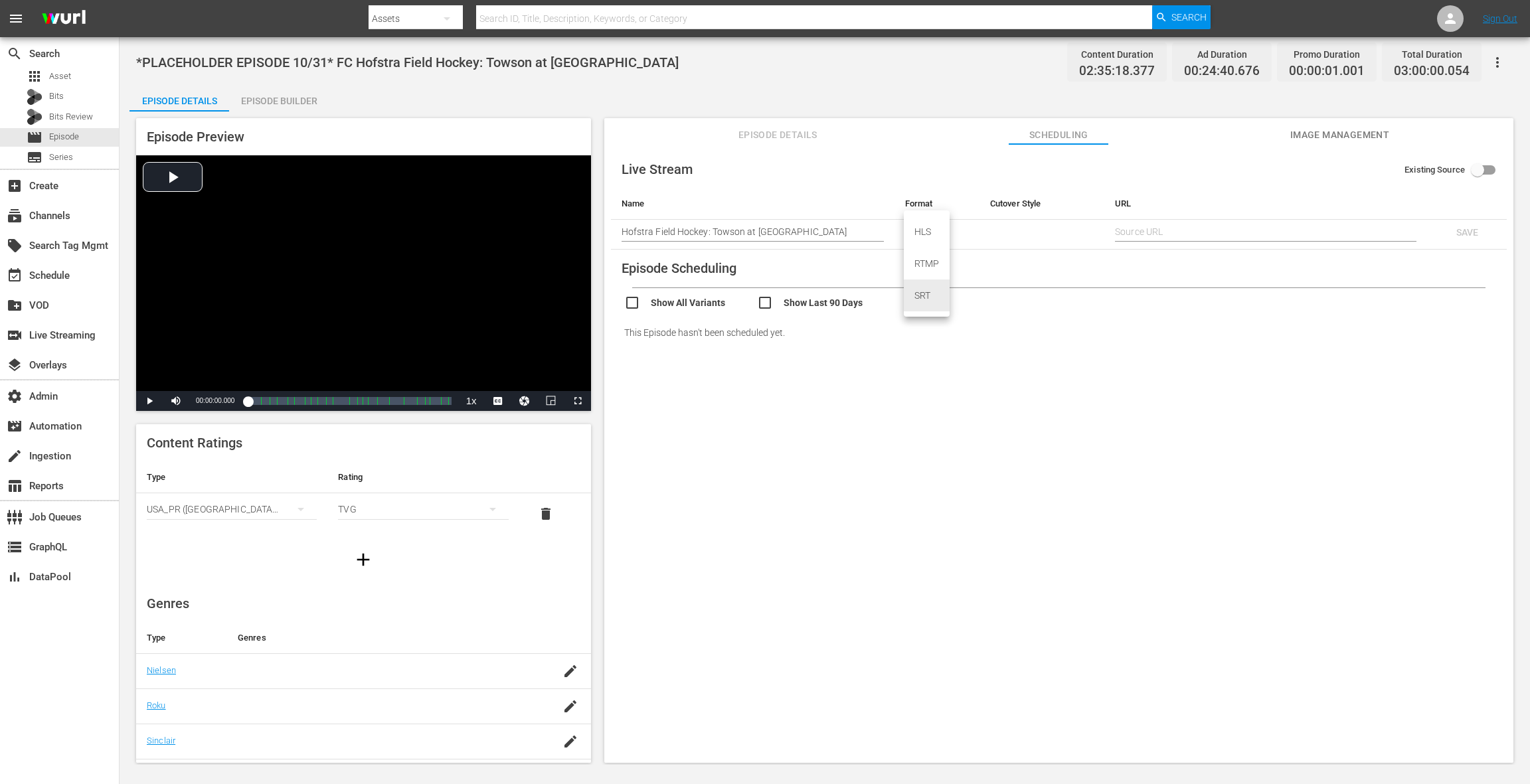
type input "SRT_CALLER"
click at [1131, 231] on input "text" at bounding box center [1265, 231] width 301 height 20
paste input "srt://ltnp-nyc-o-server1-cc.ltnglobal.com:12340?mode=caller&srt_password=rhcoYH…"
type input "srt://ltnp-nyc-o-server1-cc.ltnglobal.com:12340?mode=caller&srt_password=rhcoYH…"
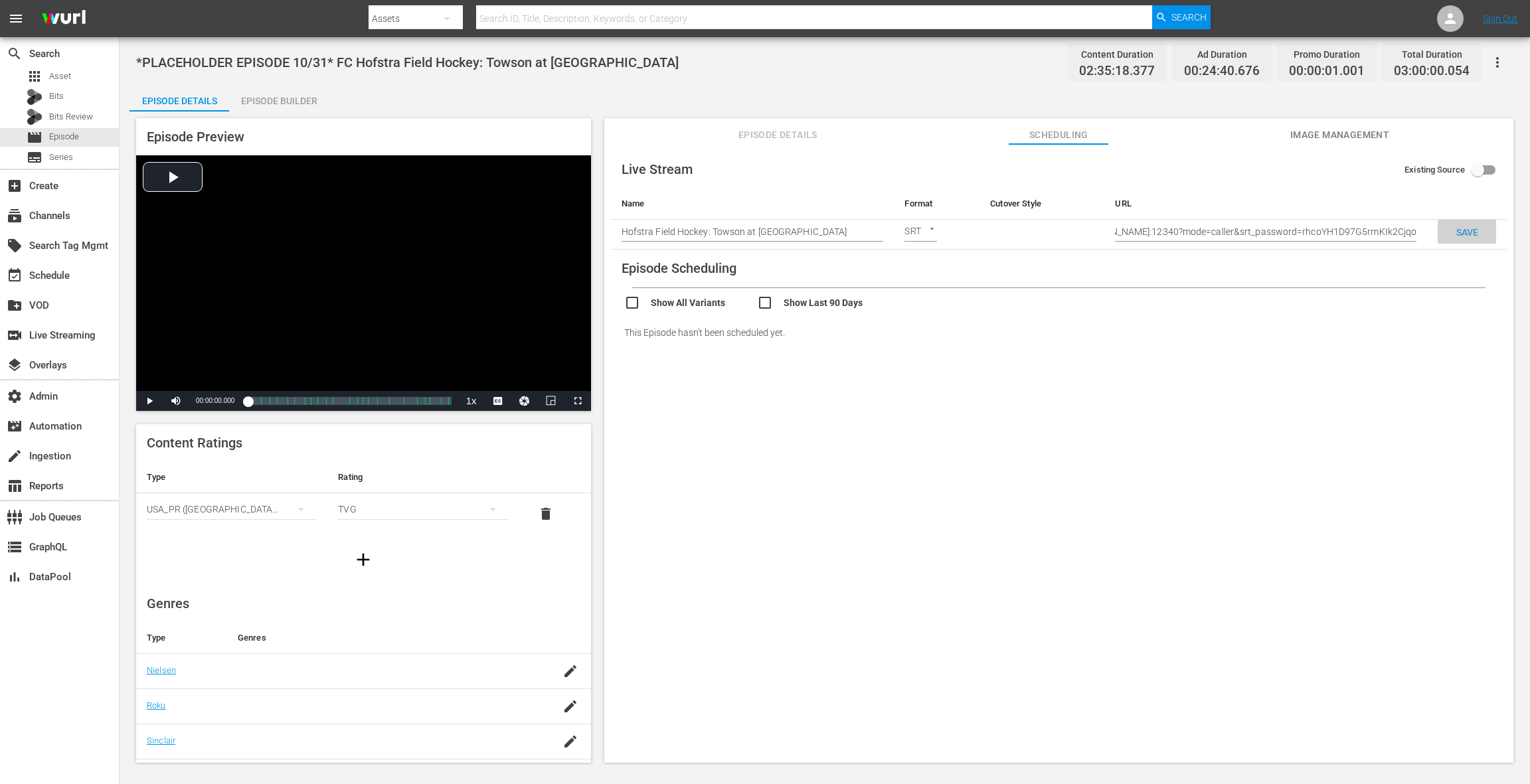
scroll to position [0, 0]
click at [1463, 236] on span "SAVE" at bounding box center [1467, 232] width 43 height 11
checkbox input "true"
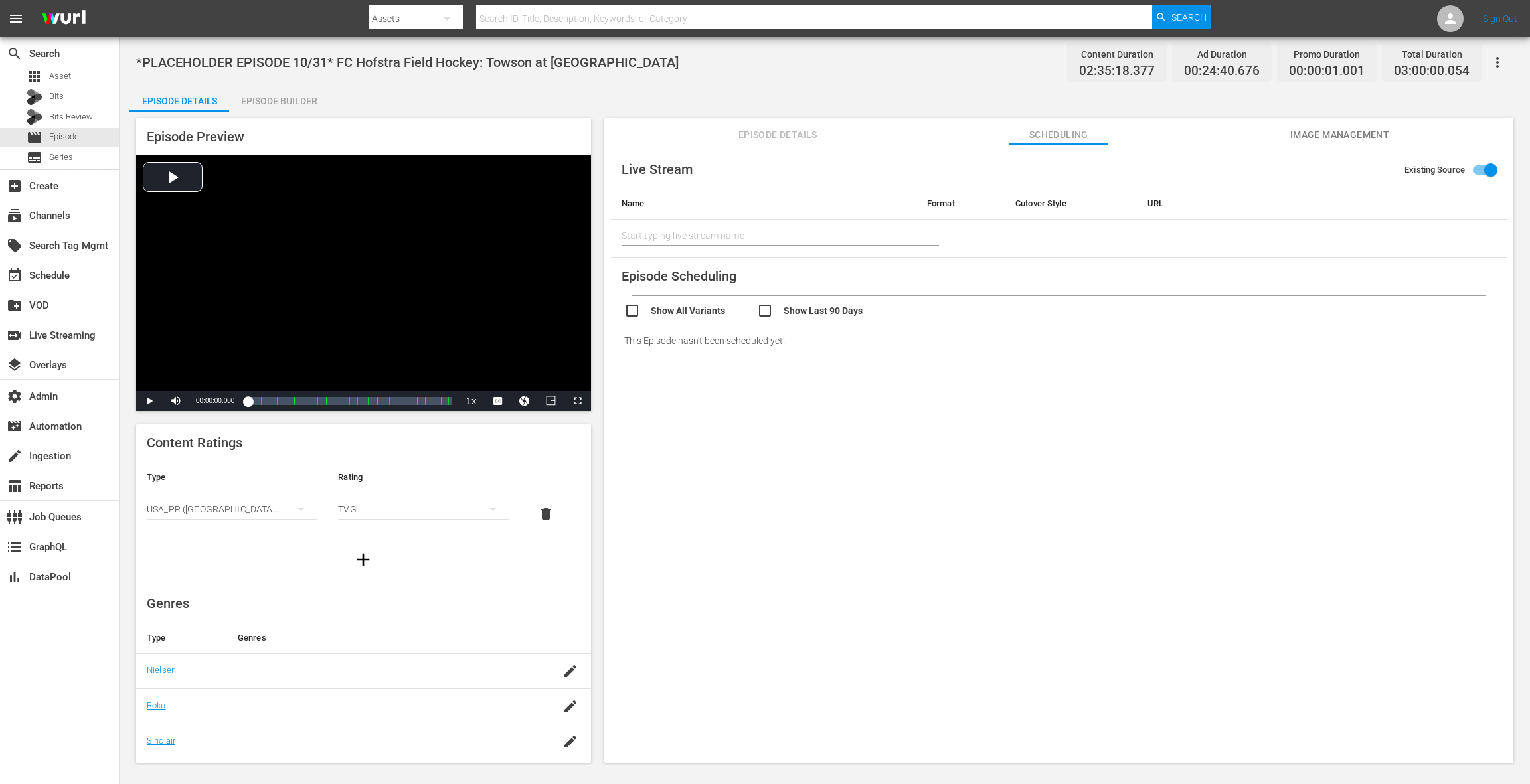
type input "Hofstra Field Hockey: Towson at [GEOGRAPHIC_DATA]"
drag, startPoint x: 1325, startPoint y: 133, endPoint x: 1287, endPoint y: 142, distance: 39.1
click at [1325, 133] on span "Image Management" at bounding box center [1339, 134] width 100 height 16
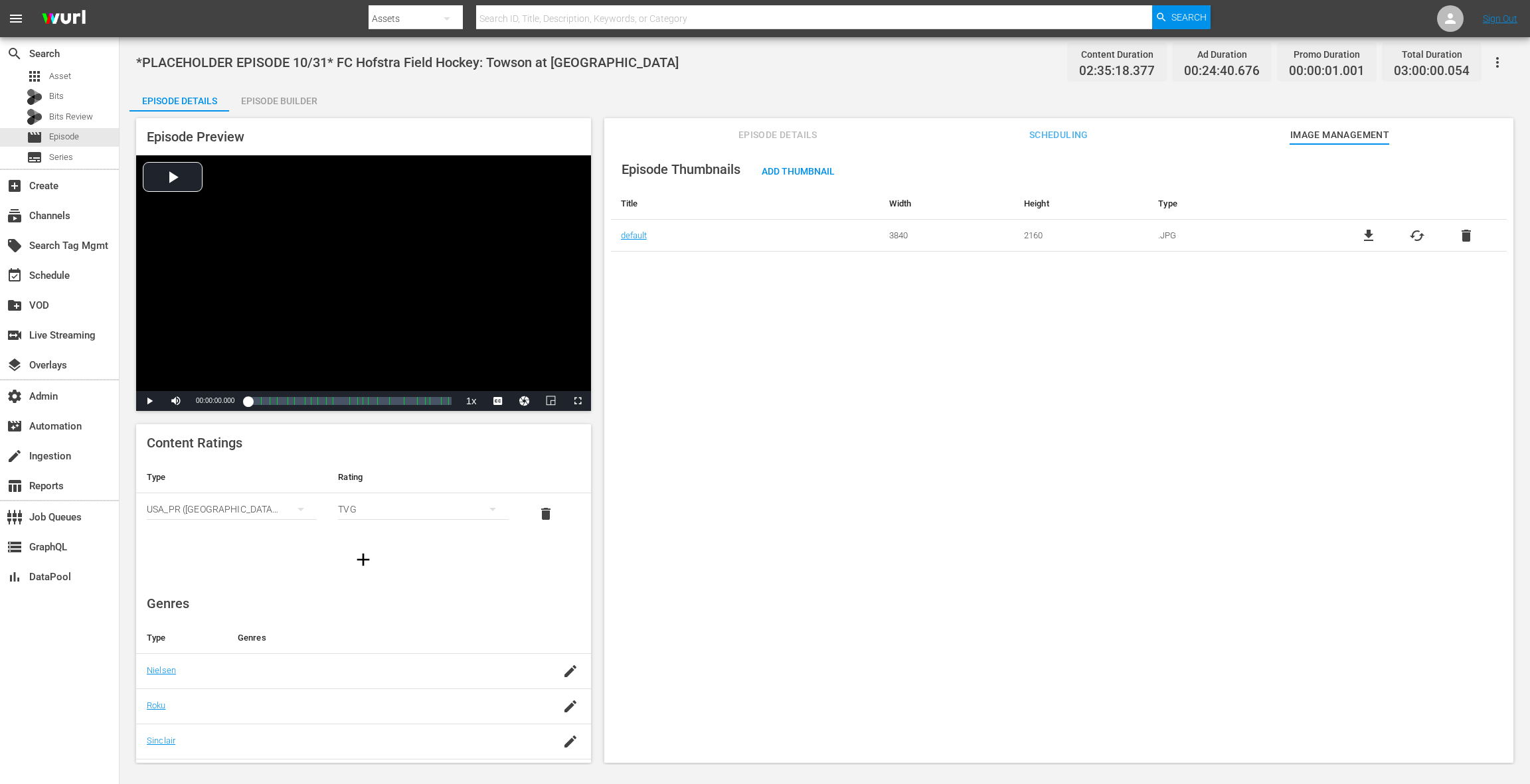
click at [1042, 142] on span "Scheduling" at bounding box center [1058, 134] width 100 height 16
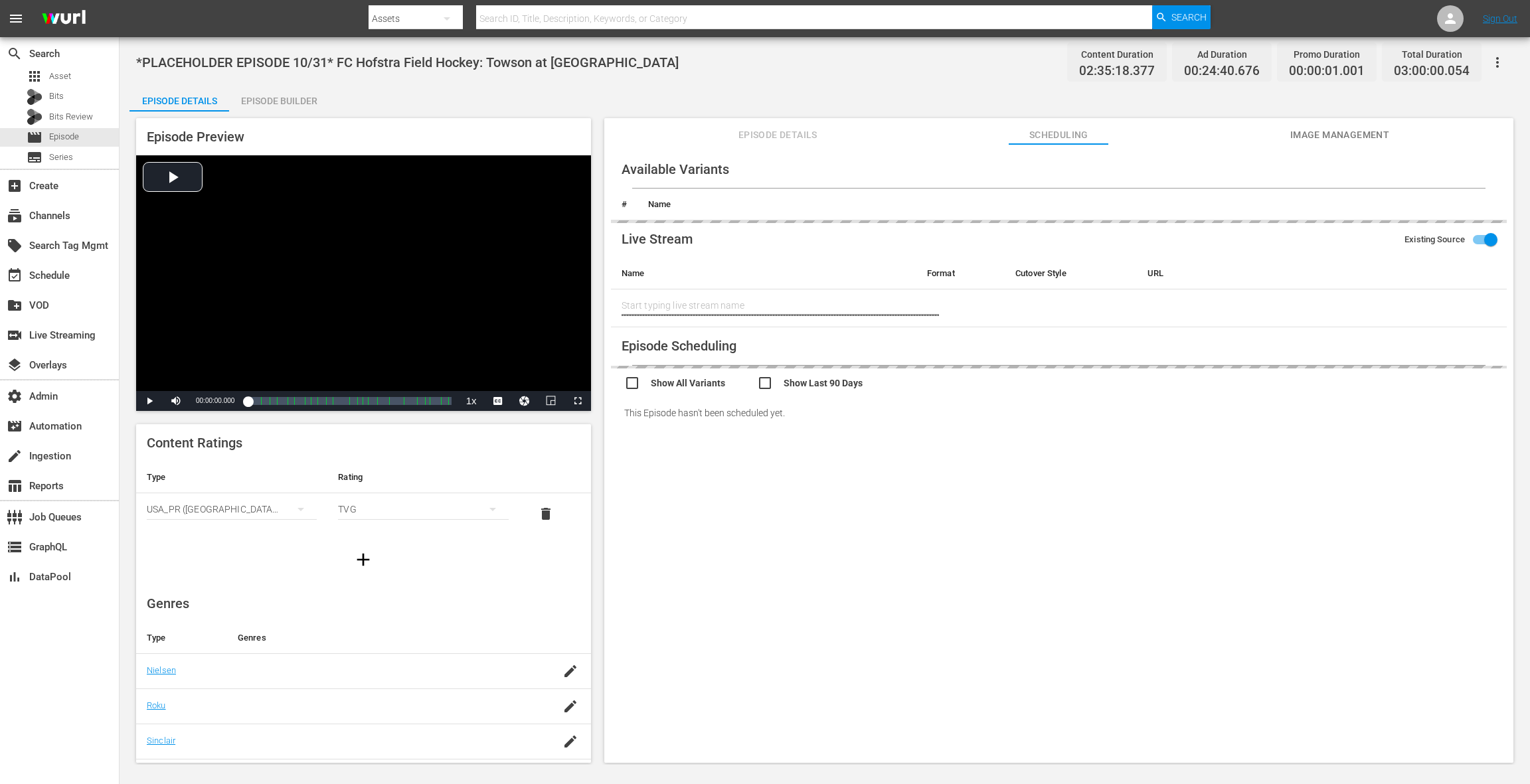
type input "Hofstra Field Hockey: Towson at [GEOGRAPHIC_DATA]"
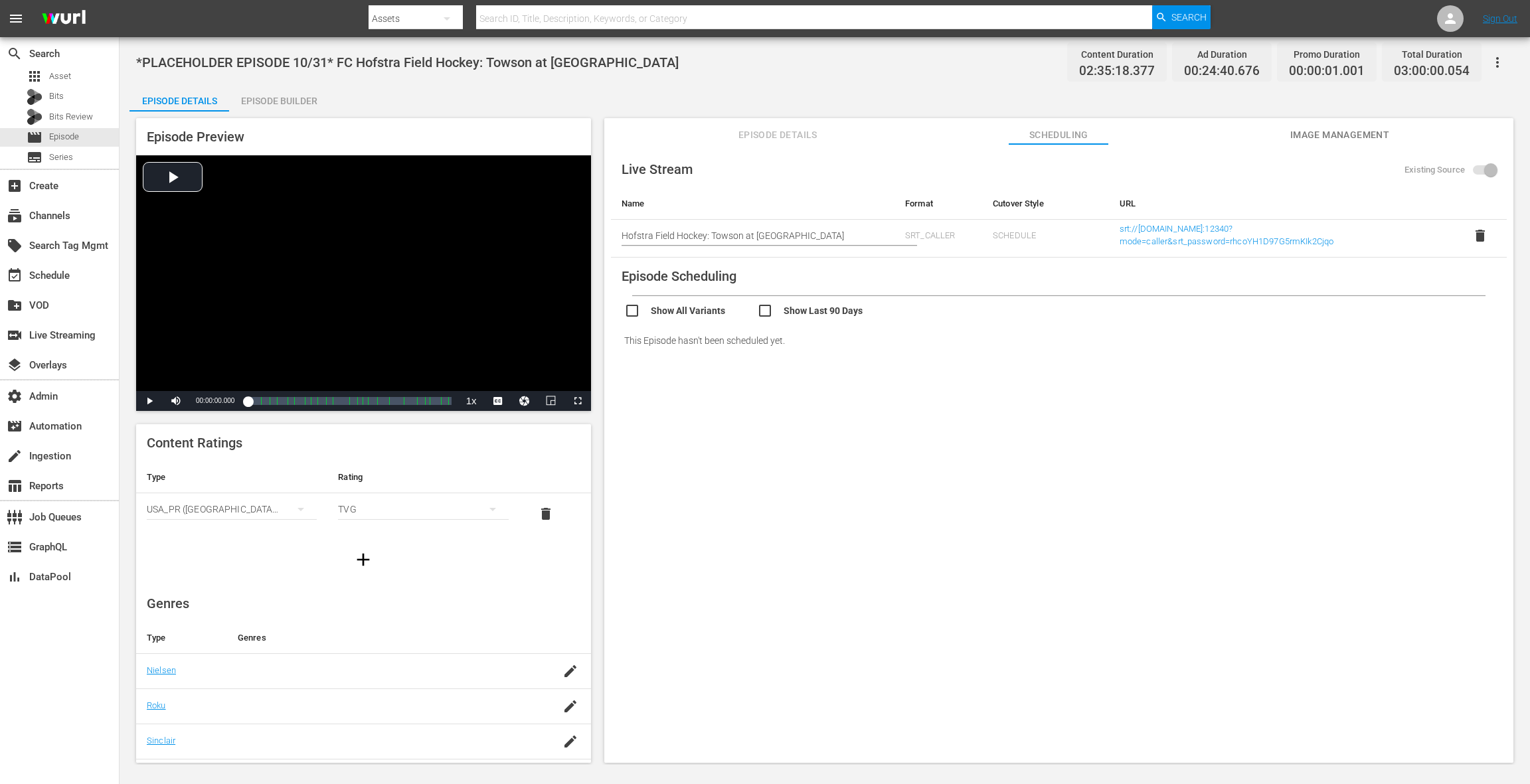
click at [785, 138] on span "Episode Details" at bounding box center [777, 134] width 100 height 16
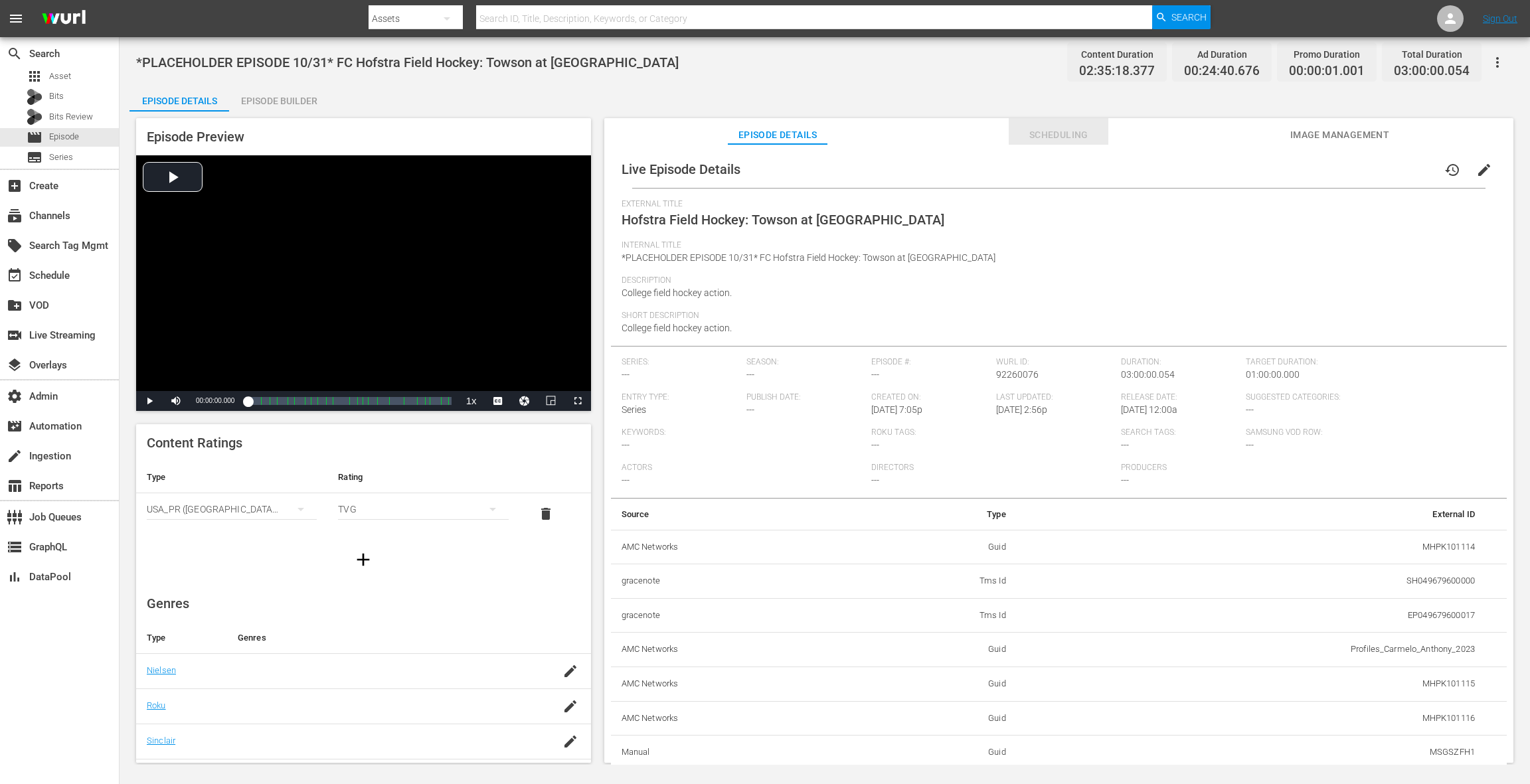
click at [1038, 135] on span "Scheduling" at bounding box center [1058, 134] width 100 height 16
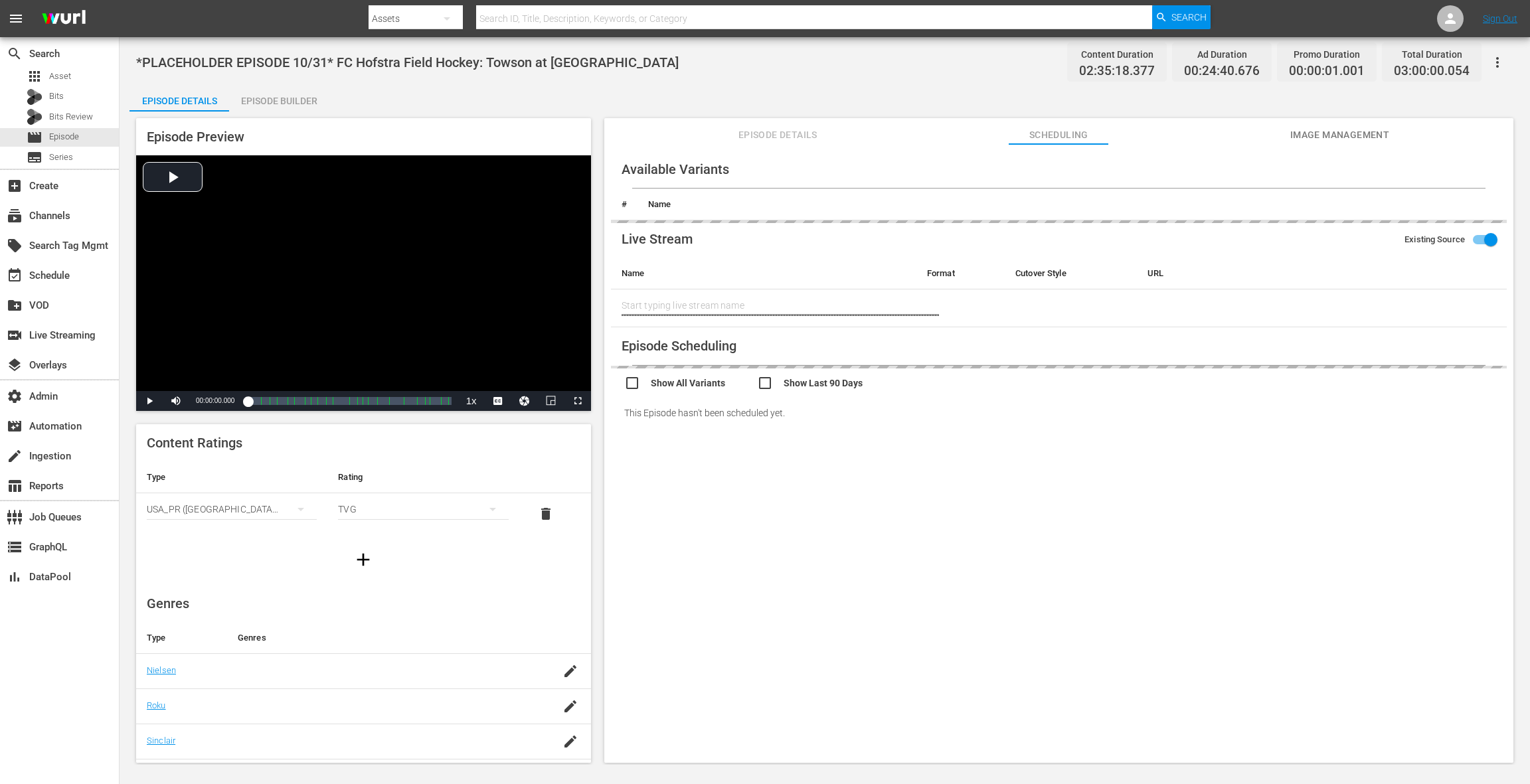
type input "Hofstra Field Hockey: Towson at Hofstra"
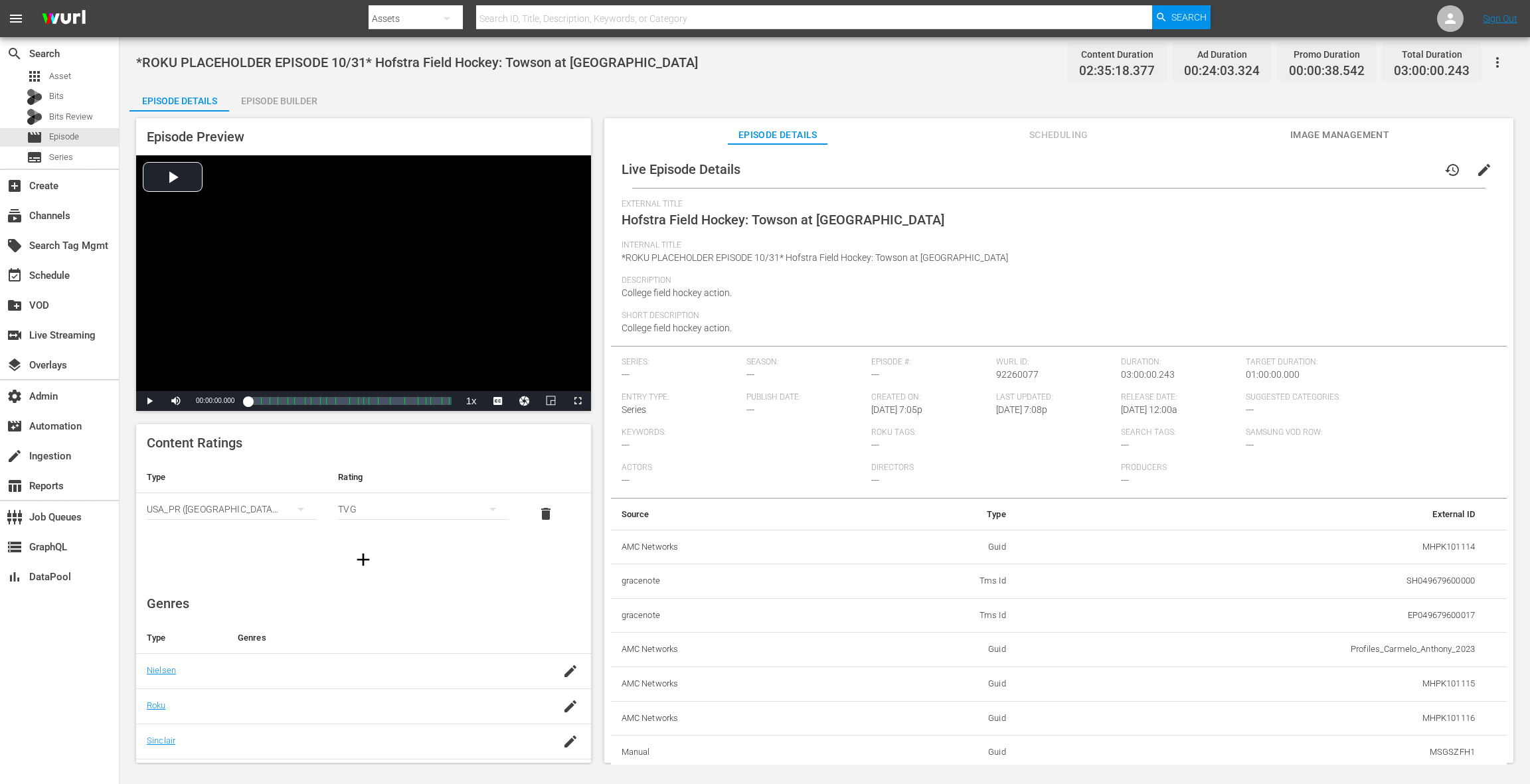
click at [1049, 137] on span "Scheduling" at bounding box center [1058, 134] width 100 height 16
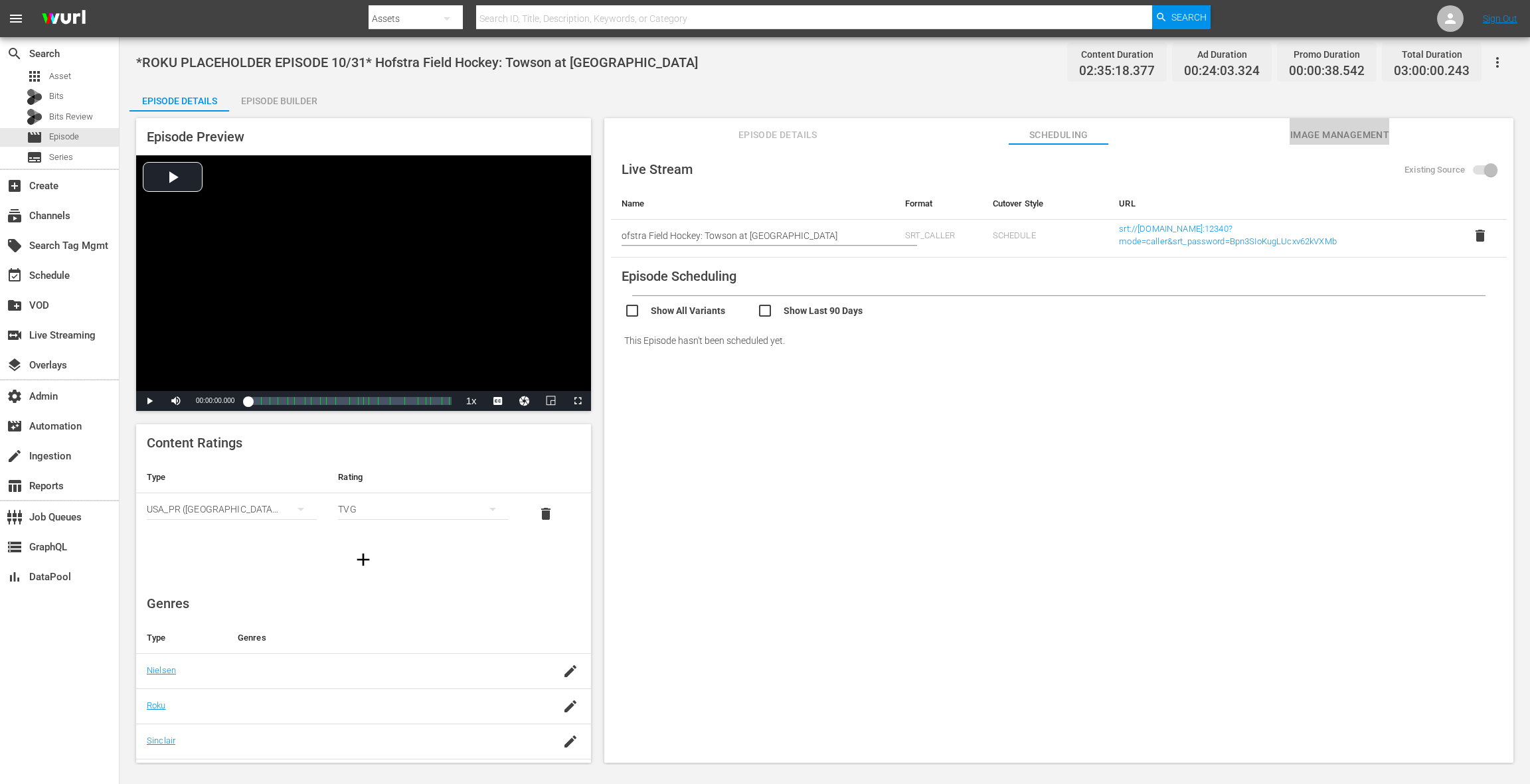
drag, startPoint x: 1306, startPoint y: 139, endPoint x: 1291, endPoint y: 139, distance: 15.0
click at [1306, 139] on span "Image Management" at bounding box center [1339, 134] width 100 height 16
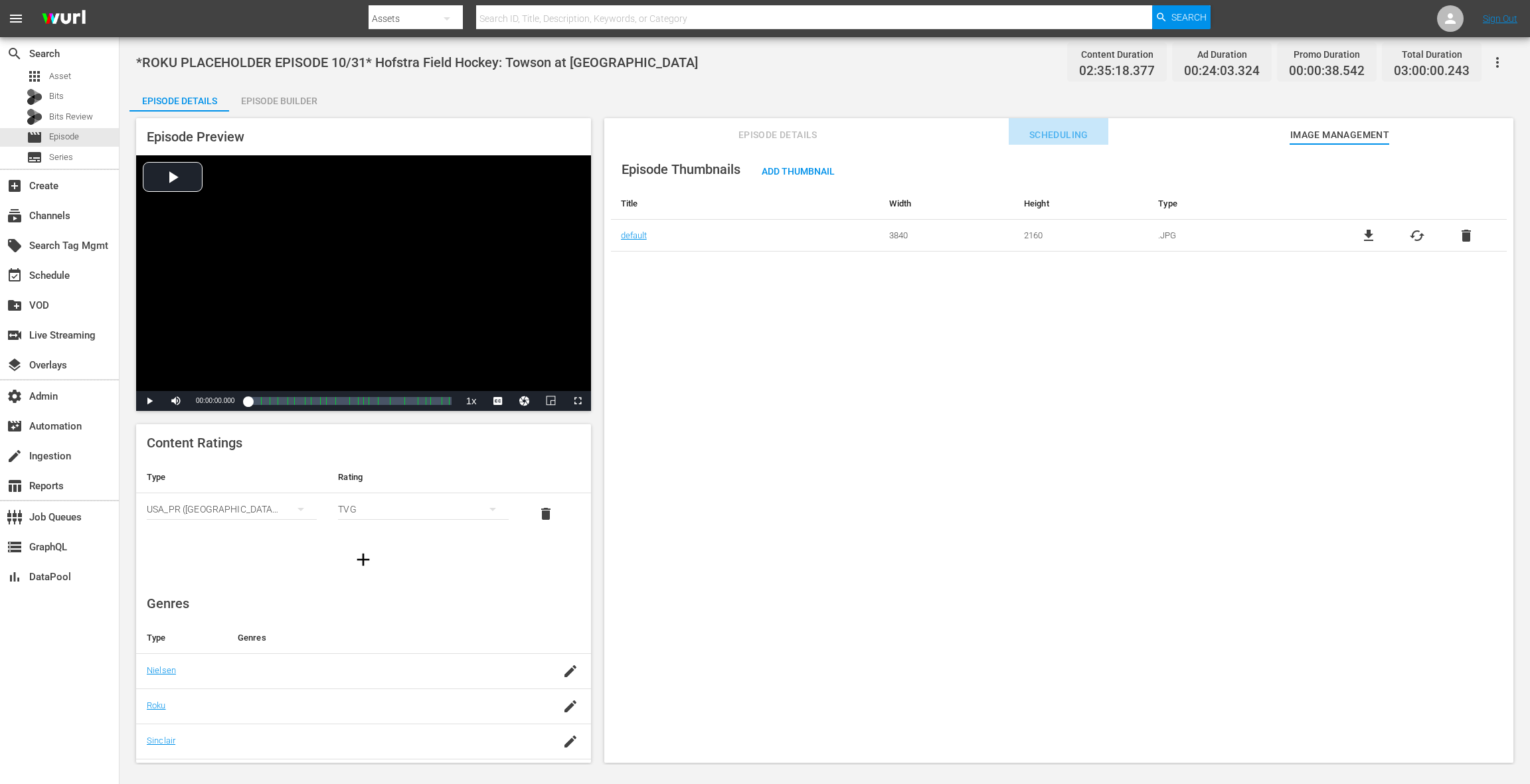
click at [1040, 137] on span "Scheduling" at bounding box center [1058, 134] width 100 height 16
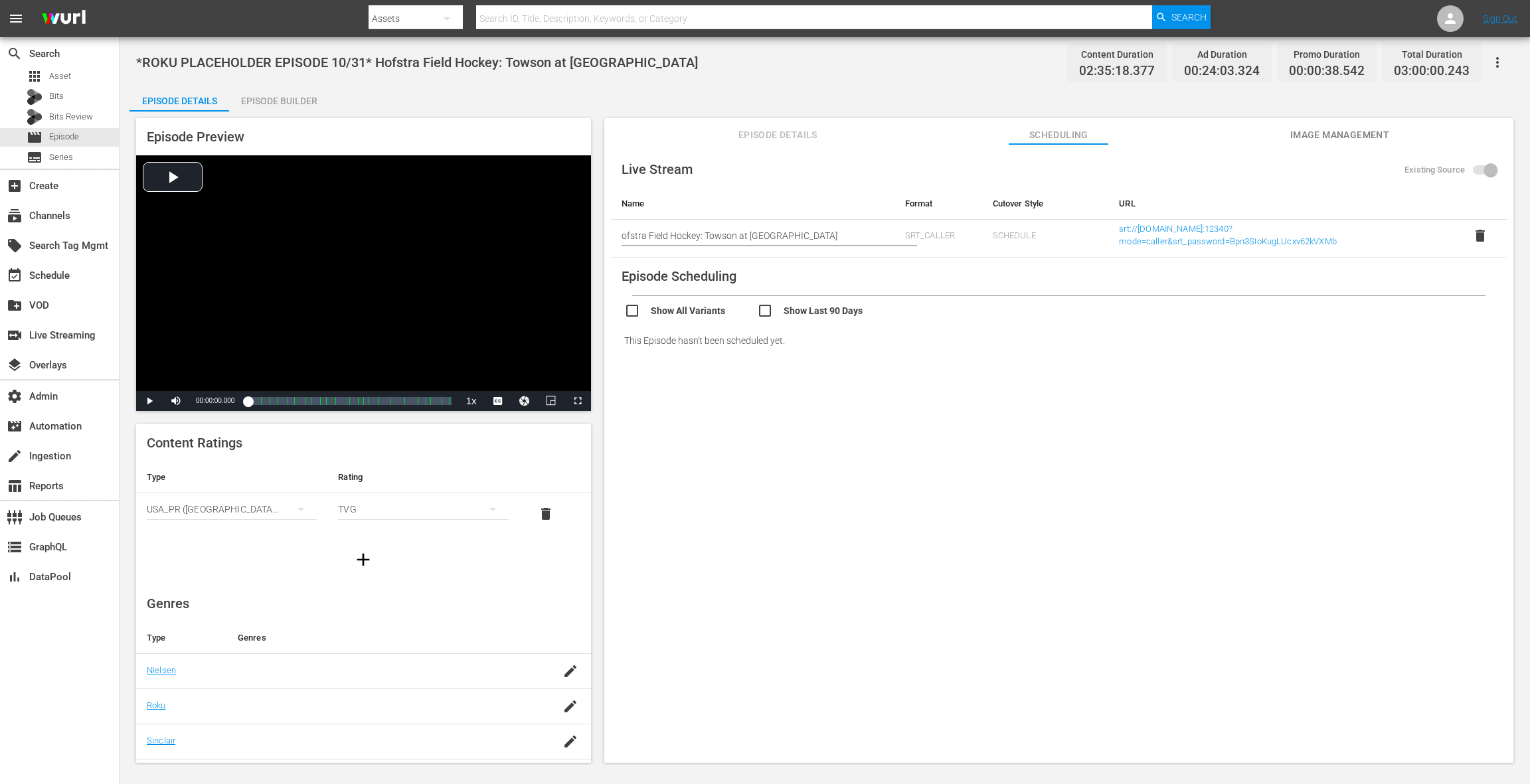
click at [1165, 234] on td "srt://[DOMAIN_NAME]:12340?mode=caller&srt_password=Bpn3SIoKugLUcxv62kVXMb" at bounding box center [1281, 238] width 345 height 37
click at [1152, 237] on link "srt://[DOMAIN_NAME]:12340?mode=caller&srt_password=Bpn3SIoKugLUcxv62kVXMb" at bounding box center [1227, 235] width 218 height 23
click at [1479, 240] on span "delete" at bounding box center [1479, 236] width 16 height 16
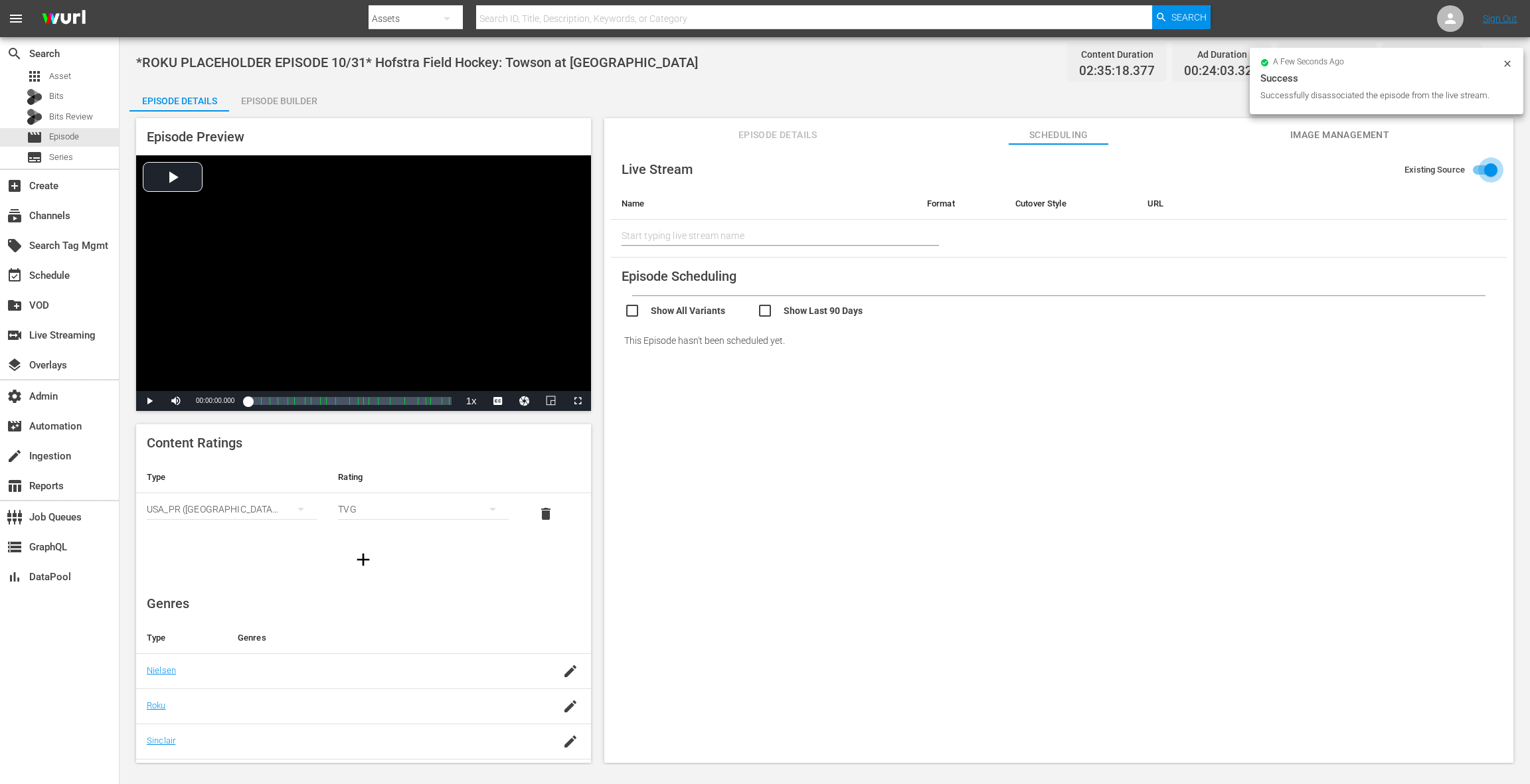
drag, startPoint x: 1482, startPoint y: 172, endPoint x: 1310, endPoint y: 150, distance: 173.4
click at [1482, 172] on input "Existing Source" at bounding box center [1490, 173] width 76 height 25
checkbox input "false"
click at [388, 63] on span "*ROKU PLACEHOLDER EPISODE 10/31* Hofstra Field Hockey: Towson at [GEOGRAPHIC_DA…" at bounding box center [417, 62] width 562 height 16
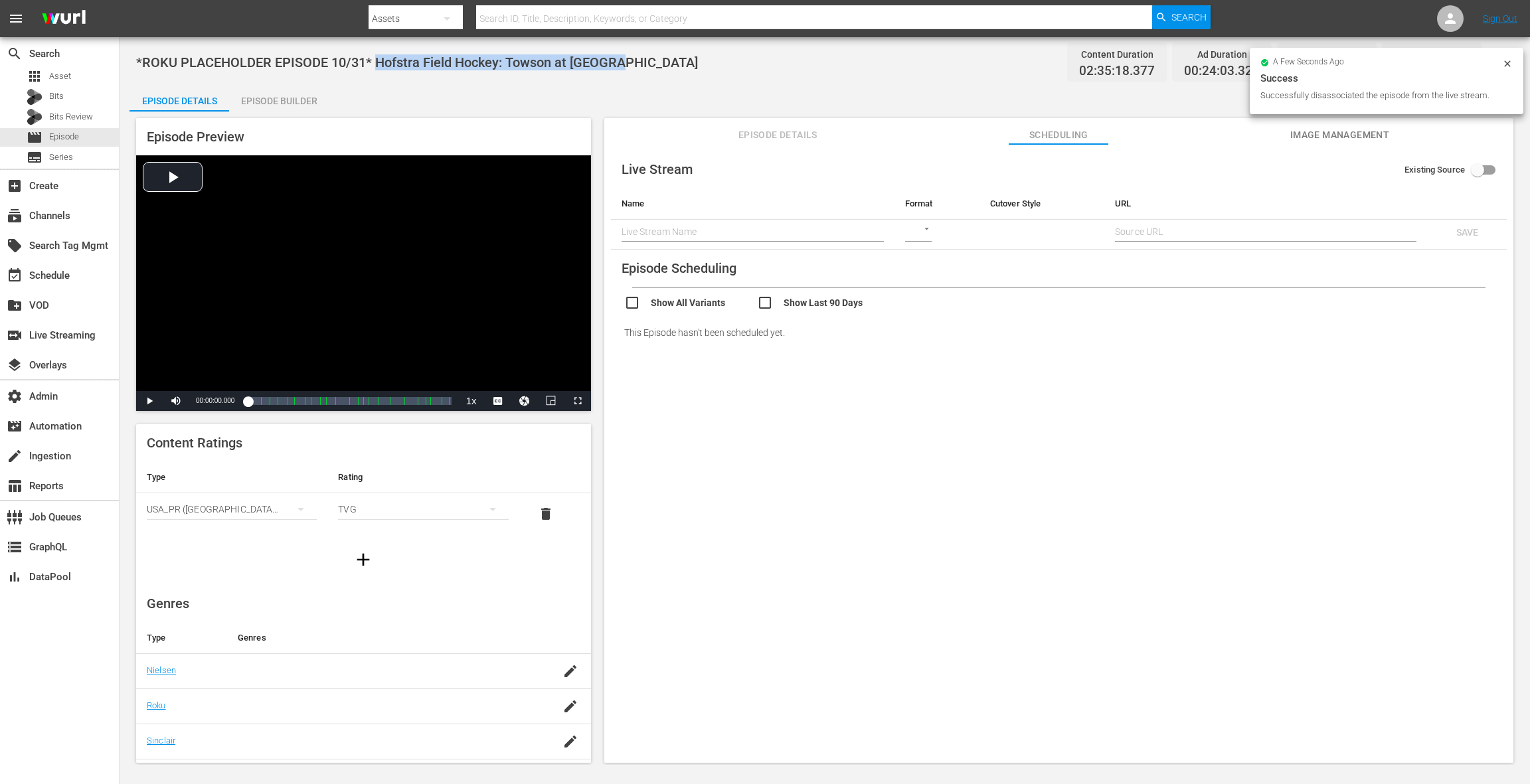
drag, startPoint x: 388, startPoint y: 63, endPoint x: 599, endPoint y: 68, distance: 211.1
click at [599, 68] on span "*ROKU PLACEHOLDER EPISODE 10/31* Hofstra Field Hockey: Towson at [GEOGRAPHIC_DA…" at bounding box center [417, 62] width 562 height 16
copy span "Hofstra Field Hockey: Towson at [GEOGRAPHIC_DATA]"
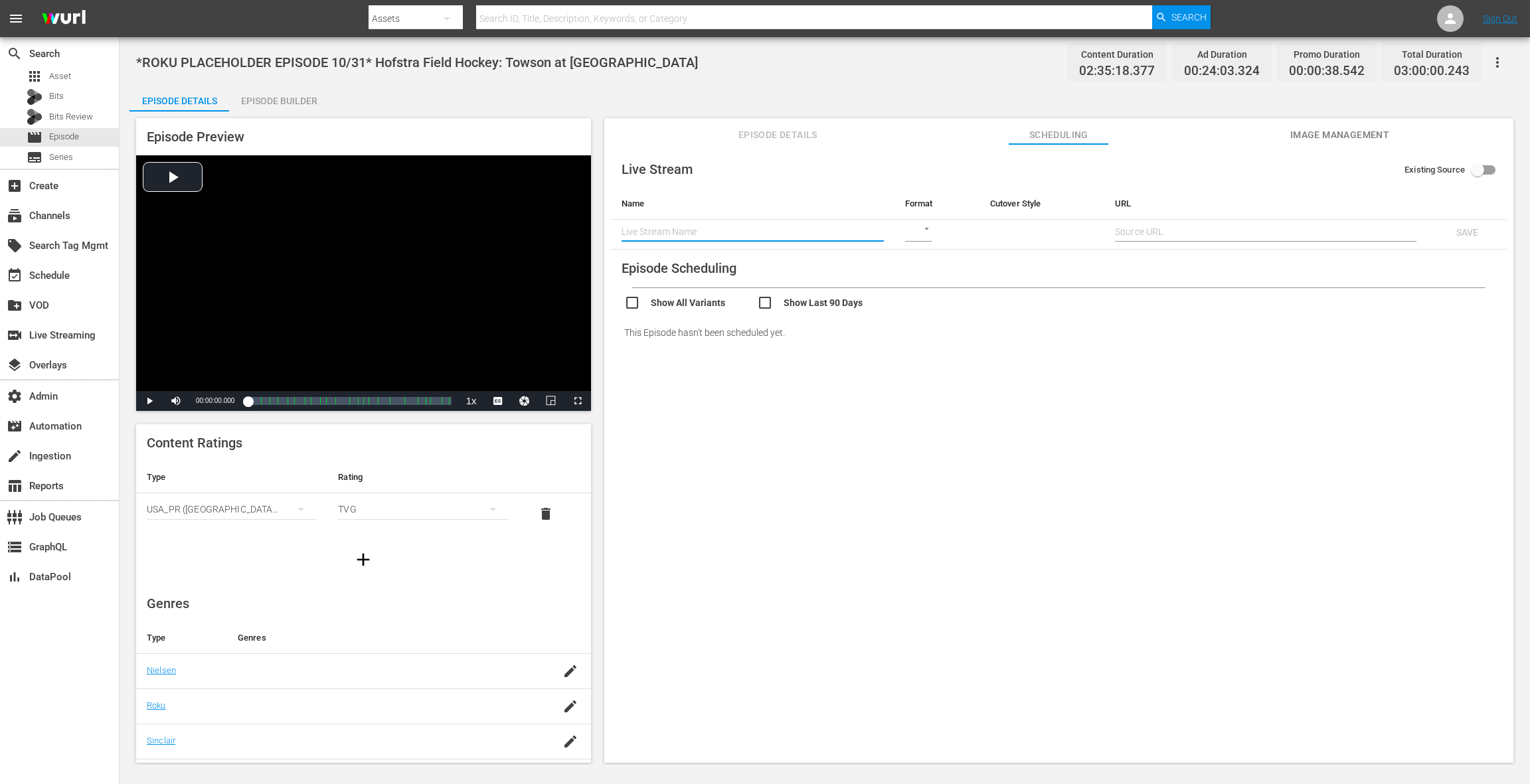
click at [655, 230] on input "text" at bounding box center [753, 231] width 263 height 20
paste input "Hofstra Field Hockey: Towson at Hofstra"
type input "Hofstra Field Hockey: Towson at Hofstra"
click at [916, 225] on body "menu Search By Assets Search ID, Title, Description, Keywords, or Category Sear…" at bounding box center [765, 392] width 1530 height 784
click at [951, 299] on div at bounding box center [765, 392] width 1530 height 784
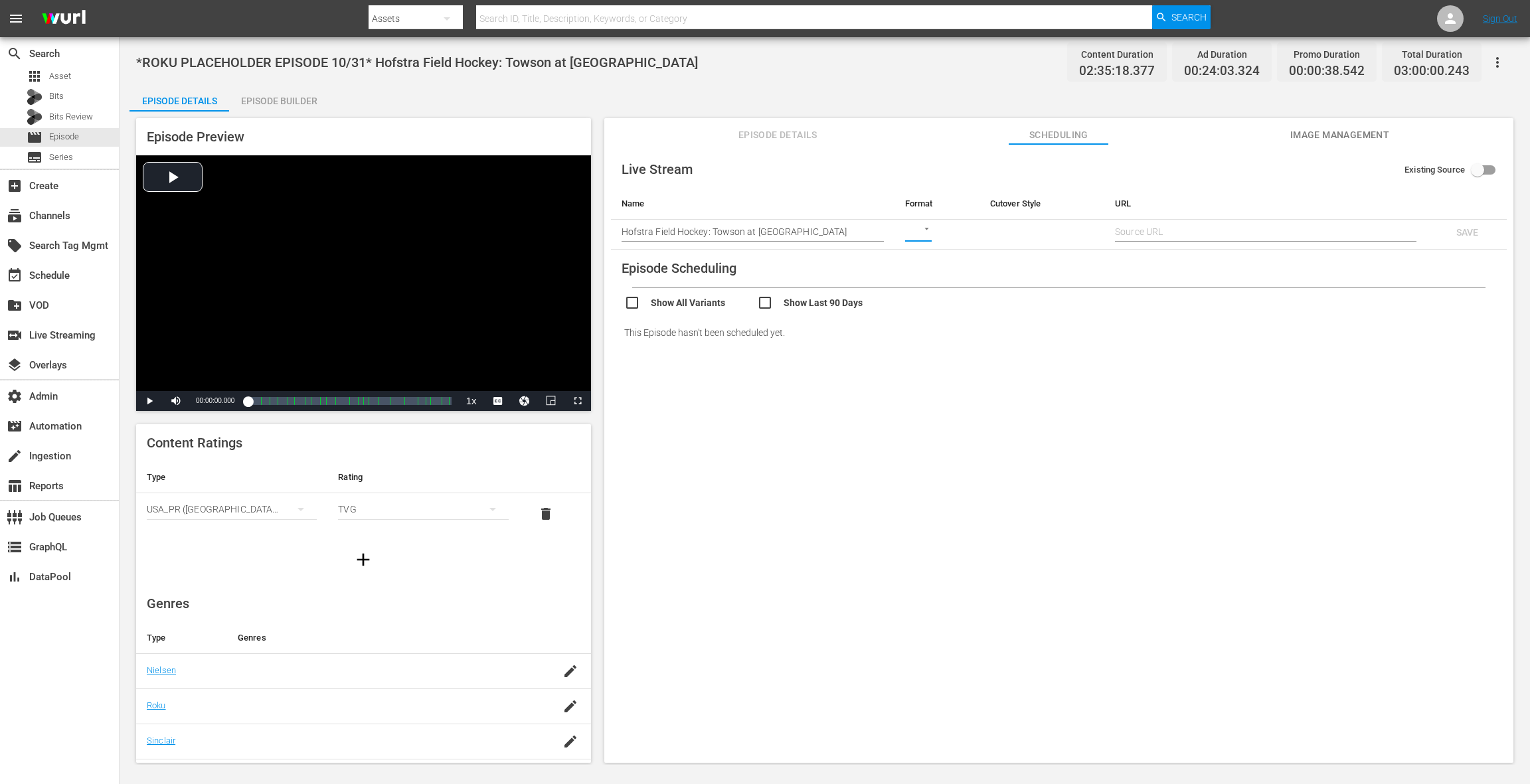
click at [921, 238] on body "menu Search By Assets Search ID, Title, Description, Keywords, or Category Sear…" at bounding box center [765, 392] width 1530 height 784
drag, startPoint x: 938, startPoint y: 295, endPoint x: 951, endPoint y: 293, distance: 13.2
click at [939, 295] on div "SRT" at bounding box center [927, 295] width 46 height 32
type input "SRT_CALLER"
click at [1142, 225] on input "text" at bounding box center [1265, 231] width 301 height 20
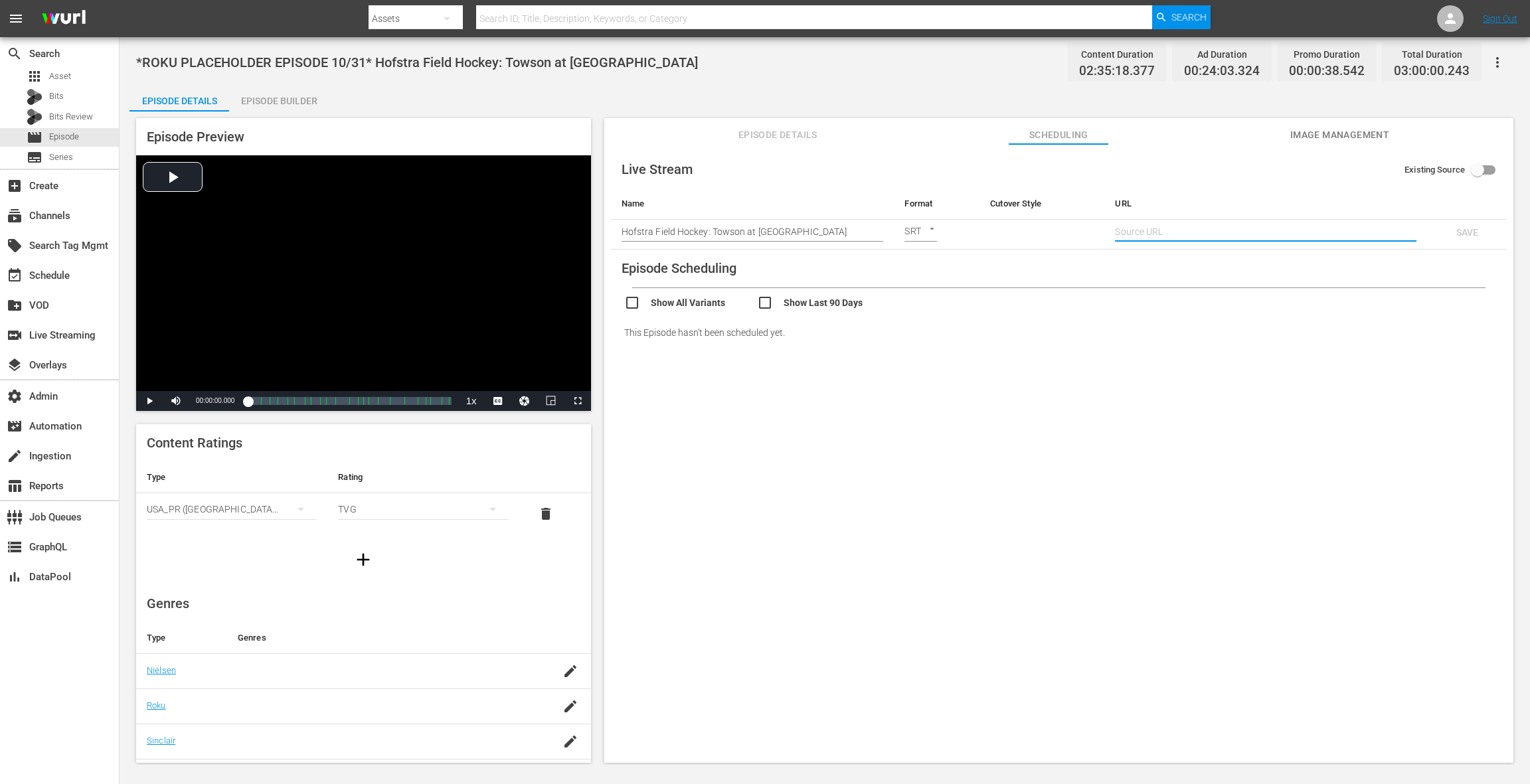
paste input "srt://[DOMAIN_NAME]:12340?mode=caller&srt_password=Bpn3SIoKugLUcxv62kVXMb"
type input "srt://[DOMAIN_NAME]:12340?mode=caller&srt_password=Bpn3SIoKugLUcxv62kVXMb"
click at [1467, 236] on span "SAVE" at bounding box center [1467, 232] width 43 height 11
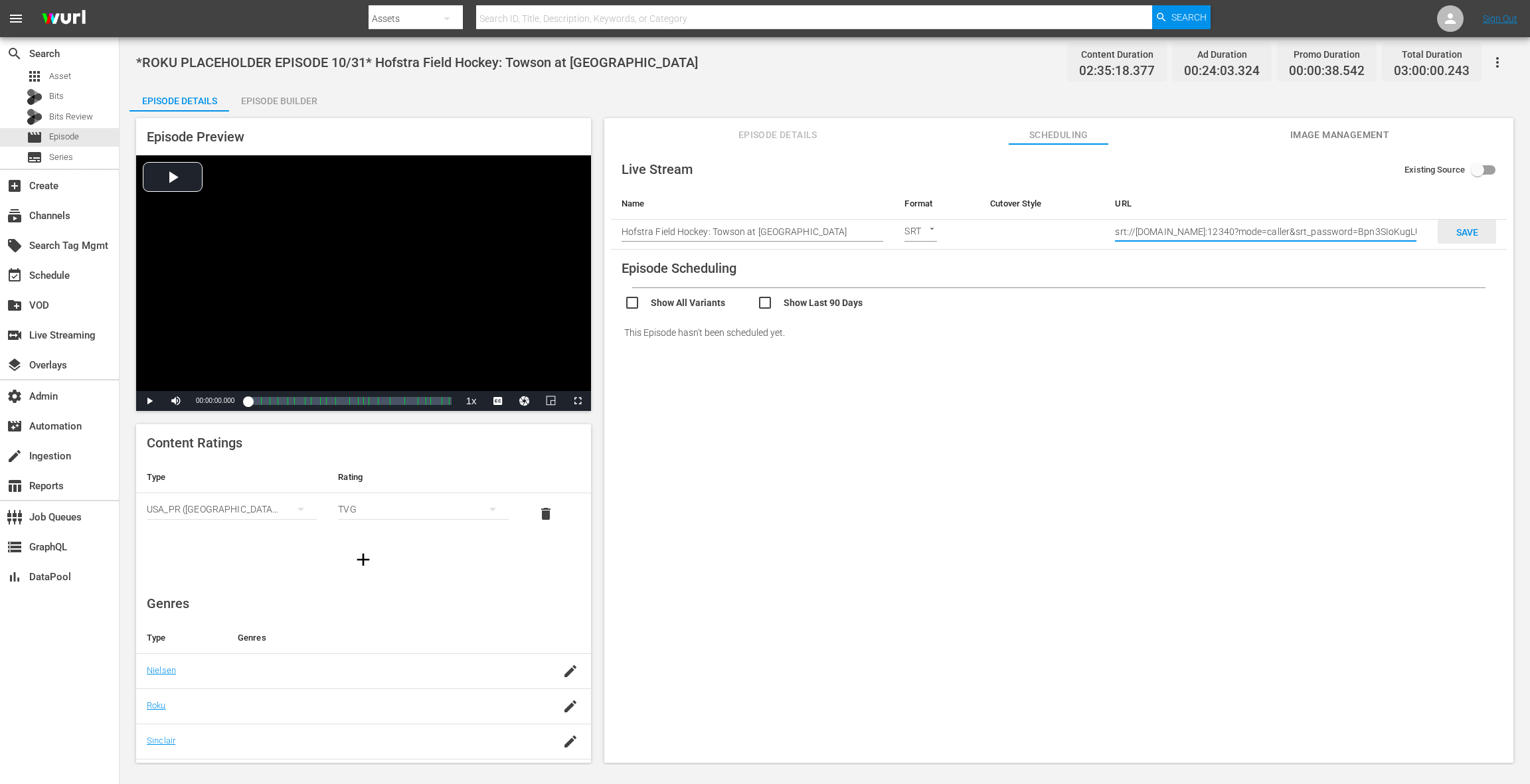
checkbox input "true"
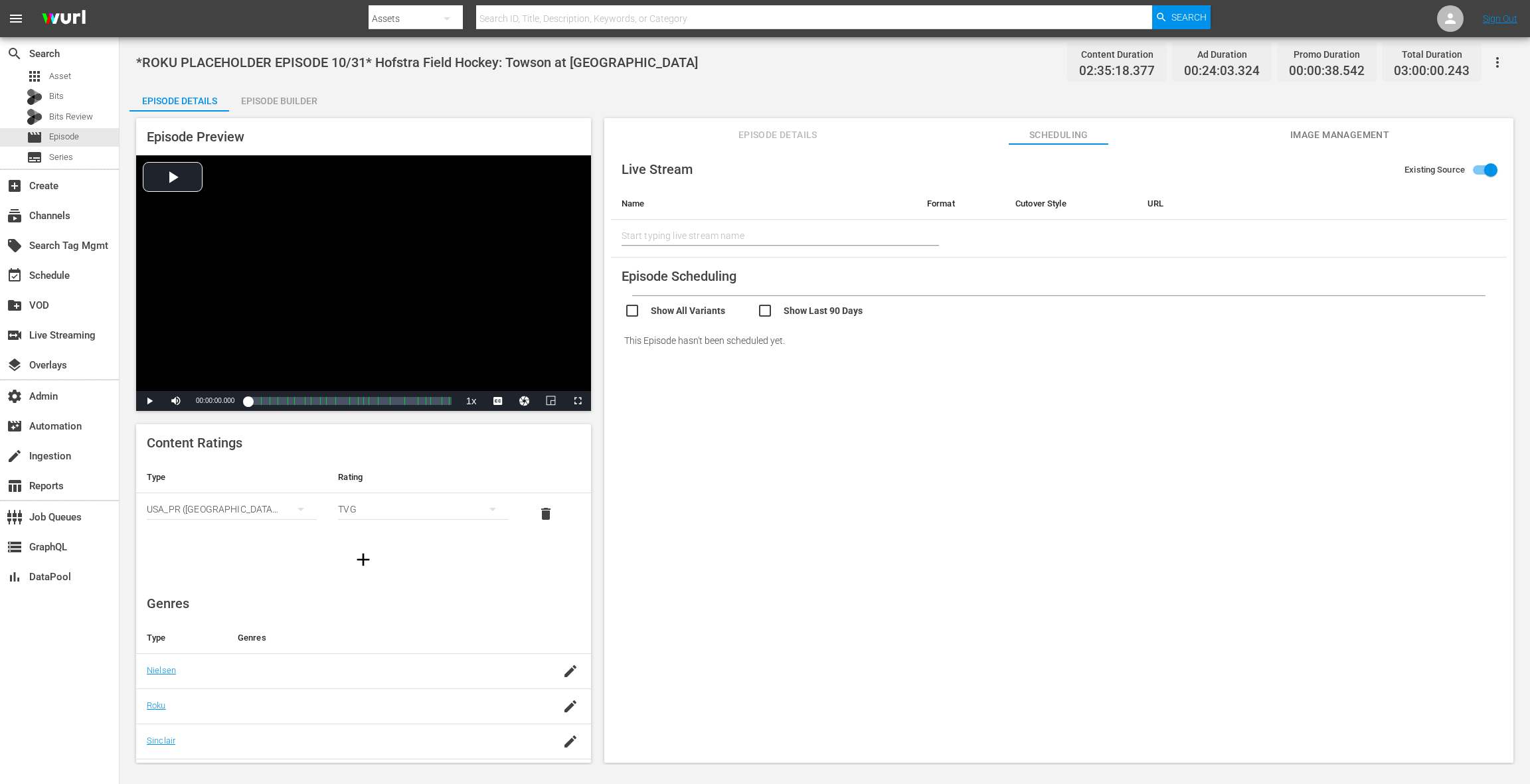
type input "Hofstra Field Hockey: Towson at Hofstra"
click at [1299, 140] on span "Image Management" at bounding box center [1339, 134] width 100 height 16
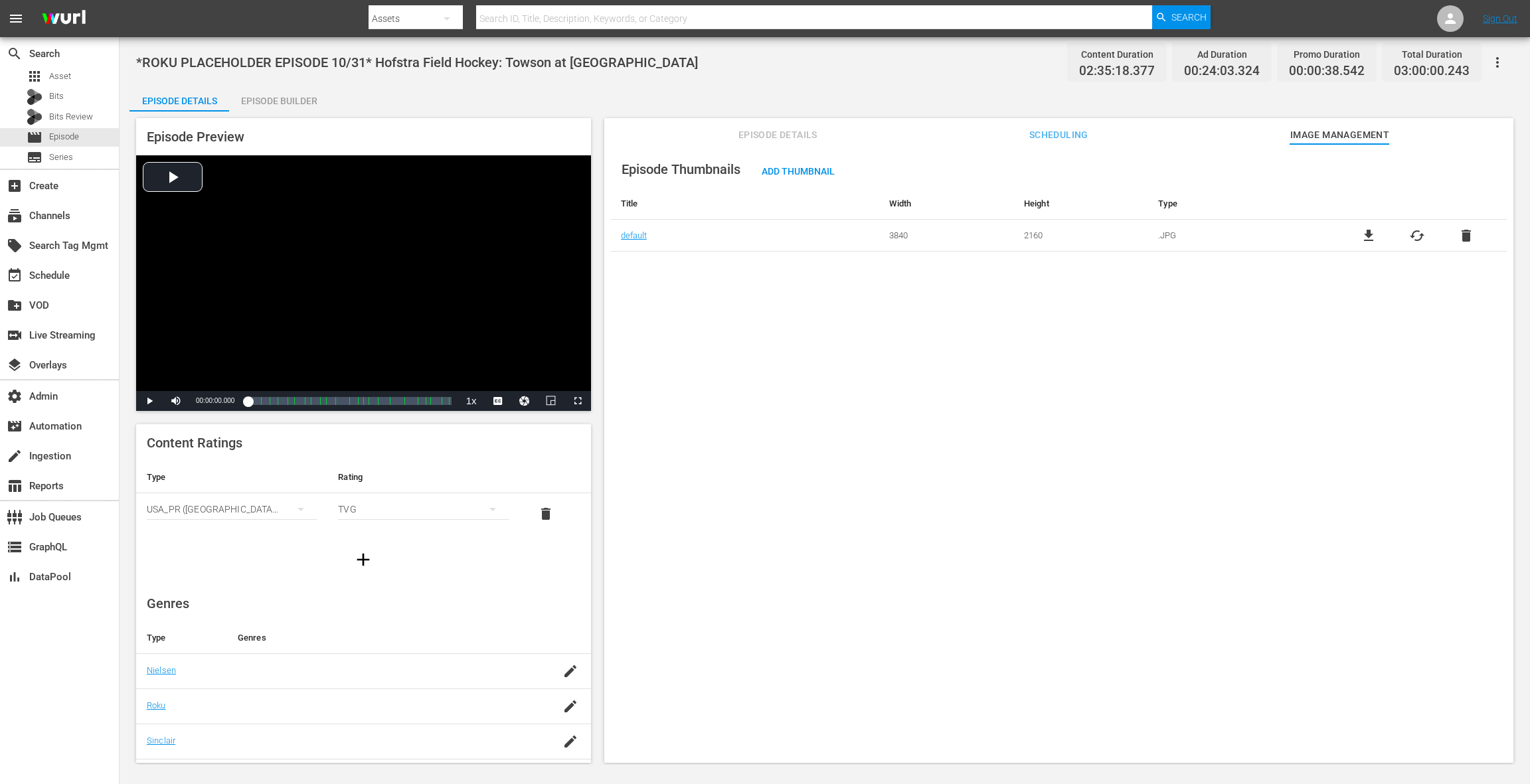
click at [792, 135] on span "Episode Details" at bounding box center [777, 134] width 100 height 16
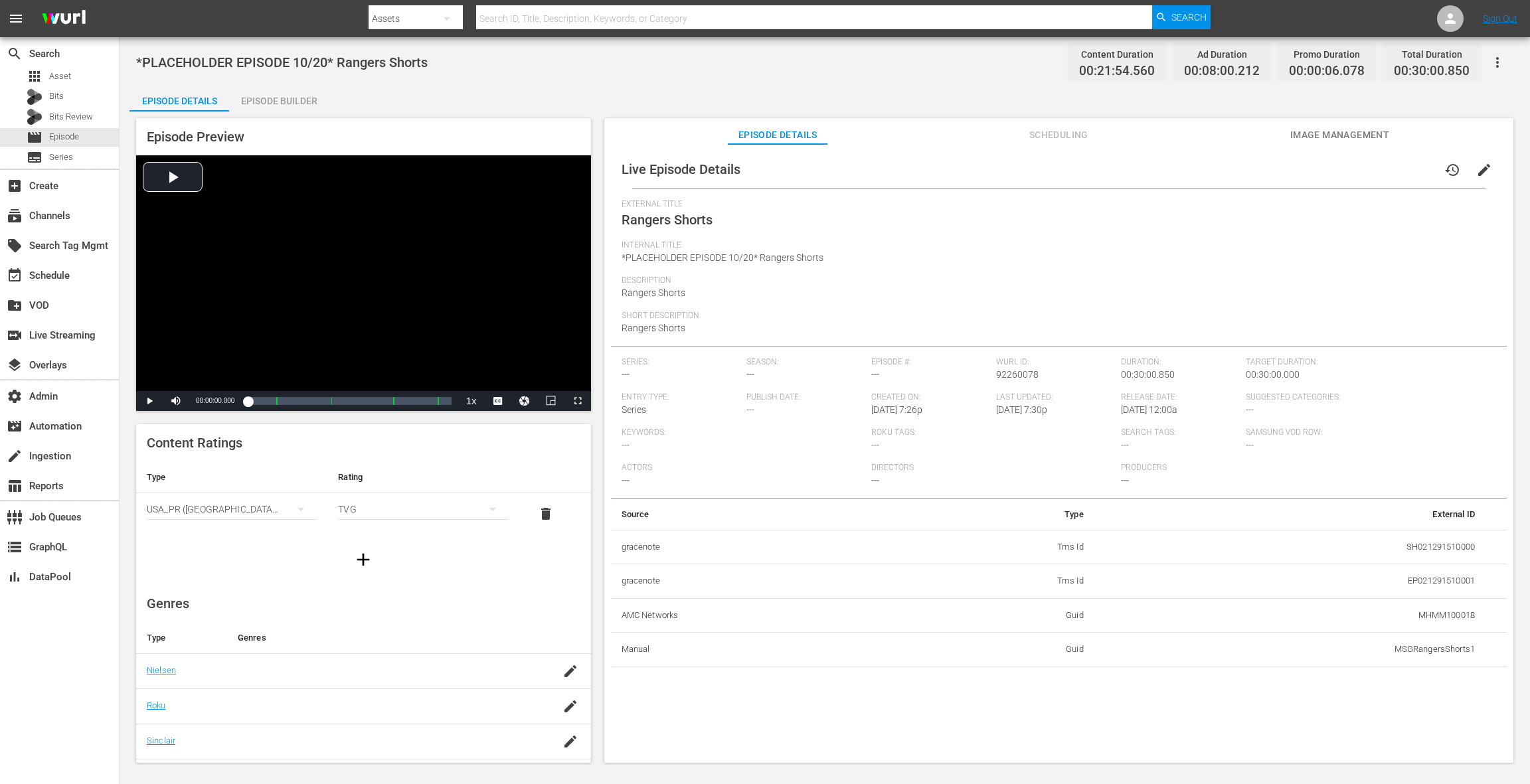
click at [1062, 142] on span "Scheduling" at bounding box center [1058, 134] width 100 height 16
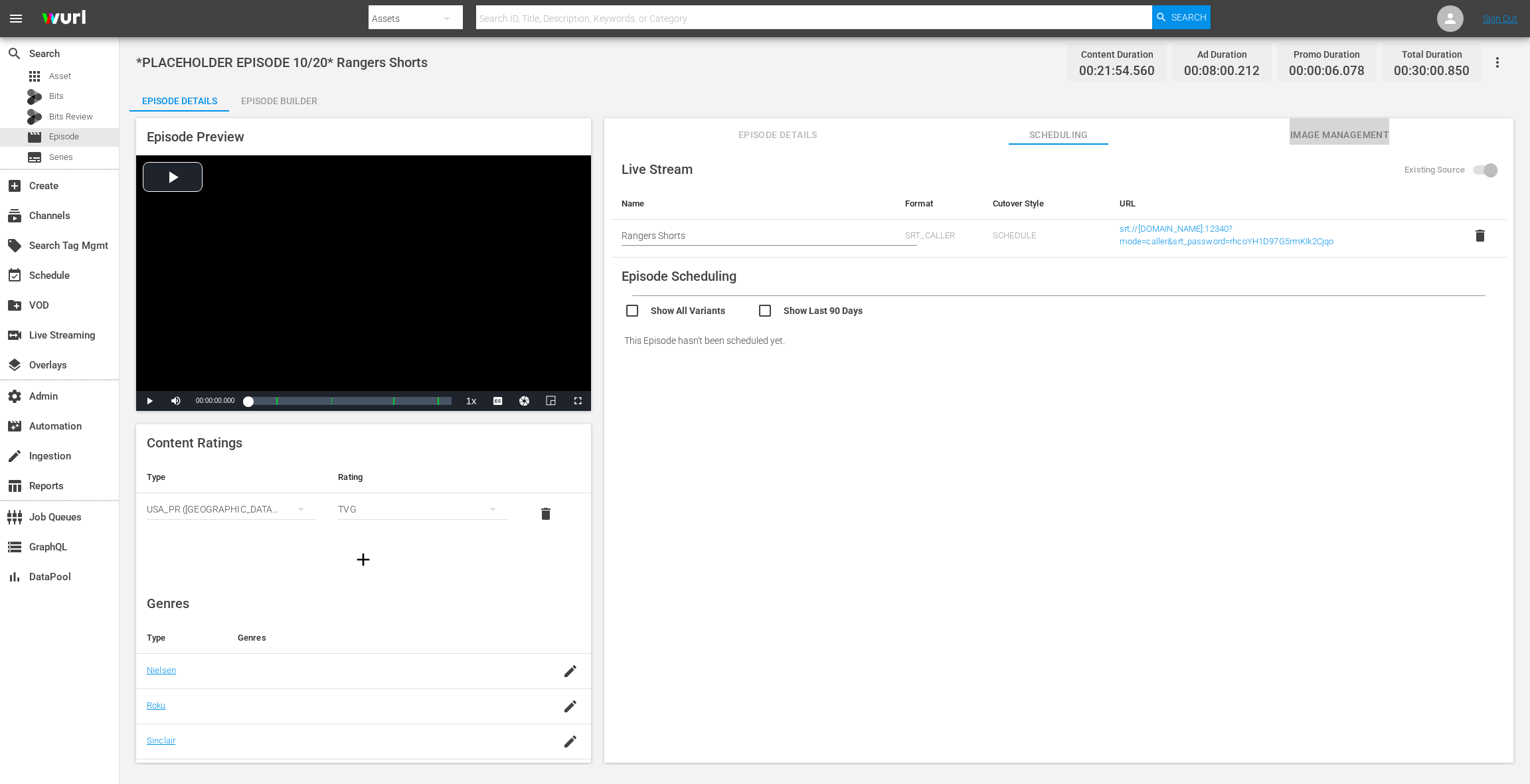
drag, startPoint x: 1367, startPoint y: 139, endPoint x: 1254, endPoint y: 142, distance: 113.0
click at [1366, 139] on span "Image Management" at bounding box center [1339, 134] width 100 height 16
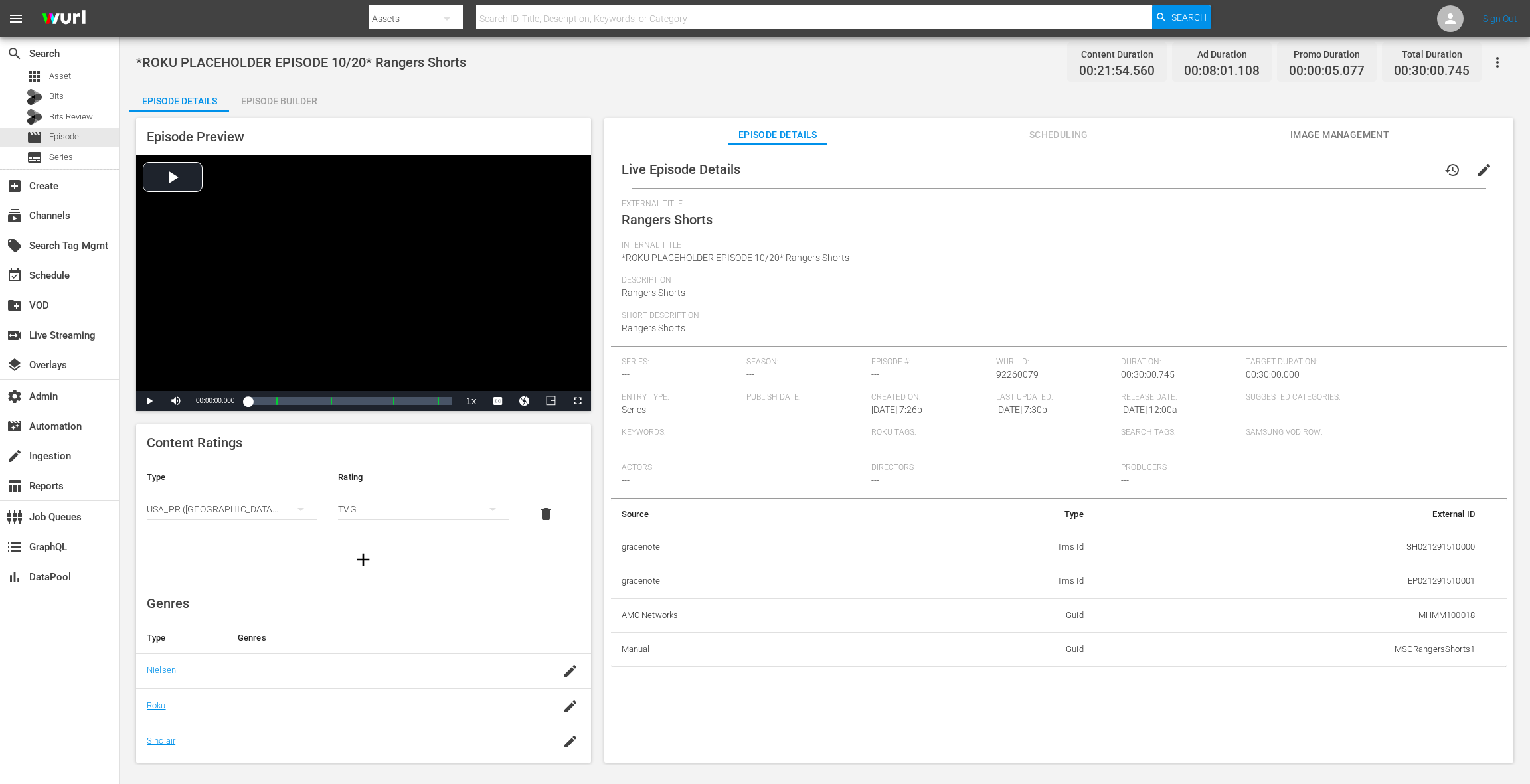
click at [1064, 143] on button "Scheduling" at bounding box center [1058, 131] width 100 height 27
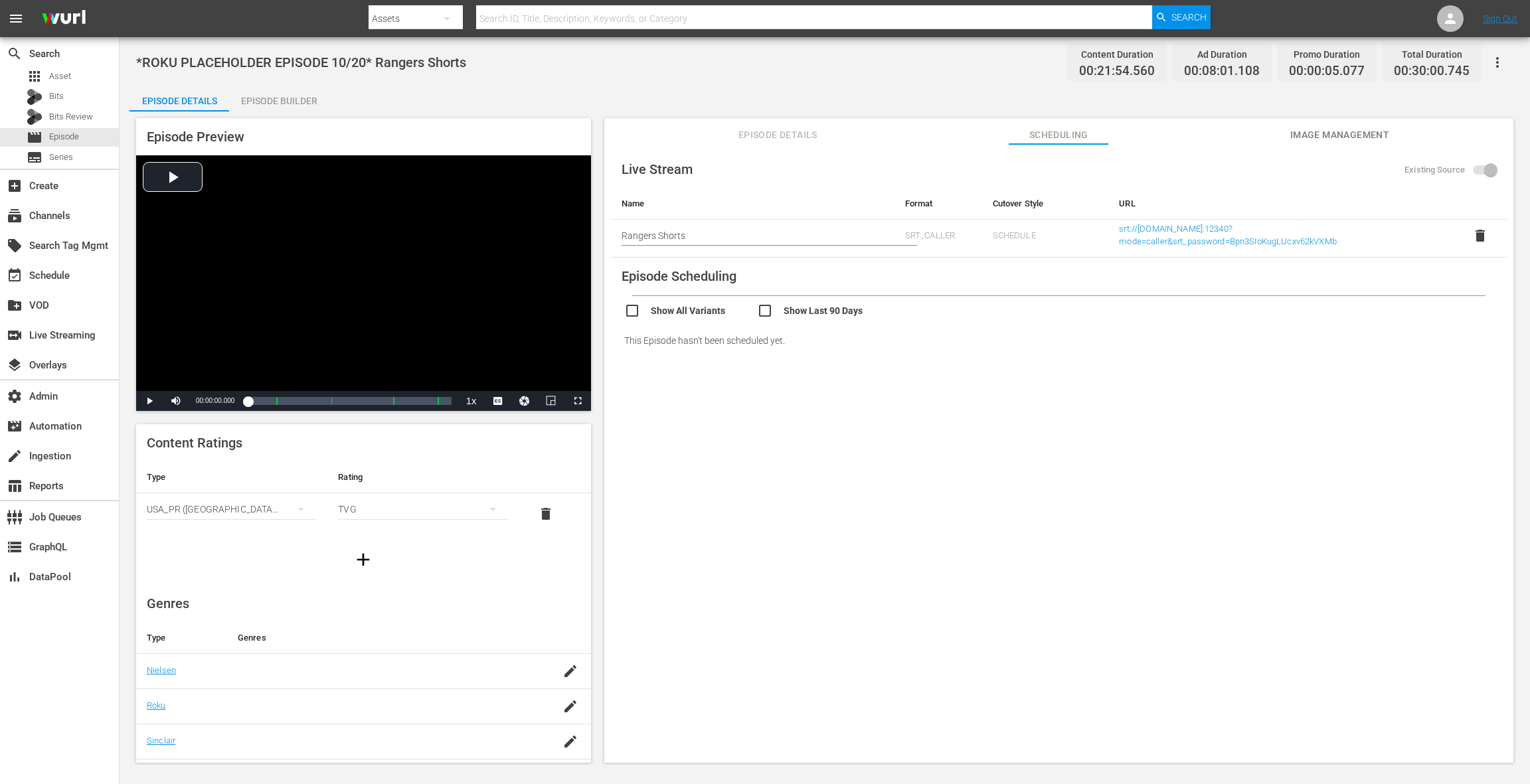
click at [1298, 139] on span "Image Management" at bounding box center [1339, 134] width 100 height 16
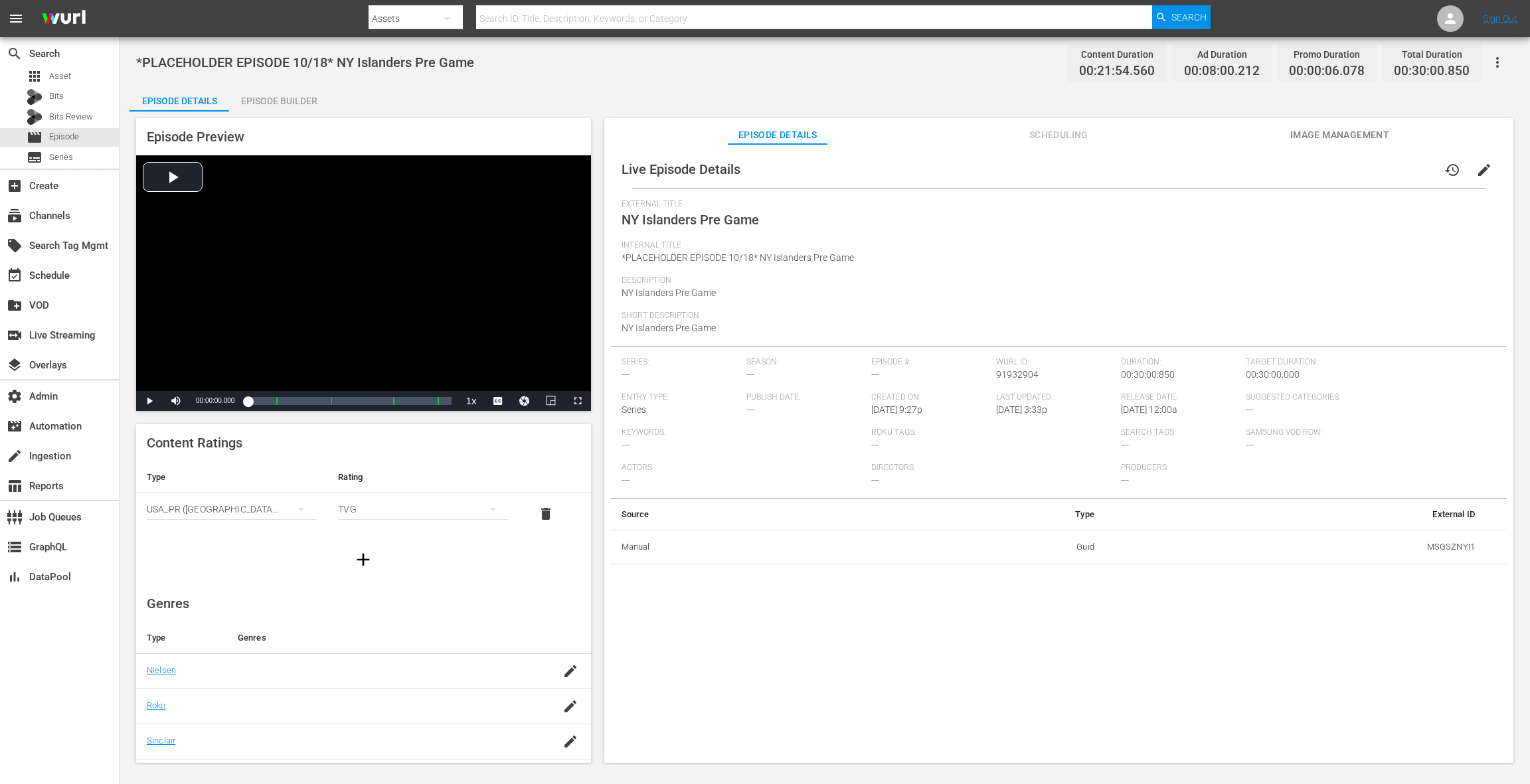
click at [1032, 135] on span "Scheduling" at bounding box center [1058, 134] width 100 height 16
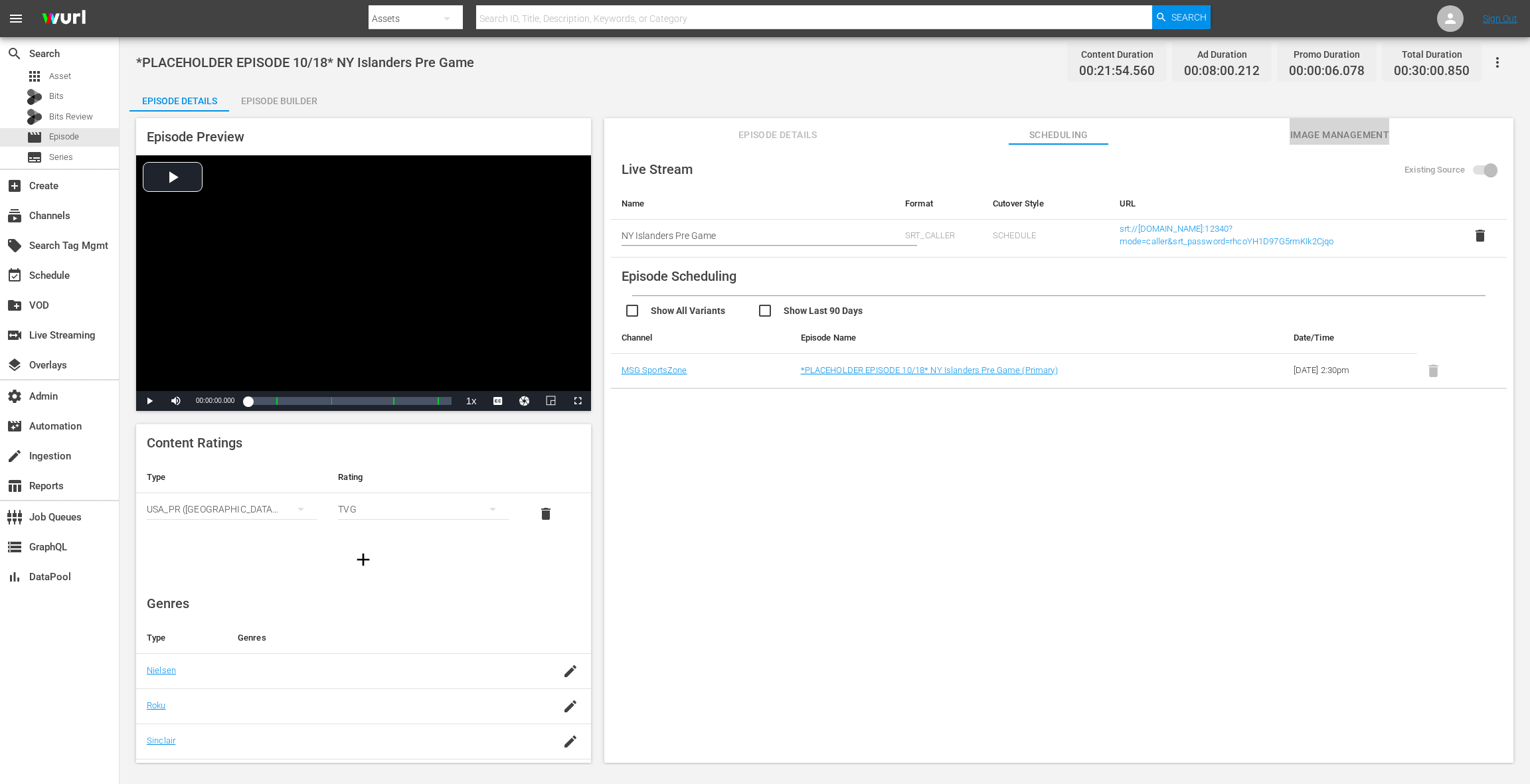
click at [1342, 139] on span "Image Management" at bounding box center [1339, 134] width 100 height 16
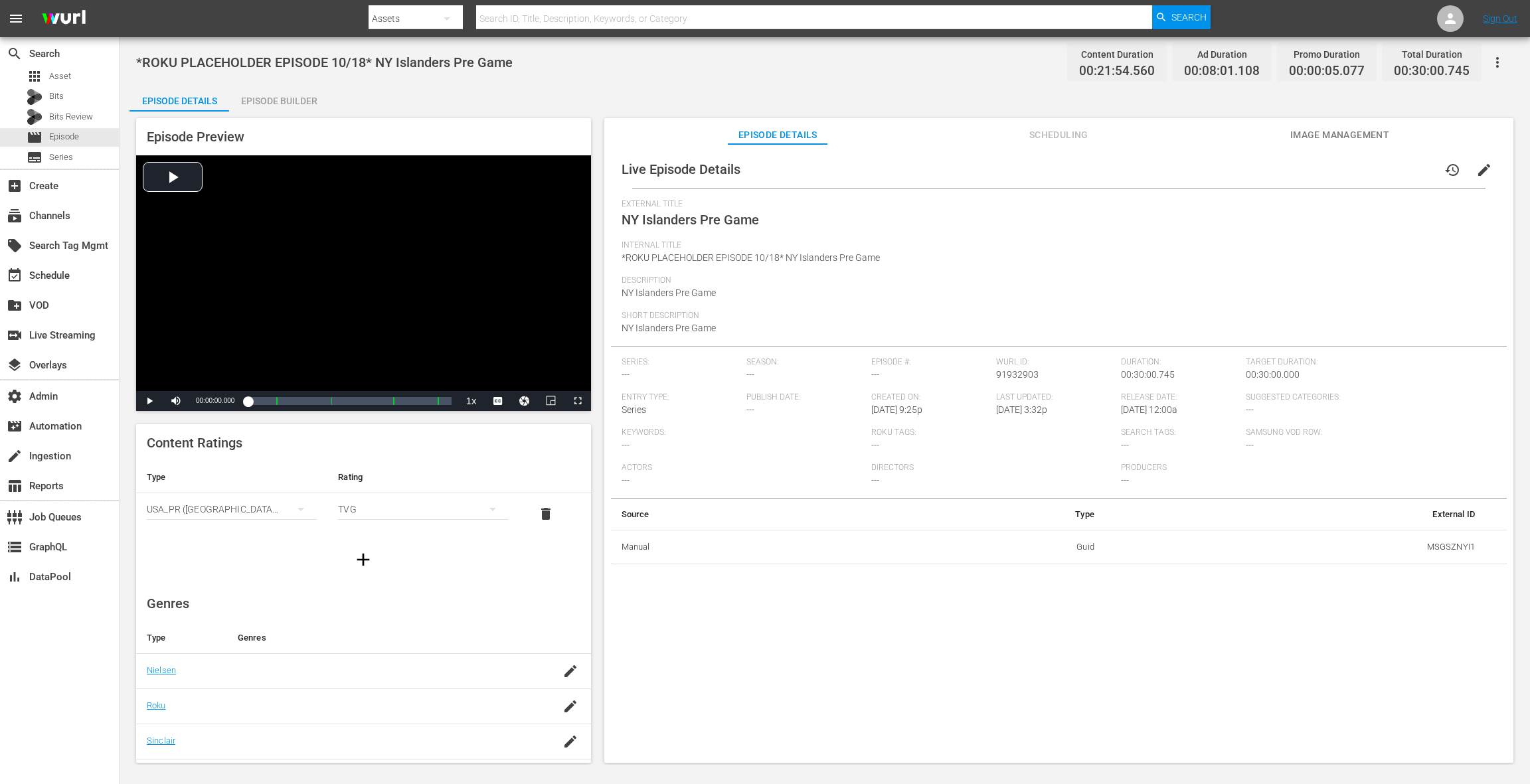
click at [1042, 135] on span "Scheduling" at bounding box center [1058, 134] width 100 height 16
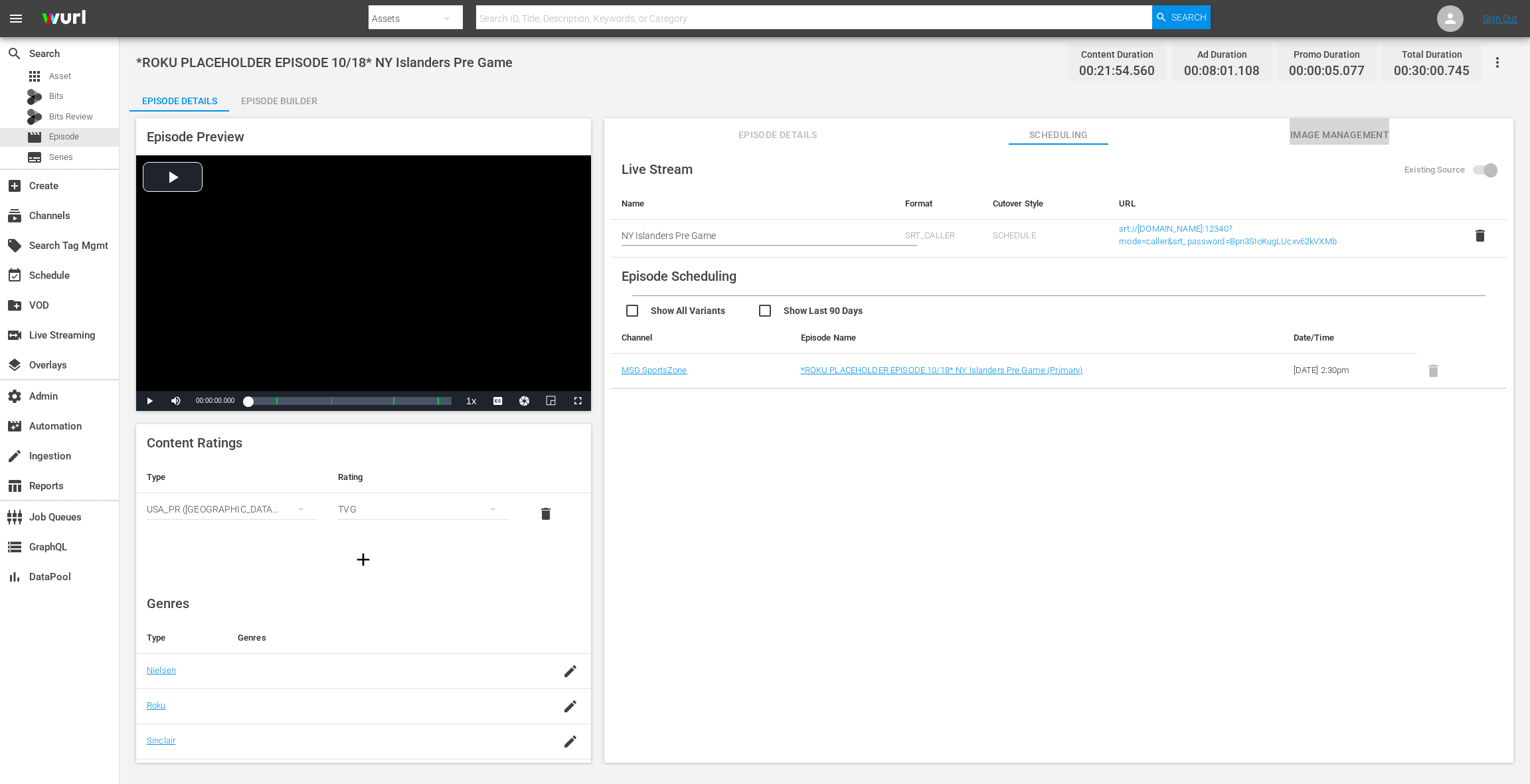
click at [1327, 138] on span "Image Management" at bounding box center [1339, 134] width 100 height 16
